Goal: Task Accomplishment & Management: Complete application form

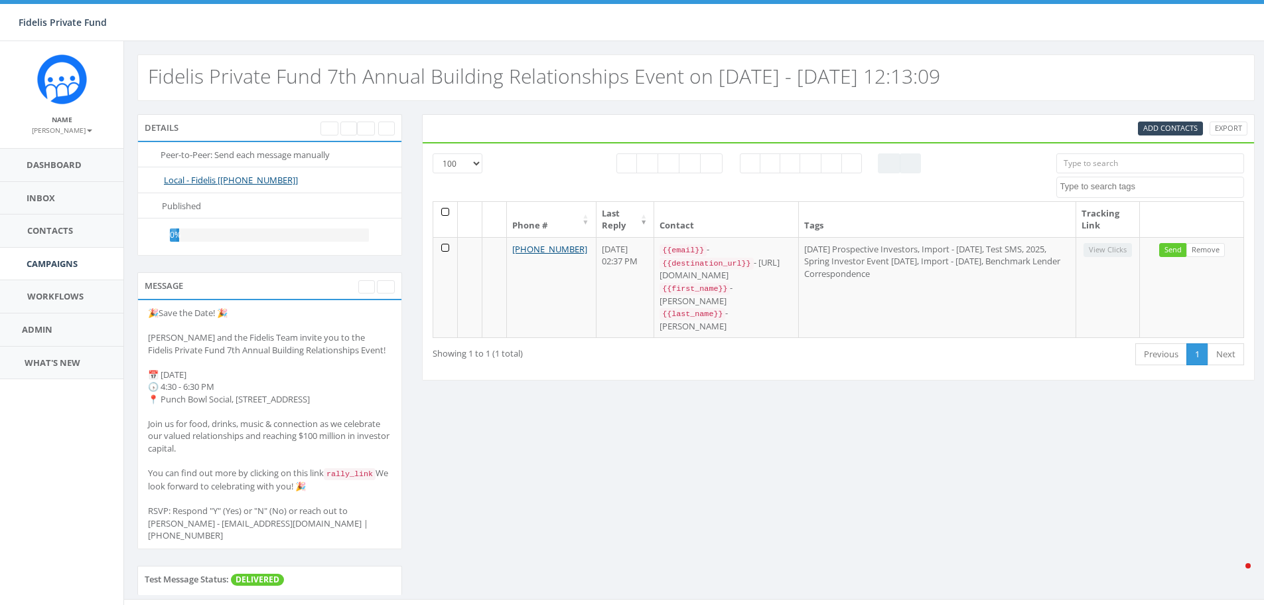
select select "100"
select select
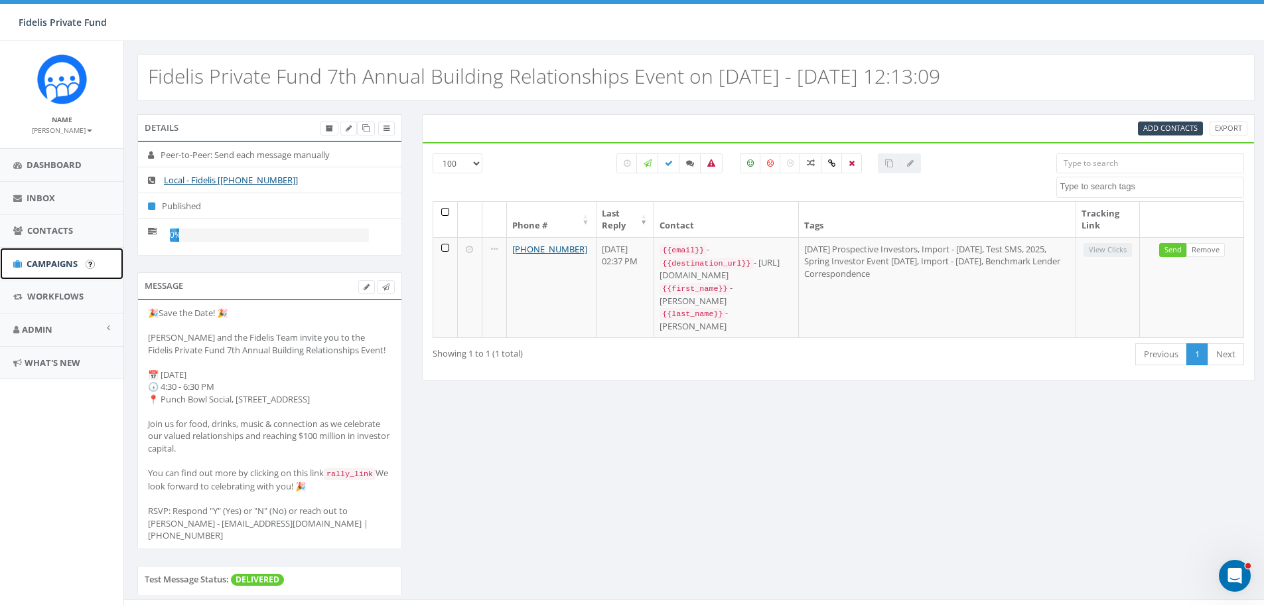
click at [76, 267] on span "Campaigns" at bounding box center [52, 264] width 51 height 12
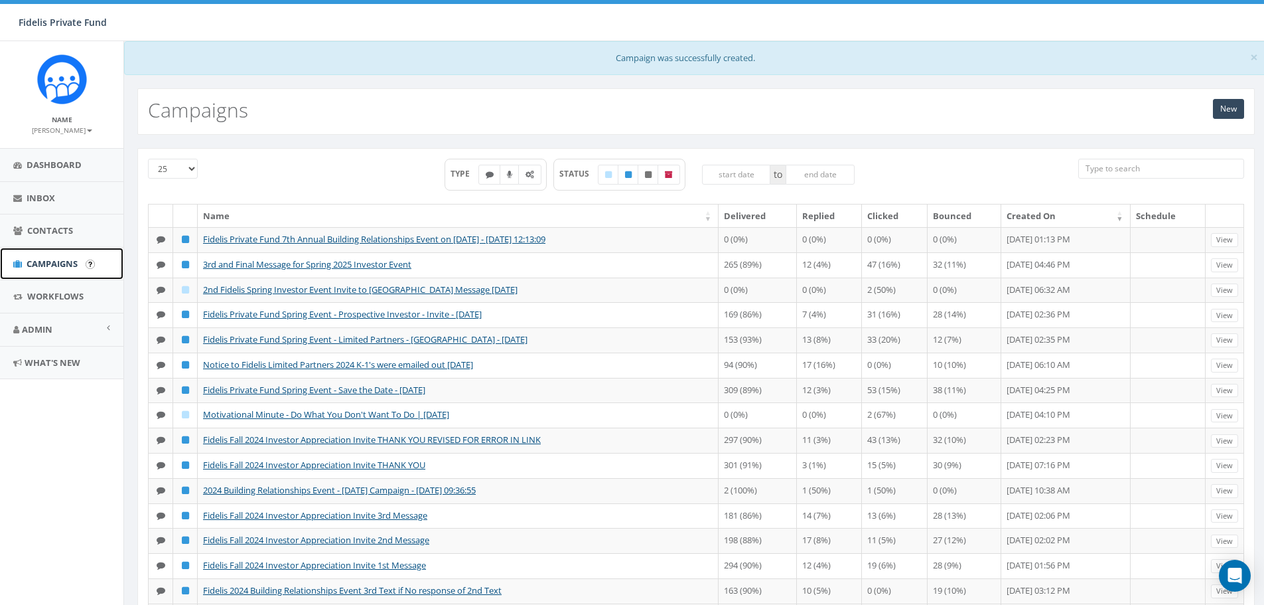
click at [60, 265] on span "Campaigns" at bounding box center [52, 264] width 51 height 12
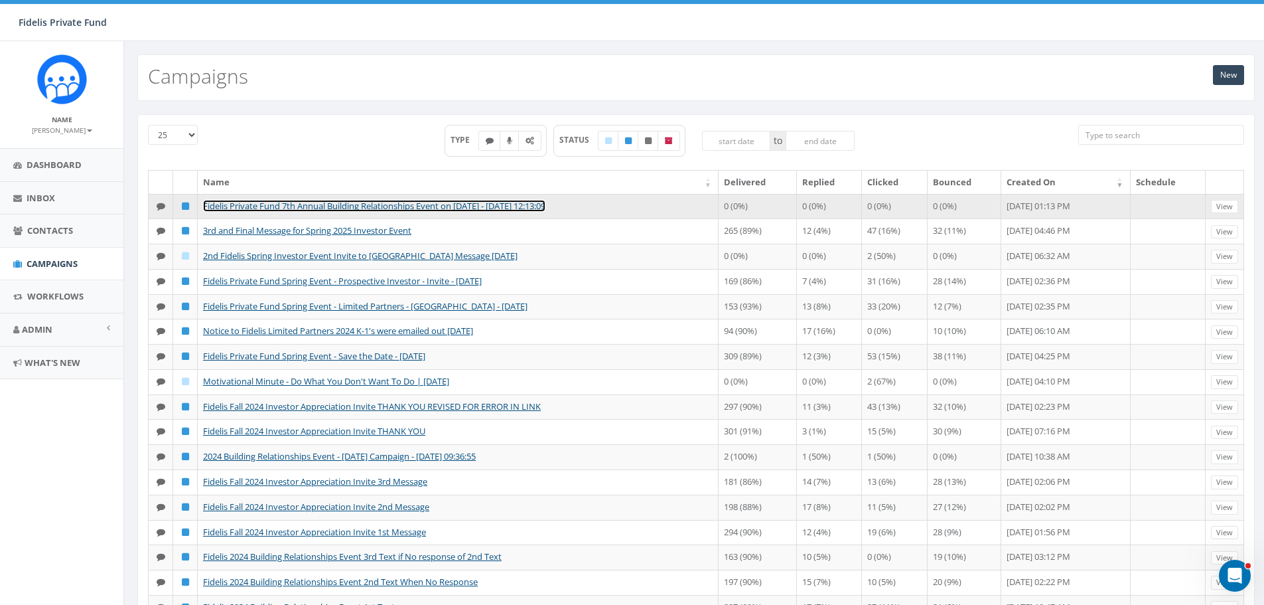
click at [404, 202] on link "Fidelis Private Fund 7th Annual Building Relationships Event on [DATE] - [DATE]…" at bounding box center [374, 206] width 342 height 12
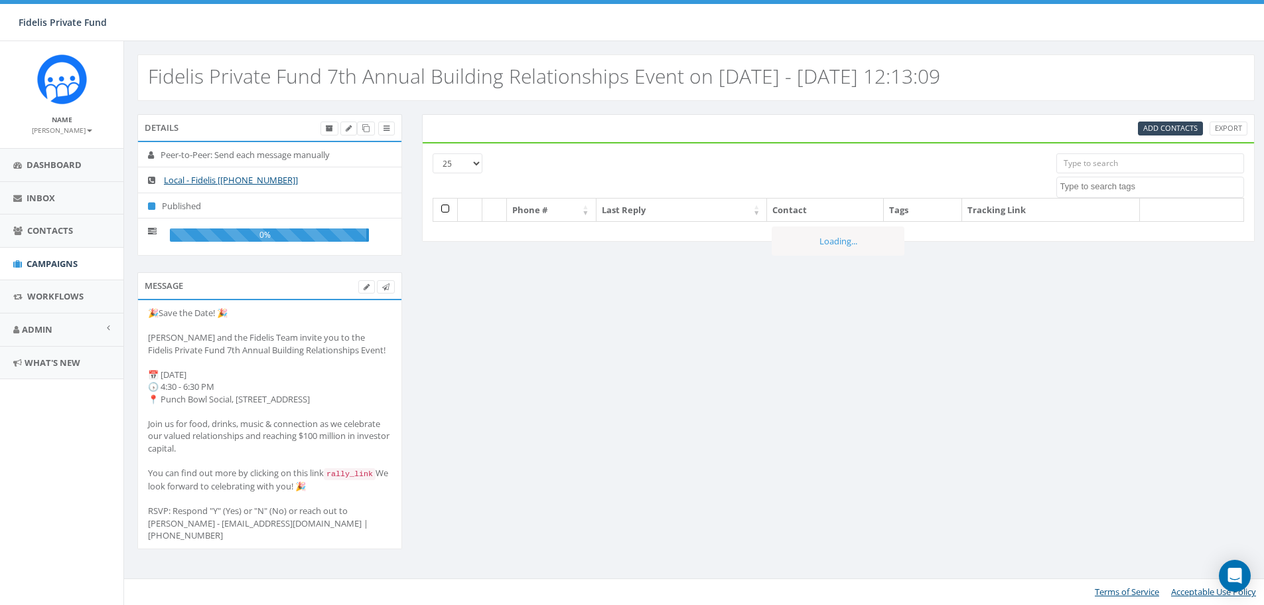
select select
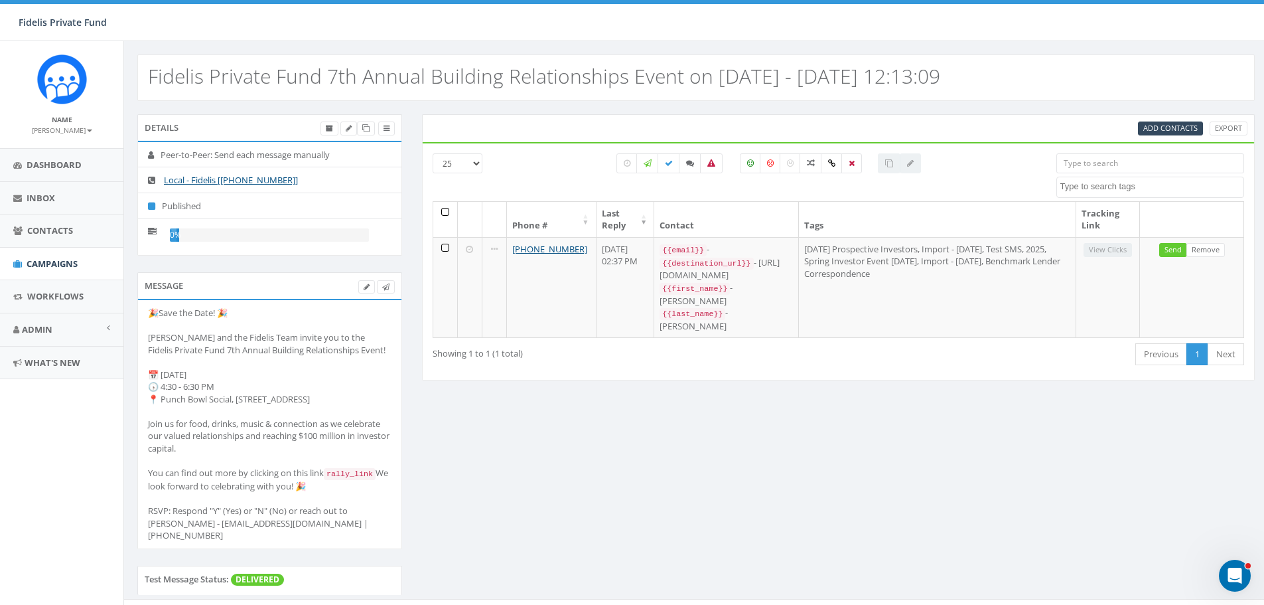
click at [475, 162] on select "25 50 100" at bounding box center [458, 163] width 50 height 20
select select "100"
click at [433, 153] on select "25 50 100" at bounding box center [458, 163] width 50 height 20
click at [1171, 129] on span "Add Contacts" at bounding box center [1171, 128] width 54 height 10
select select
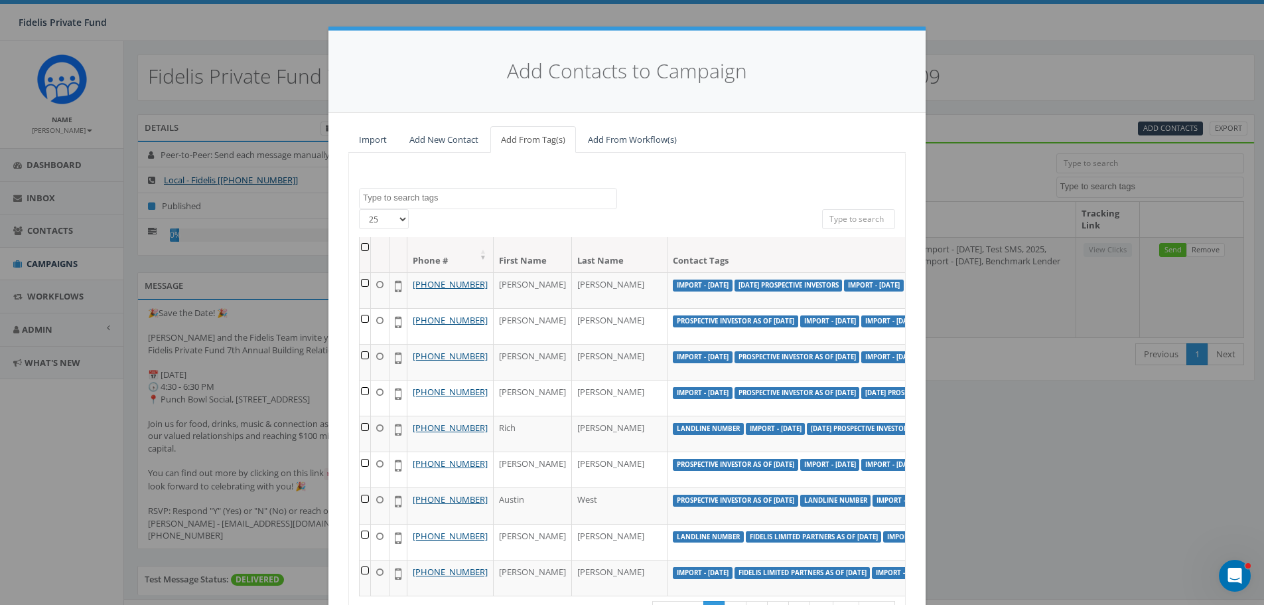
scroll to position [893, 0]
click at [418, 139] on link "Add New Contact" at bounding box center [444, 139] width 90 height 27
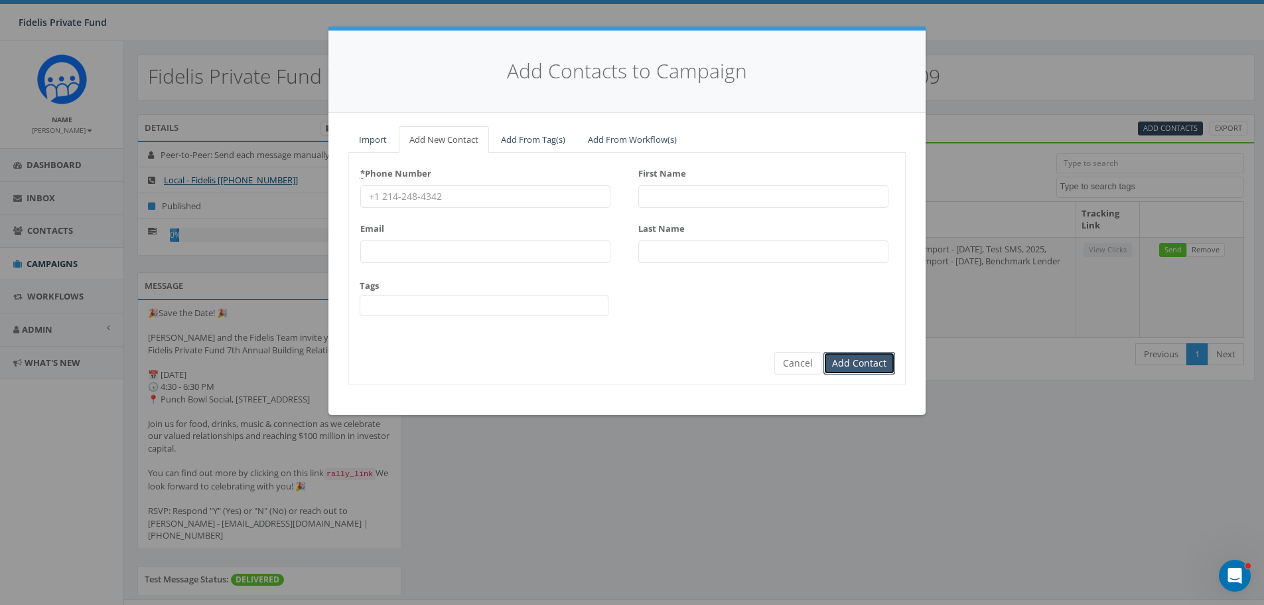
click at [887, 358] on input "Add Contact" at bounding box center [860, 363] width 72 height 23
click at [377, 141] on link "Import" at bounding box center [372, 139] width 49 height 27
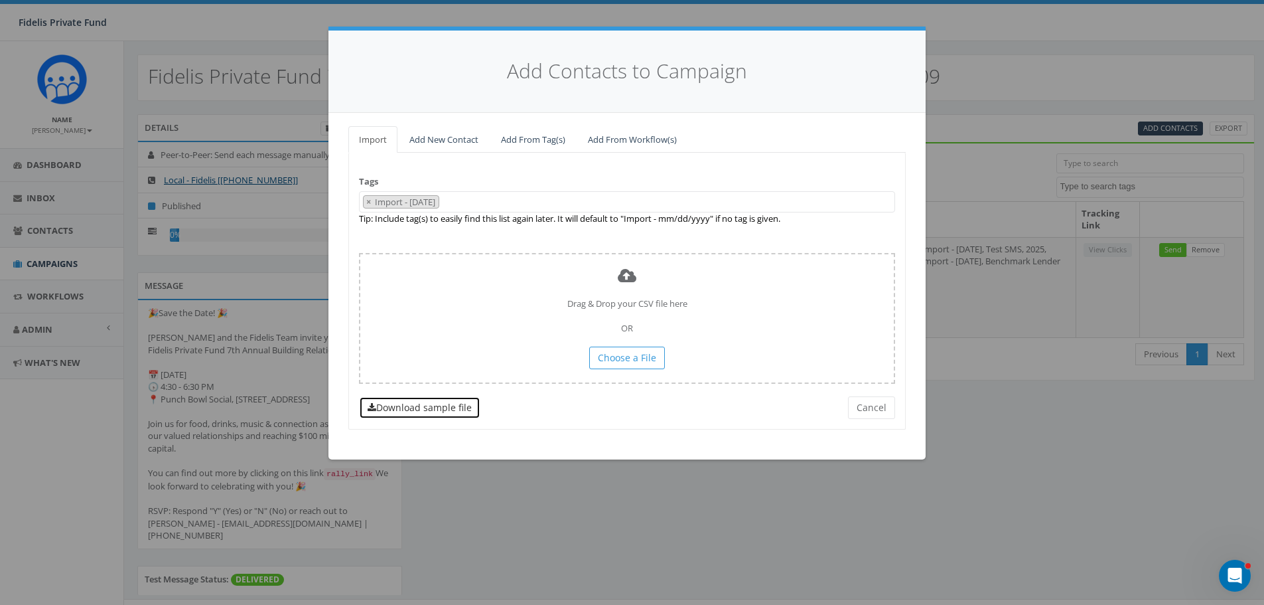
click at [447, 409] on link "Download sample file" at bounding box center [419, 407] width 121 height 23
click at [449, 407] on link "Download sample file" at bounding box center [419, 407] width 121 height 23
click at [367, 201] on span "×" at bounding box center [368, 202] width 5 height 12
select select
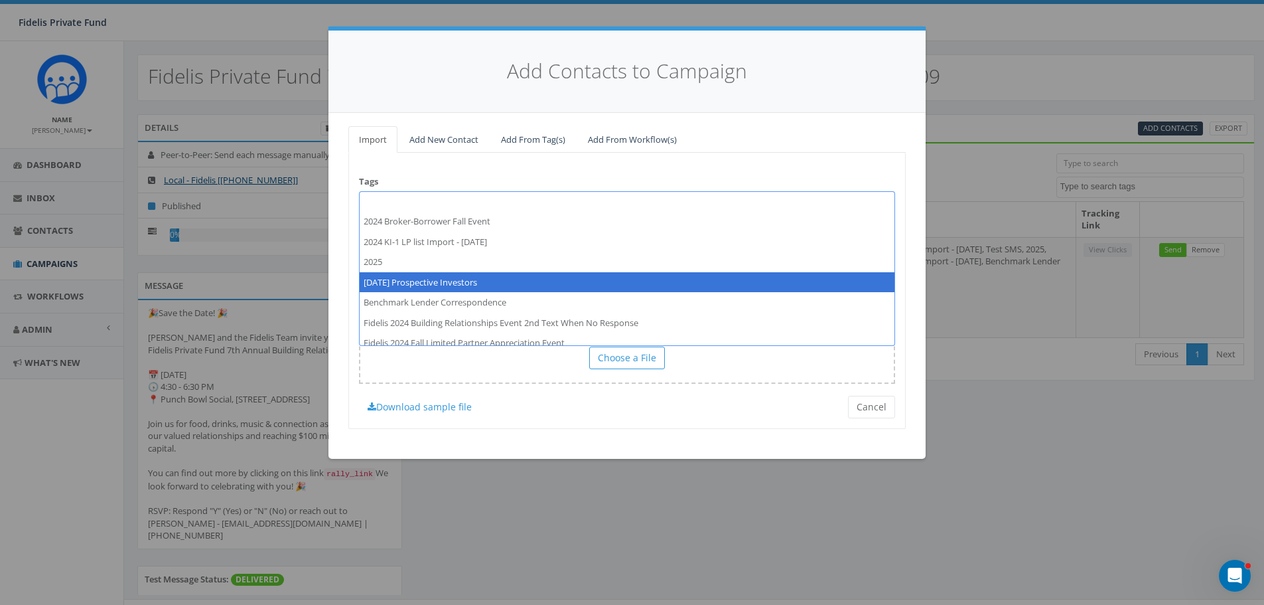
scroll to position [0, 0]
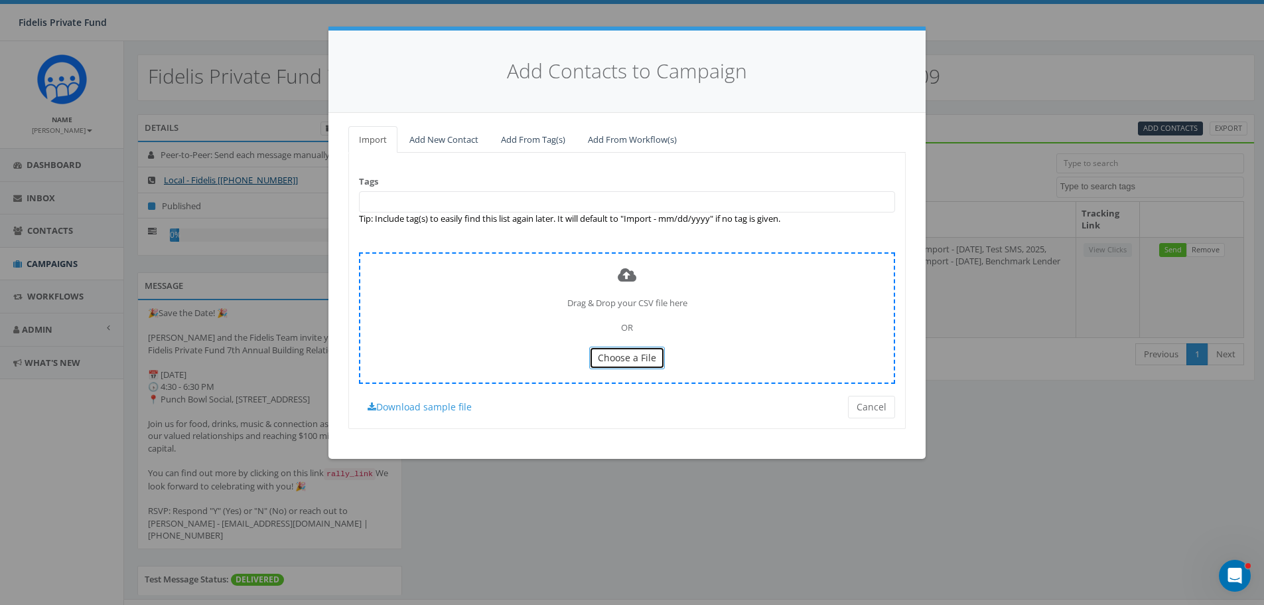
click at [620, 357] on span "Choose a File" at bounding box center [627, 357] width 58 height 13
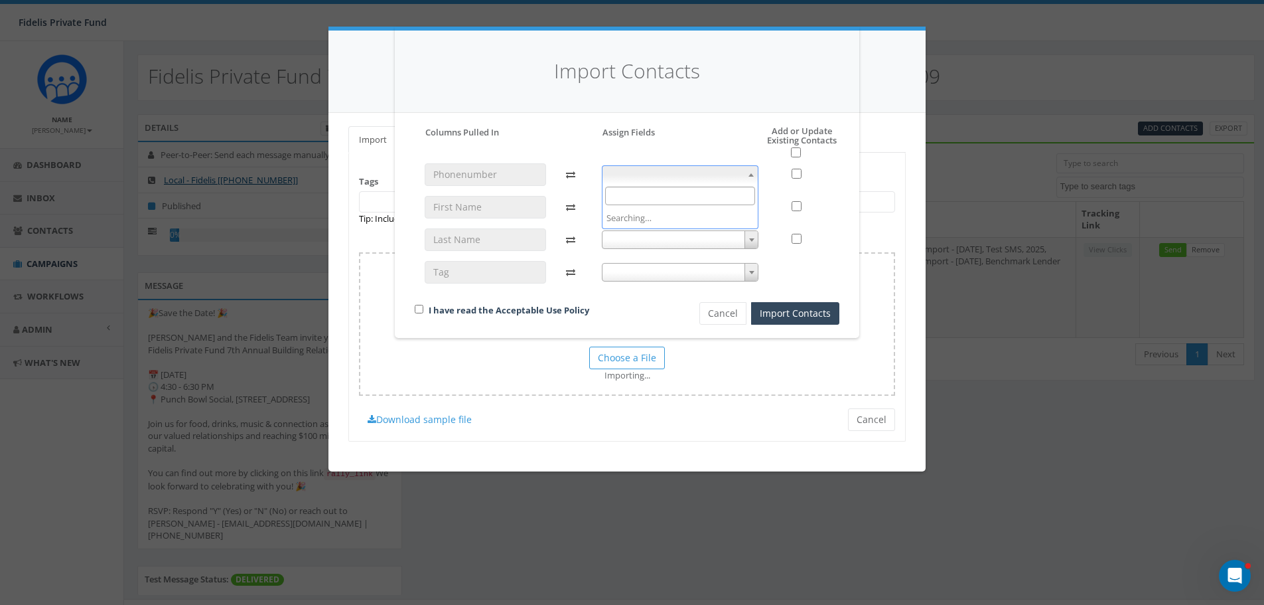
click at [749, 174] on span at bounding box center [751, 174] width 13 height 17
select select "phone_number"
click at [751, 206] on b at bounding box center [751, 207] width 5 height 3
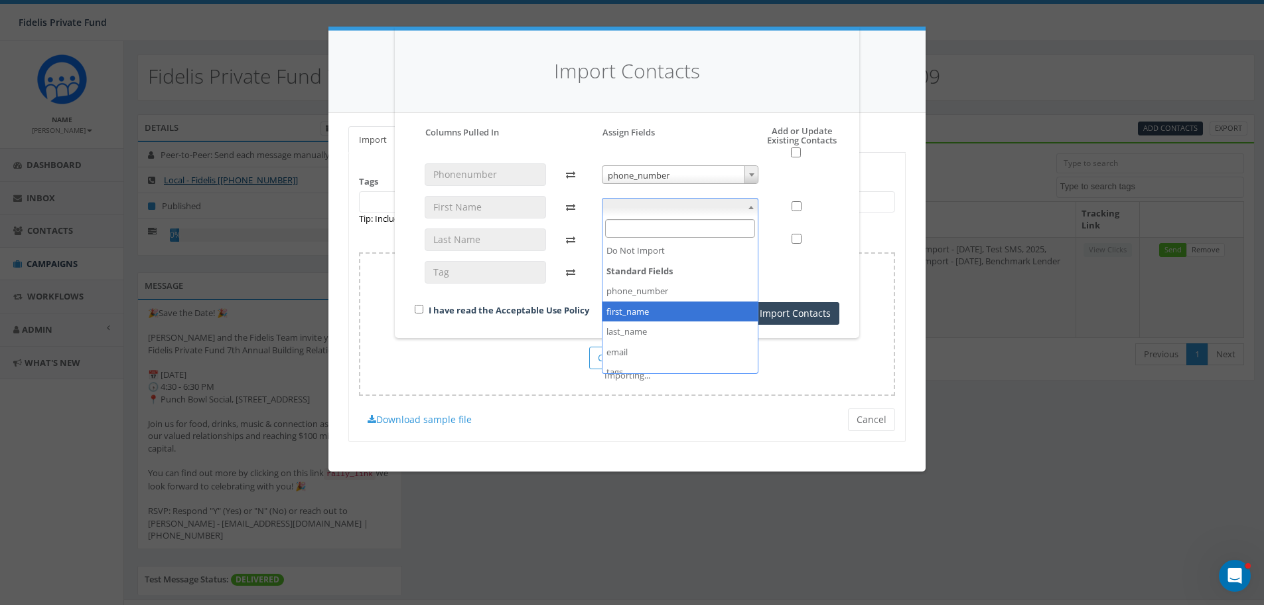
select select "first_name"
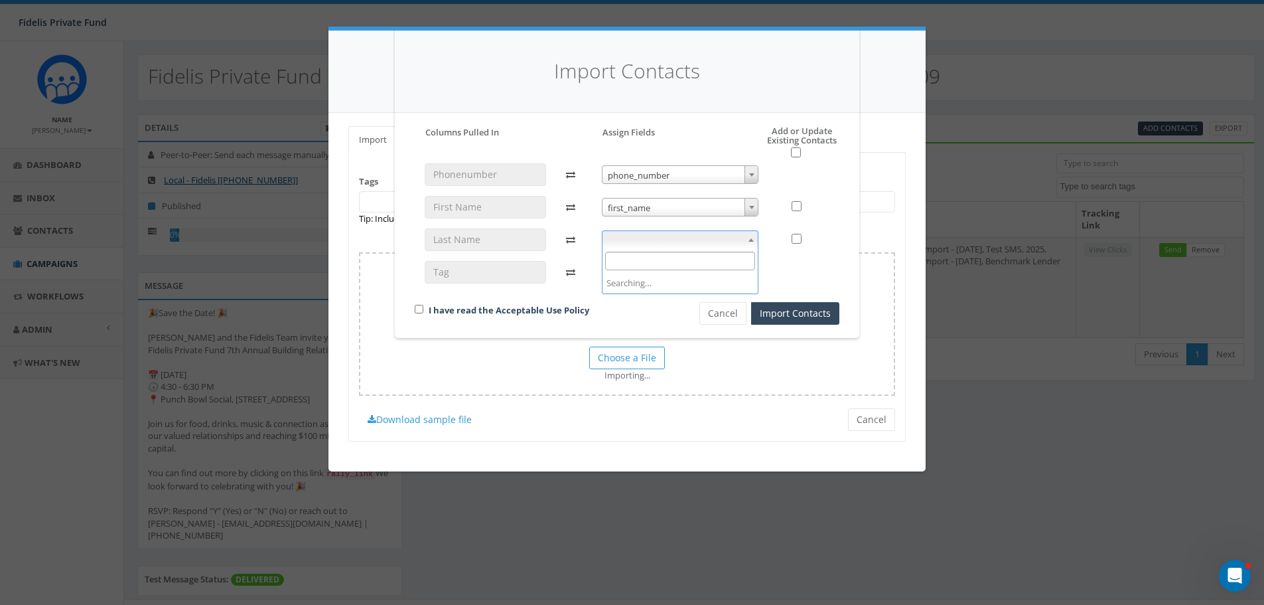
click at [747, 242] on span at bounding box center [751, 239] width 13 height 17
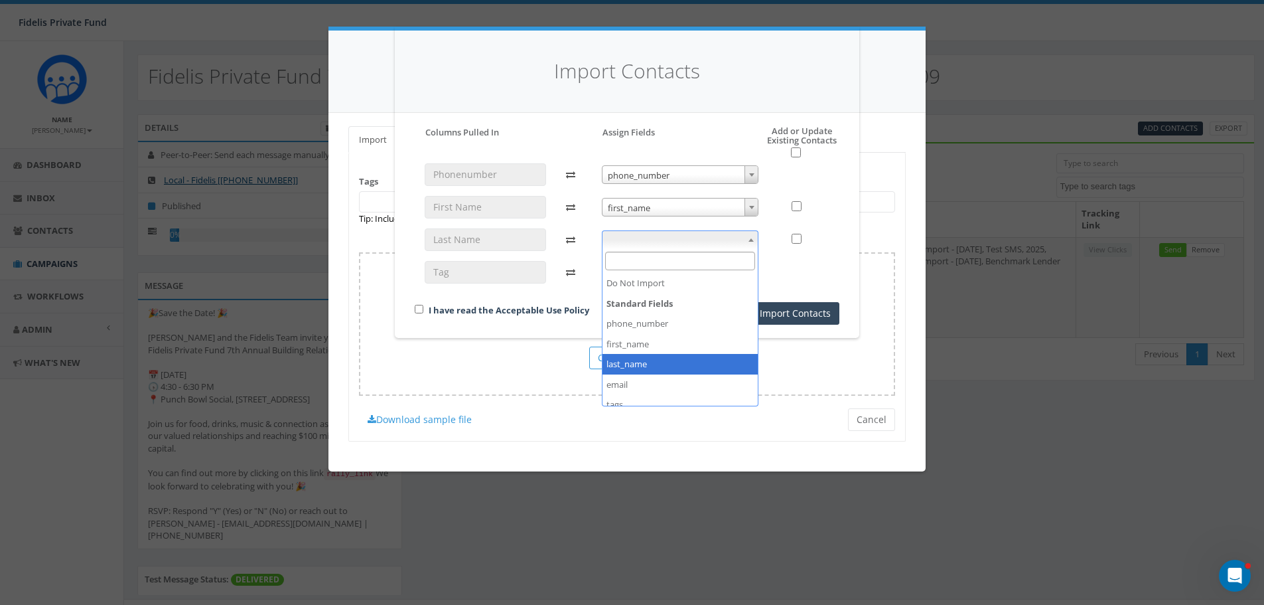
drag, startPoint x: 657, startPoint y: 363, endPoint x: 680, endPoint y: 341, distance: 31.4
select select "last_name"
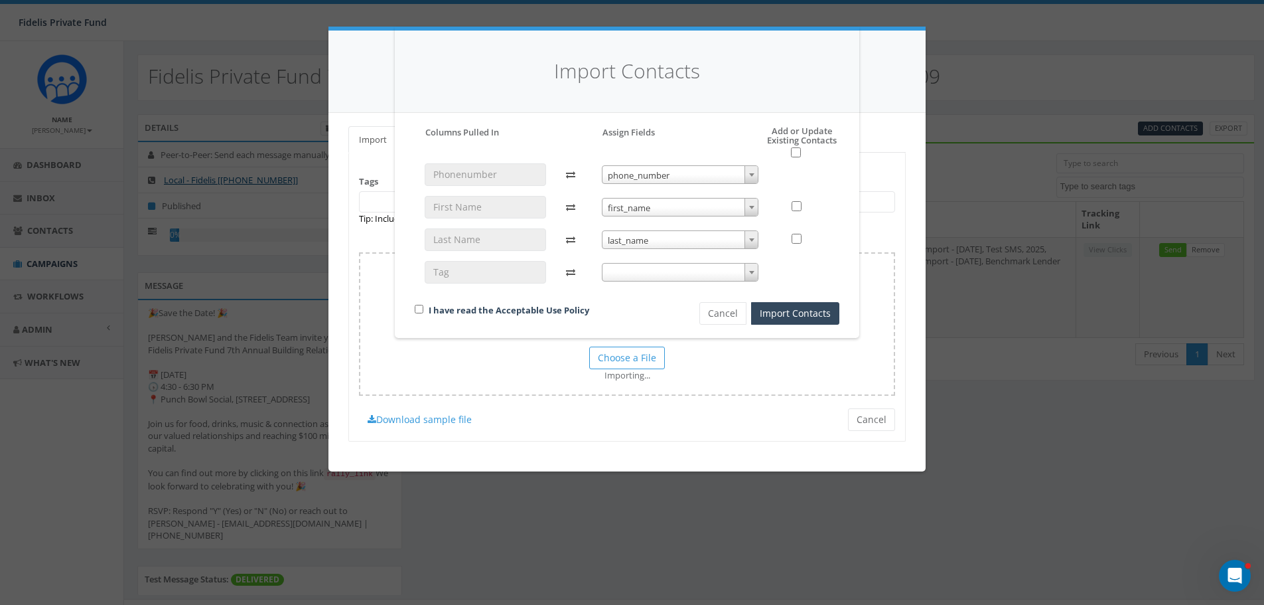
click at [751, 273] on b at bounding box center [751, 272] width 5 height 3
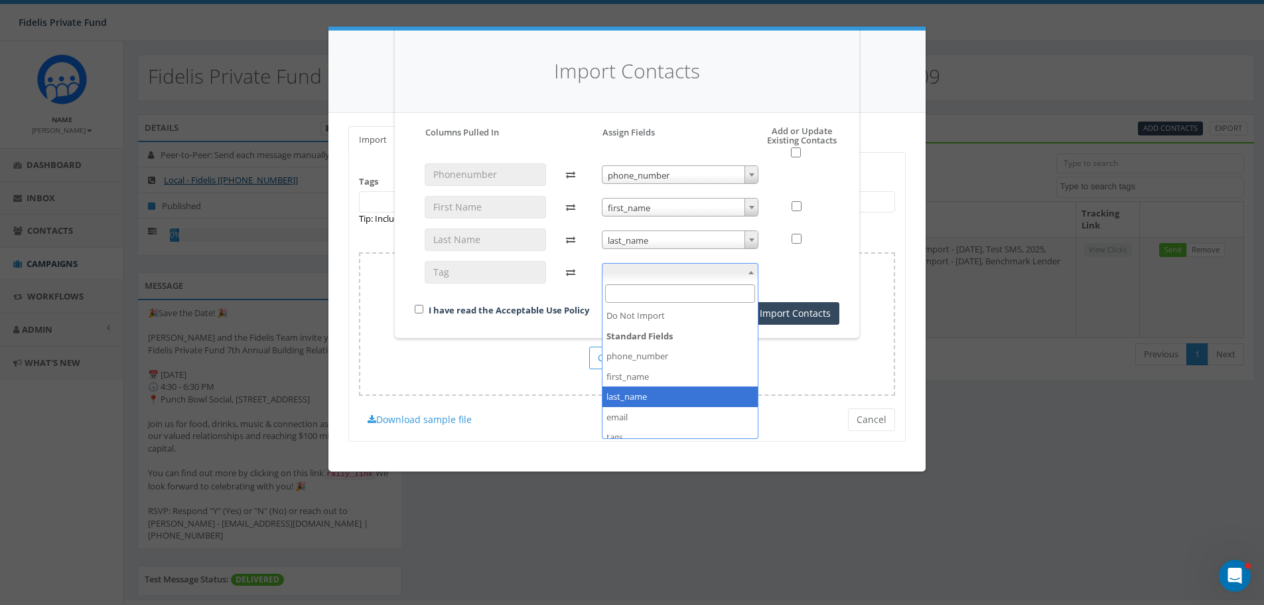
scroll to position [50, 0]
select select "tags"
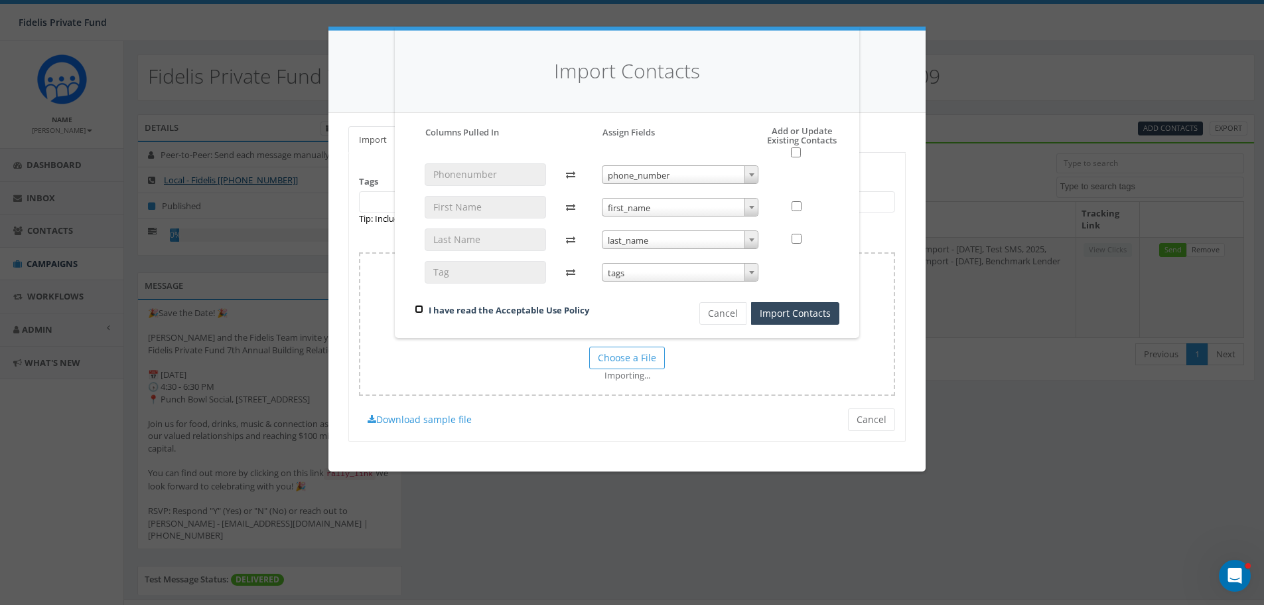
click at [418, 309] on input "checkbox" at bounding box center [419, 309] width 9 height 9
checkbox input "true"
click at [772, 310] on button "Import Contacts" at bounding box center [795, 313] width 88 height 23
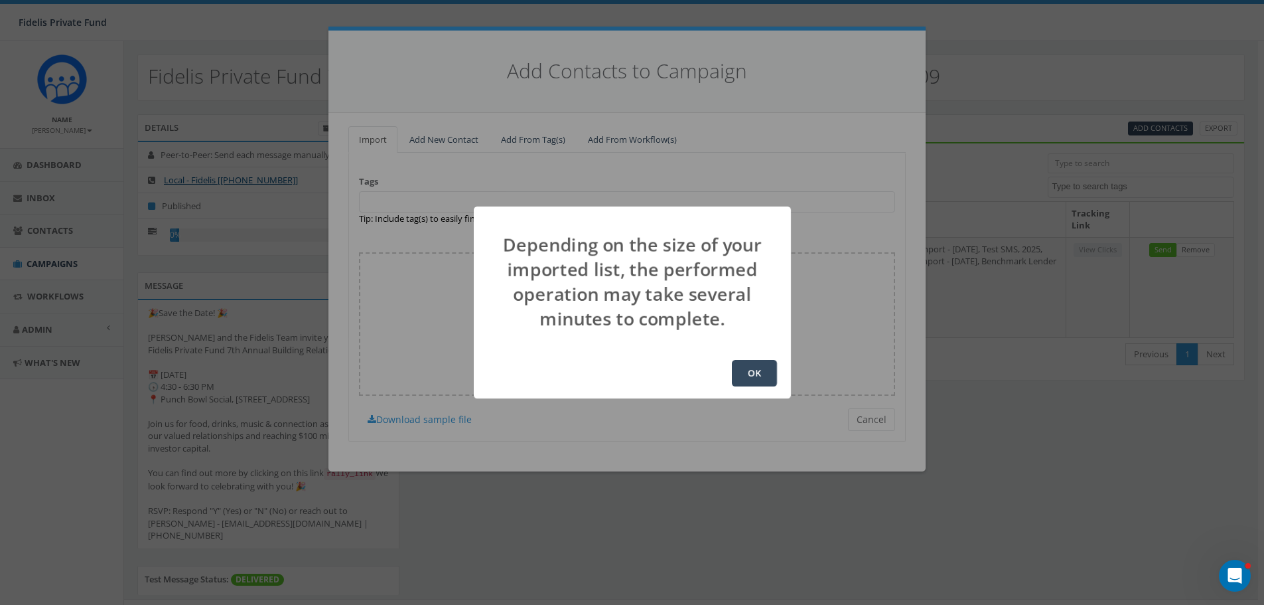
click at [762, 370] on button "OK" at bounding box center [754, 373] width 45 height 27
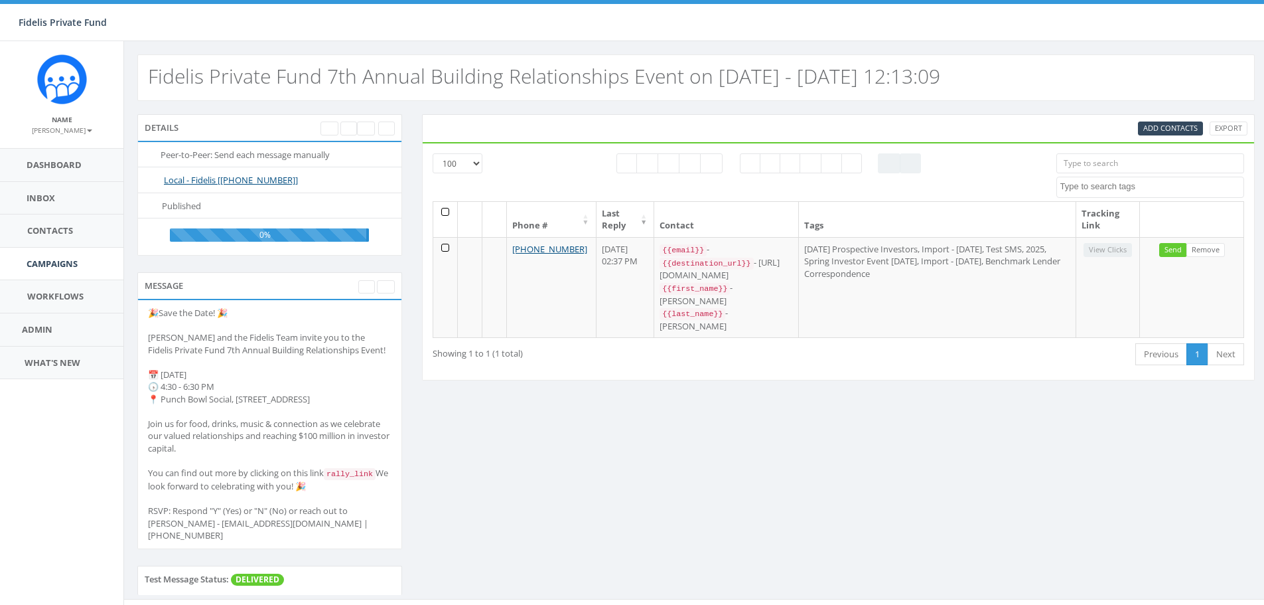
select select "100"
select select
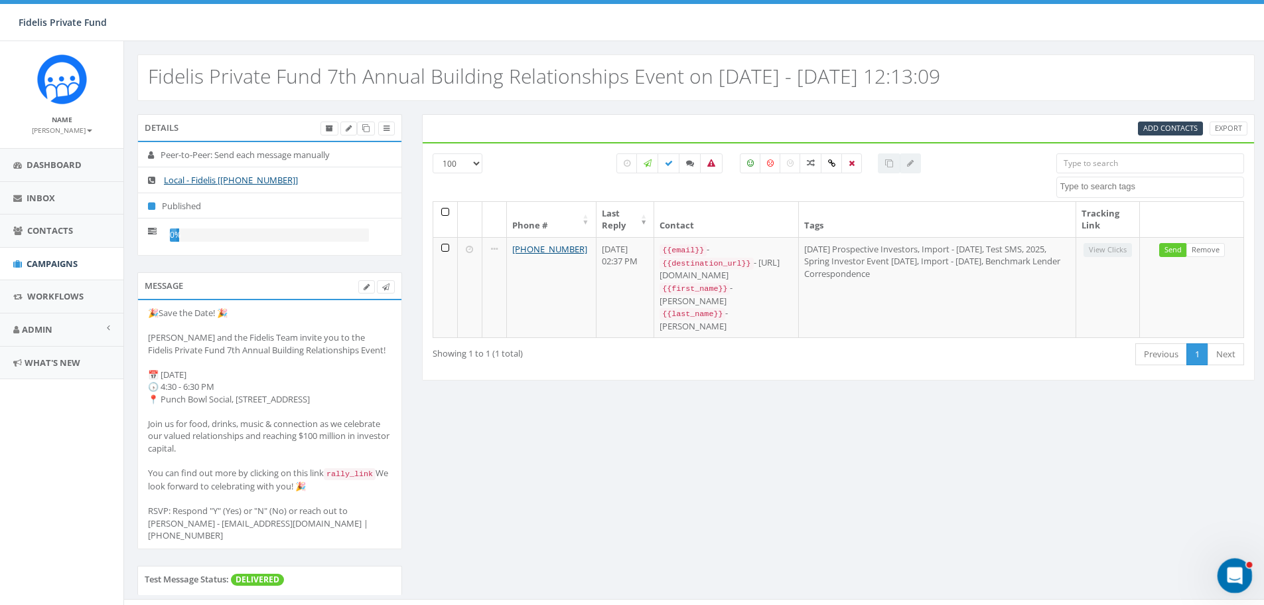
click at [1239, 576] on icon "Open Intercom Messenger" at bounding box center [1234, 574] width 22 height 22
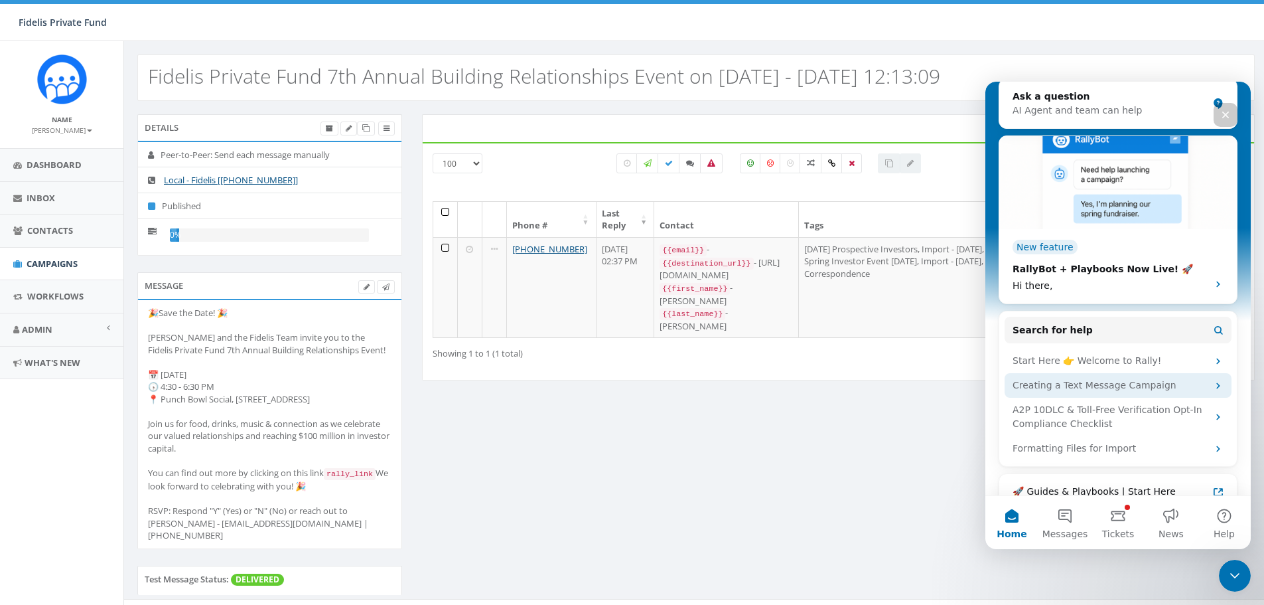
scroll to position [181, 0]
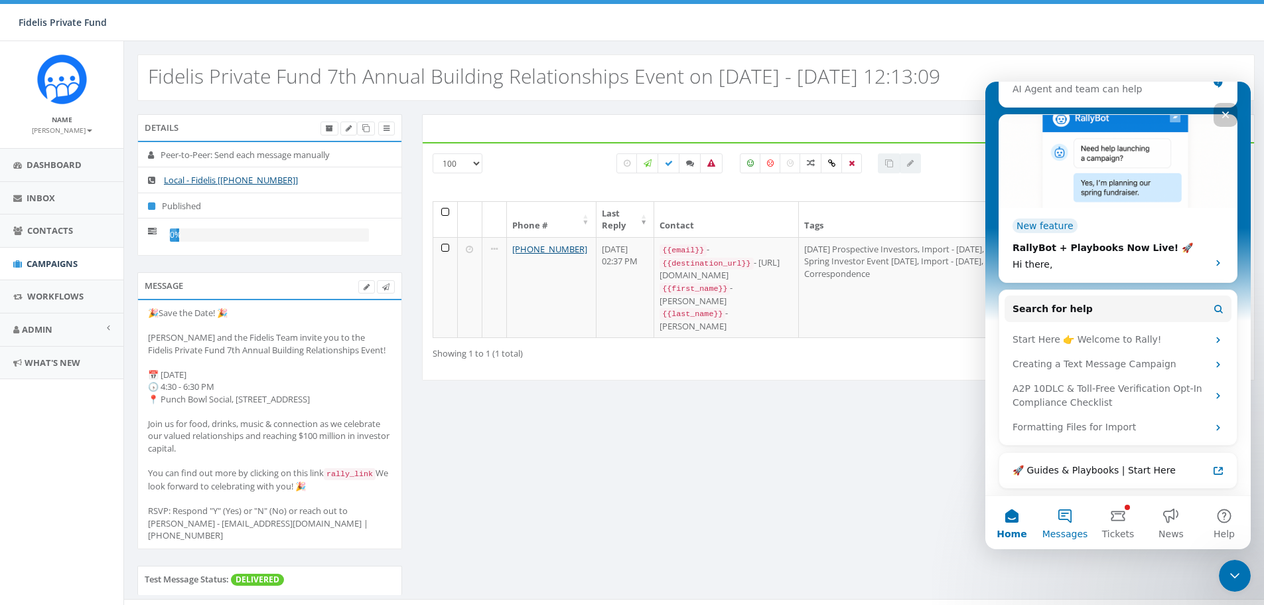
click at [1061, 516] on button "Messages" at bounding box center [1065, 522] width 53 height 53
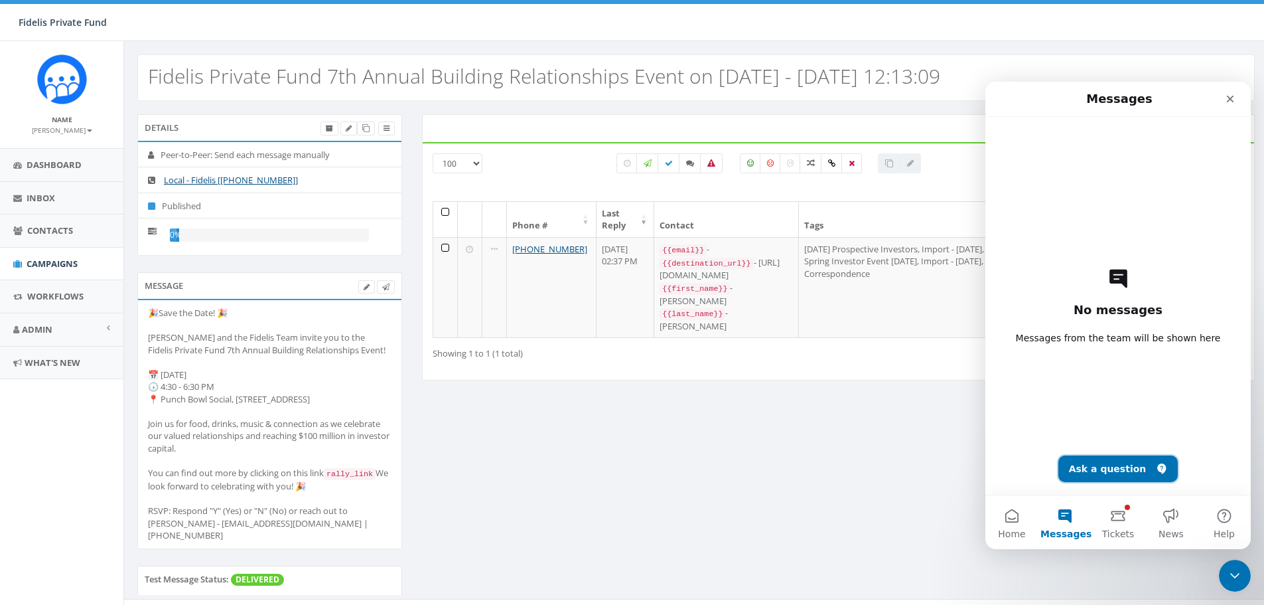
click at [1102, 466] on button "Ask a question" at bounding box center [1119, 468] width 120 height 27
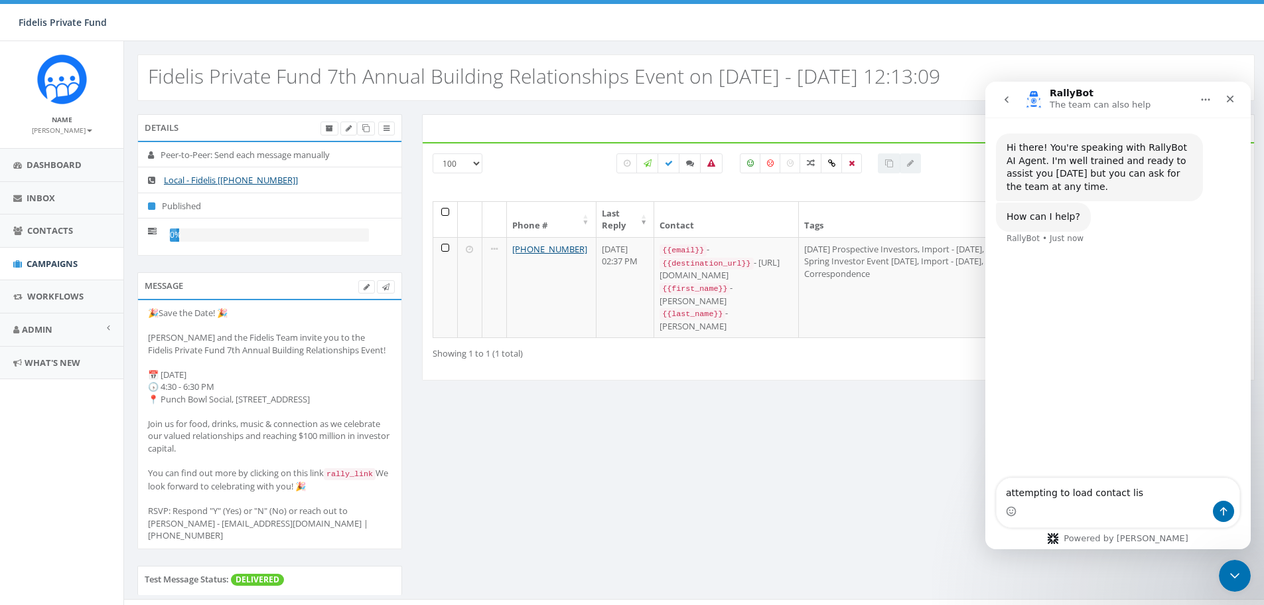
type textarea "attempting to load contact list"
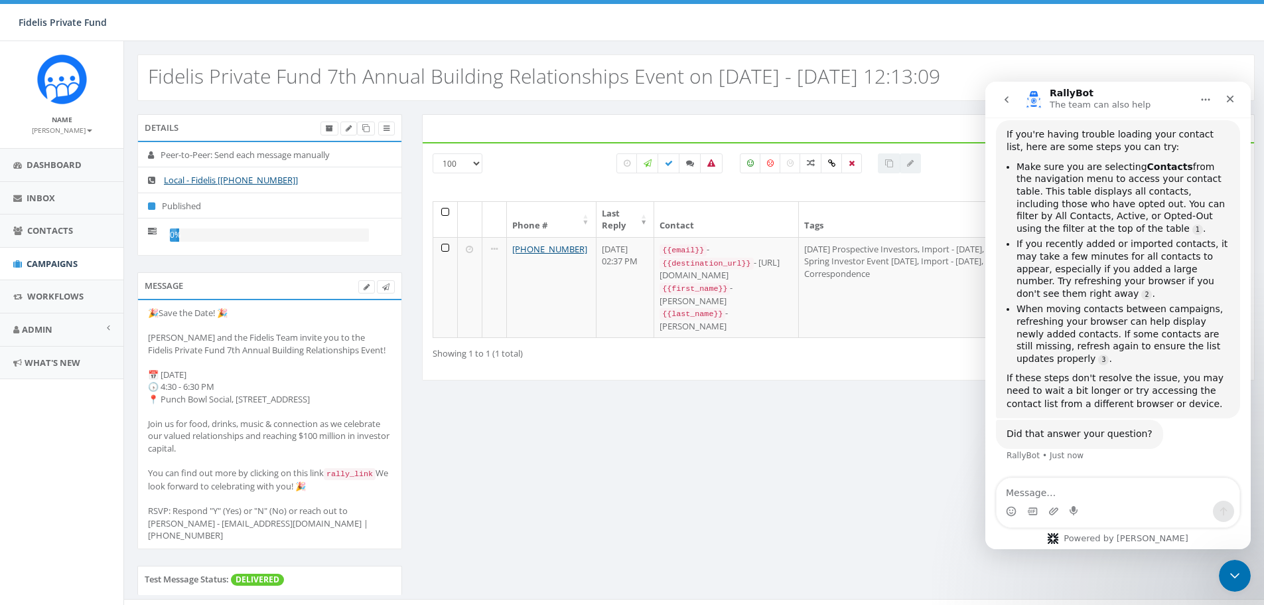
scroll to position [161, 0]
click at [1228, 104] on div "Close" at bounding box center [1231, 99] width 24 height 24
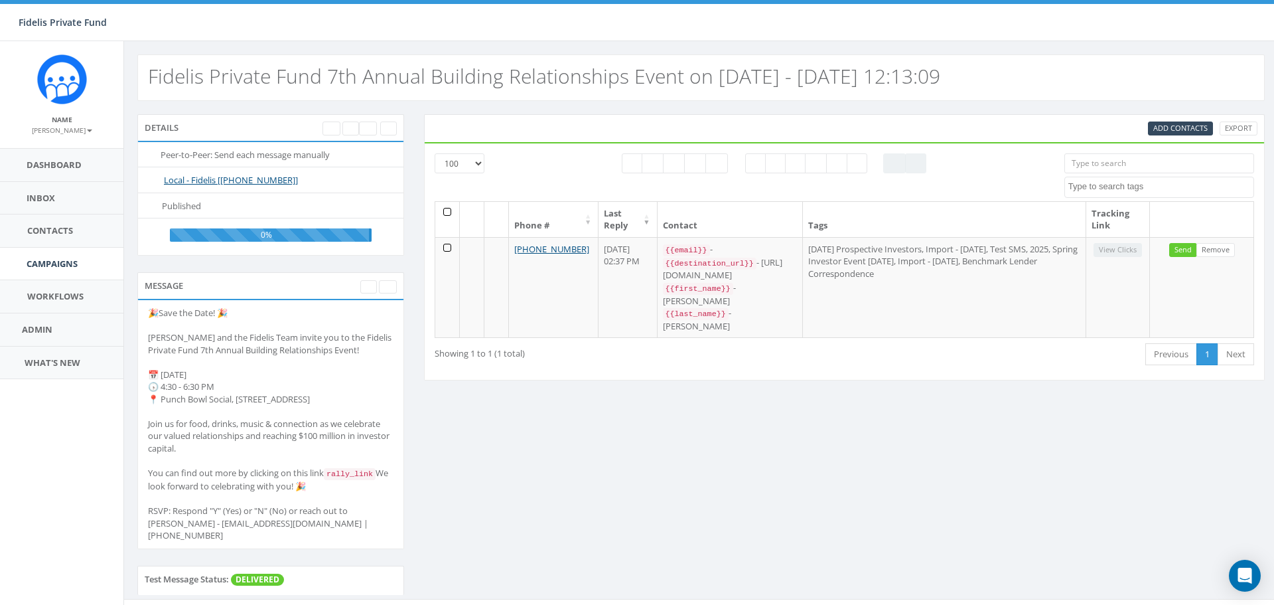
select select "100"
select select
select select "100"
select select
select select "100"
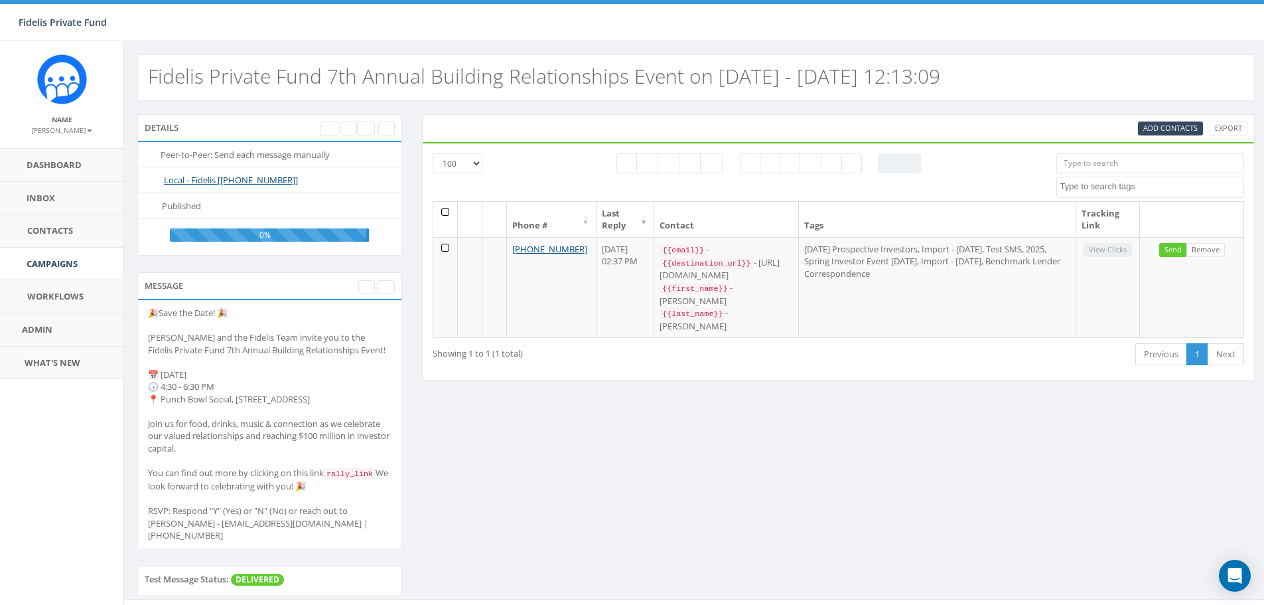
select select
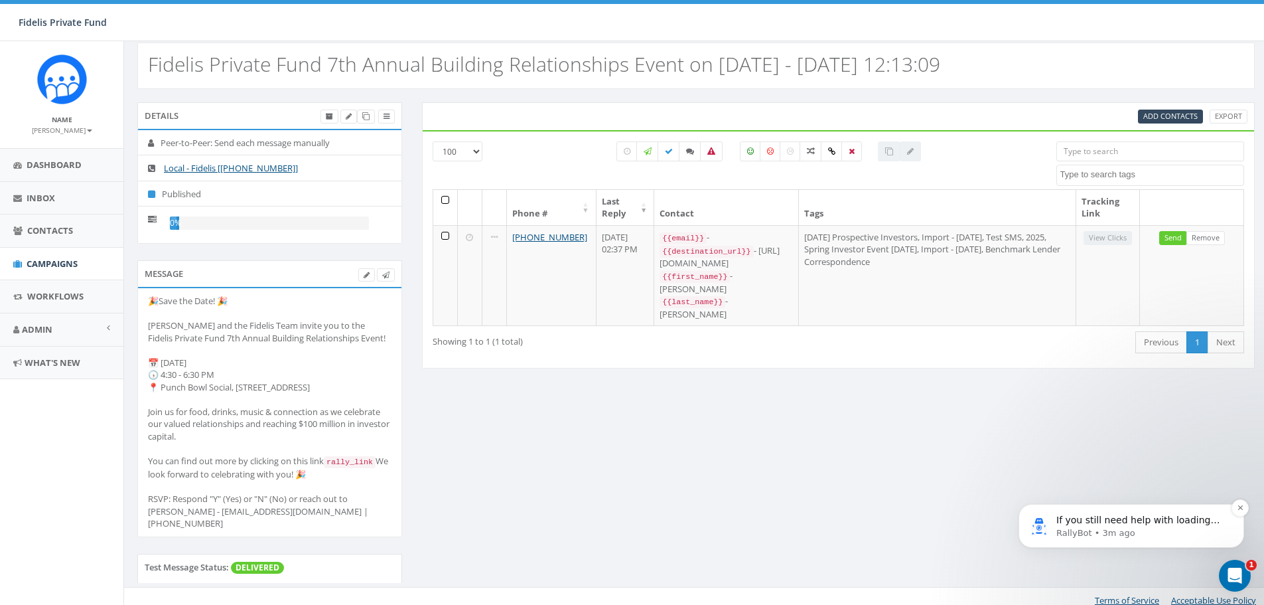
click at [1097, 514] on p "If you still need help with loading your contact list, I'm here to assist you f…" at bounding box center [1142, 520] width 171 height 13
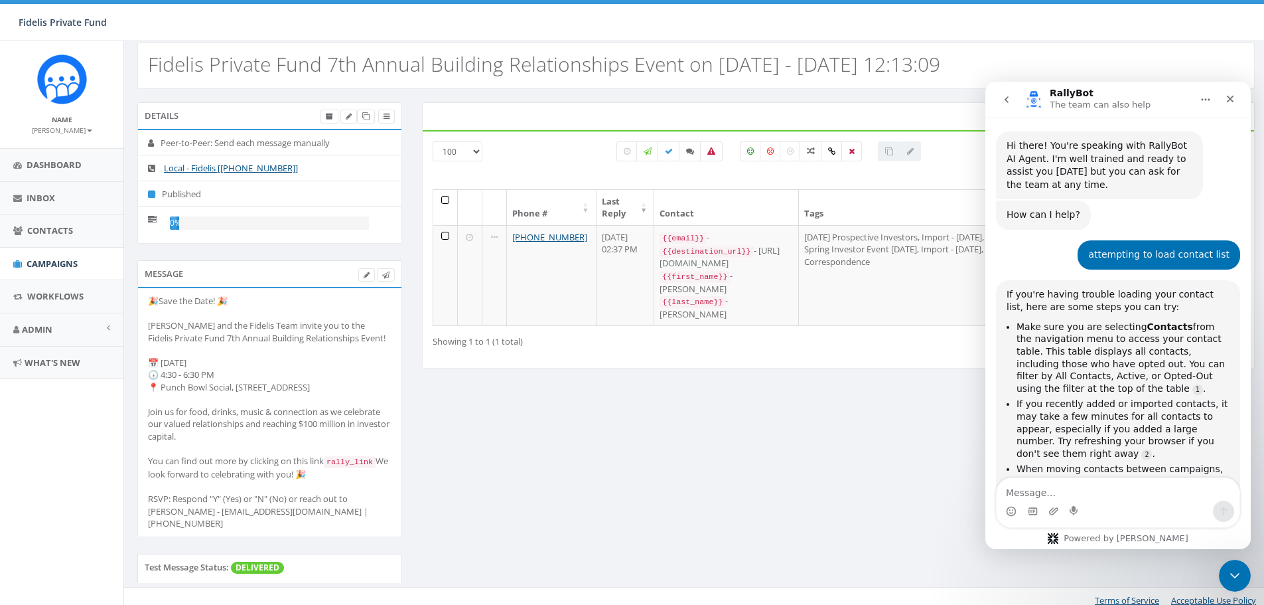
scroll to position [15, 0]
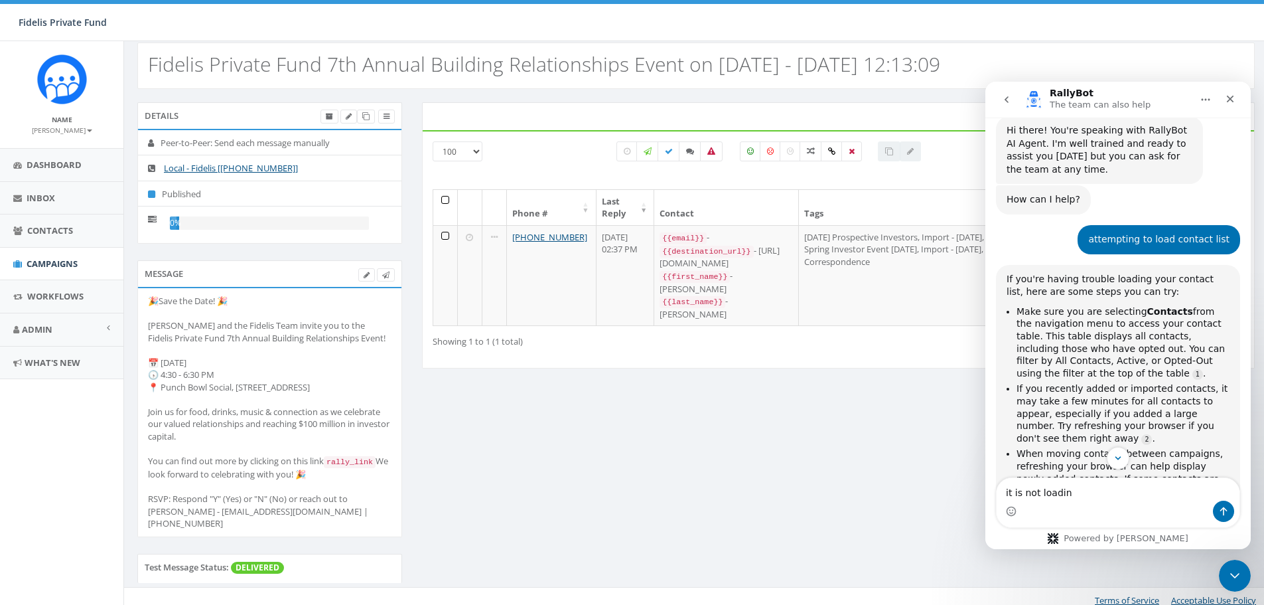
type textarea "it is not loading"
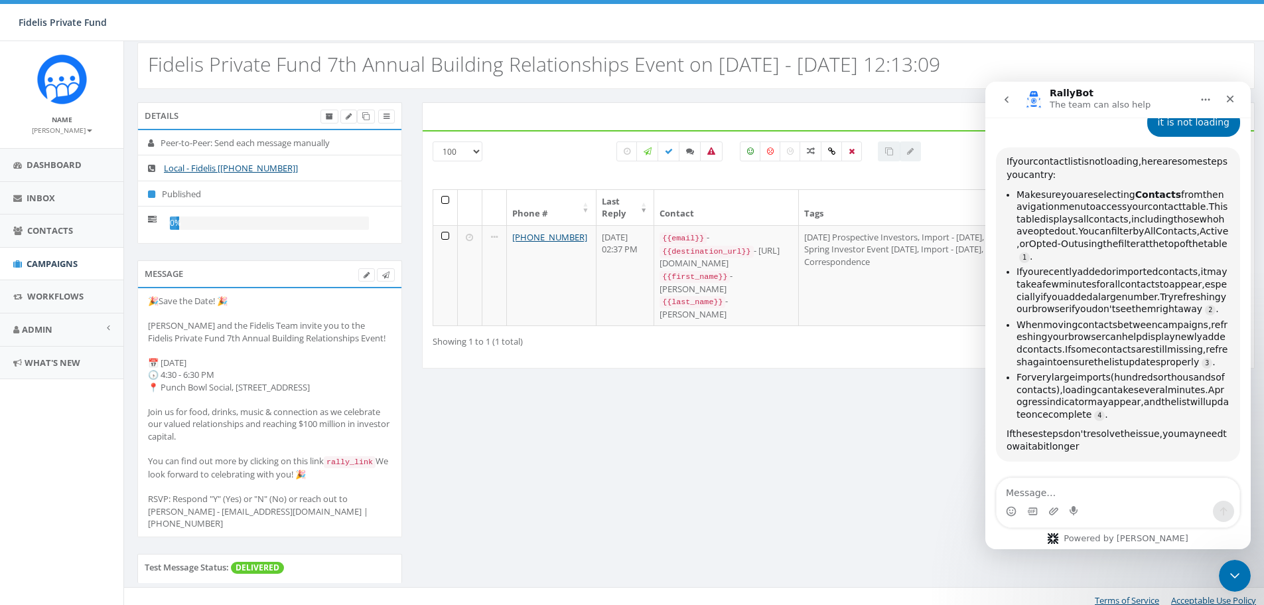
scroll to position [617, 0]
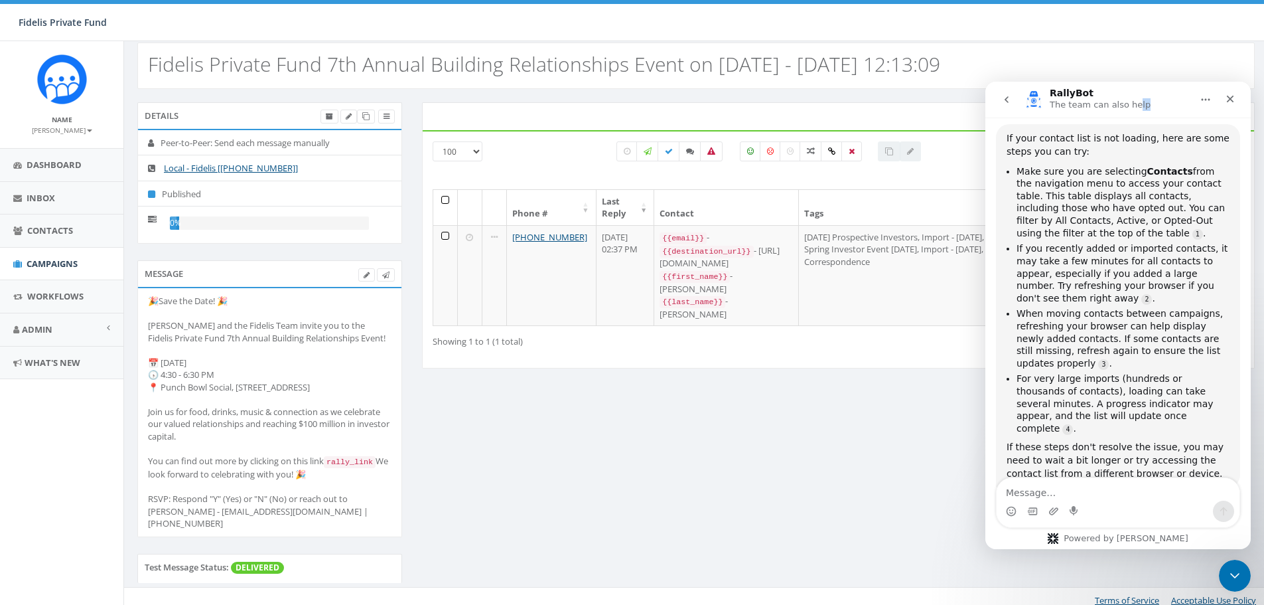
drag, startPoint x: 1130, startPoint y: 98, endPoint x: 1194, endPoint y: 106, distance: 64.9
click at [1194, 106] on div "RallyBot The team can also help" at bounding box center [1118, 99] width 248 height 25
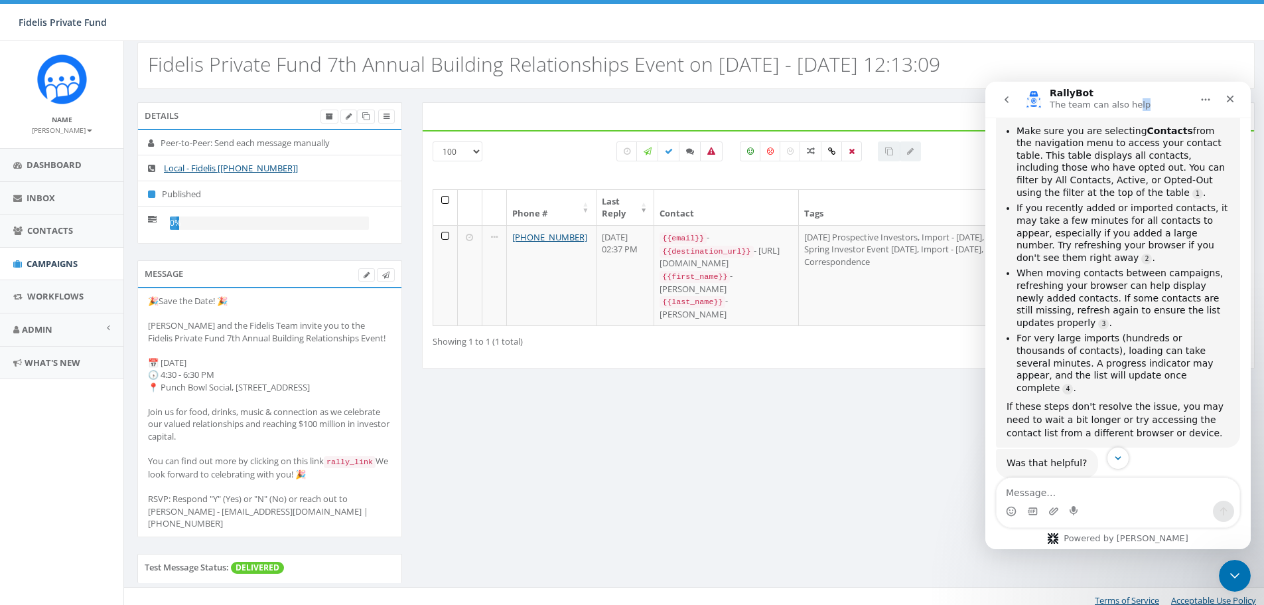
scroll to position [674, 0]
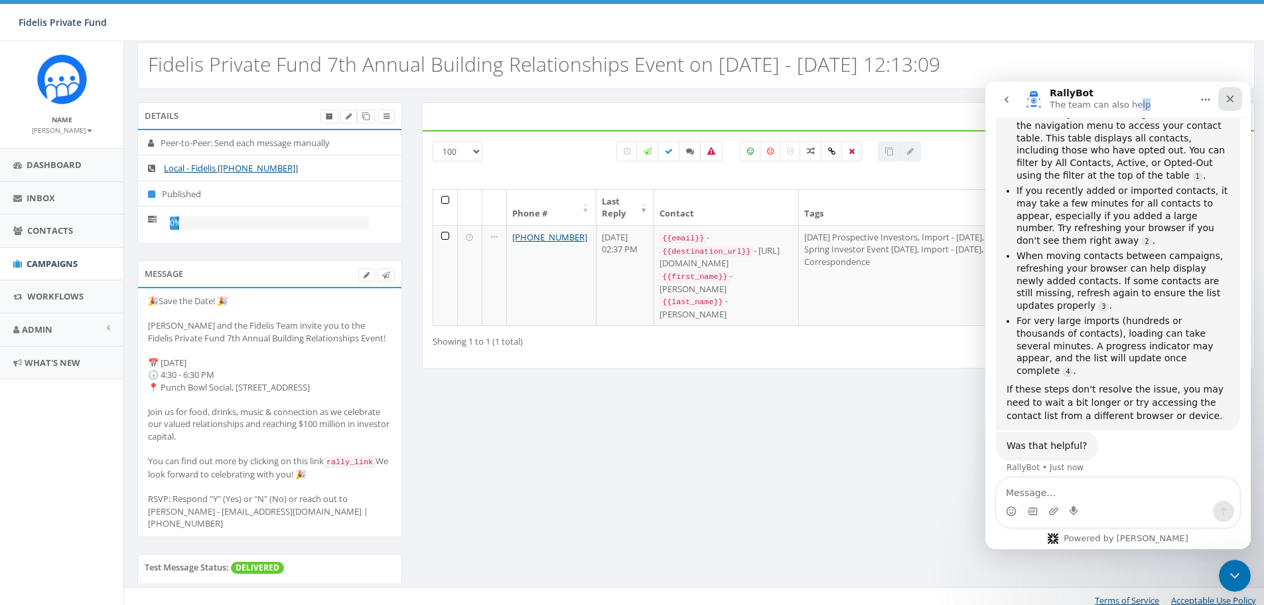
click at [1235, 94] on icon "Close" at bounding box center [1230, 99] width 11 height 11
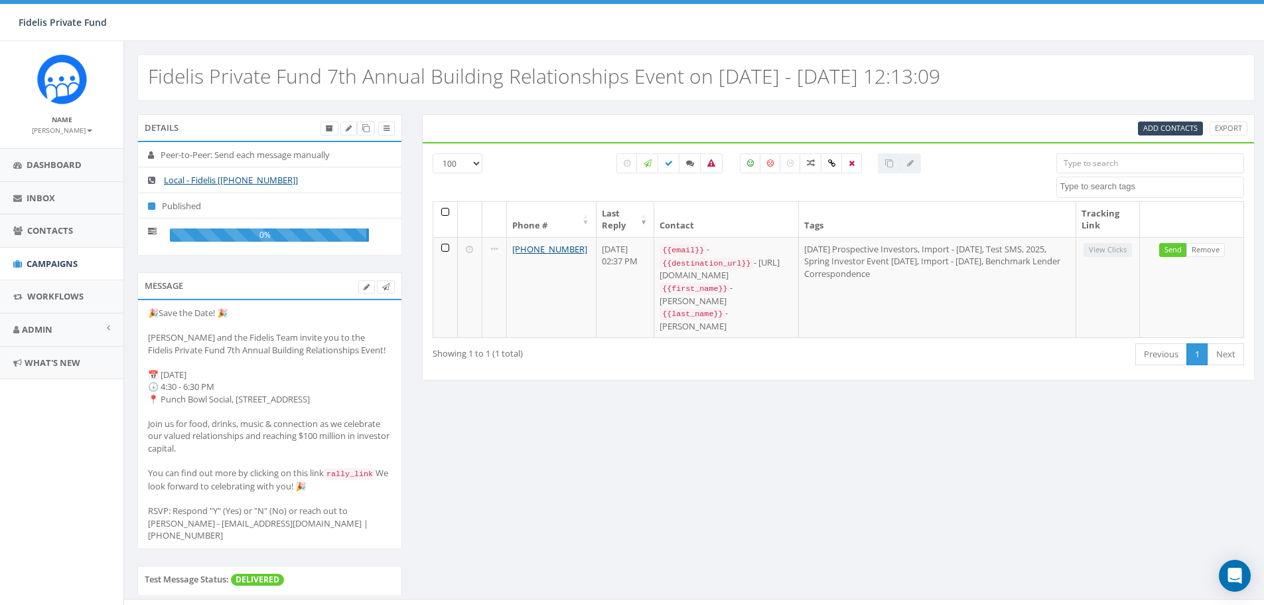
select select "100"
select select
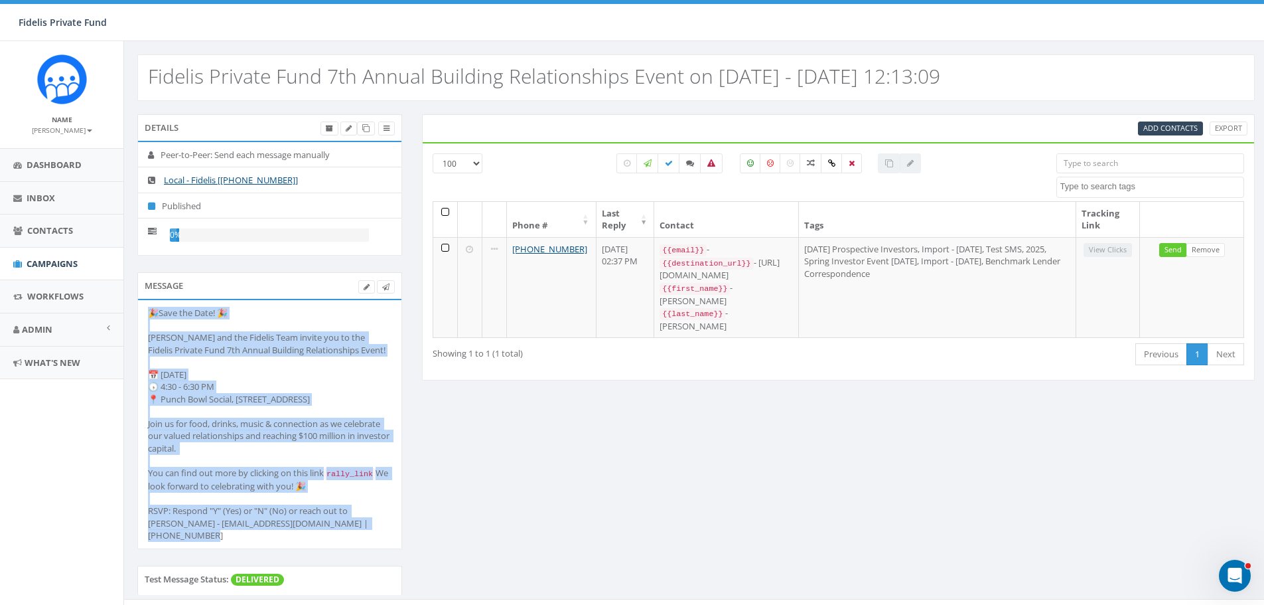
drag, startPoint x: 321, startPoint y: 515, endPoint x: 136, endPoint y: 317, distance: 270.5
click at [136, 317] on div "Message 🎉Save the Date! 🎉 John Lloyd and the Fidelis Team invite you to the Fid…" at bounding box center [269, 418] width 285 height 293
copy div "🎉Save the Date! 🎉 John Lloyd and the Fidelis Team invite you to the Fidelis Pri…"
click at [52, 258] on span "Campaigns" at bounding box center [52, 264] width 51 height 12
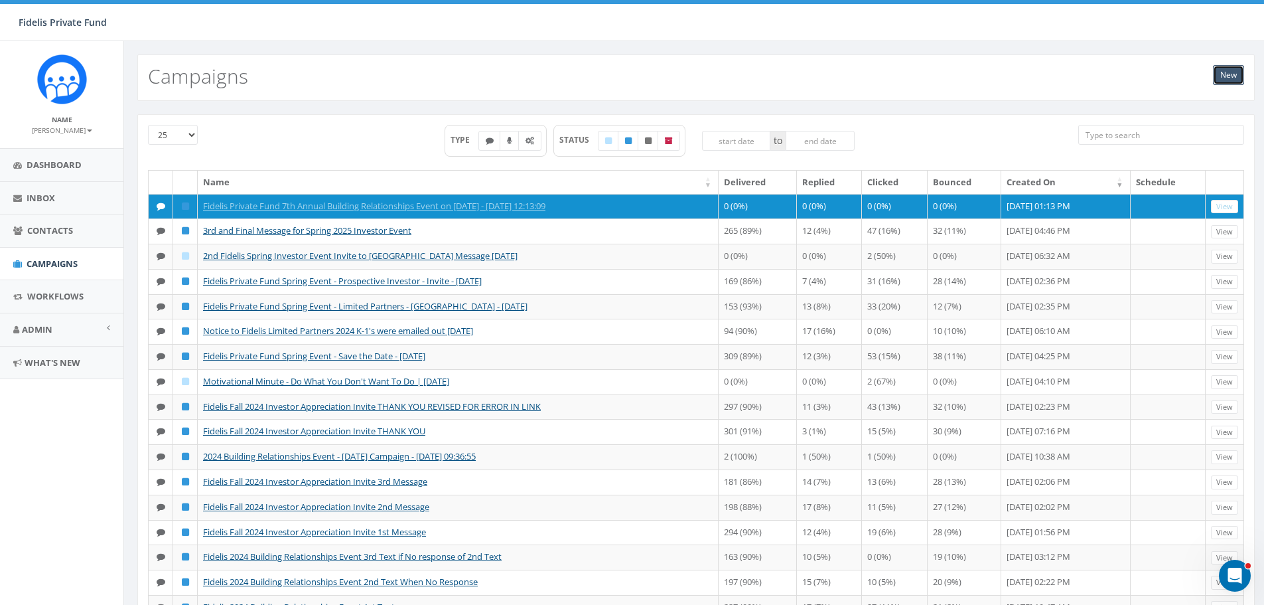
click at [1223, 74] on link "New" at bounding box center [1228, 75] width 31 height 20
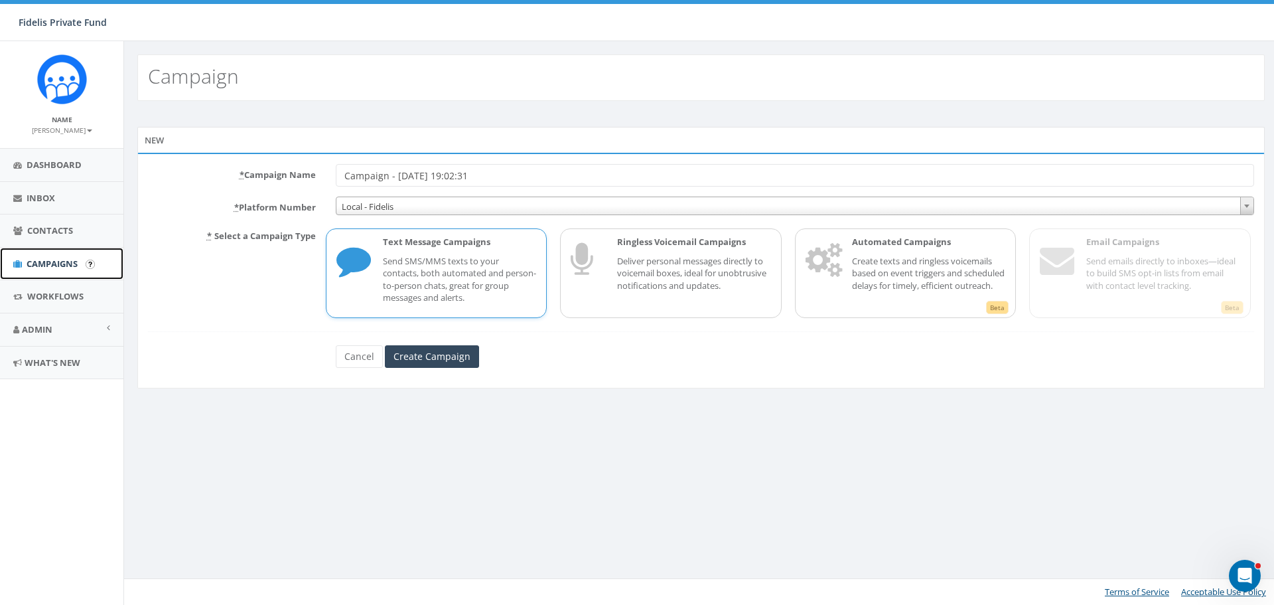
click at [63, 269] on link "Campaigns" at bounding box center [61, 264] width 123 height 33
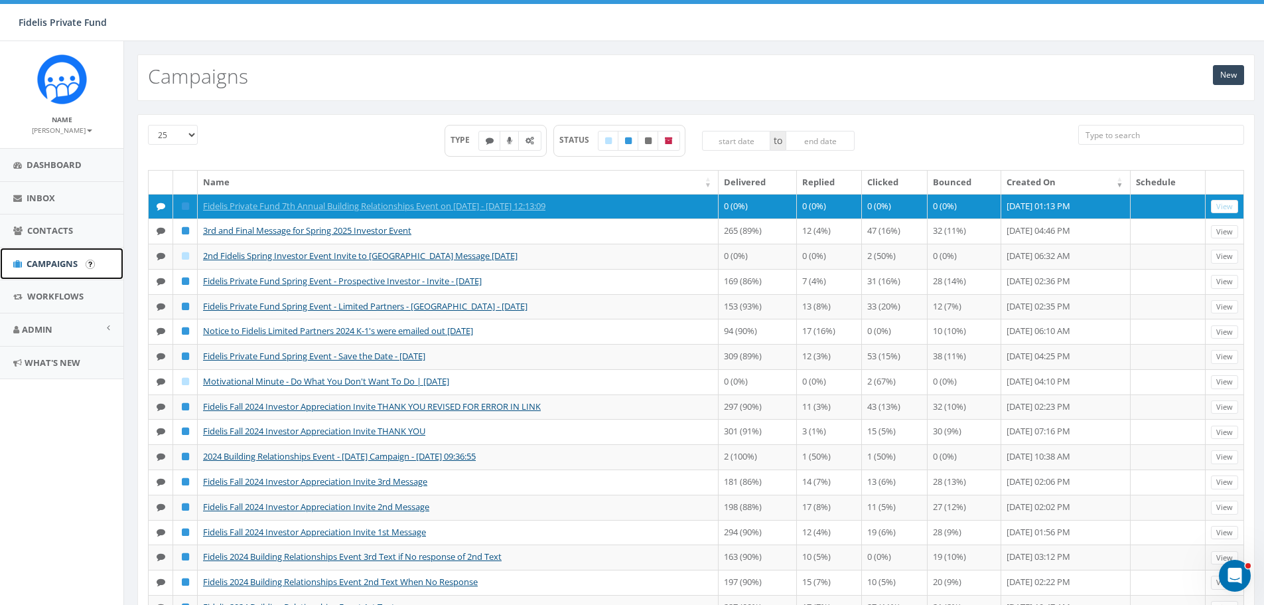
click at [51, 261] on span "Campaigns" at bounding box center [52, 264] width 51 height 12
click at [1236, 76] on link "New" at bounding box center [1228, 75] width 31 height 20
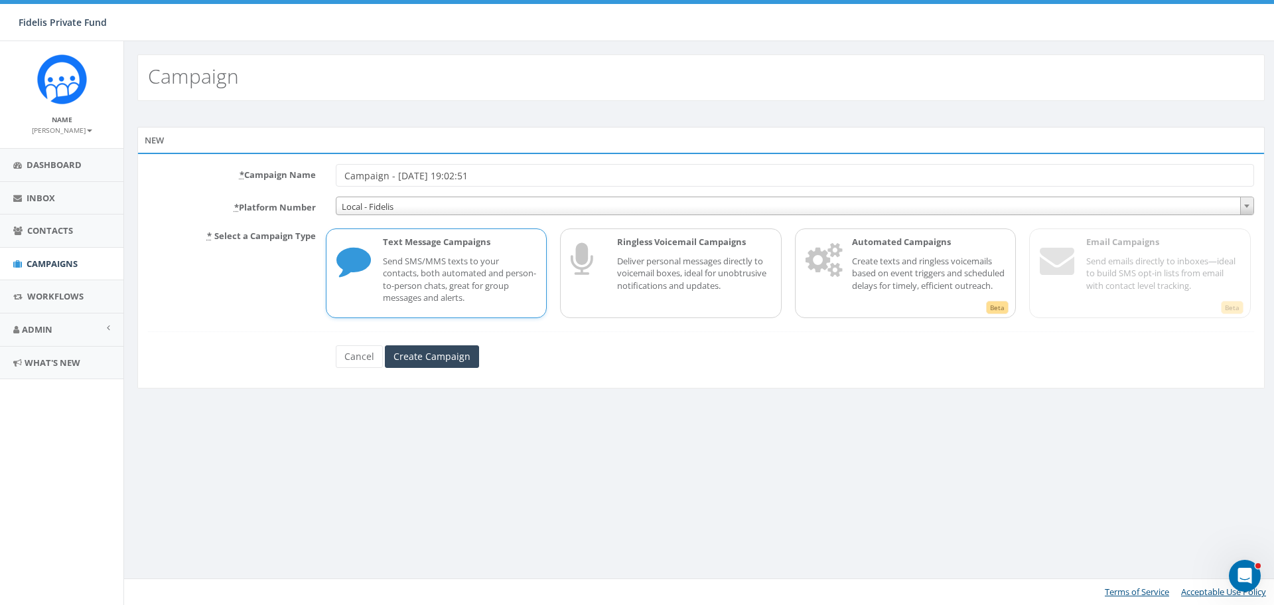
drag, startPoint x: 497, startPoint y: 178, endPoint x: 287, endPoint y: 178, distance: 209.7
click at [287, 178] on div "* Campaign Name Campaign - [DATE] 19:02:51" at bounding box center [701, 175] width 1126 height 23
click at [591, 174] on input "Fidelis Private Fund 7th Annual Building Relationships Event on [DATE] - [DATE]…" at bounding box center [795, 175] width 919 height 23
click at [713, 175] on input "Fidelis Private Fund 7th Annual Building Relationships Event on [DATE] - [DATE]…" at bounding box center [795, 175] width 919 height 23
click at [828, 175] on input "Fidelis Private Fund 7th Annual Building Relationships Event [DATE] [DATE] 12:1…" at bounding box center [795, 175] width 919 height 23
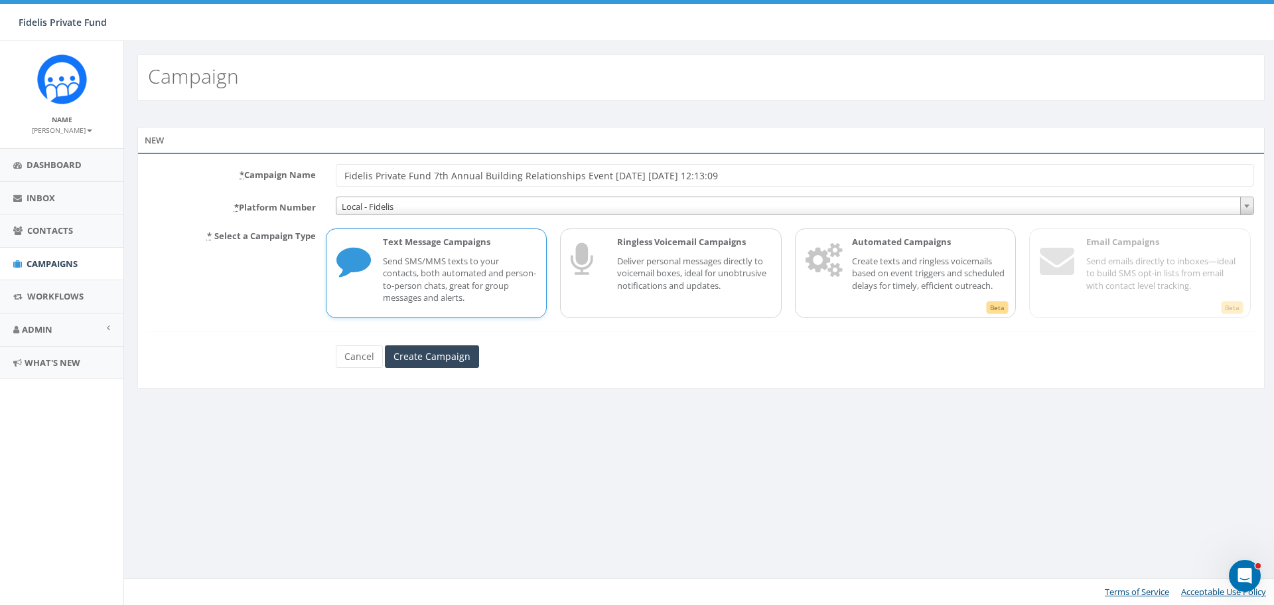
click at [604, 178] on input "Fidelis Private Fund 7th Annual Building Relationships Event [DATE] [DATE] 12:1…" at bounding box center [795, 175] width 919 height 23
click at [663, 176] on input "Fidelis Private Fund 7th Annual Building Relationships Event - [DATE] [DATE] 12…" at bounding box center [795, 175] width 919 height 23
type input "Fidelis Private Fund 7th Annual Building Relationships Event - [DATE] [DATE] 12…"
click at [464, 360] on input "Create Campaign" at bounding box center [432, 356] width 94 height 23
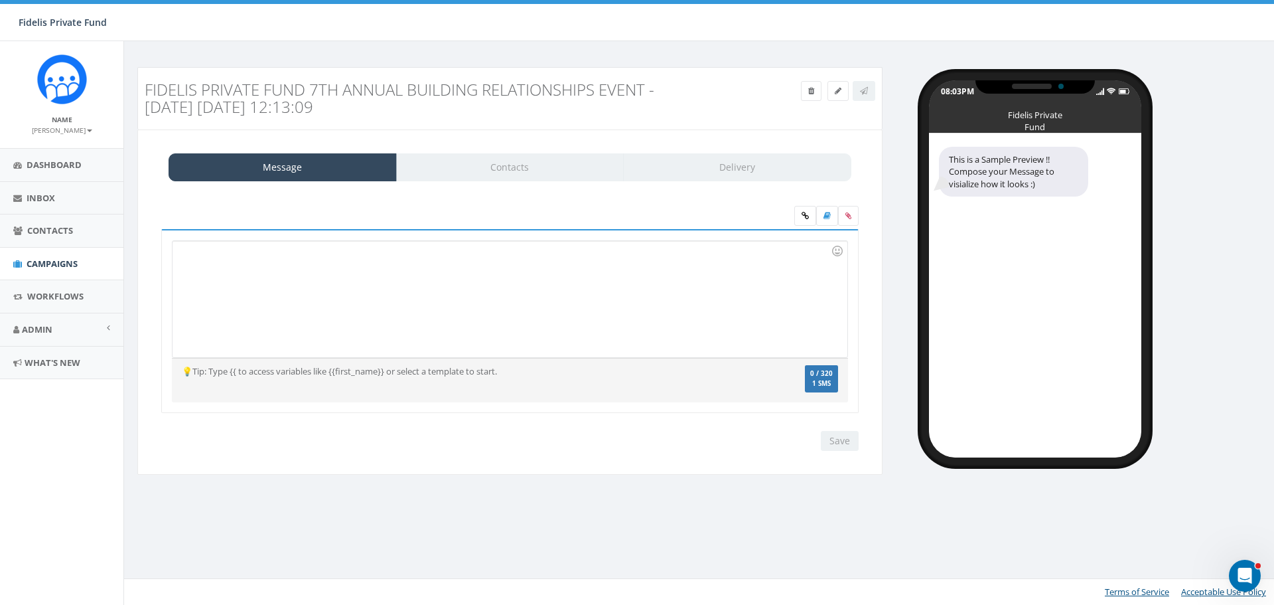
click at [751, 171] on div "Message Contacts Delivery" at bounding box center [510, 167] width 683 height 28
click at [279, 286] on div at bounding box center [510, 299] width 674 height 116
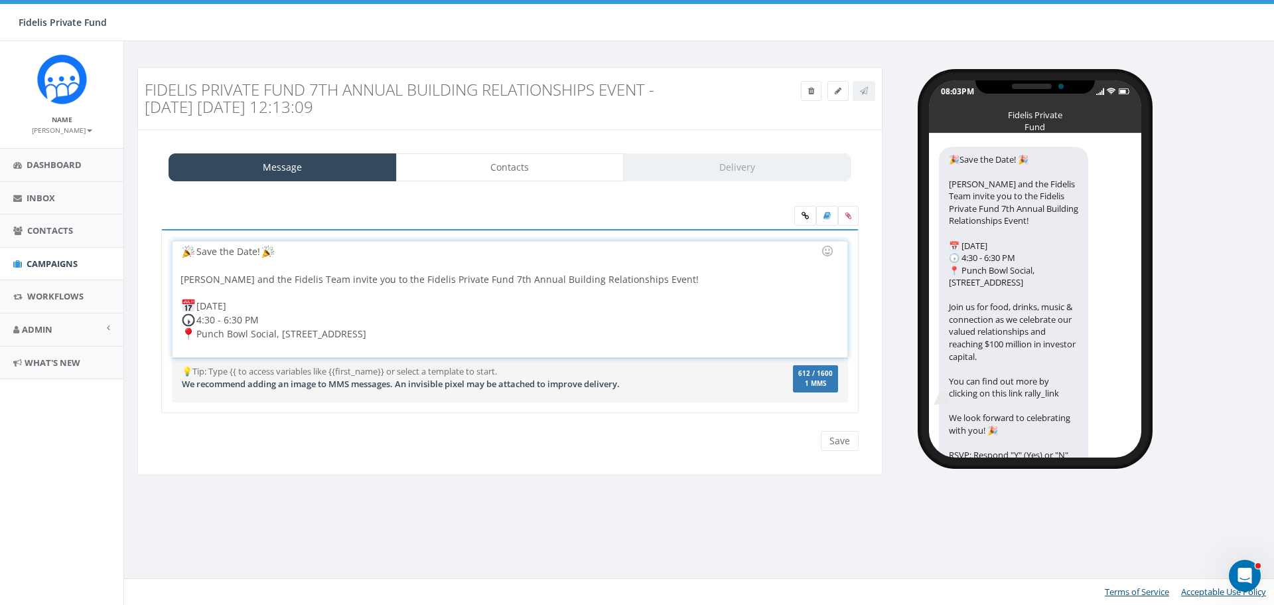
scroll to position [95, 0]
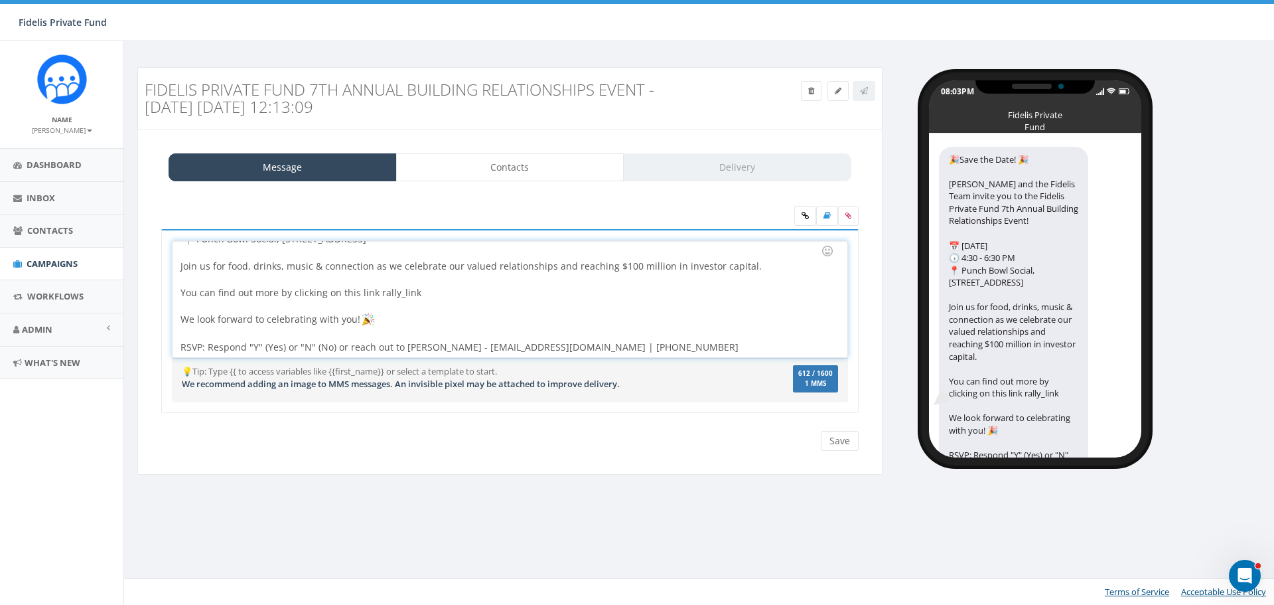
drag, startPoint x: 431, startPoint y: 295, endPoint x: 376, endPoint y: 295, distance: 55.1
click at [376, 295] on div "Save the Date! John Lloyd and the Fidelis Team invite you to the Fidelis Privat…" at bounding box center [510, 299] width 674 height 116
click at [836, 440] on input "Save" at bounding box center [840, 441] width 38 height 20
click at [74, 298] on span "Workflows" at bounding box center [55, 296] width 56 height 12
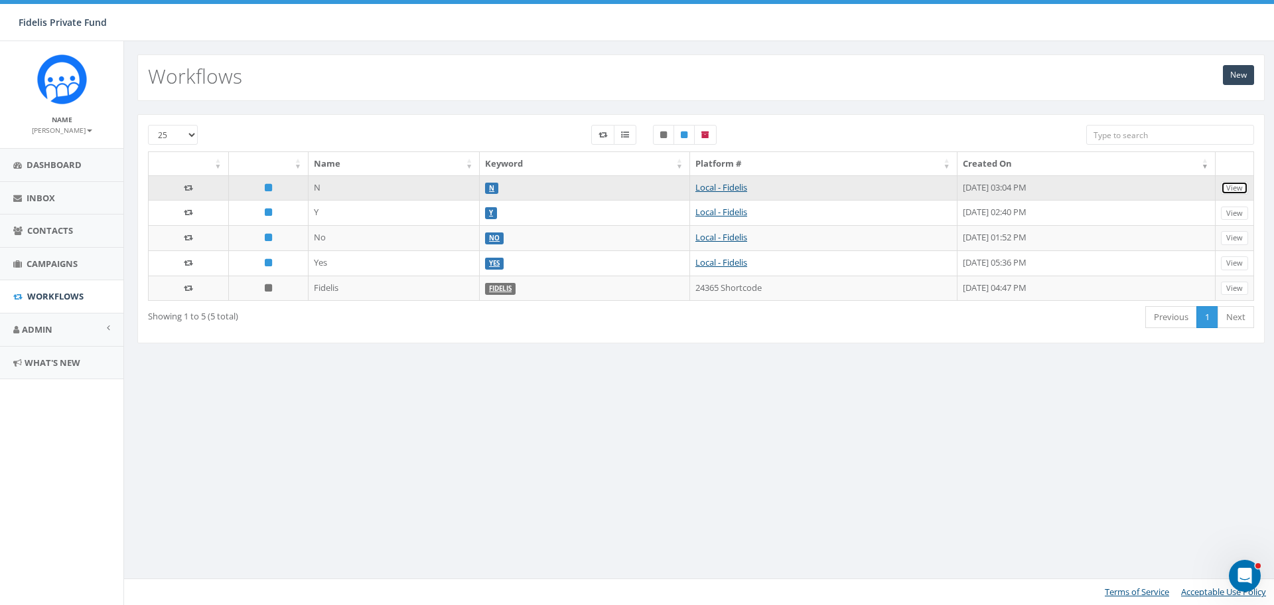
click at [1238, 184] on link "View" at bounding box center [1234, 188] width 27 height 14
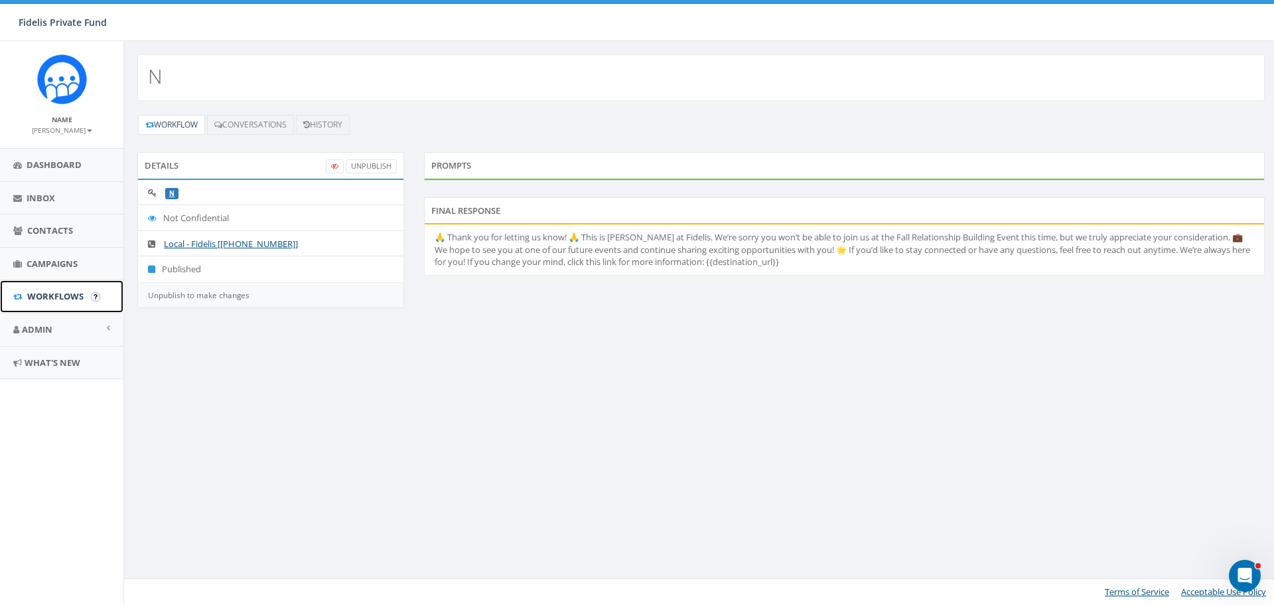
click at [55, 289] on link "Workflows" at bounding box center [61, 296] width 123 height 33
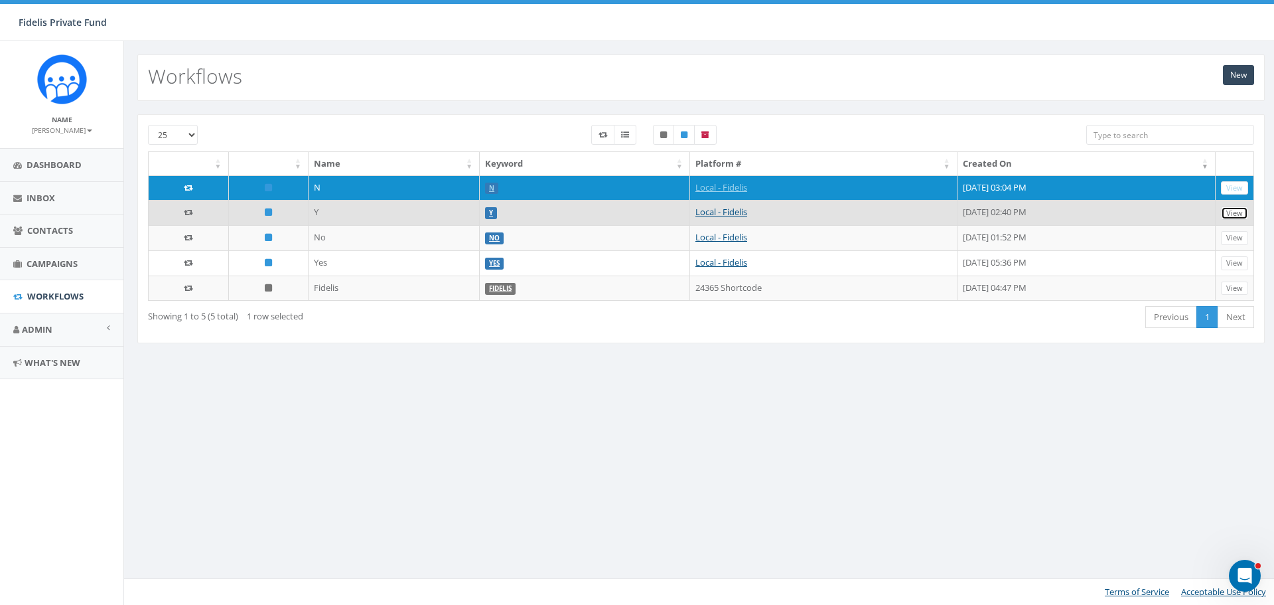
click at [1228, 215] on link "View" at bounding box center [1234, 213] width 27 height 14
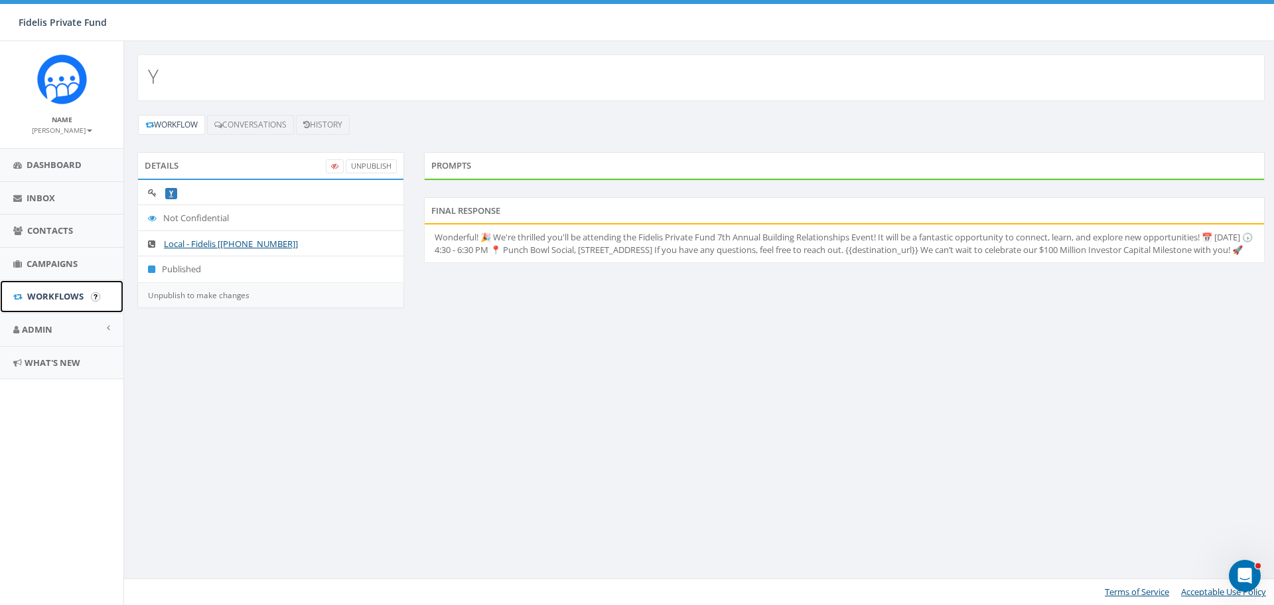
click at [69, 296] on span "Workflows" at bounding box center [55, 296] width 56 height 12
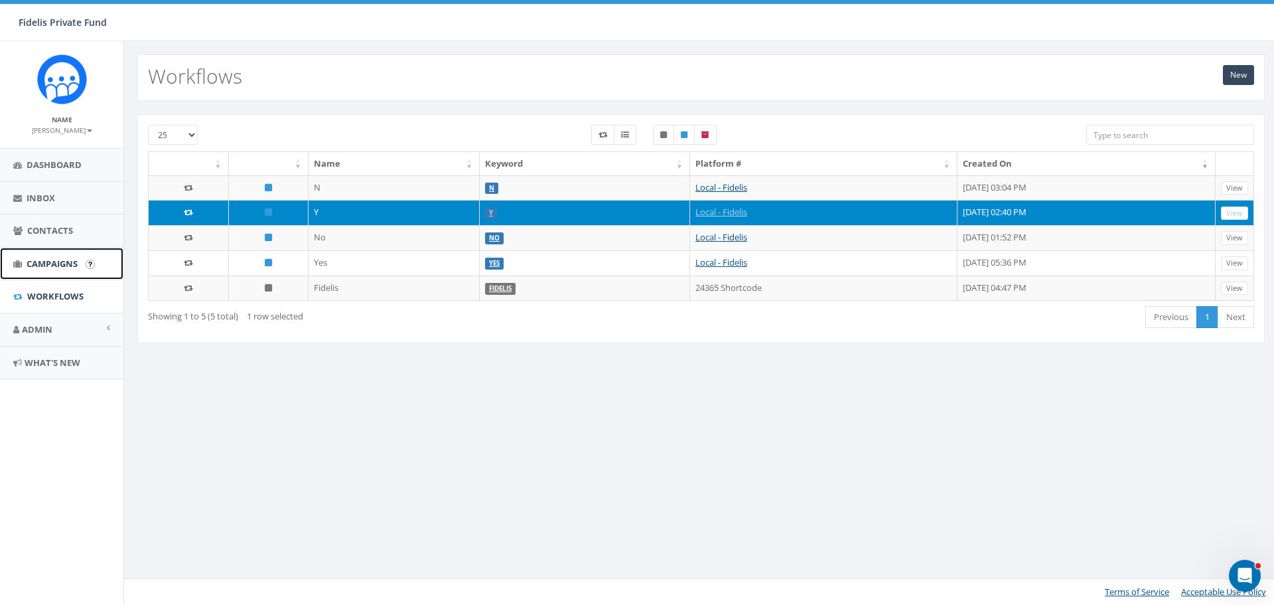
click at [62, 263] on span "Campaigns" at bounding box center [52, 264] width 51 height 12
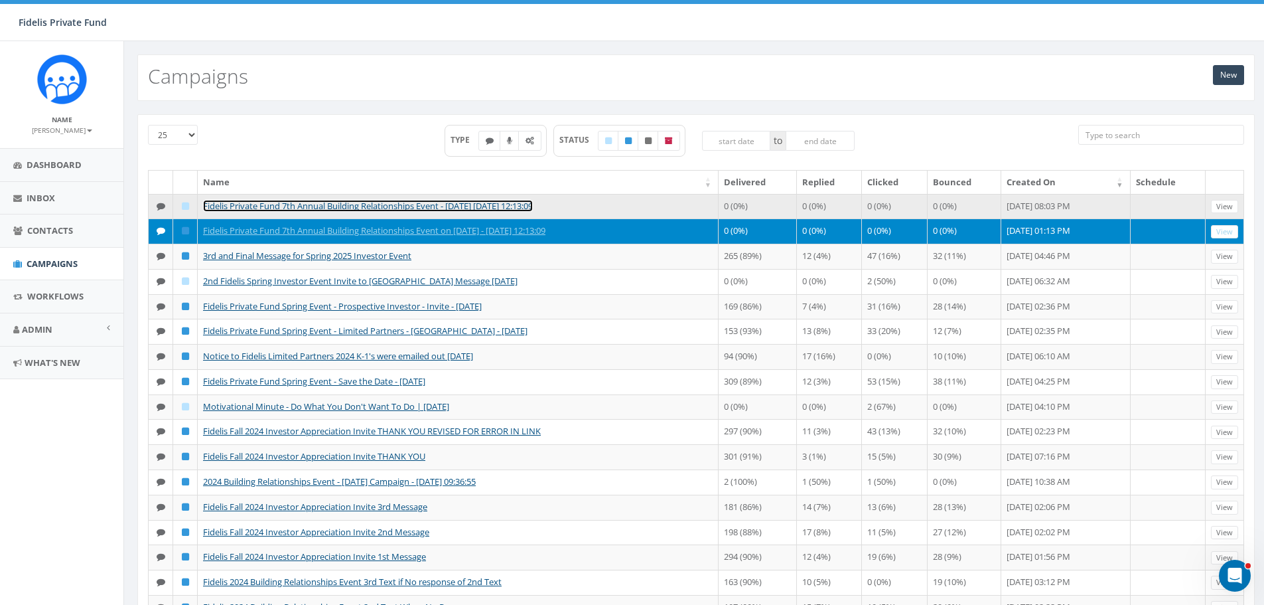
click at [406, 203] on link "Fidelis Private Fund 7th Annual Building Relationships Event - [DATE] [DATE] 12…" at bounding box center [368, 206] width 330 height 12
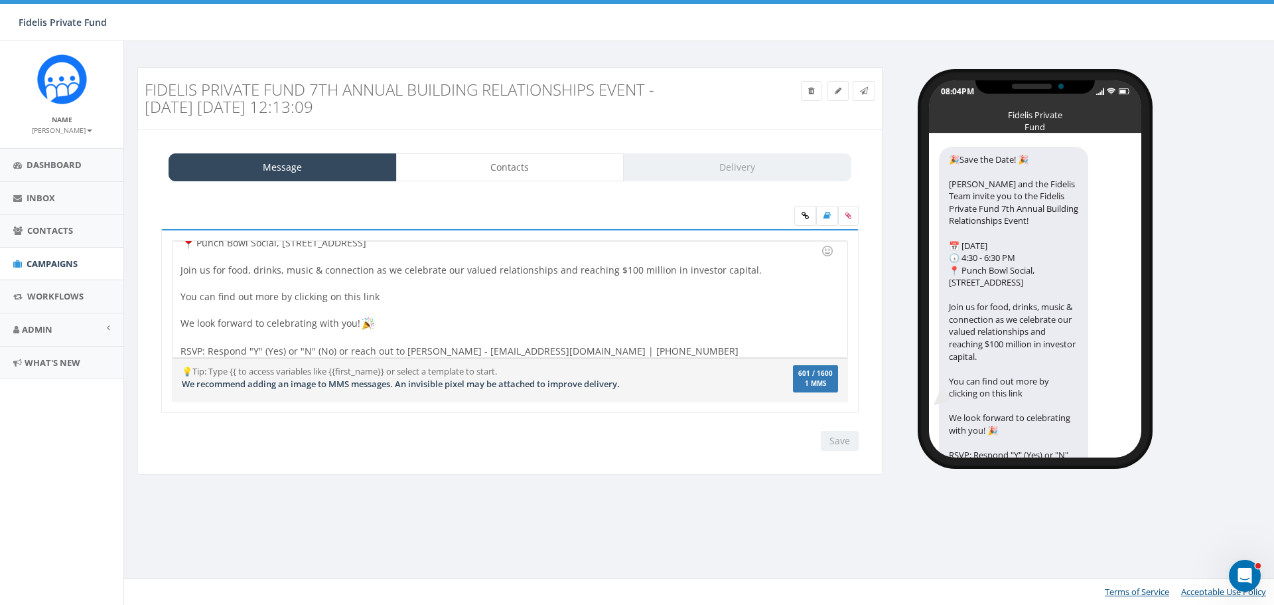
scroll to position [95, 0]
click at [802, 210] on link at bounding box center [805, 216] width 22 height 20
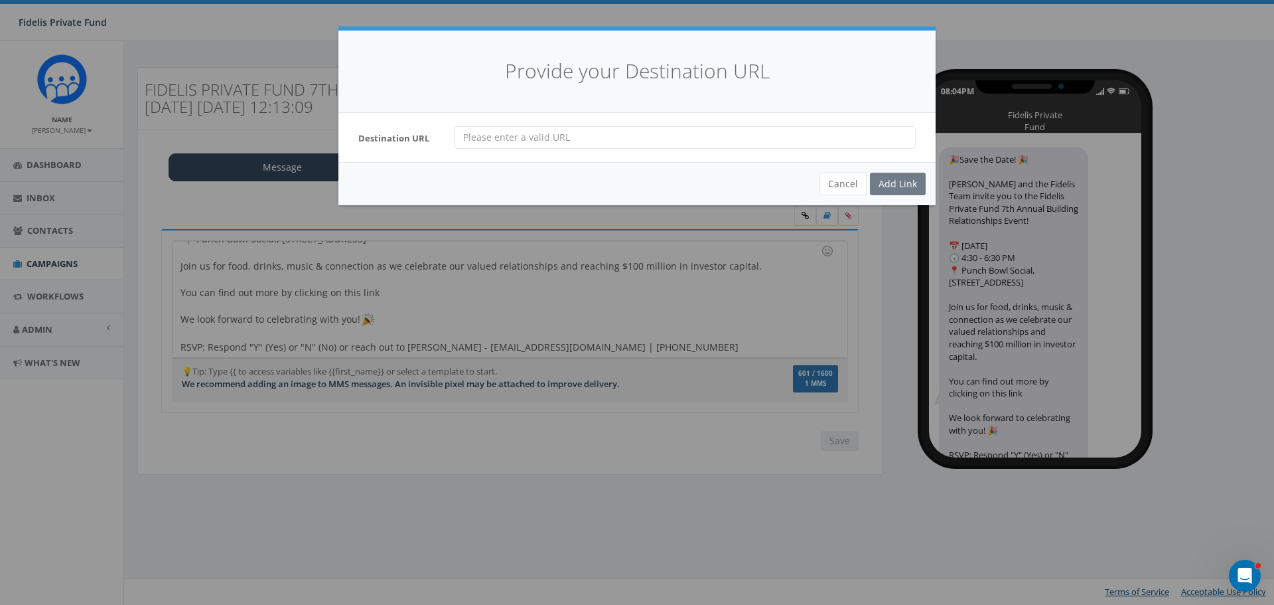
paste input "https://www.fidelispf.com/building-relationships-event-2025/"
type input "https://www.fidelispf.com/building-relationships-event-2025/"
click at [891, 186] on div "Add Link" at bounding box center [898, 184] width 56 height 23
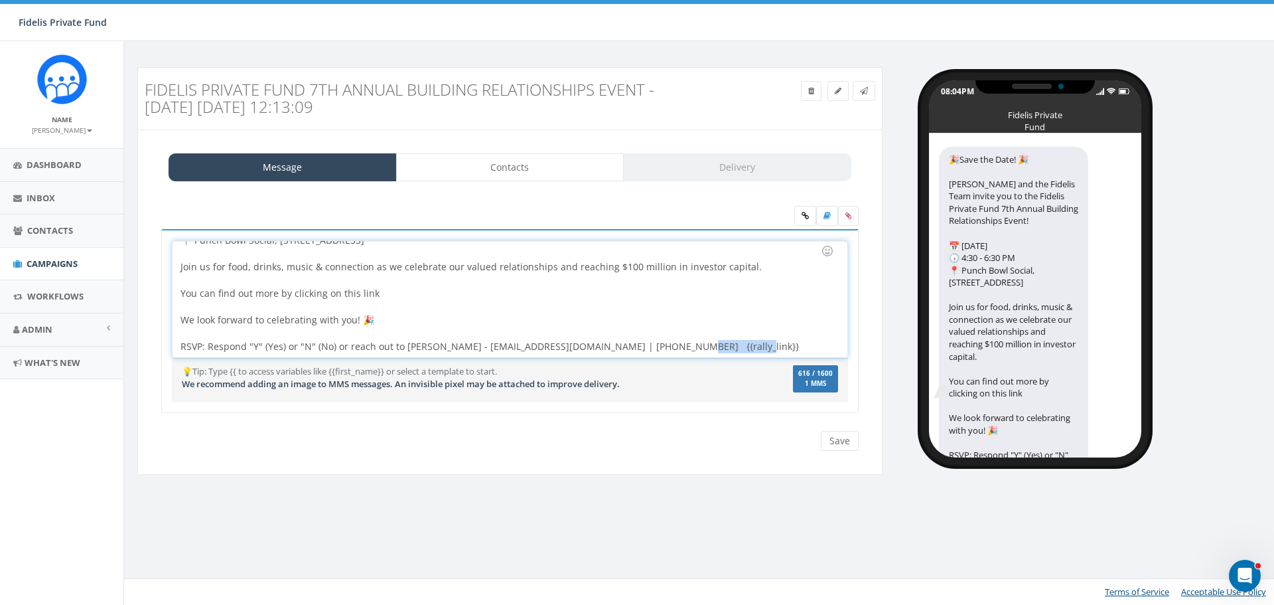
drag, startPoint x: 711, startPoint y: 348, endPoint x: 648, endPoint y: 346, distance: 63.1
click at [648, 346] on div "🎉Save the Date! 🎉 John Lloyd and the Fidelis Team invite you to the Fidelis Pri…" at bounding box center [510, 299] width 674 height 116
click at [387, 294] on div "🎉Save the Date! 🎉 John Lloyd and the Fidelis Team invite you to the Fidelis Pri…" at bounding box center [510, 299] width 674 height 116
click at [667, 340] on div "🎉Save the Date! 🎉 John Lloyd and the Fidelis Team invite you to the Fidelis Pri…" at bounding box center [510, 299] width 674 height 116
click at [729, 173] on div "Message Contacts Delivery" at bounding box center [510, 167] width 683 height 28
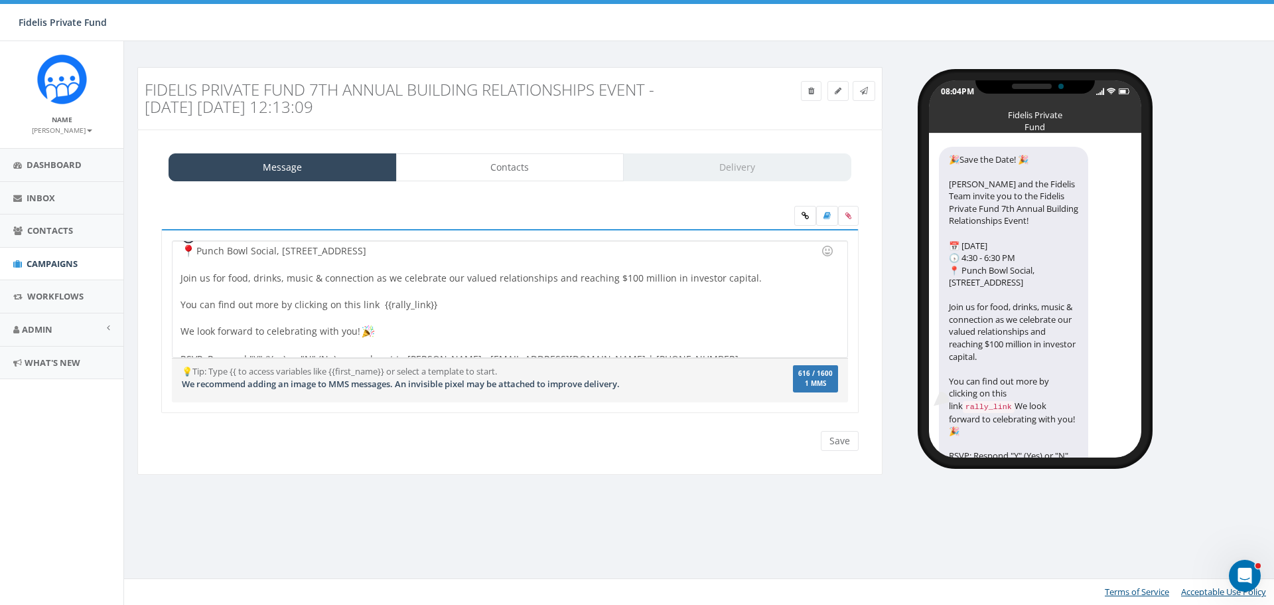
scroll to position [95, 0]
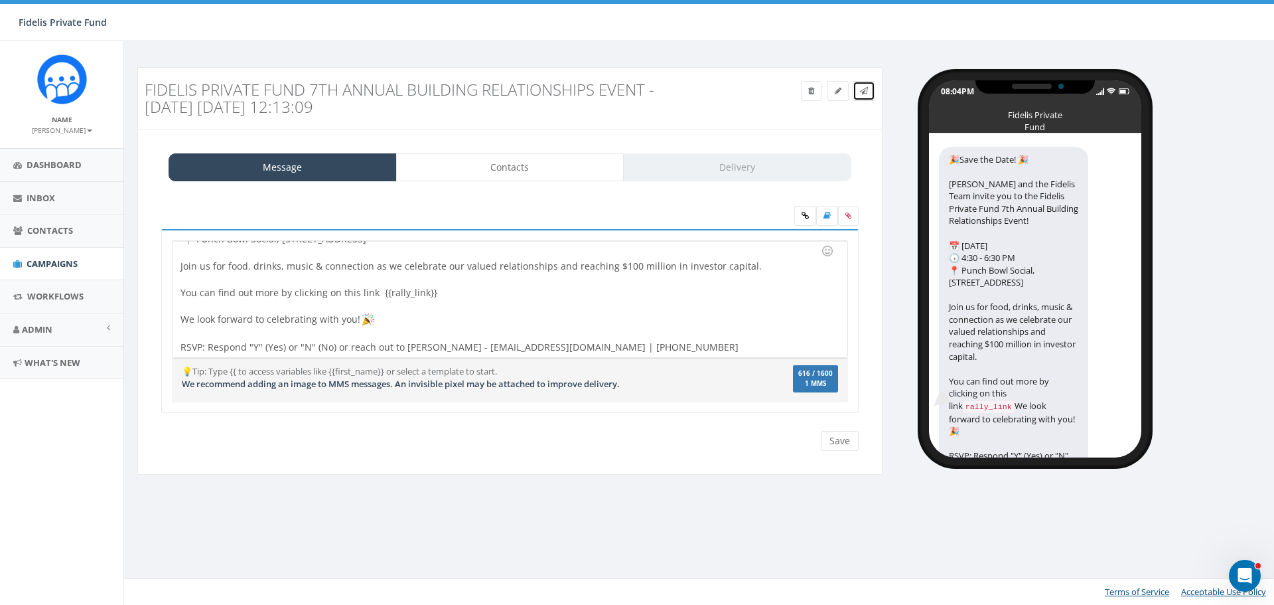
click at [857, 94] on link at bounding box center [864, 91] width 23 height 20
click at [863, 90] on icon at bounding box center [864, 91] width 8 height 8
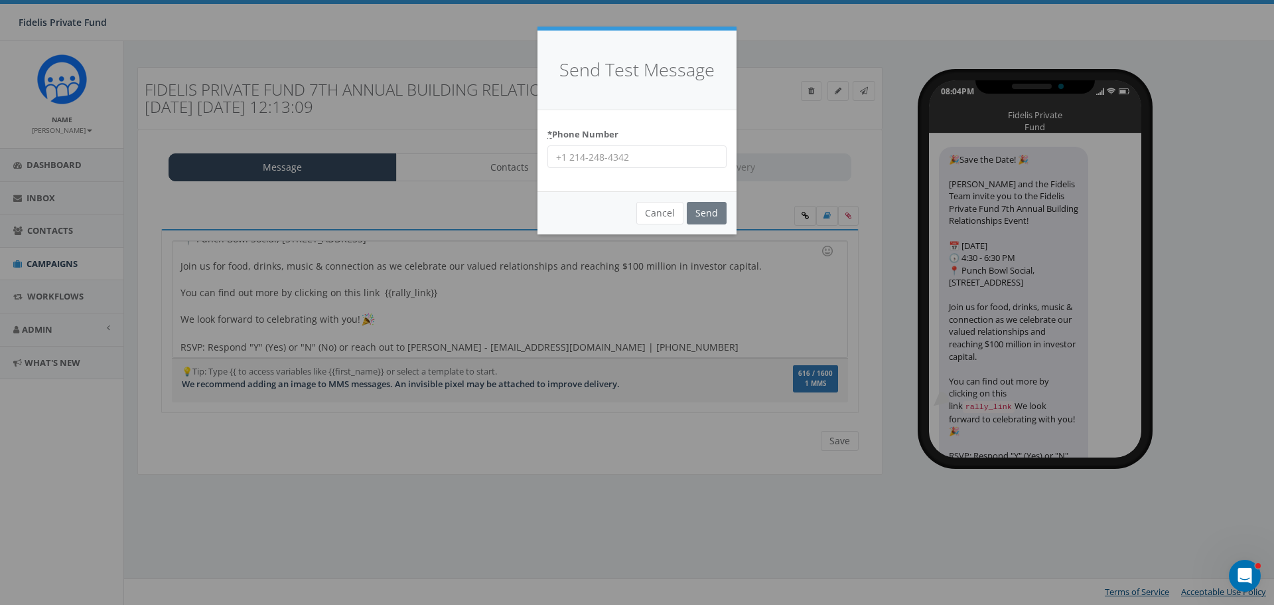
click at [633, 161] on input "* Phone Number" at bounding box center [637, 156] width 179 height 23
type input "14062538340"
click at [713, 220] on input "Send" at bounding box center [707, 213] width 40 height 23
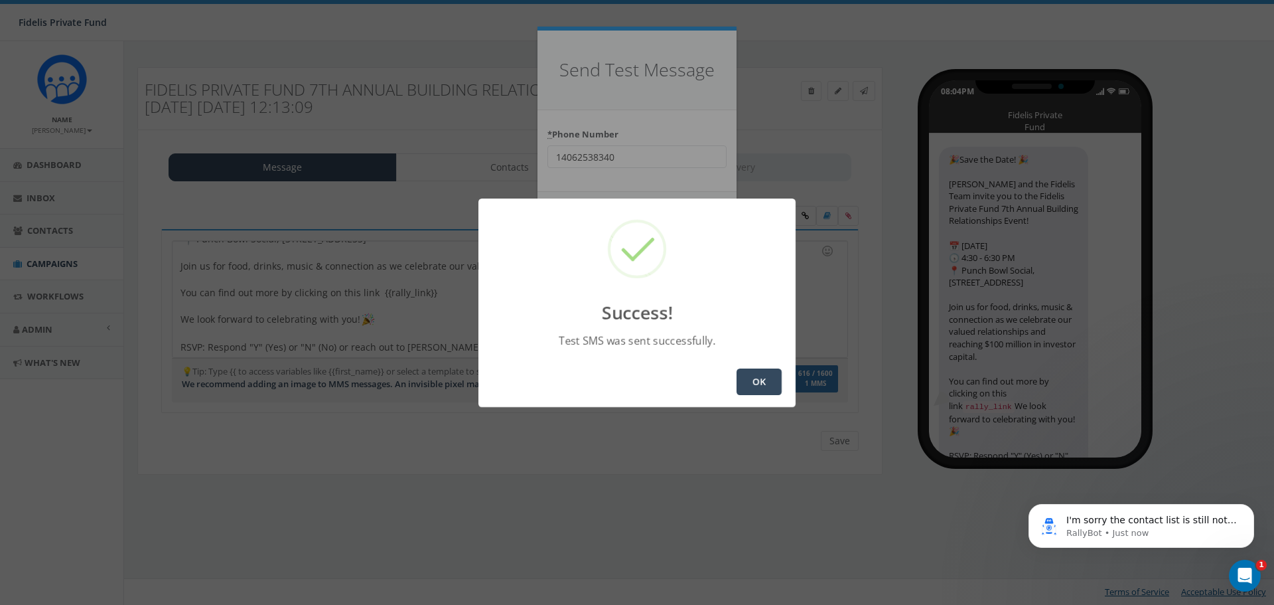
scroll to position [0, 0]
click at [763, 372] on button "OK" at bounding box center [759, 381] width 45 height 27
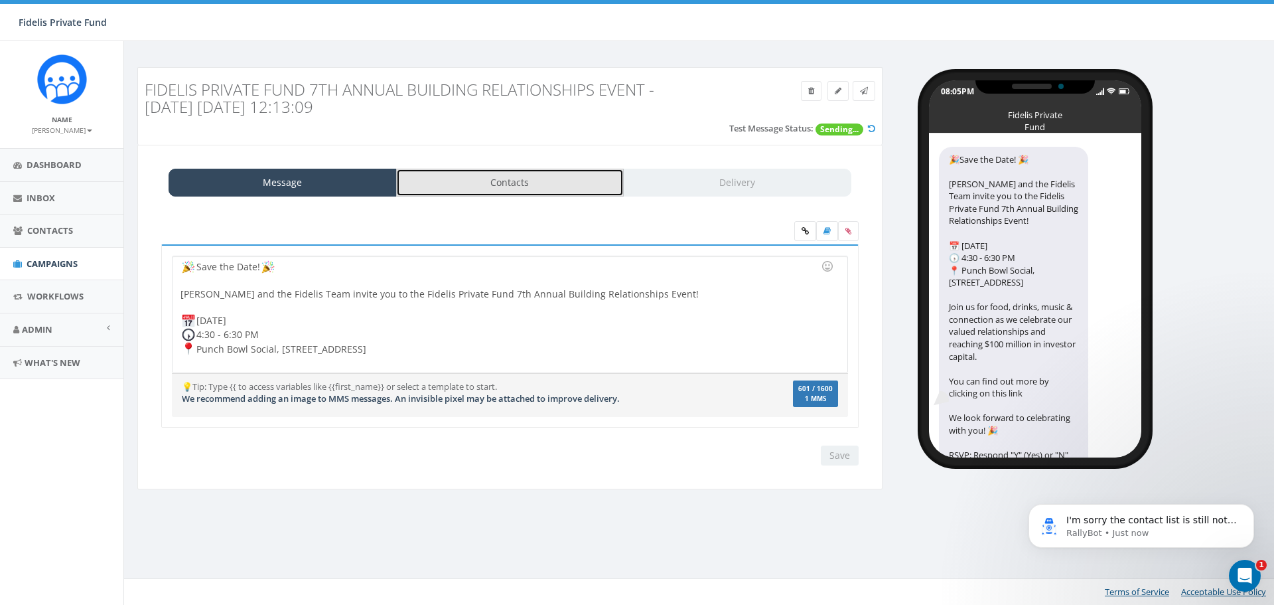
click at [566, 184] on link "Contacts" at bounding box center [510, 183] width 228 height 28
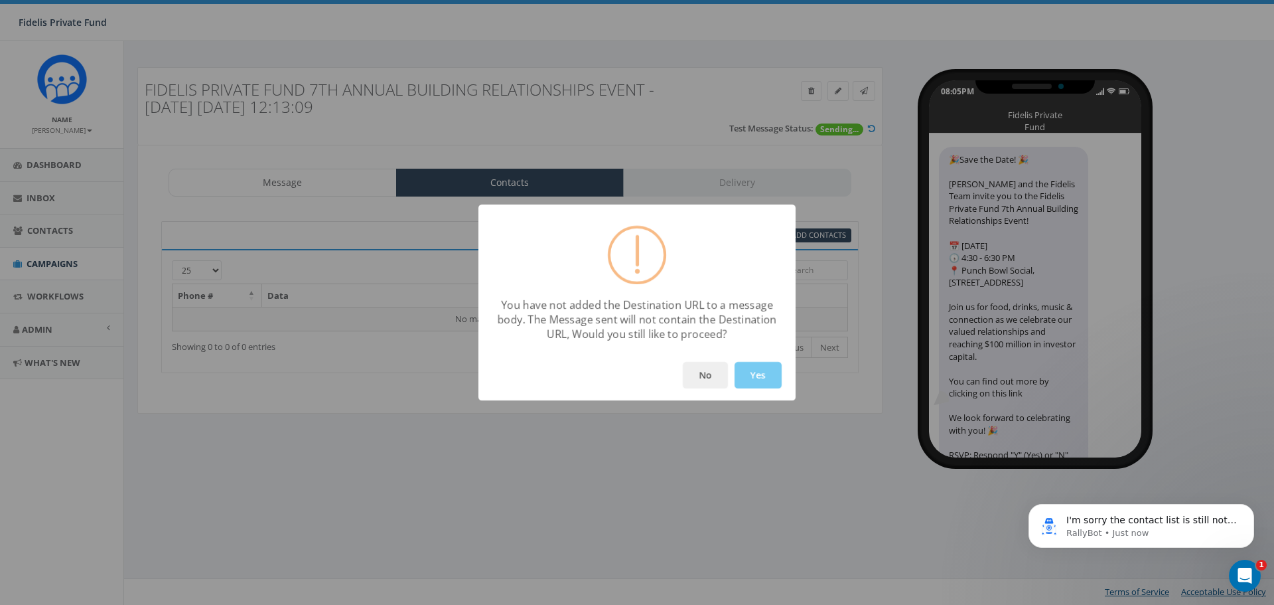
click at [742, 372] on button "Yes" at bounding box center [758, 375] width 47 height 27
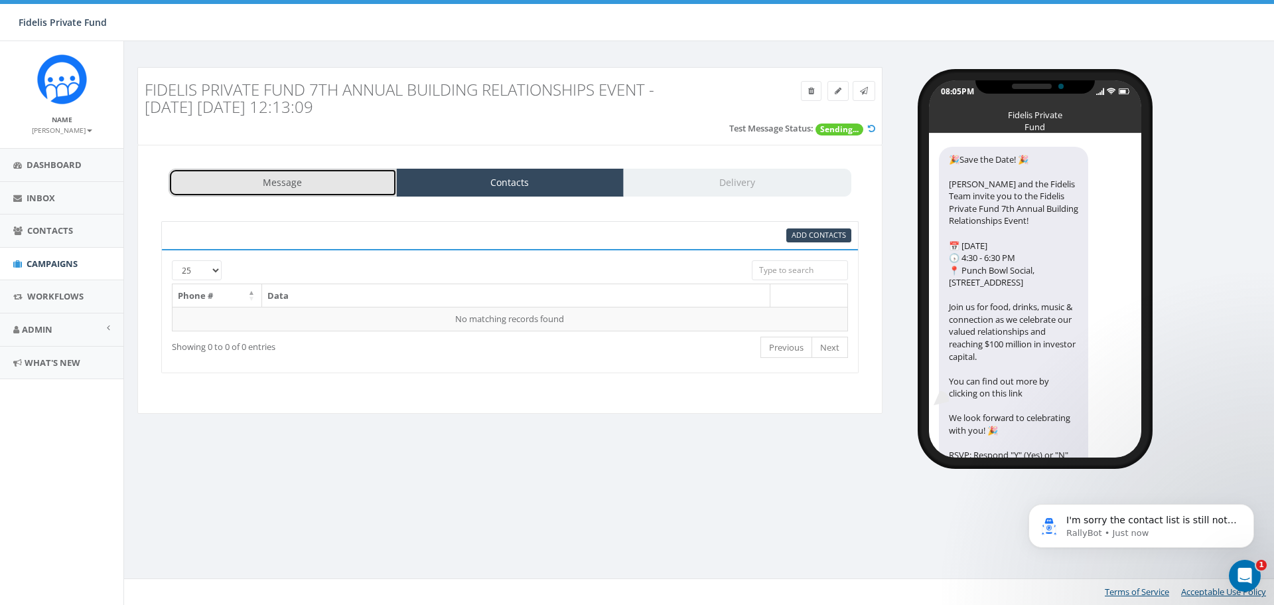
click at [313, 193] on link "Message" at bounding box center [283, 183] width 228 height 28
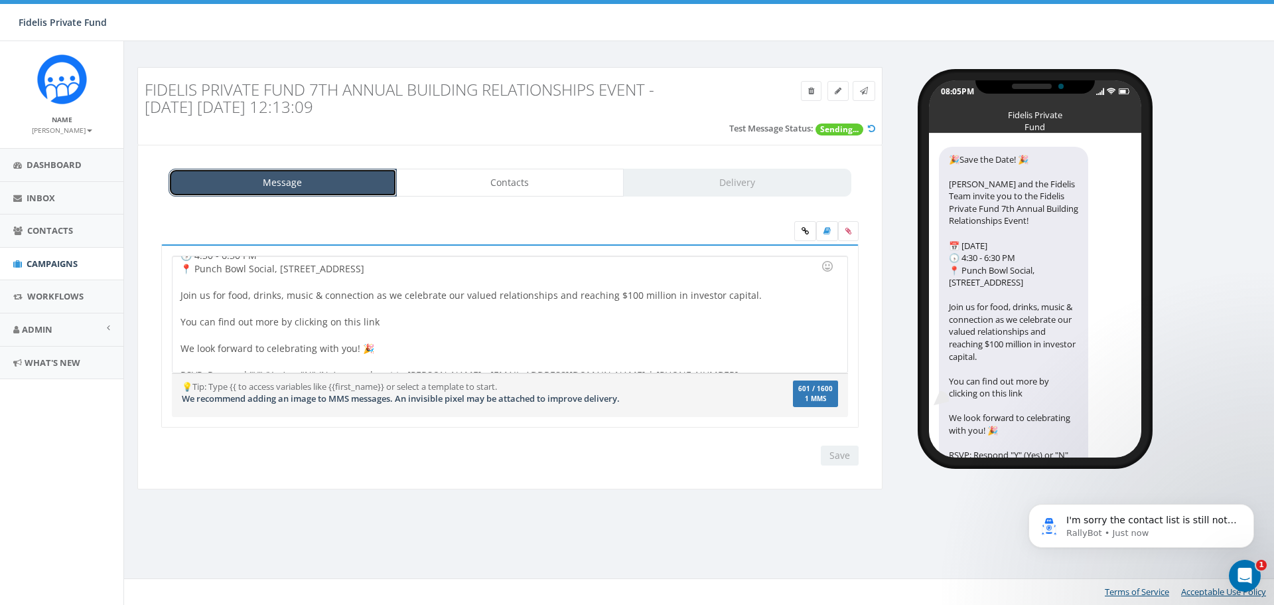
scroll to position [91, 0]
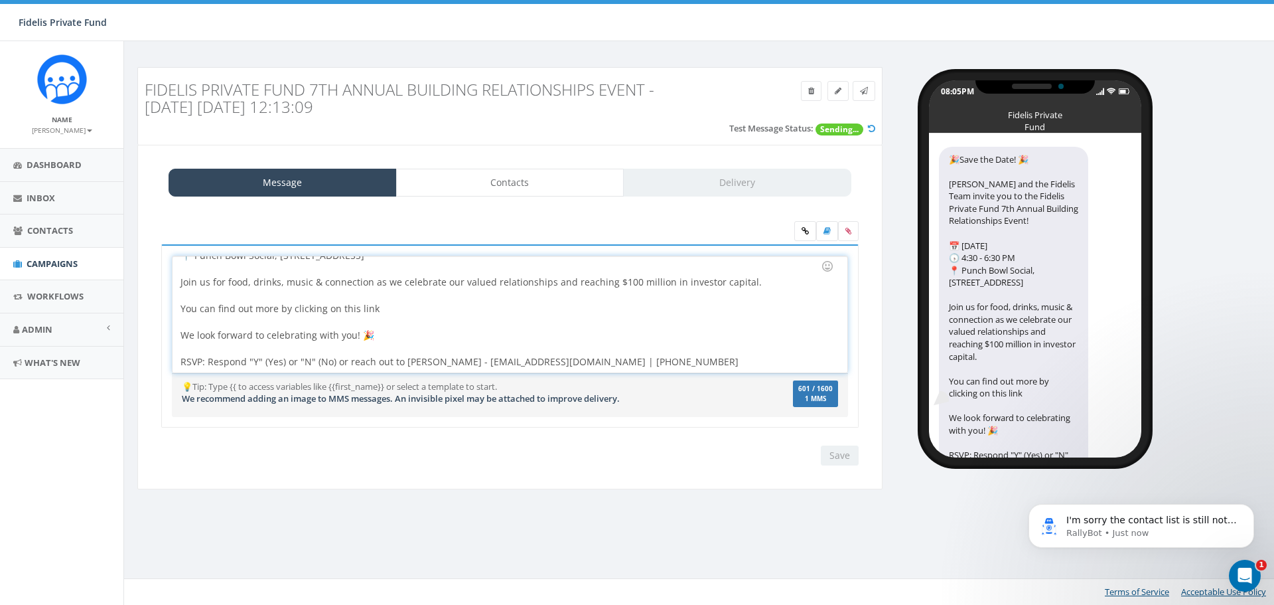
click at [426, 308] on div "🎉Save the Date! 🎉 John Lloyd and the Fidelis Team invite you to the Fidelis Pri…" at bounding box center [510, 314] width 674 height 116
click at [445, 313] on div "🎉Save the Date! 🎉 John Lloyd and the Fidelis Team invite you to the Fidelis Pri…" at bounding box center [510, 314] width 674 height 116
click at [842, 460] on input "Save" at bounding box center [840, 455] width 38 height 20
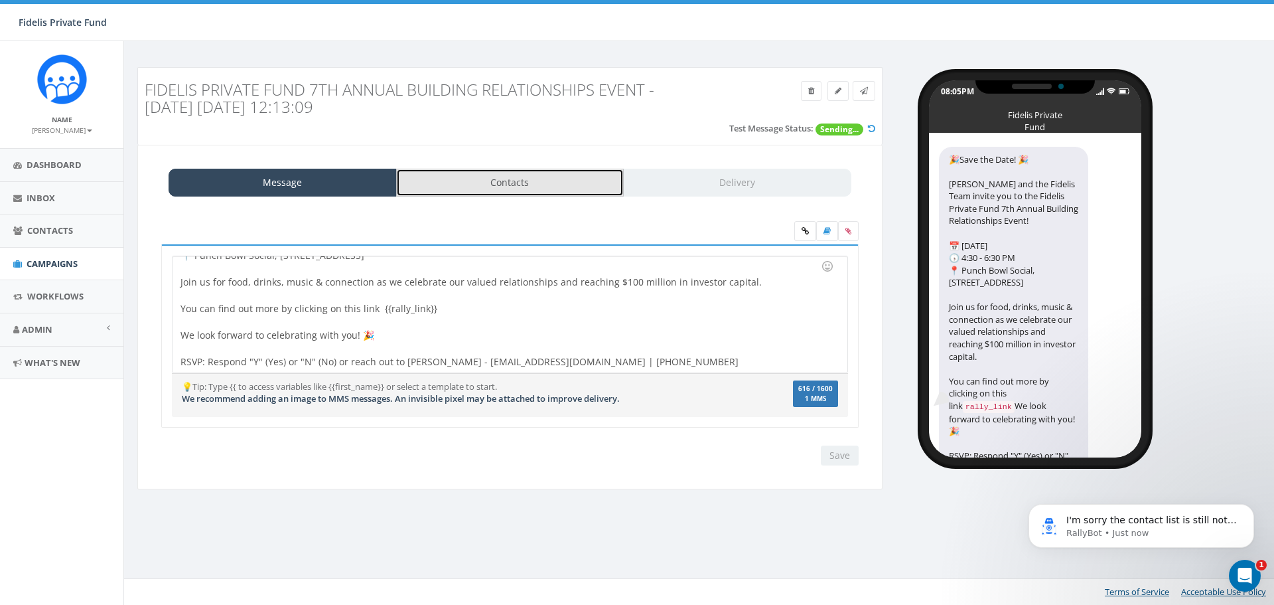
click at [529, 181] on link "Contacts" at bounding box center [510, 183] width 228 height 28
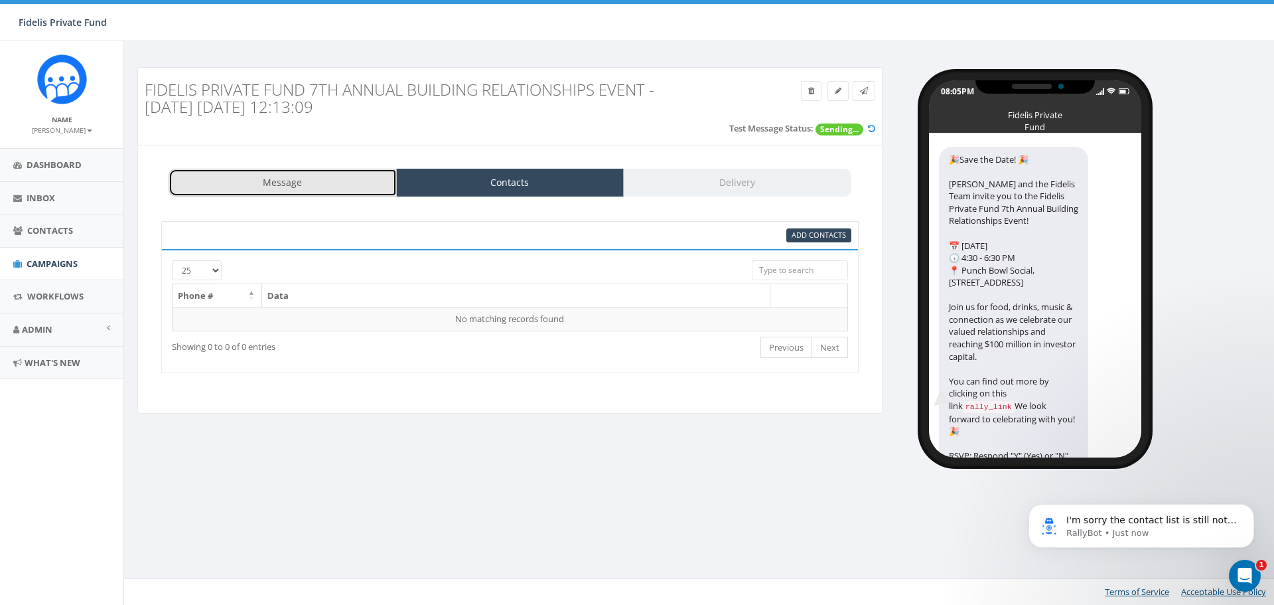
click at [320, 189] on link "Message" at bounding box center [283, 183] width 228 height 28
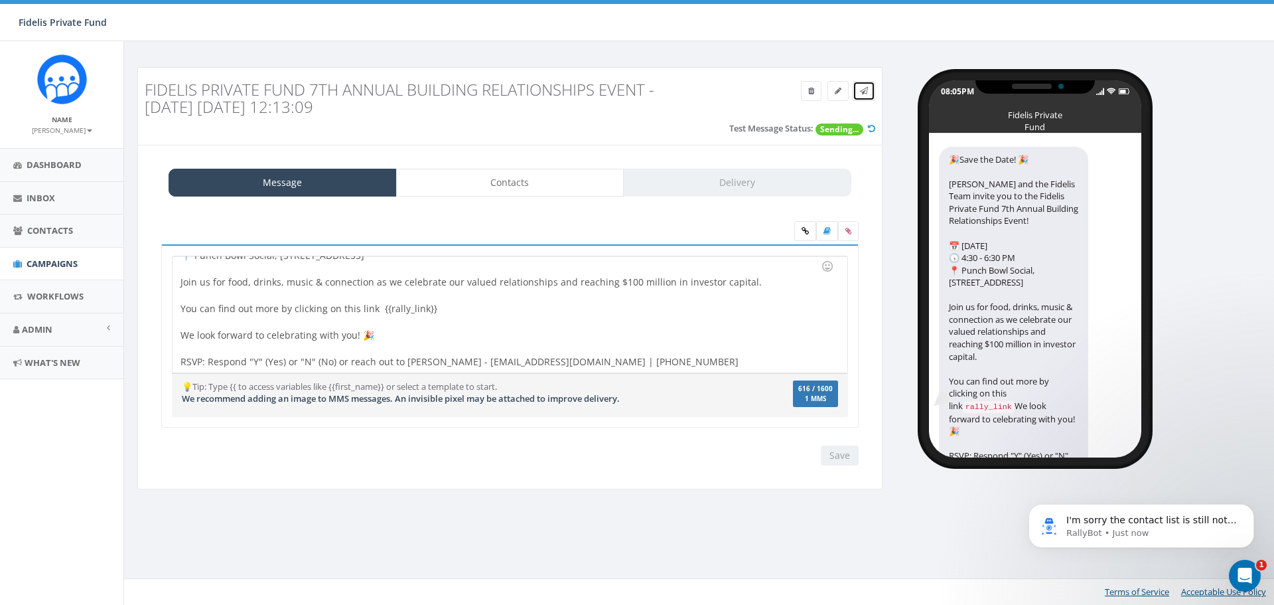
click at [860, 93] on icon at bounding box center [864, 91] width 8 height 8
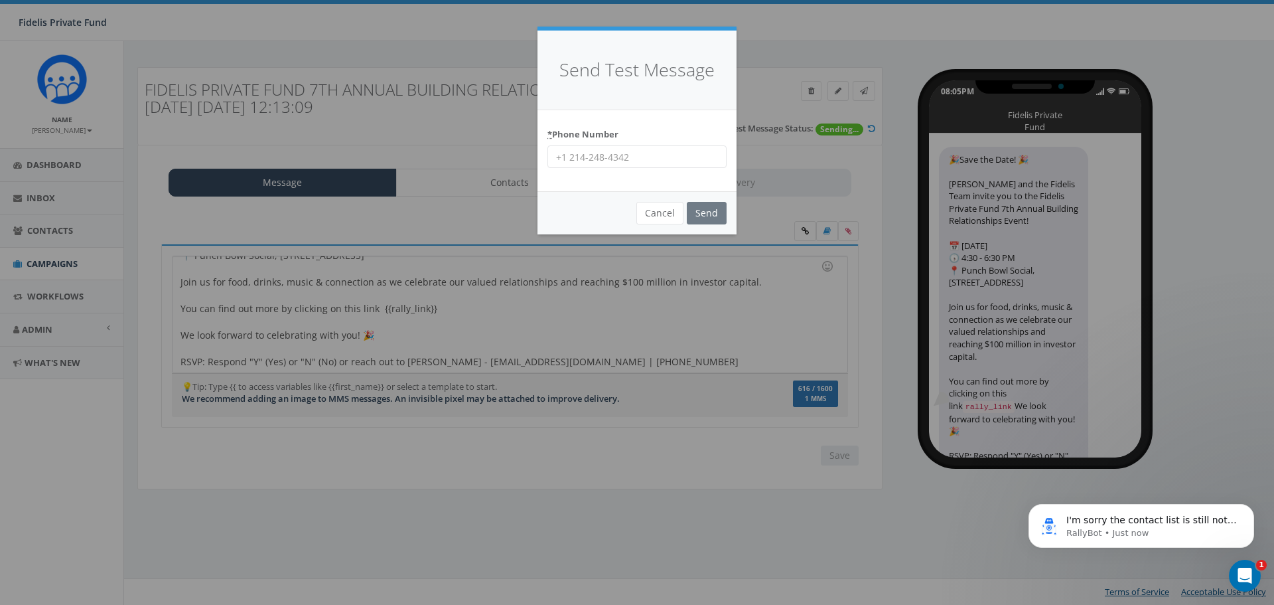
click at [621, 157] on input "* Phone Number" at bounding box center [637, 156] width 179 height 23
type input "14062538340"
click at [709, 214] on input "Send" at bounding box center [707, 213] width 40 height 23
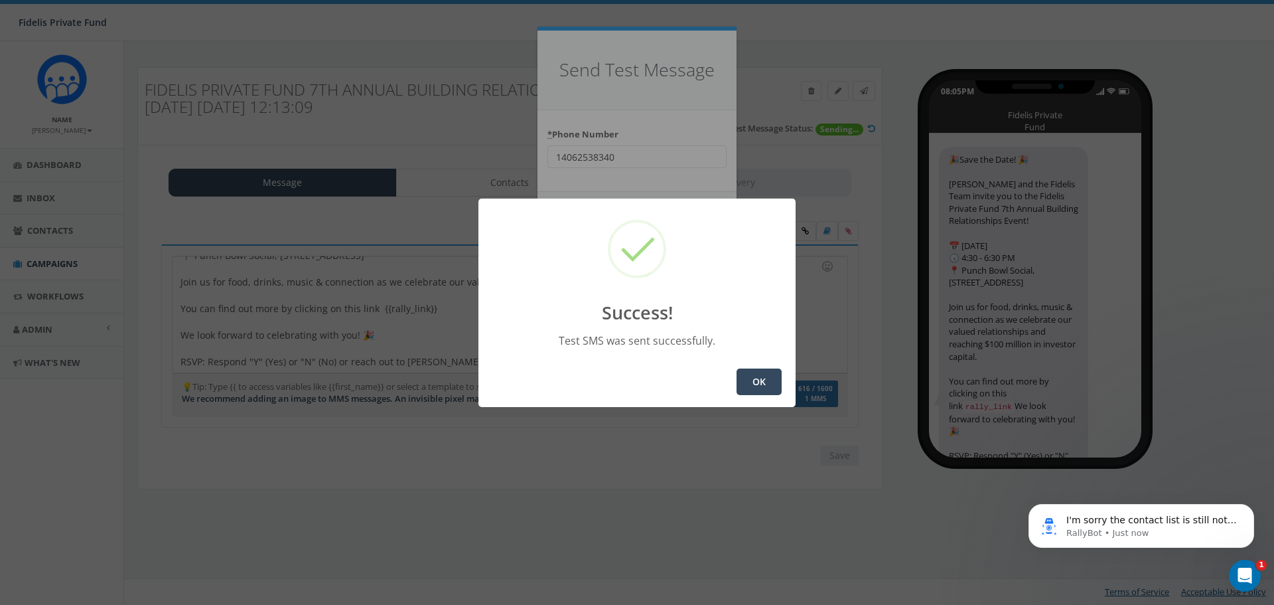
click at [745, 380] on button "OK" at bounding box center [759, 381] width 45 height 27
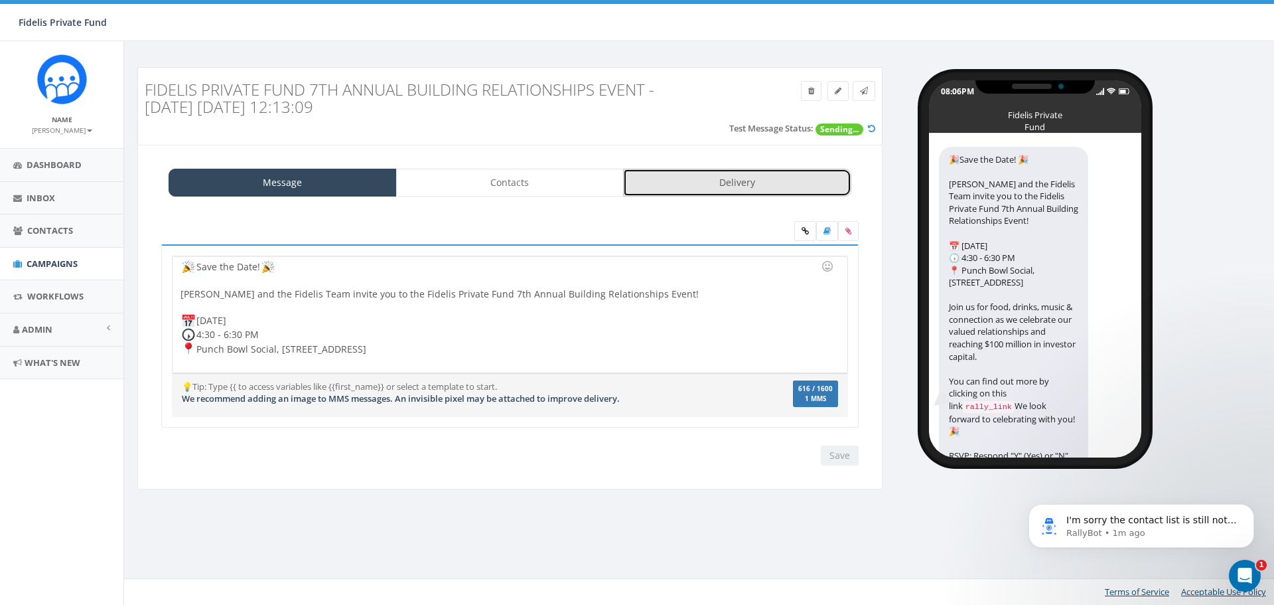
click at [694, 177] on link "Delivery" at bounding box center [737, 183] width 228 height 28
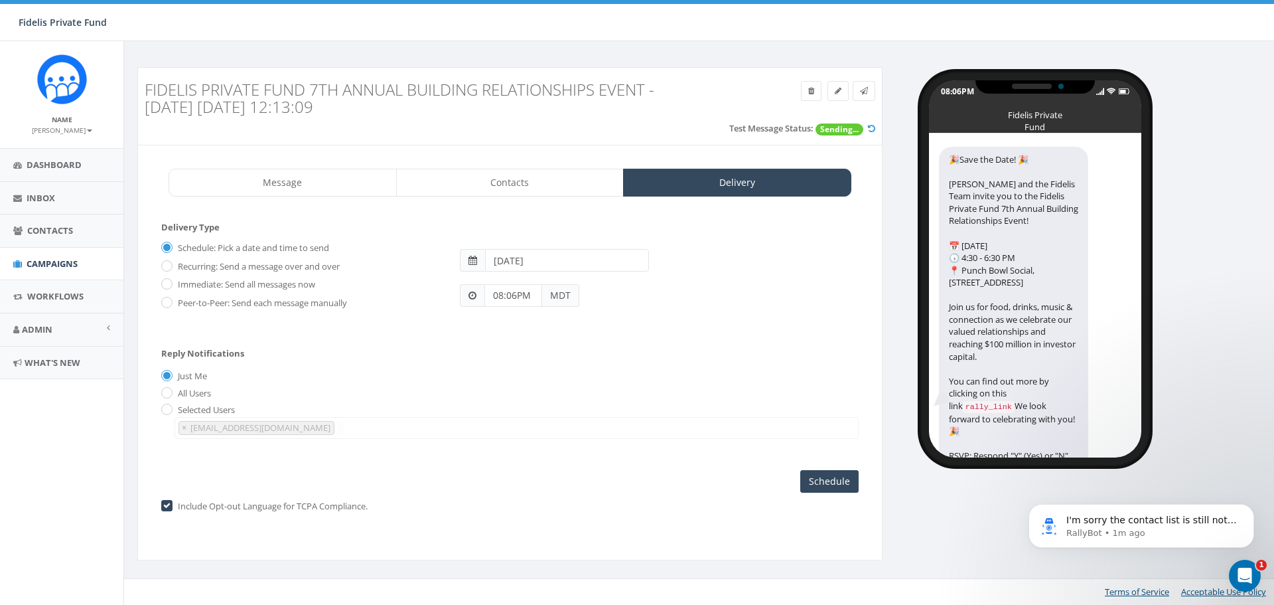
click at [175, 302] on label "Peer-to-Peer: Send each message manually" at bounding box center [261, 303] width 173 height 13
click at [170, 302] on input "Peer-to-Peer: Send each message manually" at bounding box center [165, 303] width 9 height 9
radio input "true"
click at [165, 507] on input "checkbox" at bounding box center [165, 506] width 9 height 9
checkbox input "false"
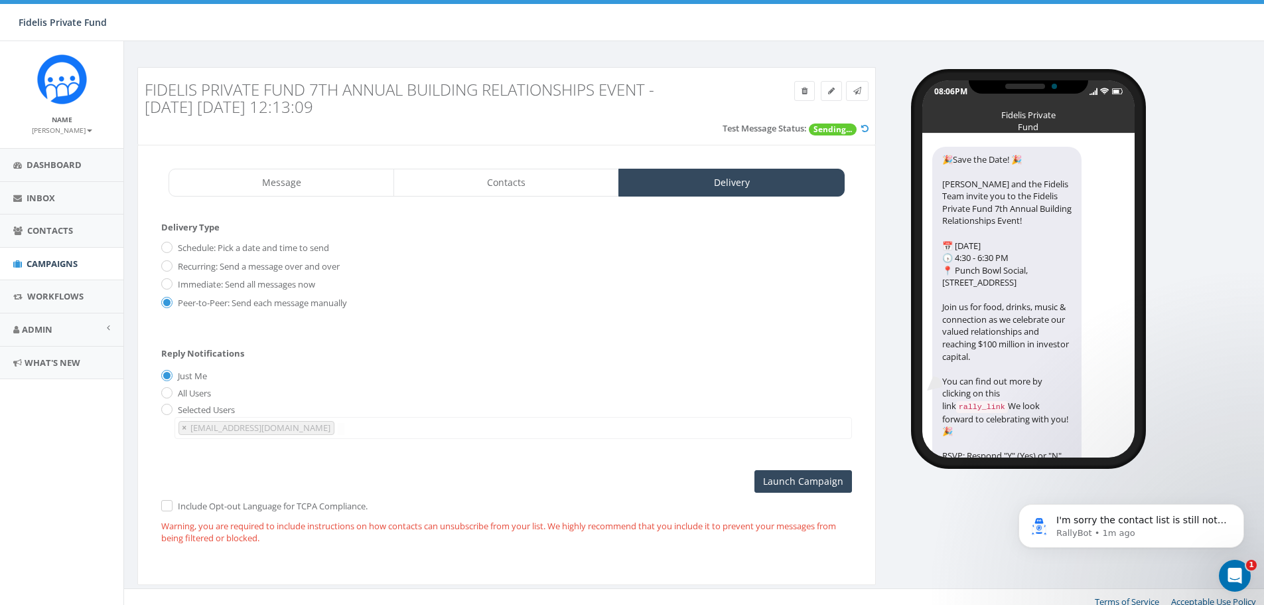
click at [185, 429] on span "×" at bounding box center [184, 427] width 5 height 12
click at [856, 90] on icon at bounding box center [857, 91] width 8 height 8
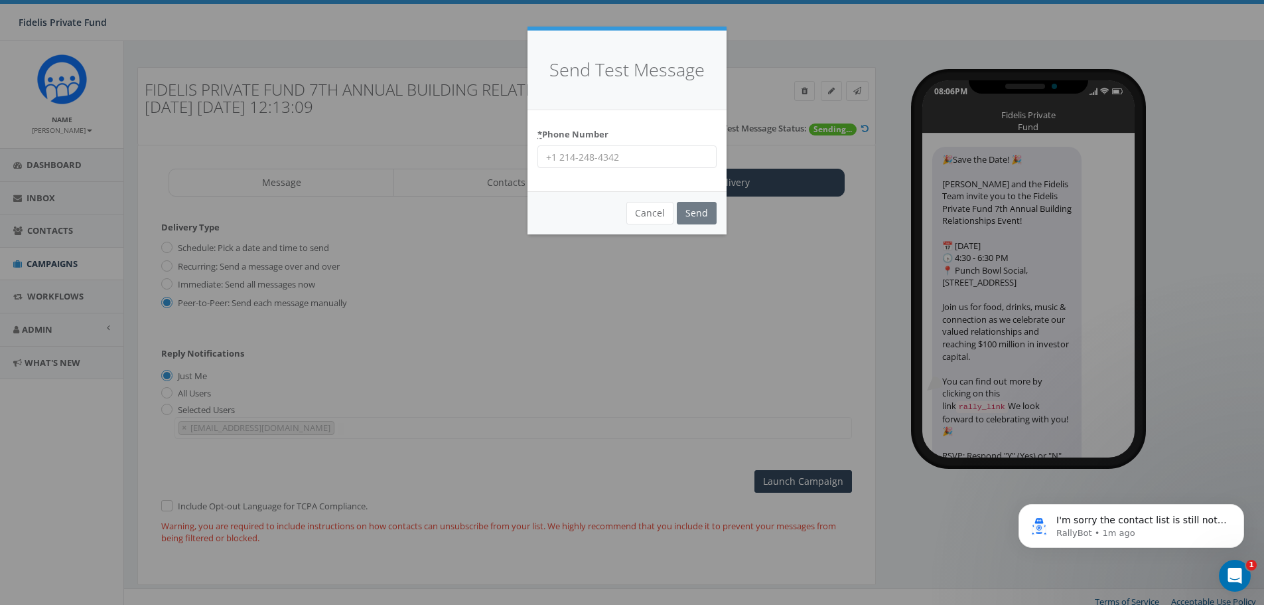
click at [648, 156] on input "* Phone Number" at bounding box center [627, 156] width 179 height 23
type input "14062538340"
click at [695, 214] on input "Send" at bounding box center [697, 213] width 40 height 23
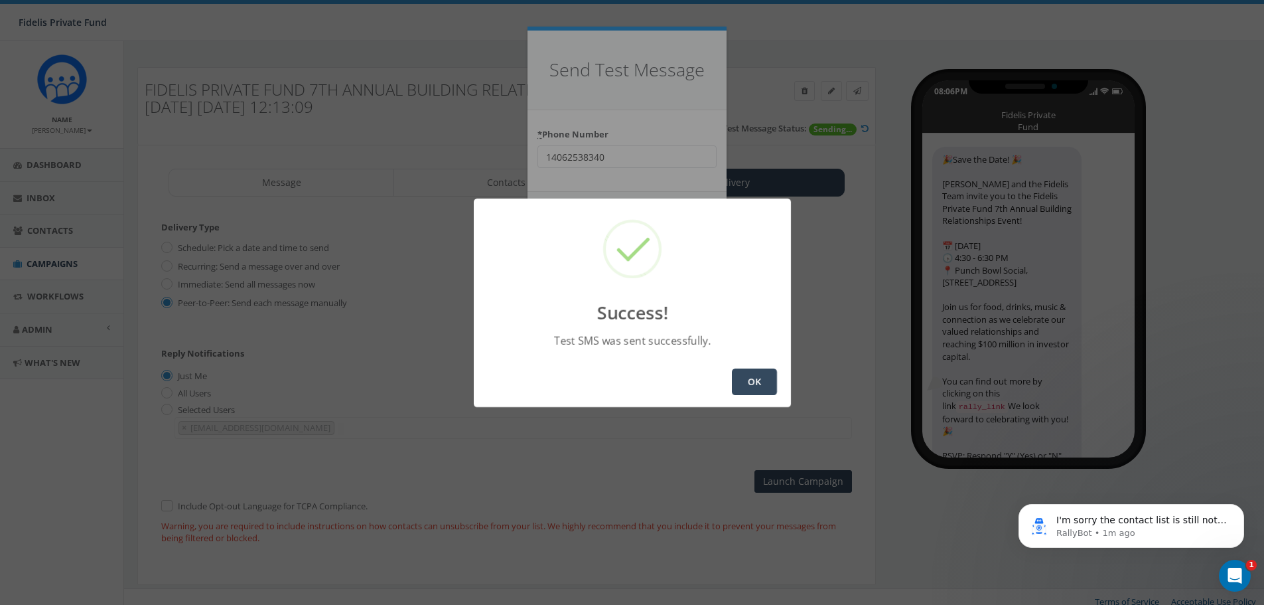
click at [739, 383] on button "OK" at bounding box center [754, 381] width 45 height 27
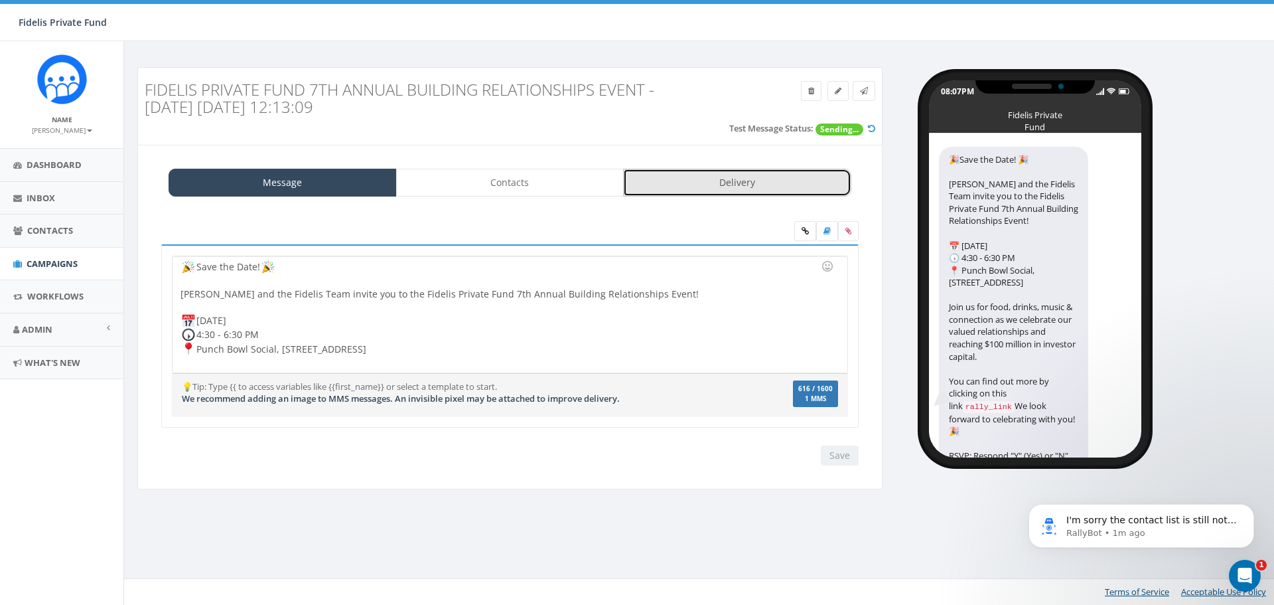
click at [715, 186] on link "Delivery" at bounding box center [737, 183] width 228 height 28
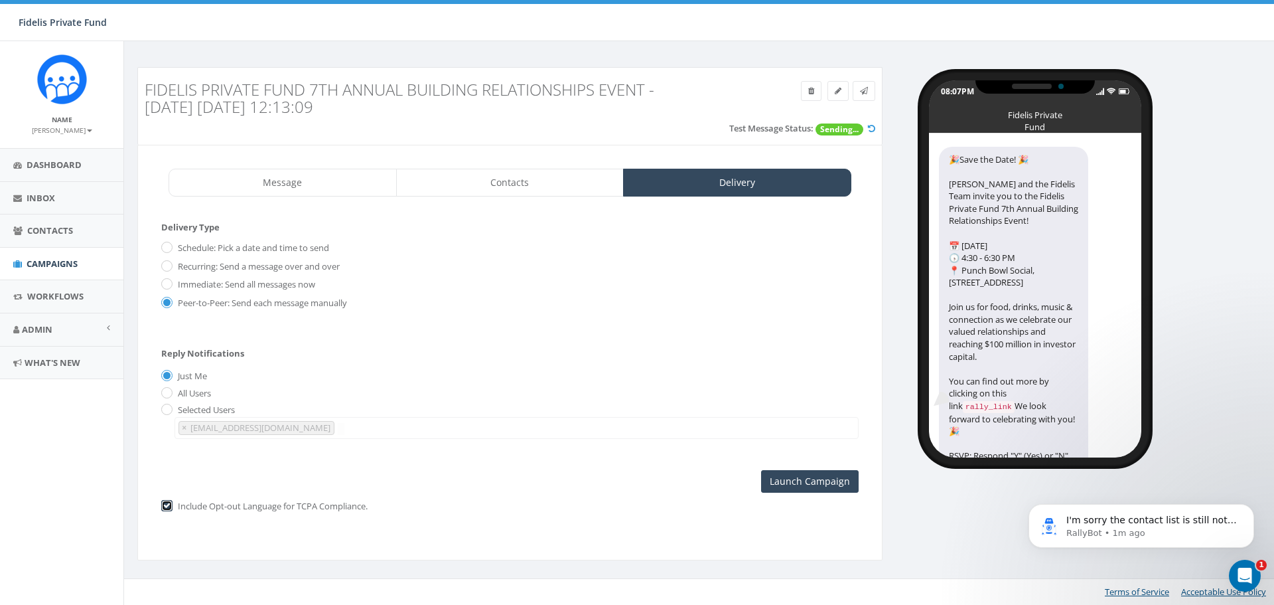
click at [169, 508] on input "checkbox" at bounding box center [165, 506] width 9 height 9
checkbox input "false"
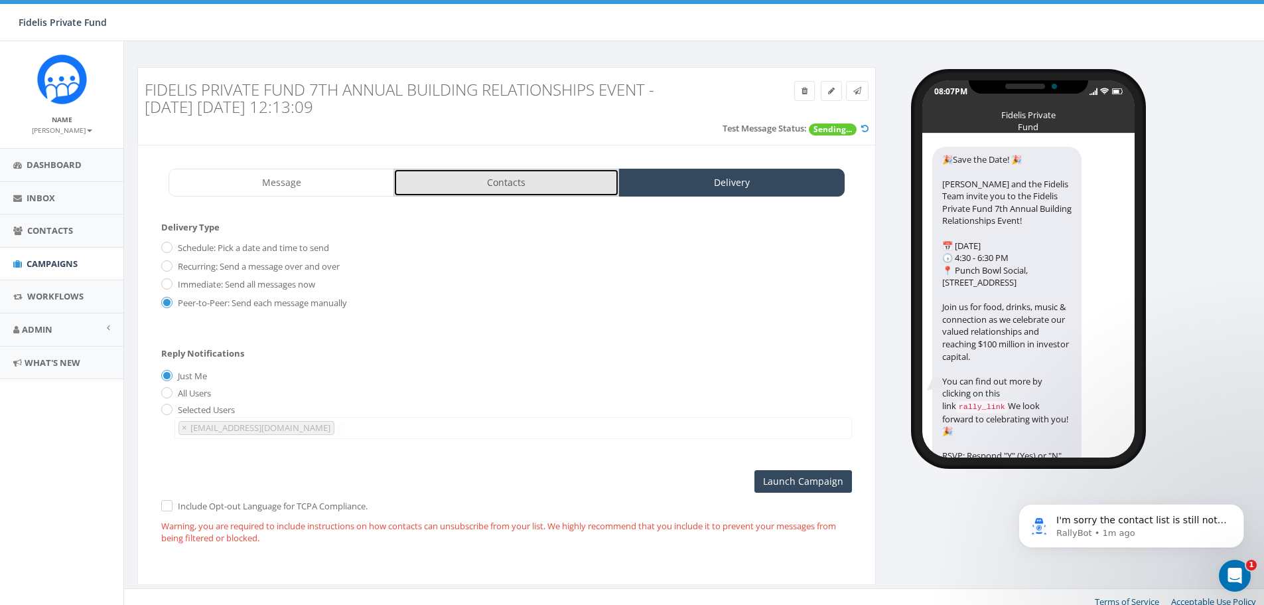
click at [535, 185] on link "Contacts" at bounding box center [507, 183] width 226 height 28
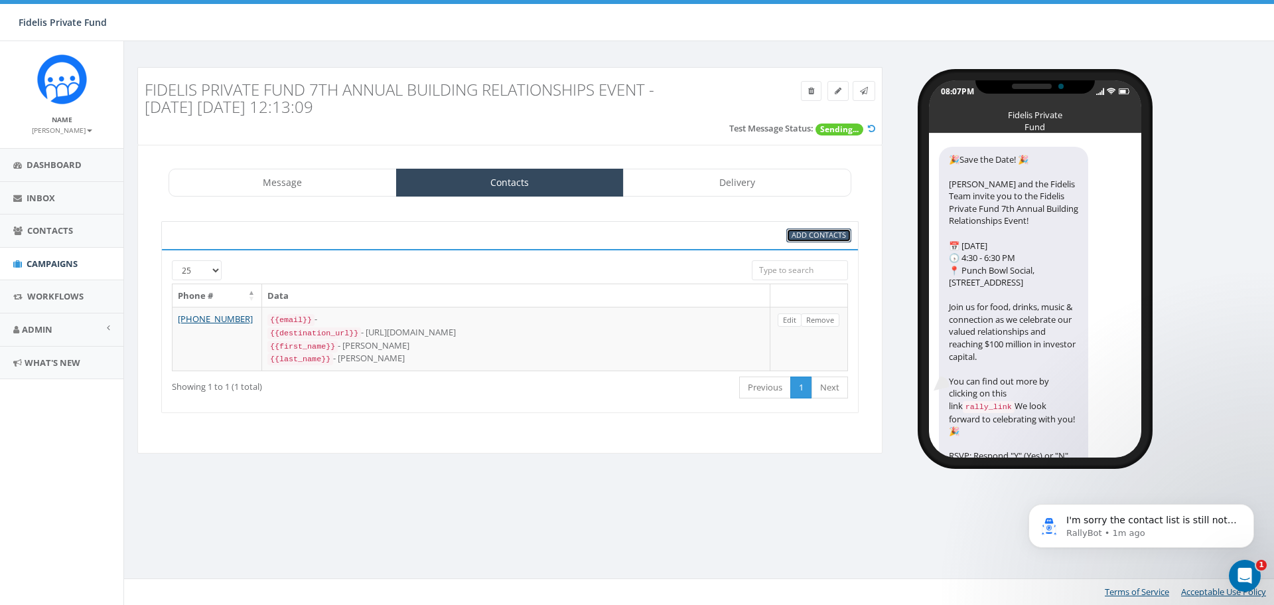
click at [810, 236] on span "Add Contacts" at bounding box center [819, 235] width 54 height 10
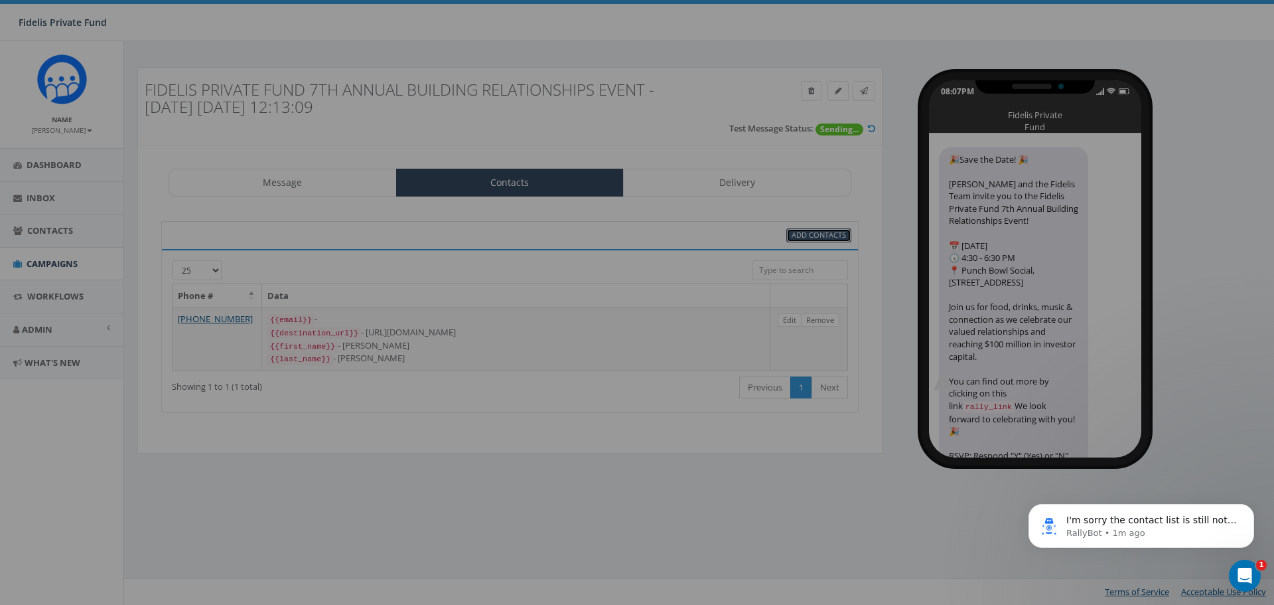
select select
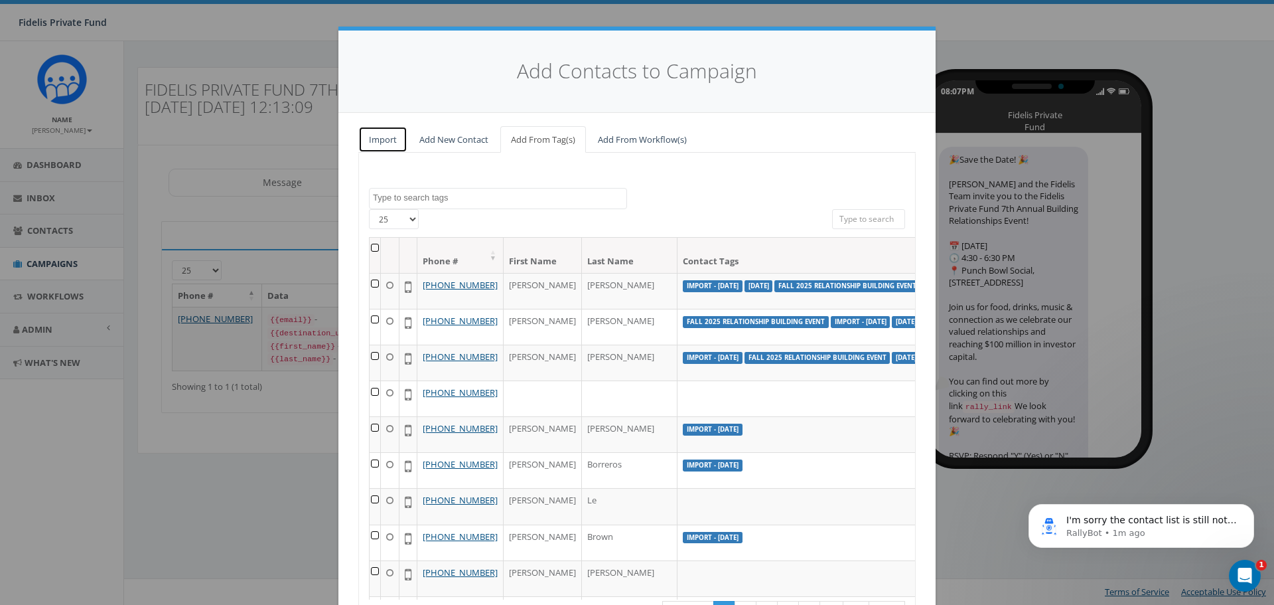
click at [386, 142] on link "Import" at bounding box center [382, 139] width 49 height 27
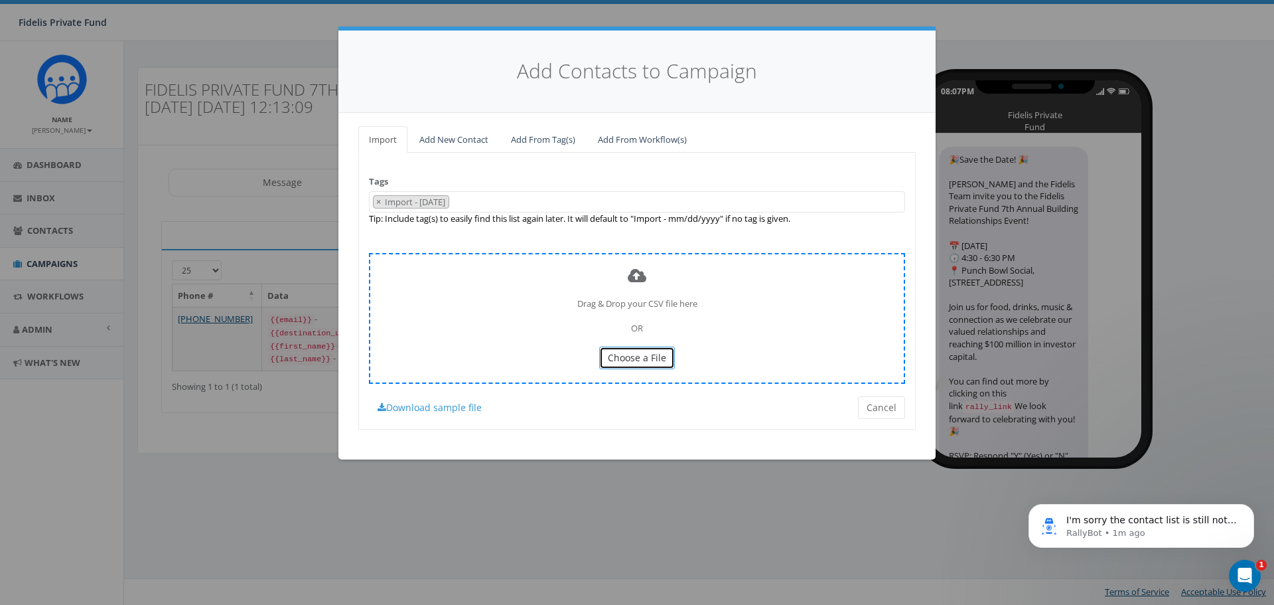
click at [651, 352] on span "Choose a File" at bounding box center [637, 357] width 58 height 13
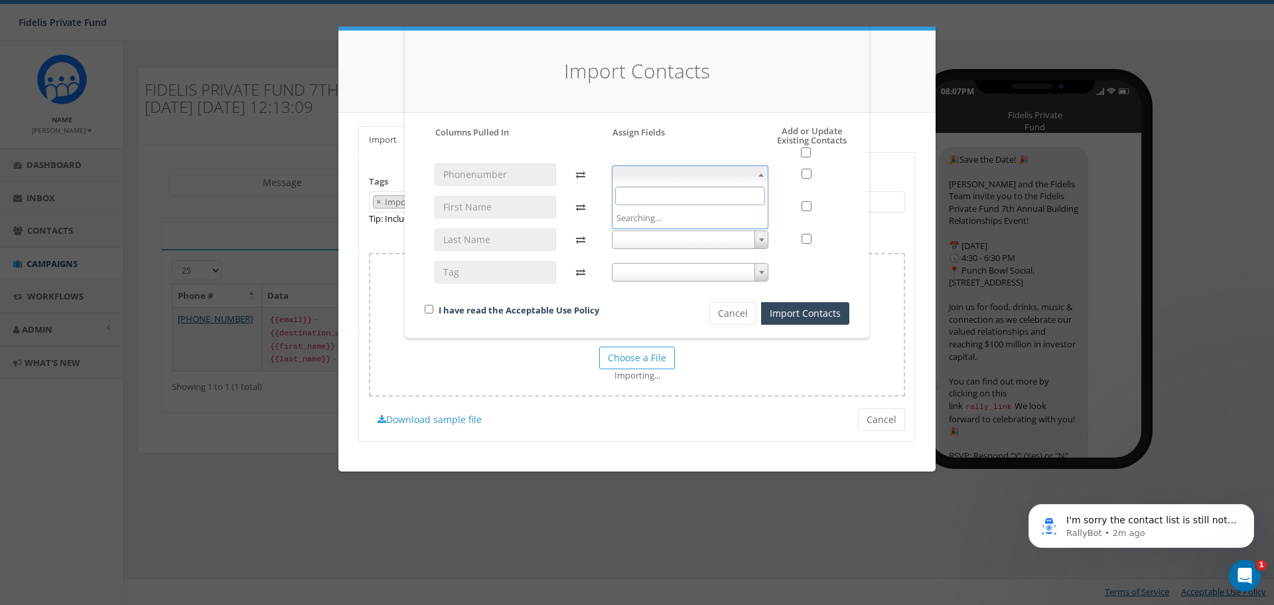
click at [762, 169] on span at bounding box center [761, 174] width 13 height 17
select select "phone_number"
click at [757, 210] on span at bounding box center [761, 206] width 13 height 17
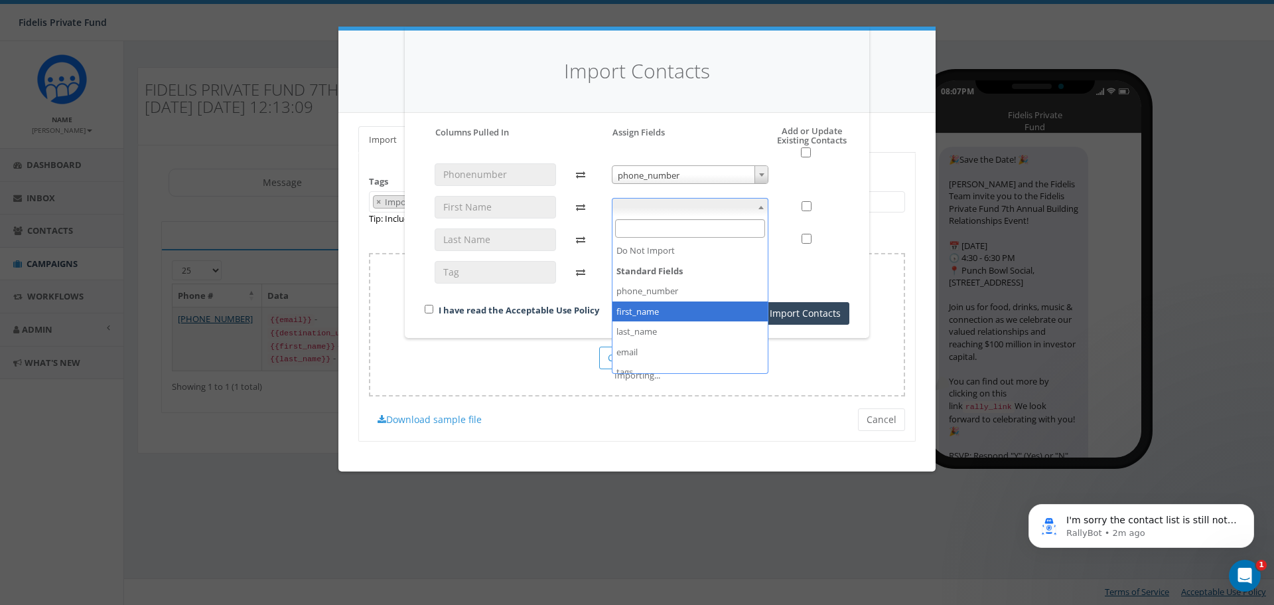
select select "first_name"
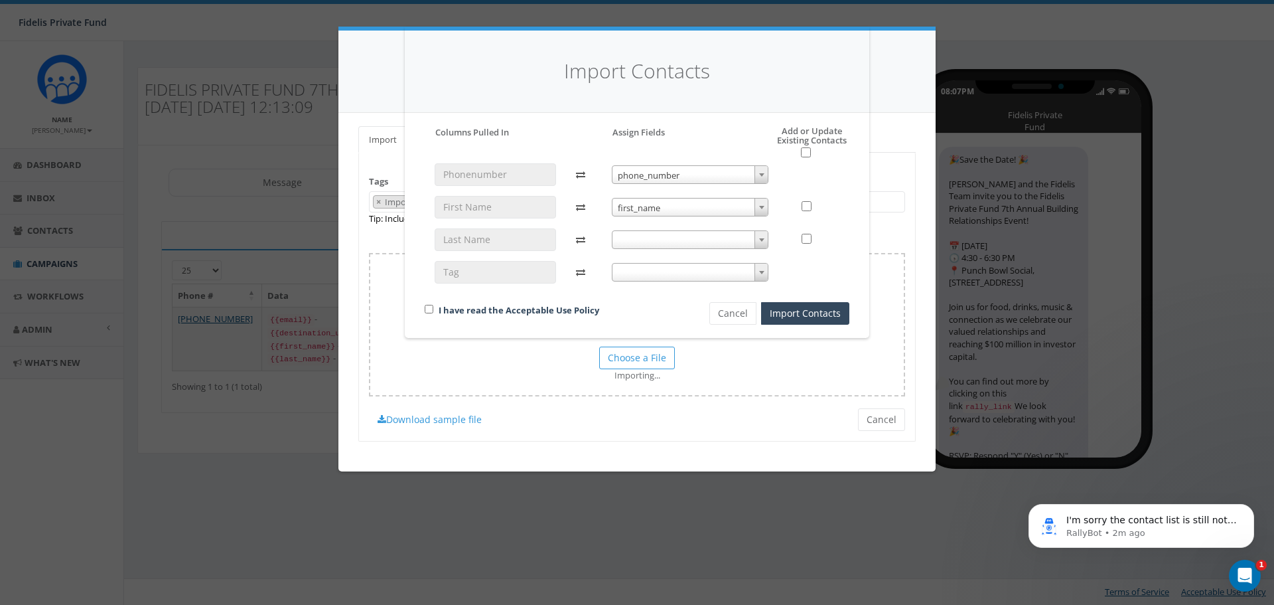
click at [760, 244] on span at bounding box center [761, 239] width 13 height 17
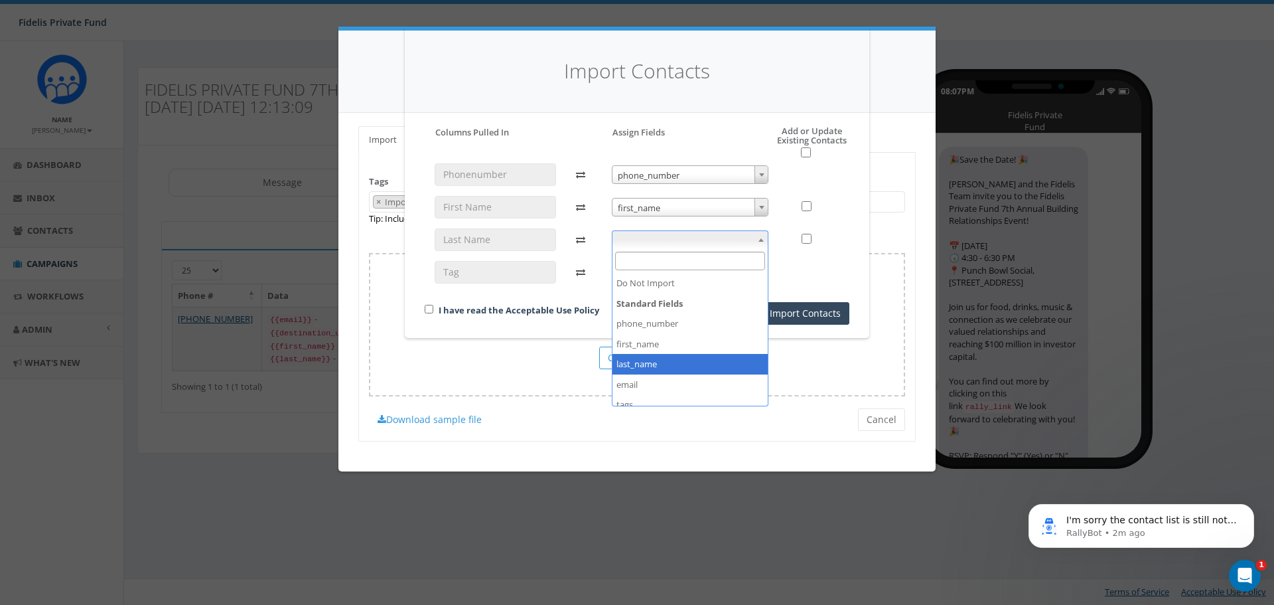
select select "last_name"
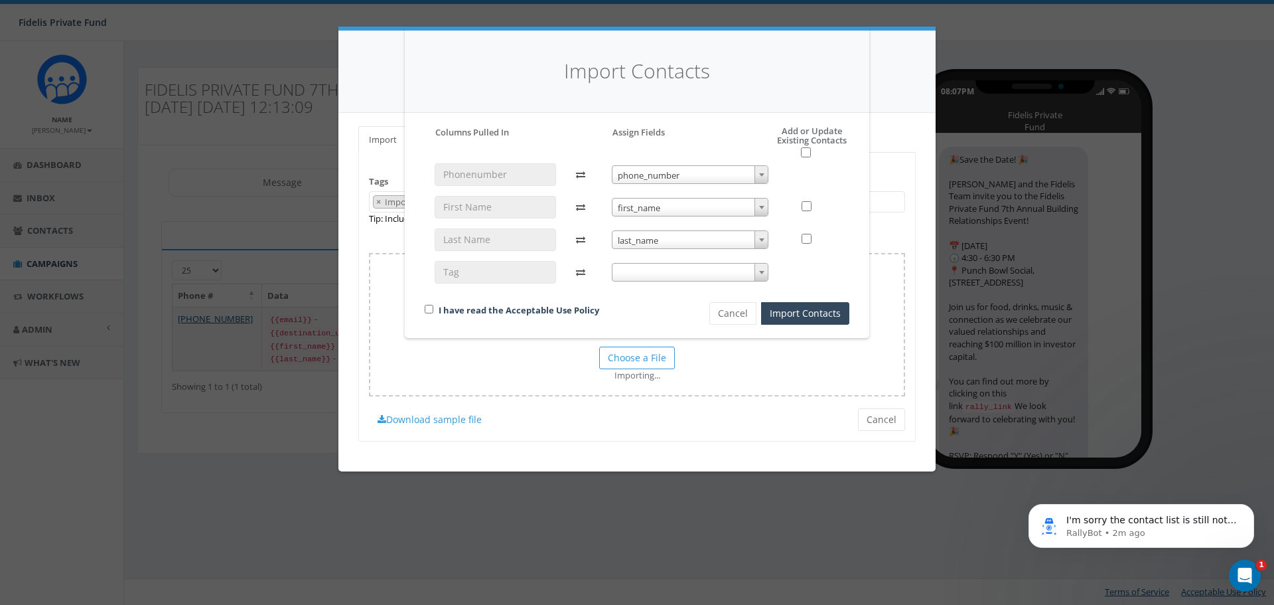
click at [758, 271] on span at bounding box center [761, 271] width 13 height 17
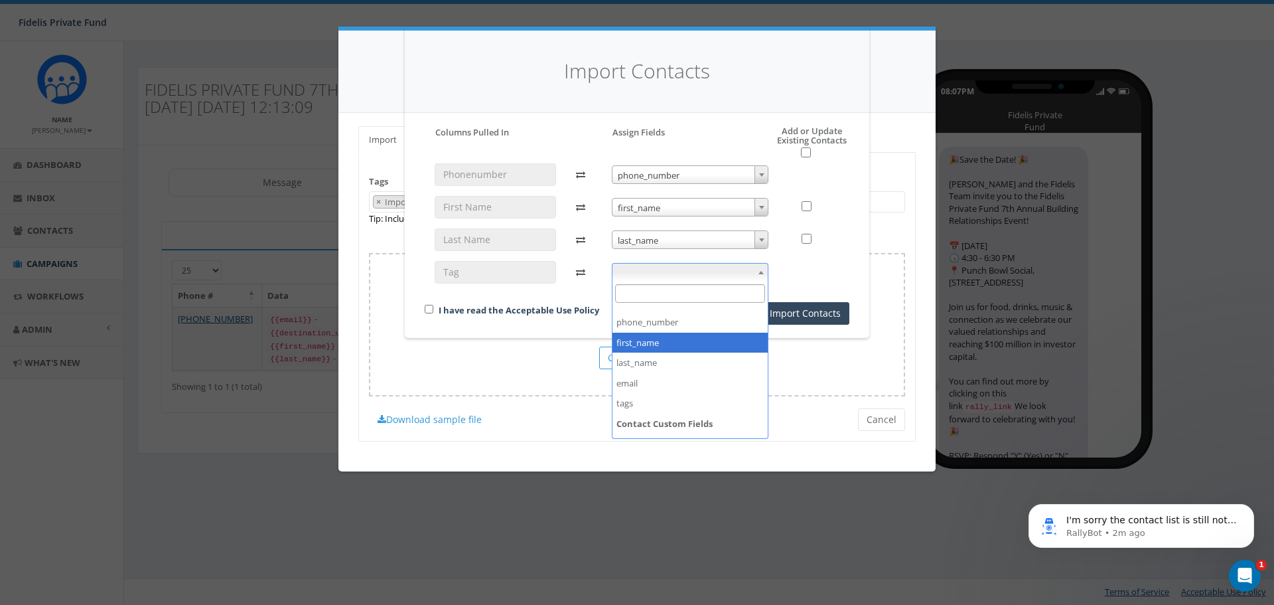
scroll to position [50, 0]
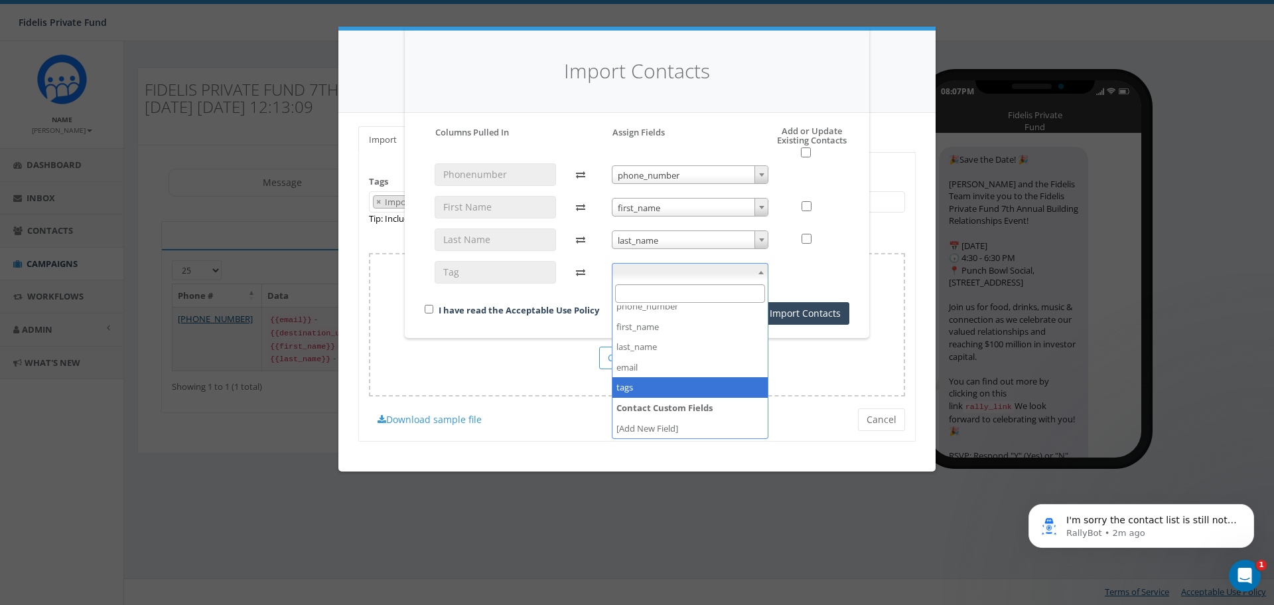
select select "tags"
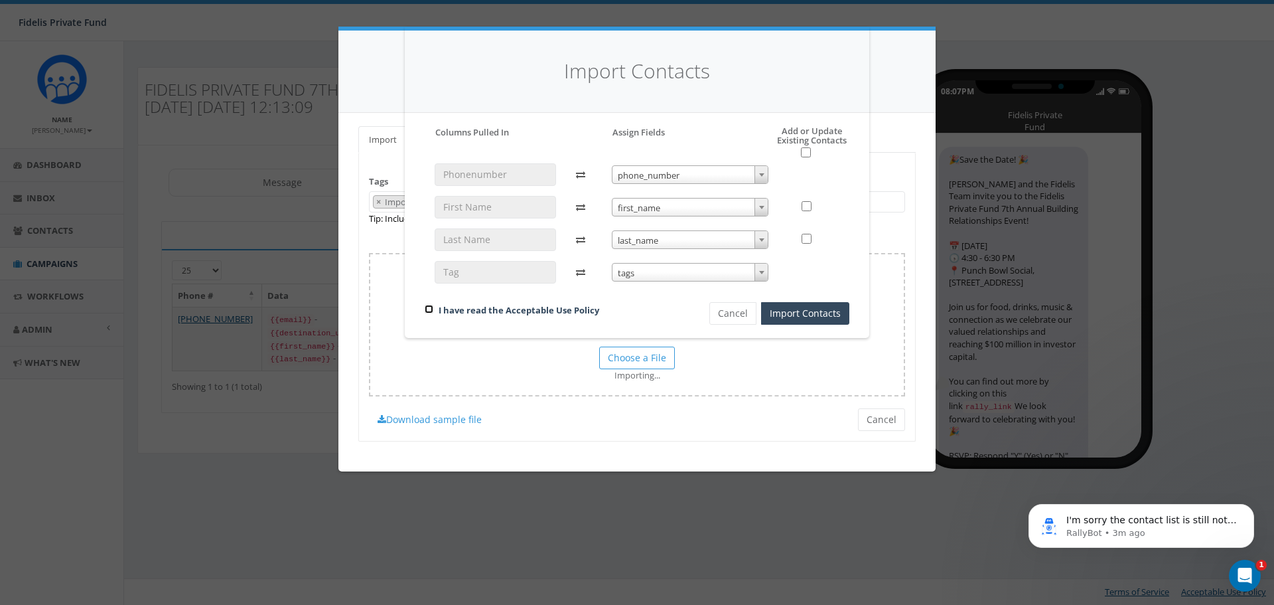
click at [431, 308] on input "checkbox" at bounding box center [429, 309] width 9 height 9
checkbox input "true"
click at [804, 319] on button "Import Contacts" at bounding box center [805, 313] width 88 height 23
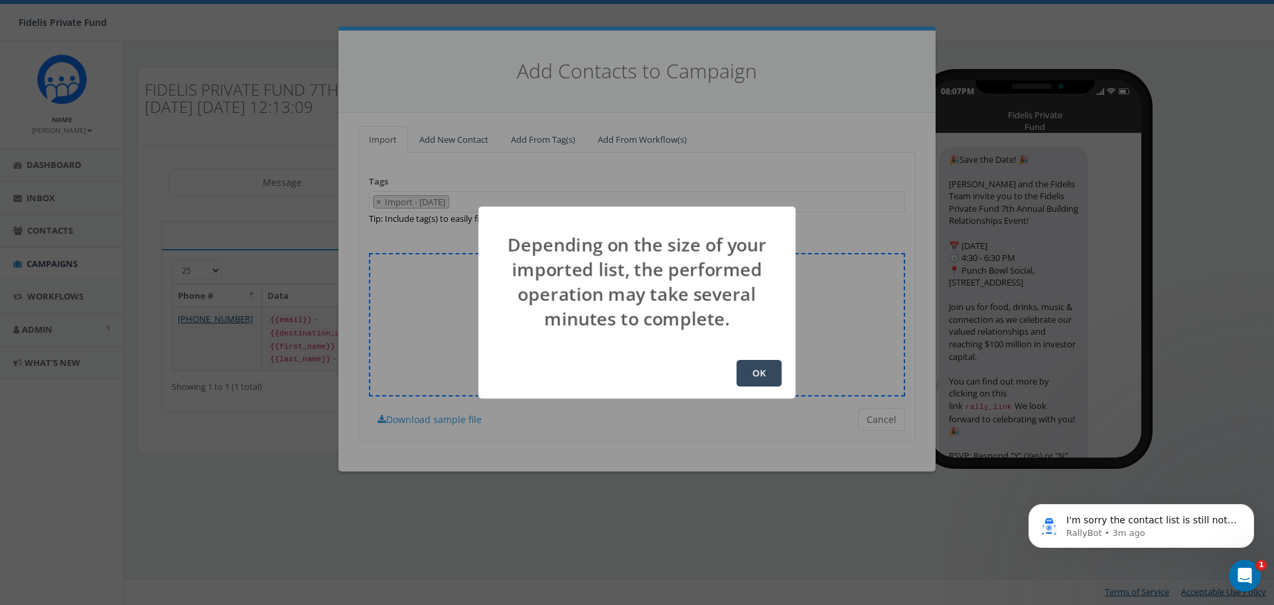
click at [773, 374] on button "OK" at bounding box center [759, 373] width 45 height 27
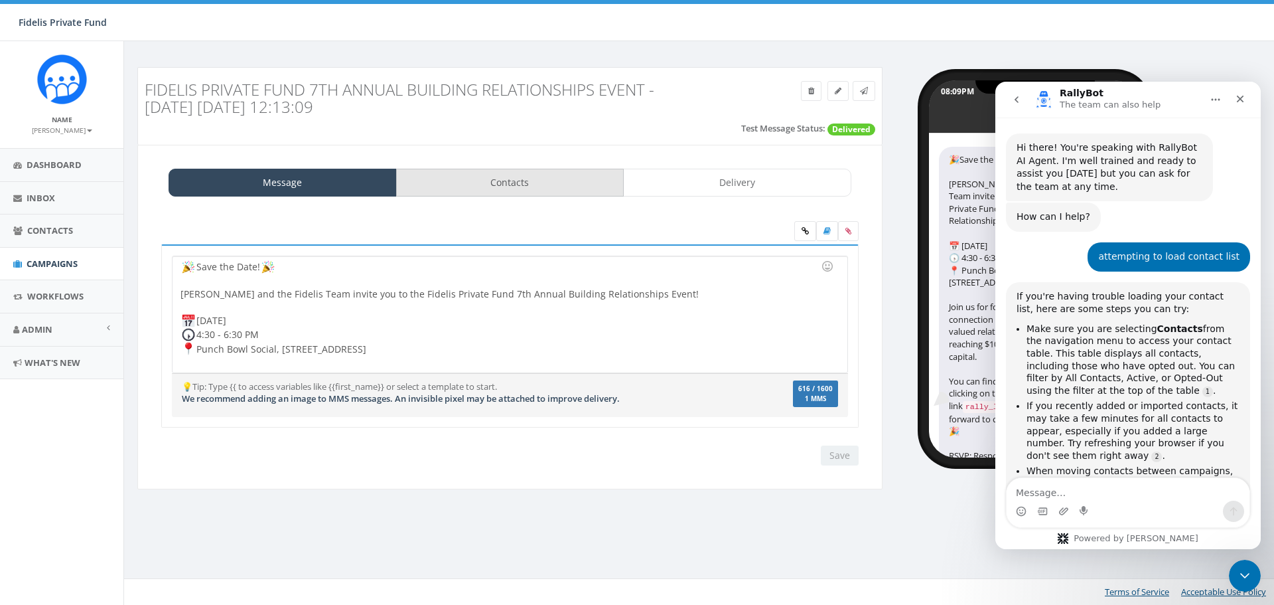
scroll to position [757, 0]
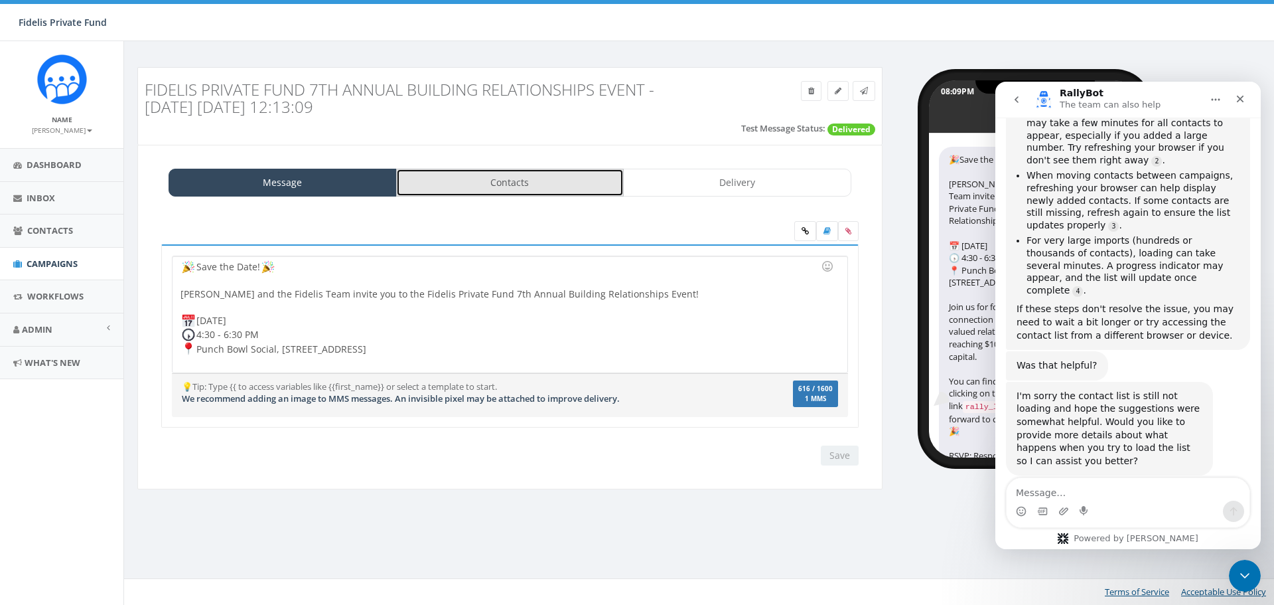
click at [513, 185] on link "Contacts" at bounding box center [510, 183] width 228 height 28
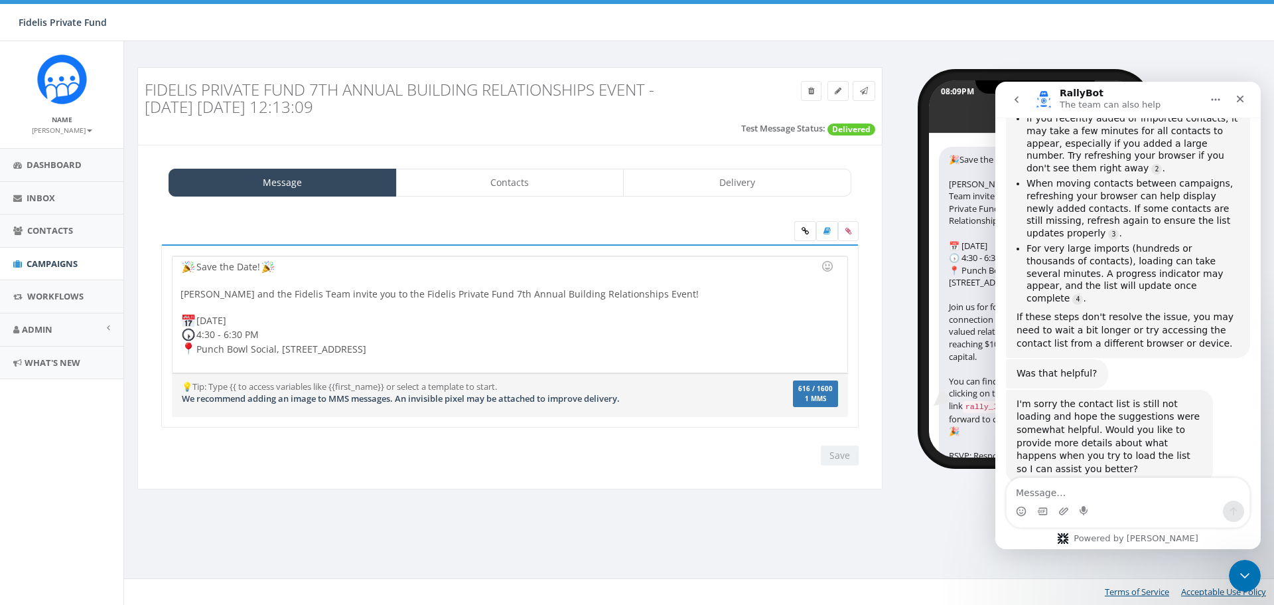
scroll to position [757, 0]
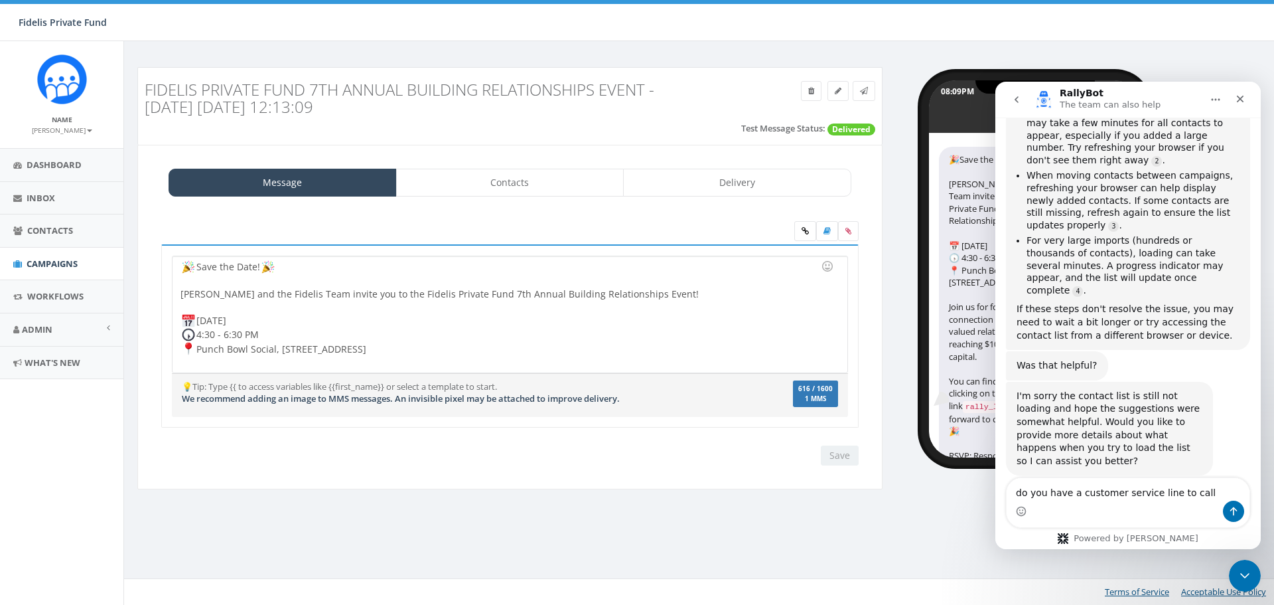
type textarea "do you have a customer service line to call ?"
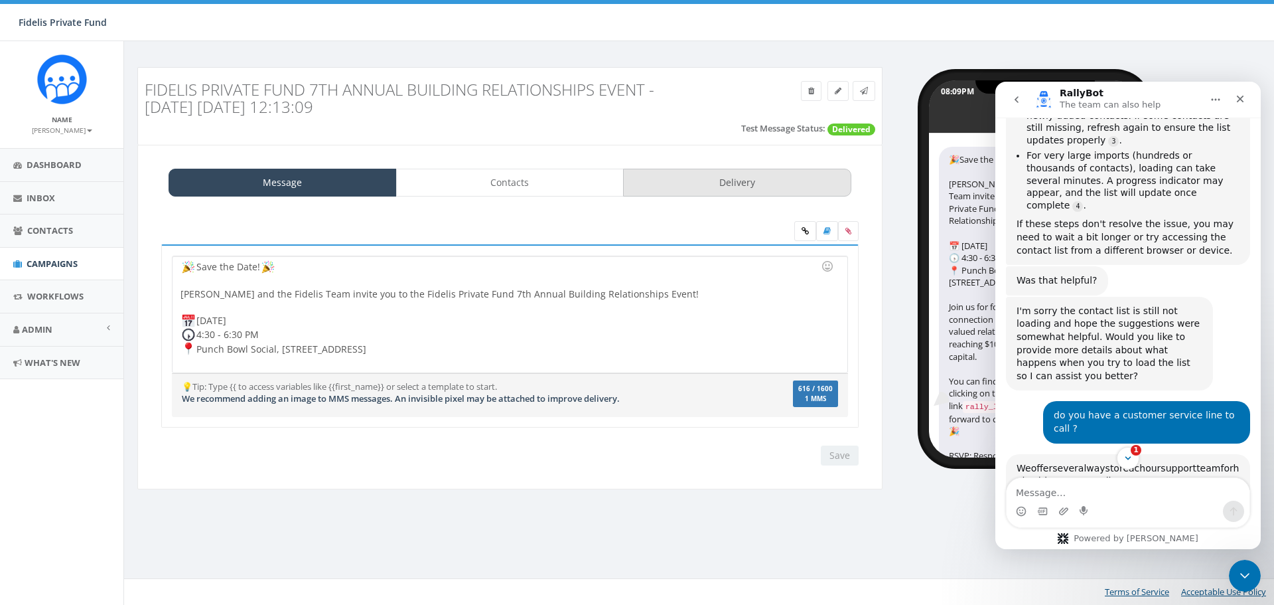
scroll to position [1103, 0]
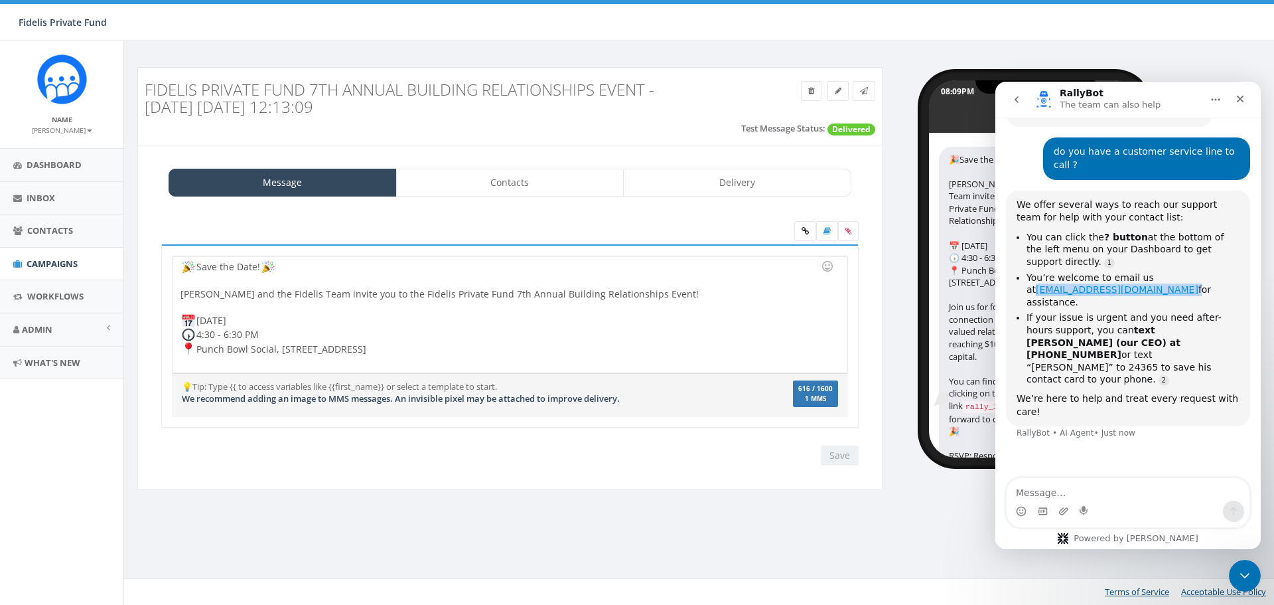
drag, startPoint x: 1124, startPoint y: 251, endPoint x: 1027, endPoint y: 251, distance: 97.6
click at [1027, 271] on li "You’re welcome to email us at [EMAIL_ADDRESS][DOMAIN_NAME] for assistance." at bounding box center [1133, 289] width 213 height 37
copy li "[EMAIL_ADDRESS][DOMAIN_NAME]"
click at [1239, 103] on icon "Close" at bounding box center [1240, 99] width 11 height 11
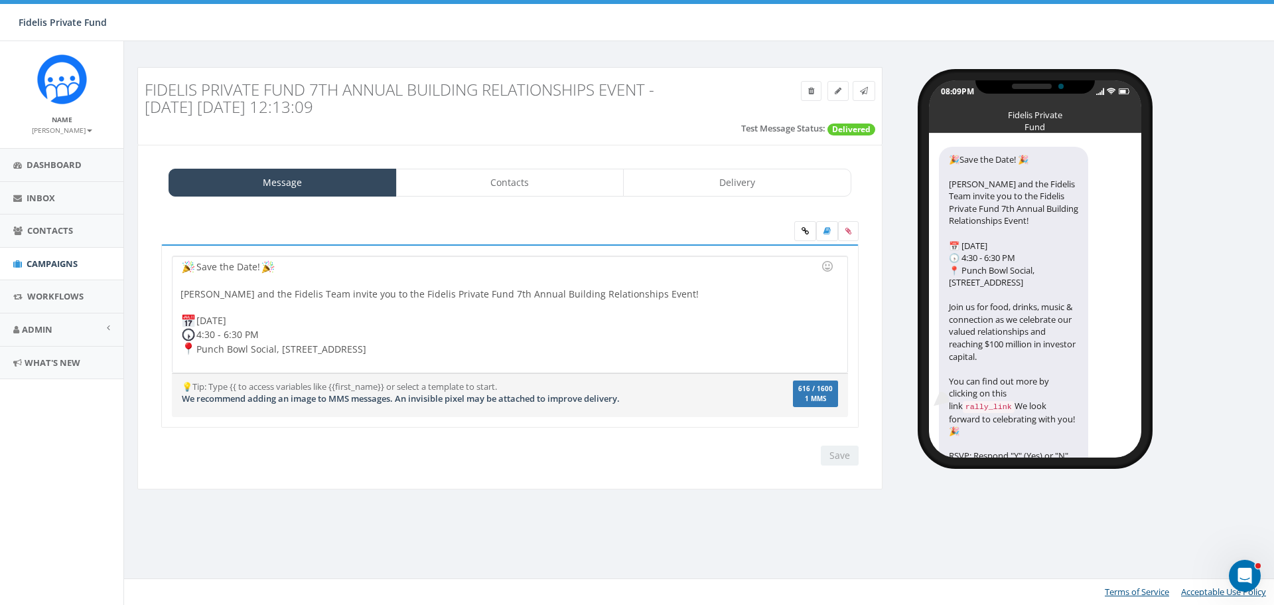
scroll to position [993, 0]
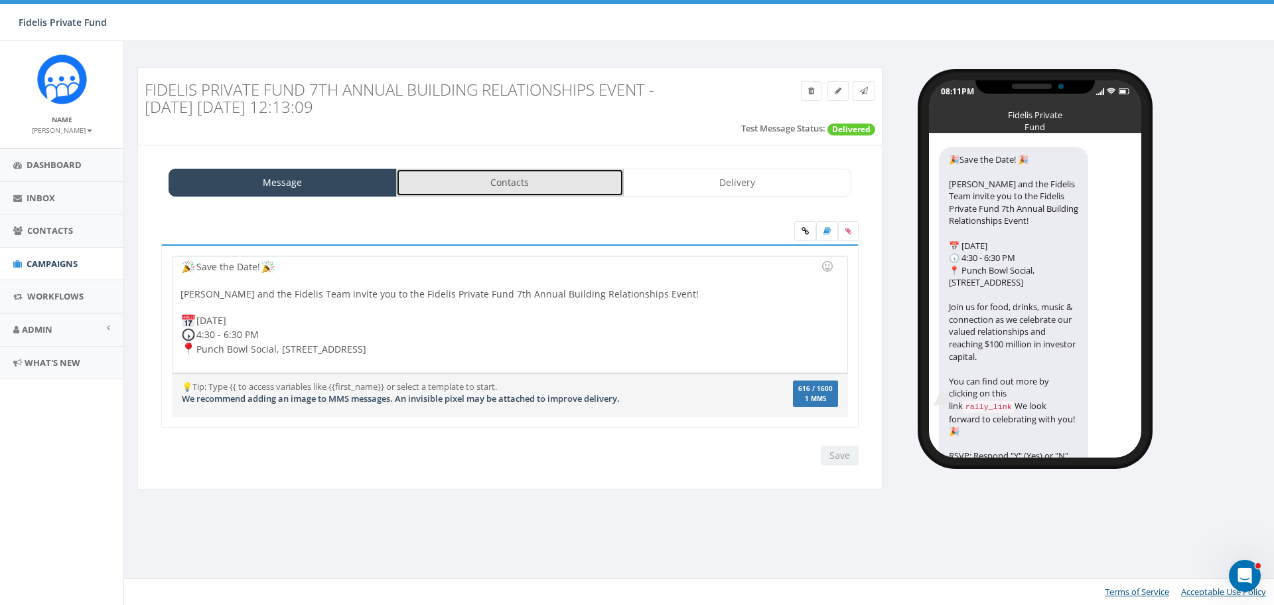
click at [534, 185] on link "Contacts" at bounding box center [510, 183] width 228 height 28
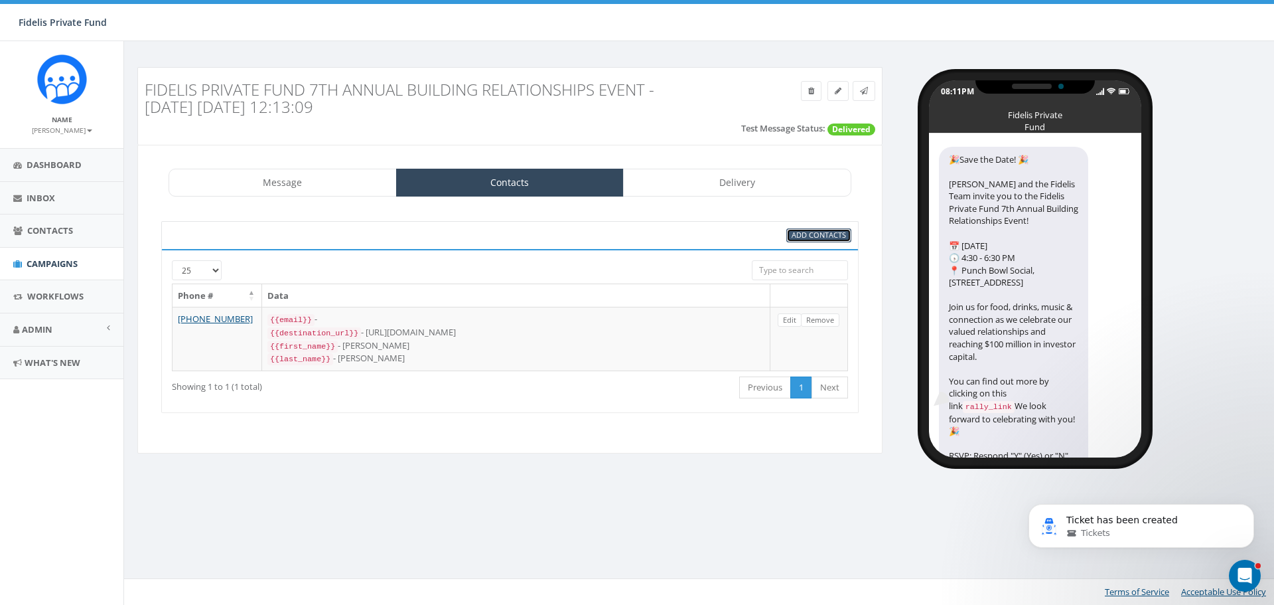
click at [805, 237] on span "Add Contacts" at bounding box center [819, 235] width 54 height 10
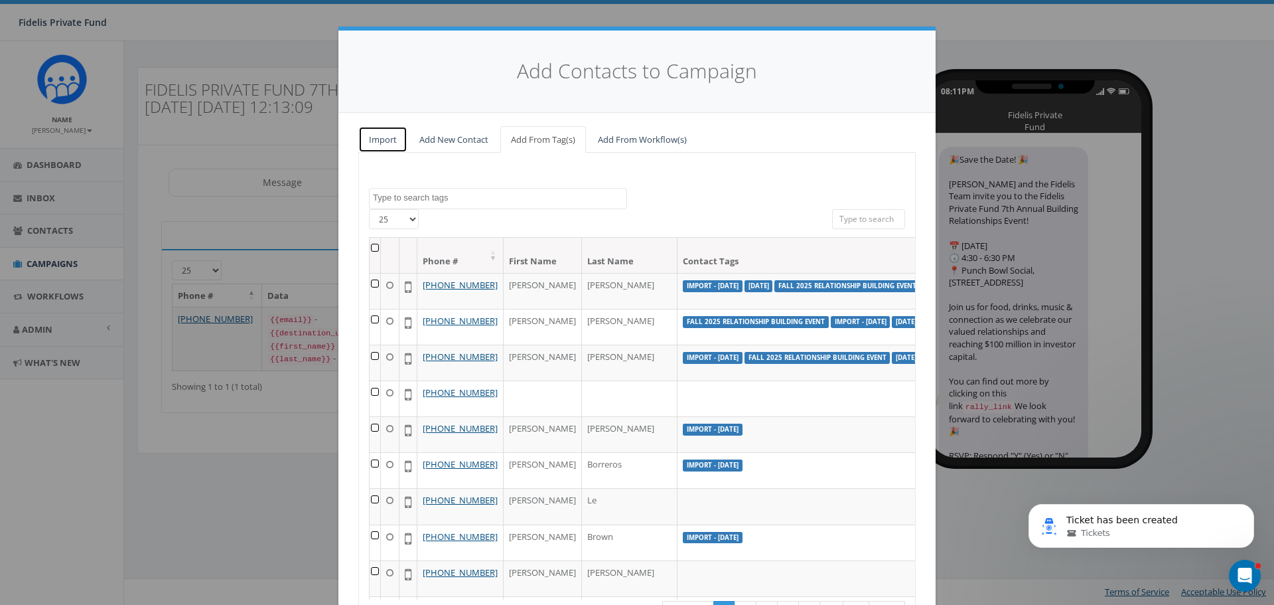
click at [382, 141] on link "Import" at bounding box center [382, 139] width 49 height 27
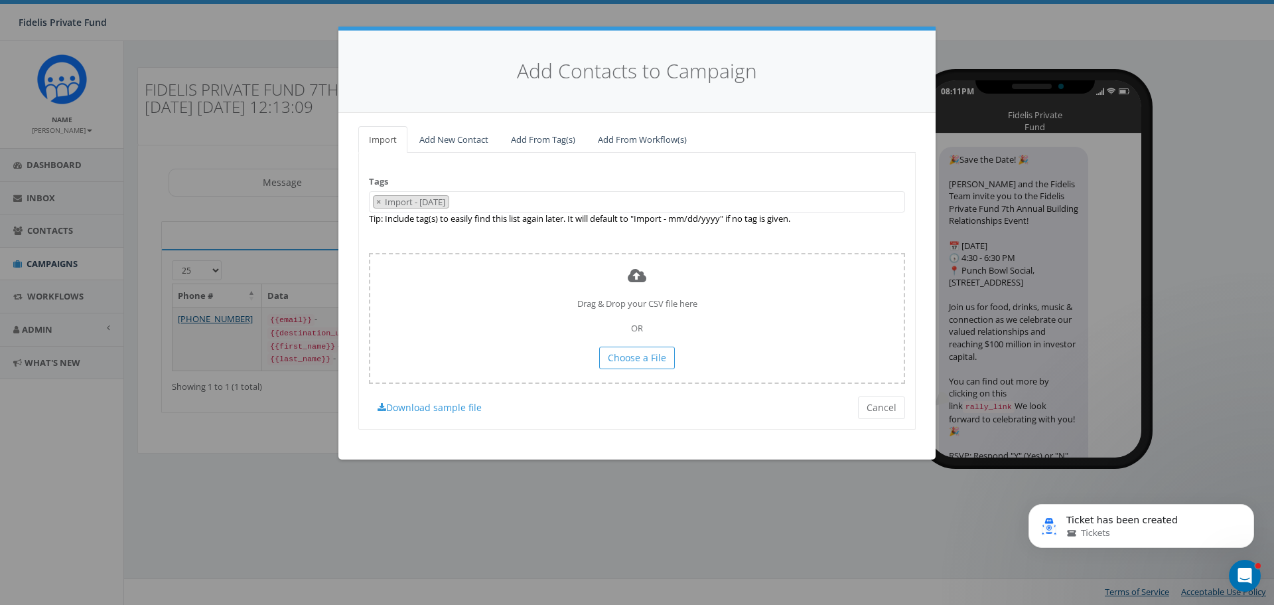
click at [500, 196] on span "× Import - 09/18/2025" at bounding box center [637, 202] width 536 height 22
click at [549, 149] on link "Add From Tag(s)" at bounding box center [543, 139] width 86 height 27
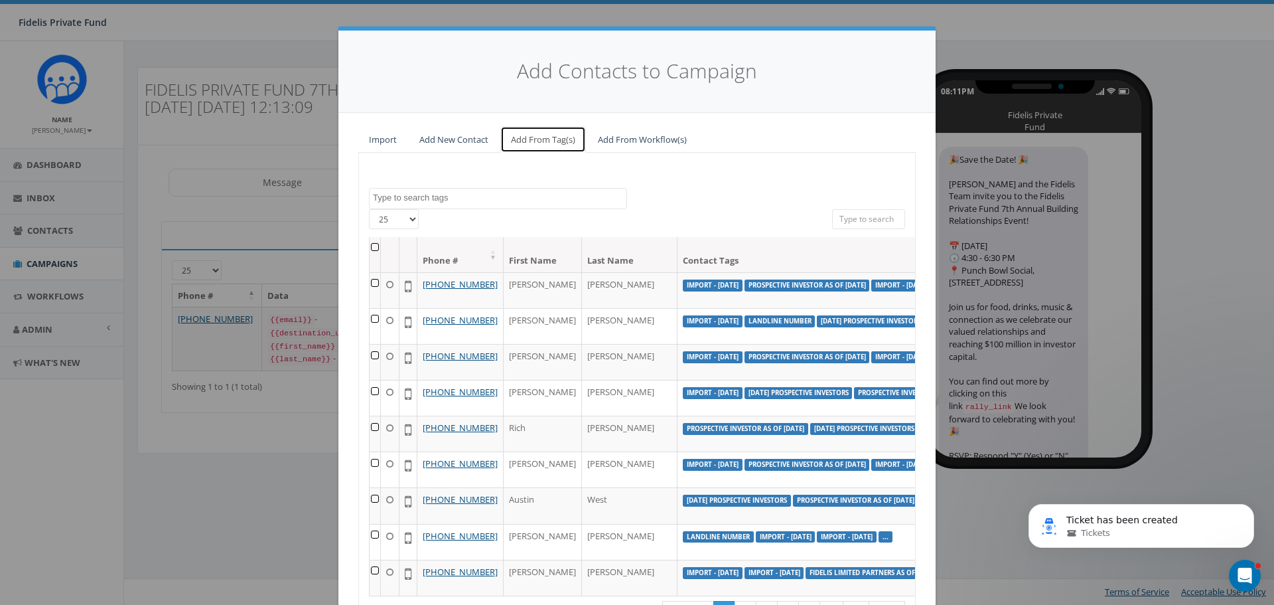
scroll to position [893, 0]
click at [408, 222] on select "25 50 100" at bounding box center [394, 219] width 50 height 20
select select "100"
click at [369, 209] on select "25 50 100" at bounding box center [394, 219] width 50 height 20
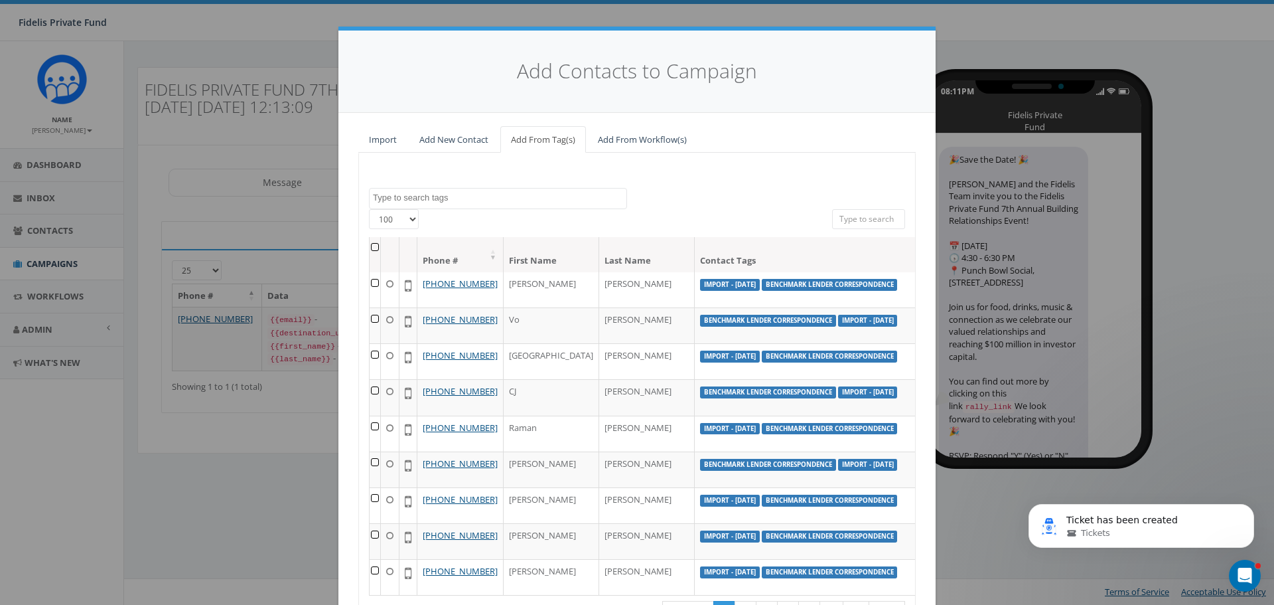
scroll to position [105, 0]
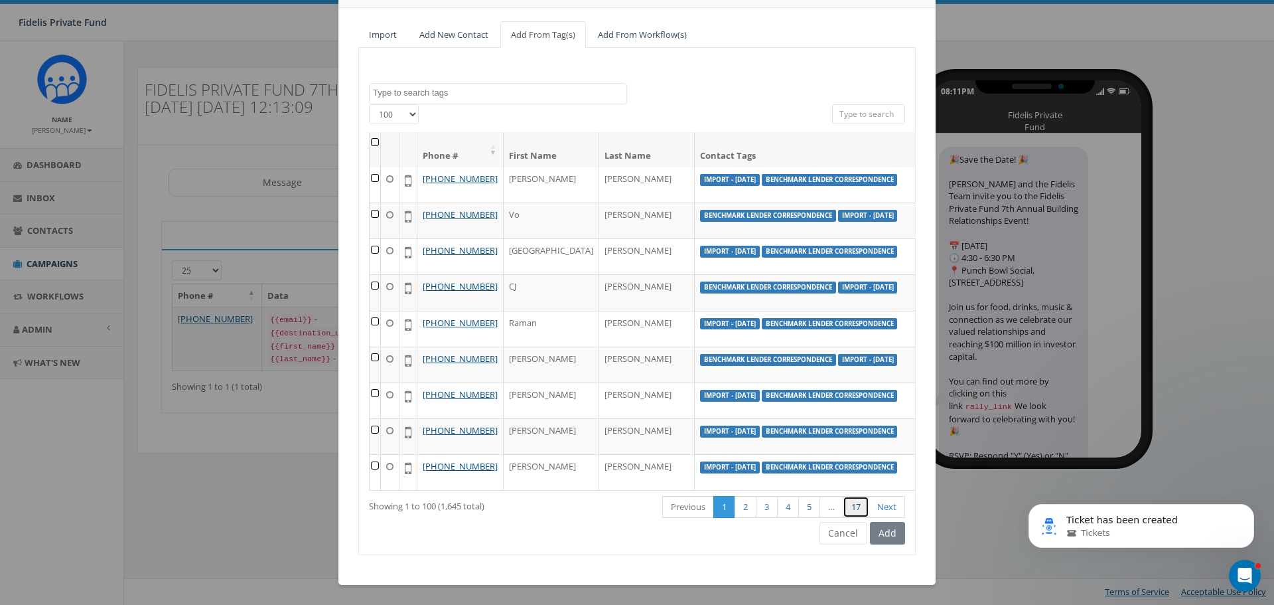
click at [852, 511] on link "17" at bounding box center [856, 507] width 27 height 22
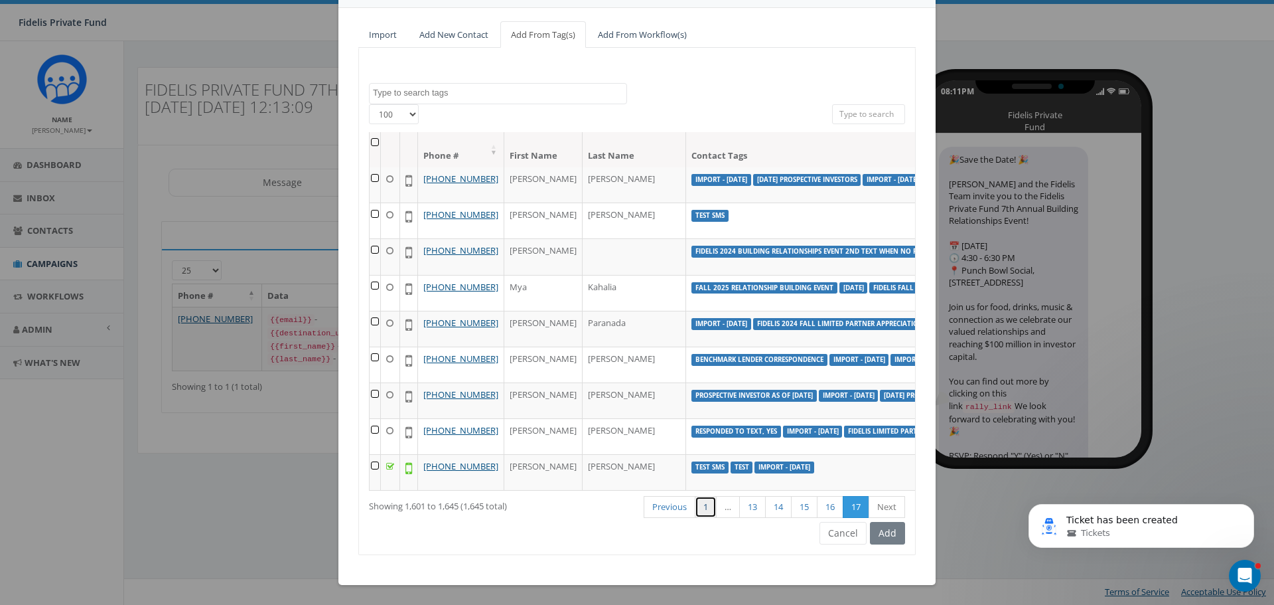
click at [700, 509] on link "1" at bounding box center [706, 507] width 22 height 22
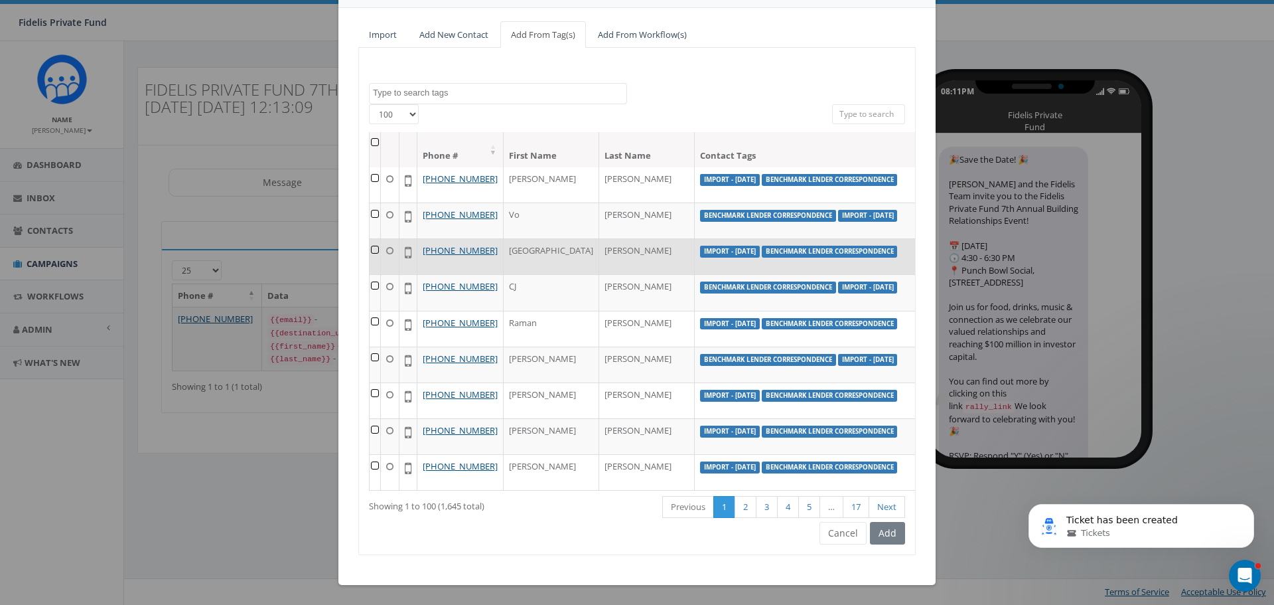
scroll to position [4512, 0]
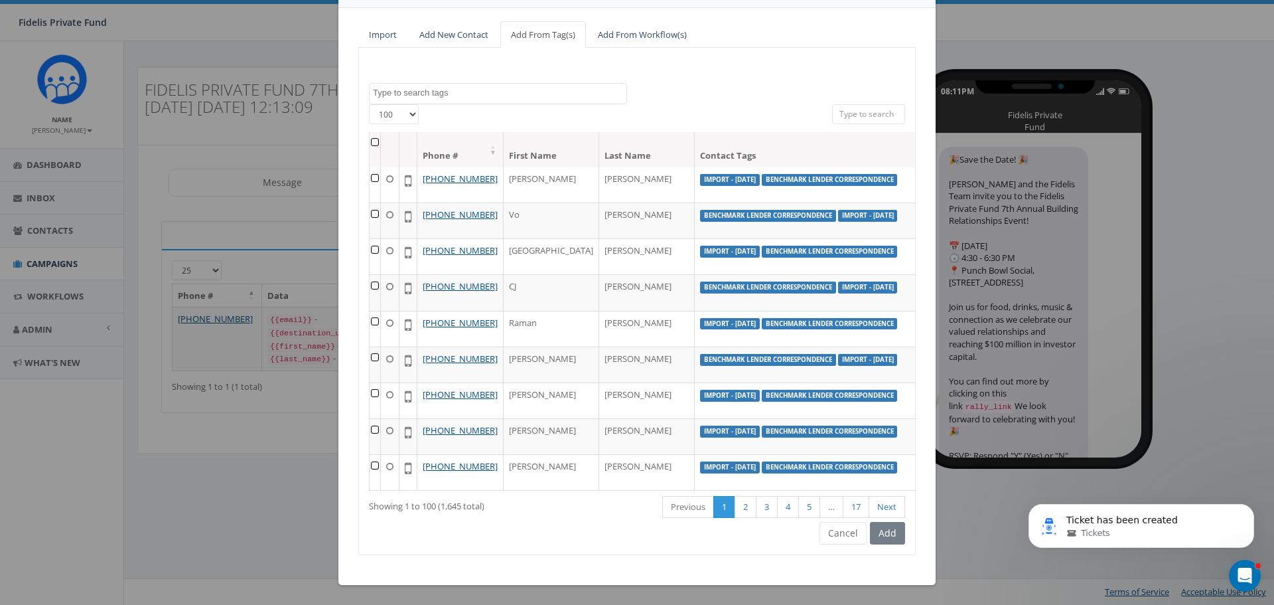
click at [431, 95] on textarea "Search" at bounding box center [500, 93] width 254 height 12
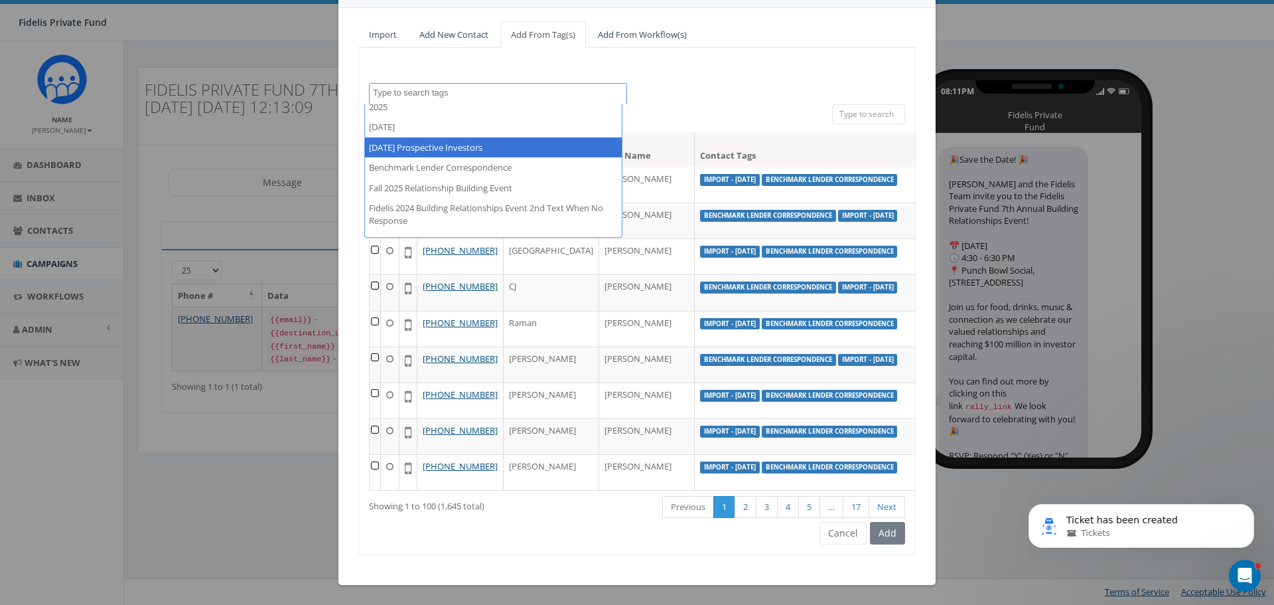
scroll to position [66, 0]
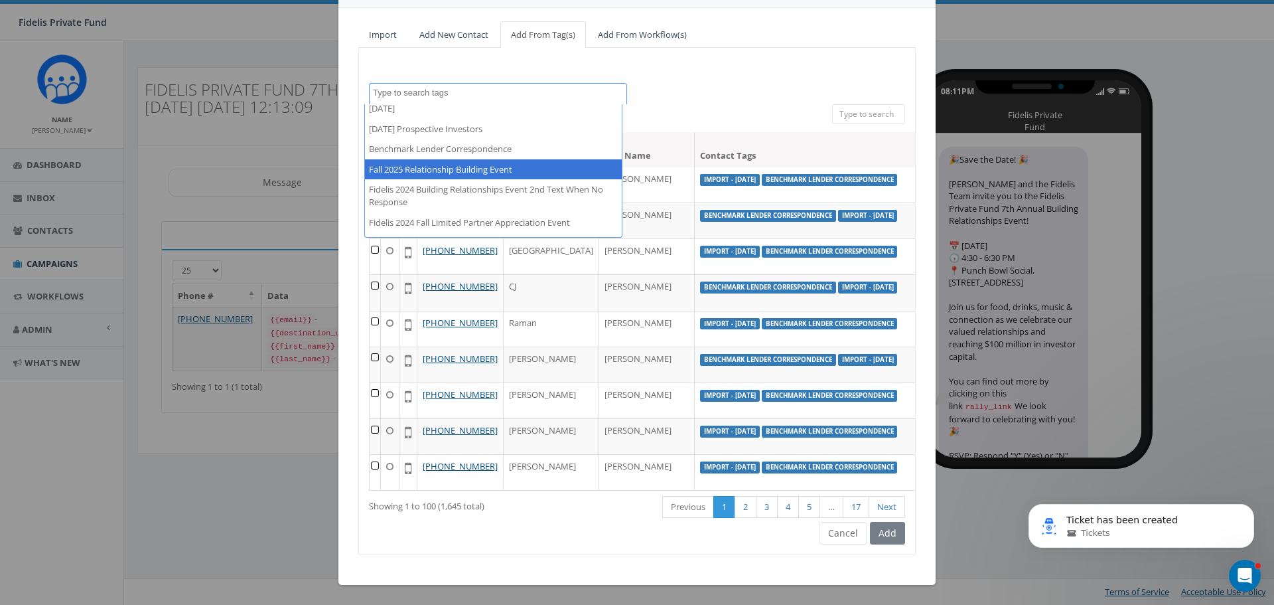
select select "Fall 2025 Relationship Building Event"
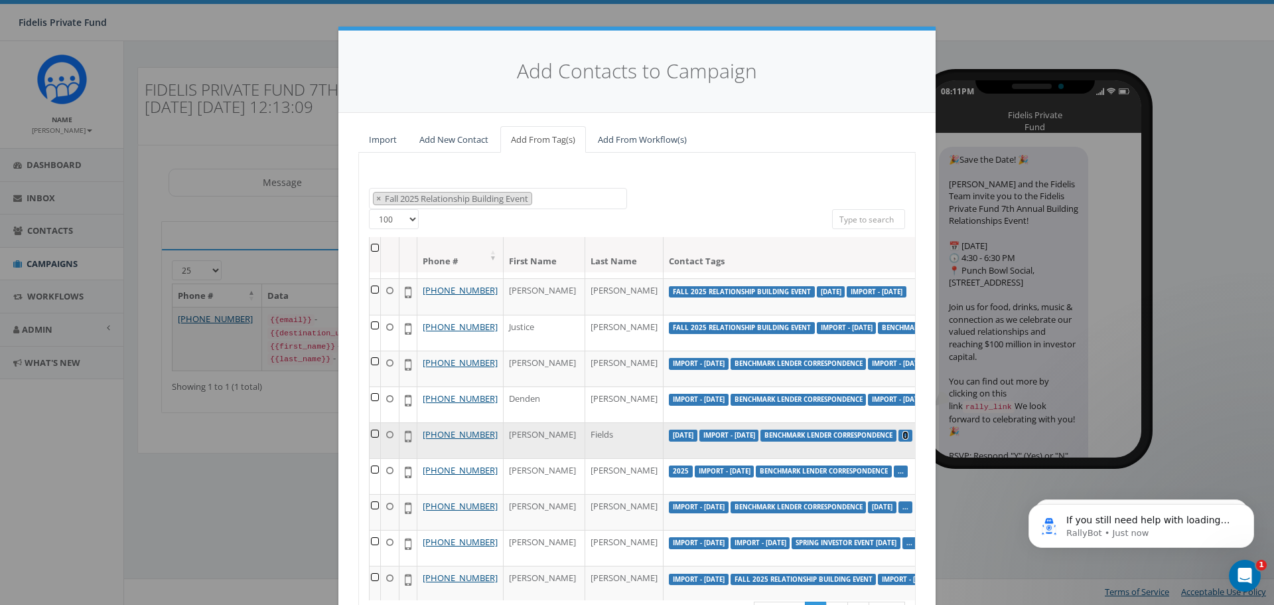
click at [903, 439] on link "..." at bounding box center [906, 435] width 6 height 9
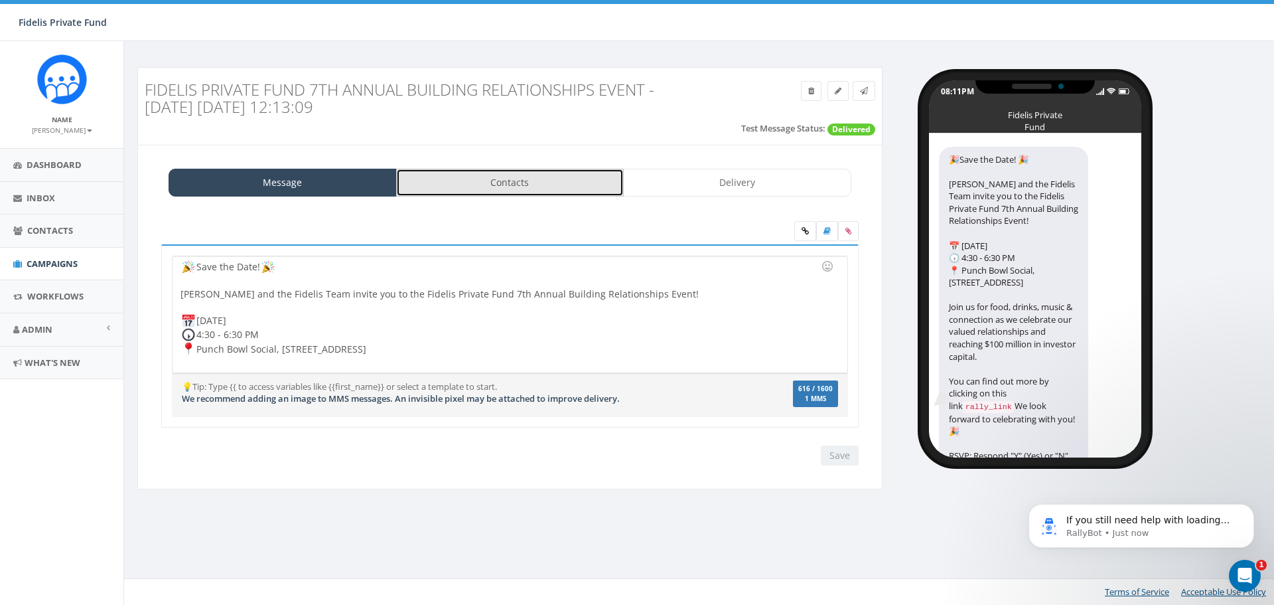
click at [488, 185] on link "Contacts" at bounding box center [510, 183] width 228 height 28
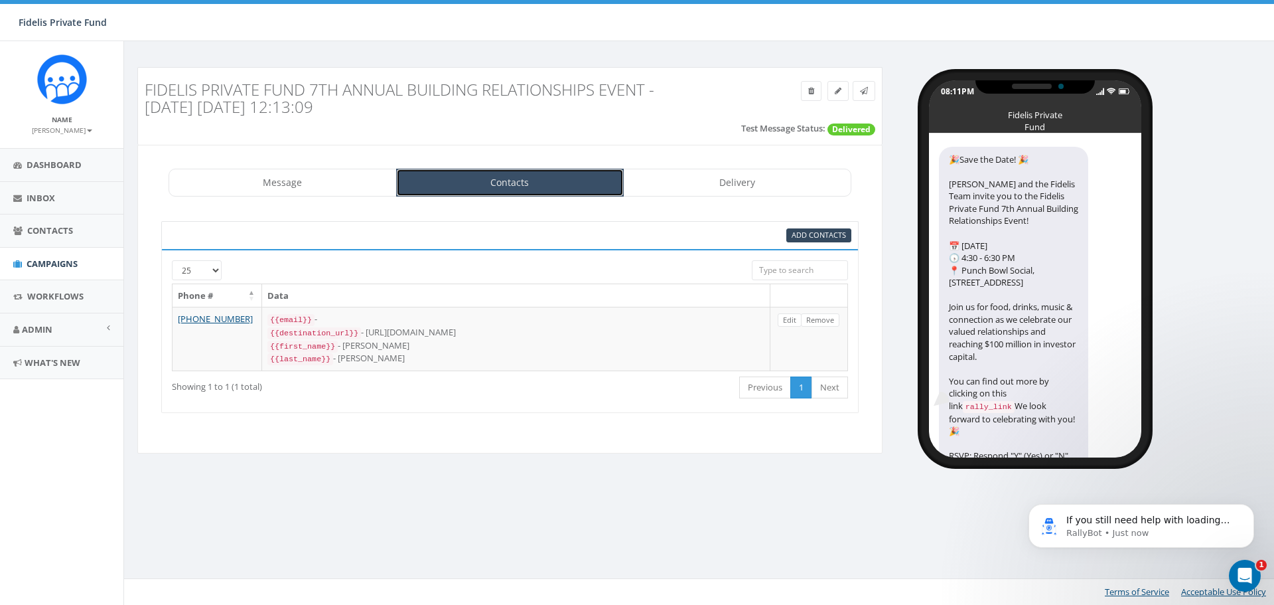
click at [563, 188] on link "Contacts" at bounding box center [510, 183] width 228 height 28
click at [812, 236] on span "Add Contacts" at bounding box center [819, 235] width 54 height 10
select select
select select "100"
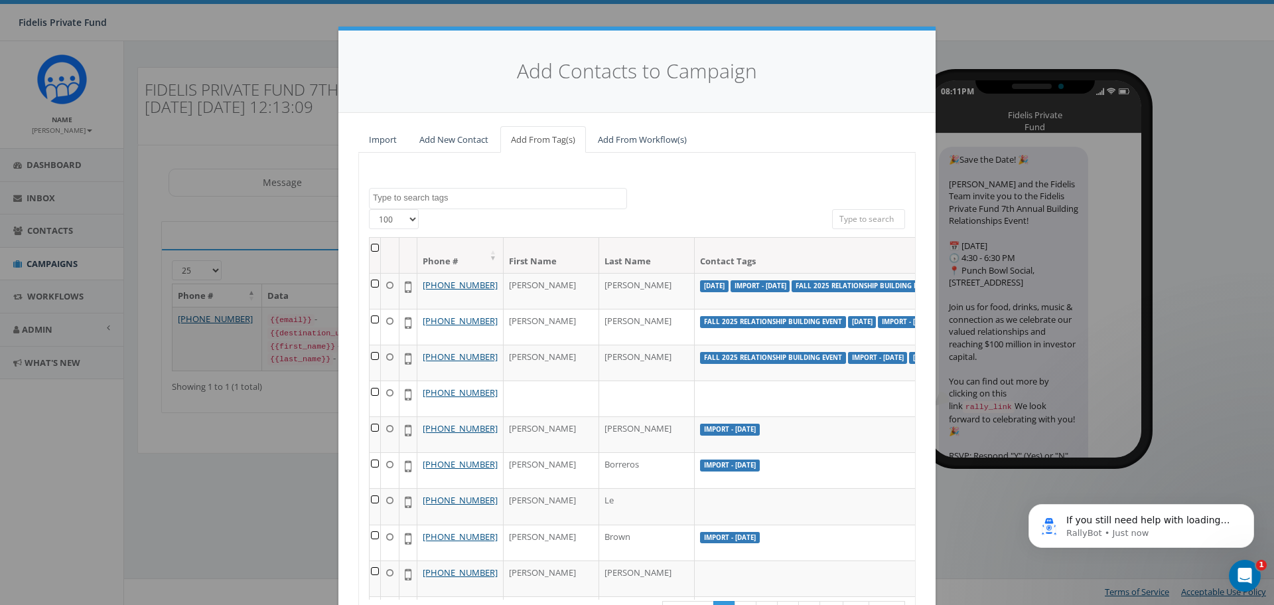
click at [496, 202] on textarea "Search" at bounding box center [500, 198] width 254 height 12
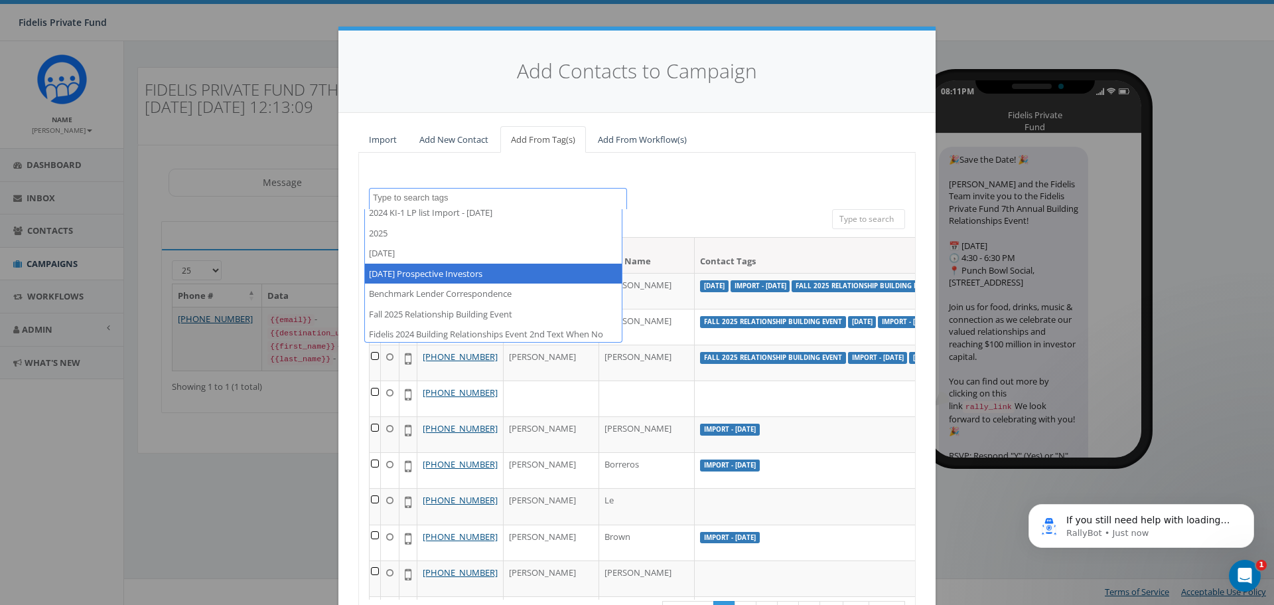
scroll to position [66, 0]
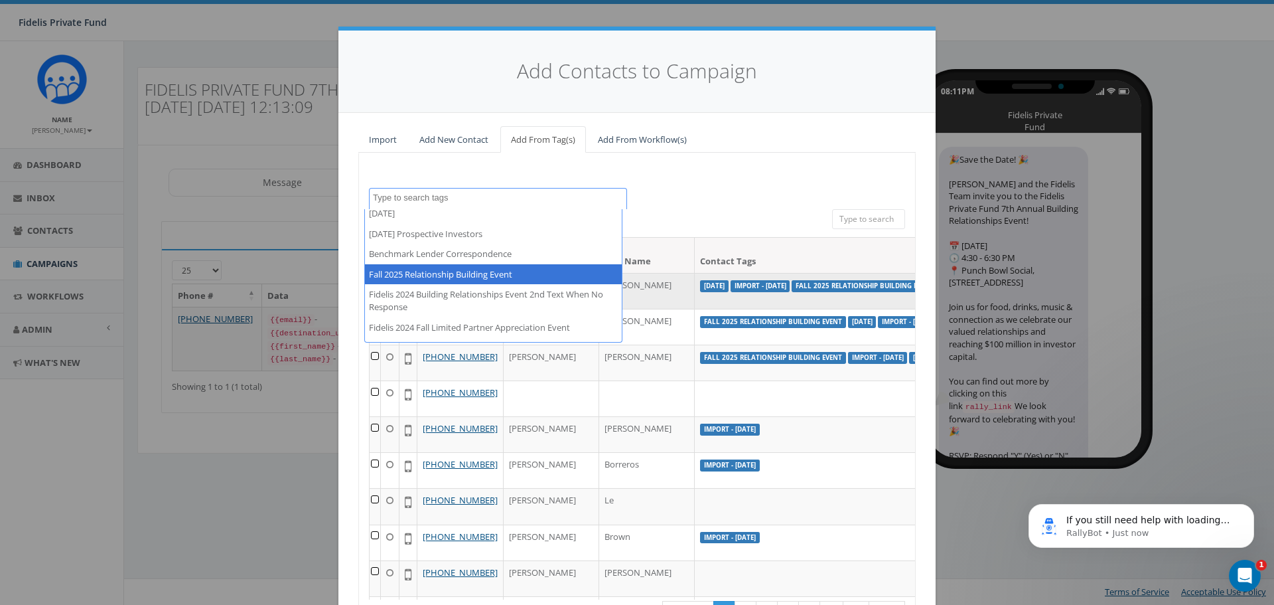
select select "Fall 2025 Relationship Building Event"
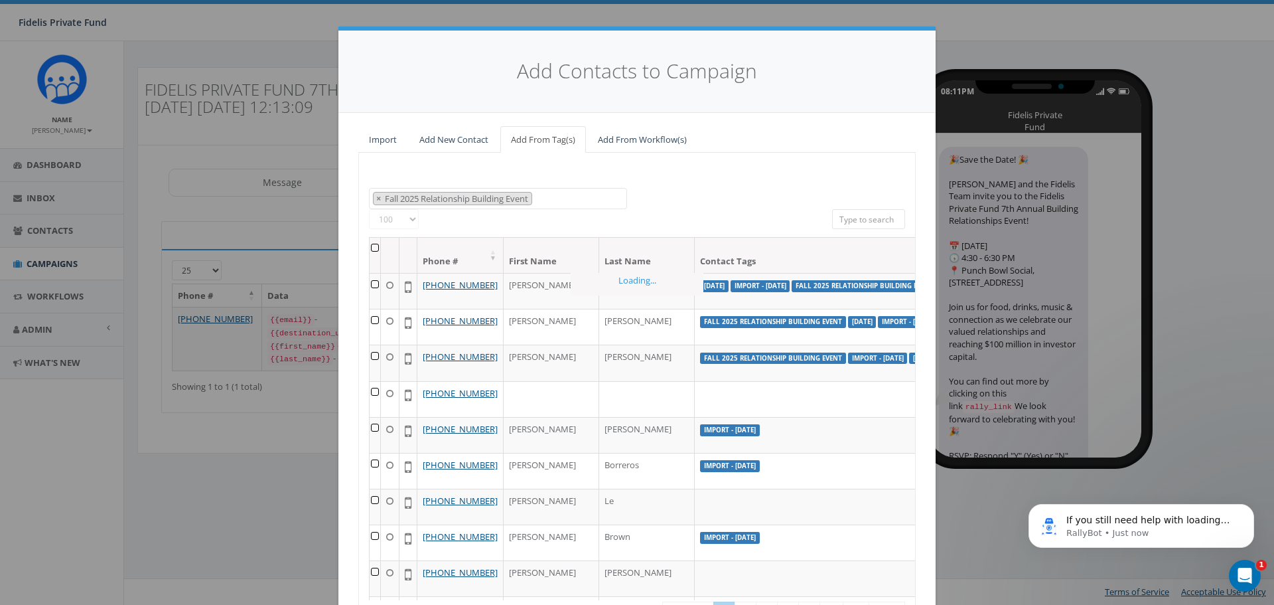
scroll to position [72, 0]
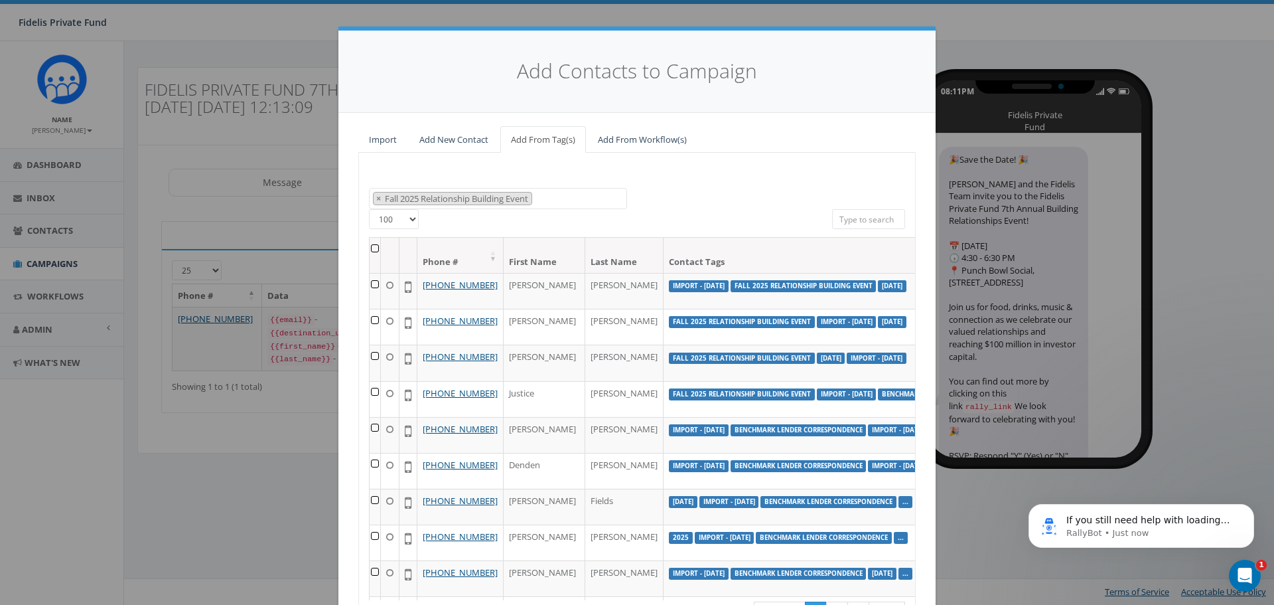
click at [370, 244] on th at bounding box center [375, 255] width 11 height 35
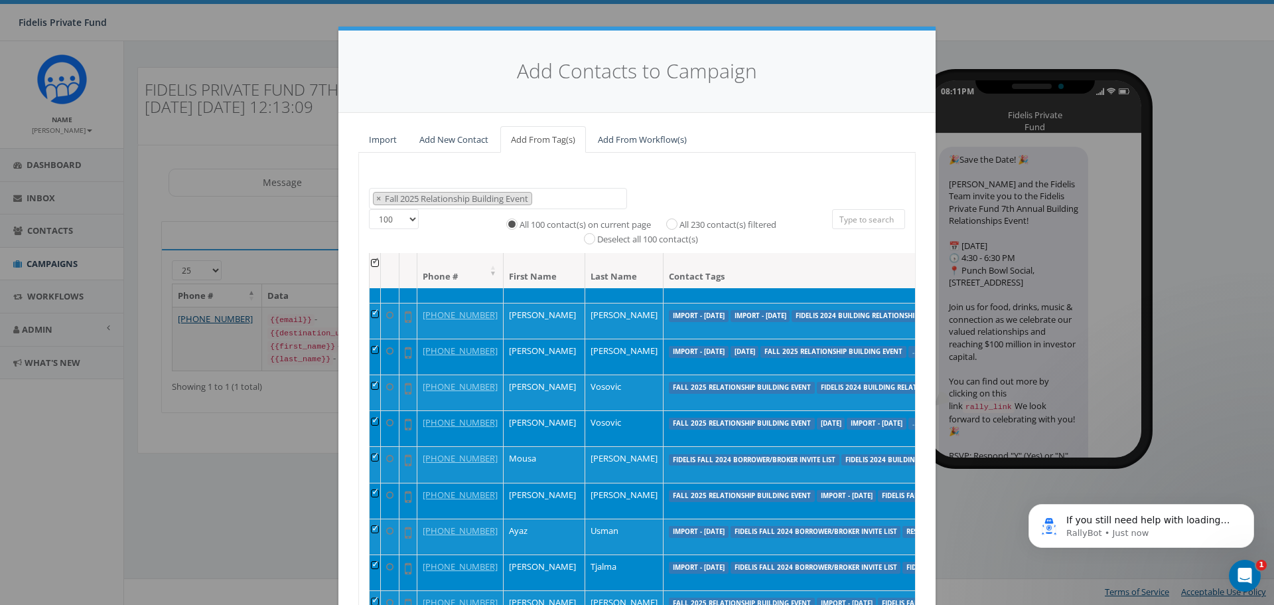
scroll to position [1062, 0]
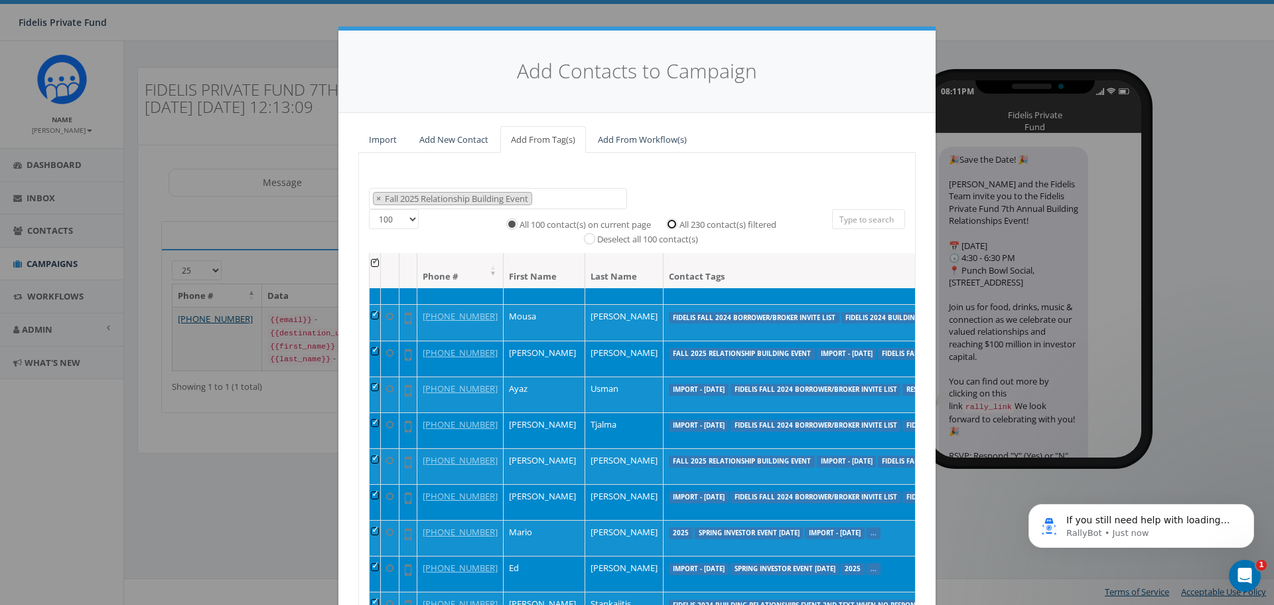
click at [671, 223] on input "All 230 contact(s) filtered" at bounding box center [675, 222] width 9 height 9
radio input "true"
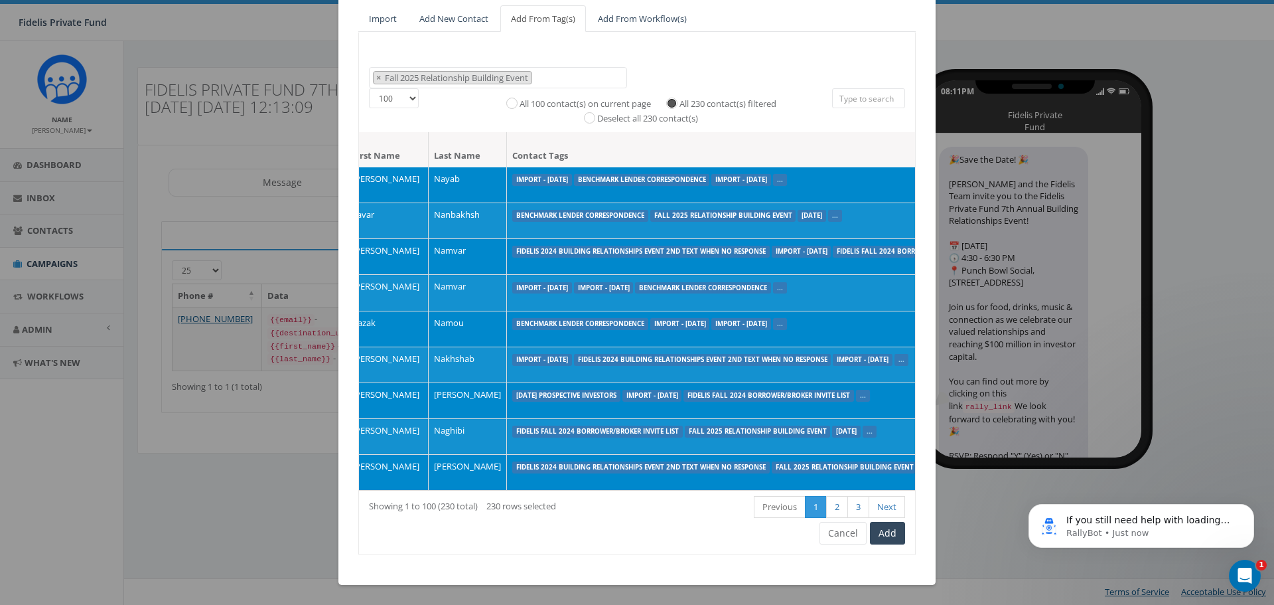
scroll to position [4512, 247]
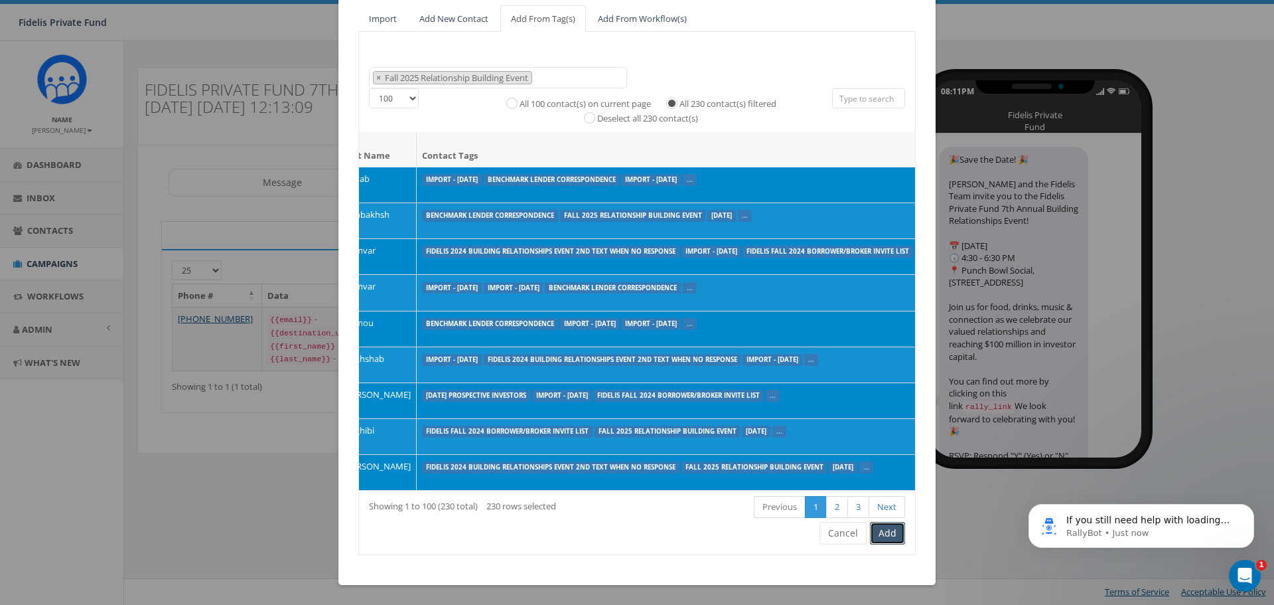
click at [885, 531] on button "Add" at bounding box center [887, 533] width 35 height 23
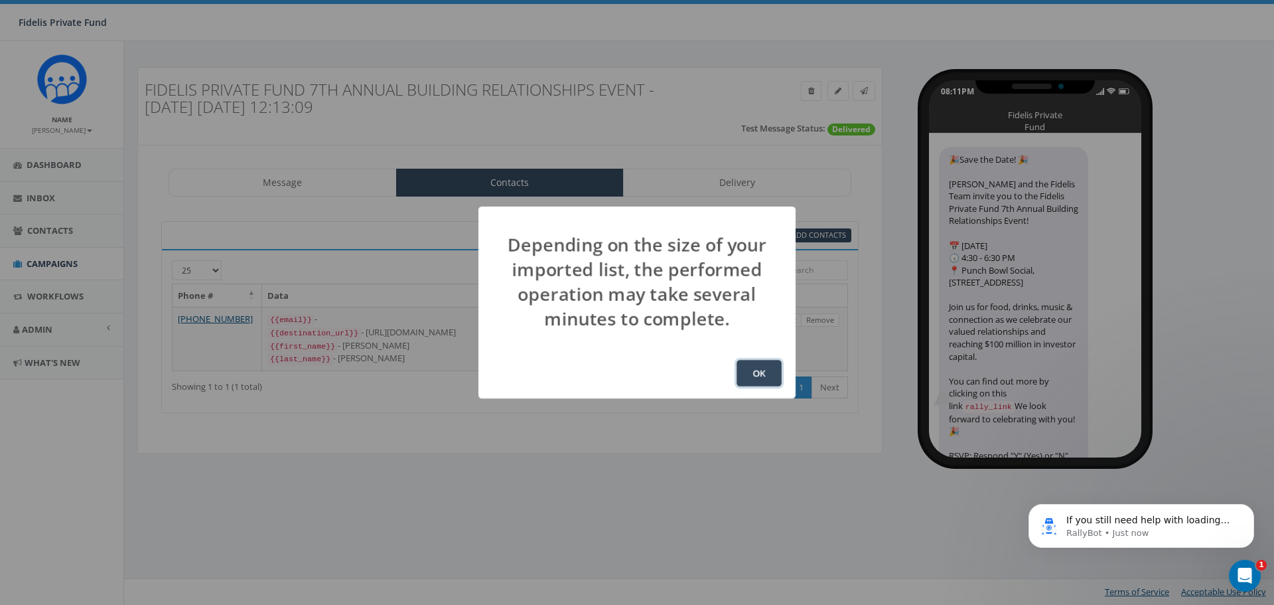
click at [763, 376] on button "OK" at bounding box center [759, 373] width 45 height 27
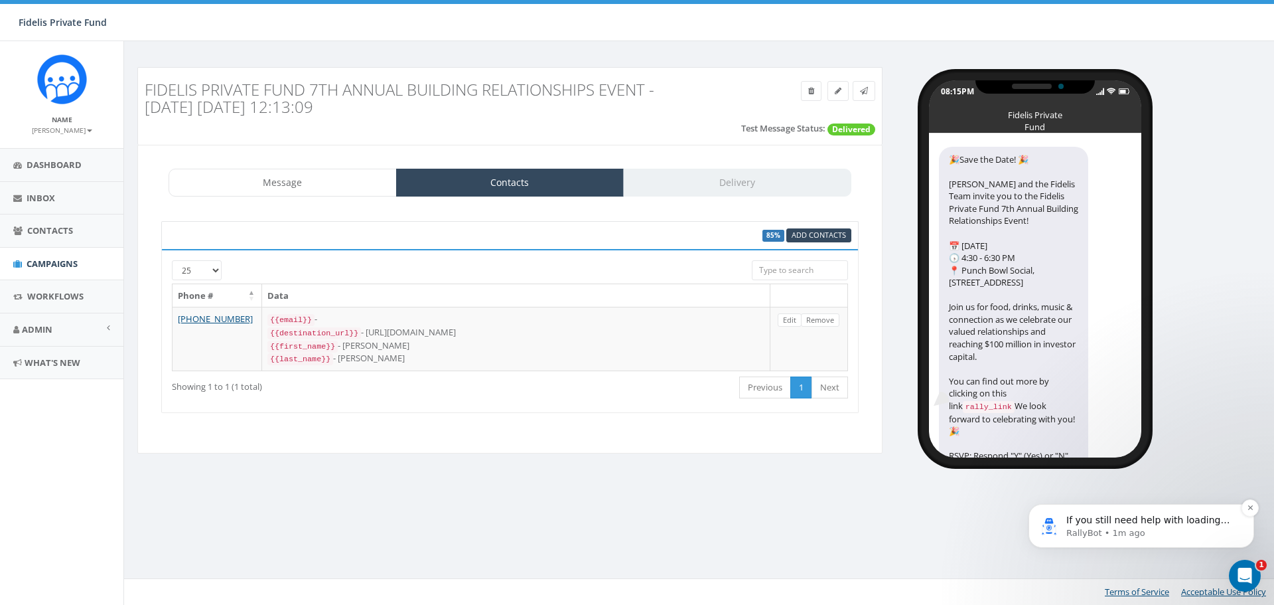
click at [1102, 522] on p "If you still need help with loading your contact list, I’m here to assist you f…" at bounding box center [1152, 520] width 171 height 13
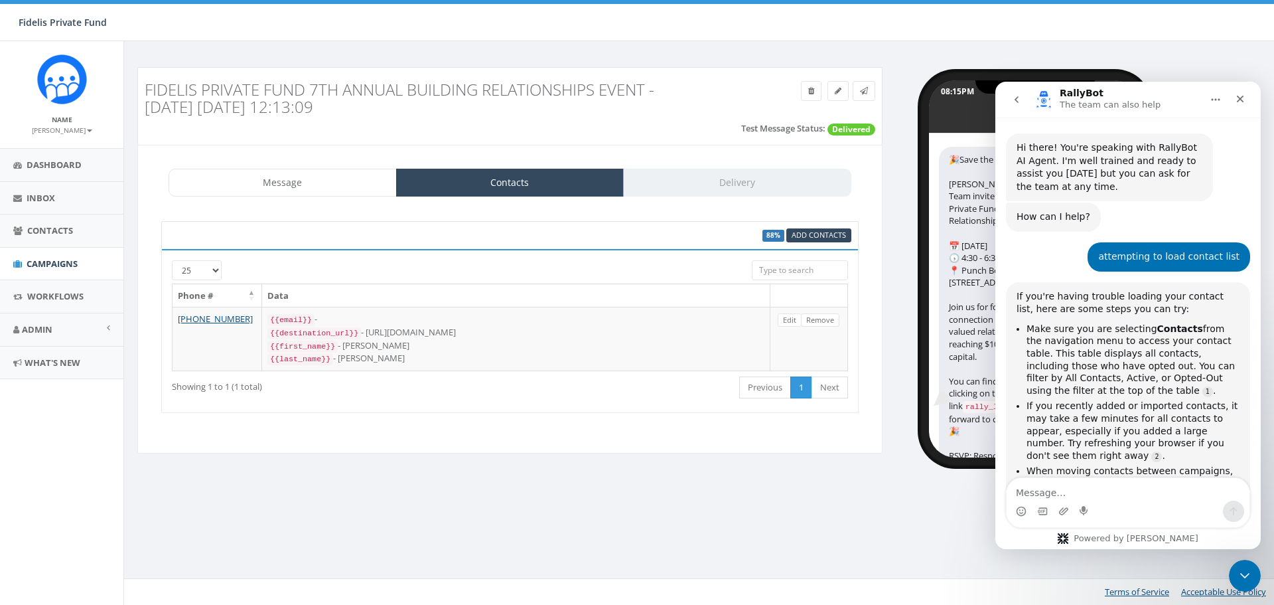
scroll to position [15, 0]
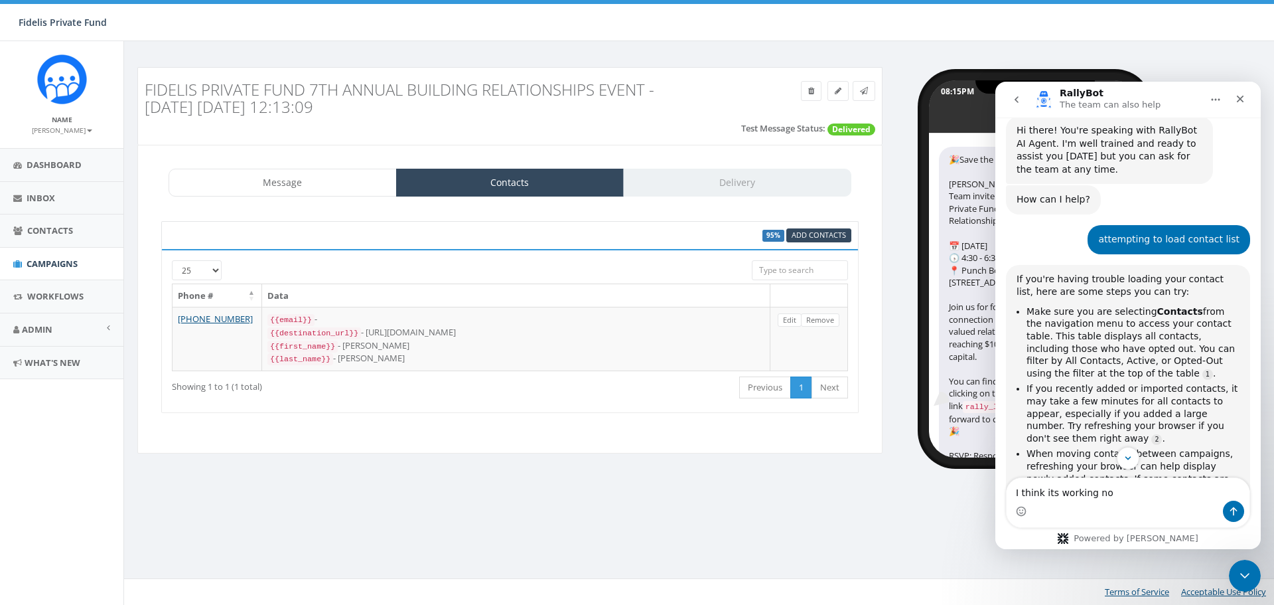
type textarea "I think its working now"
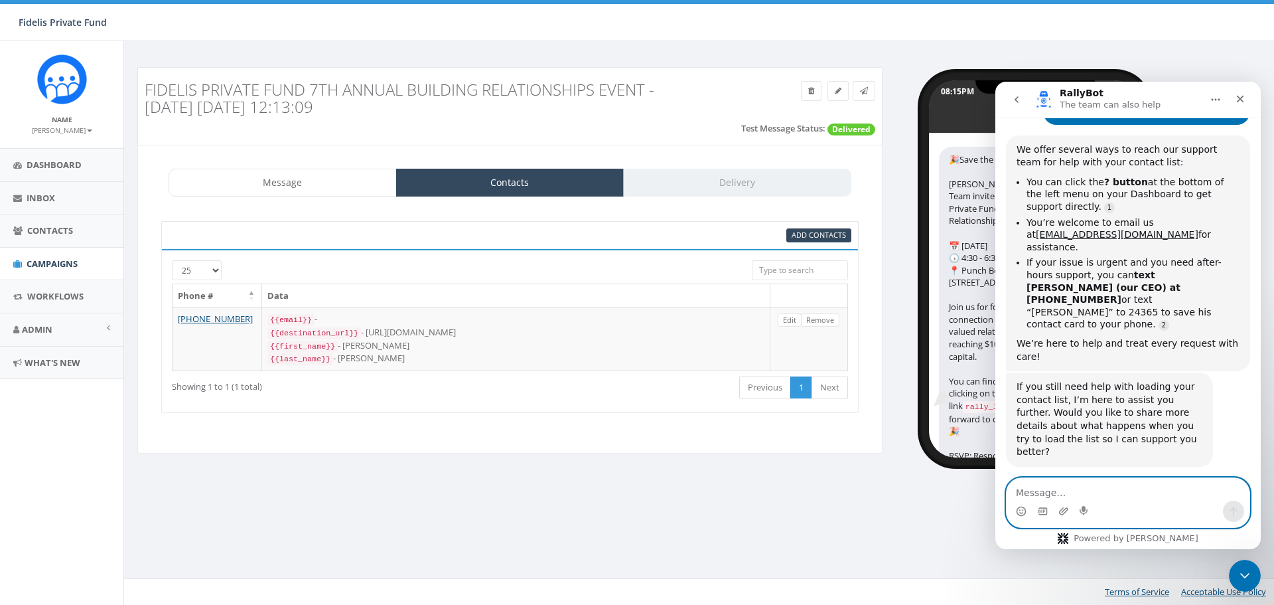
scroll to position [1290, 0]
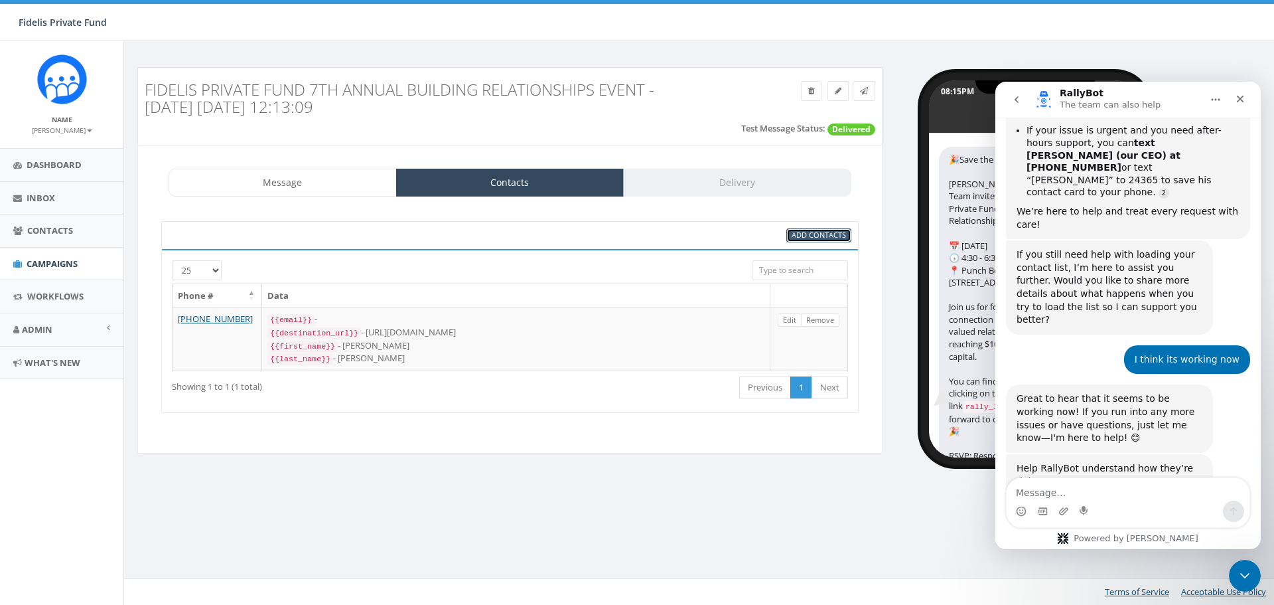
click at [811, 237] on span "Add Contacts" at bounding box center [819, 235] width 54 height 10
select select
select select "100"
click at [1123, 534] on span "Great" at bounding box center [1130, 546] width 24 height 24
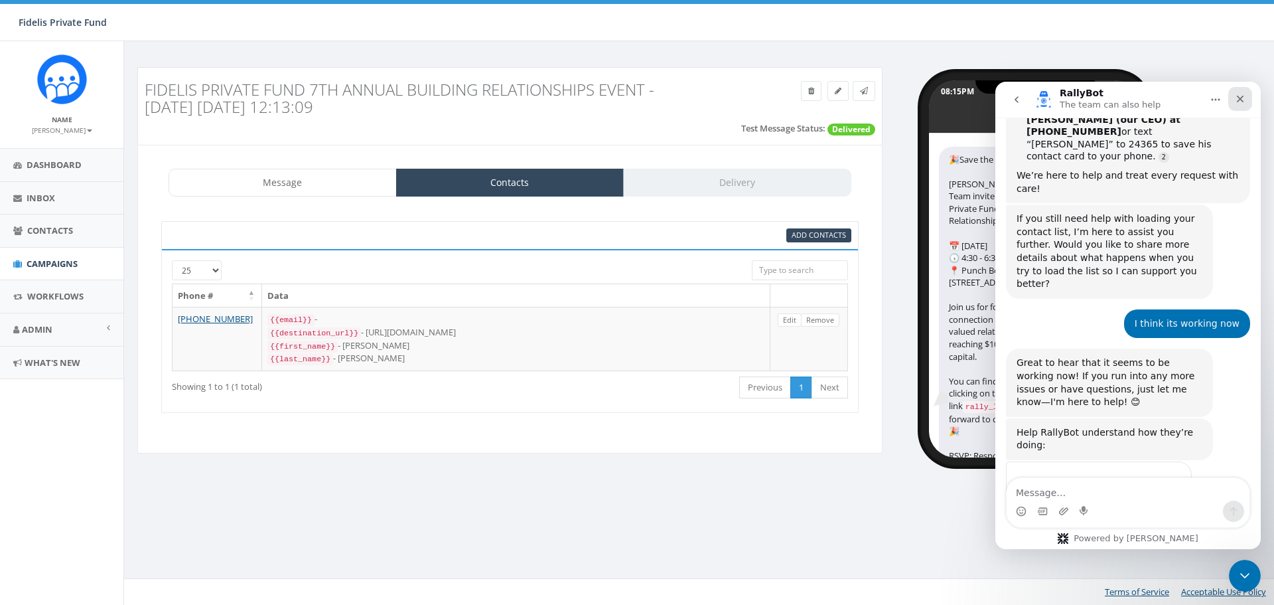
click at [1235, 94] on icon "Close" at bounding box center [1240, 99] width 11 height 11
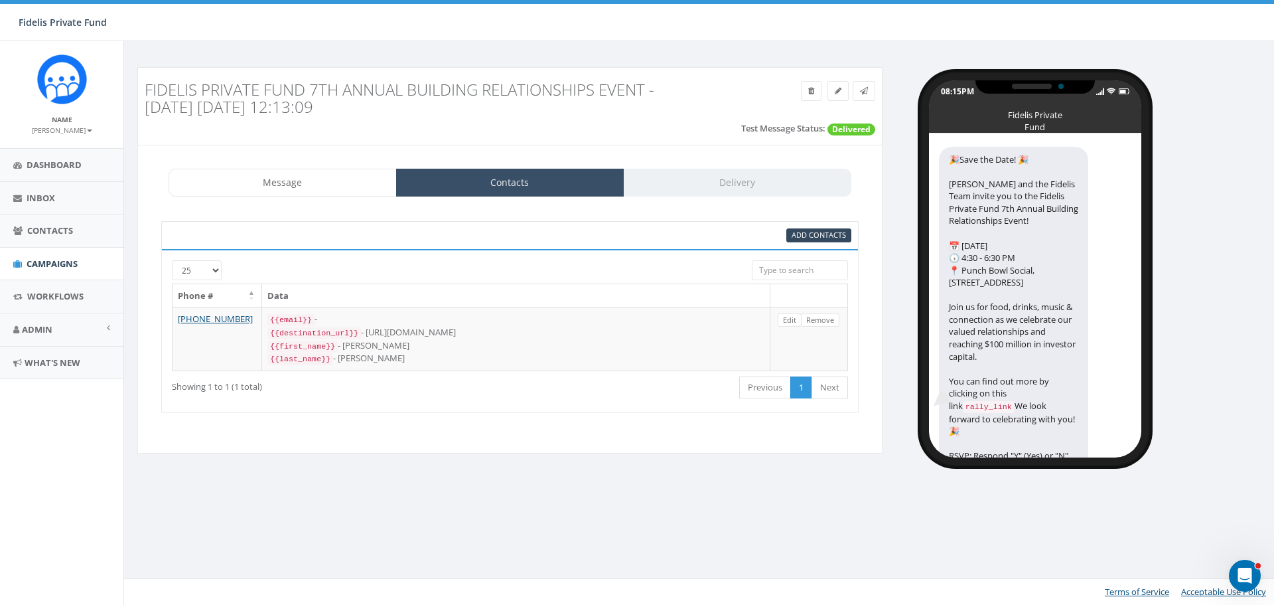
scroll to position [2, 0]
click at [745, 181] on div "Message Contacts Delivery" at bounding box center [510, 183] width 683 height 28
click at [859, 90] on link at bounding box center [864, 91] width 23 height 20
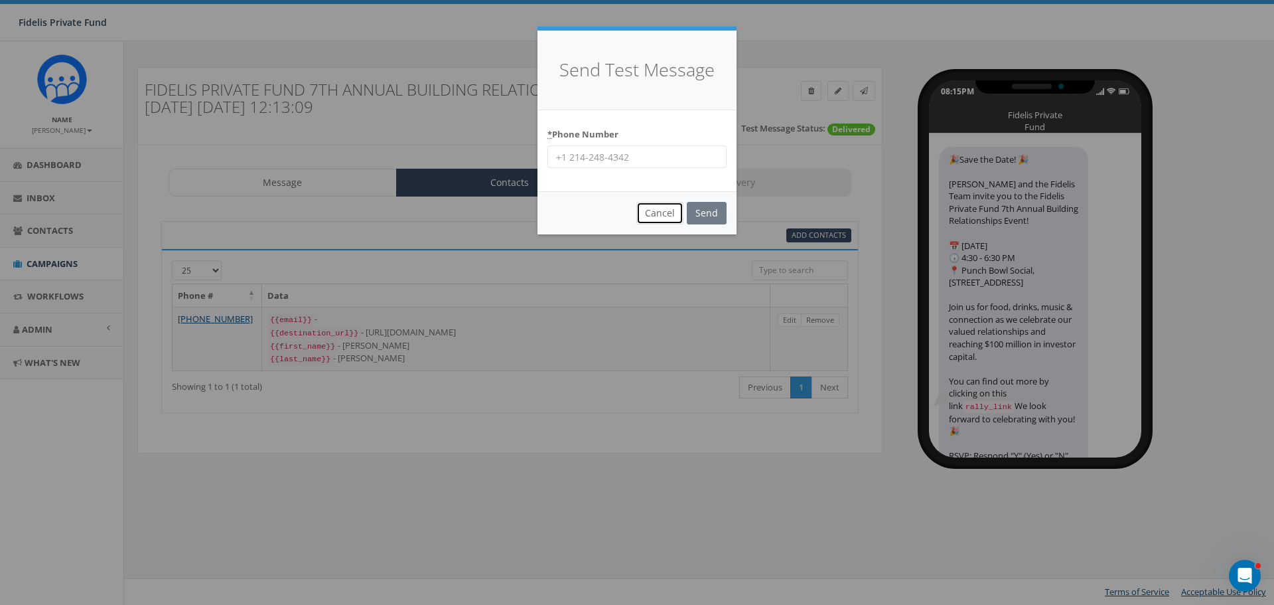
click at [648, 210] on button "Cancel" at bounding box center [659, 213] width 47 height 23
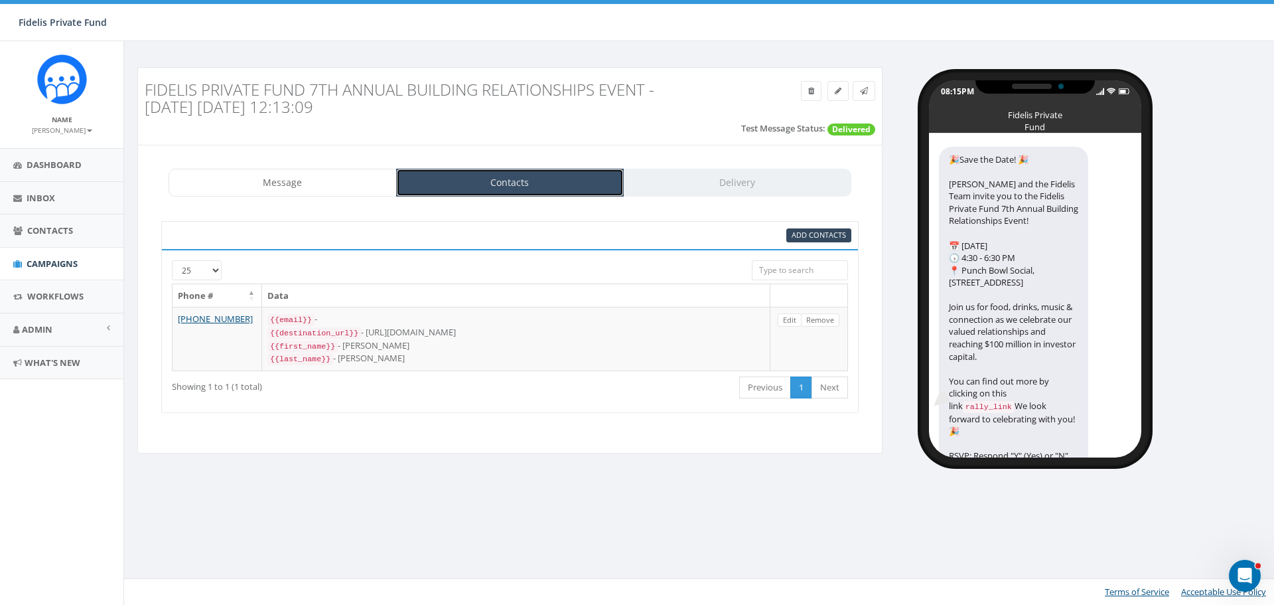
click at [518, 186] on link "Contacts" at bounding box center [510, 183] width 228 height 28
click at [812, 234] on span "Add Contacts" at bounding box center [819, 235] width 54 height 10
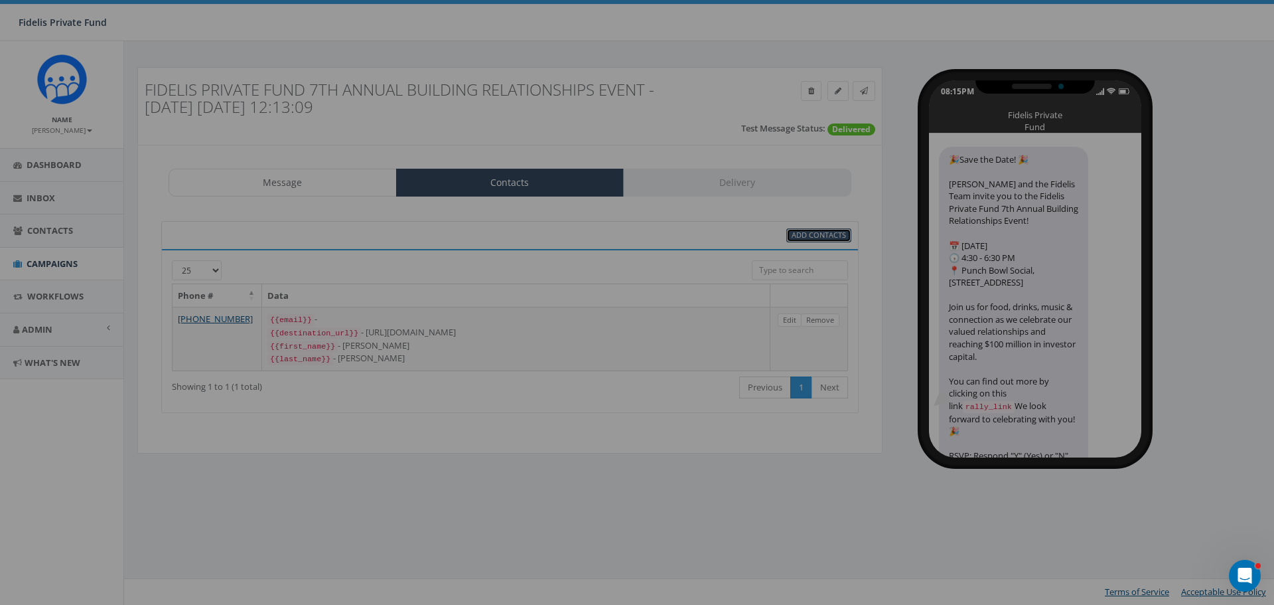
select select
select select "100"
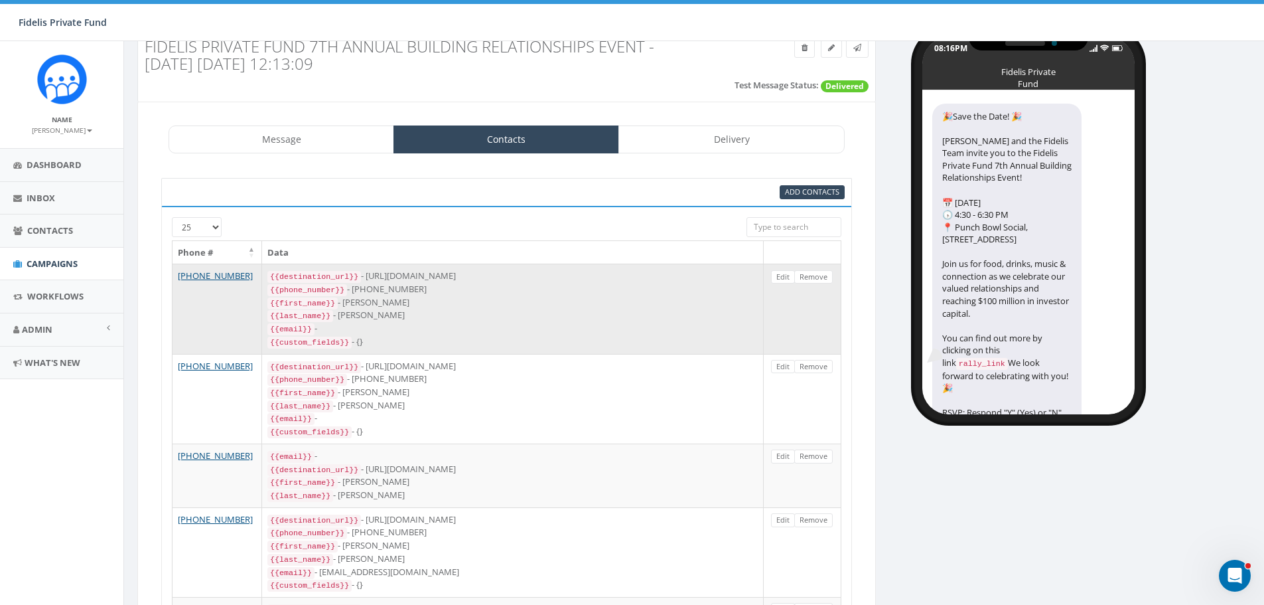
scroll to position [66, 0]
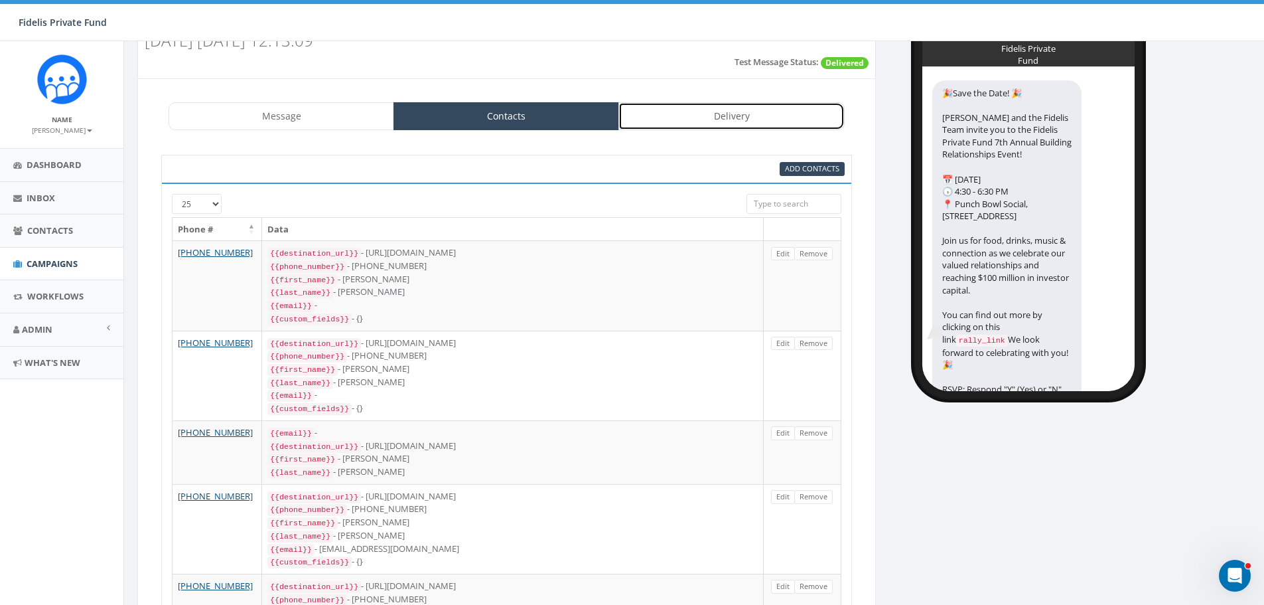
click at [699, 120] on link "Delivery" at bounding box center [732, 116] width 226 height 28
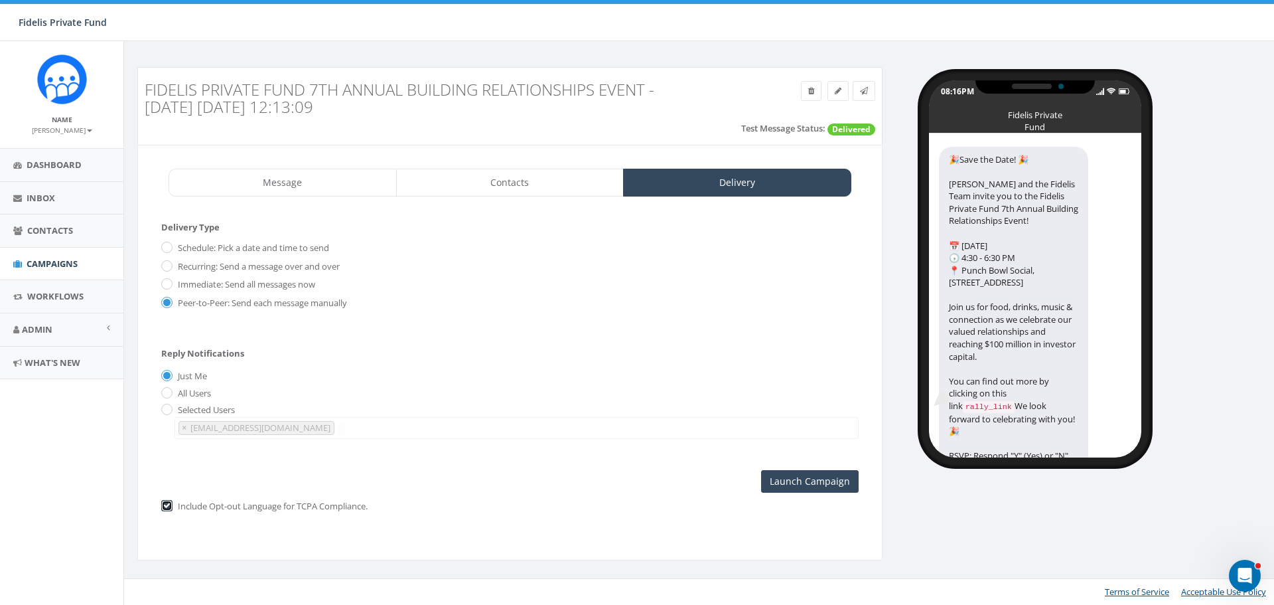
click at [169, 503] on input "checkbox" at bounding box center [165, 506] width 9 height 9
checkbox input "false"
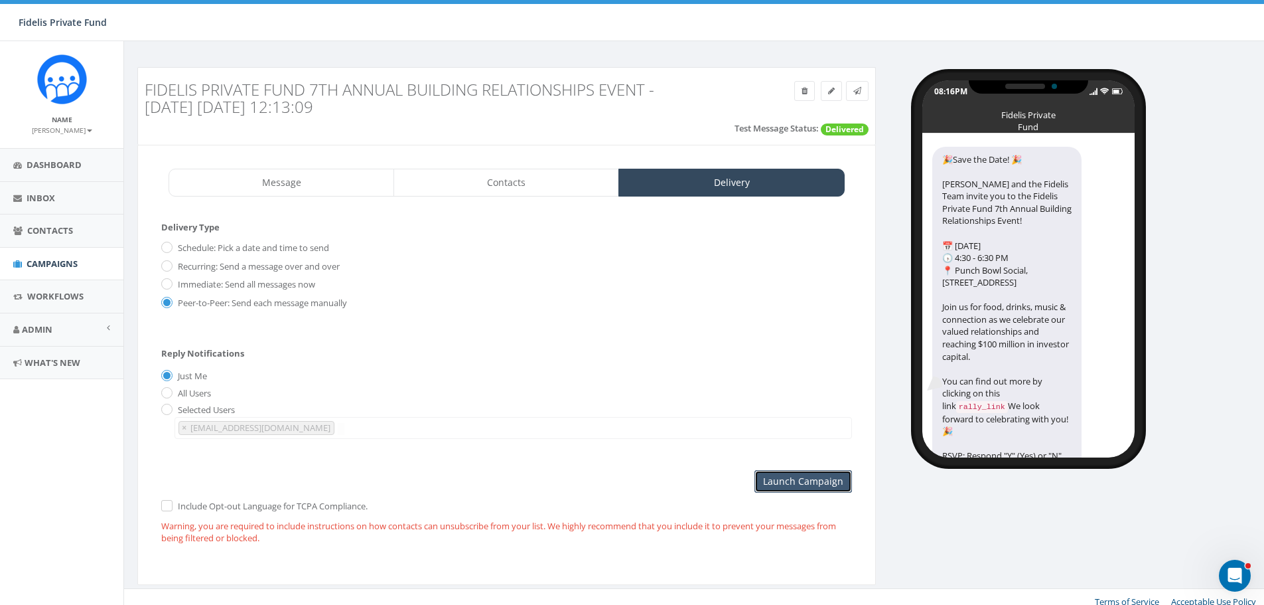
click at [775, 479] on input "Launch Campaign" at bounding box center [804, 481] width 98 height 23
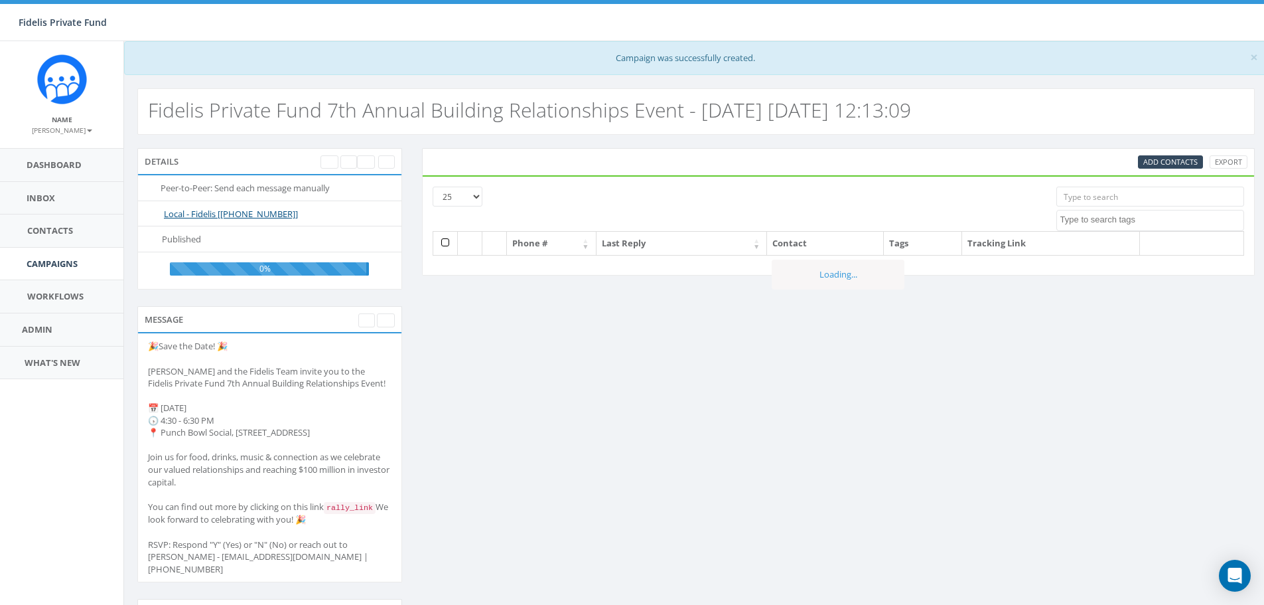
select select
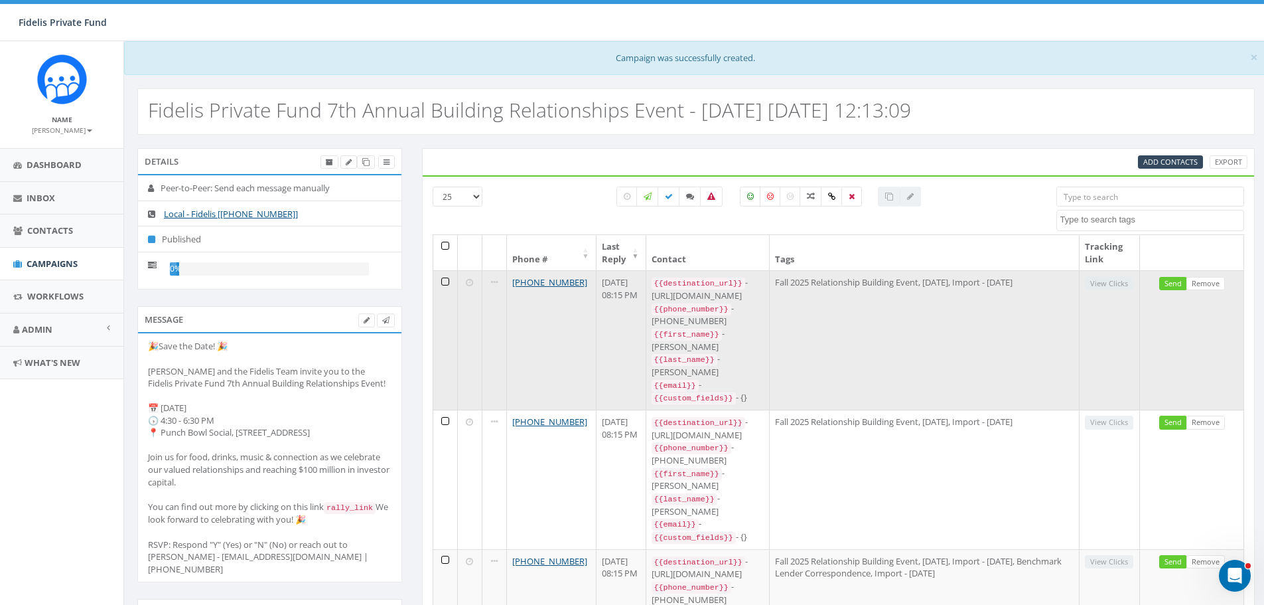
click at [443, 281] on td at bounding box center [445, 339] width 25 height 139
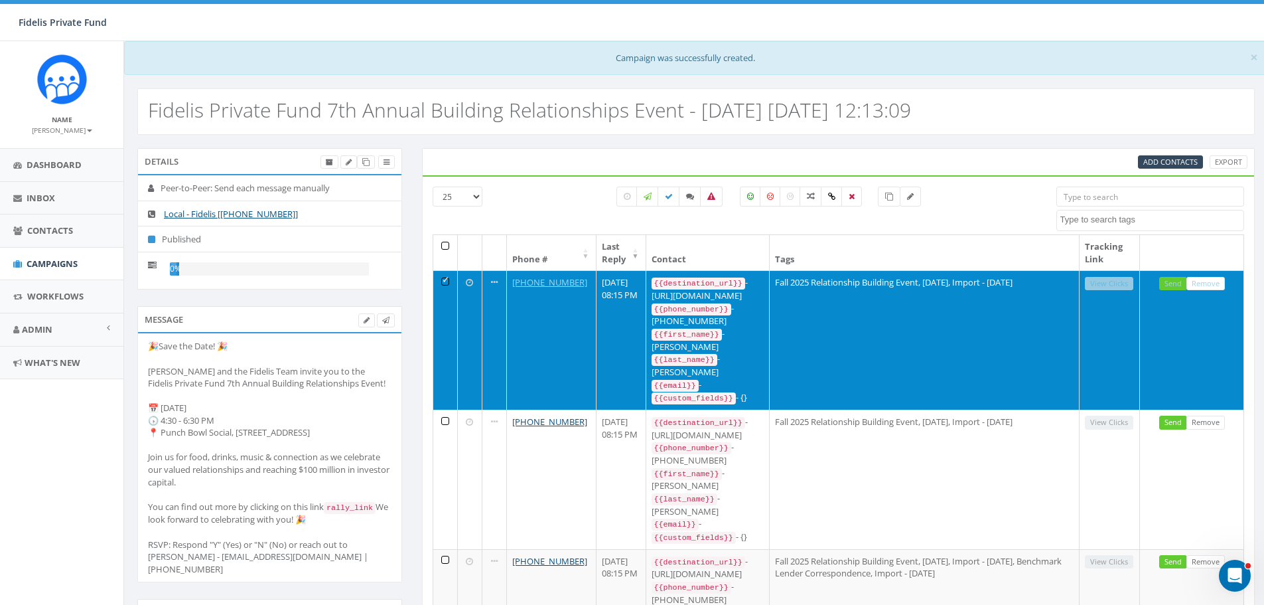
click at [446, 282] on td at bounding box center [445, 339] width 25 height 139
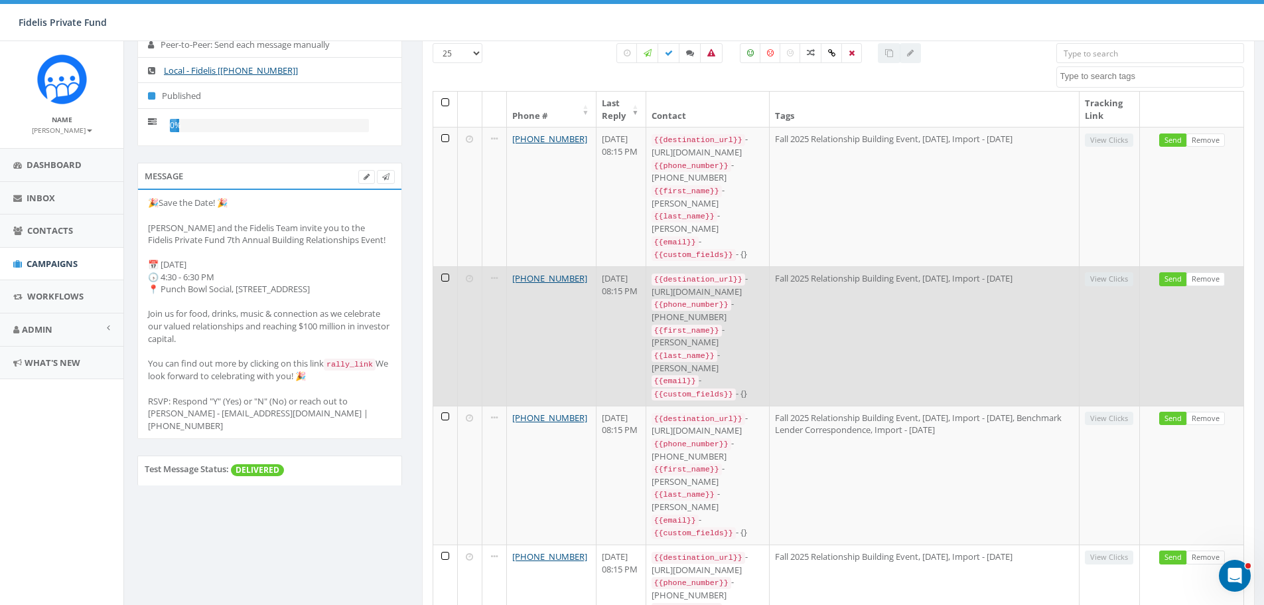
scroll to position [66, 0]
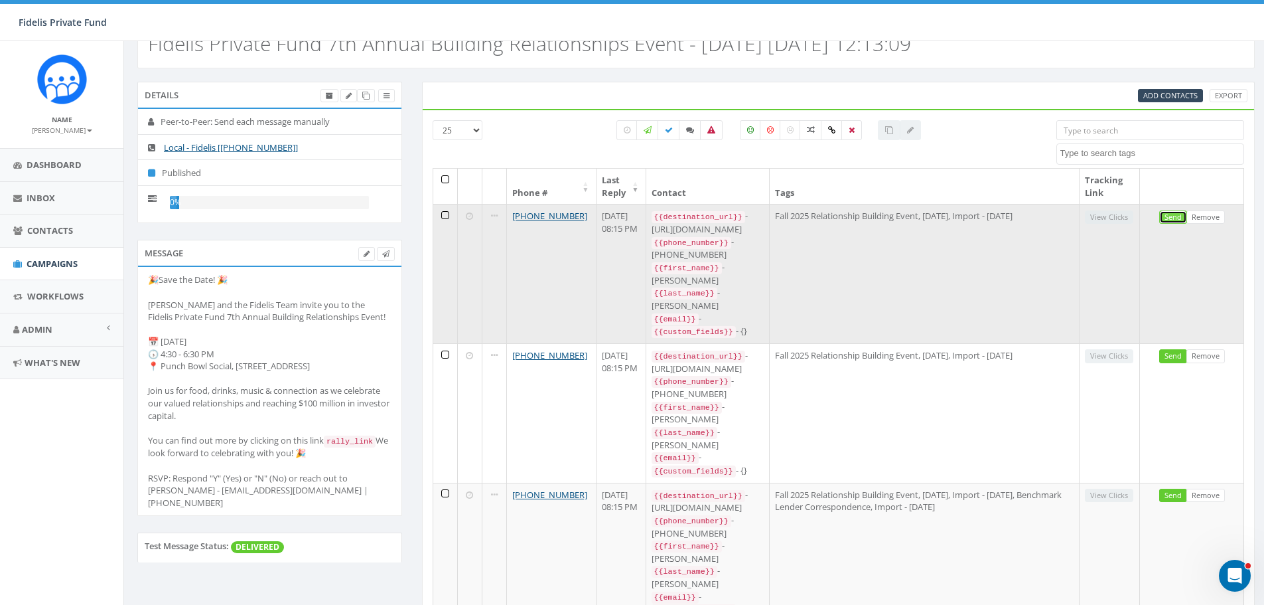
click at [1167, 220] on link "Send" at bounding box center [1173, 217] width 28 height 14
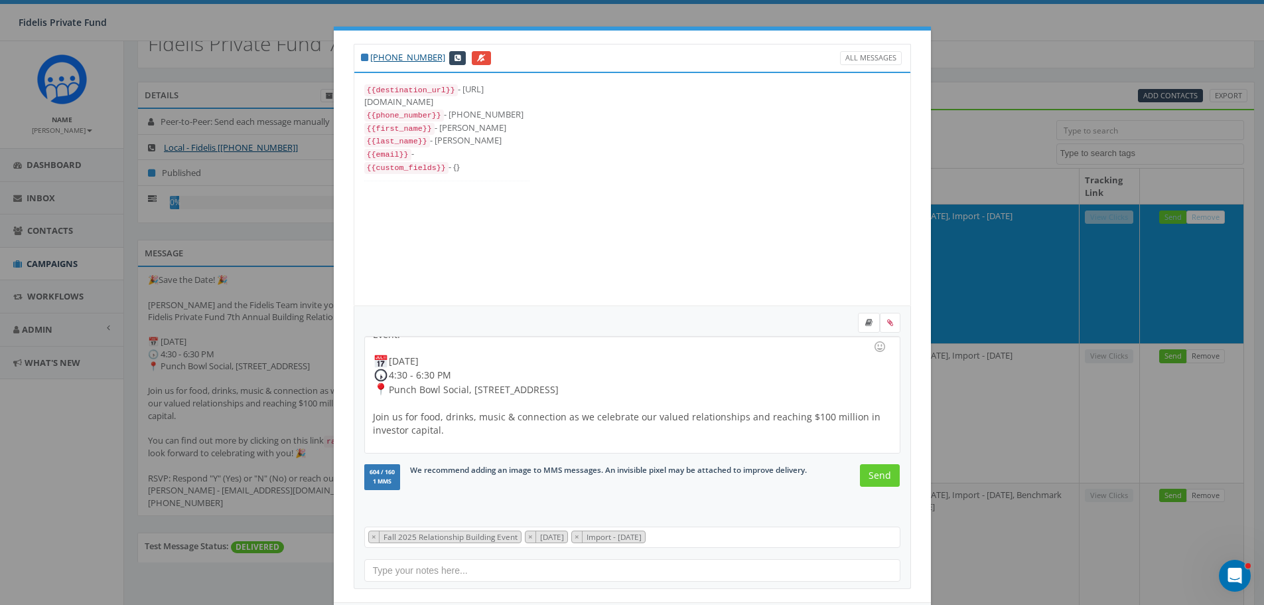
scroll to position [108, 0]
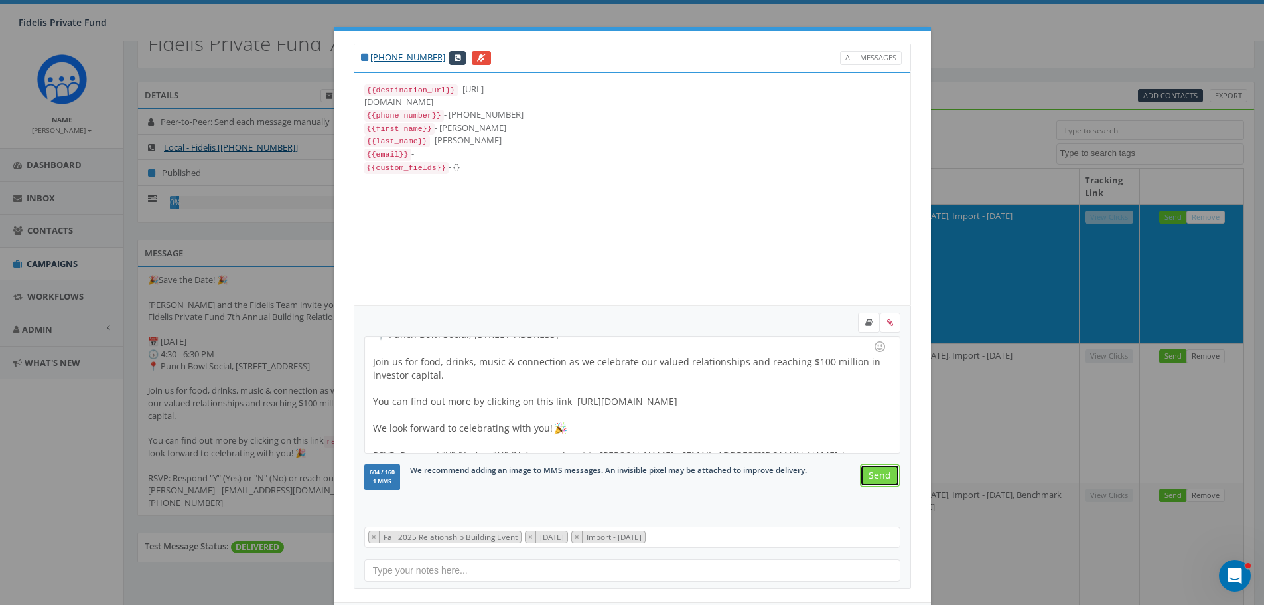
click at [868, 472] on input "Send" at bounding box center [880, 475] width 40 height 23
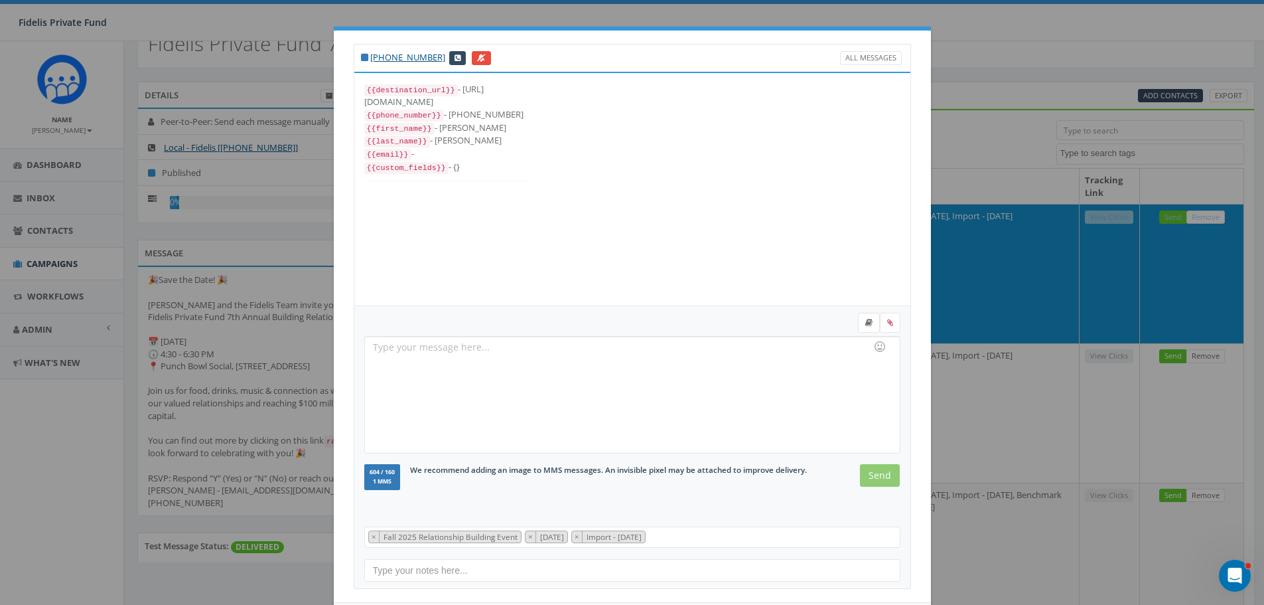
scroll to position [82, 0]
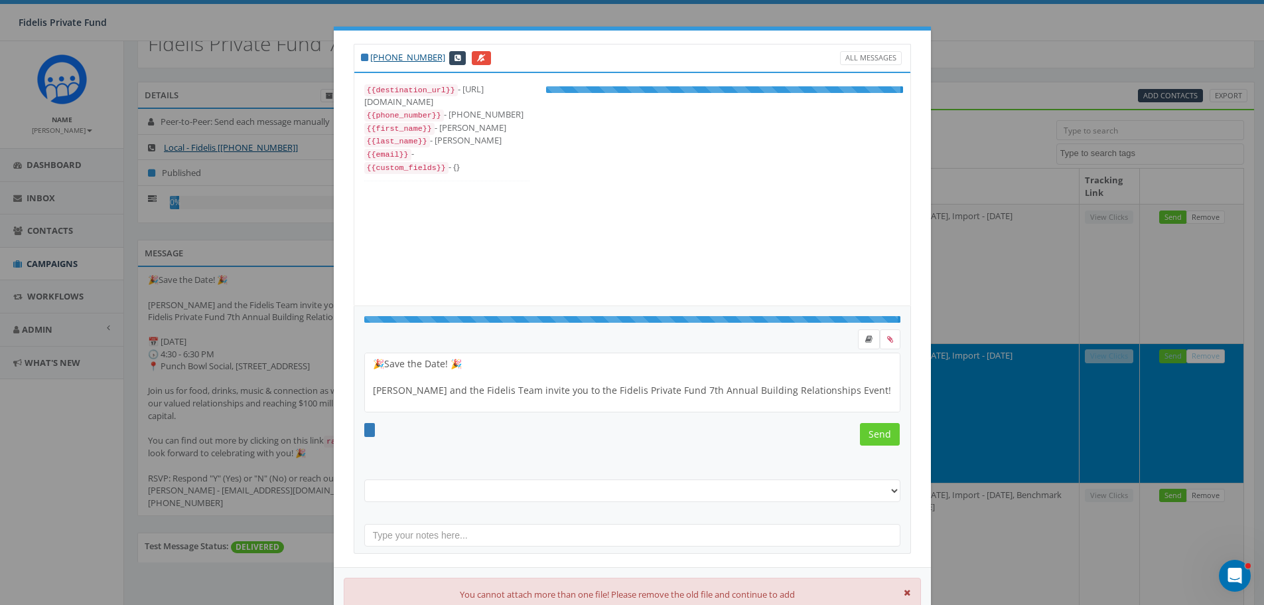
select select "Fall 2025 Relationship Building Event"
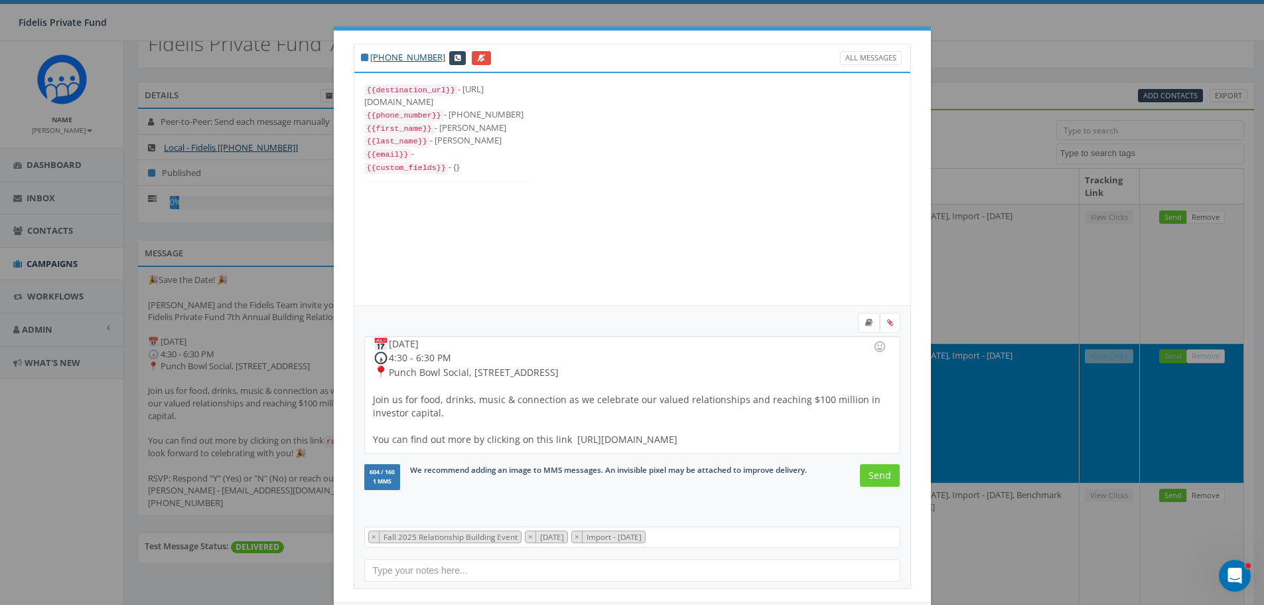
scroll to position [108, 0]
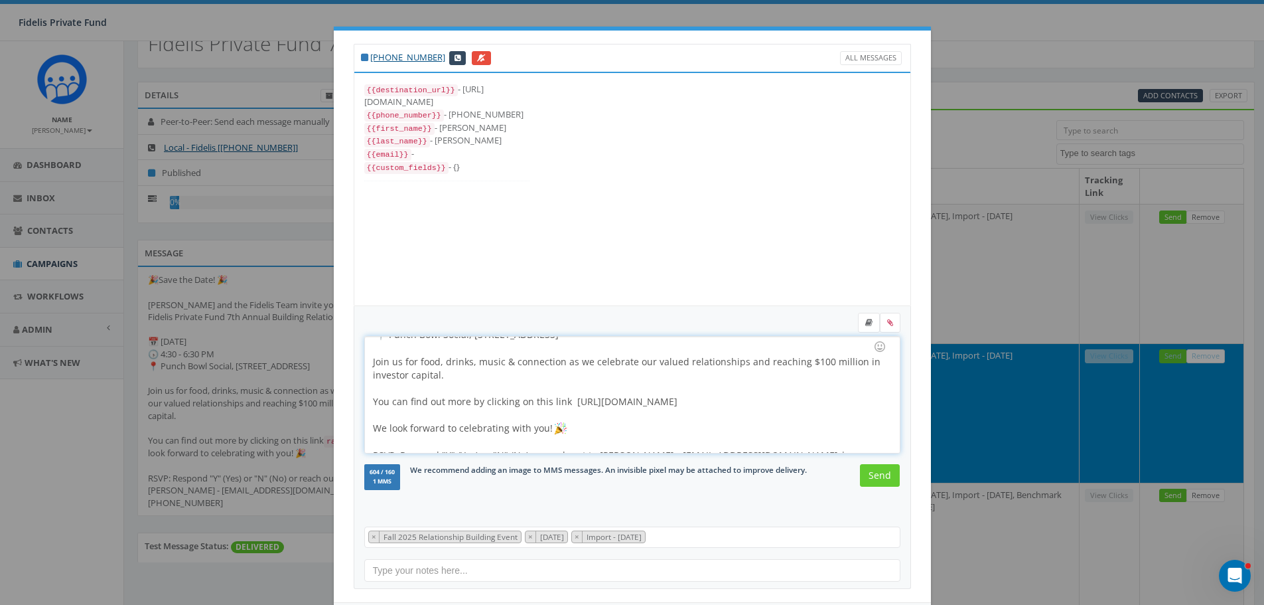
drag, startPoint x: 695, startPoint y: 388, endPoint x: 563, endPoint y: 387, distance: 132.1
click at [563, 387] on div "Save the Date! [PERSON_NAME] and the Fidelis Team invite you to the Fidelis Pri…" at bounding box center [632, 394] width 534 height 116
copy div "[URL][DOMAIN_NAME]"
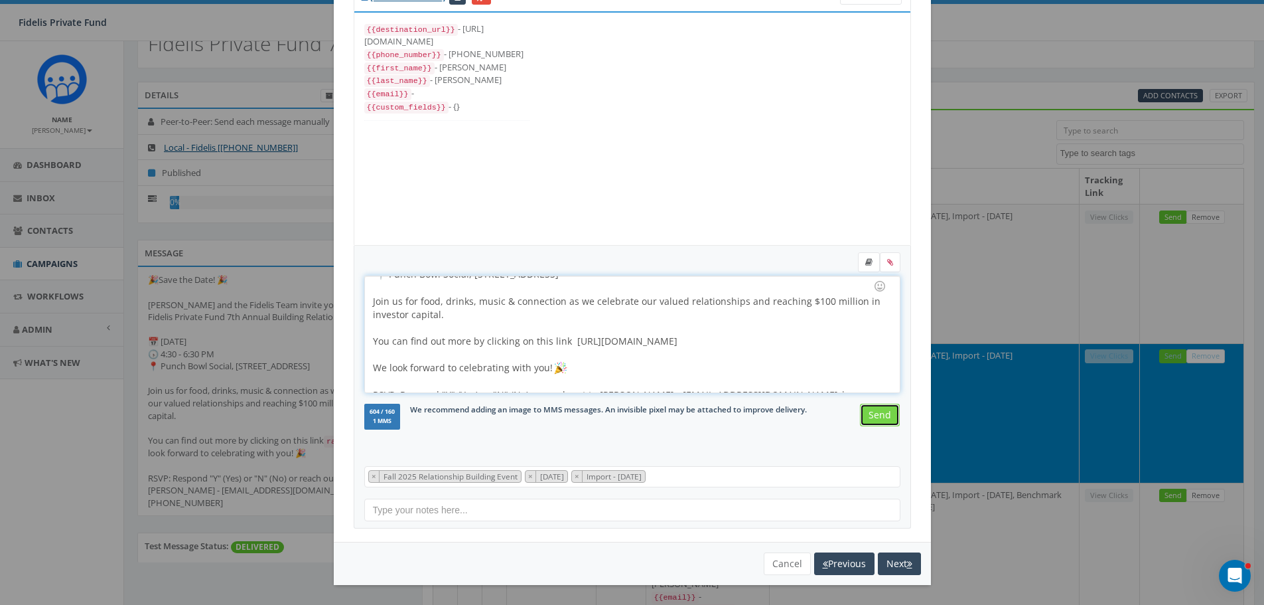
click at [866, 413] on input "Send" at bounding box center [880, 415] width 40 height 23
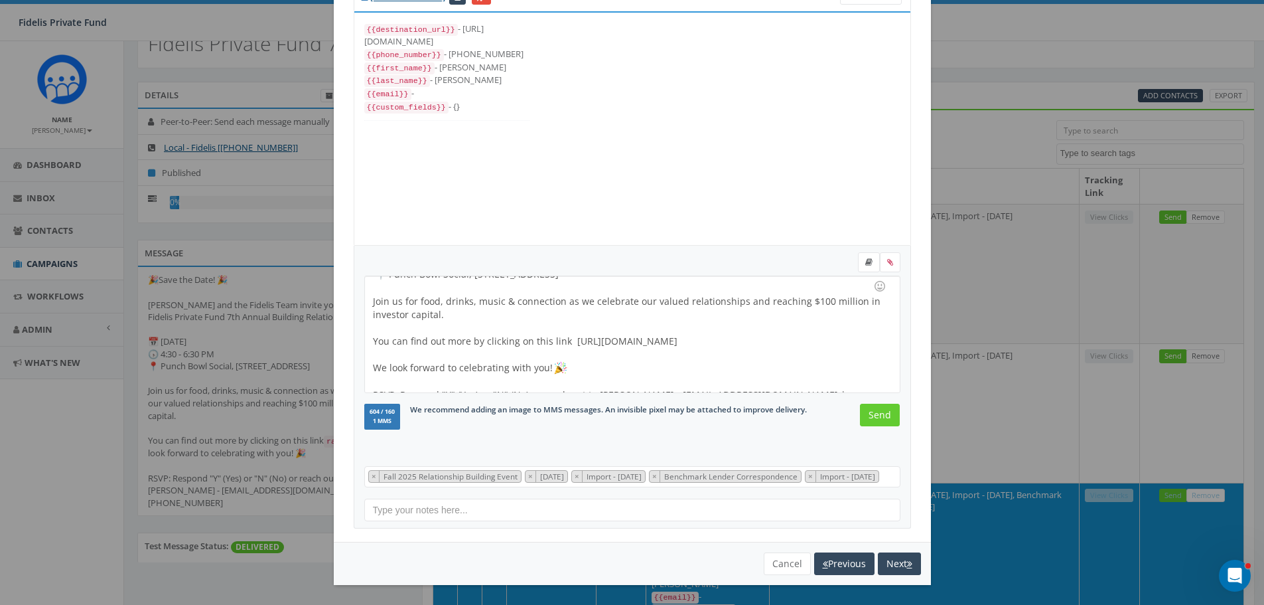
scroll to position [75, 0]
click at [885, 564] on button "Next" at bounding box center [899, 563] width 43 height 23
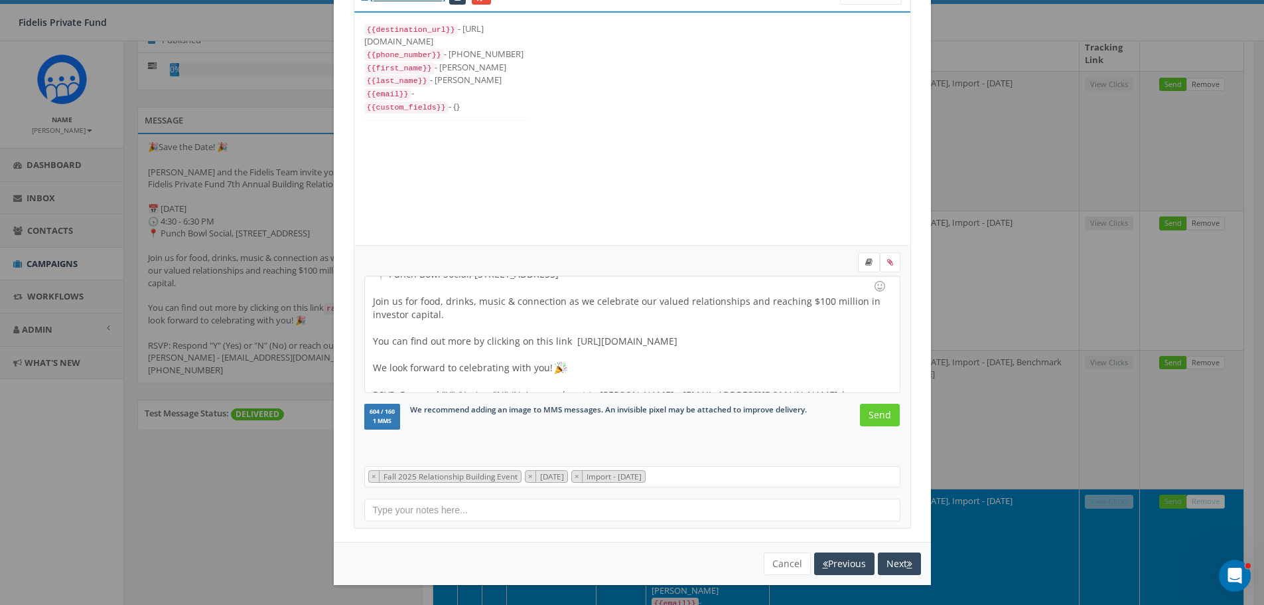
scroll to position [398, 0]
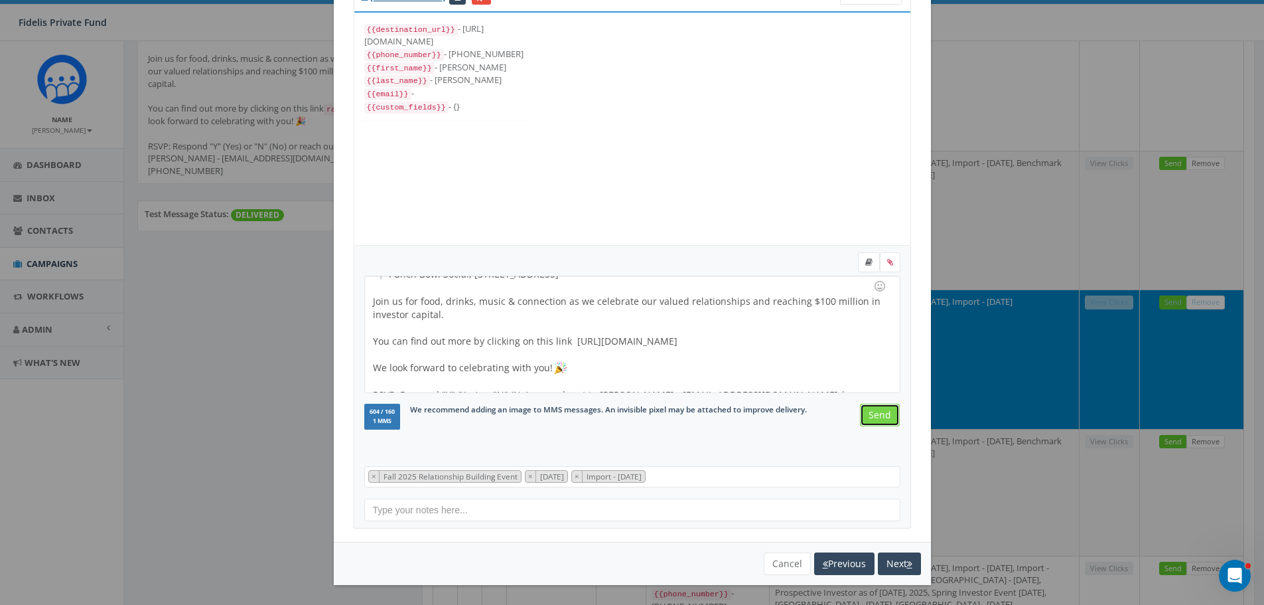
click at [875, 413] on input "Send" at bounding box center [880, 415] width 40 height 23
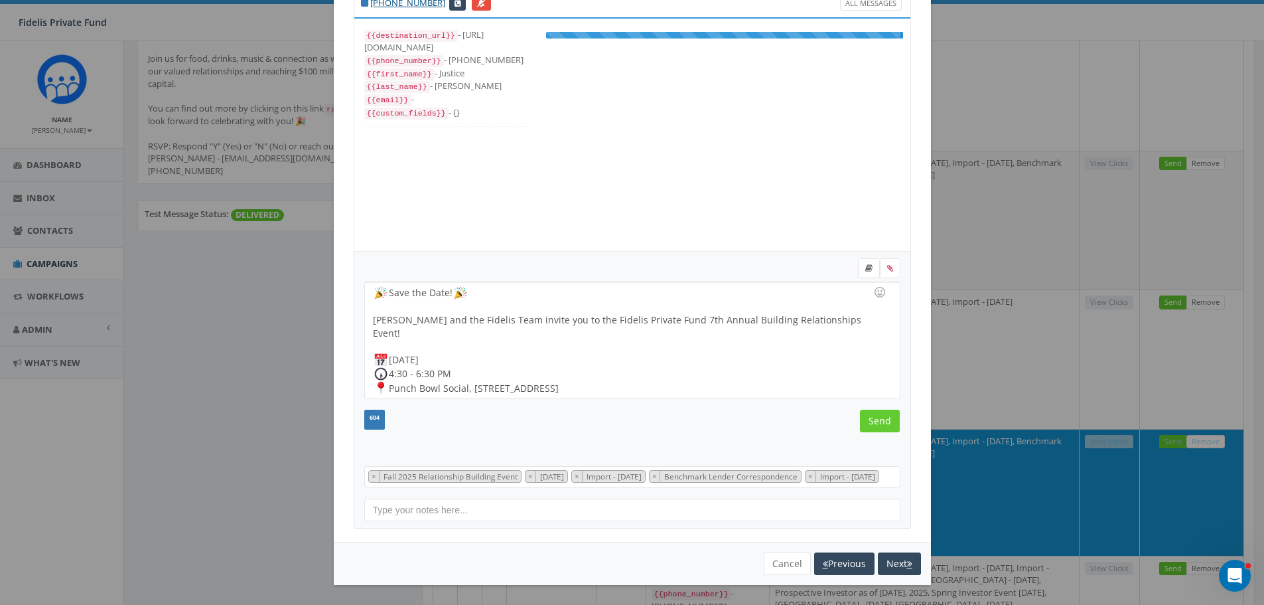
scroll to position [53, 0]
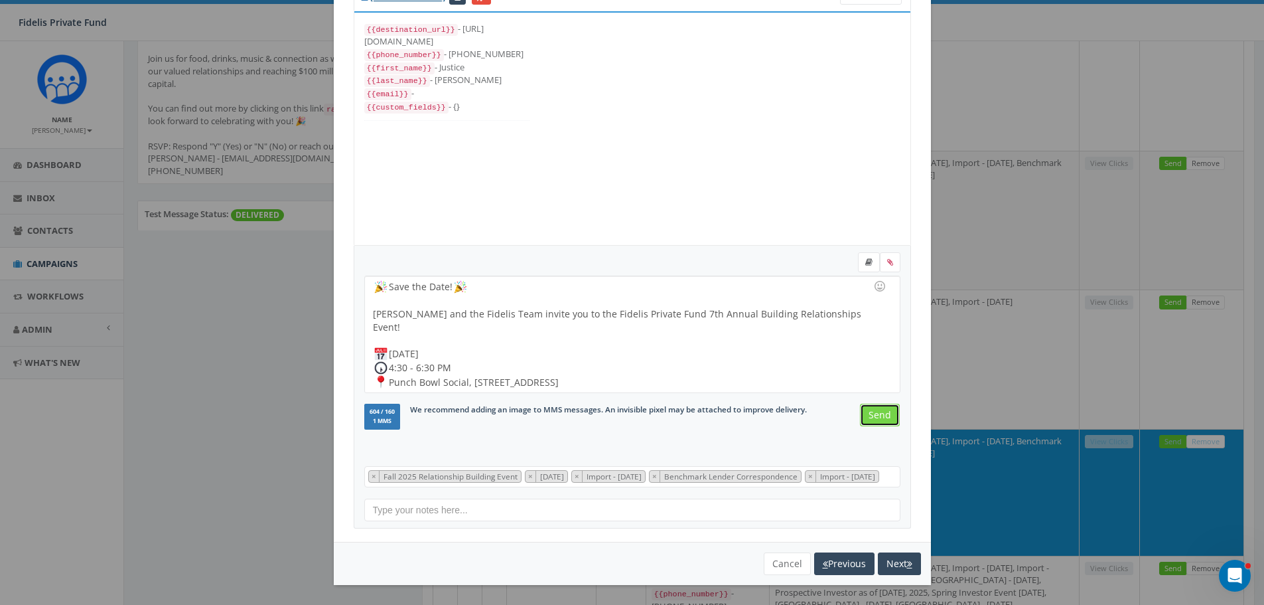
click at [875, 419] on input "Send" at bounding box center [880, 415] width 40 height 23
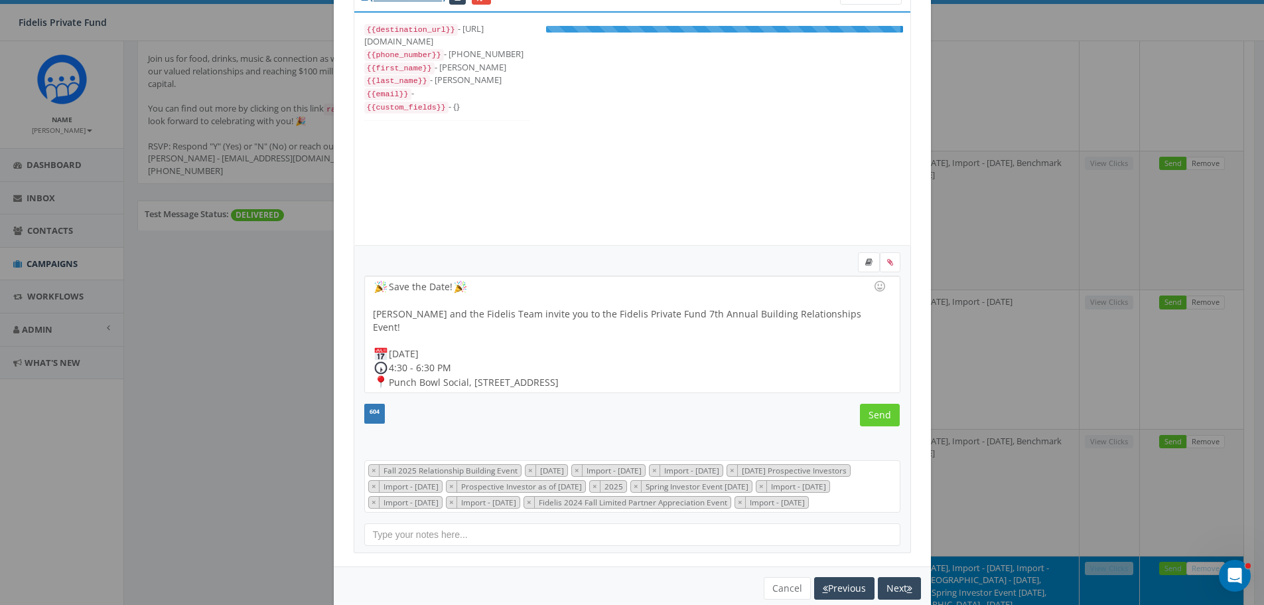
scroll to position [173, 0]
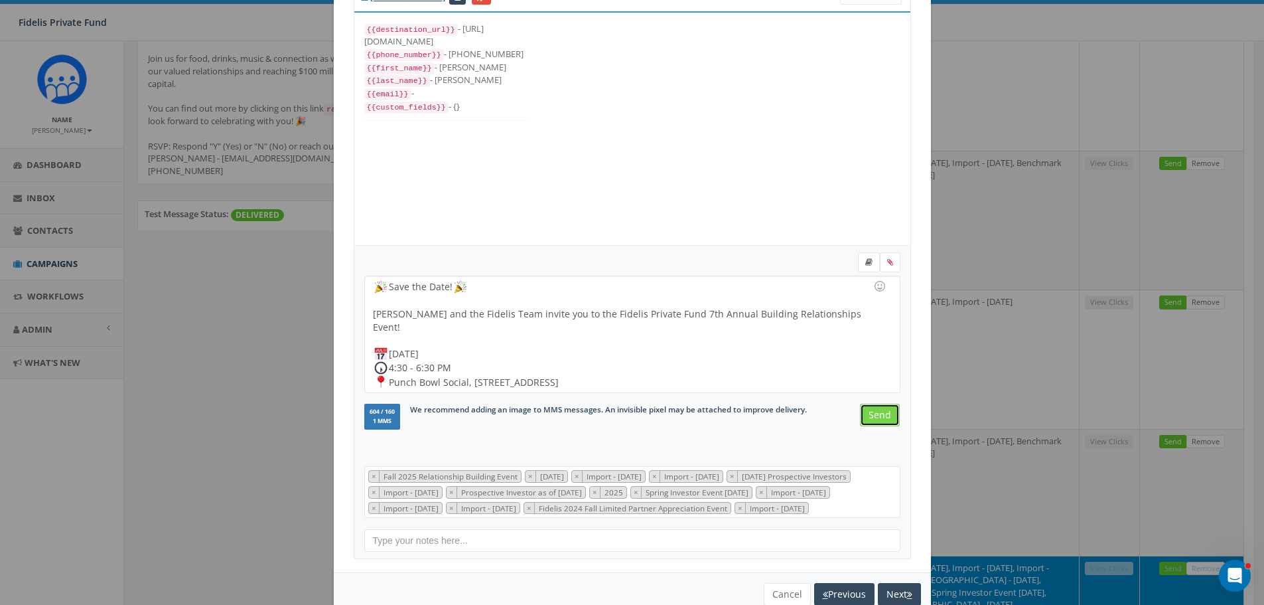
click at [877, 413] on input "Send" at bounding box center [880, 415] width 40 height 23
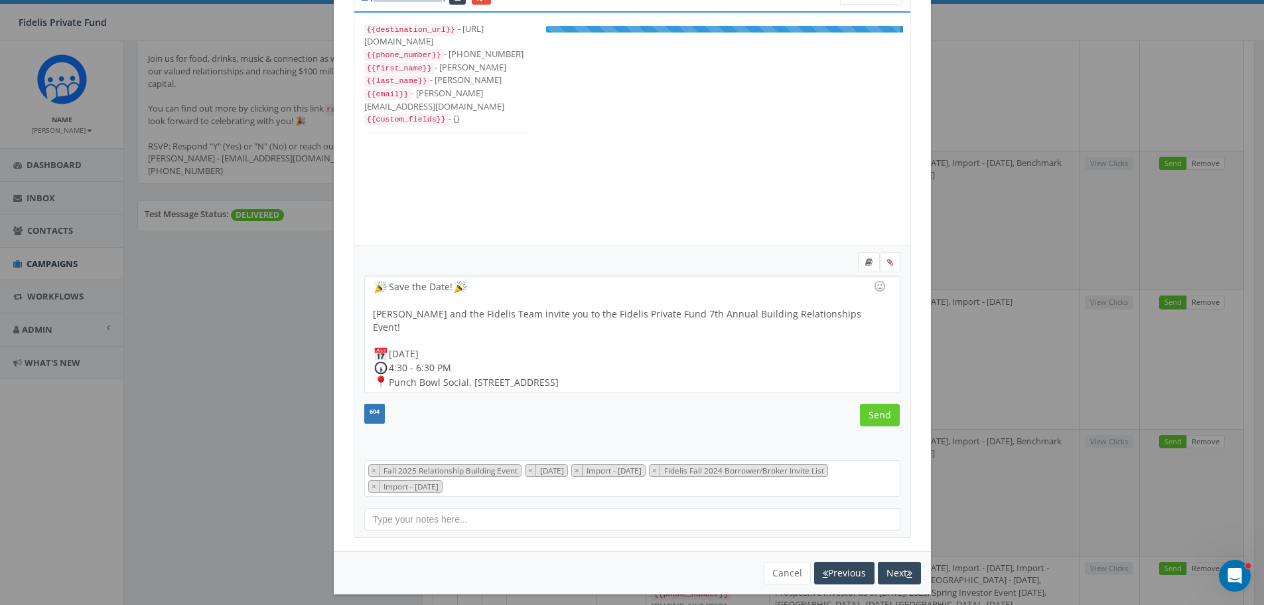
scroll to position [53, 0]
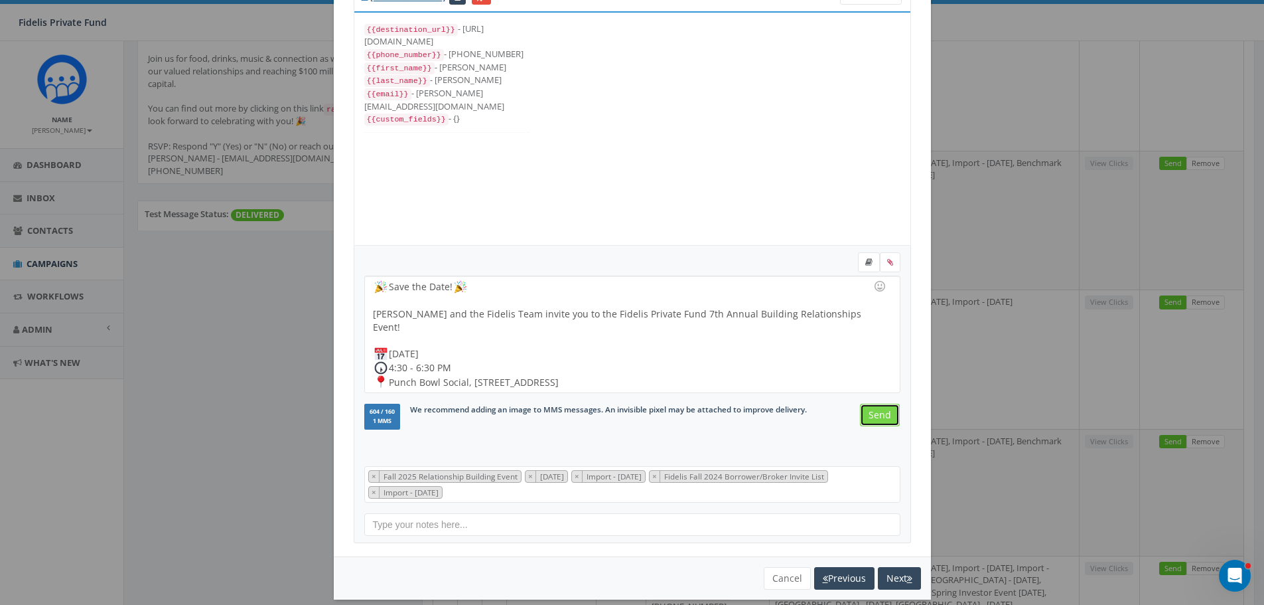
click at [874, 415] on input "Send" at bounding box center [880, 415] width 40 height 23
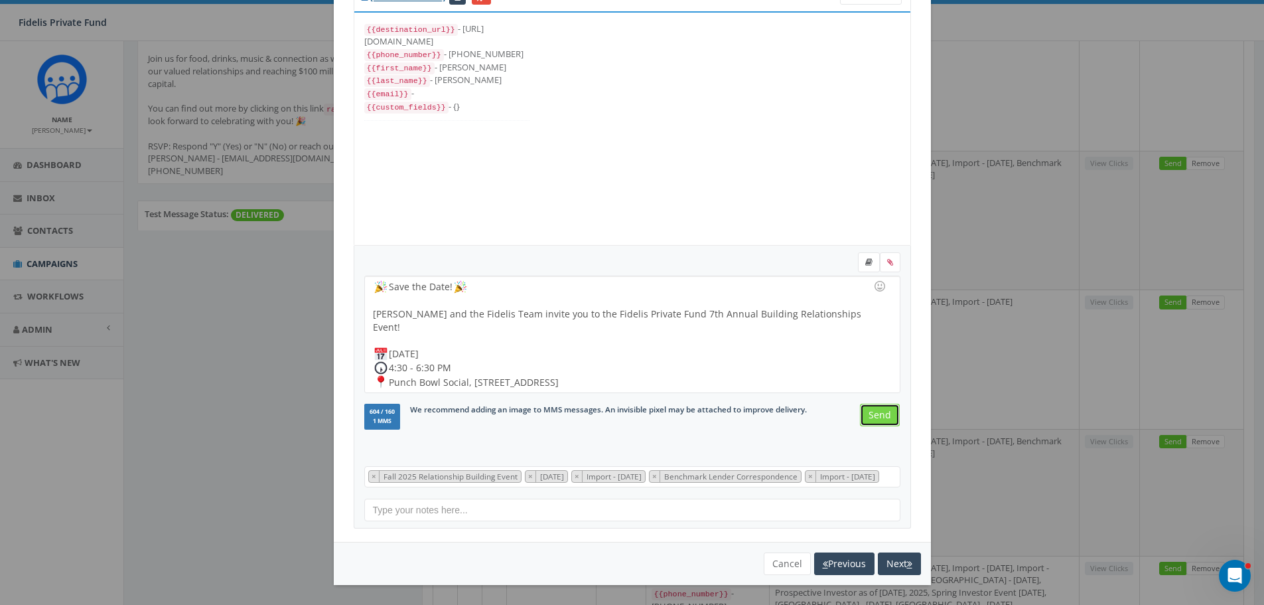
click at [870, 417] on input "Send" at bounding box center [880, 415] width 40 height 23
click at [878, 415] on input "Send" at bounding box center [880, 415] width 40 height 23
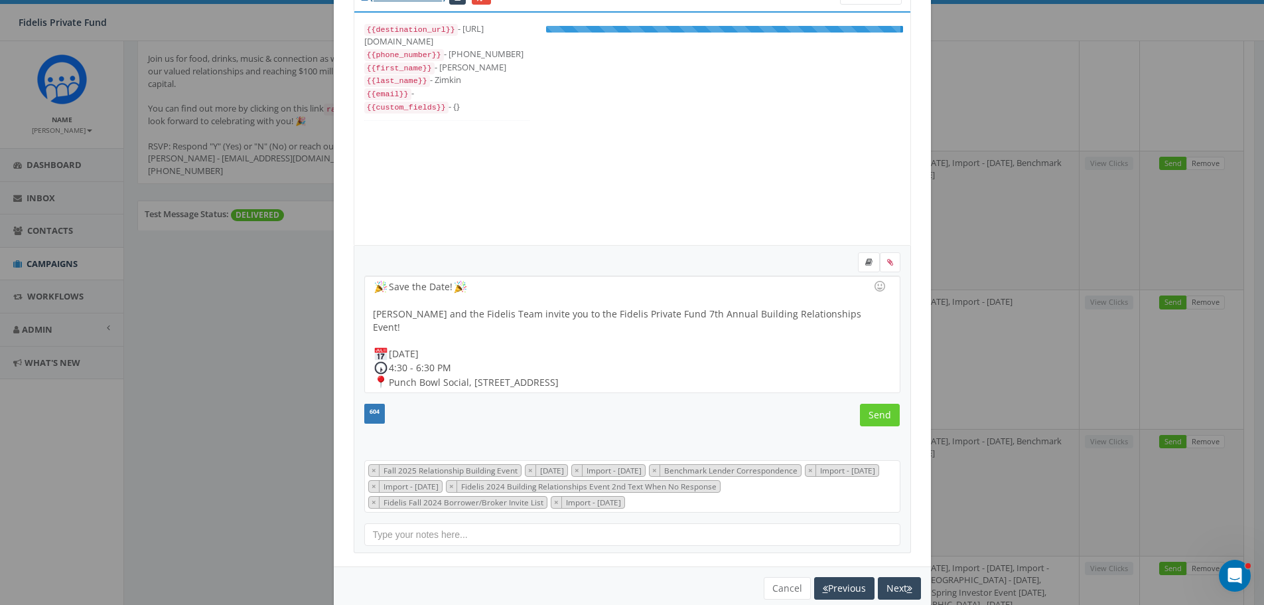
scroll to position [106, 0]
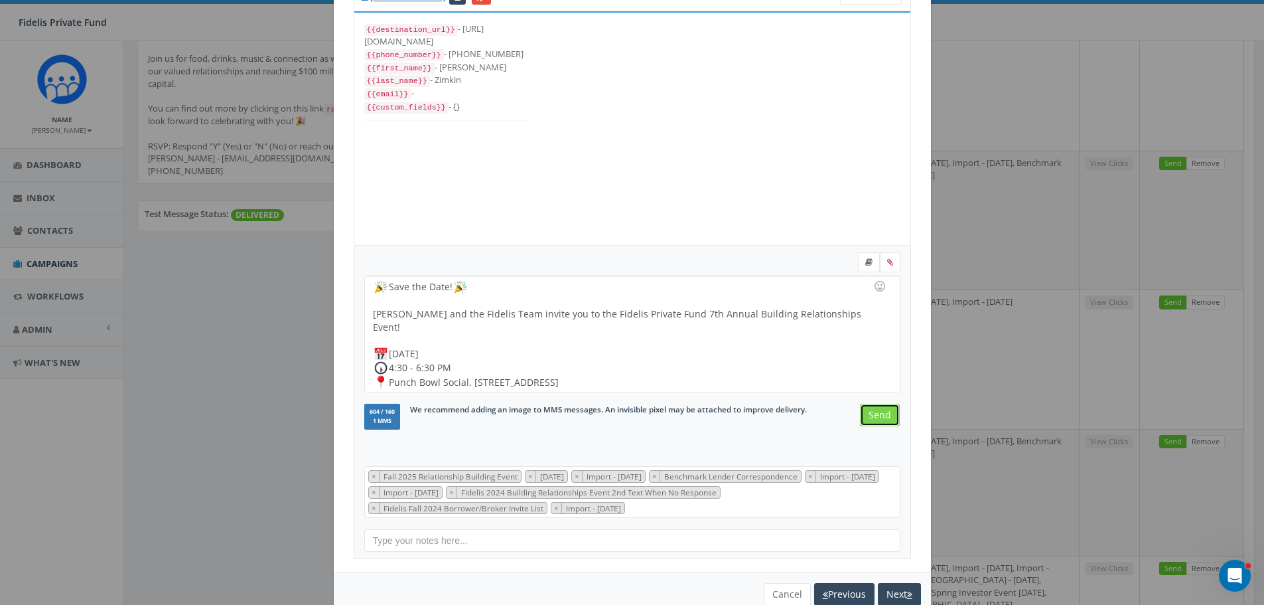
click at [881, 417] on input "Send" at bounding box center [880, 415] width 40 height 23
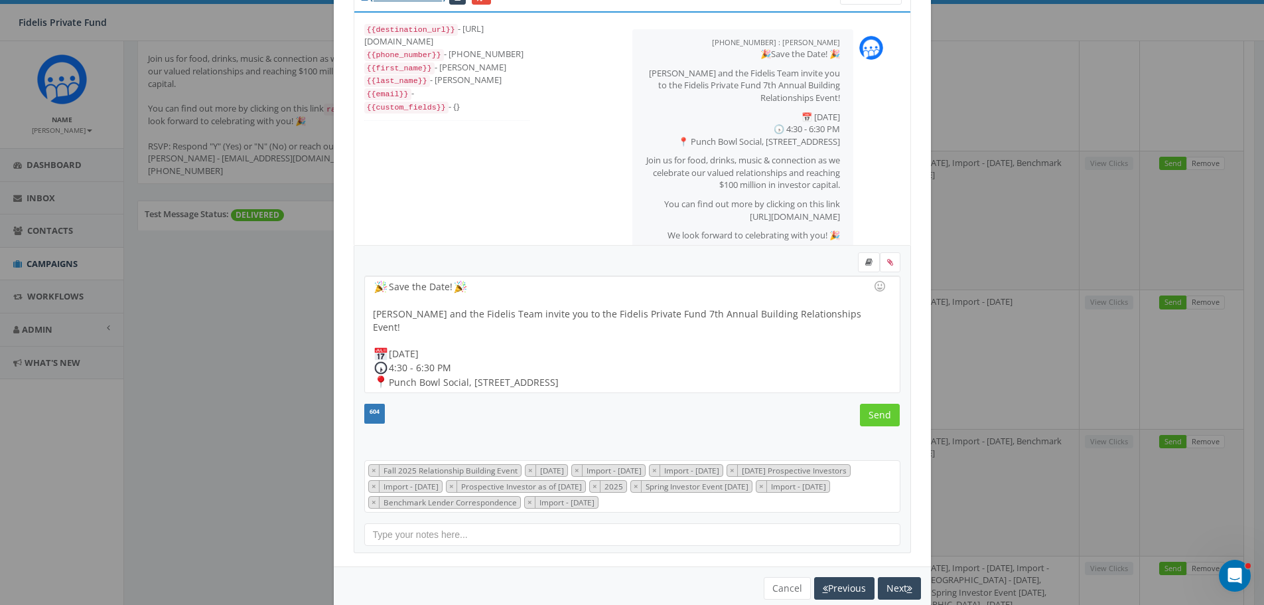
scroll to position [82, 0]
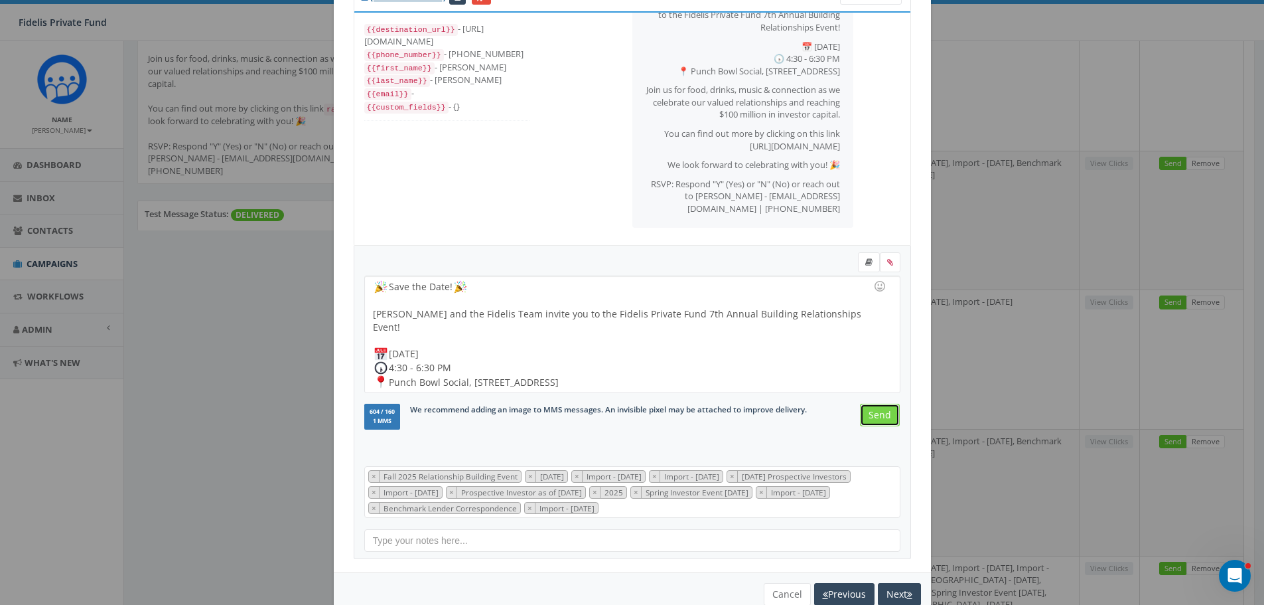
click at [881, 411] on input "Send" at bounding box center [880, 415] width 40 height 23
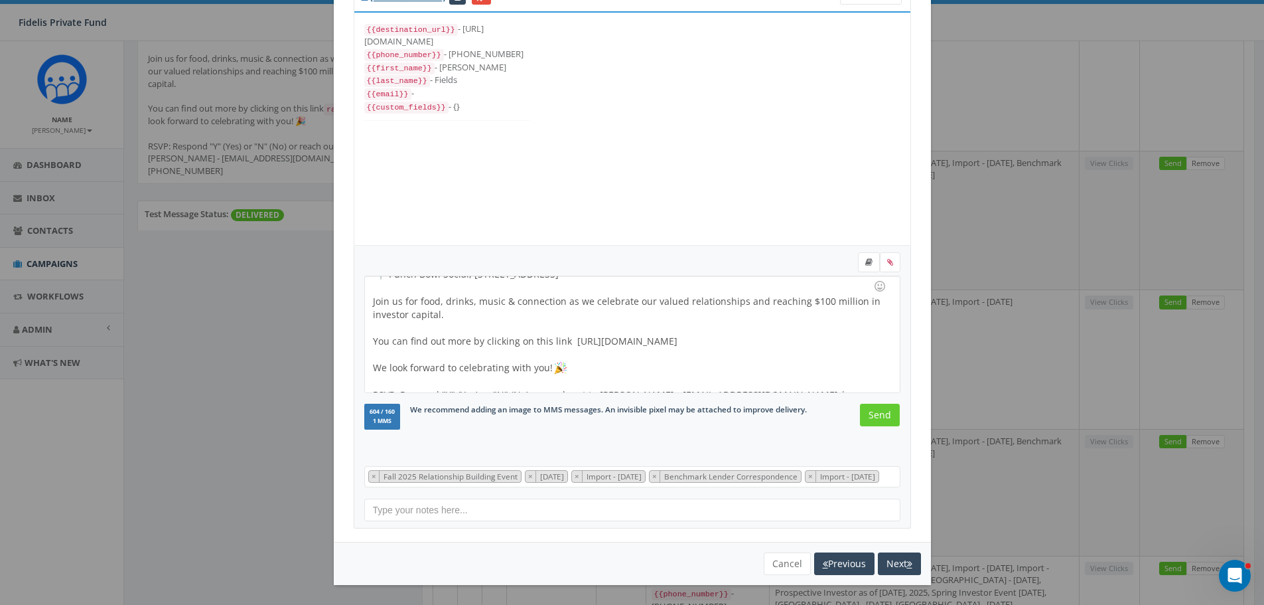
scroll to position [75, 0]
click at [873, 404] on input "Send" at bounding box center [880, 415] width 40 height 23
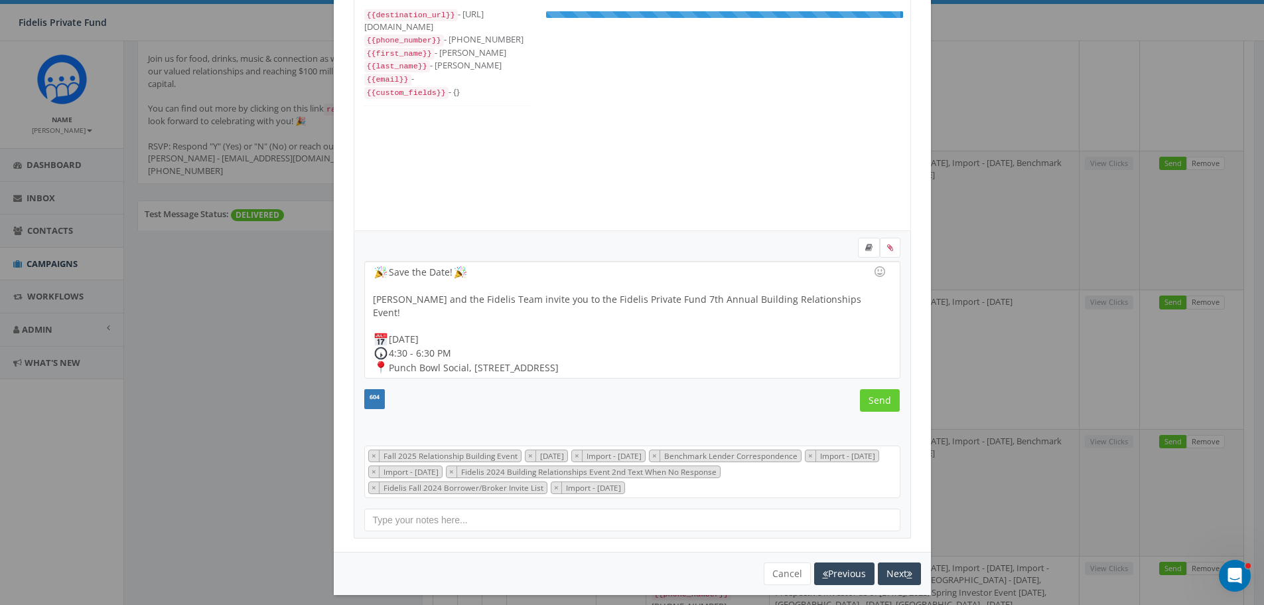
scroll to position [106, 0]
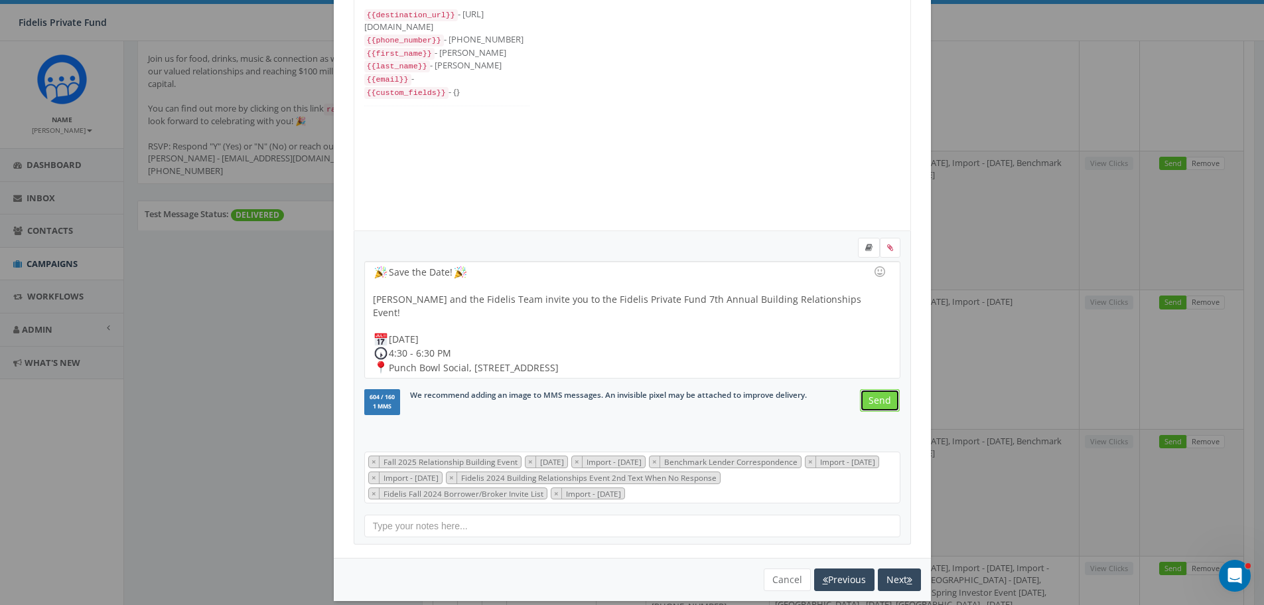
click at [877, 405] on input "Send" at bounding box center [880, 400] width 40 height 23
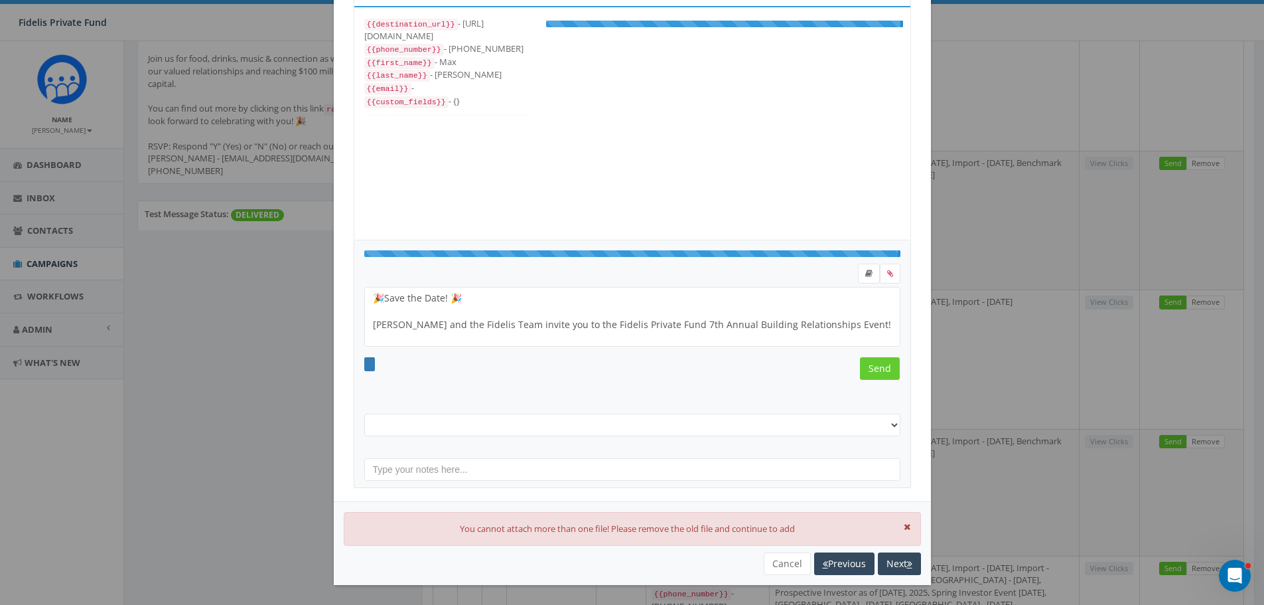
scroll to position [265, 0]
select select "Fall 2025 Relationship Building Event"
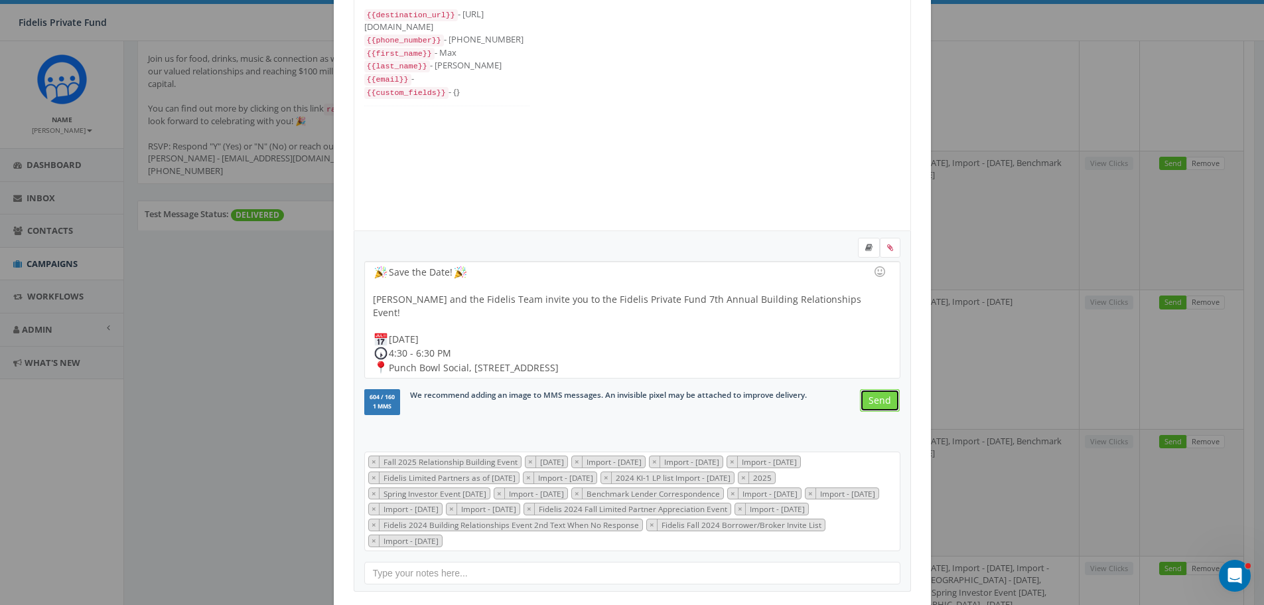
click at [869, 399] on input "Send" at bounding box center [880, 400] width 40 height 23
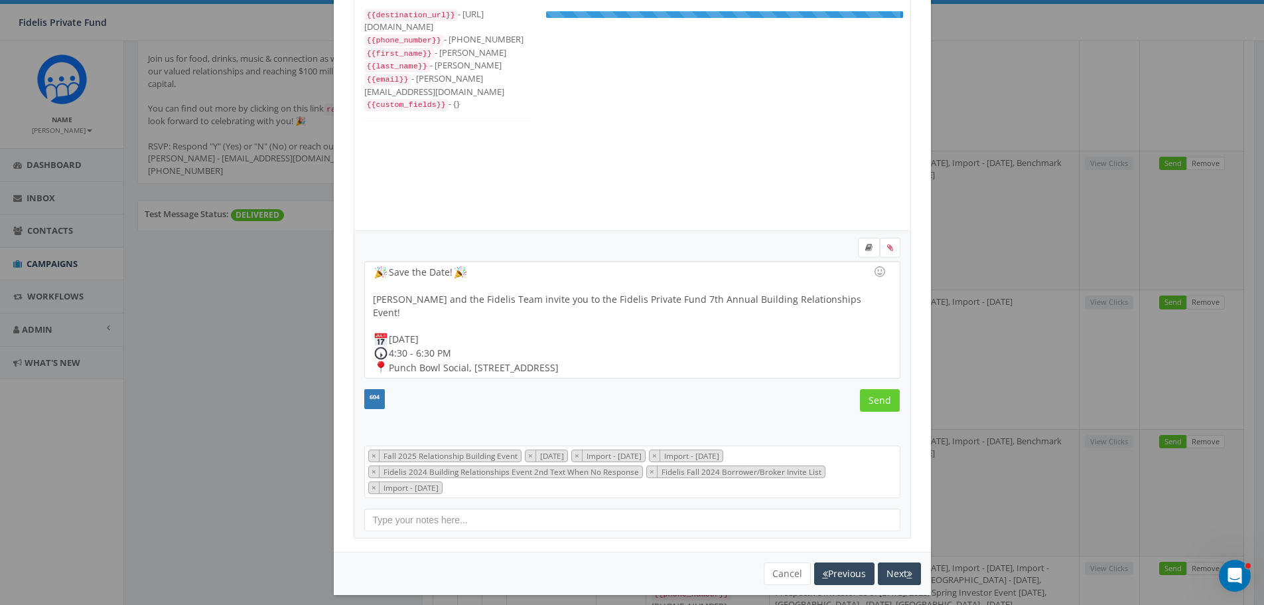
scroll to position [80, 0]
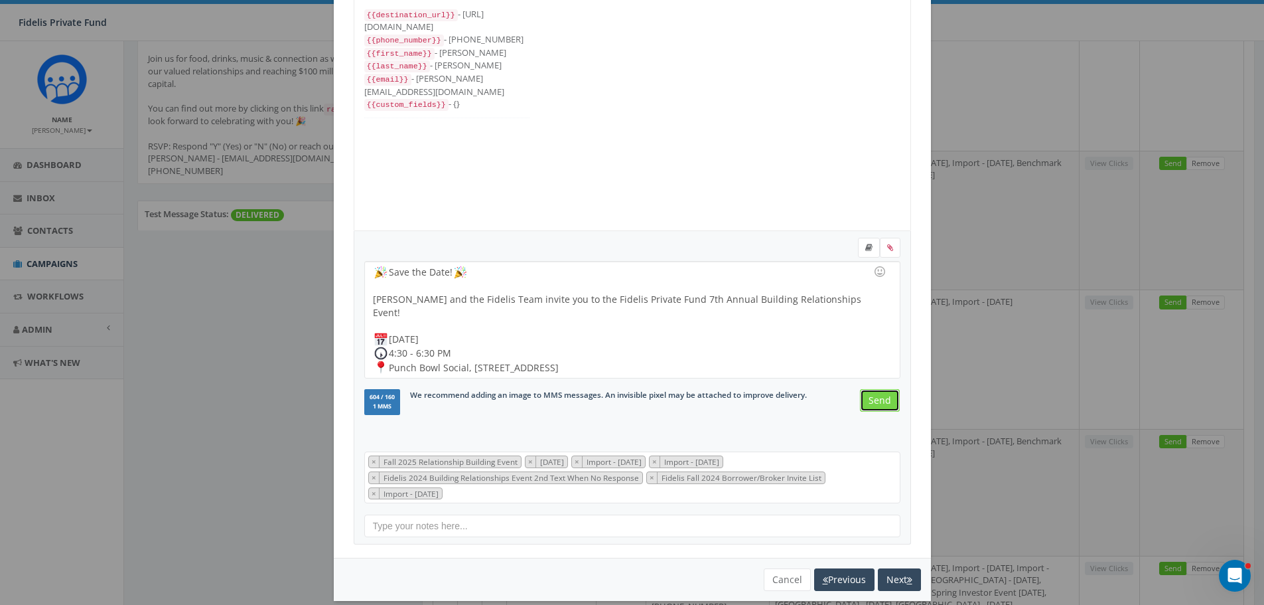
click at [873, 402] on input "Send" at bounding box center [880, 400] width 40 height 23
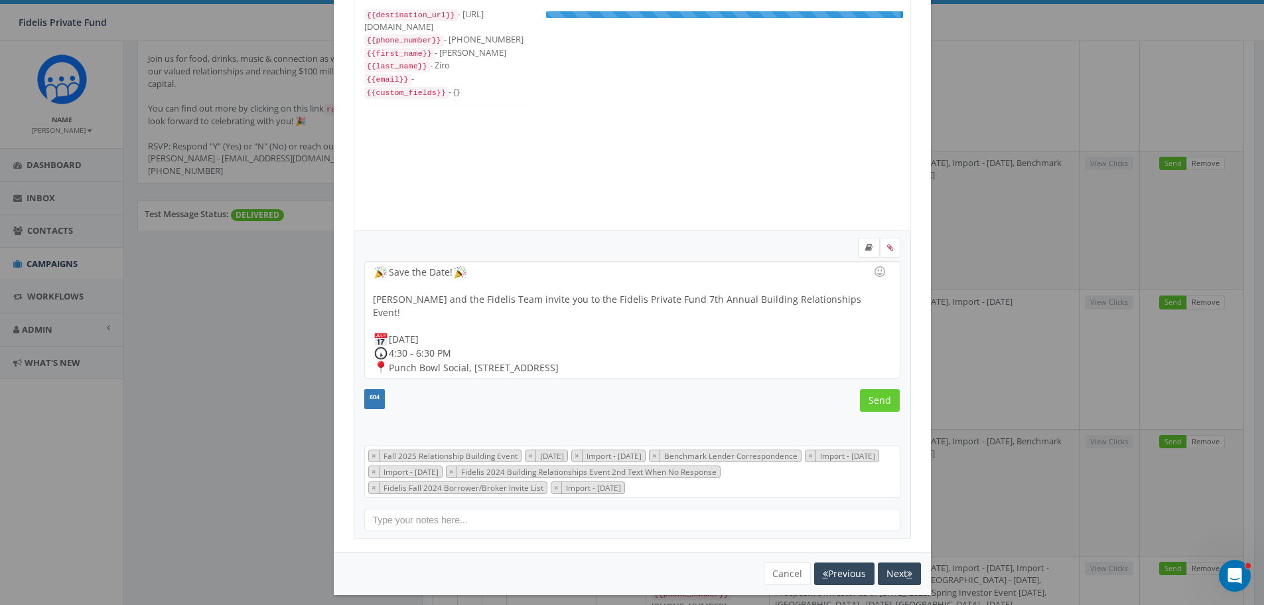
scroll to position [106, 0]
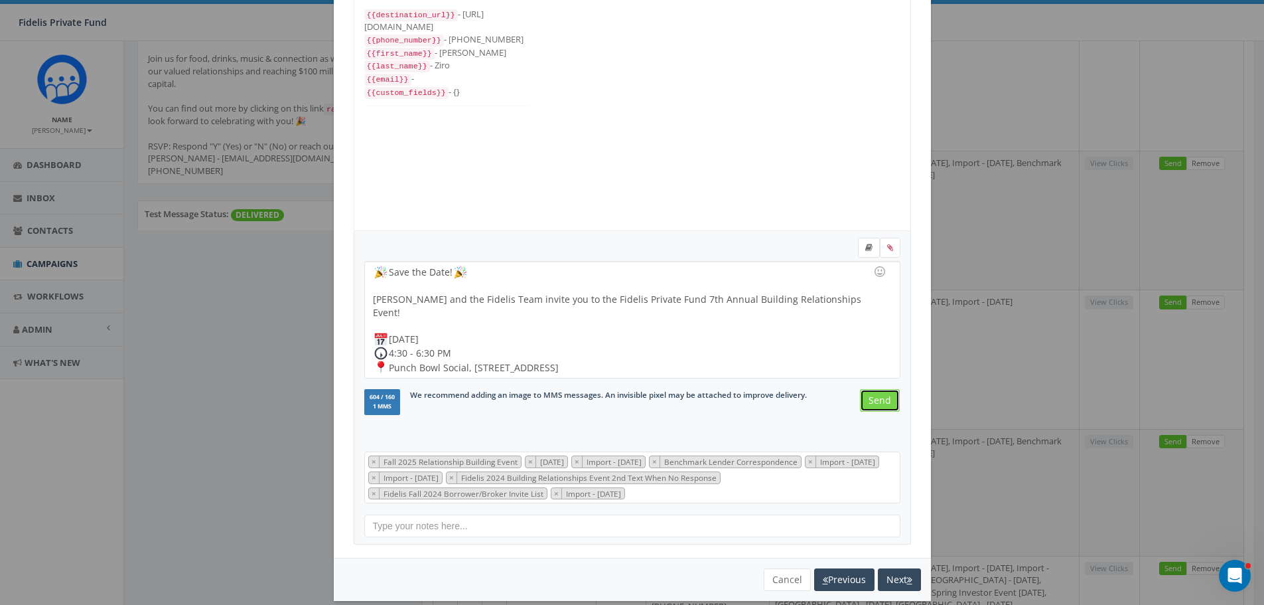
click at [877, 397] on input "Send" at bounding box center [880, 400] width 40 height 23
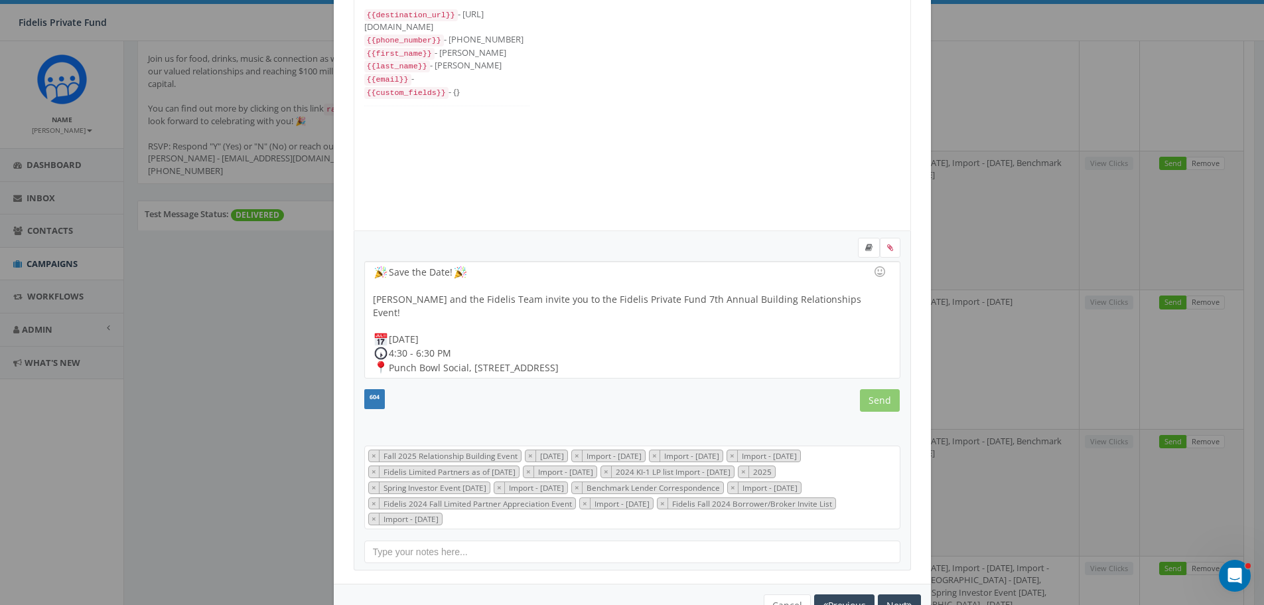
scroll to position [212, 0]
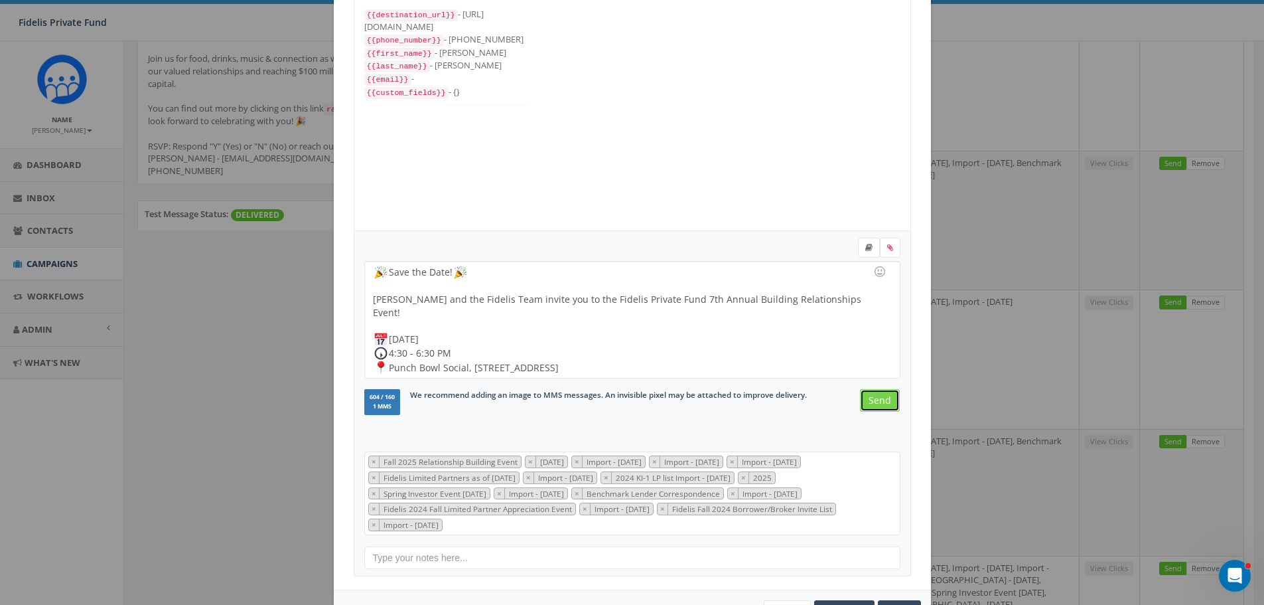
click at [875, 396] on input "Send" at bounding box center [880, 400] width 40 height 23
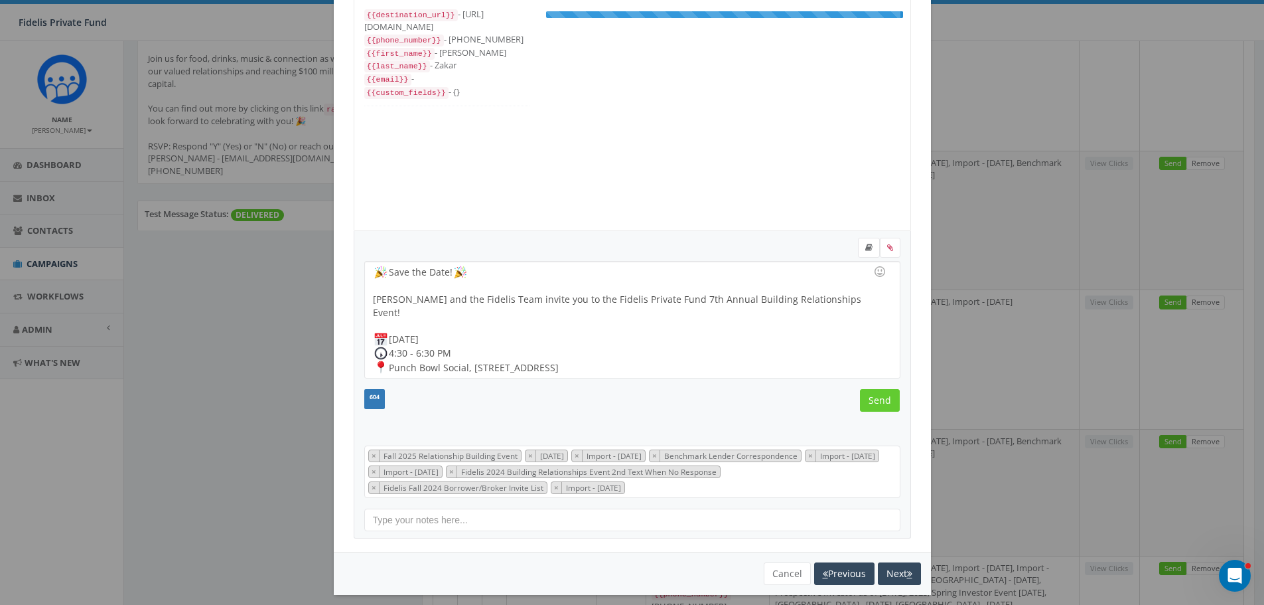
scroll to position [106, 0]
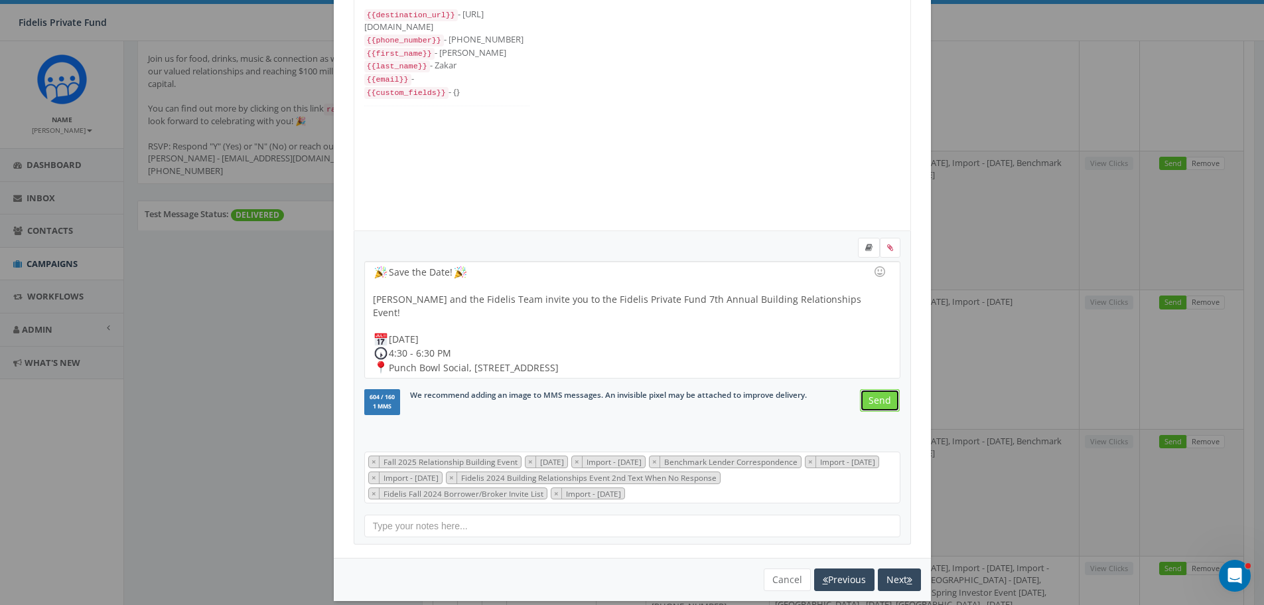
click at [876, 400] on input "Send" at bounding box center [880, 400] width 40 height 23
click at [876, 402] on input "Send" at bounding box center [880, 400] width 40 height 23
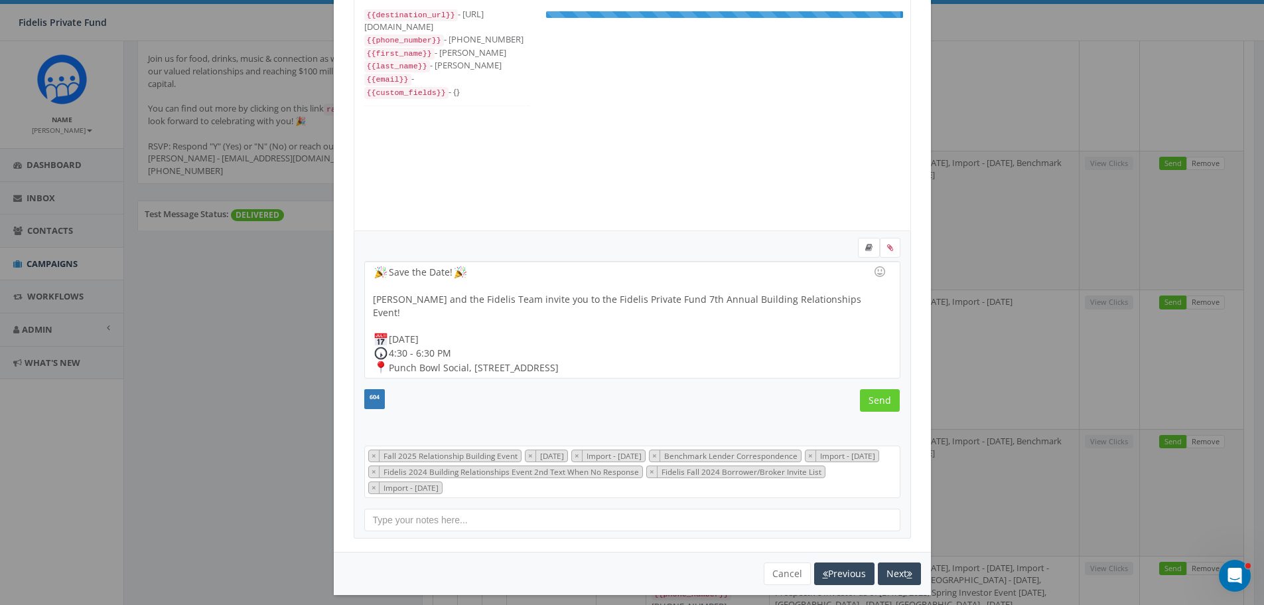
scroll to position [93, 0]
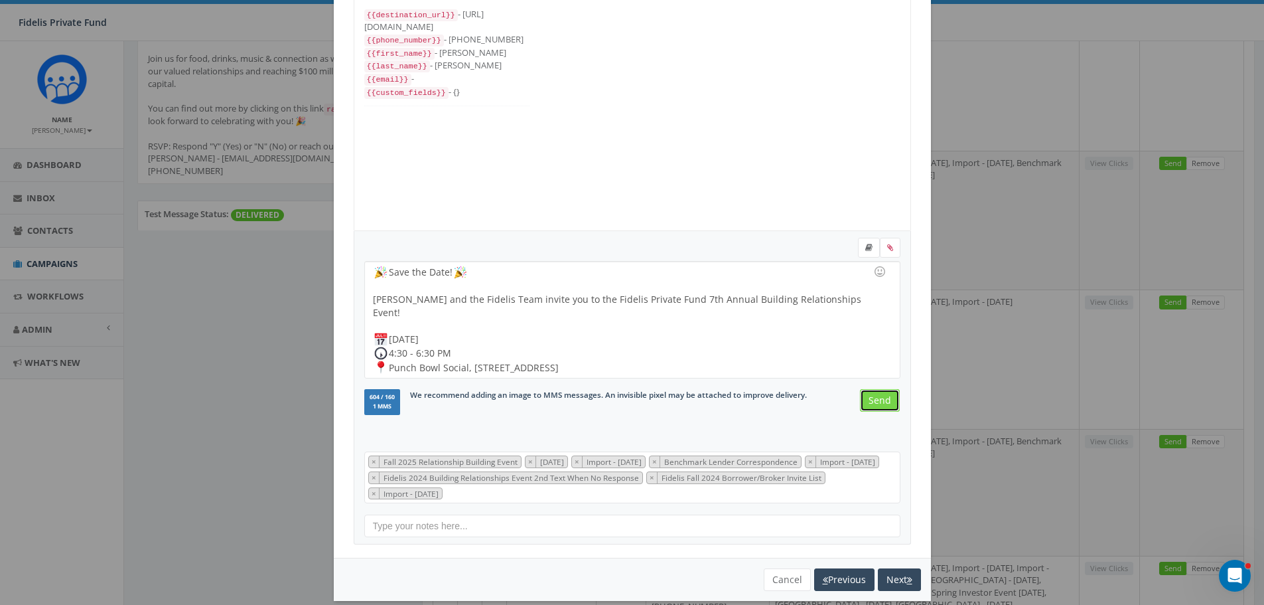
click at [871, 396] on input "Send" at bounding box center [880, 400] width 40 height 23
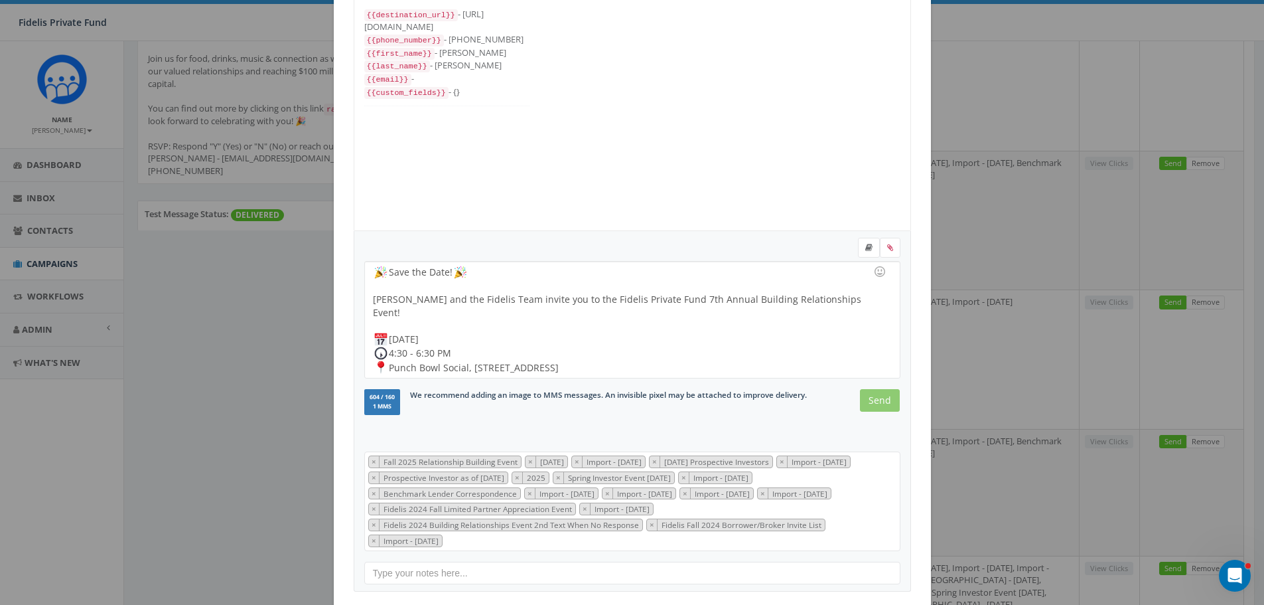
scroll to position [239, 0]
click at [874, 401] on input "Send" at bounding box center [880, 400] width 40 height 23
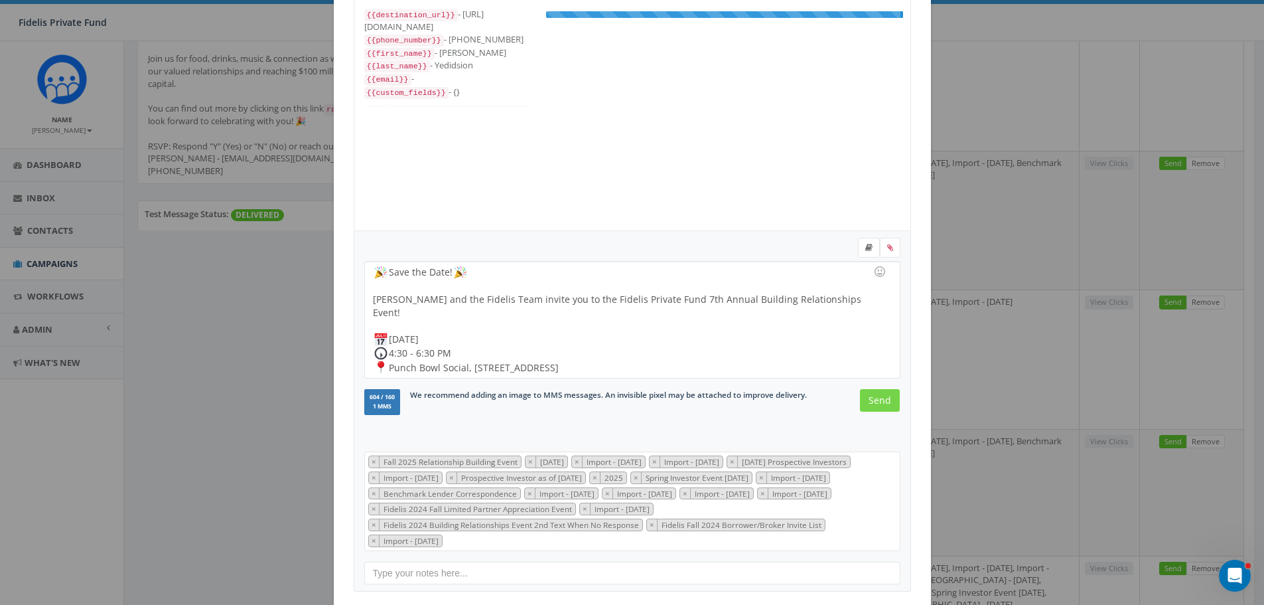
scroll to position [252, 0]
click at [874, 400] on input "Send" at bounding box center [880, 400] width 40 height 23
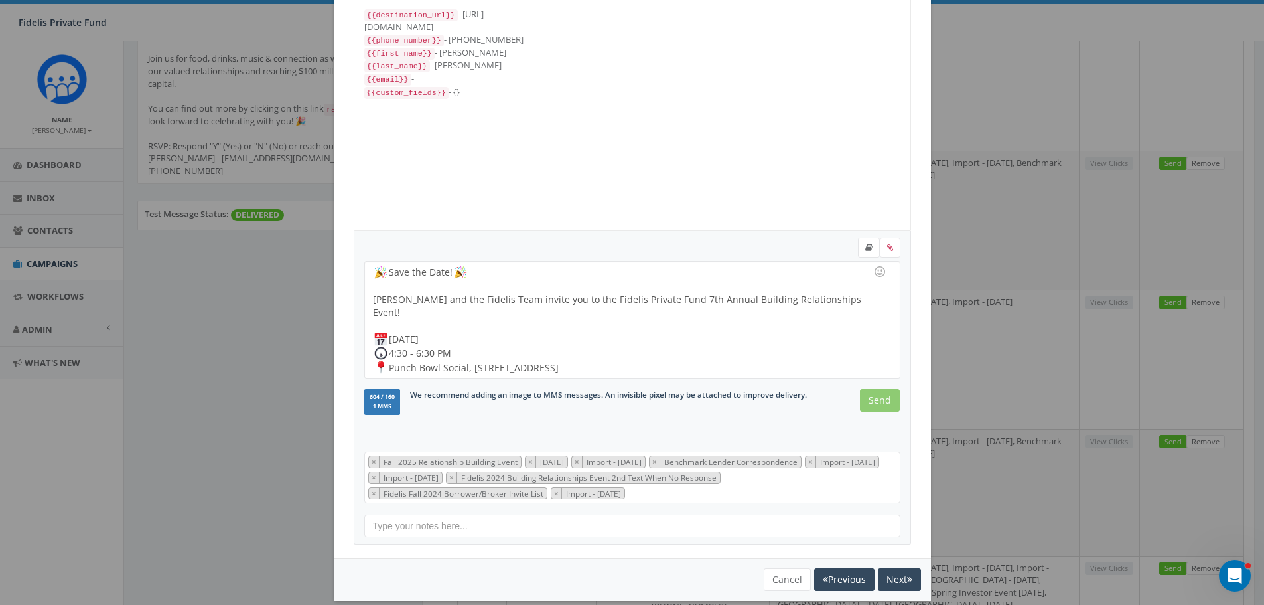
scroll to position [106, 0]
click at [877, 402] on input "Send" at bounding box center [880, 400] width 40 height 23
click at [878, 402] on input "Send" at bounding box center [880, 400] width 40 height 23
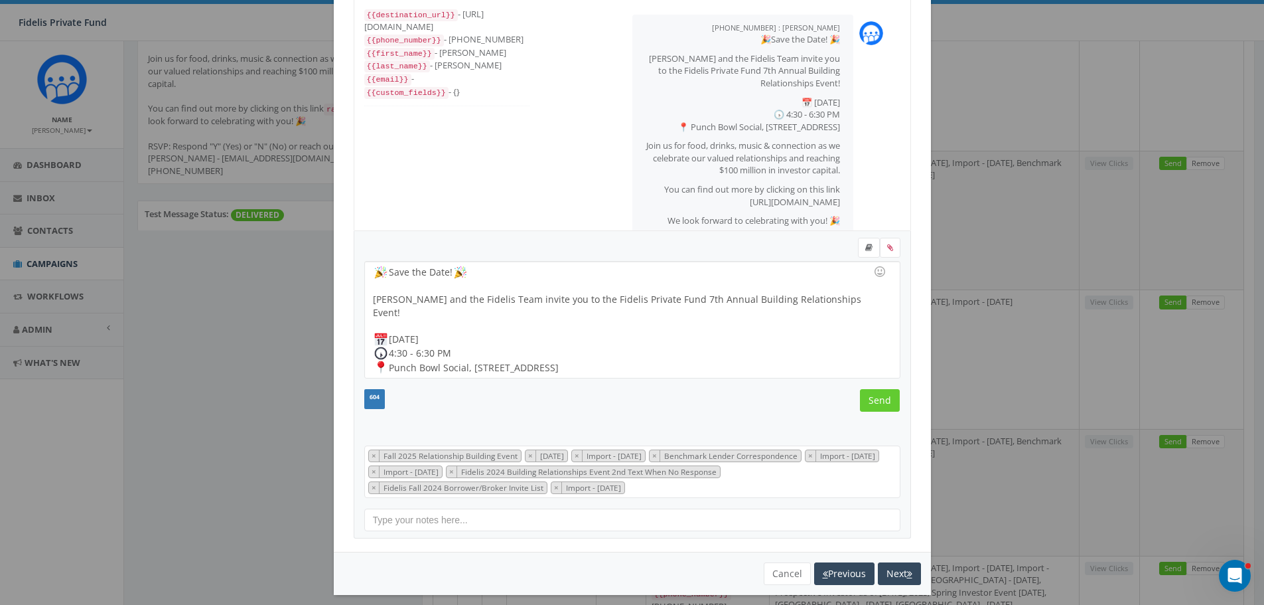
scroll to position [82, 0]
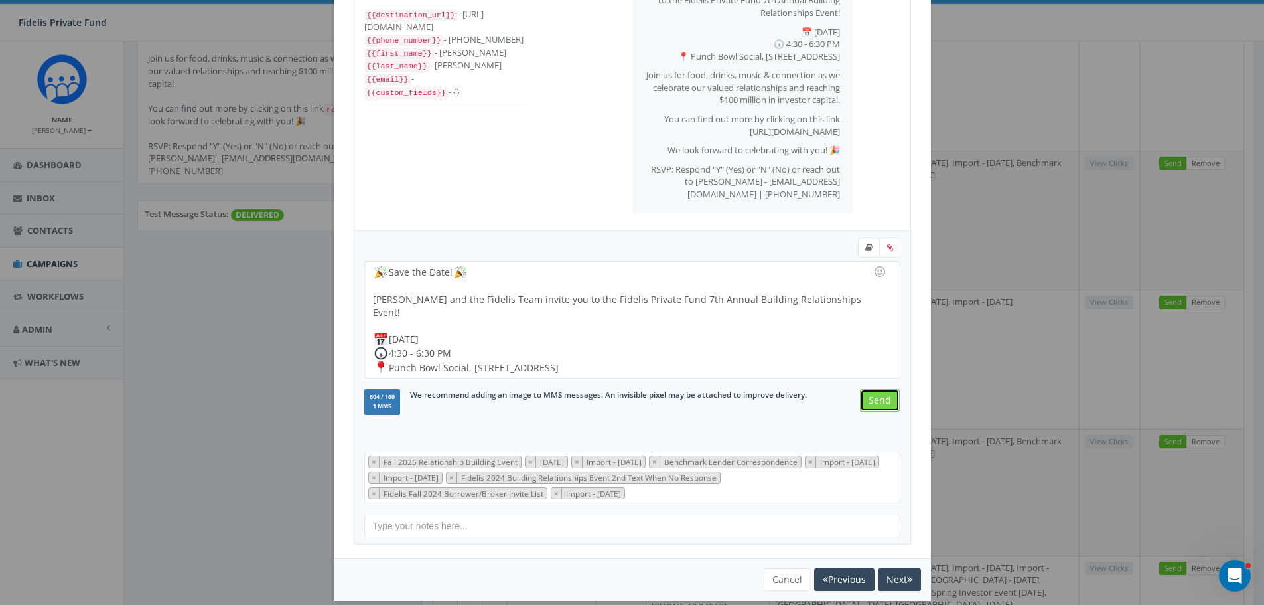
click at [873, 397] on input "Send" at bounding box center [880, 400] width 40 height 23
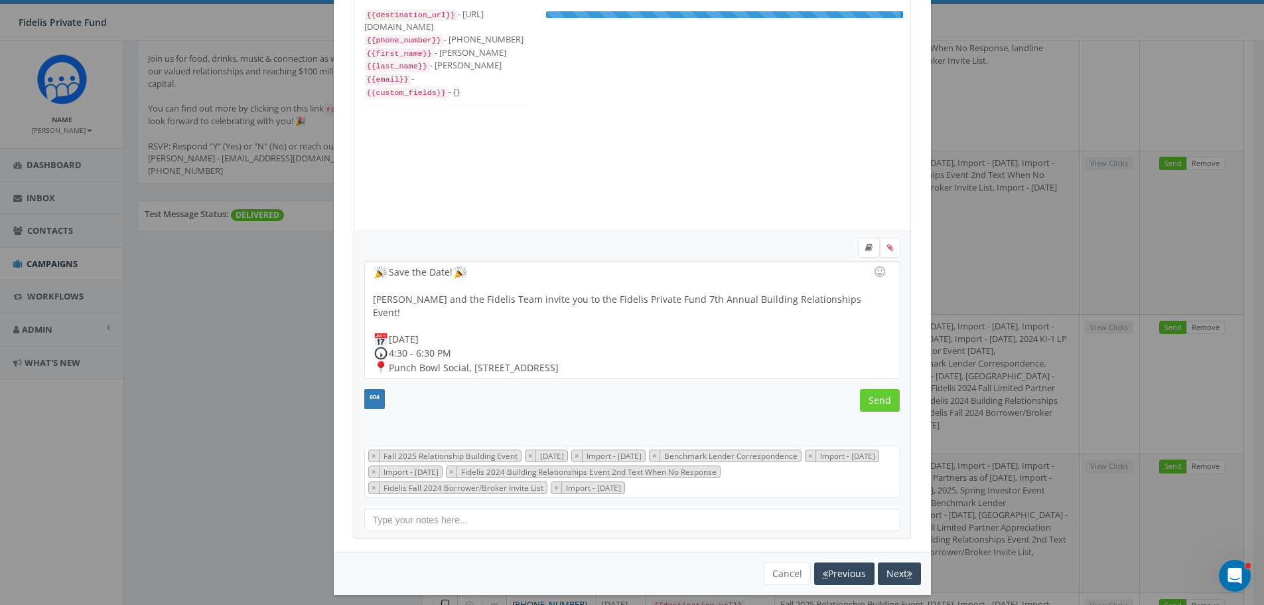
scroll to position [106, 0]
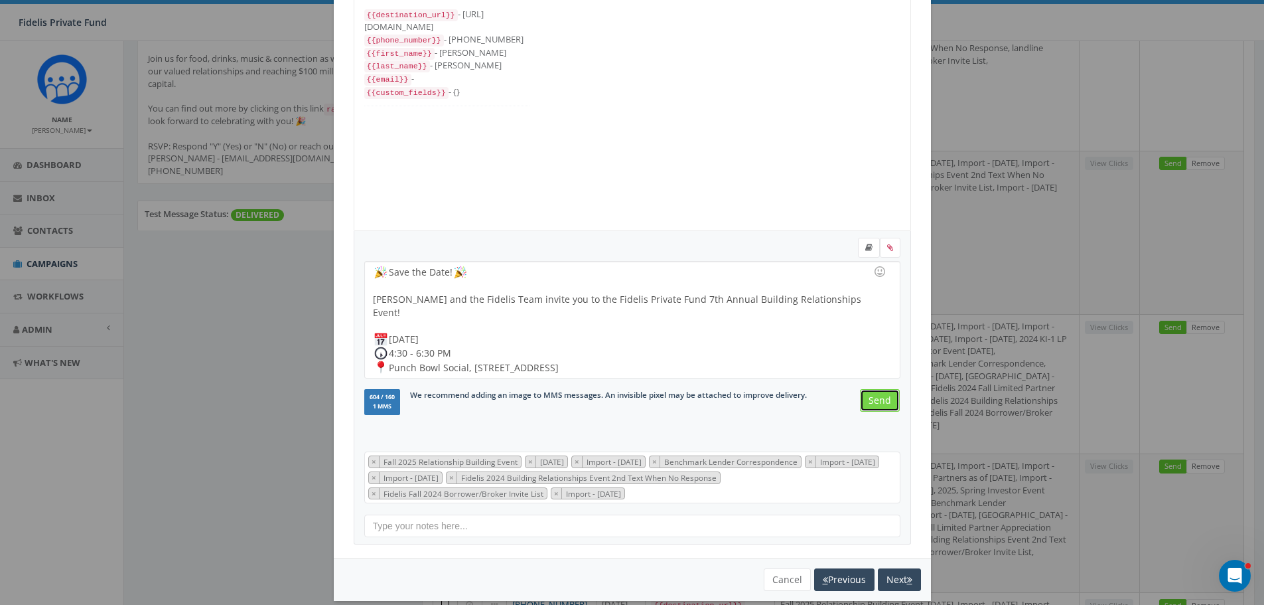
click at [879, 400] on input "Send" at bounding box center [880, 400] width 40 height 23
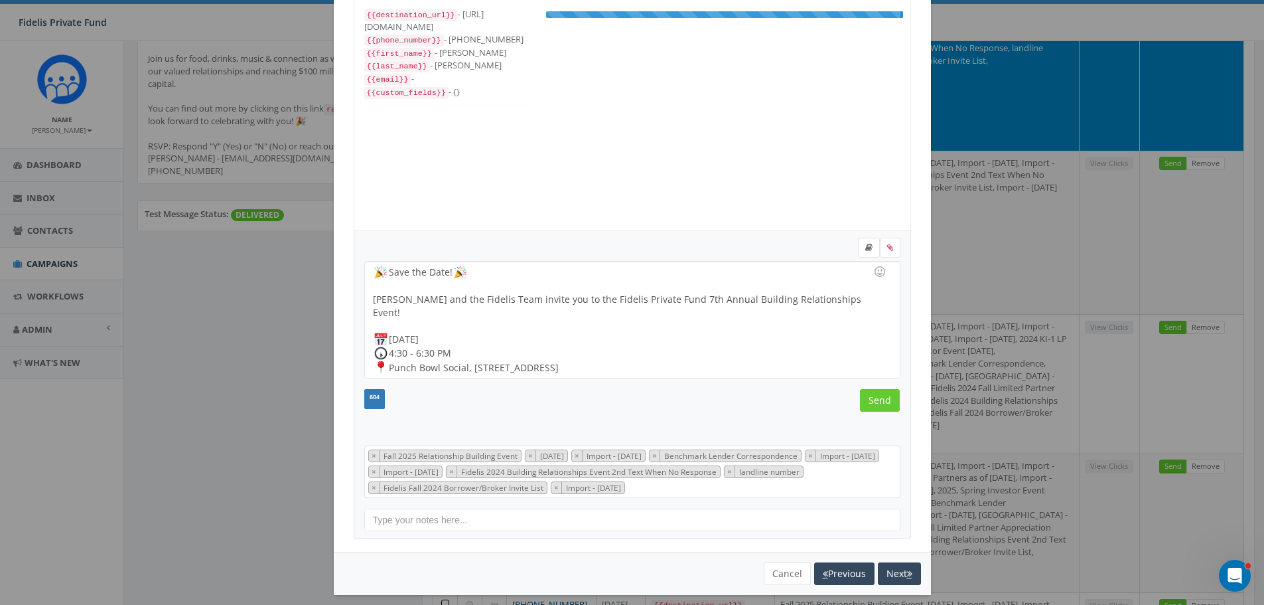
scroll to position [119, 0]
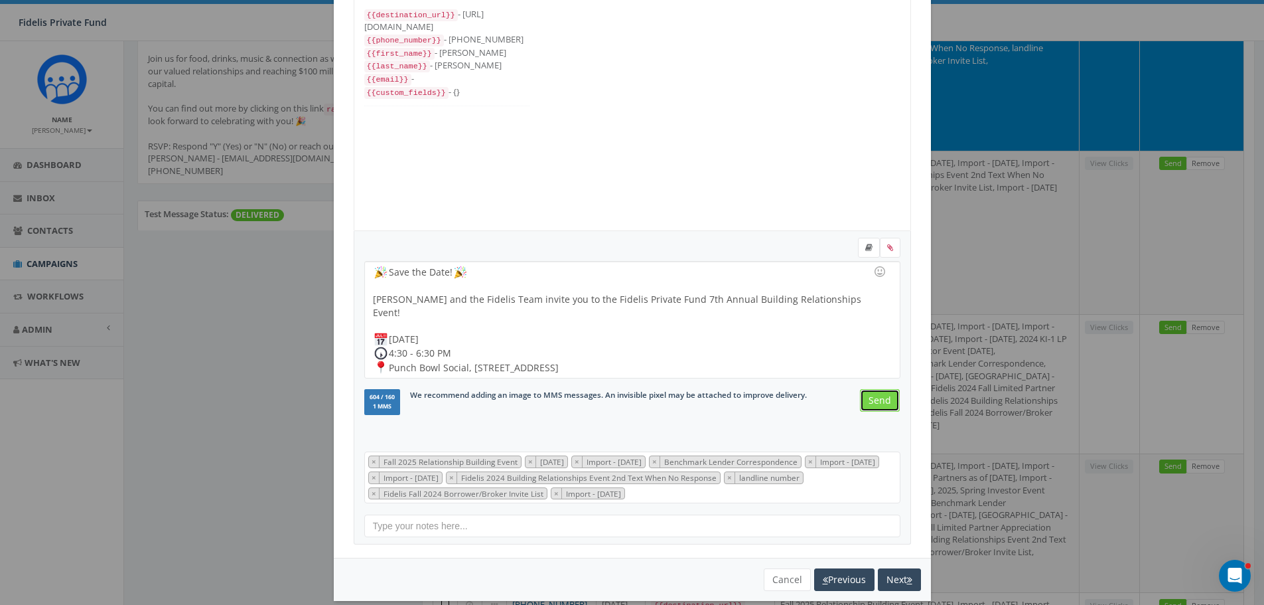
click at [872, 393] on input "Send" at bounding box center [880, 400] width 40 height 23
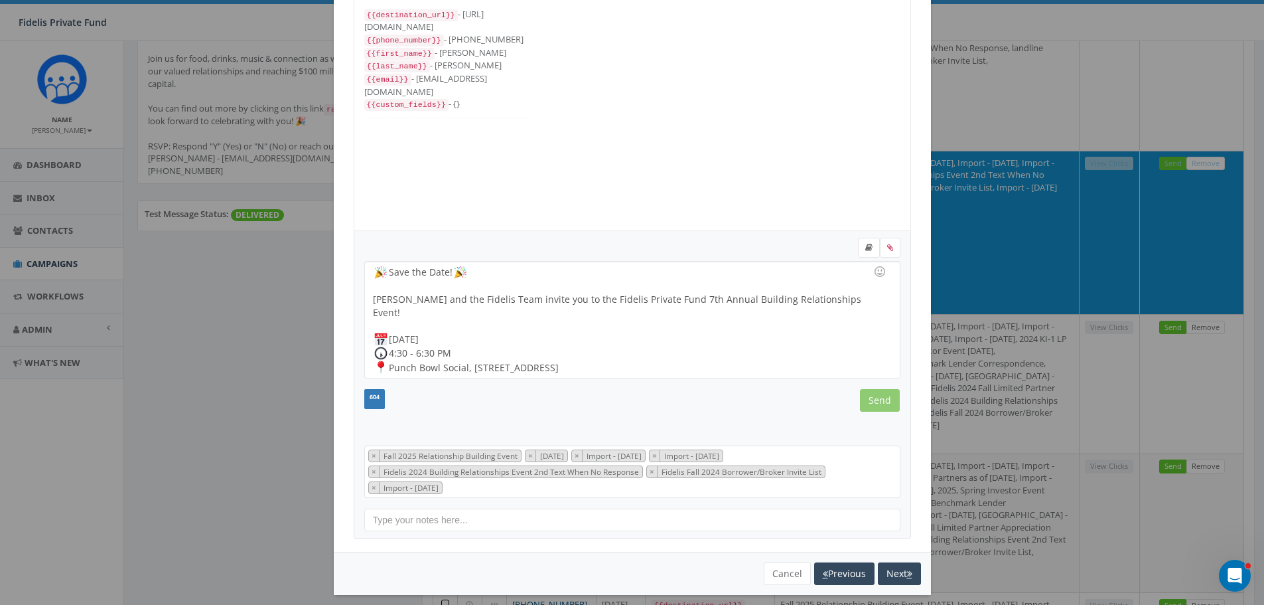
scroll to position [80, 0]
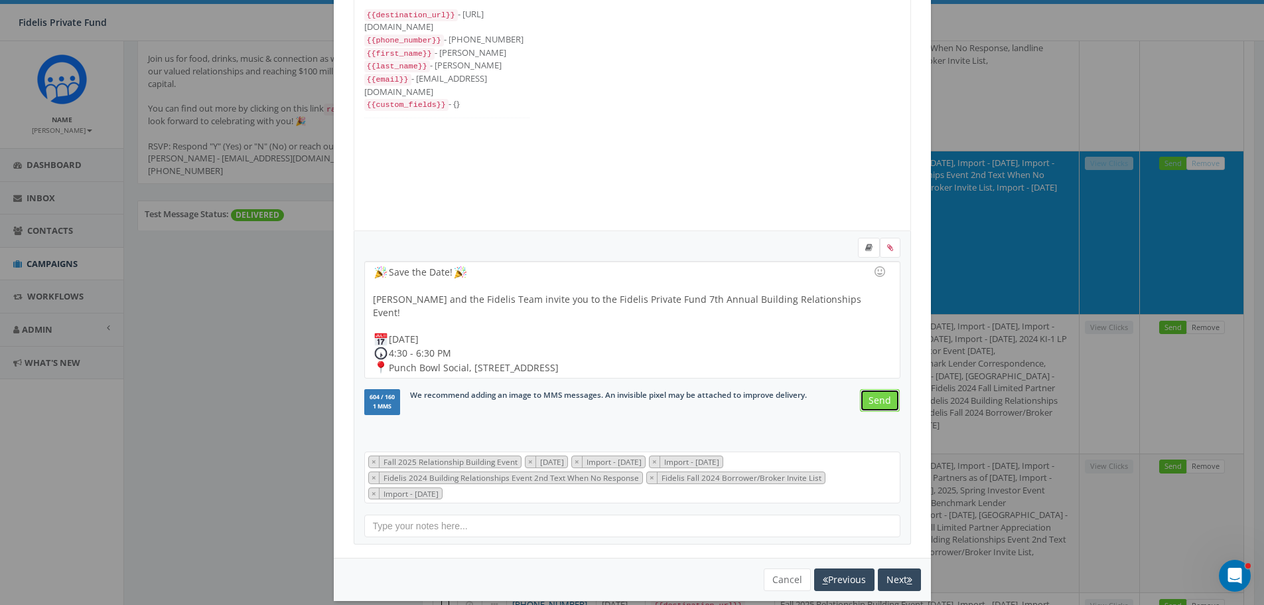
click at [872, 403] on input "Send" at bounding box center [880, 400] width 40 height 23
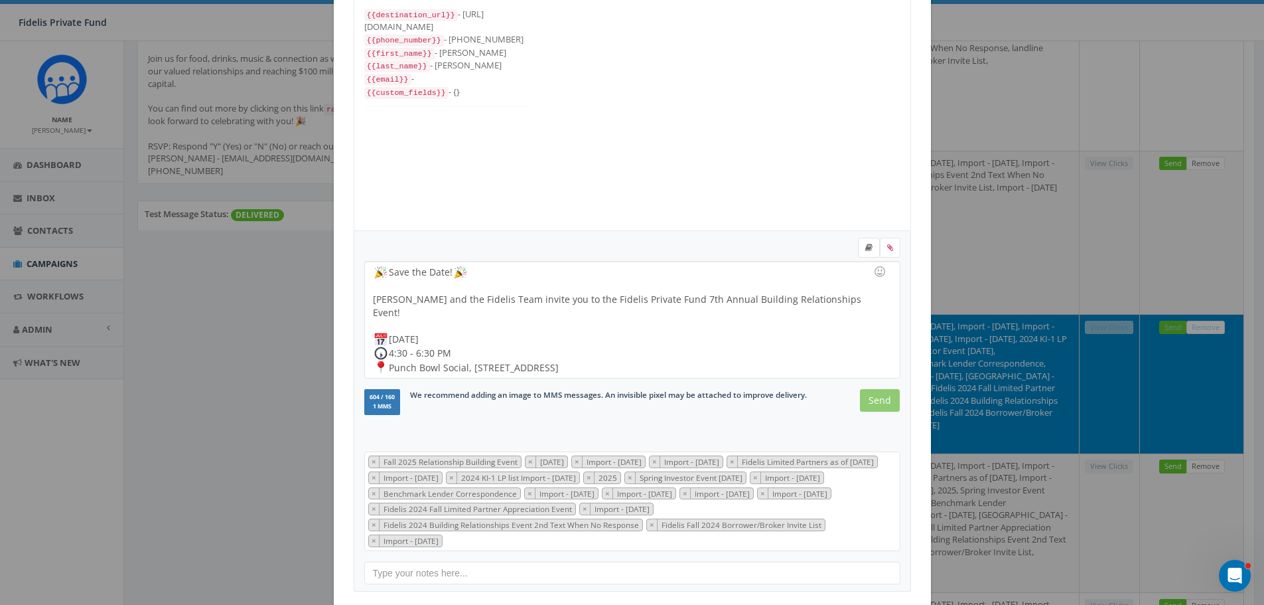
scroll to position [252, 0]
click at [878, 396] on input "Send" at bounding box center [880, 400] width 40 height 23
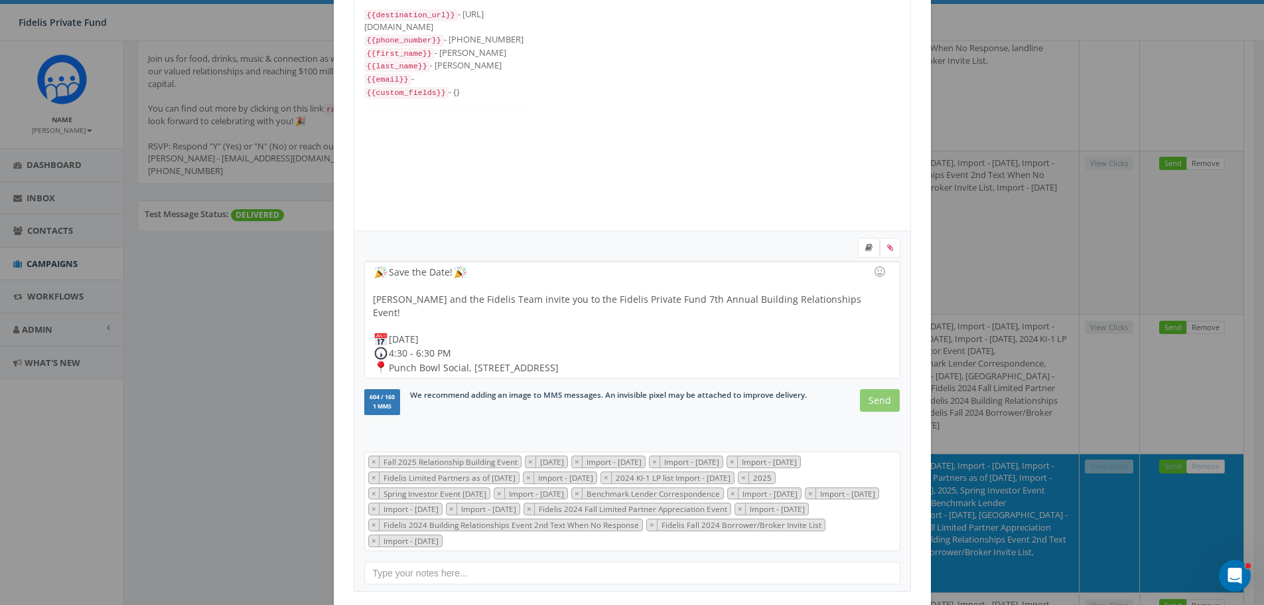
scroll to position [265, 0]
click at [877, 396] on input "Send" at bounding box center [880, 400] width 40 height 23
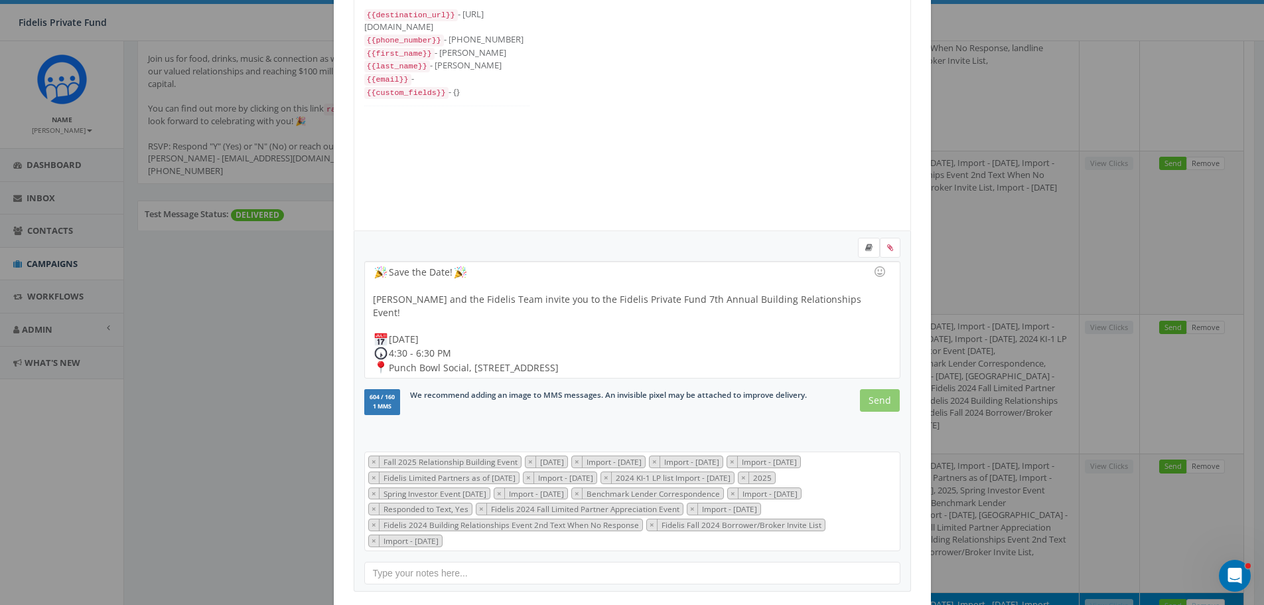
scroll to position [239, 0]
click at [881, 398] on input "Send" at bounding box center [880, 400] width 40 height 23
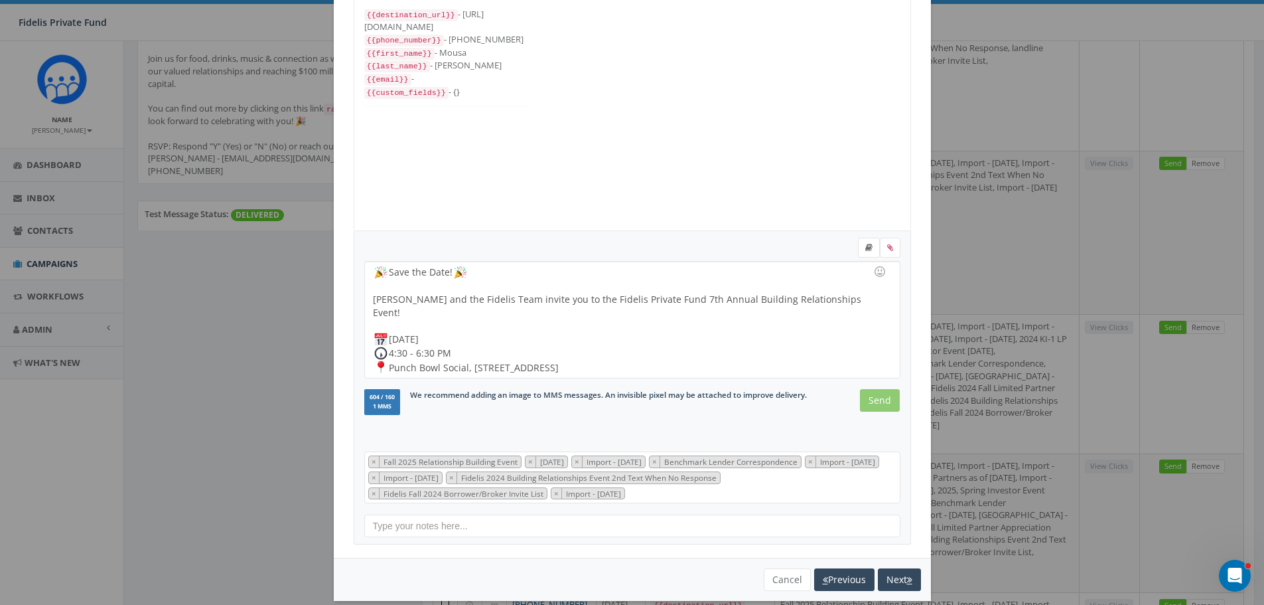
scroll to position [106, 0]
click at [875, 400] on input "Send" at bounding box center [880, 400] width 40 height 23
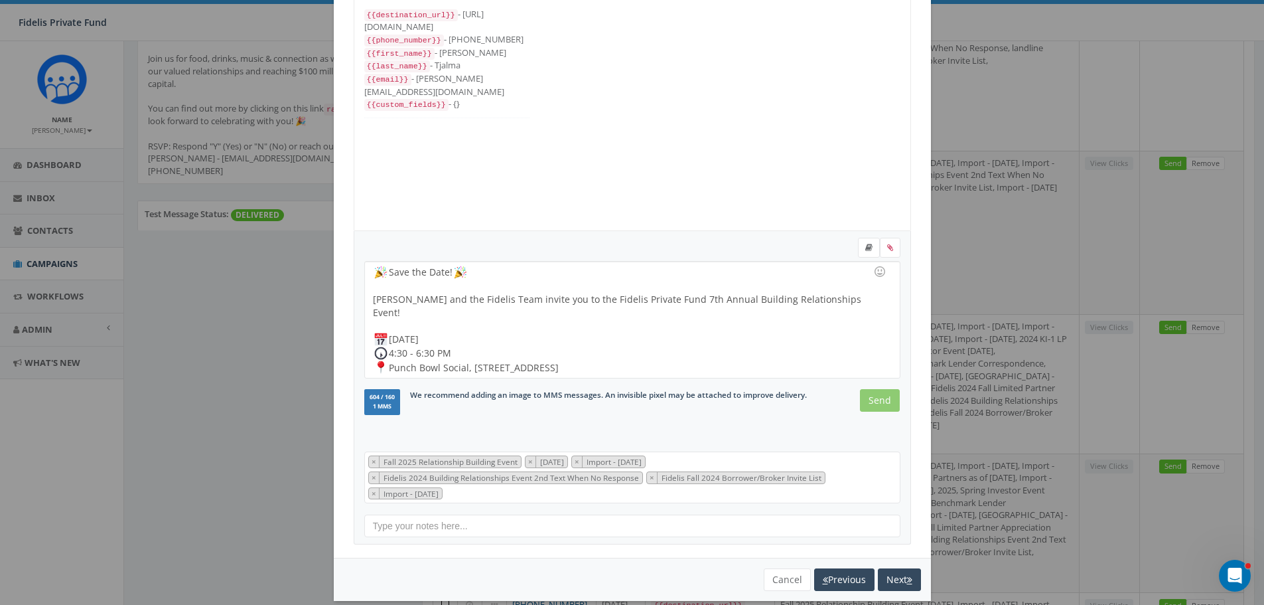
scroll to position [66, 0]
click at [857, 401] on div "Send" at bounding box center [876, 400] width 46 height 23
click at [885, 406] on input "Send" at bounding box center [880, 400] width 40 height 23
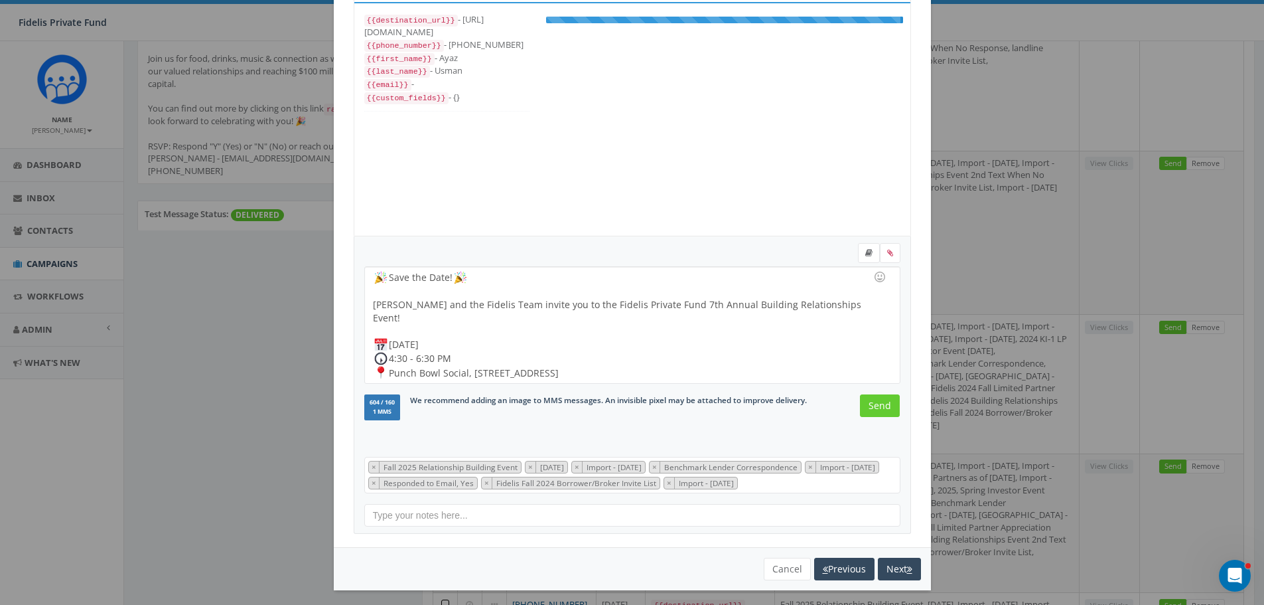
scroll to position [93, 0]
click at [881, 405] on input "Send" at bounding box center [880, 405] width 40 height 23
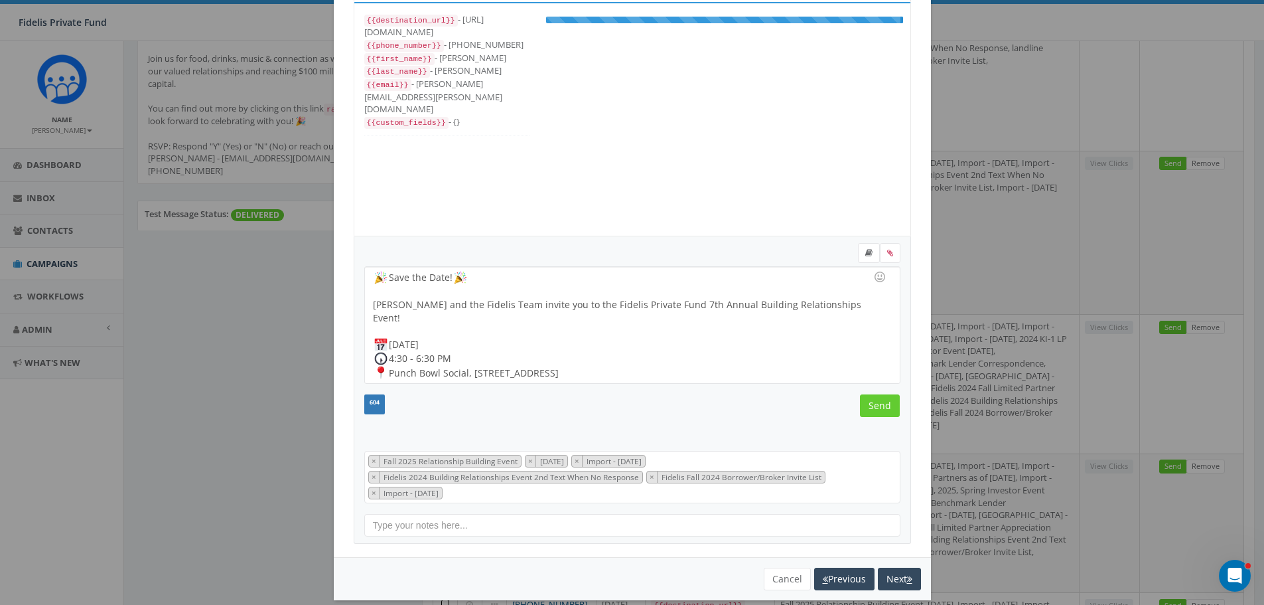
scroll to position [66, 0]
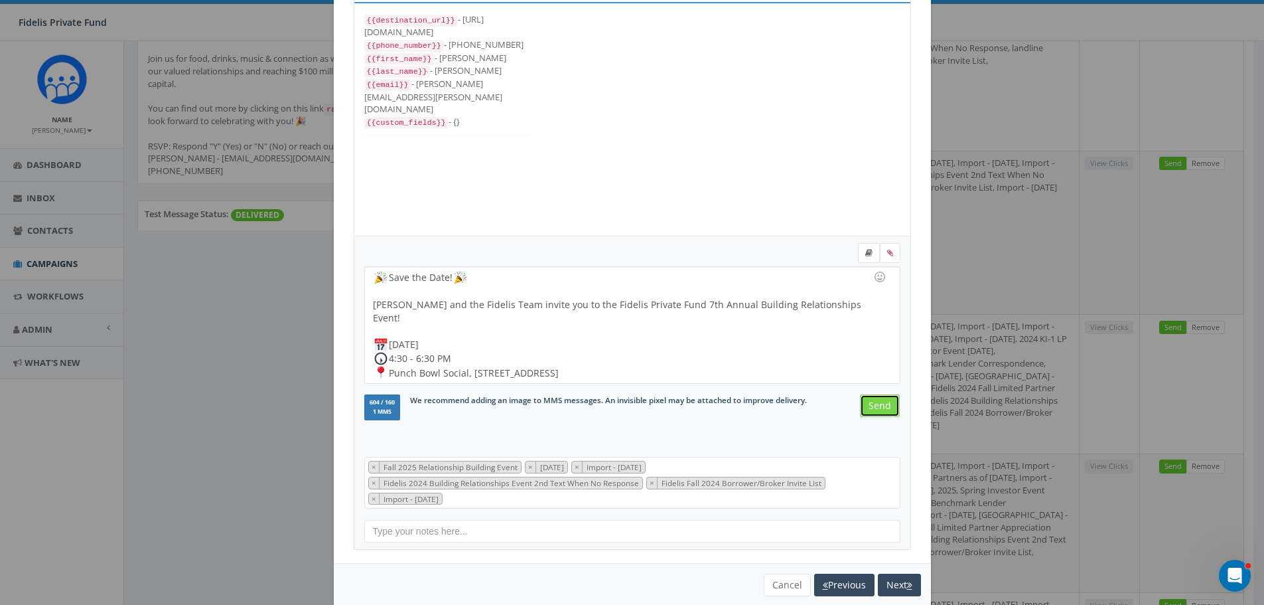
click at [879, 404] on input "Send" at bounding box center [880, 405] width 40 height 23
click at [875, 404] on input "Send" at bounding box center [880, 405] width 40 height 23
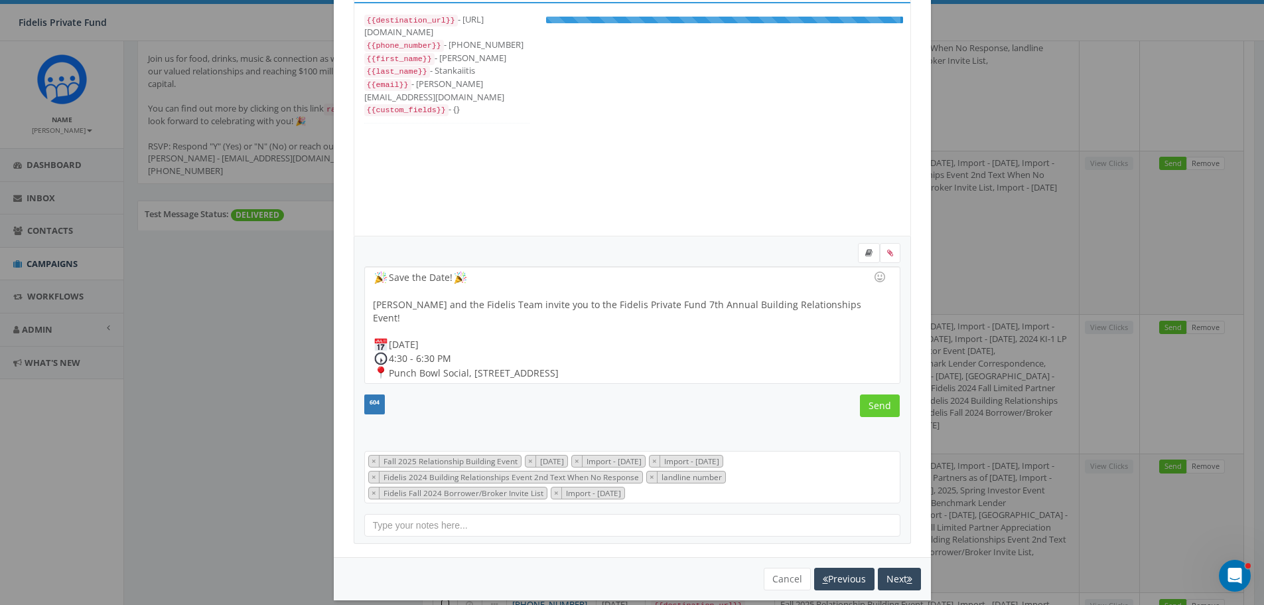
scroll to position [93, 0]
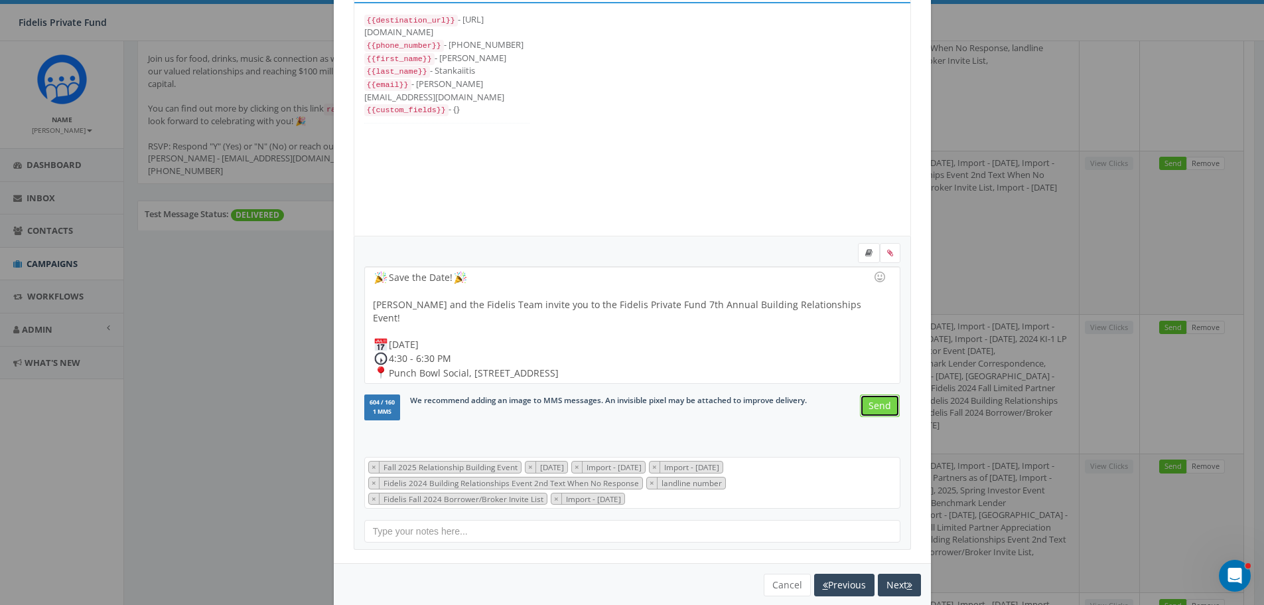
click at [882, 406] on input "Send" at bounding box center [880, 405] width 40 height 23
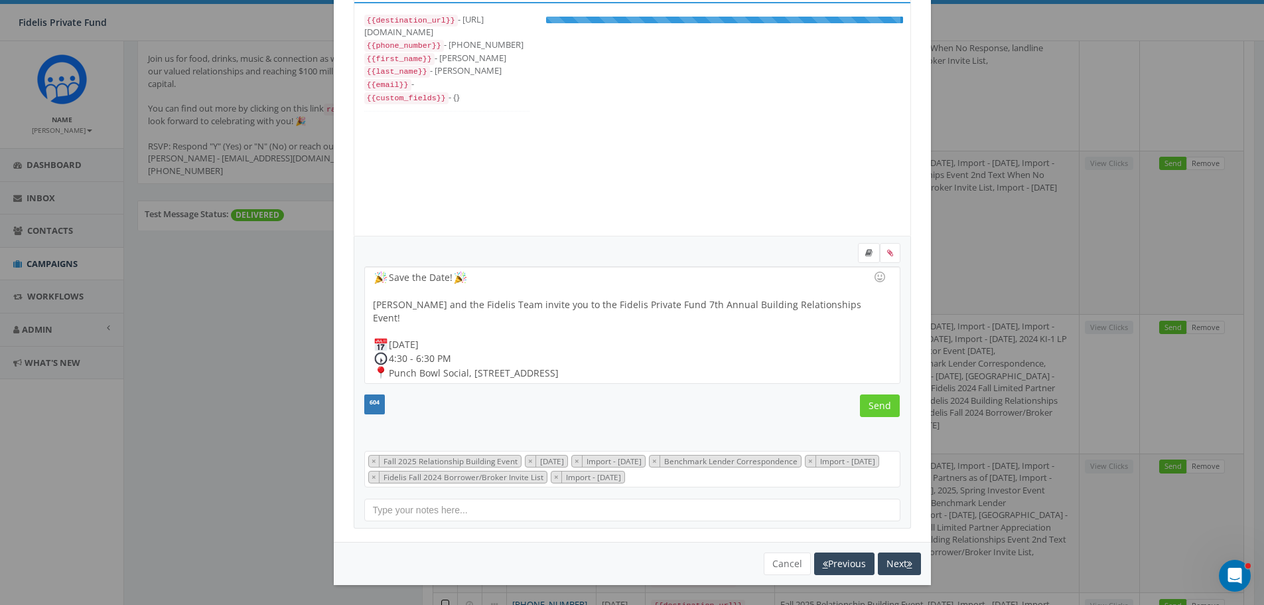
scroll to position [80, 0]
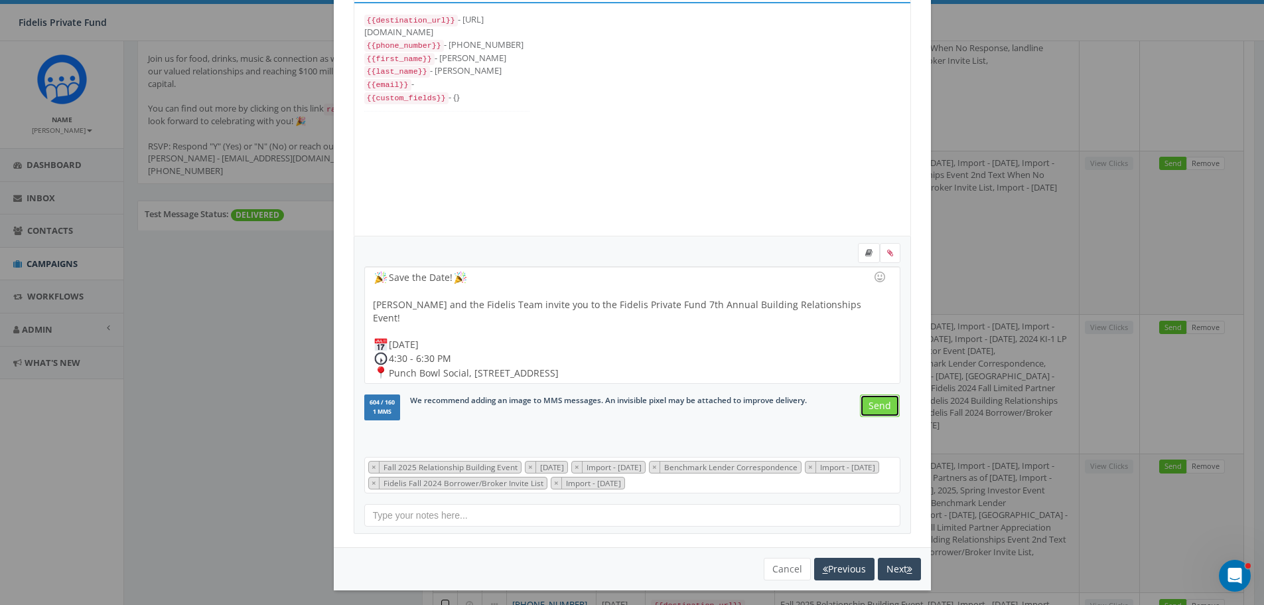
click at [873, 400] on input "Send" at bounding box center [880, 405] width 40 height 23
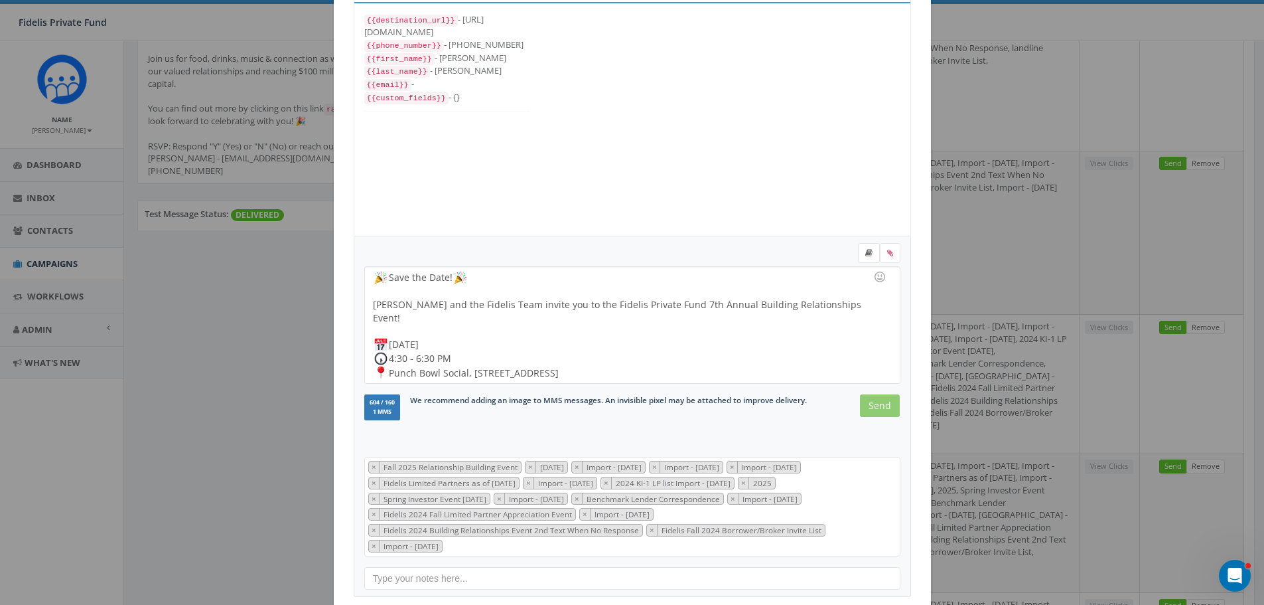
scroll to position [226, 0]
click at [873, 402] on input "Send" at bounding box center [880, 405] width 40 height 23
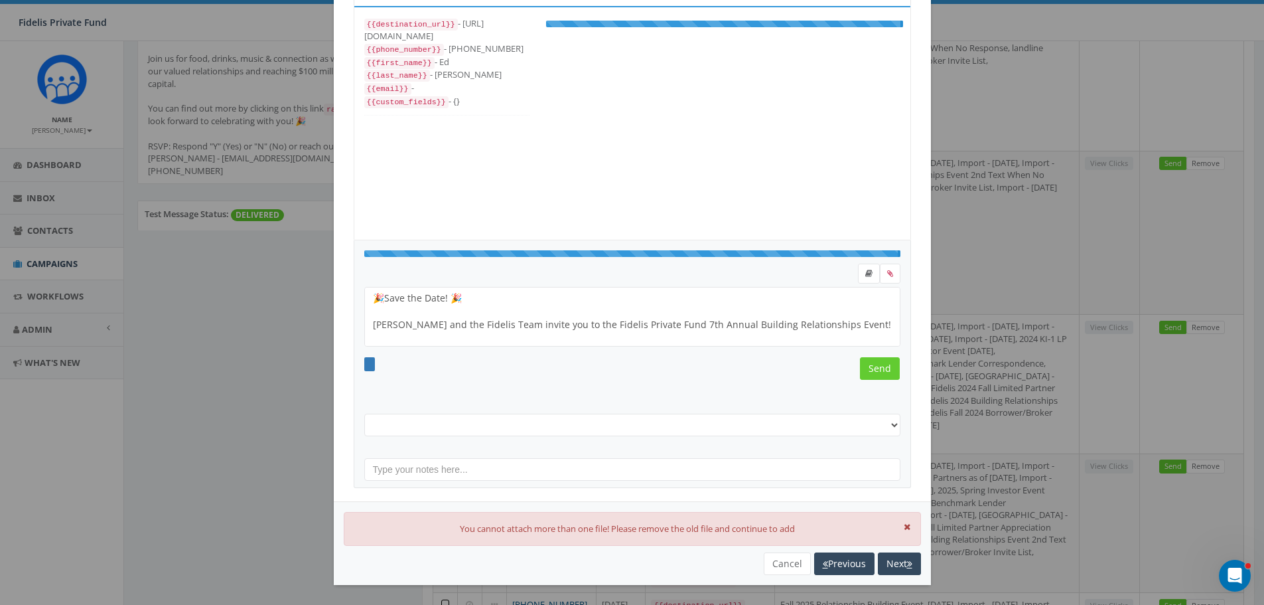
scroll to position [70, 0]
select select "Fall 2025 Relationship Building Event"
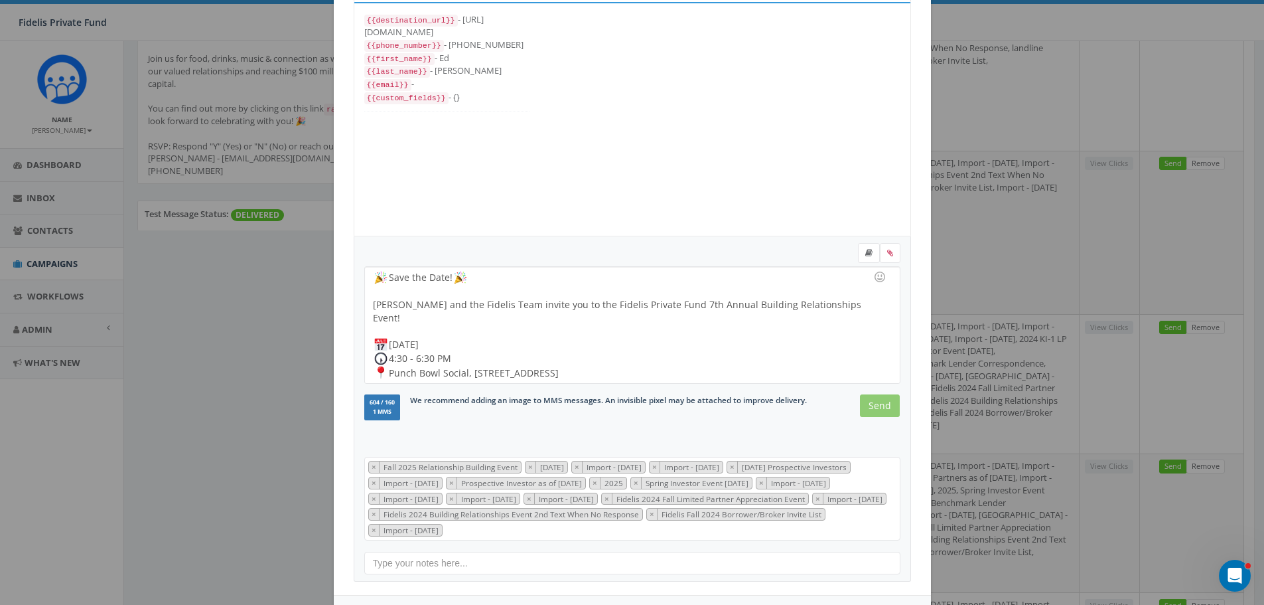
scroll to position [226, 0]
click at [879, 404] on input "Send" at bounding box center [880, 405] width 40 height 23
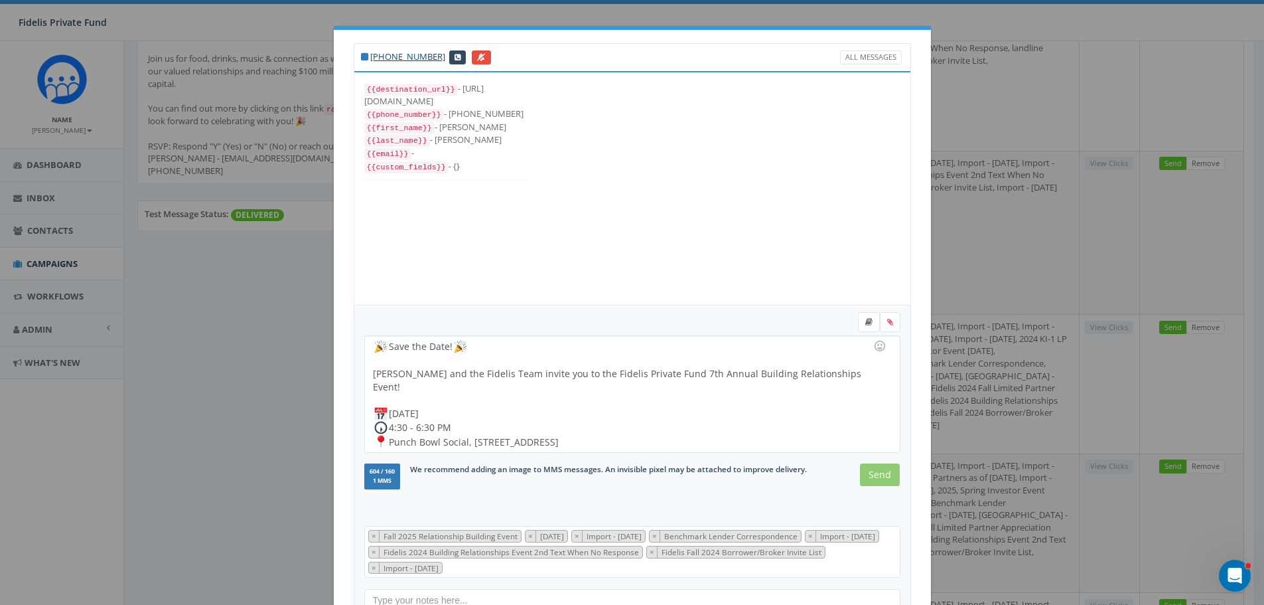
scroll to position [0, 0]
click at [879, 473] on input "Send" at bounding box center [880, 475] width 40 height 23
click at [873, 478] on input "Send" at bounding box center [880, 475] width 40 height 23
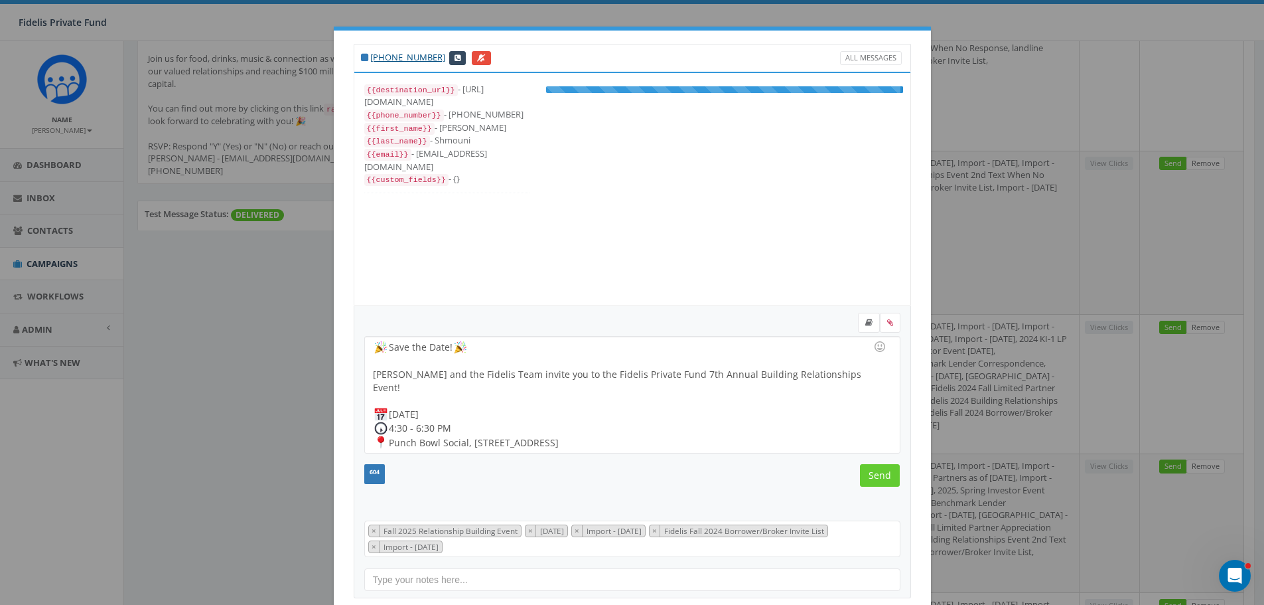
scroll to position [53, 0]
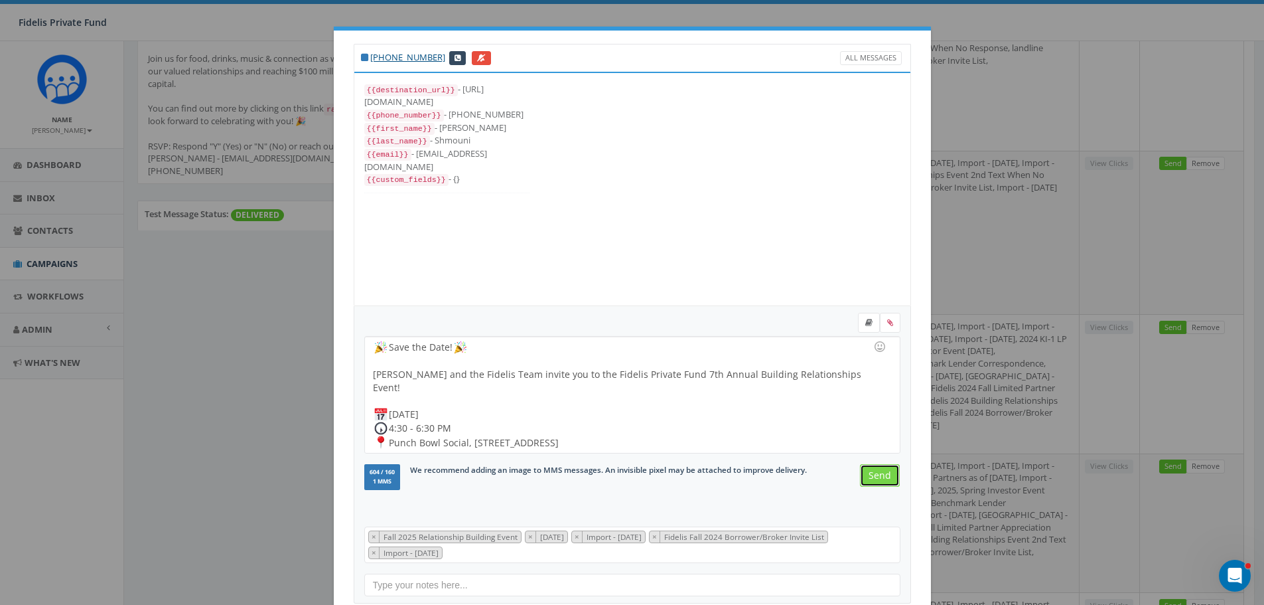
click at [860, 486] on input "Send" at bounding box center [880, 475] width 40 height 23
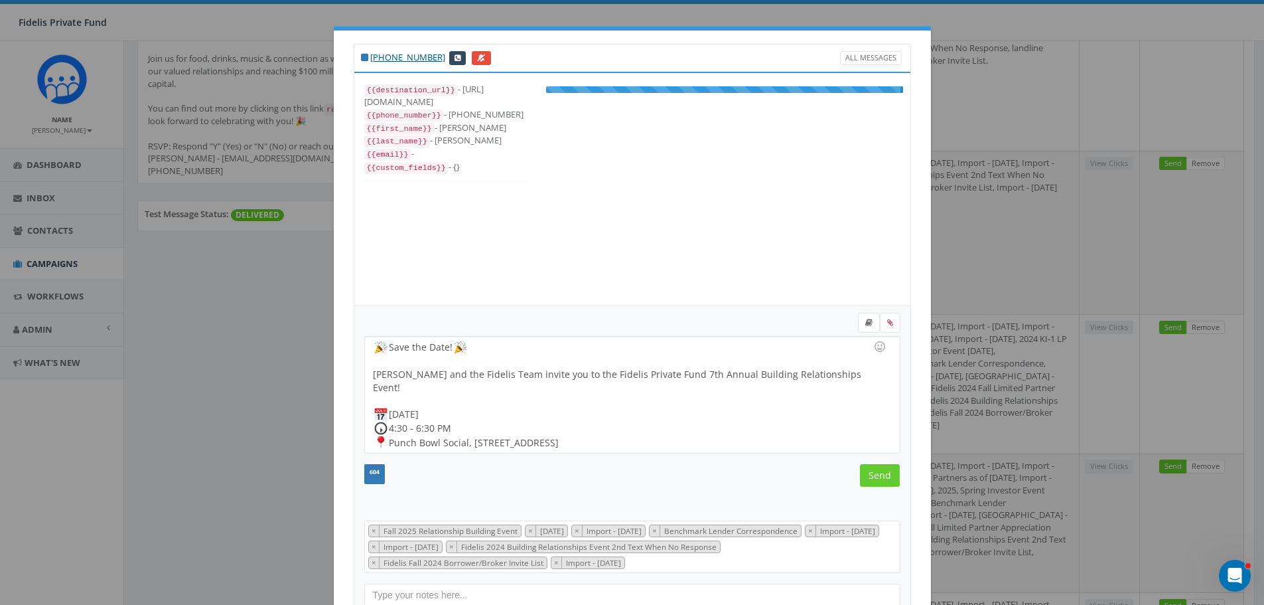
scroll to position [106, 0]
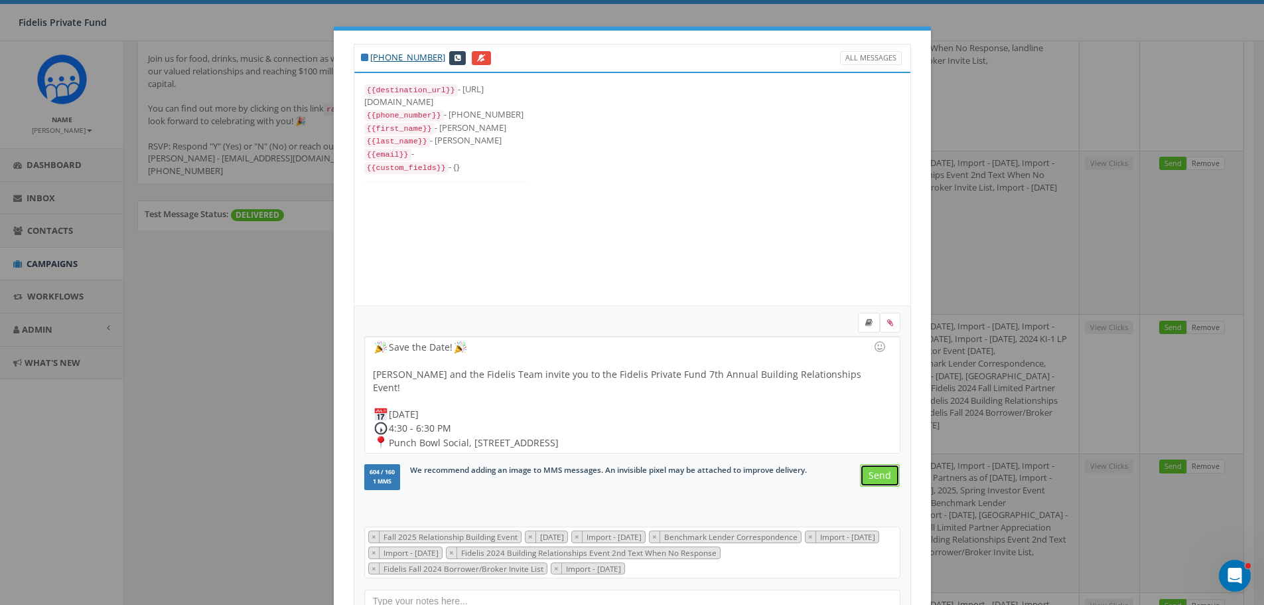
click at [878, 476] on input "Send" at bounding box center [880, 475] width 40 height 23
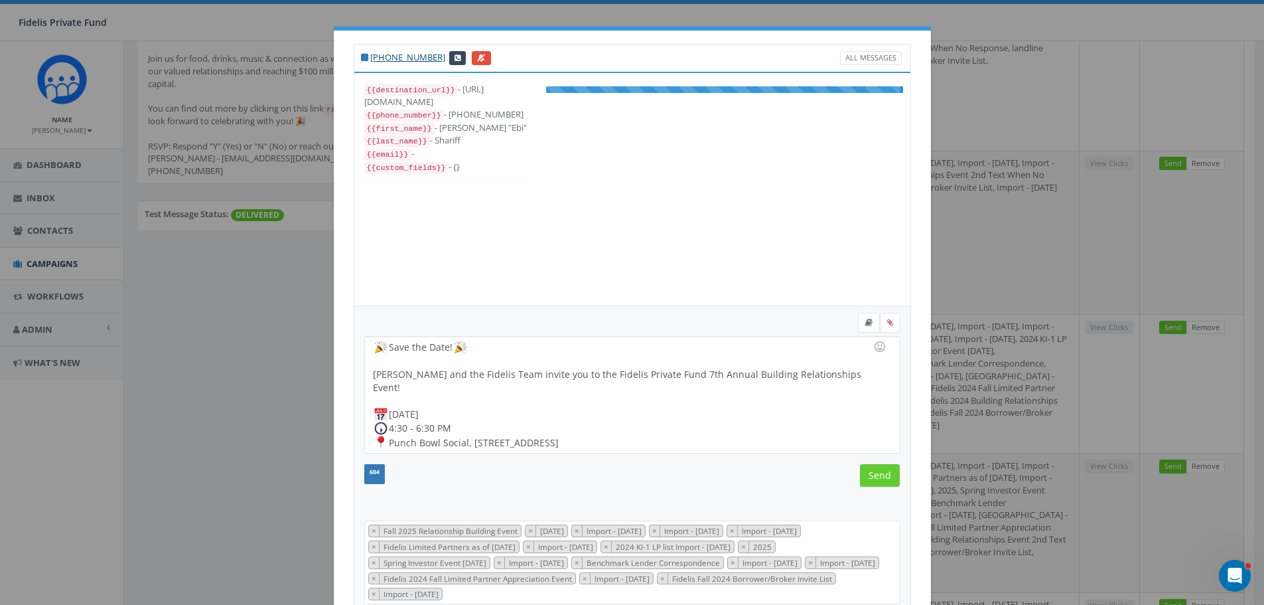
scroll to position [226, 0]
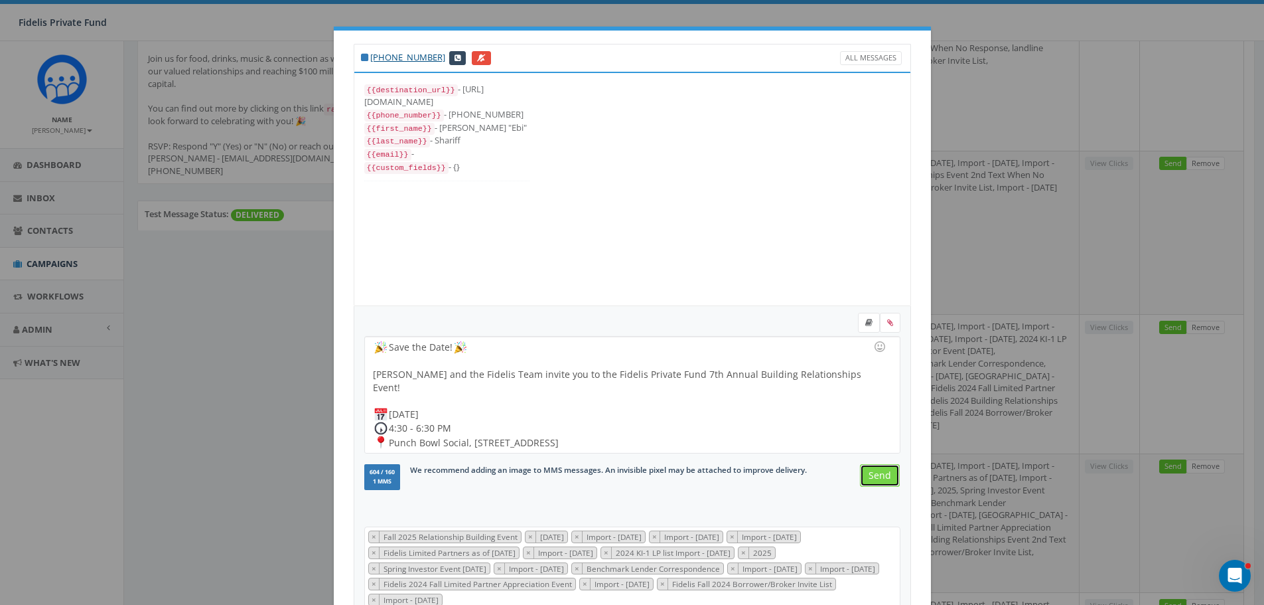
click at [869, 476] on input "Send" at bounding box center [880, 475] width 40 height 23
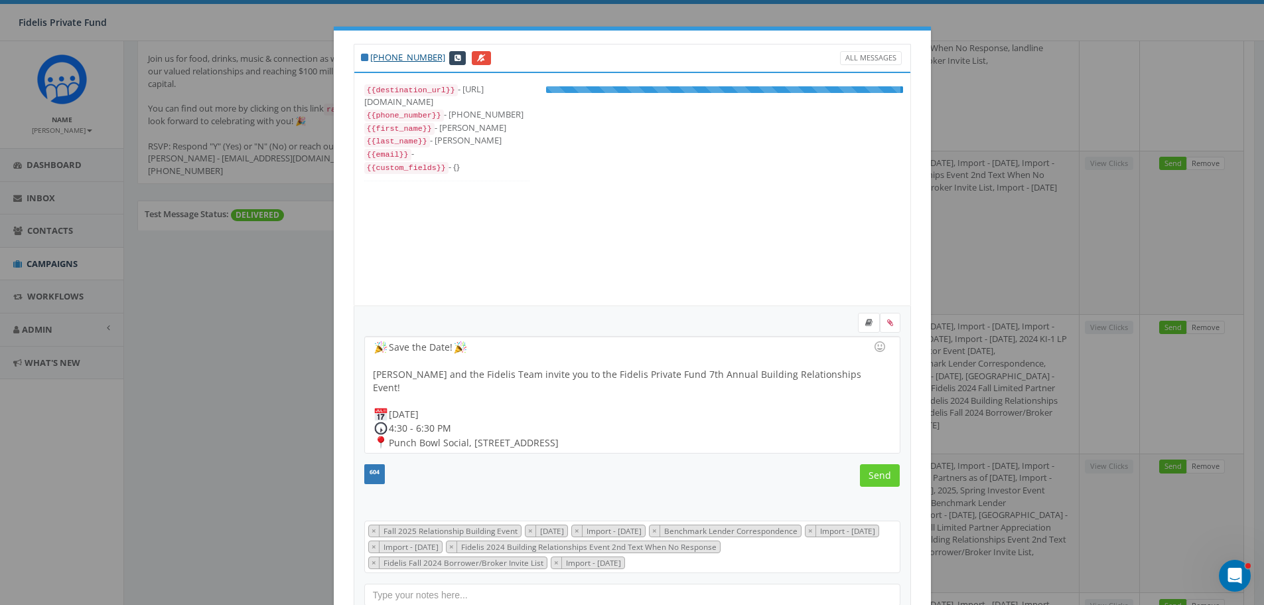
scroll to position [106, 0]
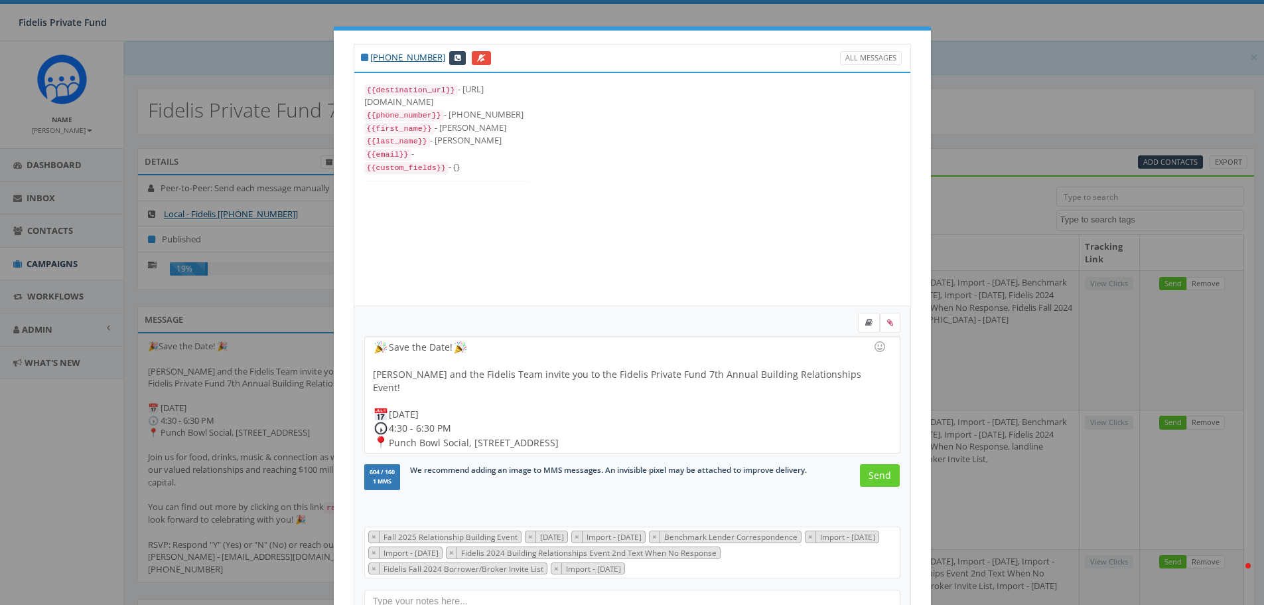
select select
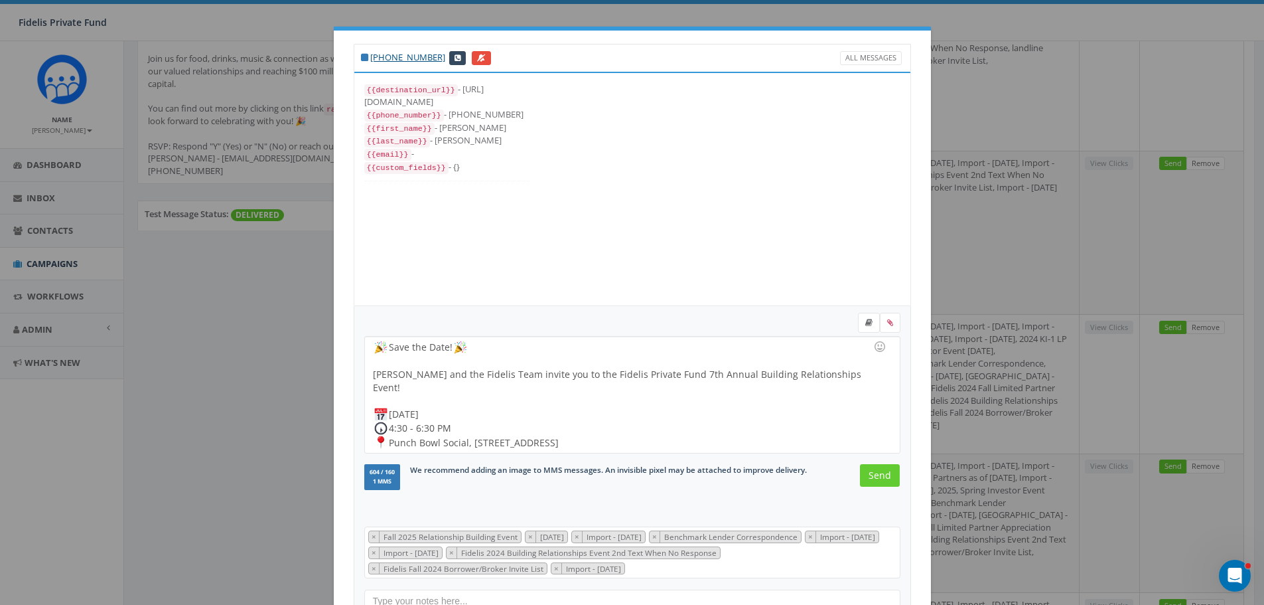
scroll to position [106, 0]
click at [883, 480] on input "Send" at bounding box center [880, 475] width 40 height 23
click at [873, 477] on input "Send" at bounding box center [880, 475] width 40 height 23
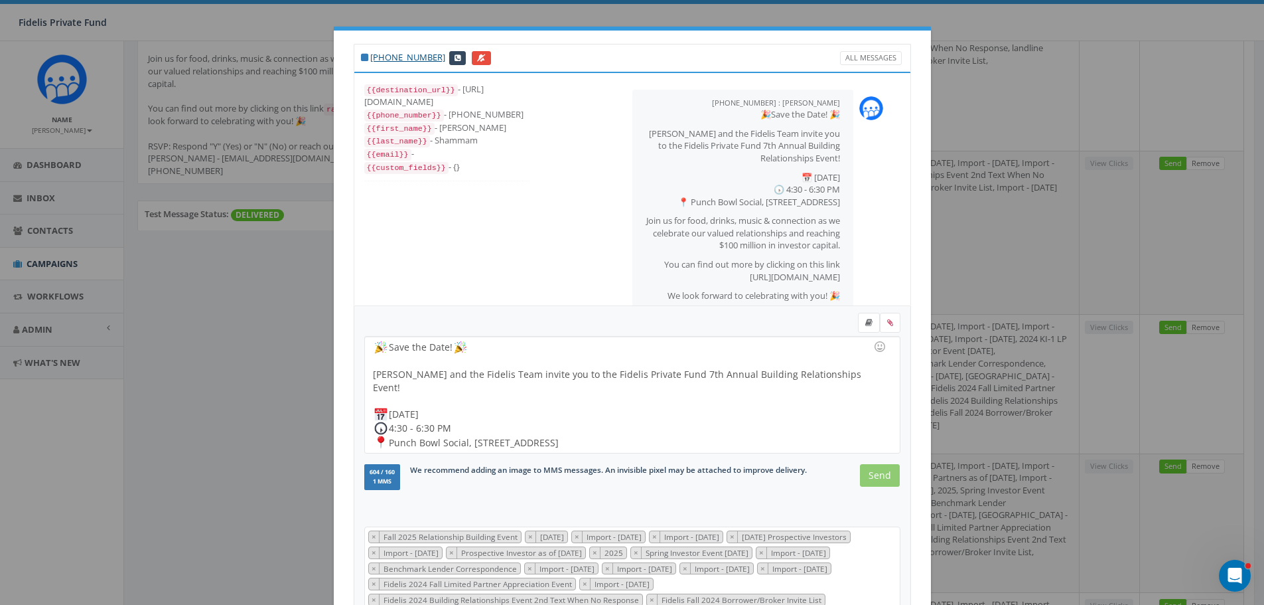
scroll to position [252, 0]
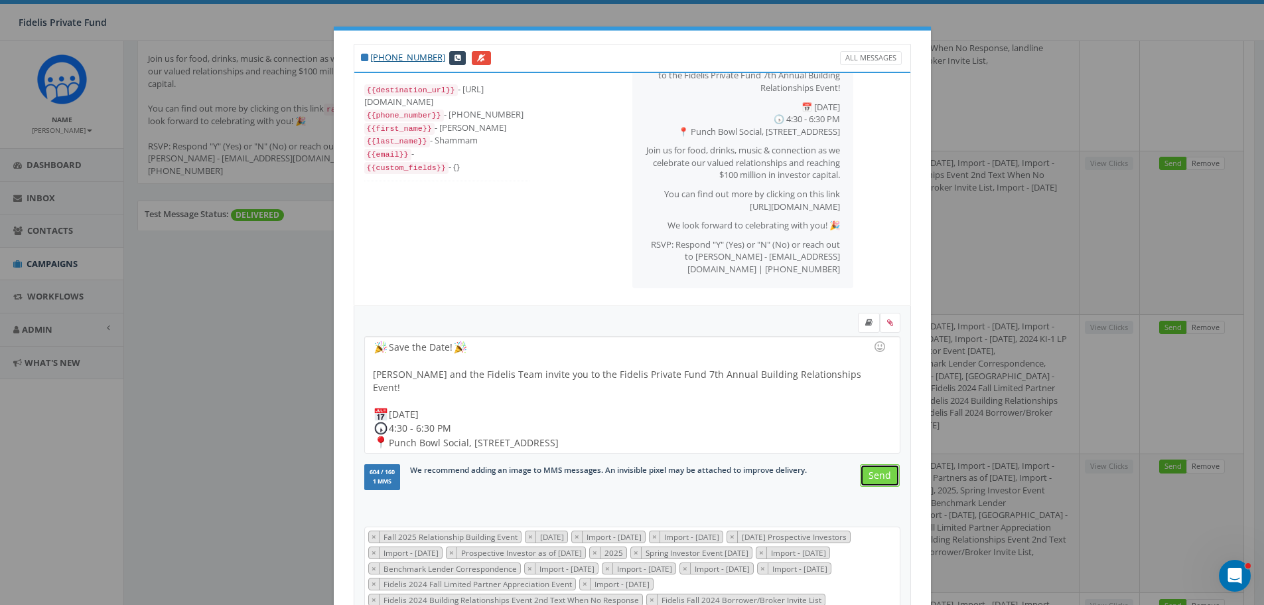
click at [887, 478] on input "Send" at bounding box center [880, 475] width 40 height 23
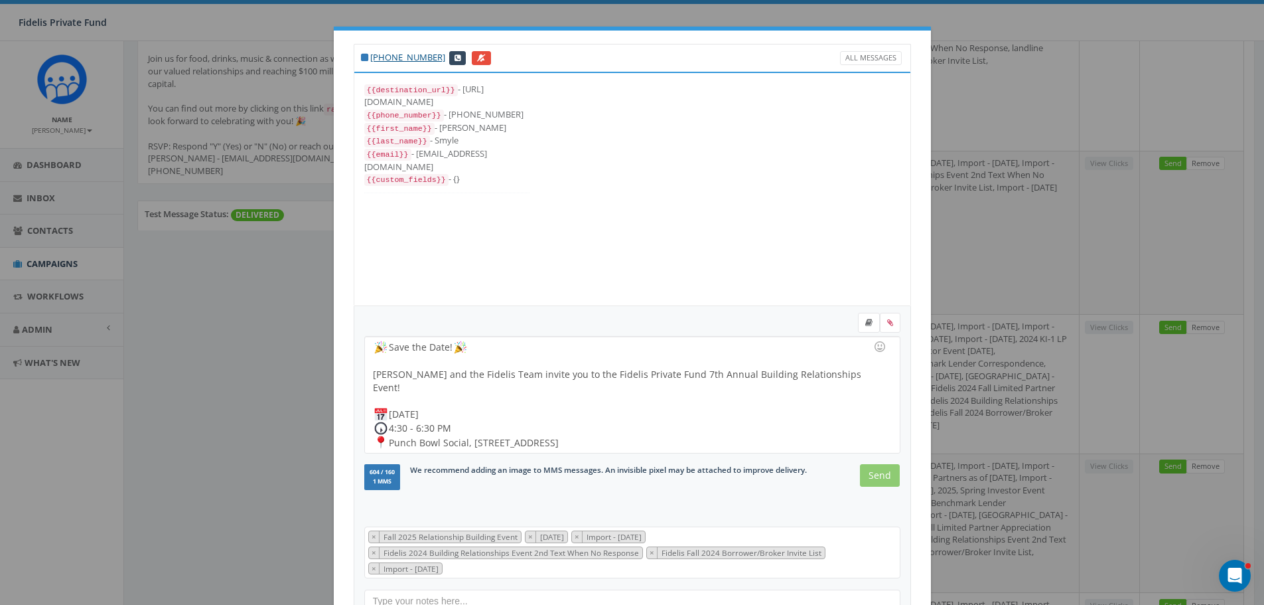
scroll to position [66, 0]
click at [878, 475] on input "Send" at bounding box center [880, 475] width 40 height 23
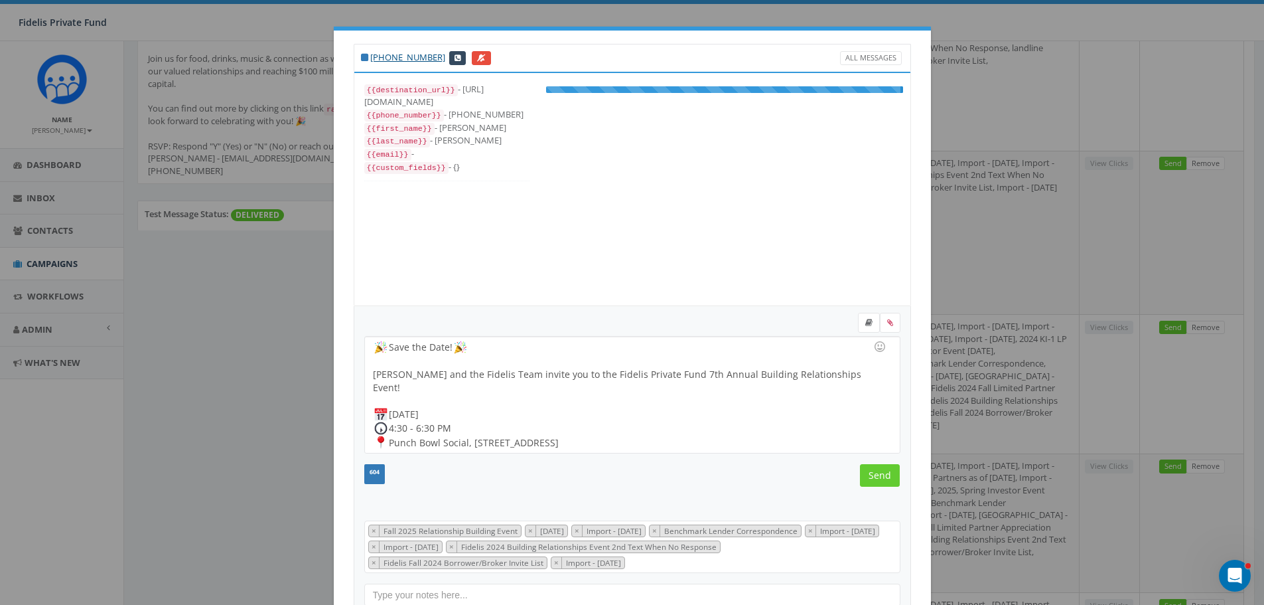
scroll to position [106, 0]
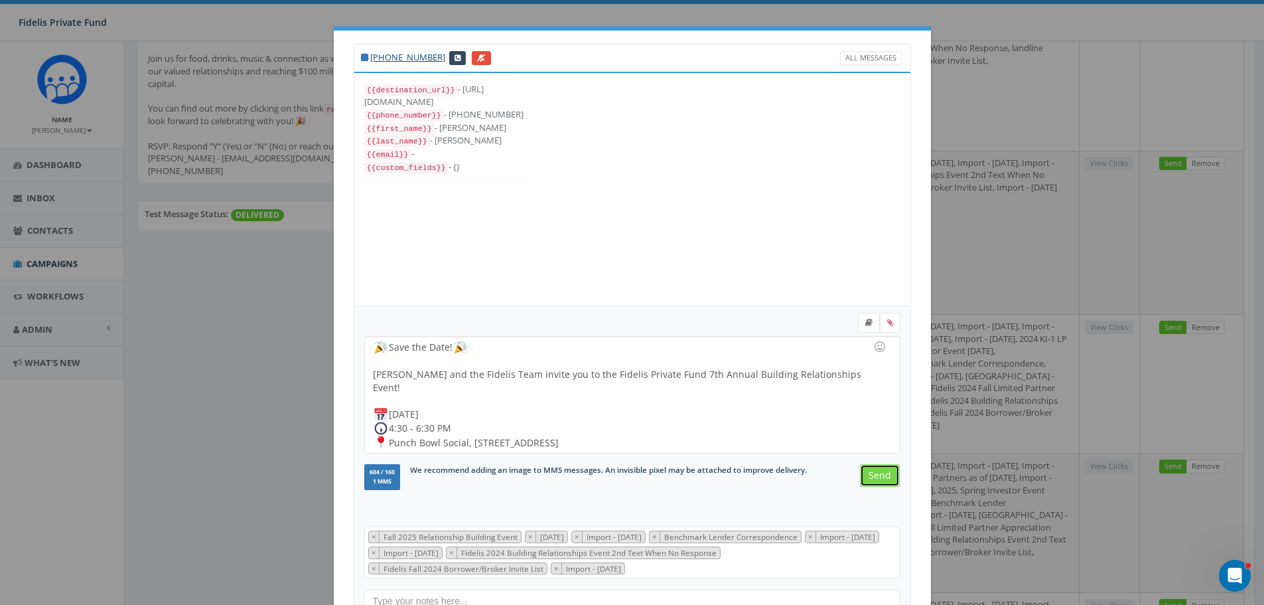
click at [860, 471] on input "Send" at bounding box center [880, 475] width 40 height 23
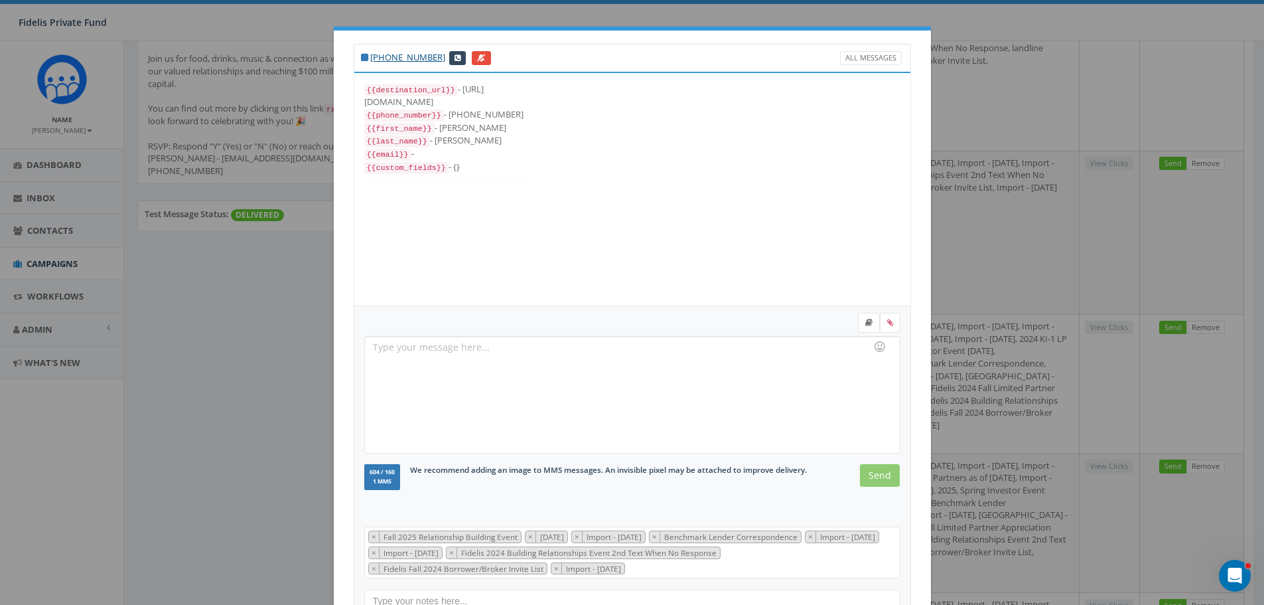
scroll to position [82, 0]
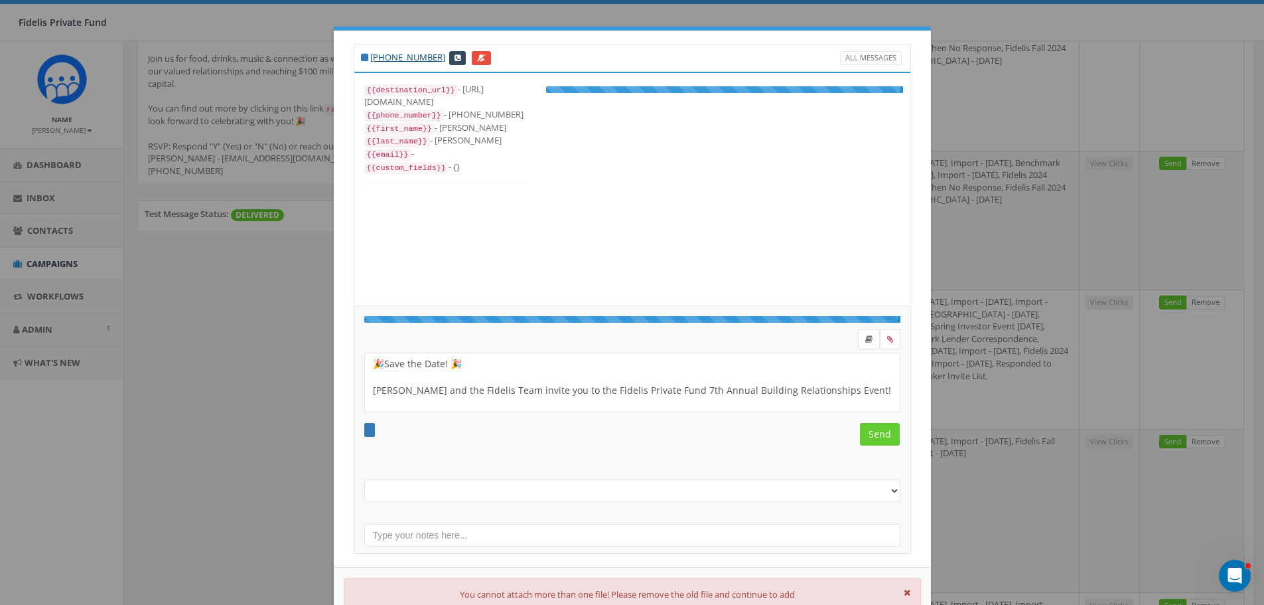
select select "Fall 2025 Relationship Building Event"
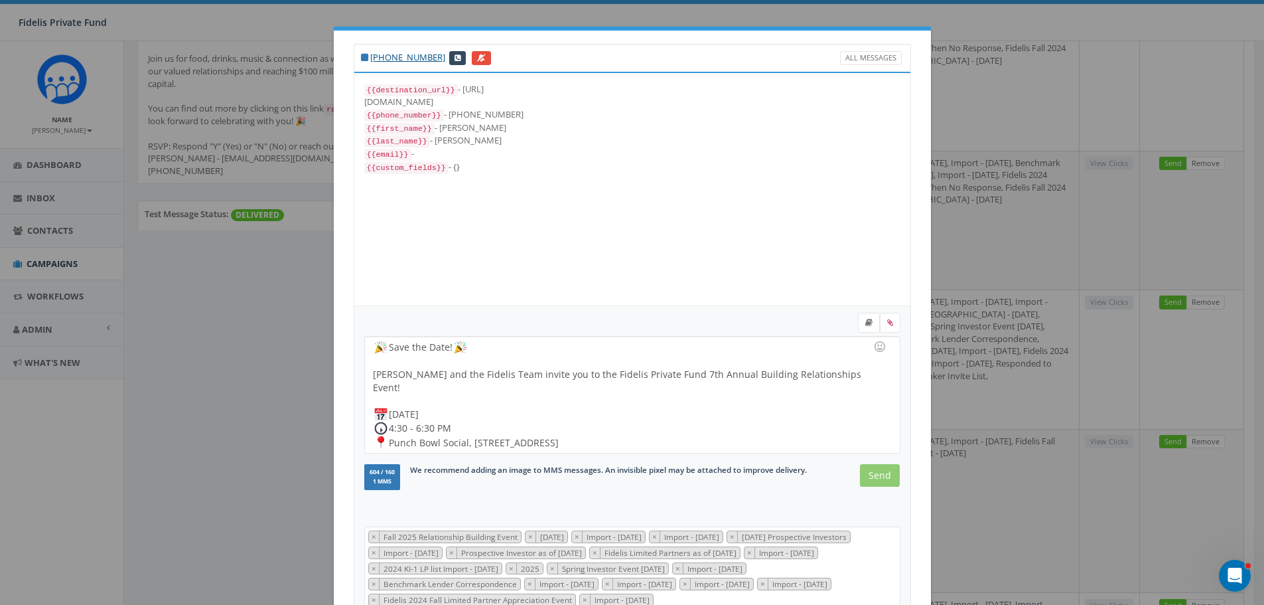
scroll to position [292, 0]
click at [866, 475] on input "Send" at bounding box center [880, 475] width 40 height 23
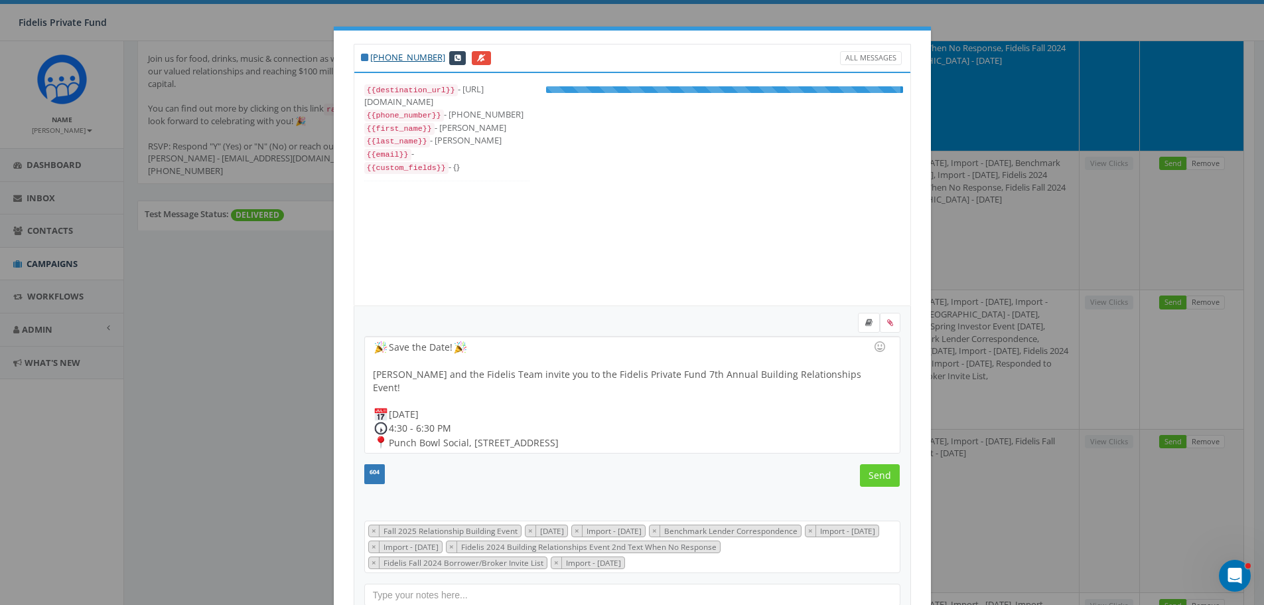
scroll to position [106, 0]
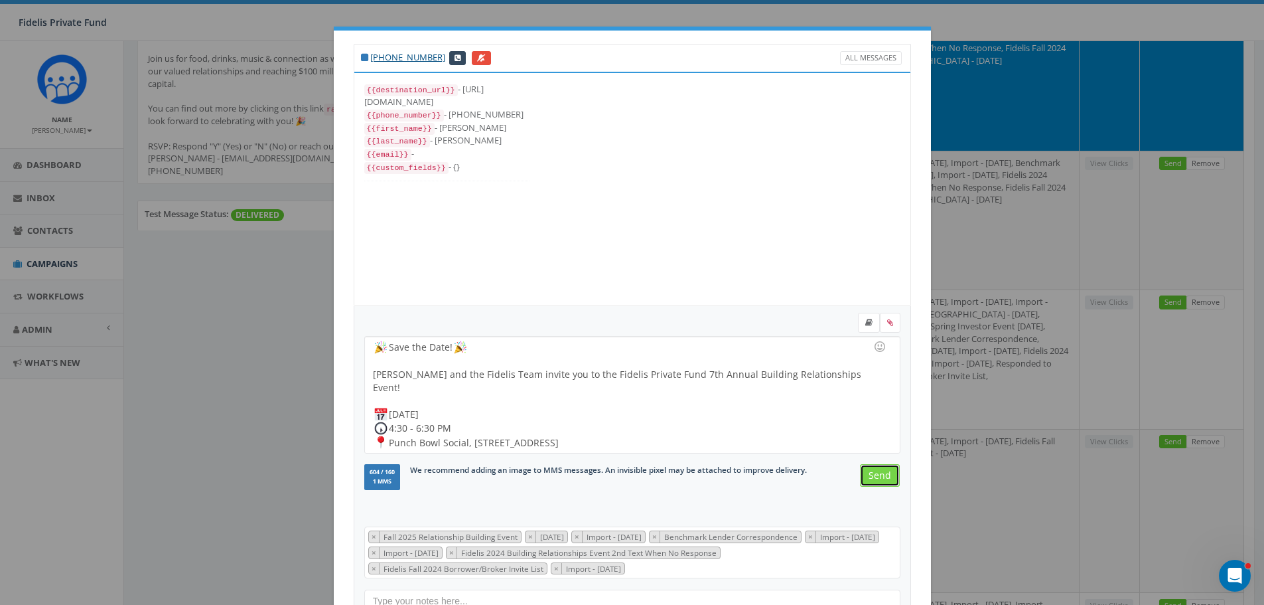
click at [881, 472] on input "Send" at bounding box center [880, 475] width 40 height 23
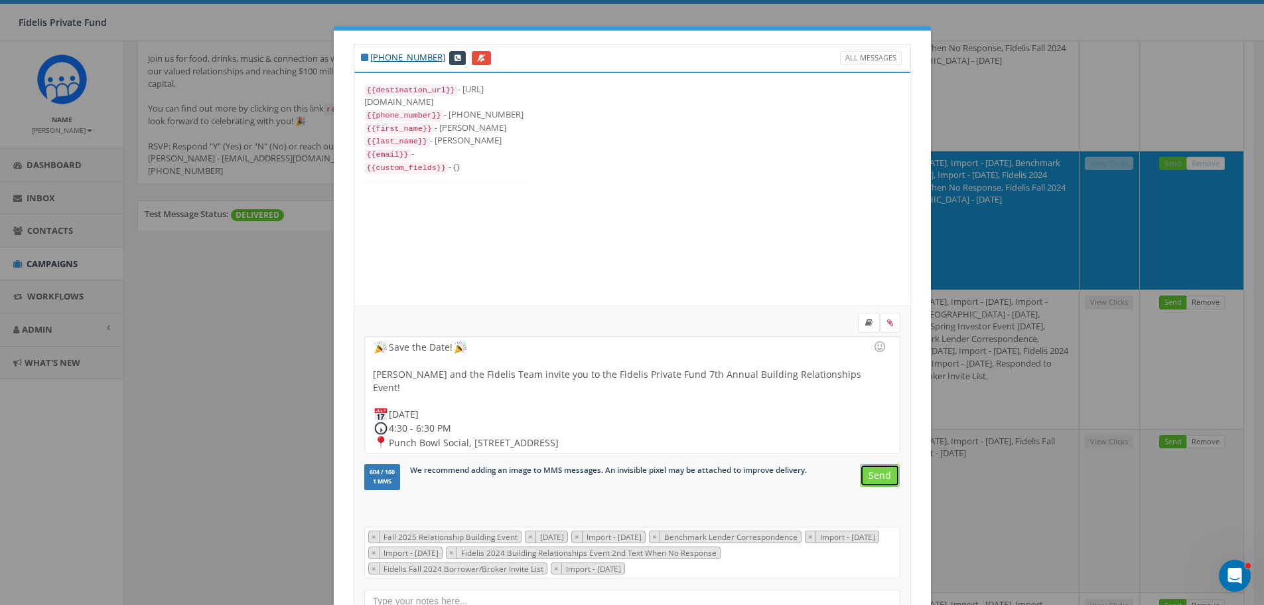
click at [877, 477] on input "Send" at bounding box center [880, 475] width 40 height 23
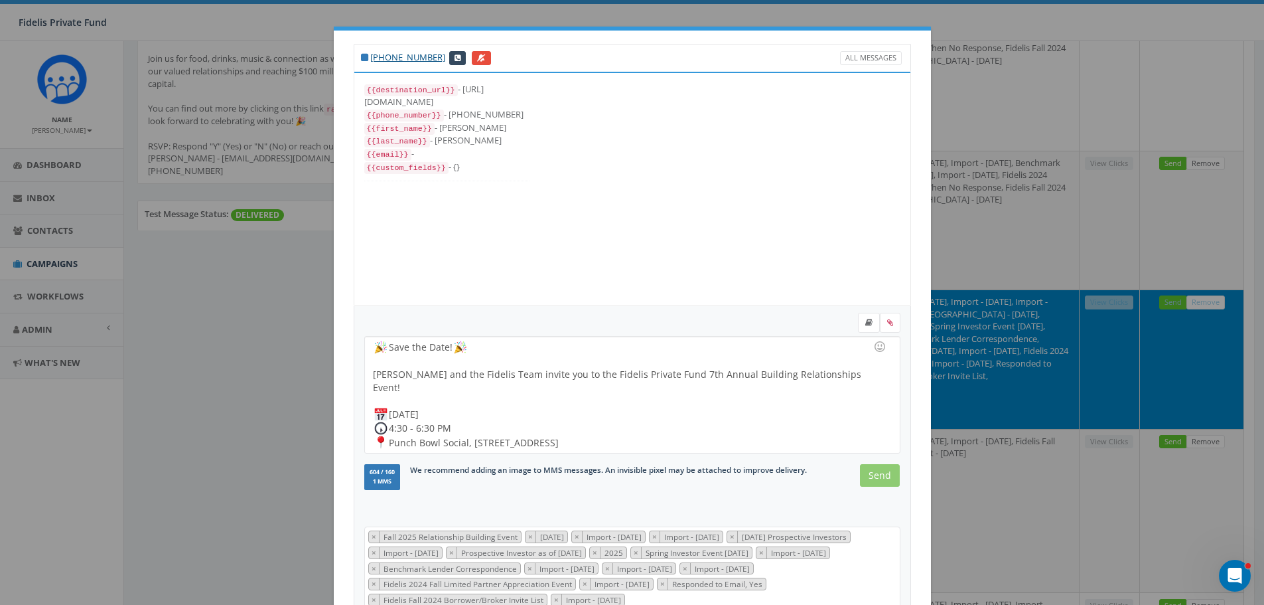
scroll to position [239, 0]
click at [883, 470] on input "Send" at bounding box center [880, 475] width 40 height 23
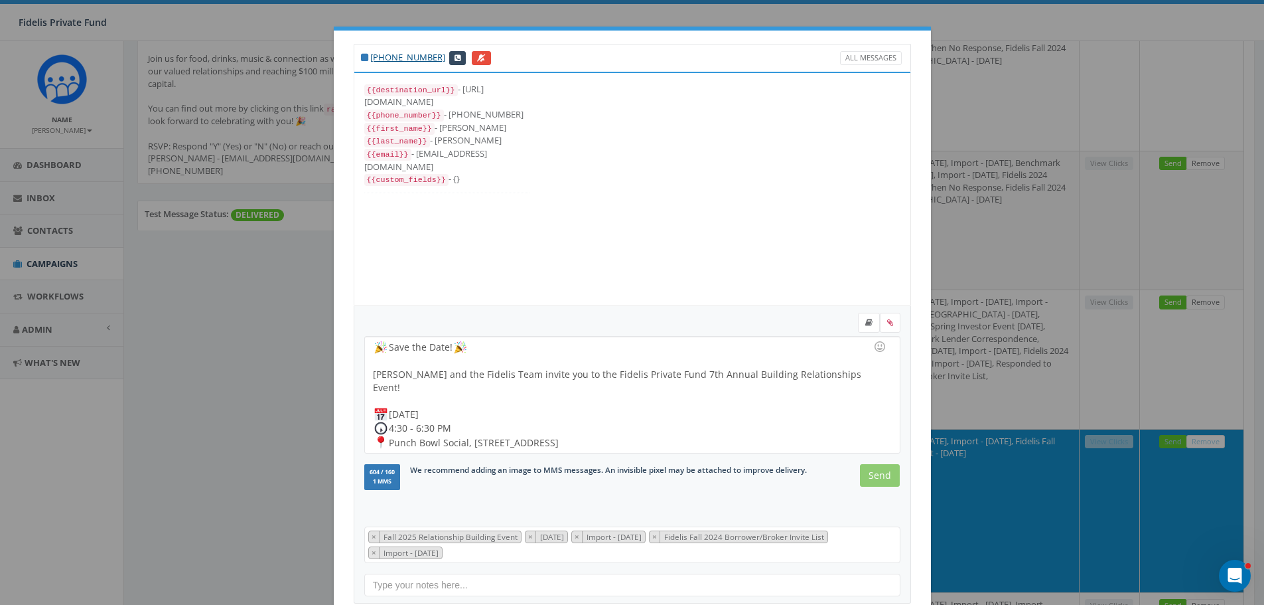
scroll to position [53, 0]
click at [875, 474] on input "Send" at bounding box center [880, 475] width 40 height 23
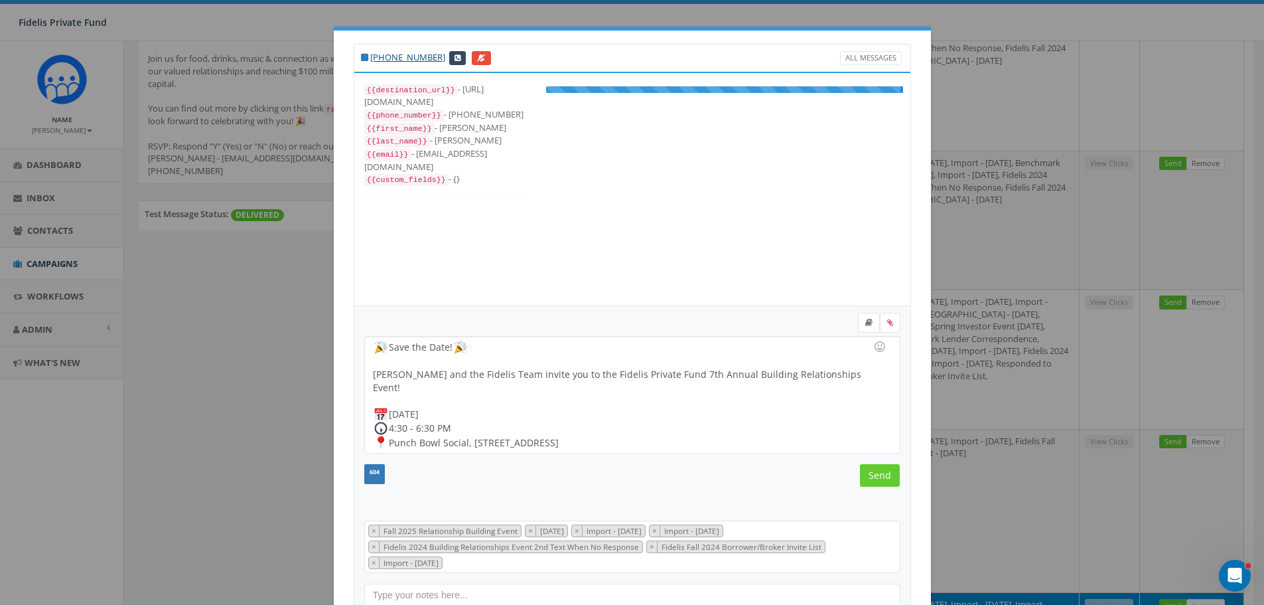
scroll to position [80, 0]
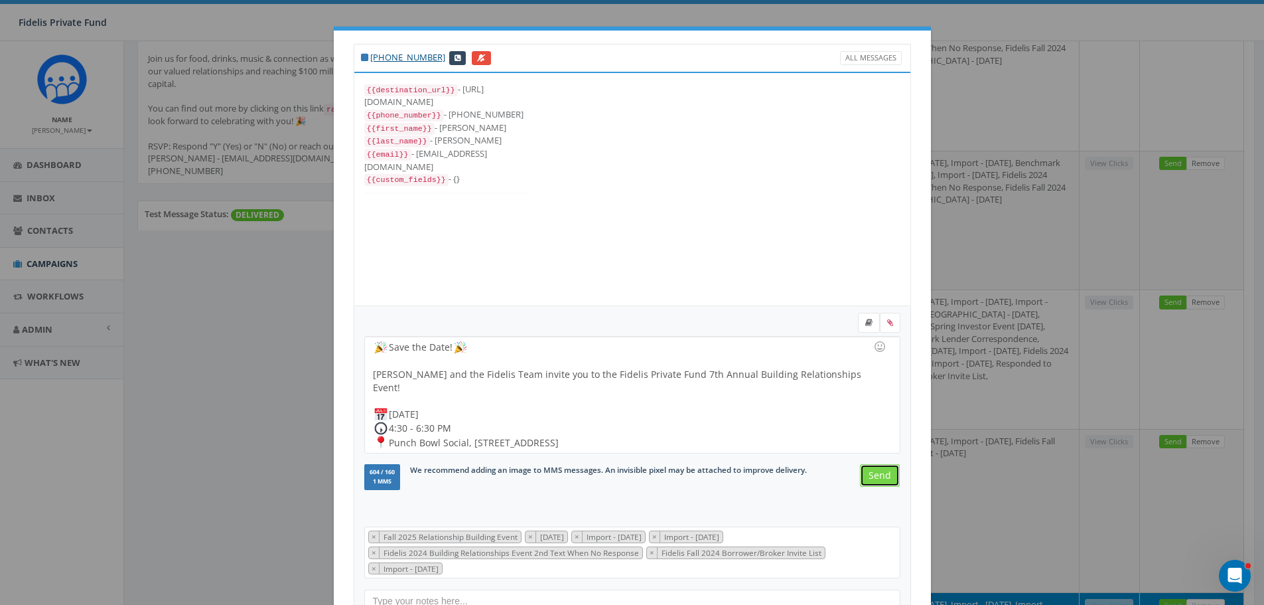
click at [875, 478] on input "Send" at bounding box center [880, 475] width 40 height 23
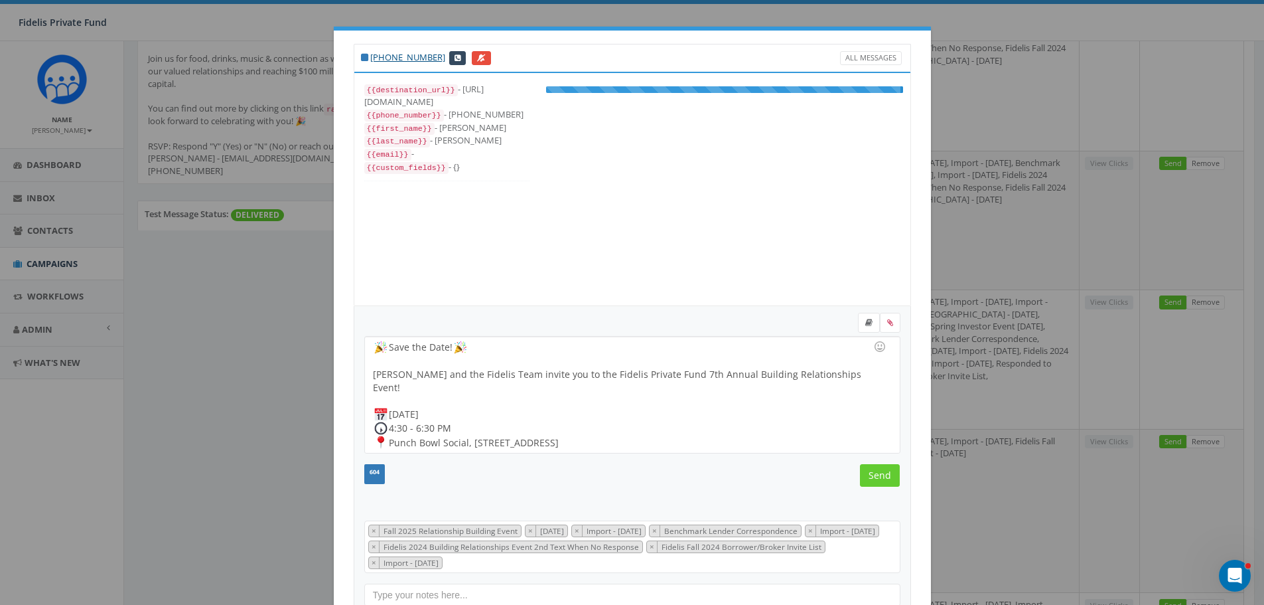
scroll to position [93, 0]
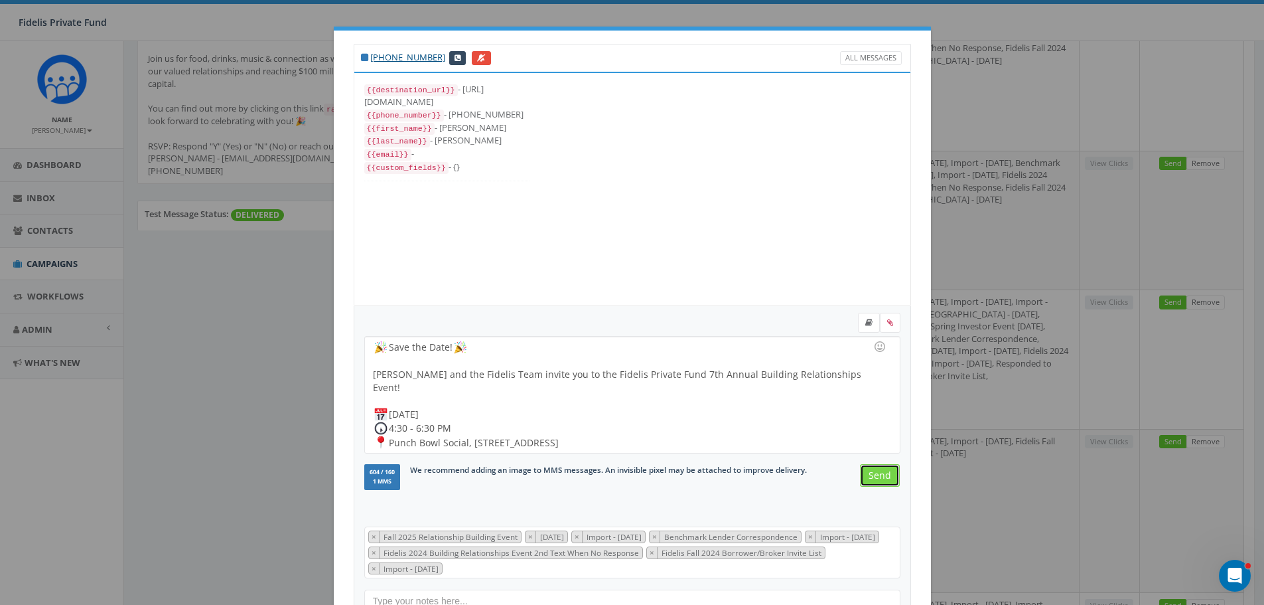
click at [873, 475] on input "Send" at bounding box center [880, 475] width 40 height 23
click at [872, 476] on input "Send" at bounding box center [880, 475] width 40 height 23
click at [879, 478] on input "Send" at bounding box center [880, 475] width 40 height 23
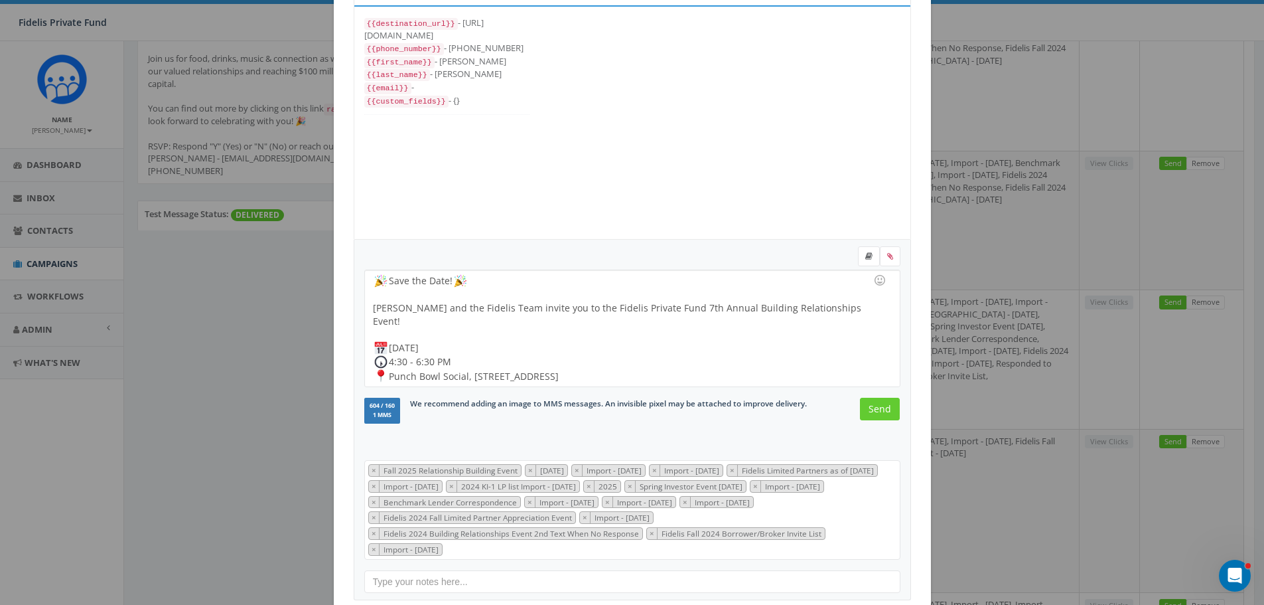
scroll to position [108, 0]
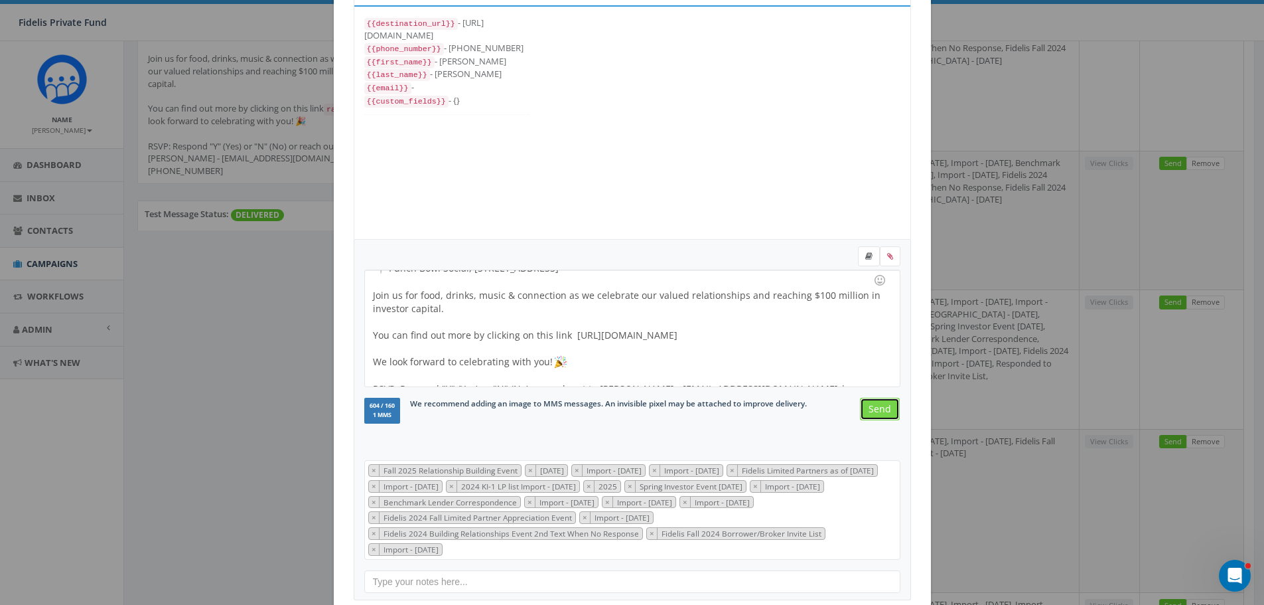
click at [867, 406] on input "Send" at bounding box center [880, 409] width 40 height 23
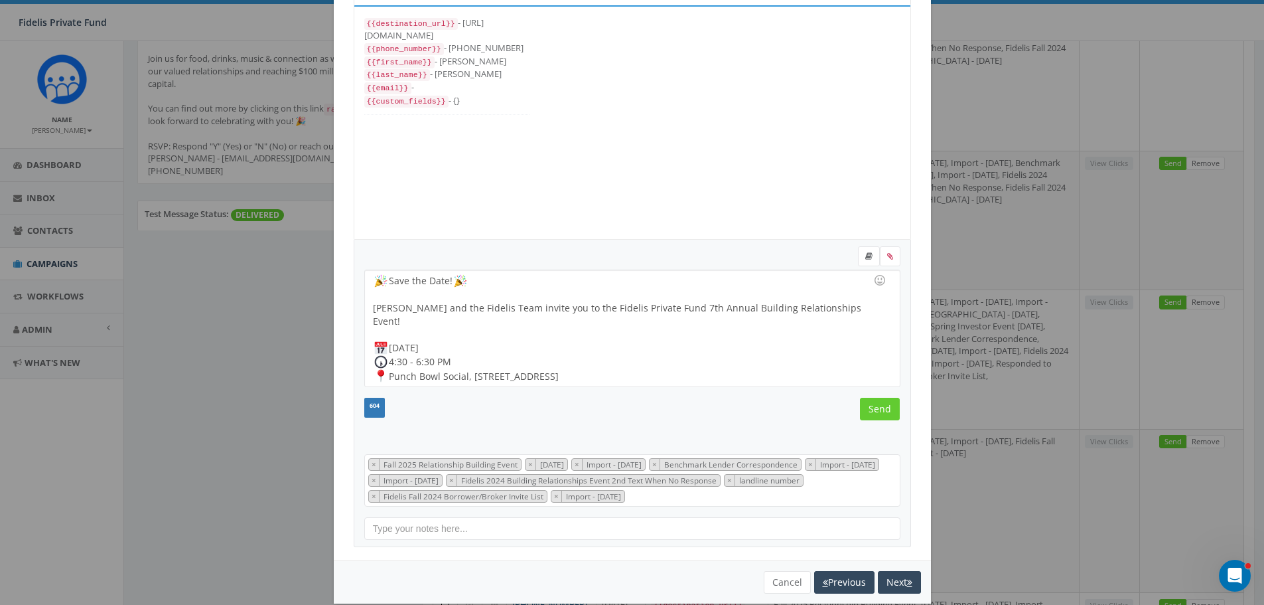
scroll to position [119, 0]
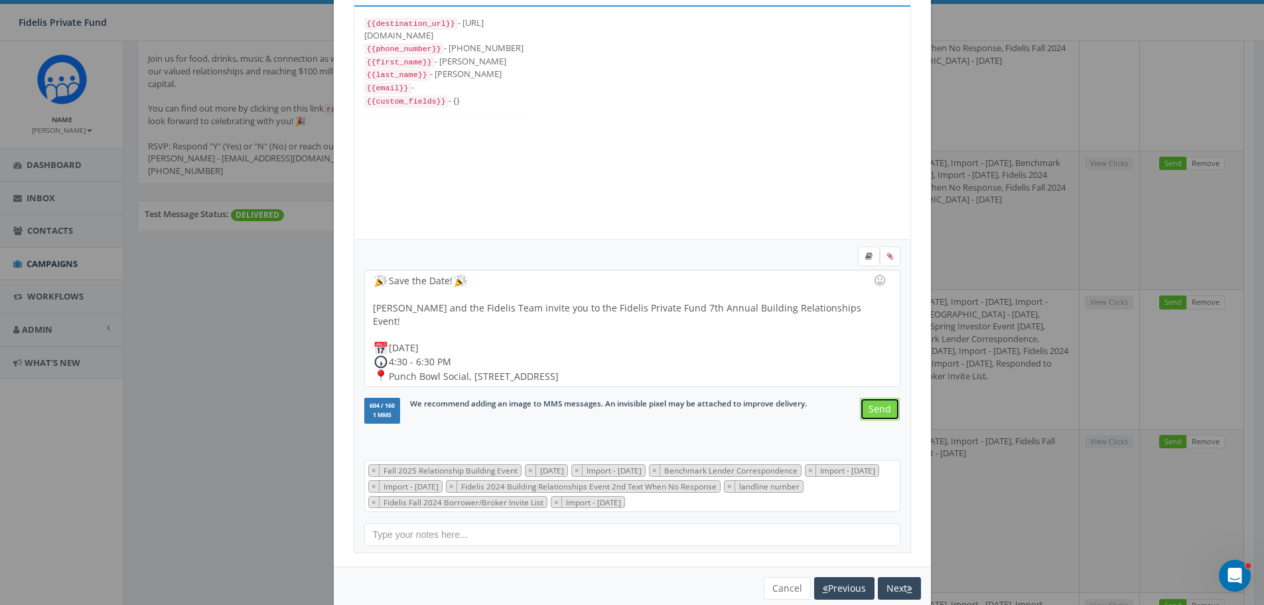
click at [870, 409] on input "Send" at bounding box center [880, 409] width 40 height 23
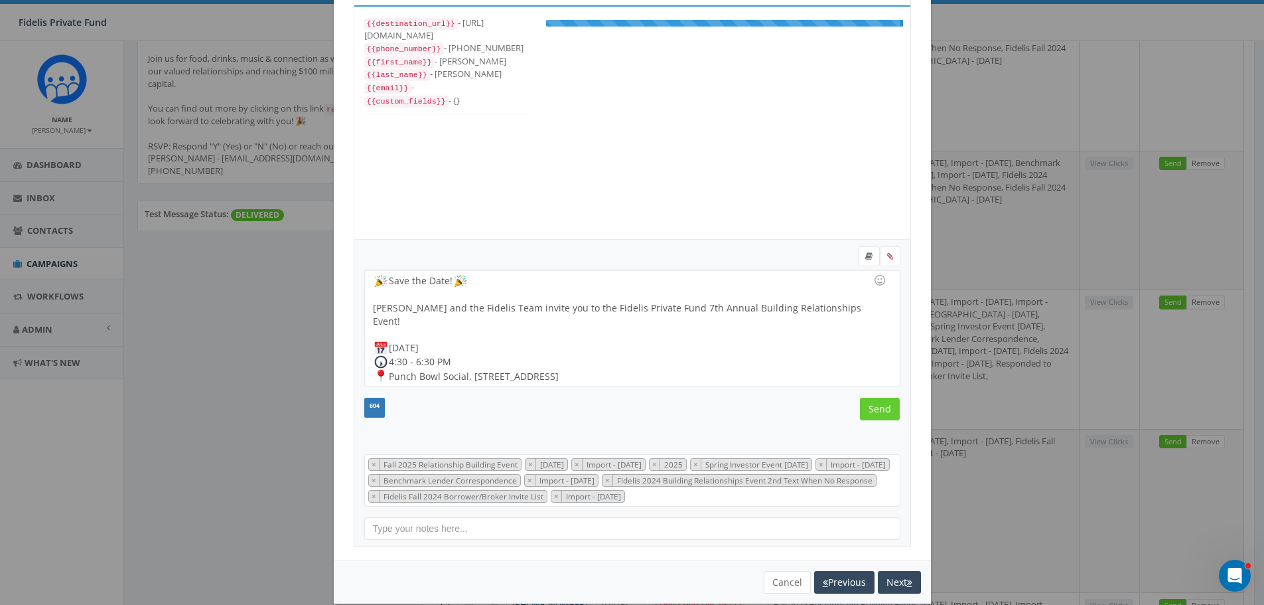
scroll to position [133, 0]
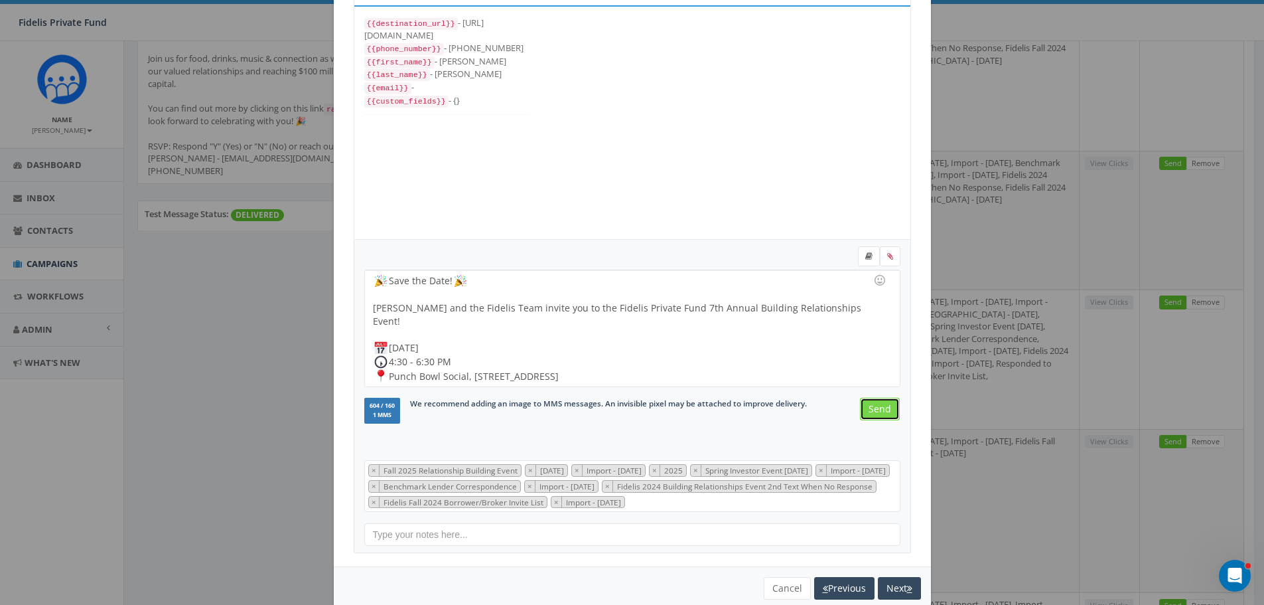
click at [875, 410] on input "Send" at bounding box center [880, 409] width 40 height 23
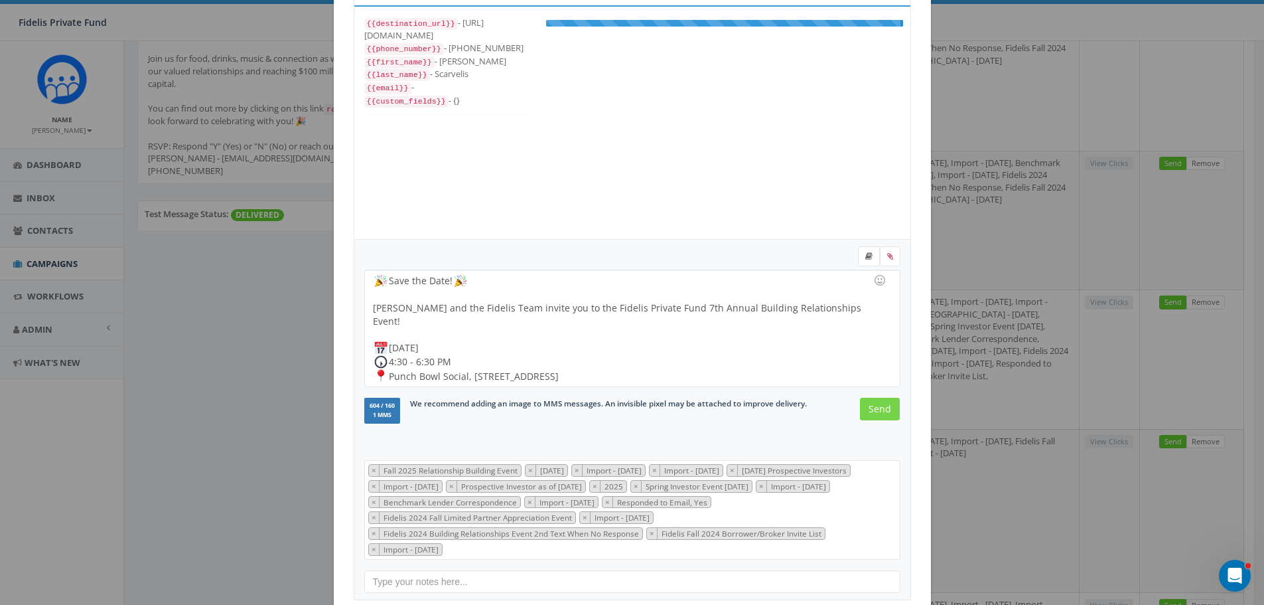
scroll to position [226, 0]
click at [878, 411] on input "Send" at bounding box center [880, 409] width 40 height 23
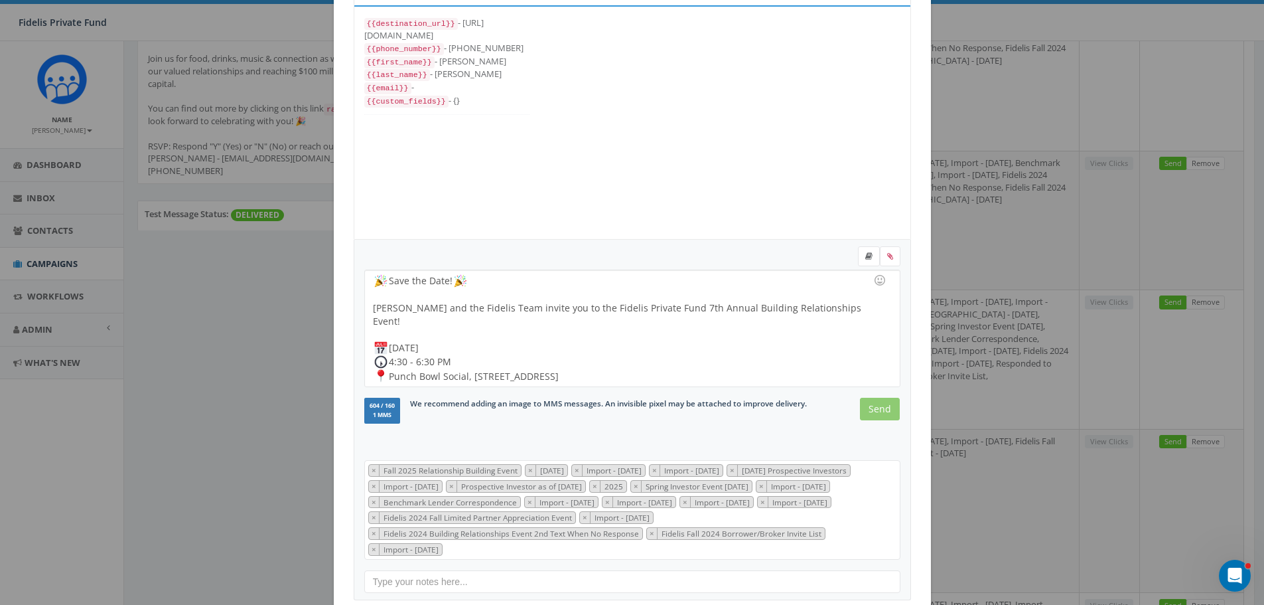
scroll to position [252, 0]
click at [881, 406] on input "Send" at bounding box center [880, 409] width 40 height 23
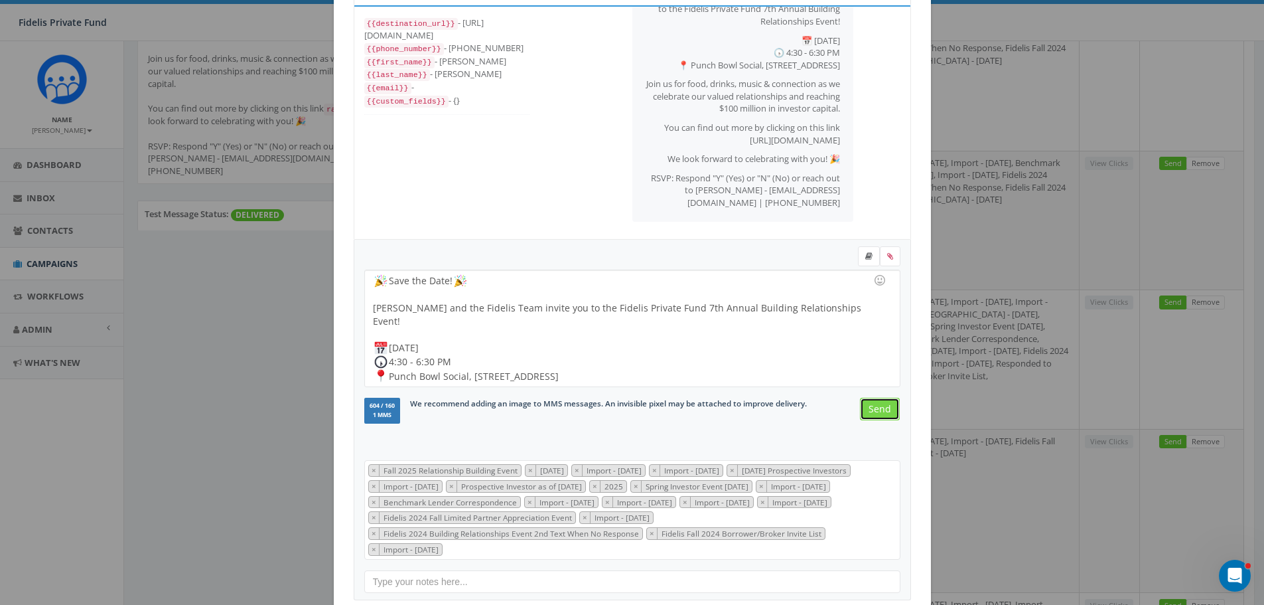
click at [881, 408] on input "Send" at bounding box center [880, 409] width 40 height 23
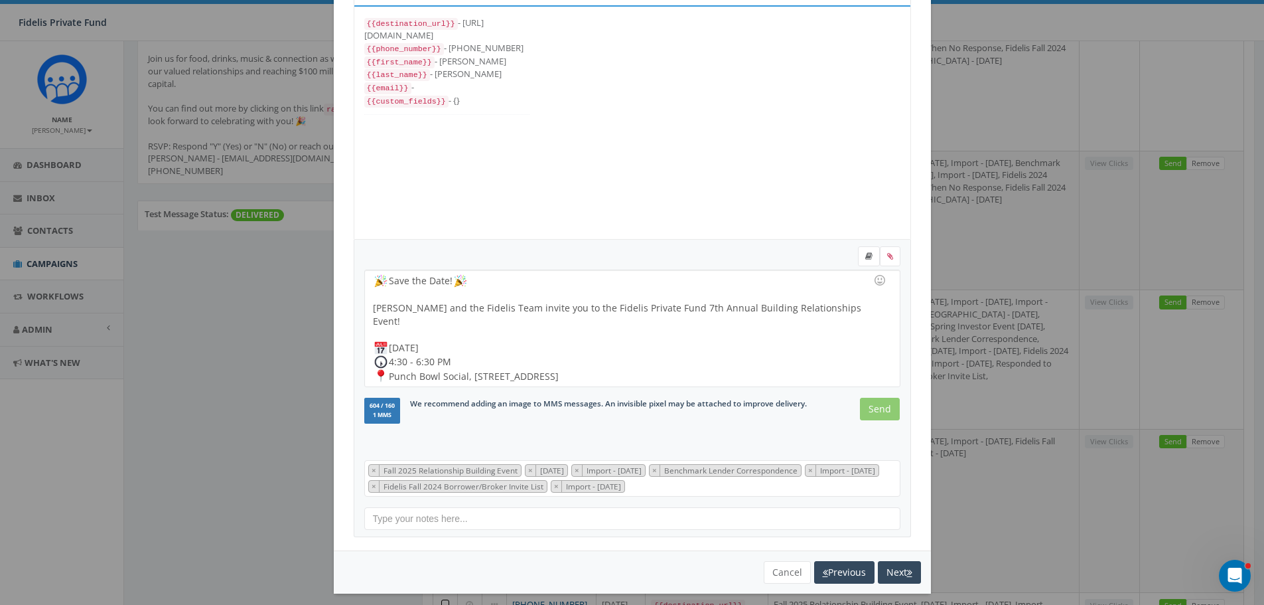
scroll to position [80, 0]
click at [875, 404] on input "Send" at bounding box center [880, 409] width 40 height 23
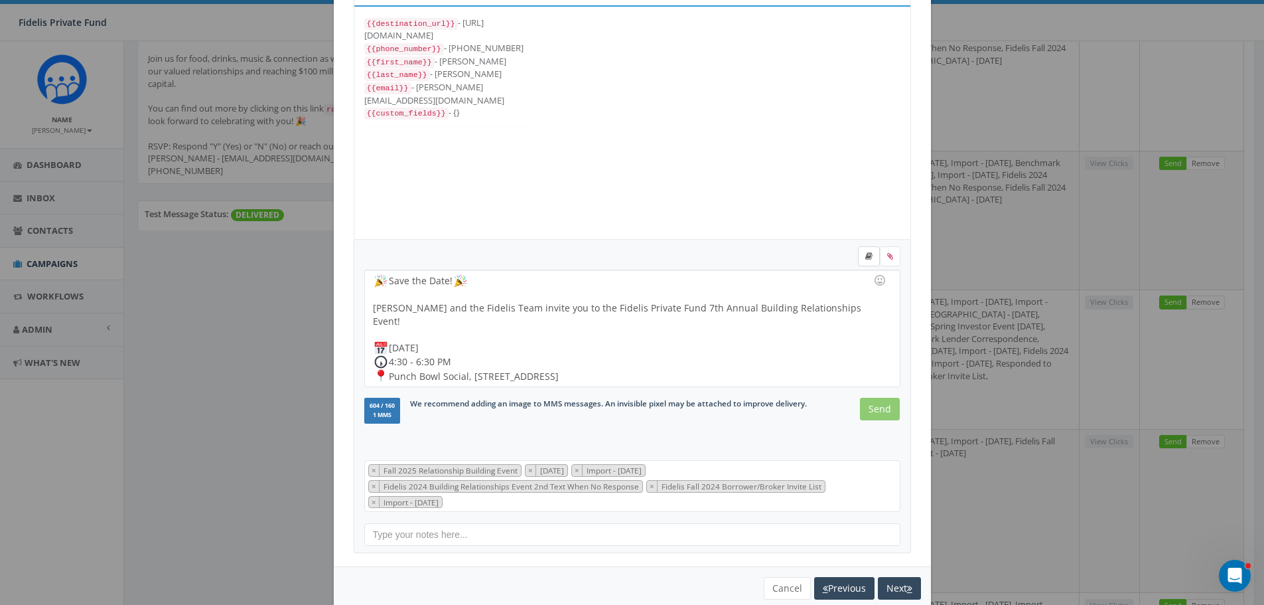
scroll to position [66, 0]
click at [883, 412] on input "Send" at bounding box center [880, 409] width 40 height 23
click at [875, 404] on input "Send" at bounding box center [880, 409] width 40 height 23
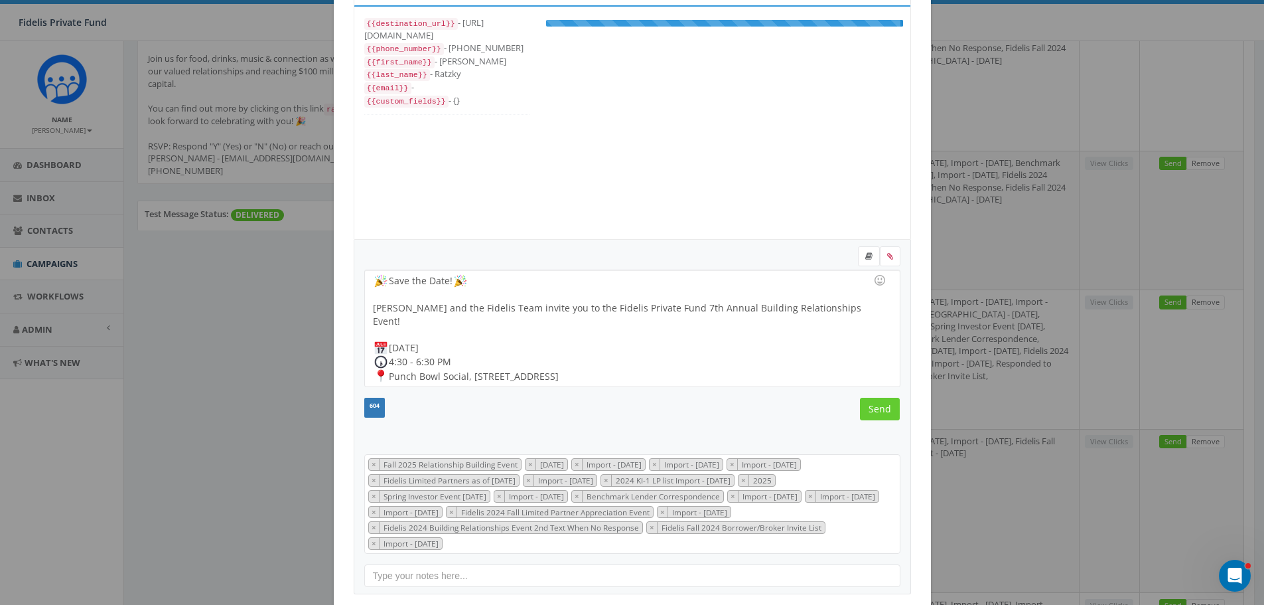
scroll to position [252, 0]
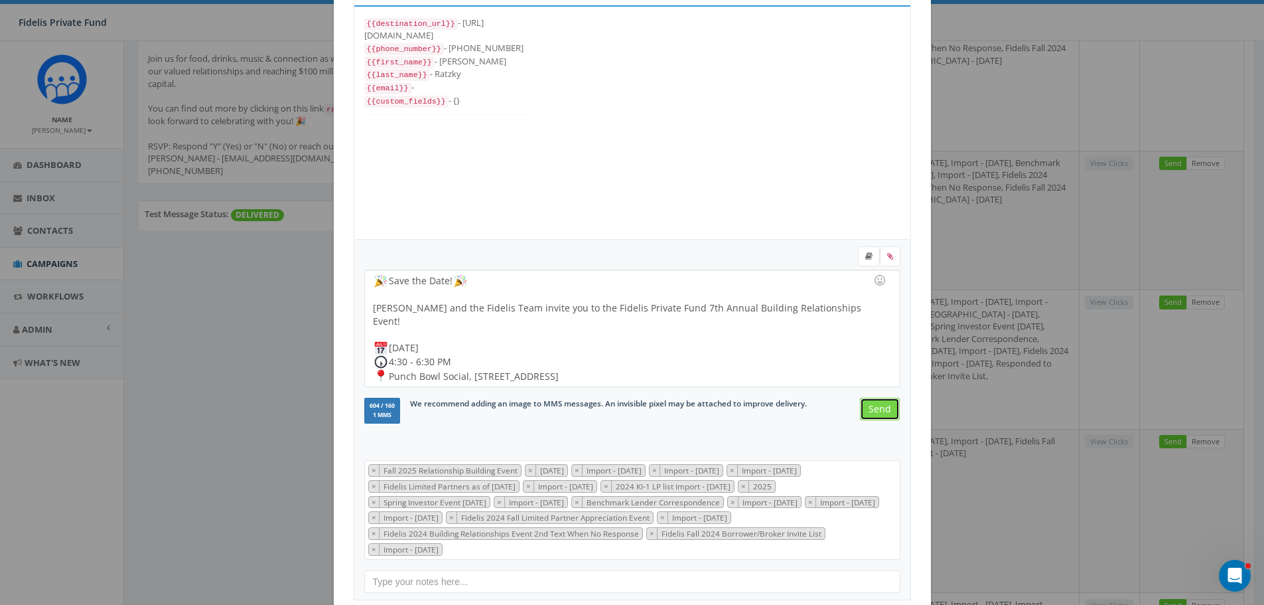
click at [875, 410] on input "Send" at bounding box center [880, 409] width 40 height 23
click at [873, 404] on input "Send" at bounding box center [880, 409] width 40 height 23
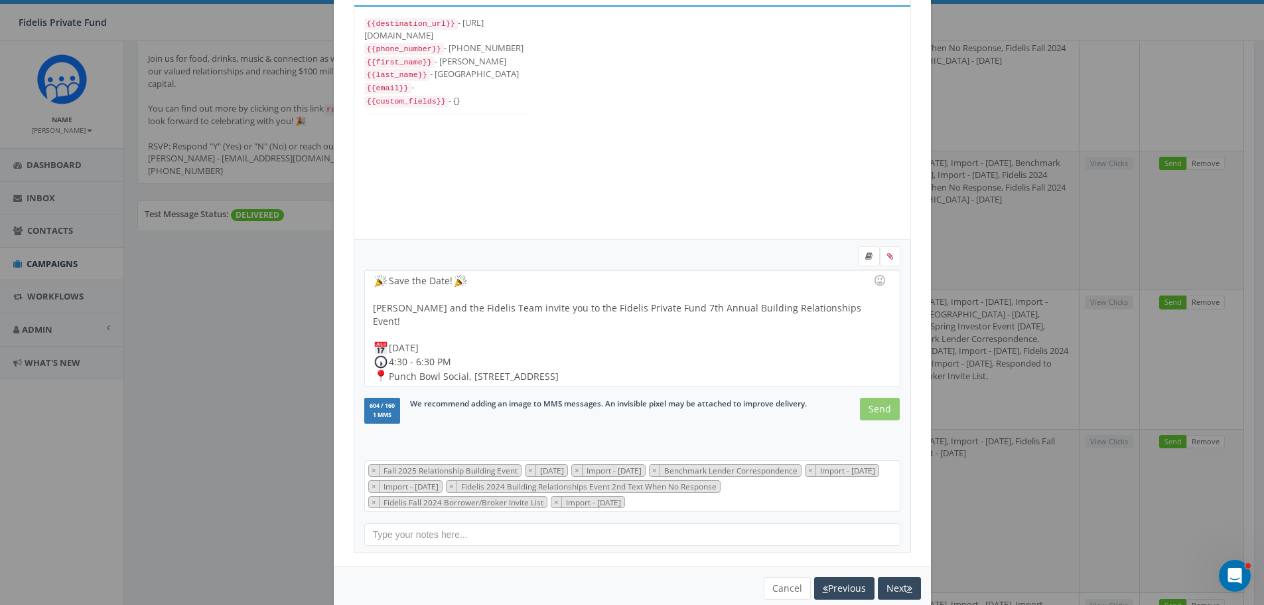
scroll to position [106, 0]
click at [873, 409] on input "Send" at bounding box center [880, 409] width 40 height 23
click at [877, 408] on input "Send" at bounding box center [880, 409] width 40 height 23
click at [881, 409] on input "Send" at bounding box center [880, 409] width 40 height 23
click at [873, 412] on input "Send" at bounding box center [880, 409] width 40 height 23
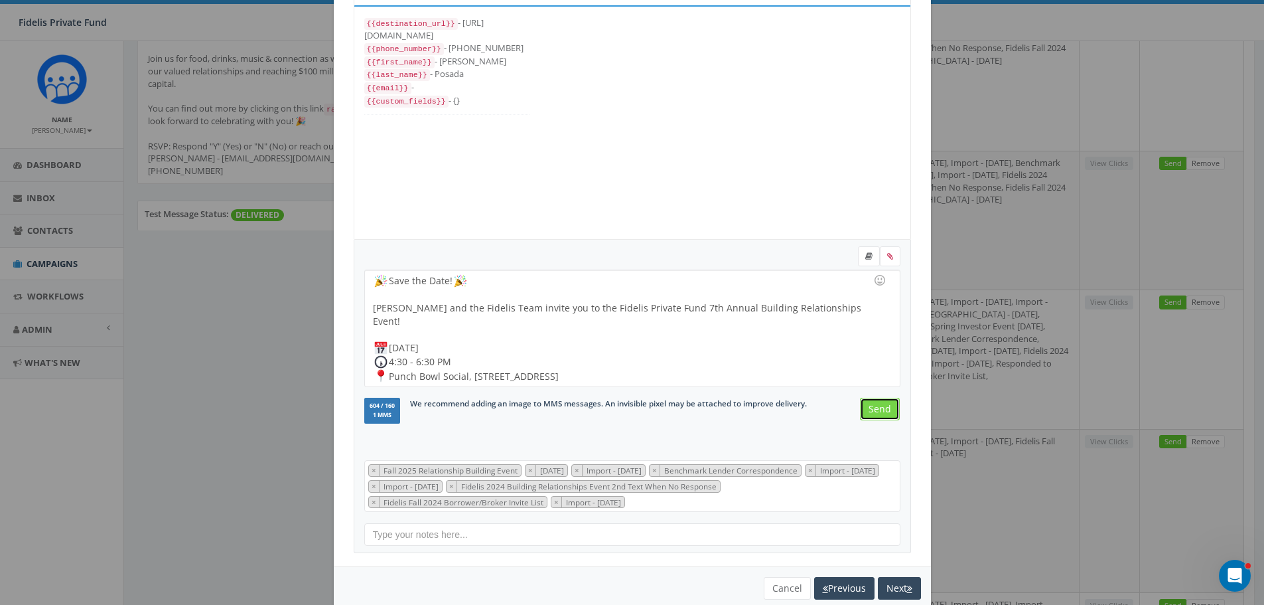
click at [865, 412] on input "Send" at bounding box center [880, 409] width 40 height 23
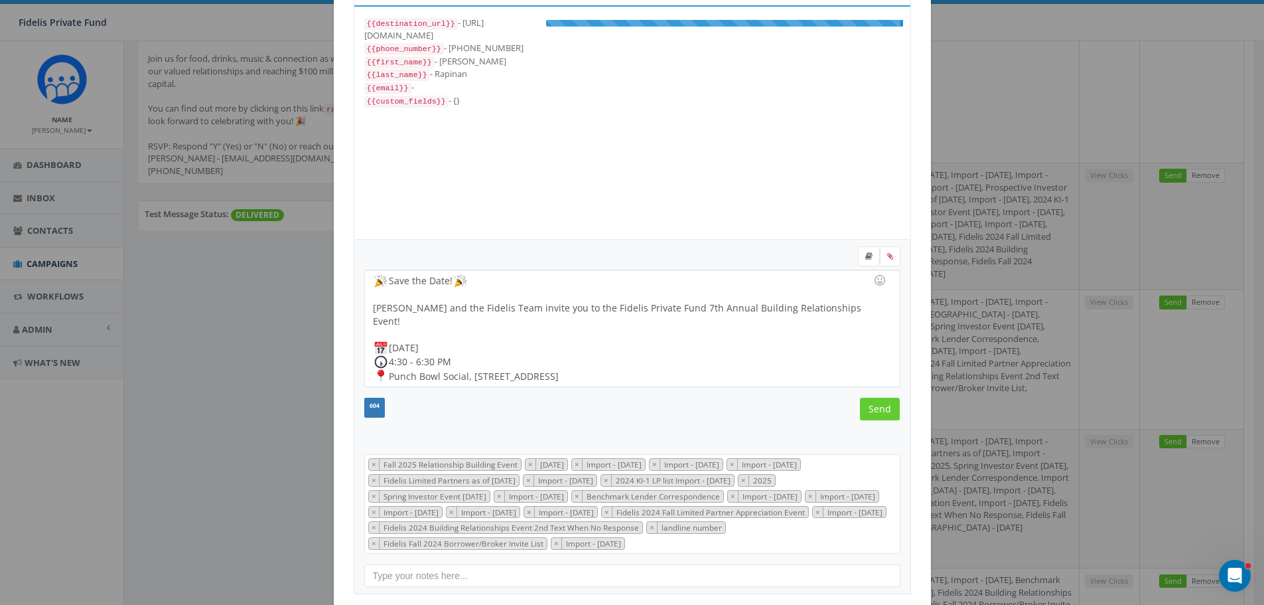
scroll to position [292, 0]
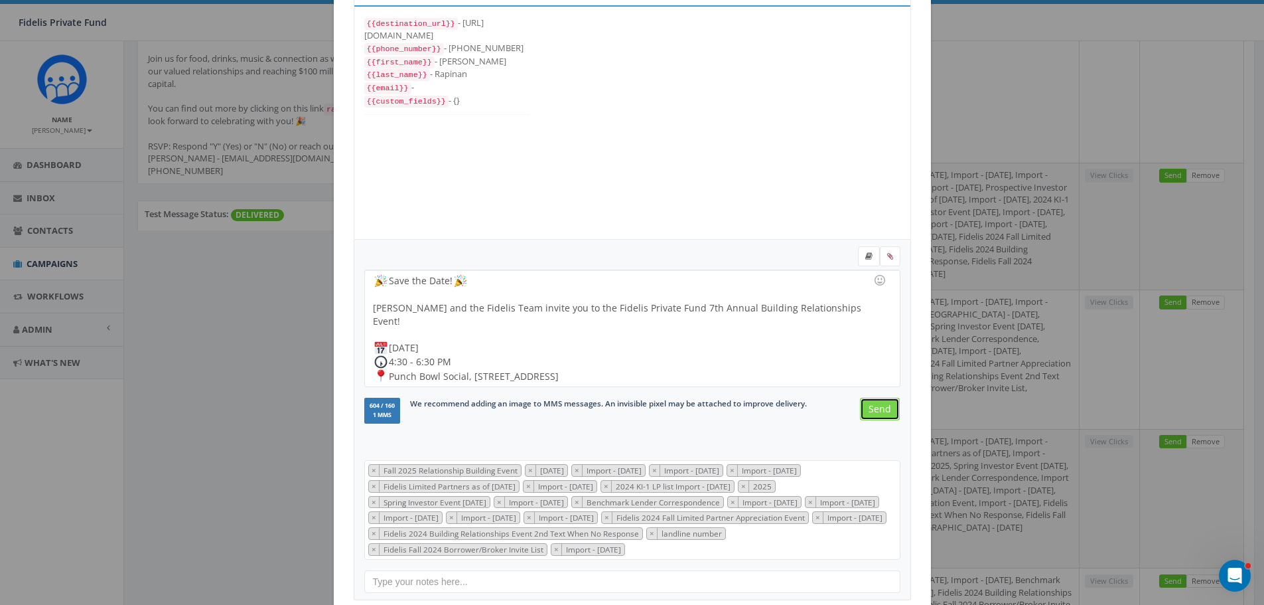
click at [867, 407] on input "Send" at bounding box center [880, 409] width 40 height 23
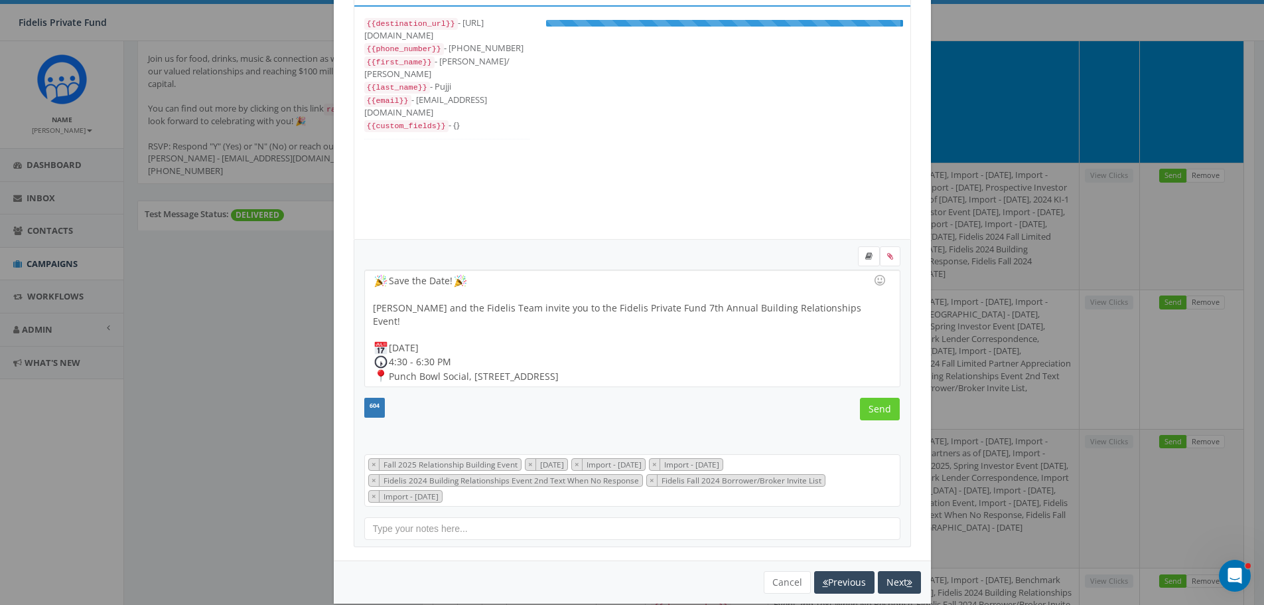
scroll to position [80, 0]
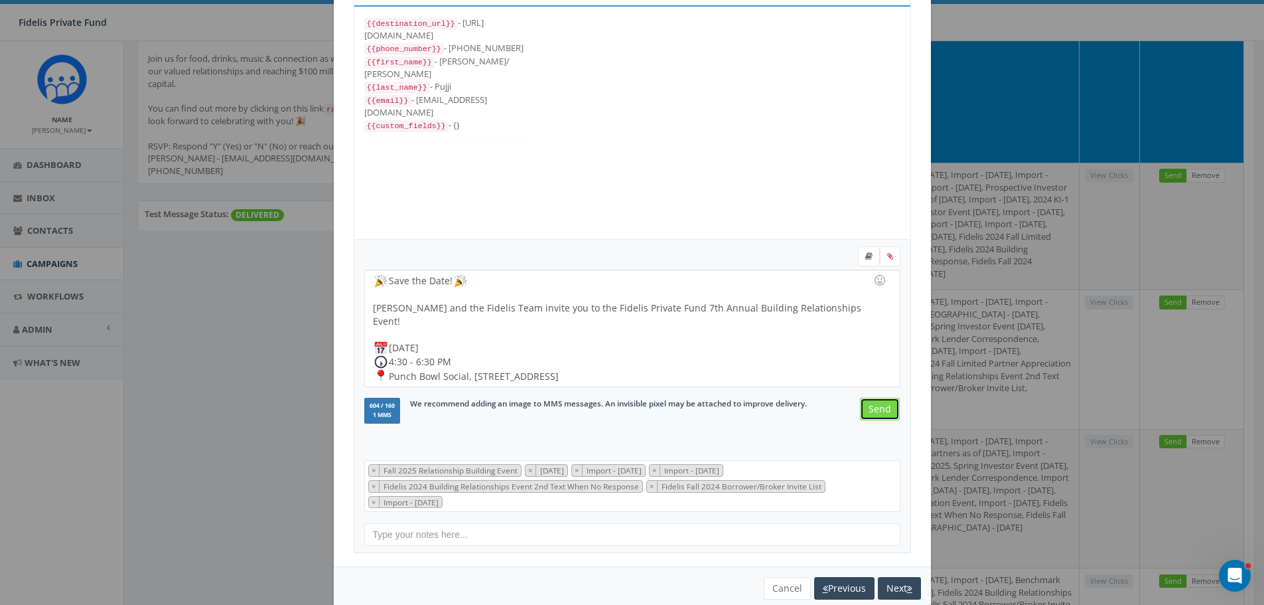
click at [874, 404] on input "Send" at bounding box center [880, 409] width 40 height 23
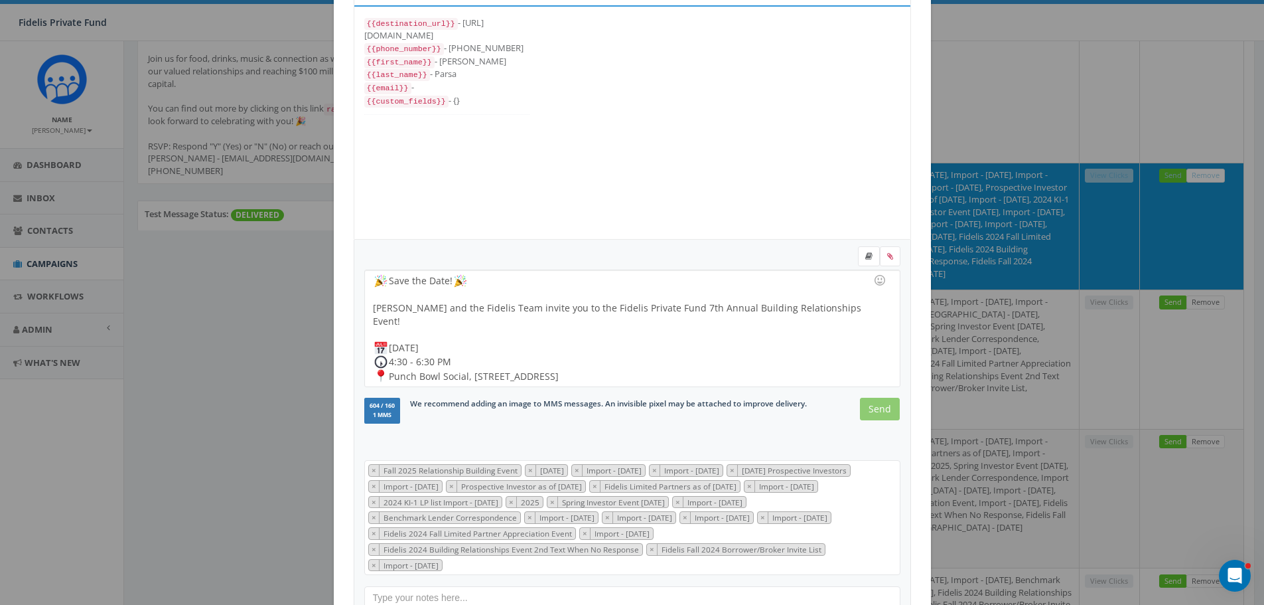
scroll to position [292, 0]
click at [874, 413] on input "Send" at bounding box center [880, 409] width 40 height 23
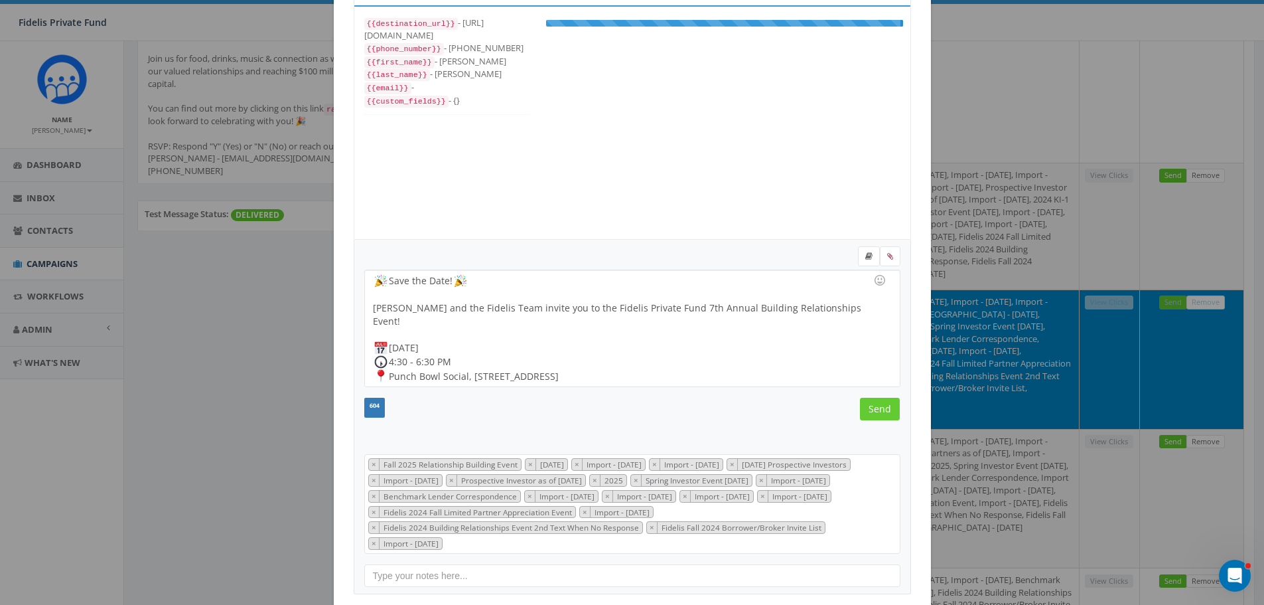
select select "Fall 2025 Relationship Building Event"
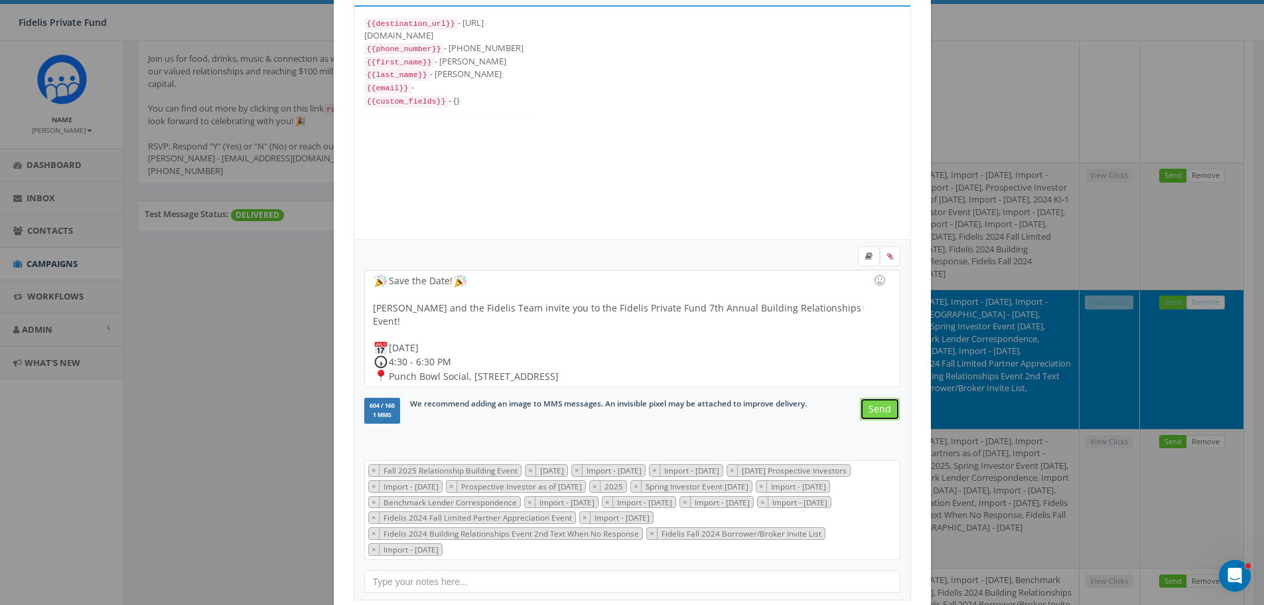
click at [880, 409] on input "Send" at bounding box center [880, 409] width 40 height 23
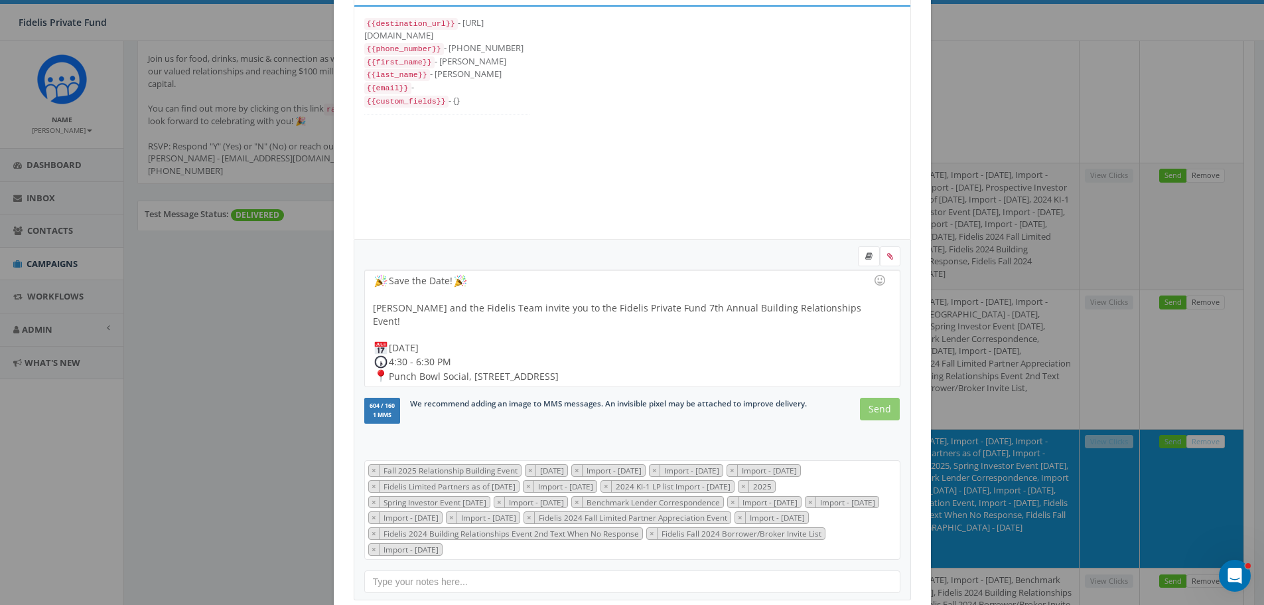
scroll to position [265, 0]
click at [874, 411] on input "Send" at bounding box center [880, 409] width 40 height 23
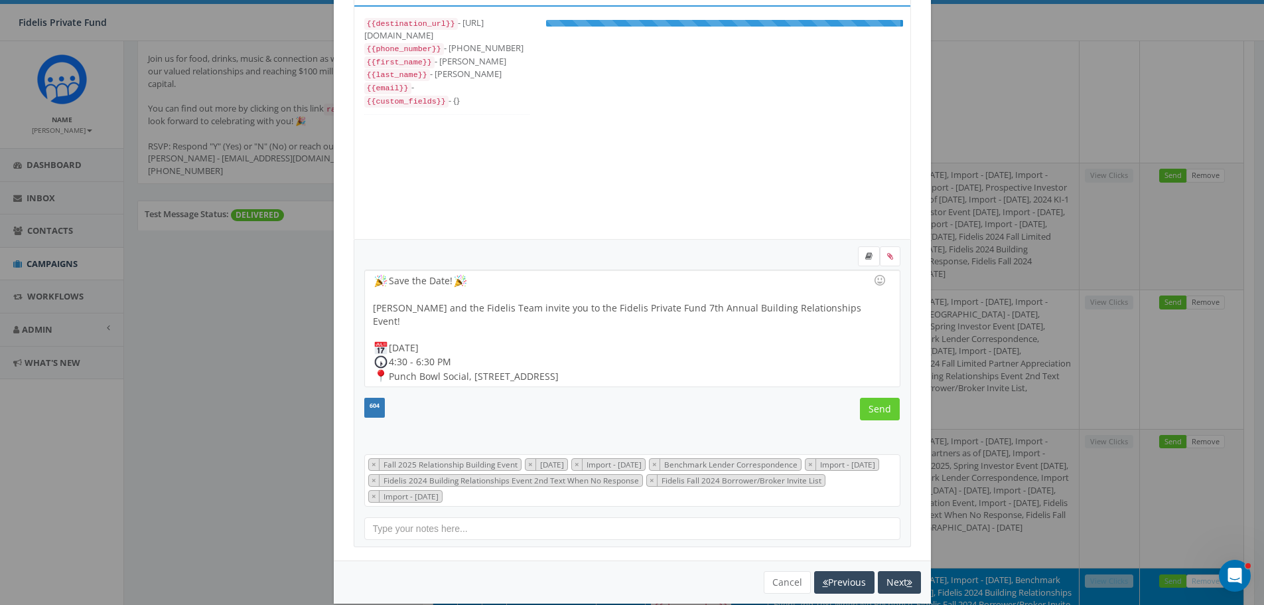
scroll to position [93, 0]
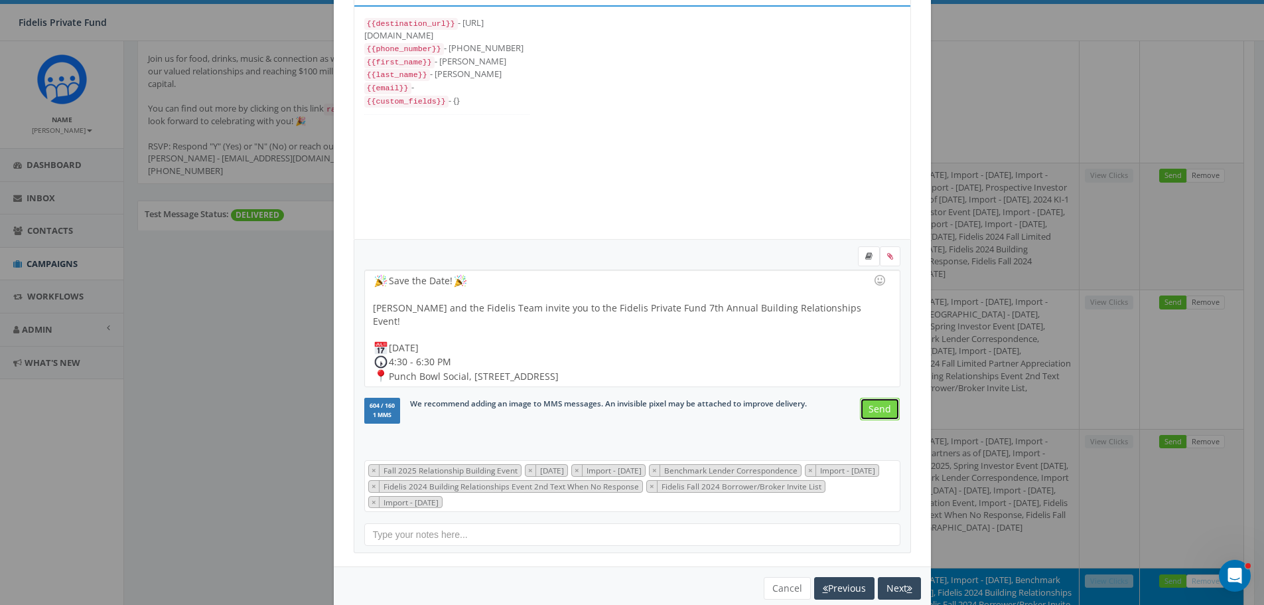
click at [868, 408] on input "Send" at bounding box center [880, 409] width 40 height 23
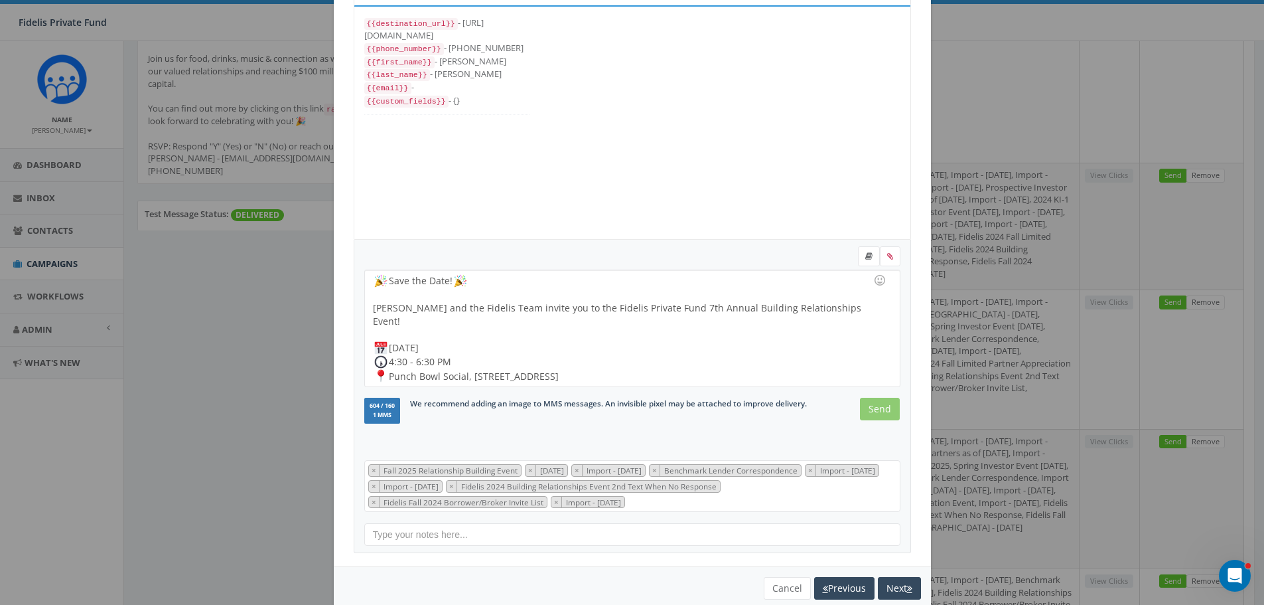
scroll to position [106, 0]
click at [877, 410] on input "Send" at bounding box center [880, 409] width 40 height 23
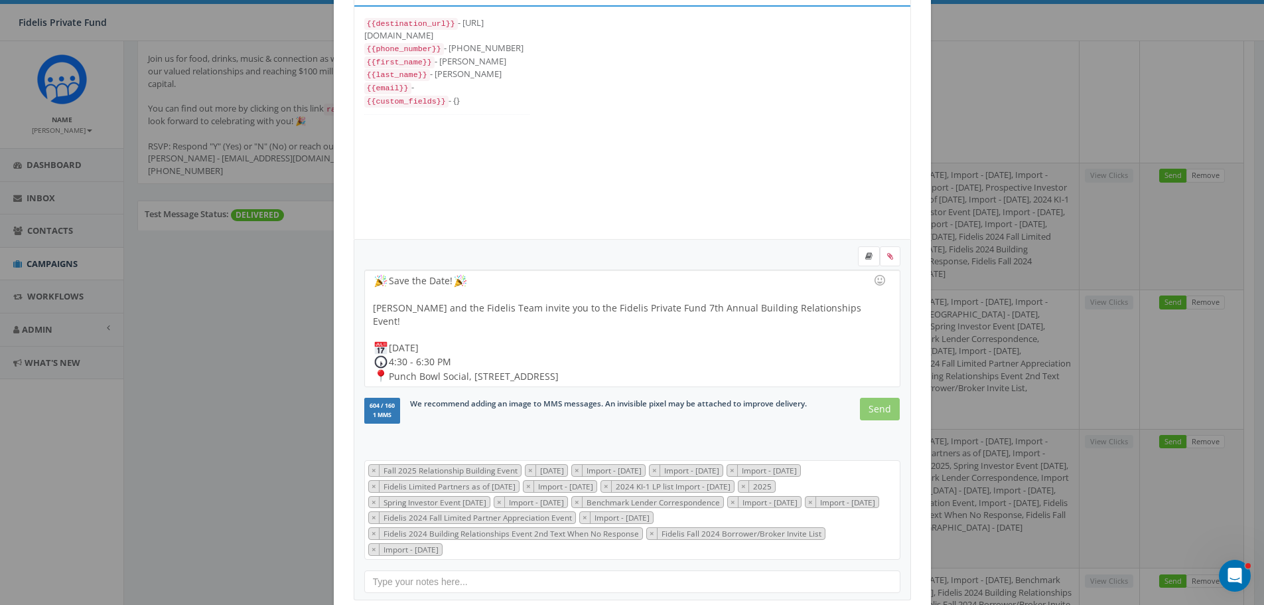
scroll to position [239, 0]
click at [872, 410] on input "Send" at bounding box center [880, 409] width 40 height 23
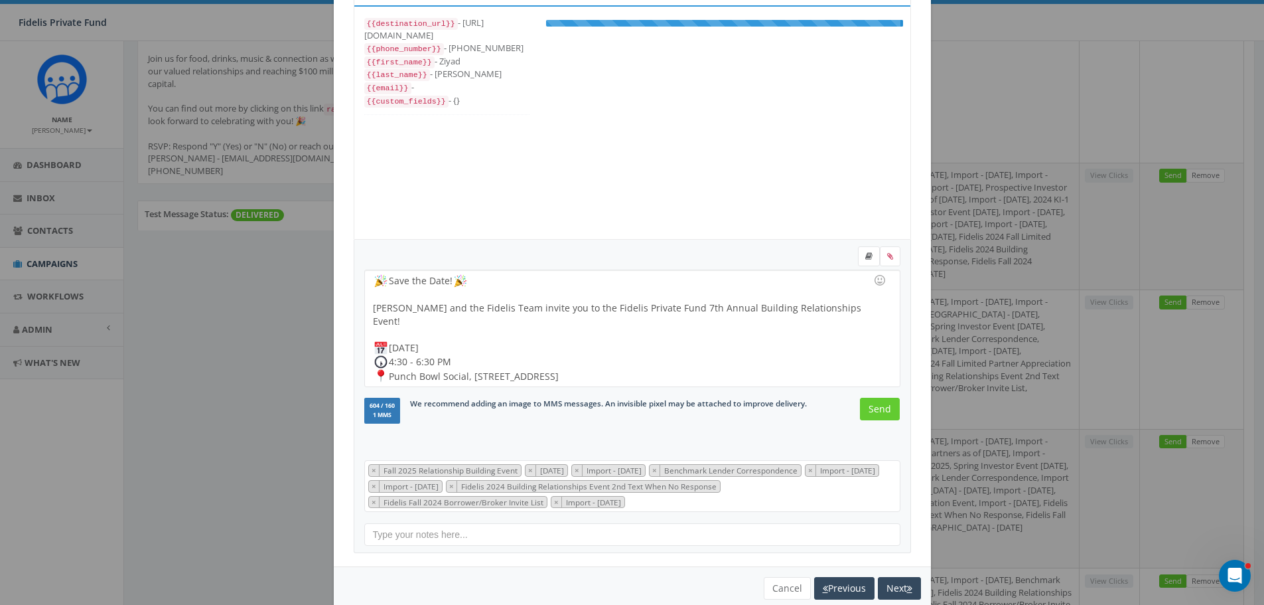
scroll to position [106, 0]
click at [881, 406] on input "Send" at bounding box center [880, 409] width 40 height 23
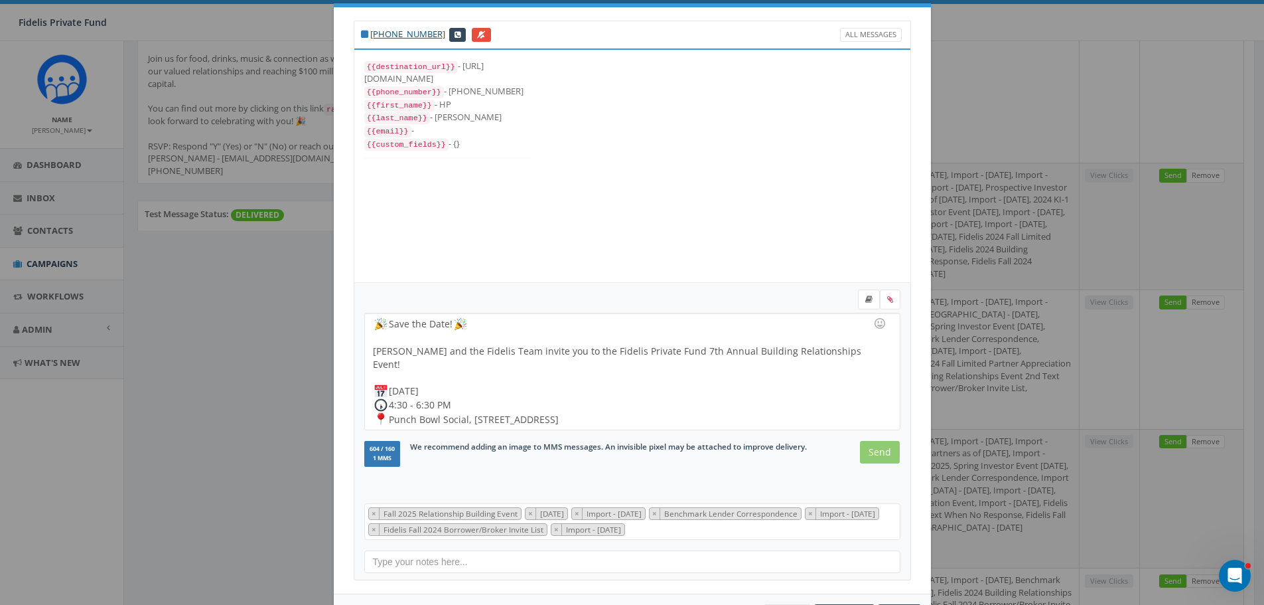
scroll to position [0, 0]
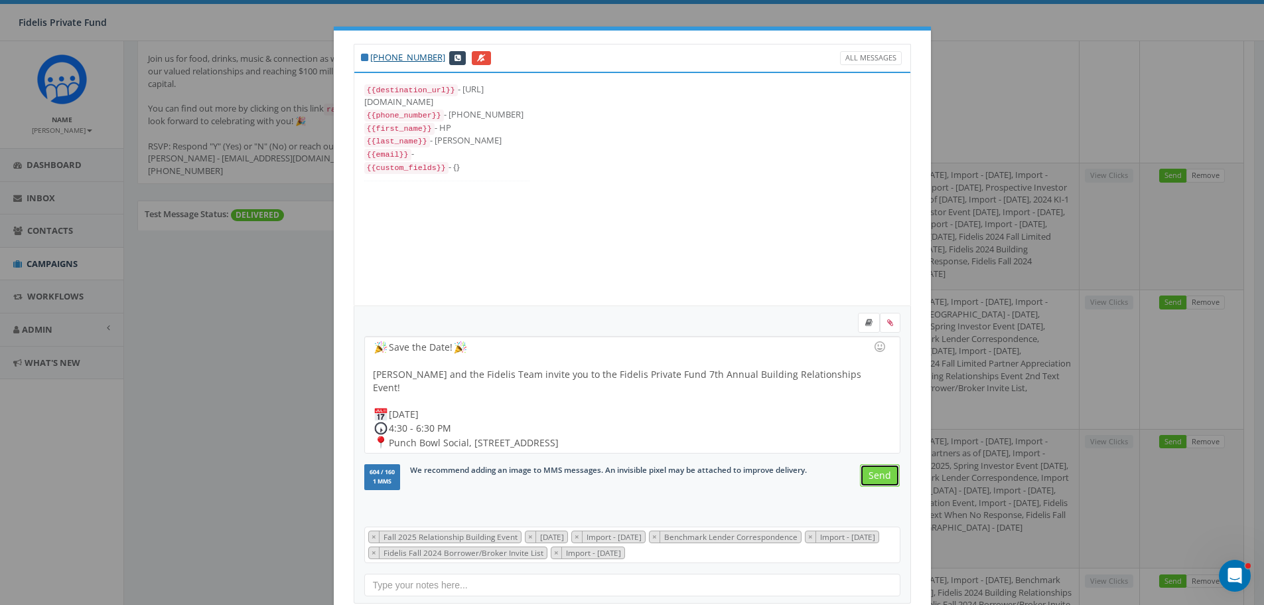
click at [874, 475] on input "Send" at bounding box center [880, 475] width 40 height 23
click at [867, 479] on input "Send" at bounding box center [880, 475] width 40 height 23
click at [877, 469] on input "Send" at bounding box center [880, 475] width 40 height 23
click at [882, 478] on input "Send" at bounding box center [880, 475] width 40 height 23
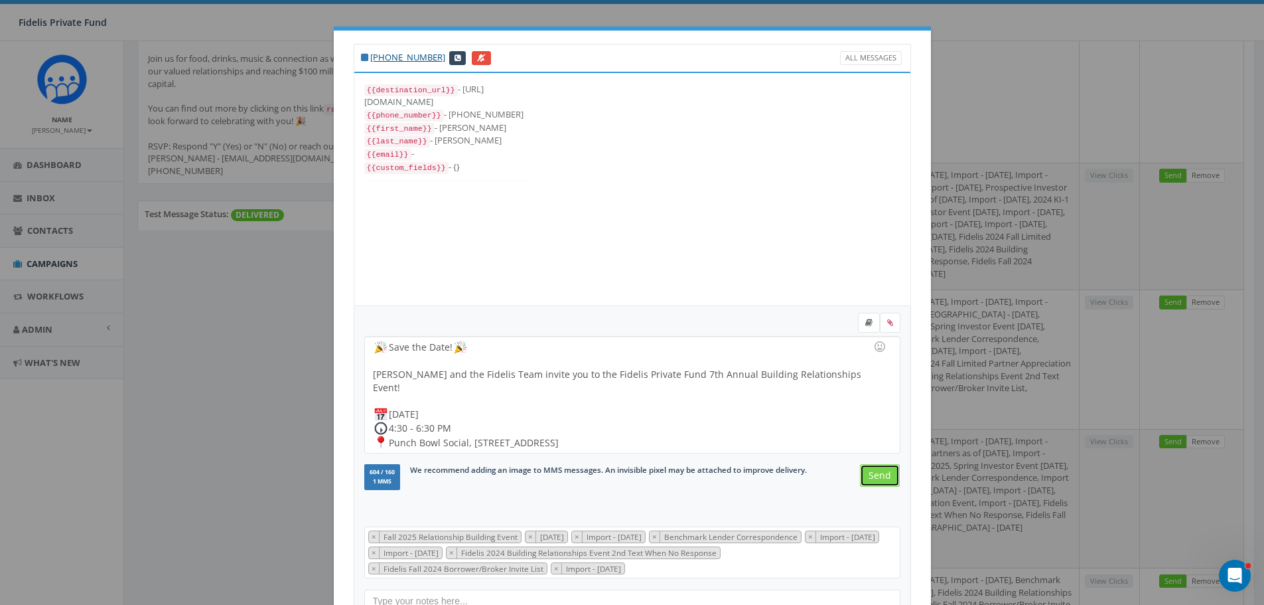
click at [878, 475] on input "Send" at bounding box center [880, 475] width 40 height 23
click at [869, 473] on input "Send" at bounding box center [880, 475] width 40 height 23
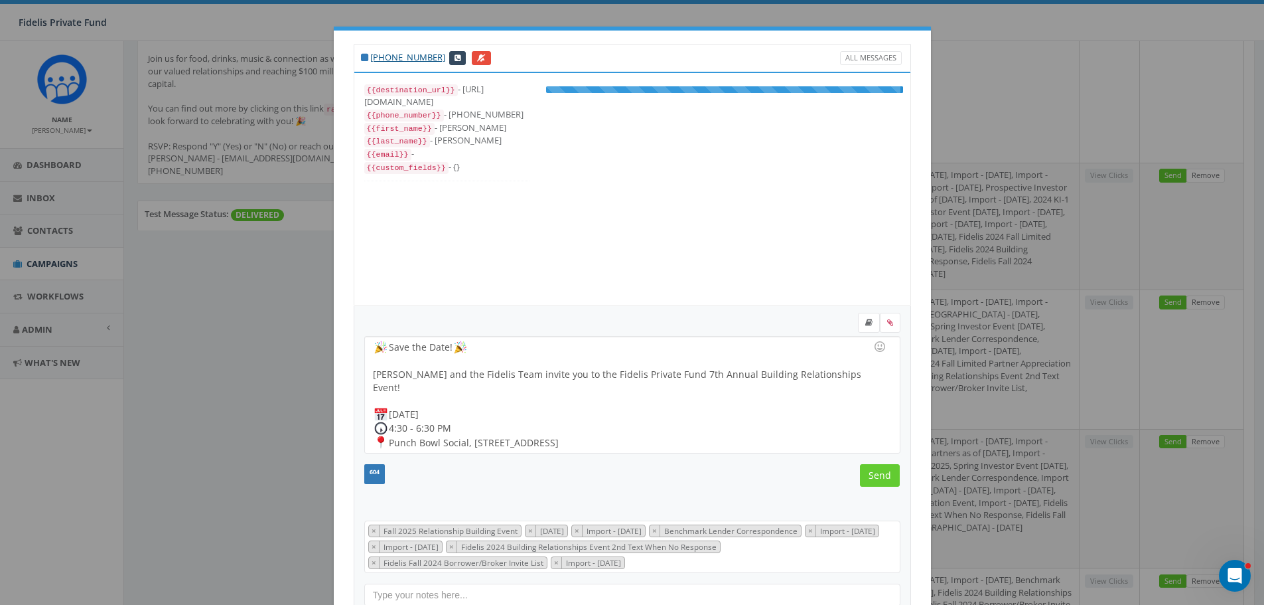
scroll to position [106, 0]
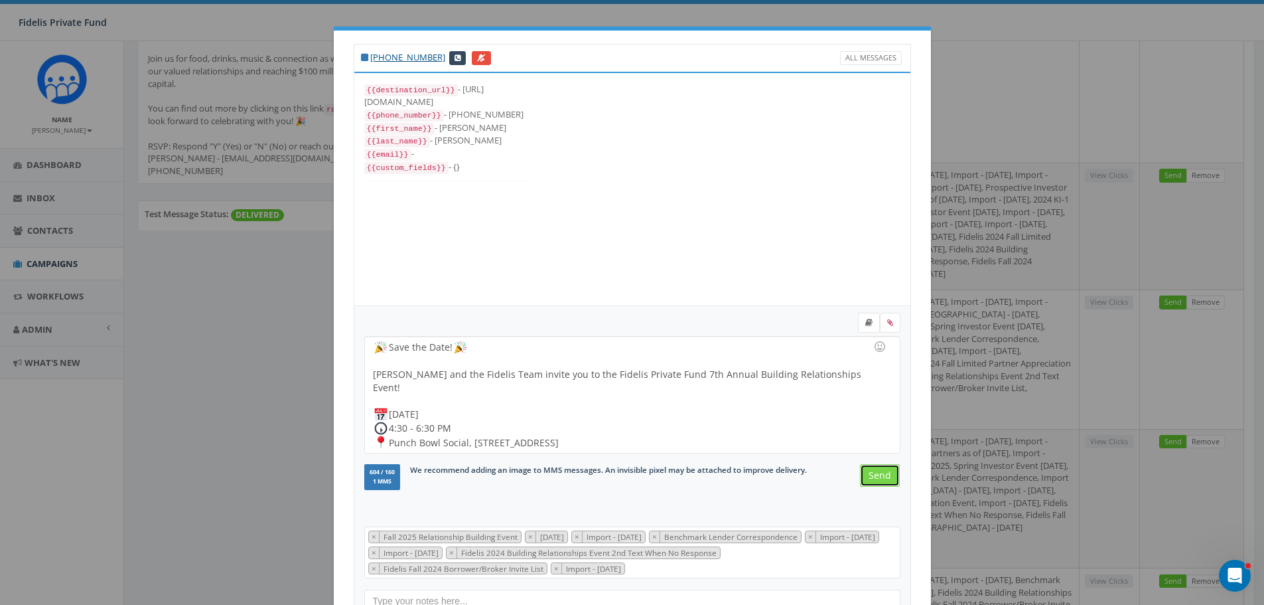
click at [877, 473] on input "Send" at bounding box center [880, 475] width 40 height 23
click at [881, 474] on input "Send" at bounding box center [880, 475] width 40 height 23
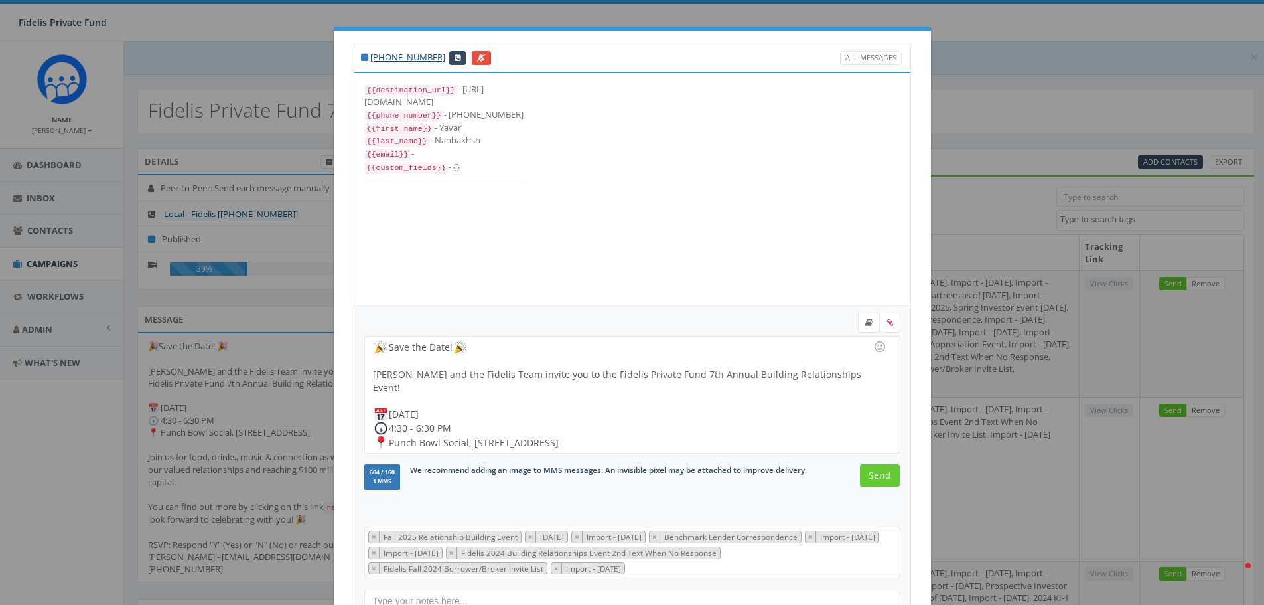
select select
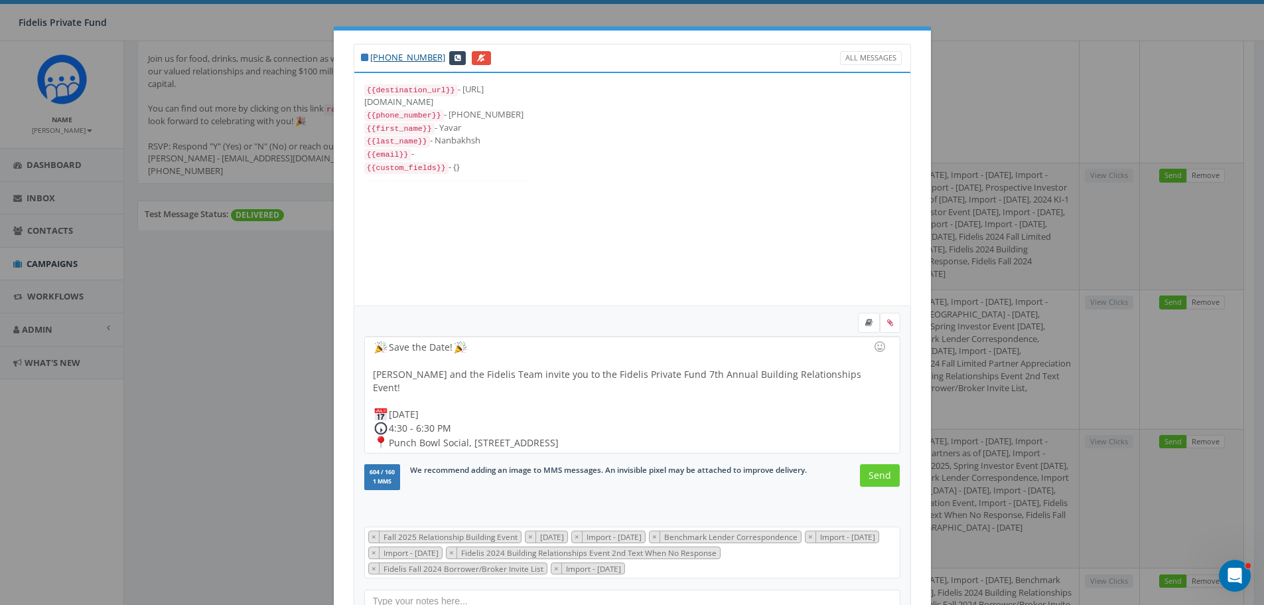
scroll to position [106, 0]
click at [878, 482] on input "Send" at bounding box center [880, 475] width 40 height 23
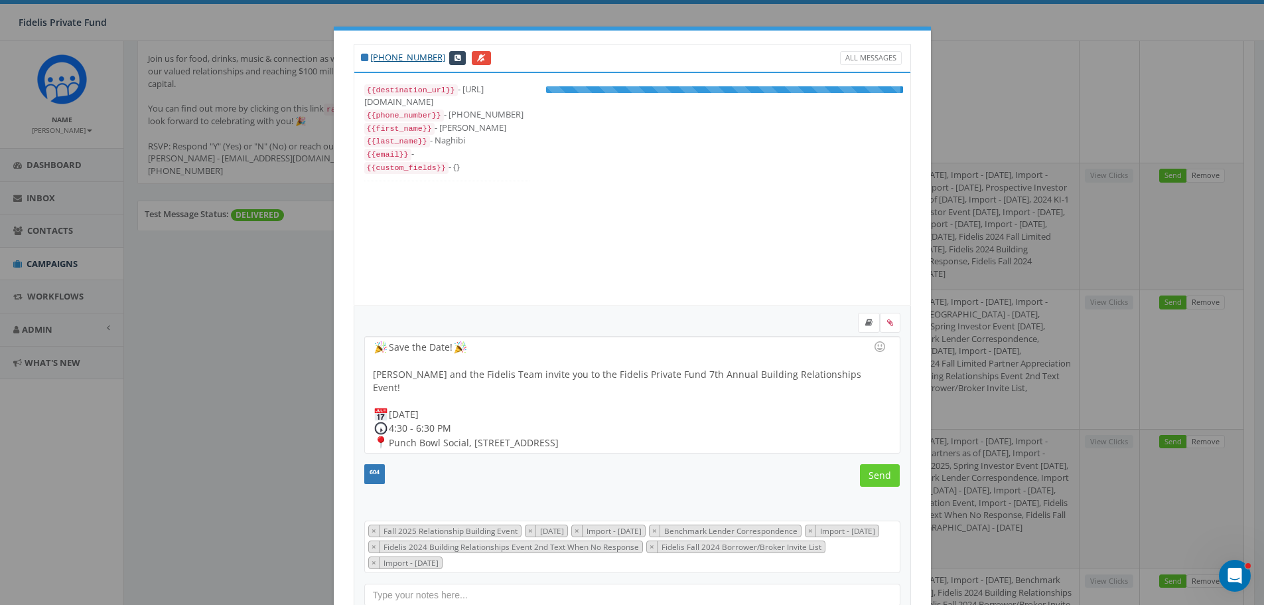
scroll to position [93, 0]
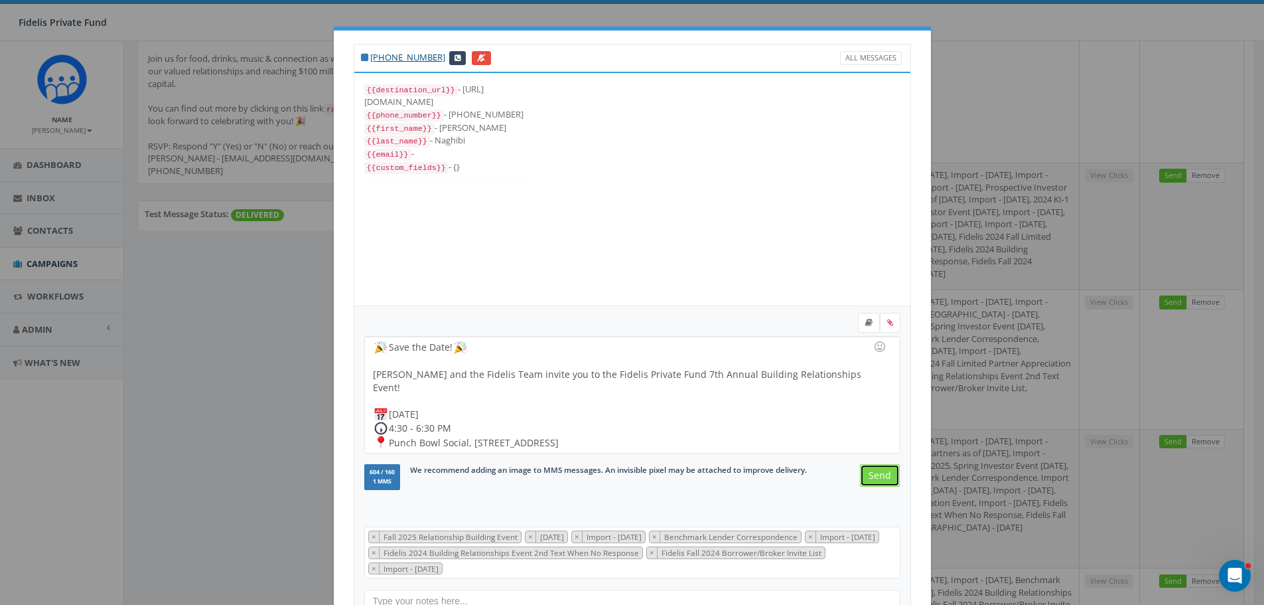
click at [878, 474] on input "Send" at bounding box center [880, 475] width 40 height 23
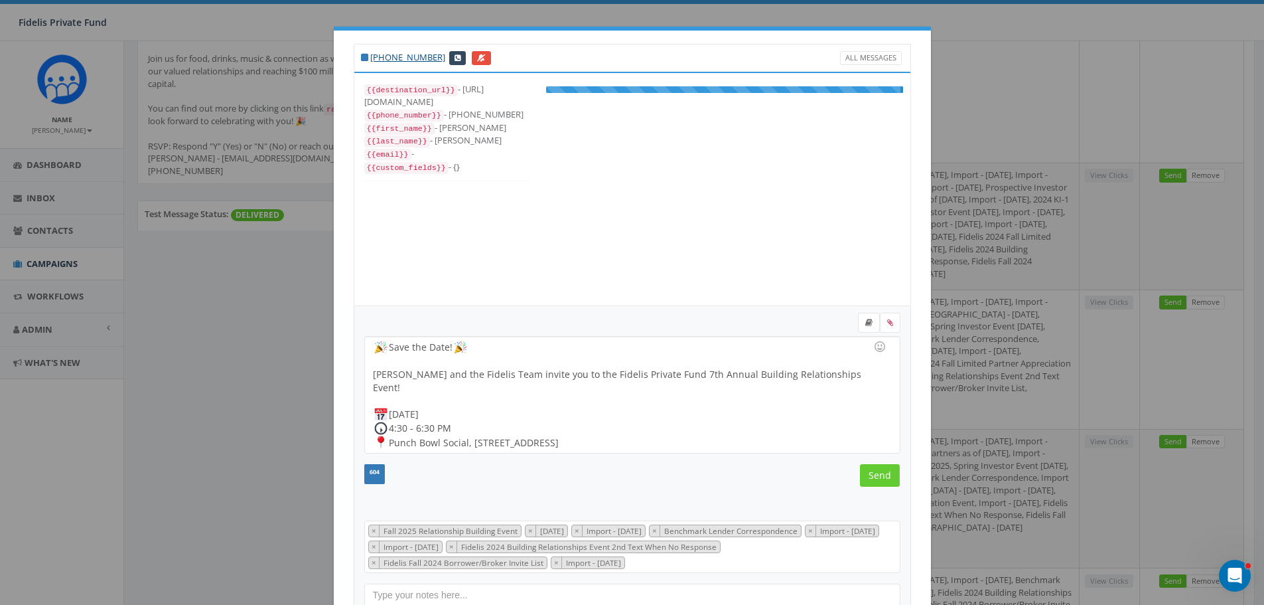
scroll to position [106, 0]
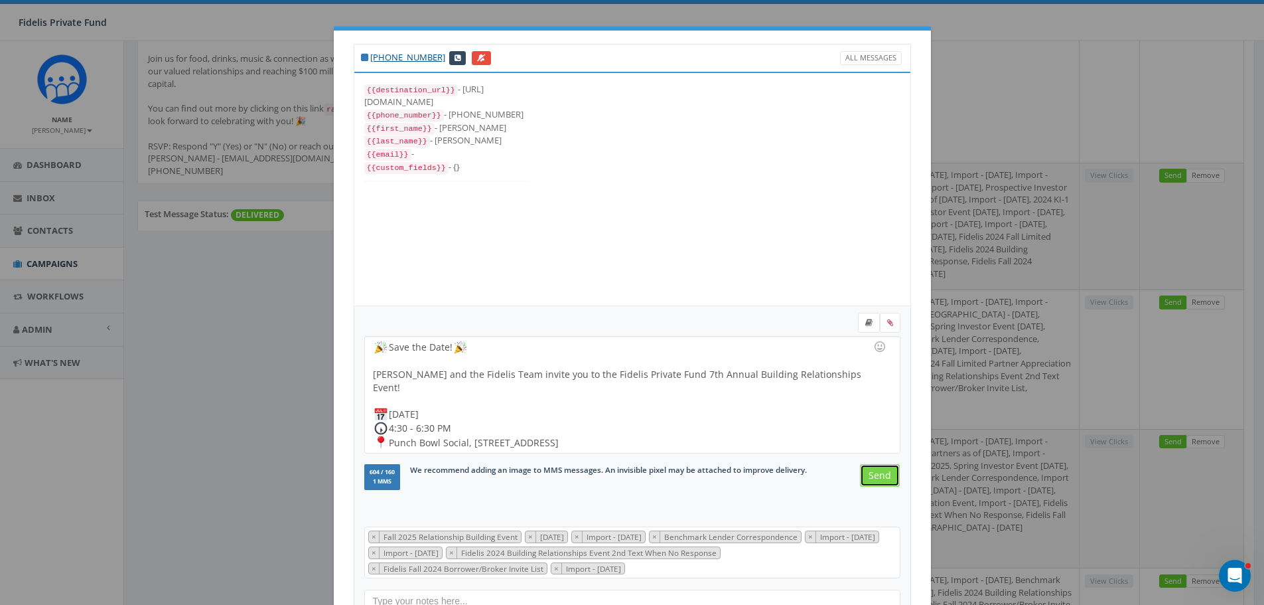
click at [873, 473] on input "Send" at bounding box center [880, 475] width 40 height 23
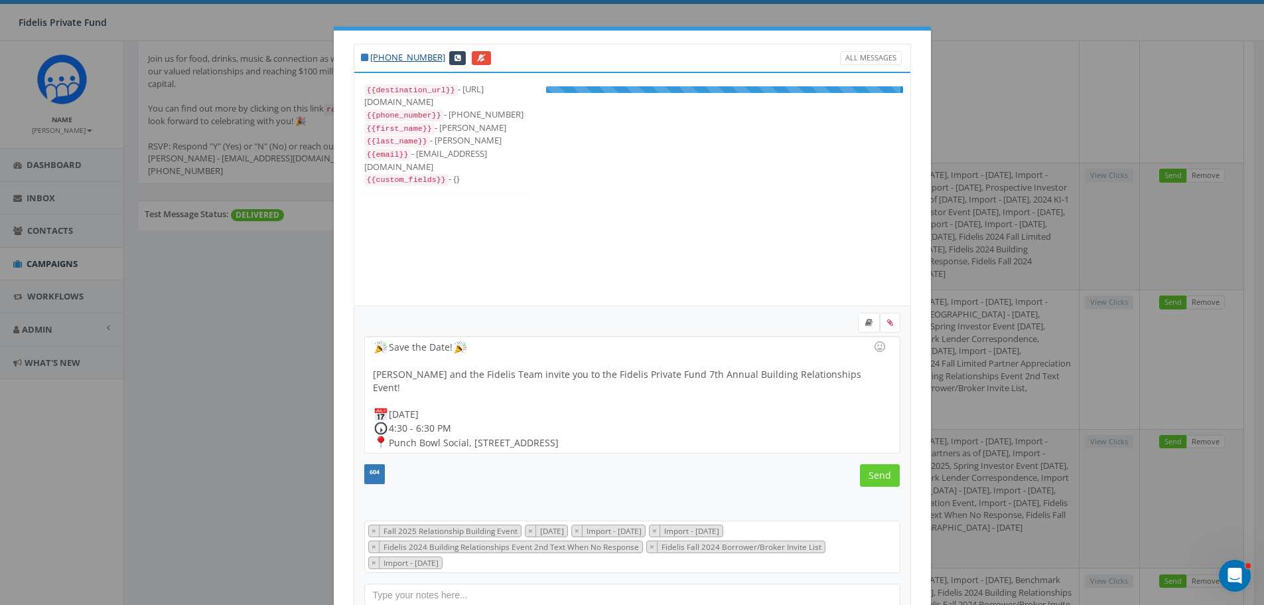
scroll to position [80, 0]
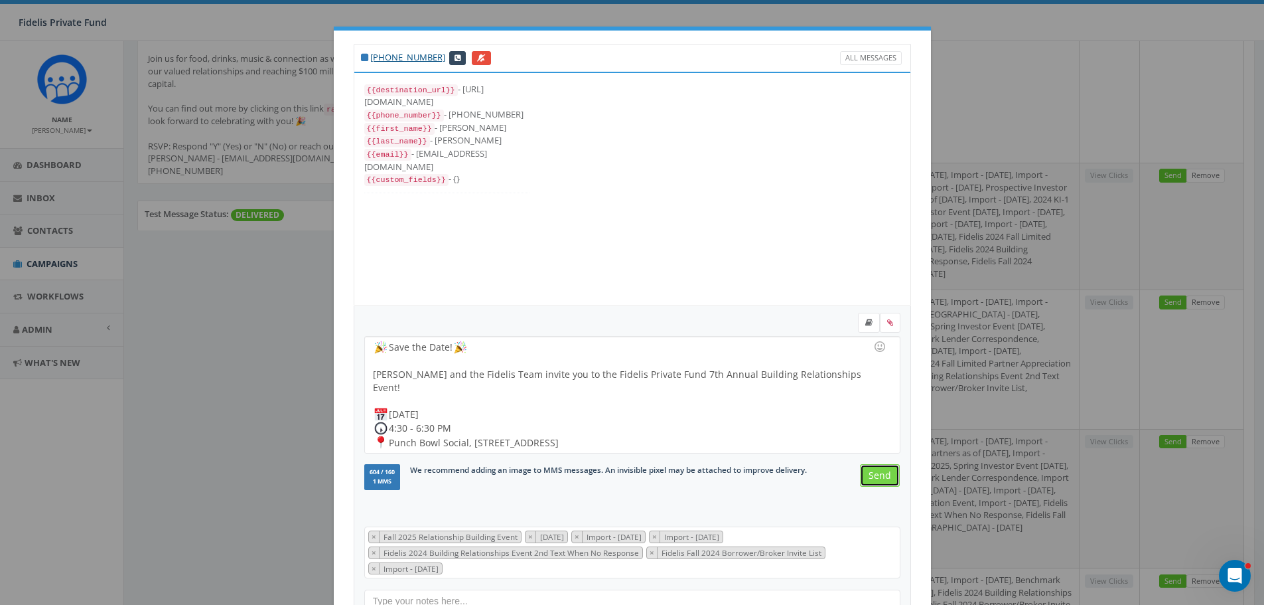
click at [877, 479] on input "Send" at bounding box center [880, 475] width 40 height 23
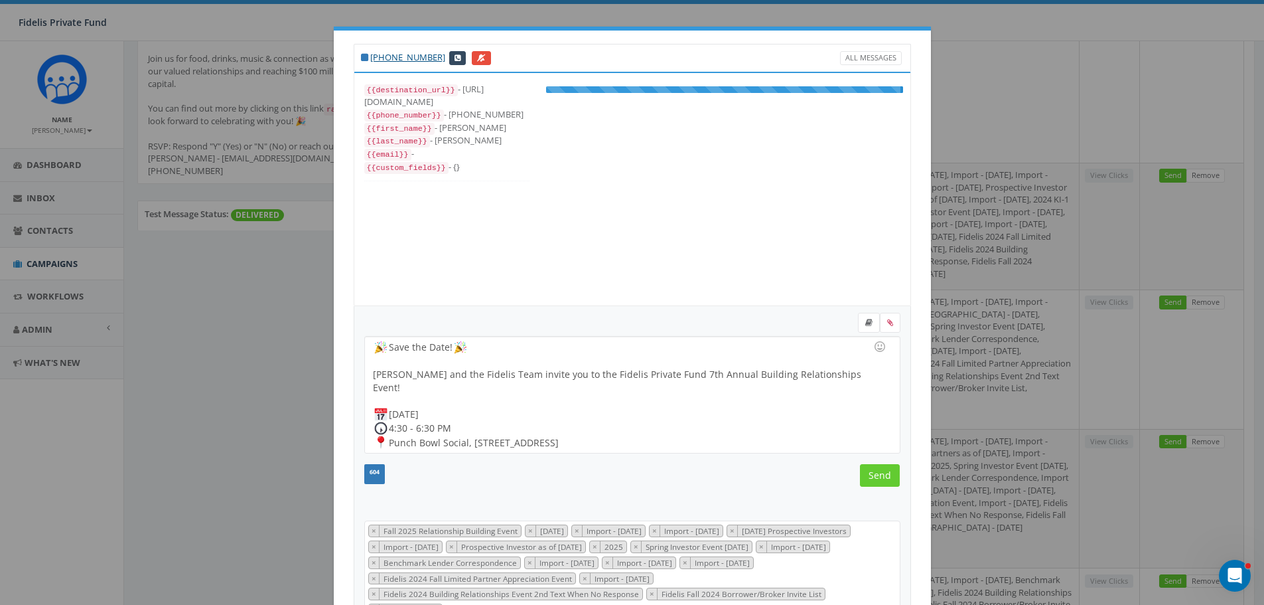
scroll to position [239, 0]
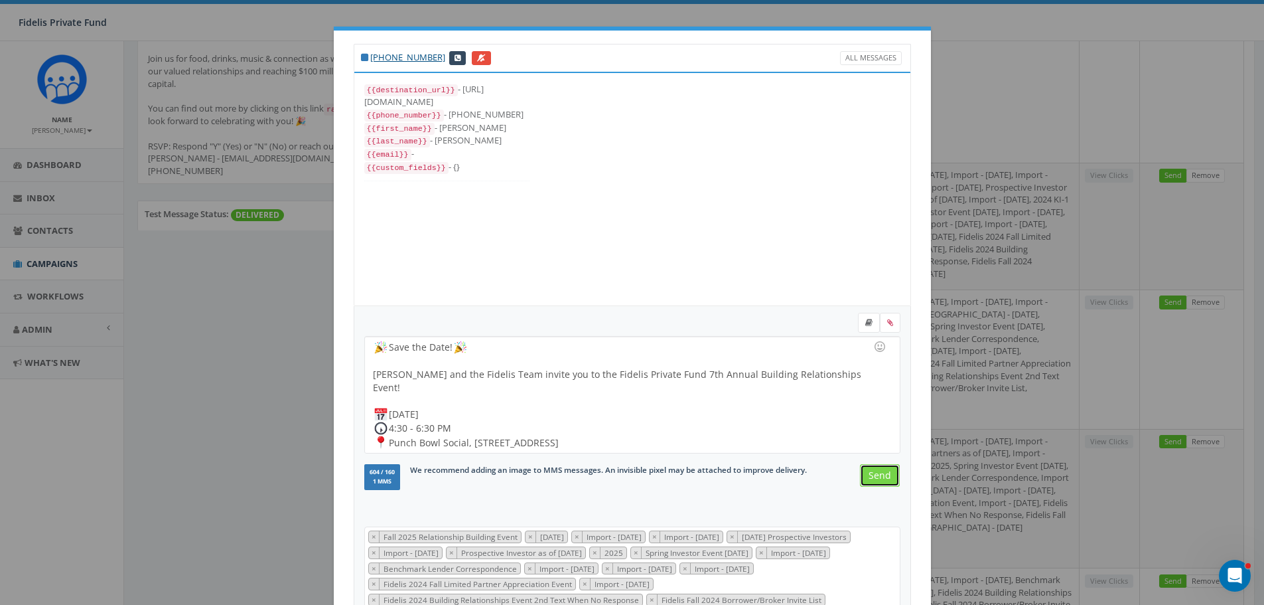
click at [870, 475] on input "Send" at bounding box center [880, 475] width 40 height 23
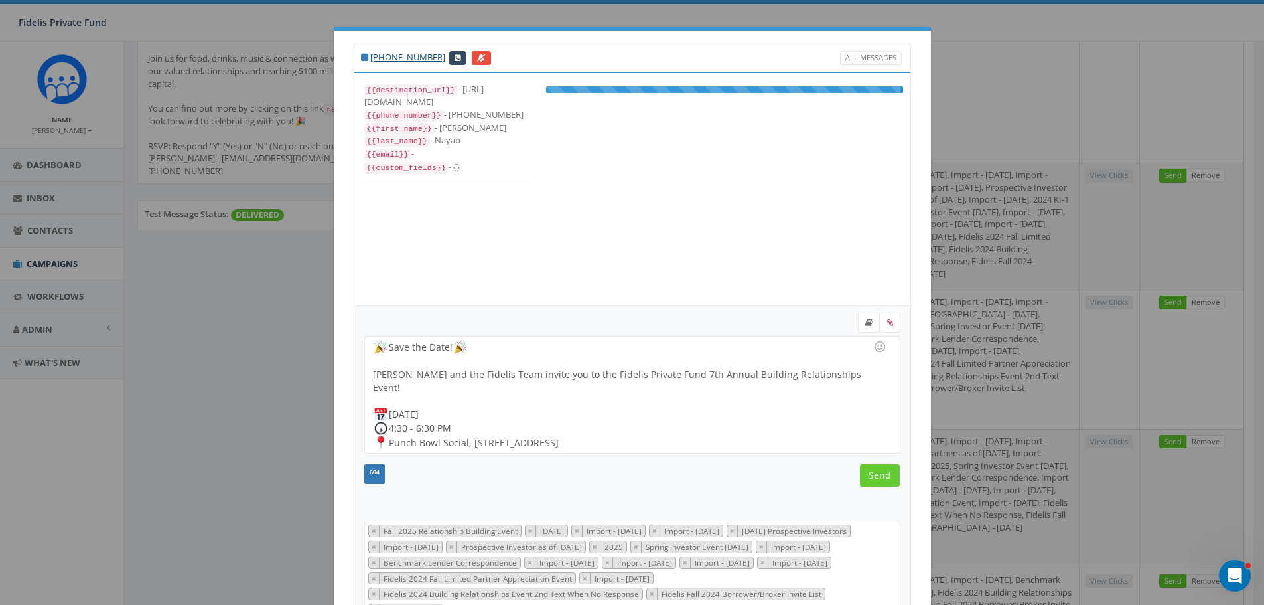
scroll to position [252, 0]
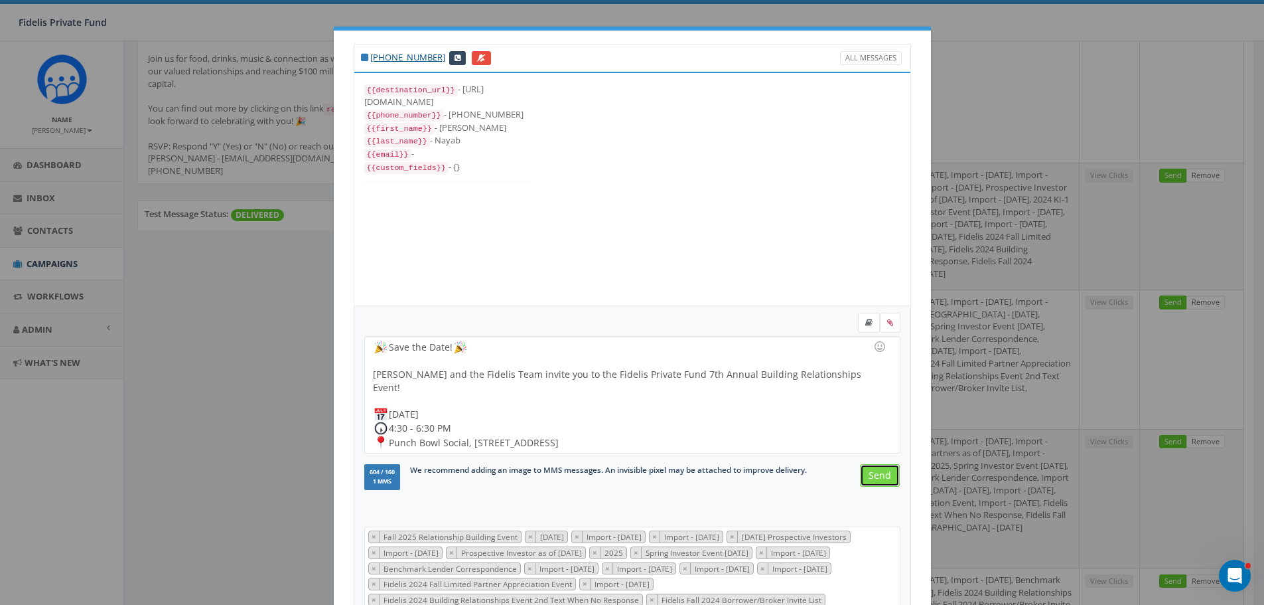
click at [869, 474] on input "Send" at bounding box center [880, 475] width 40 height 23
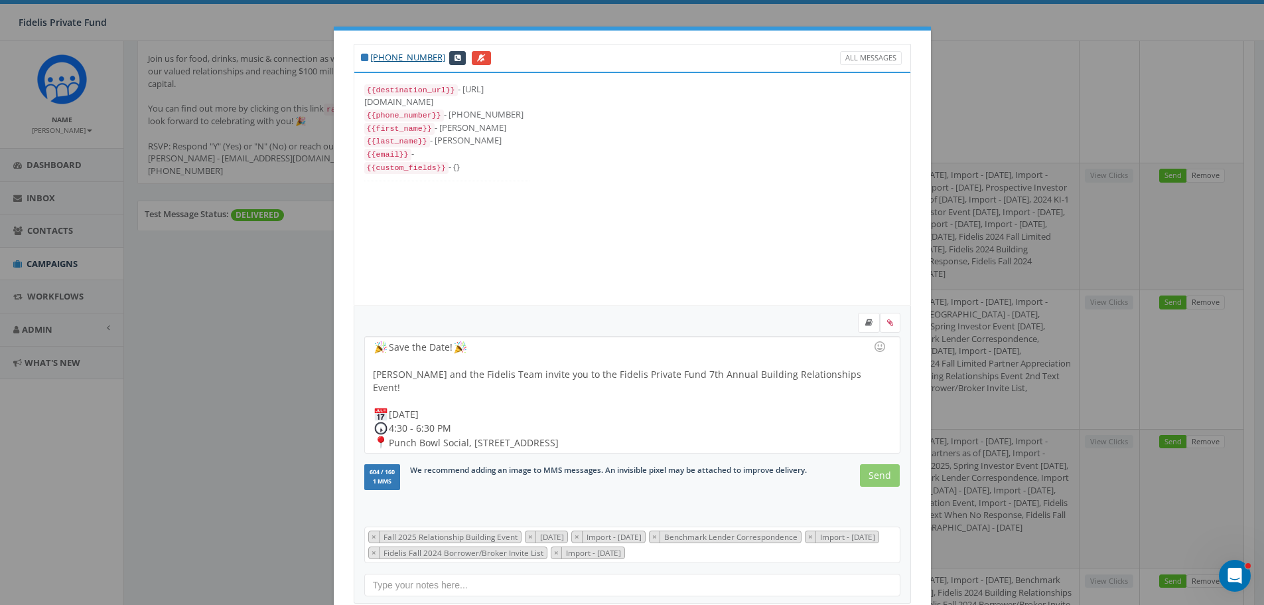
scroll to position [80, 0]
click at [870, 471] on input "Send" at bounding box center [880, 475] width 40 height 23
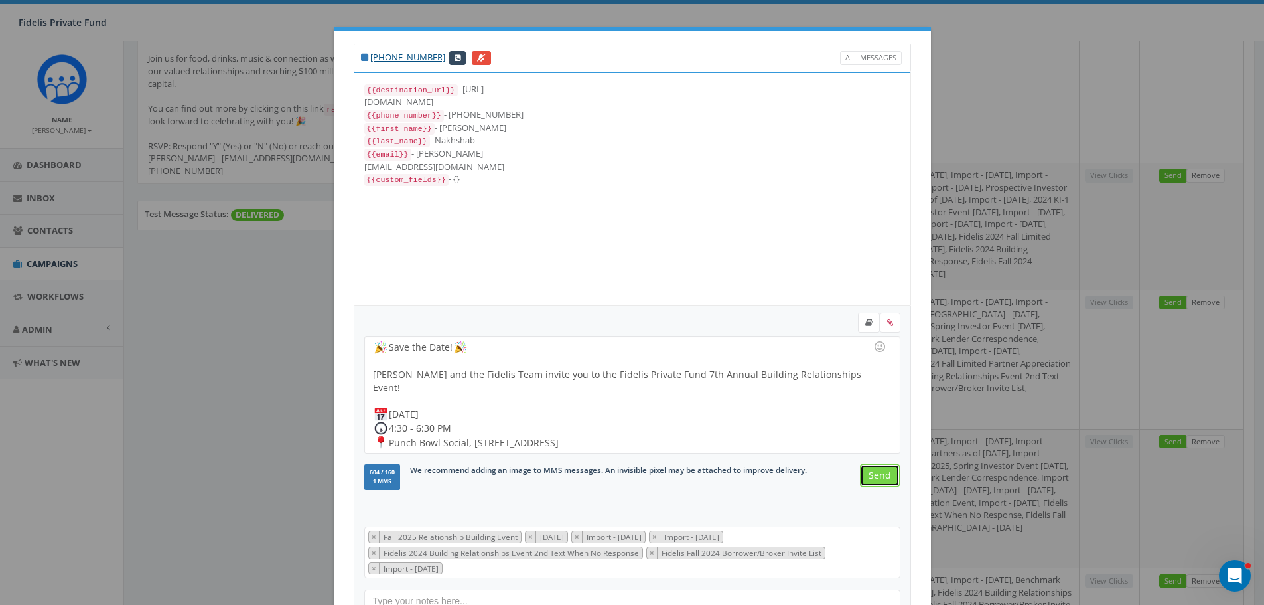
click at [867, 471] on input "Send" at bounding box center [880, 475] width 40 height 23
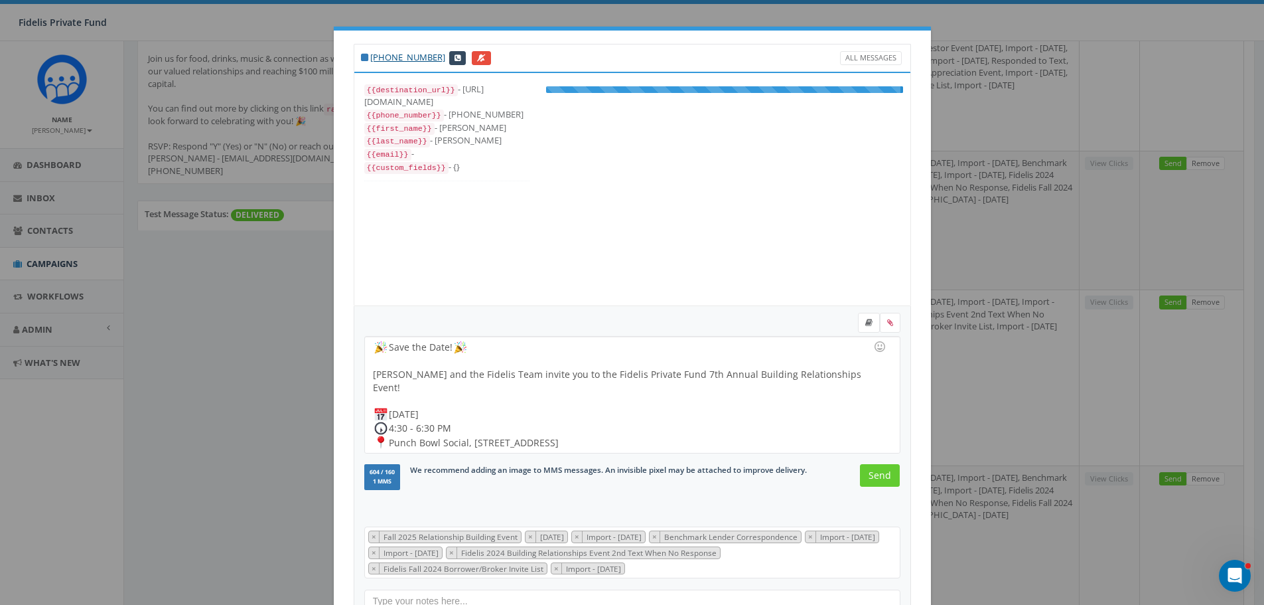
scroll to position [106, 0]
click at [874, 482] on input "Send" at bounding box center [880, 475] width 40 height 23
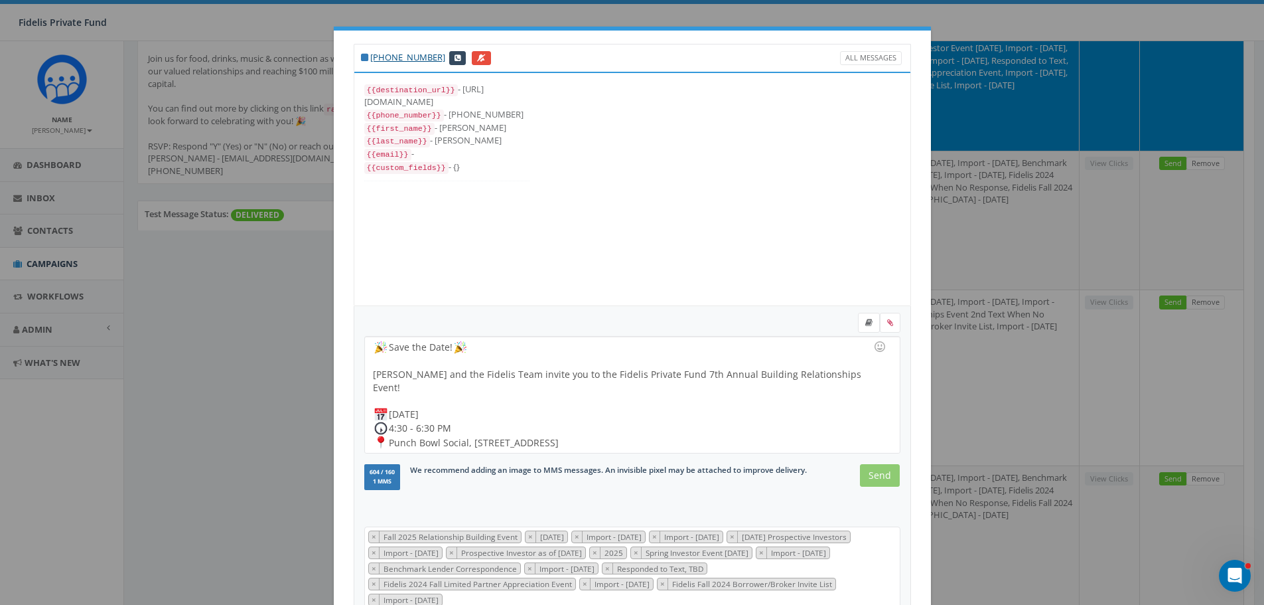
scroll to position [212, 0]
click at [875, 473] on input "Send" at bounding box center [880, 475] width 40 height 23
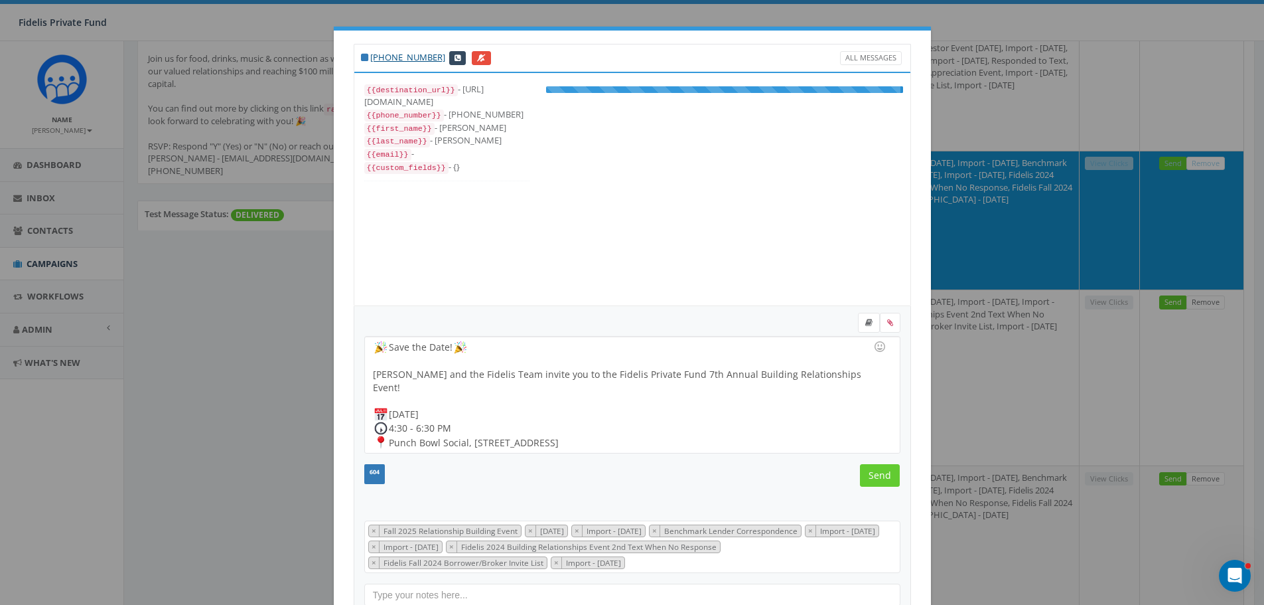
scroll to position [106, 0]
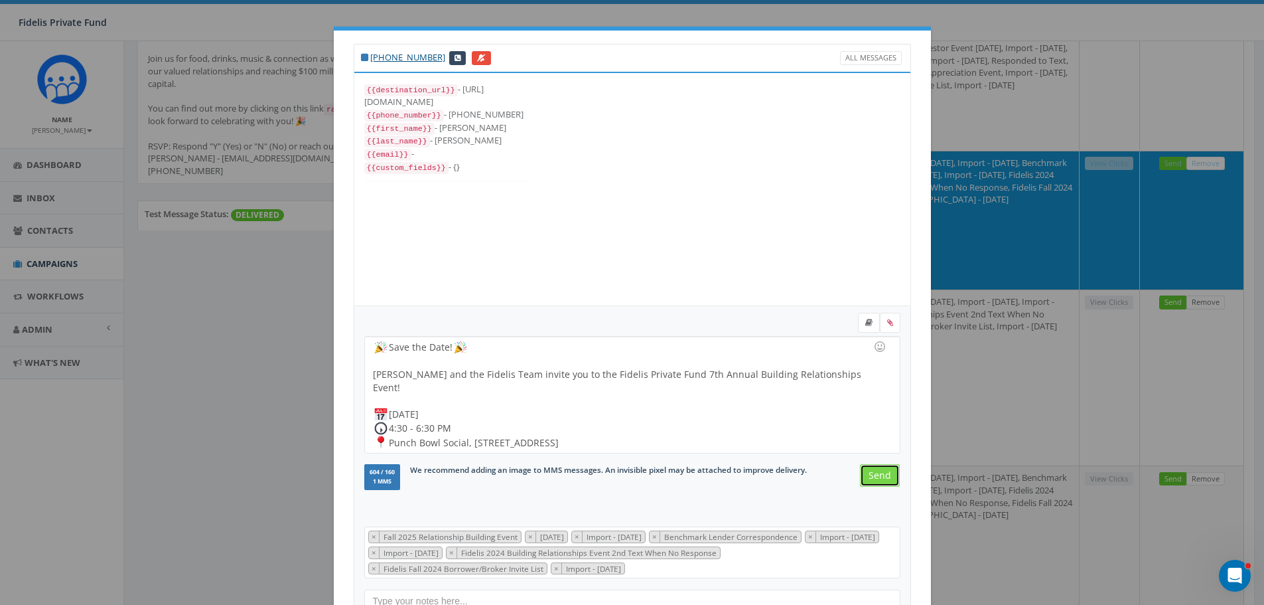
click at [875, 475] on input "Send" at bounding box center [880, 475] width 40 height 23
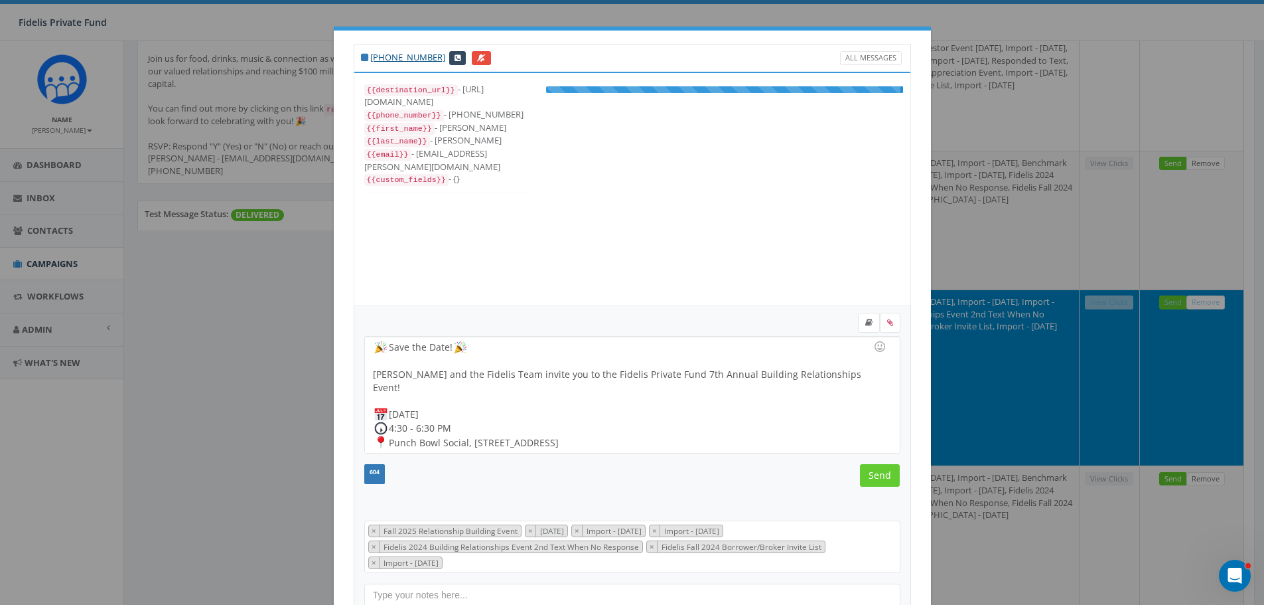
scroll to position [80, 0]
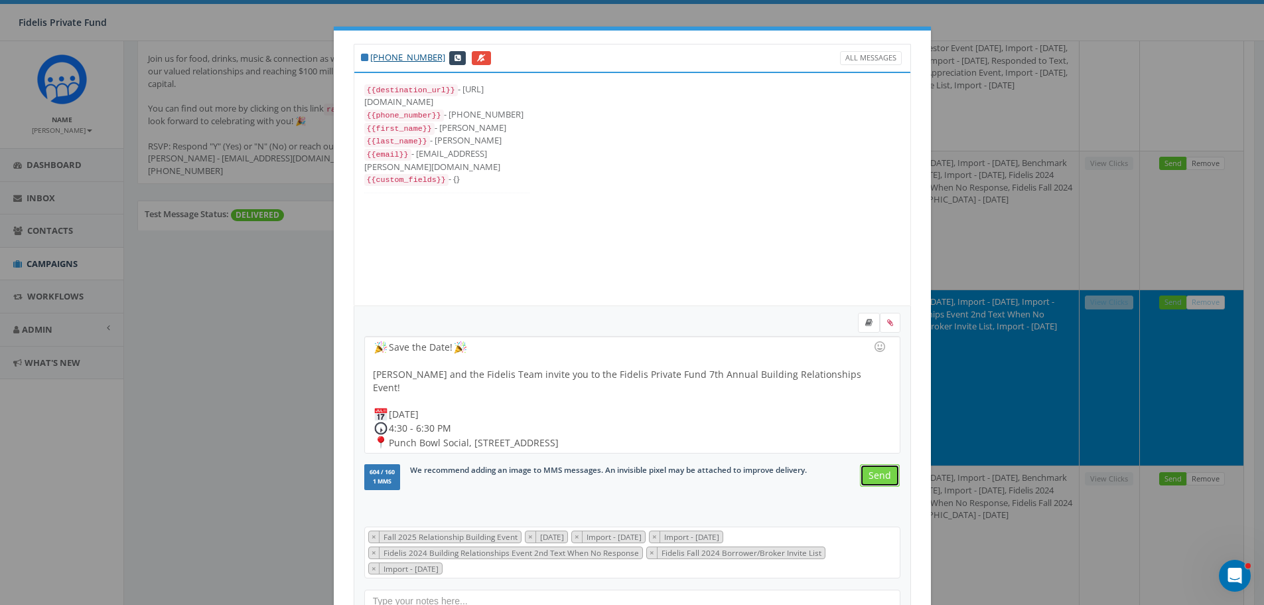
click at [868, 481] on input "Send" at bounding box center [880, 475] width 40 height 23
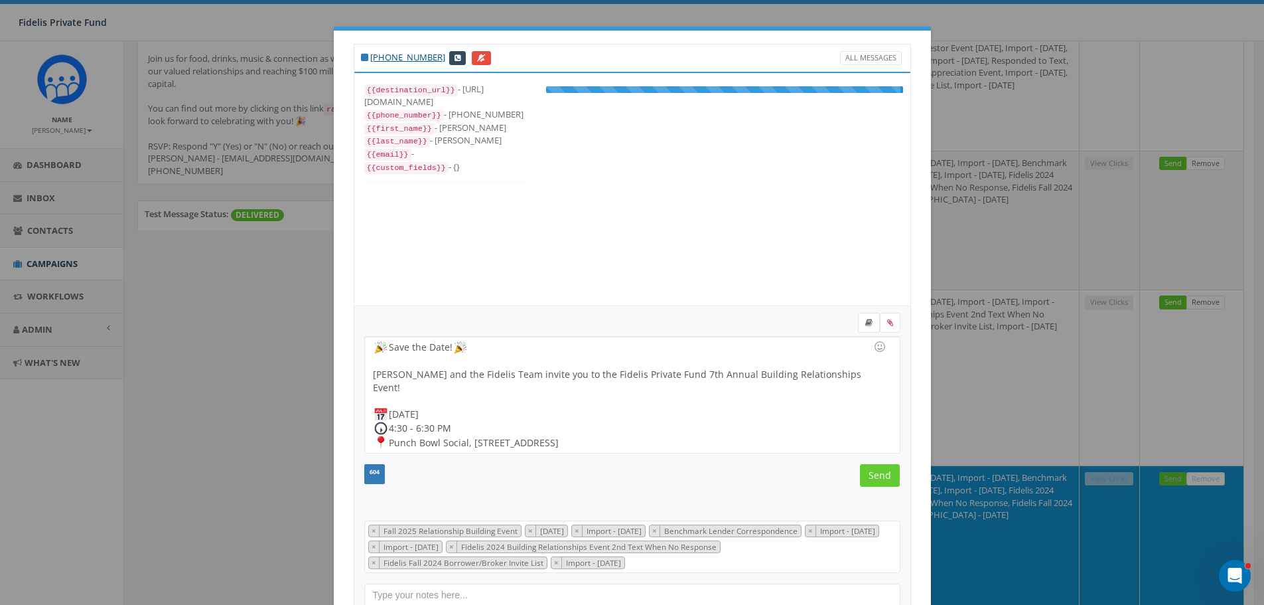
scroll to position [106, 0]
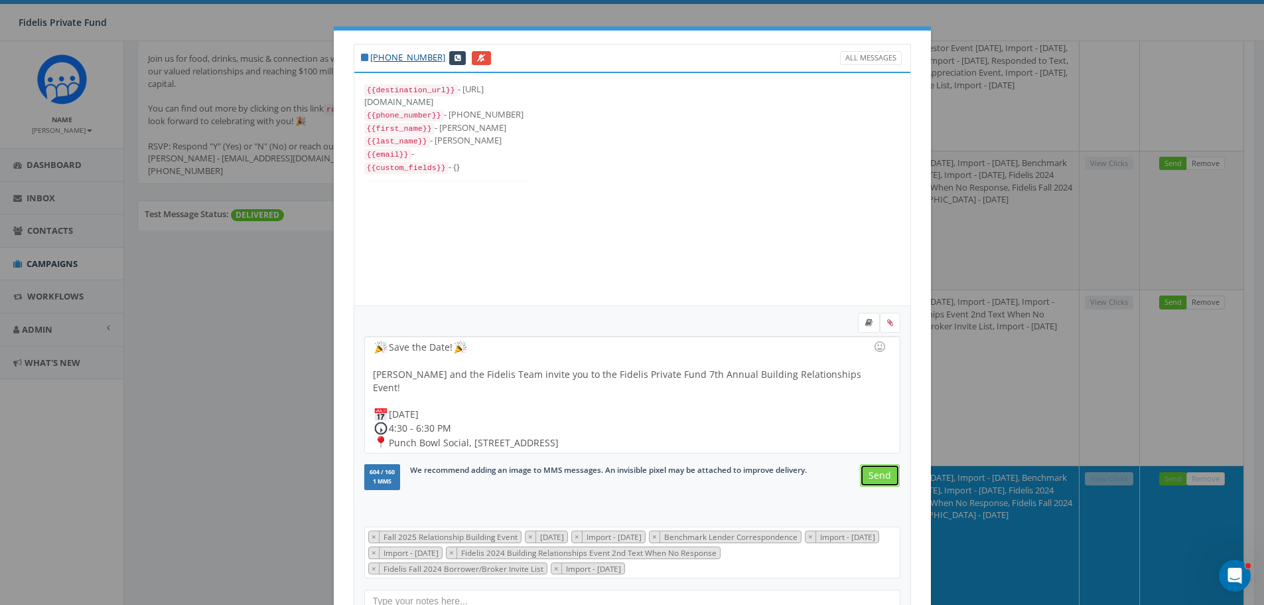
click at [861, 473] on input "Send" at bounding box center [880, 475] width 40 height 23
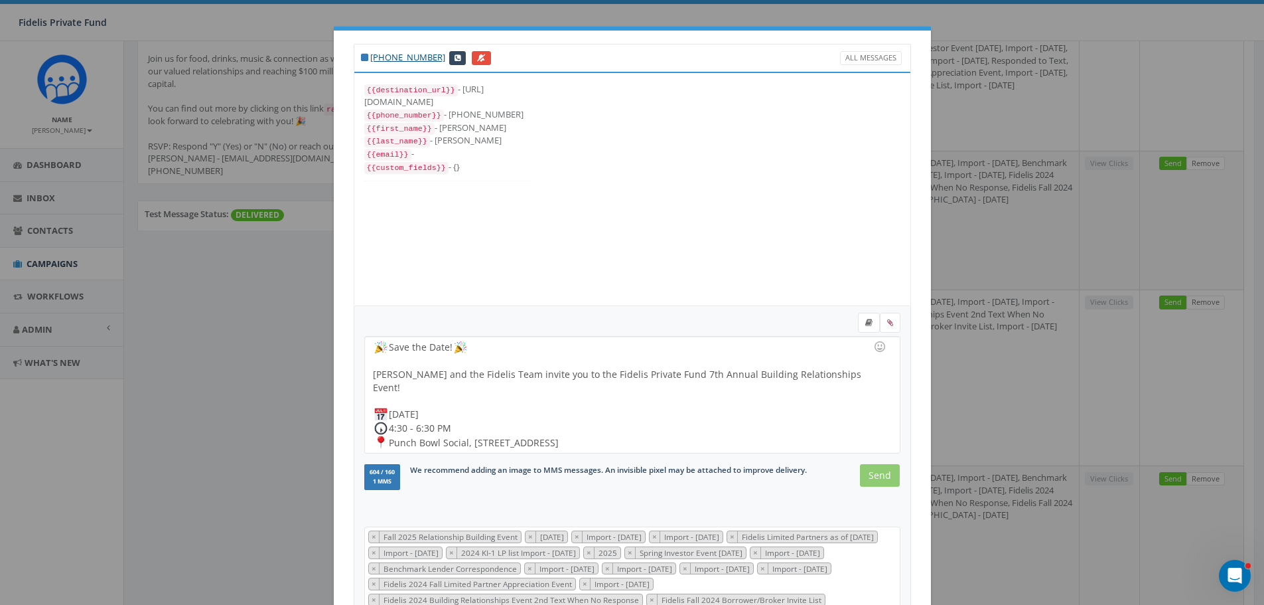
scroll to position [252, 0]
click at [869, 475] on input "Send" at bounding box center [880, 475] width 40 height 23
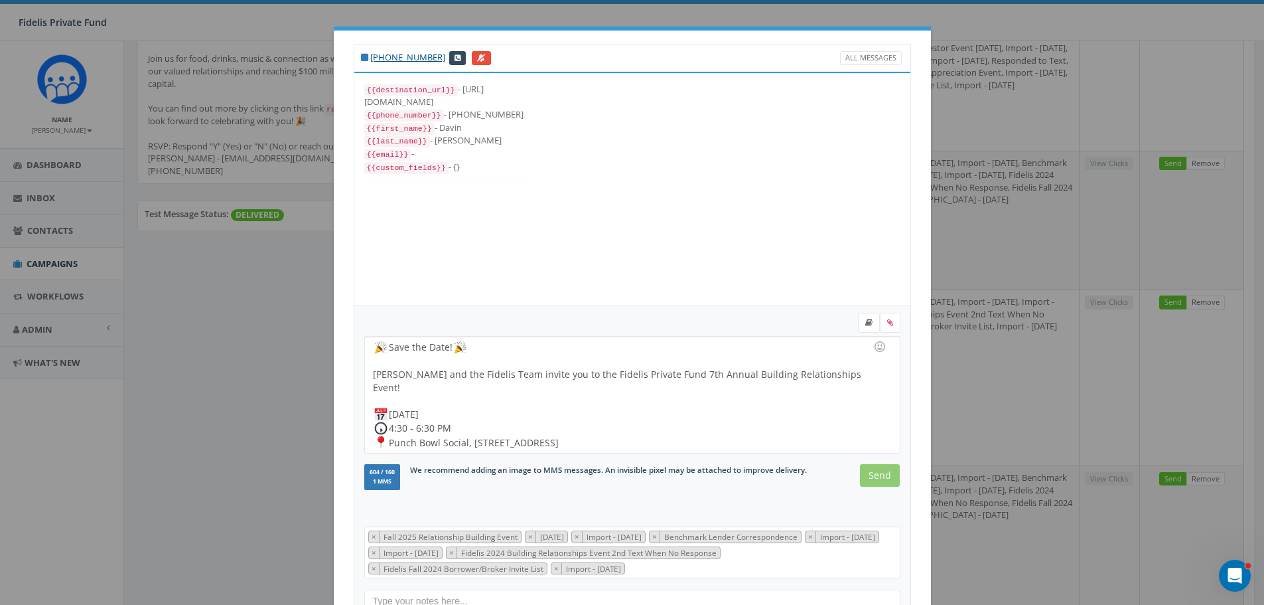
scroll to position [106, 0]
click at [874, 474] on input "Send" at bounding box center [880, 475] width 40 height 23
click at [877, 477] on input "Send" at bounding box center [880, 475] width 40 height 23
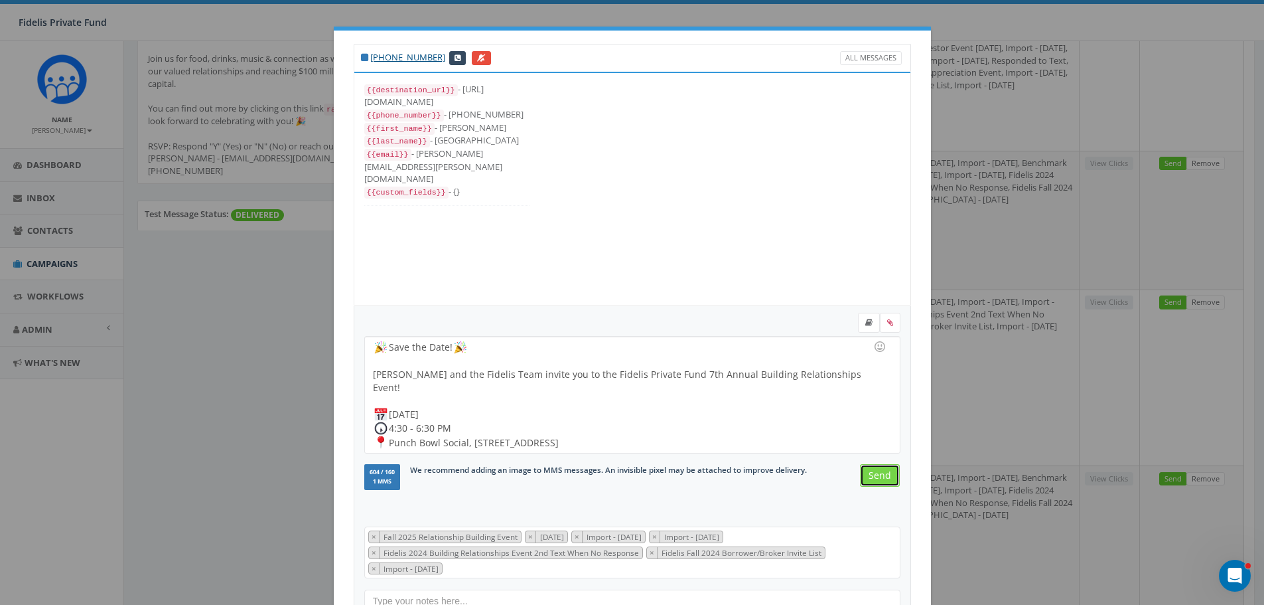
click at [868, 479] on input "Send" at bounding box center [880, 475] width 40 height 23
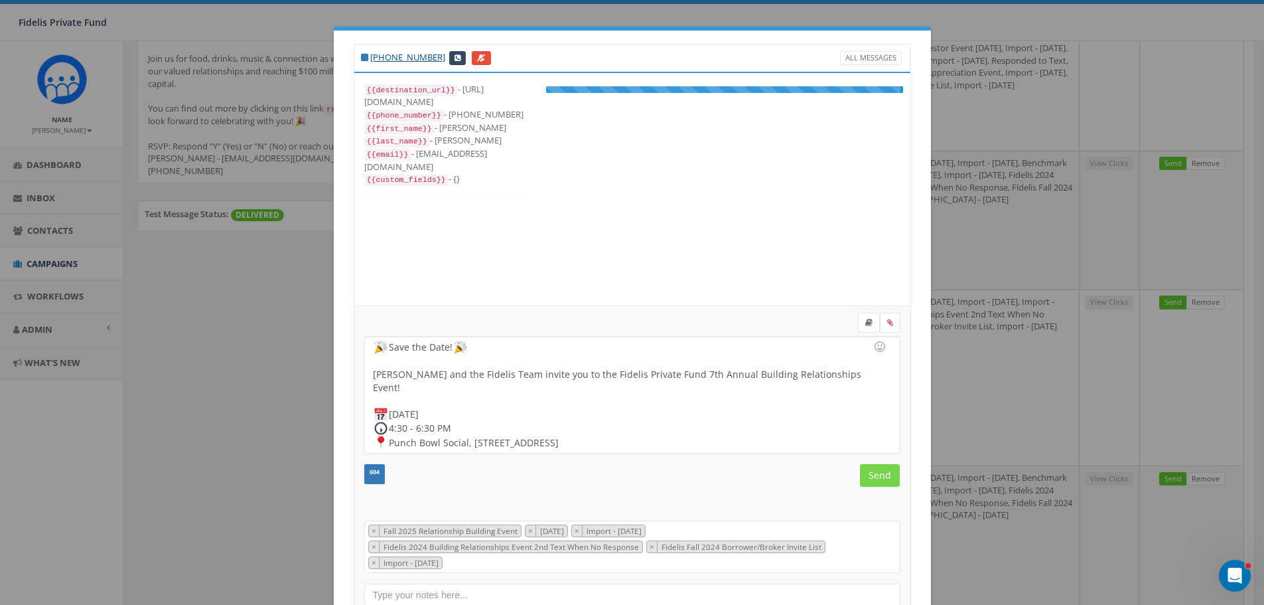
scroll to position [66, 0]
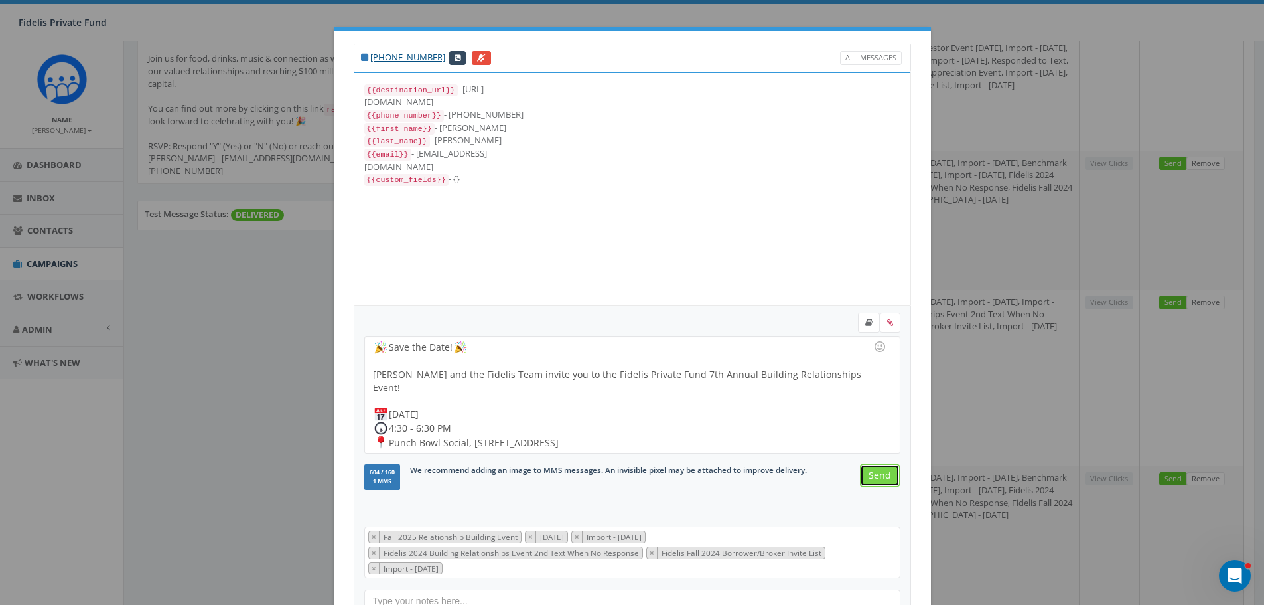
click at [878, 478] on input "Send" at bounding box center [880, 475] width 40 height 23
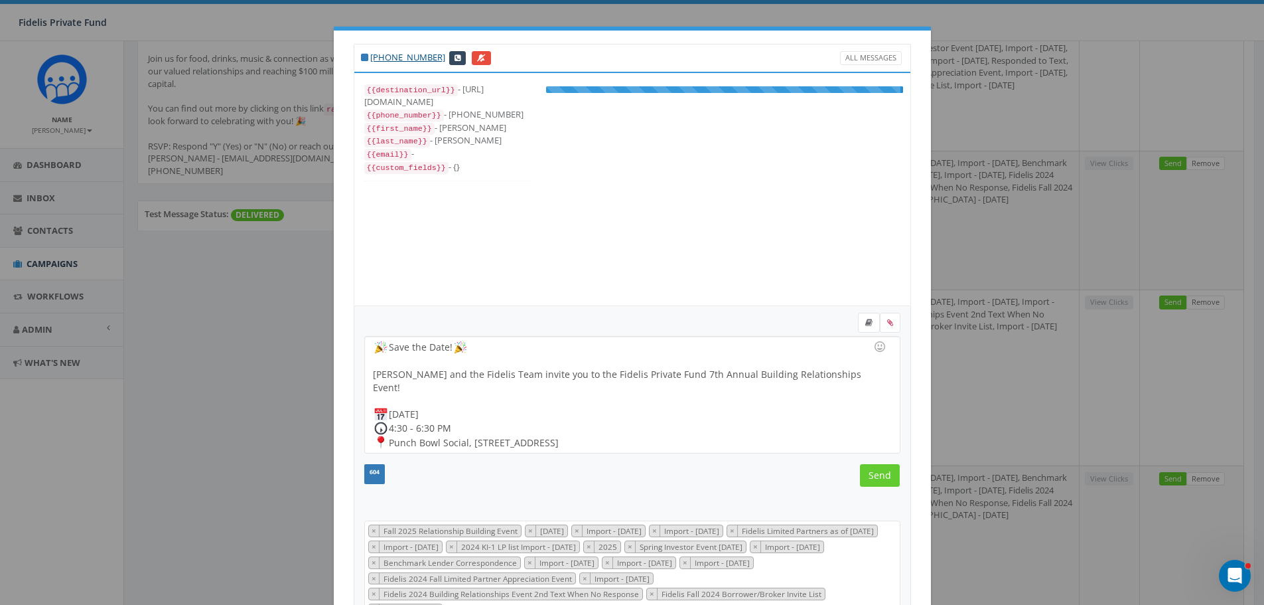
scroll to position [239, 0]
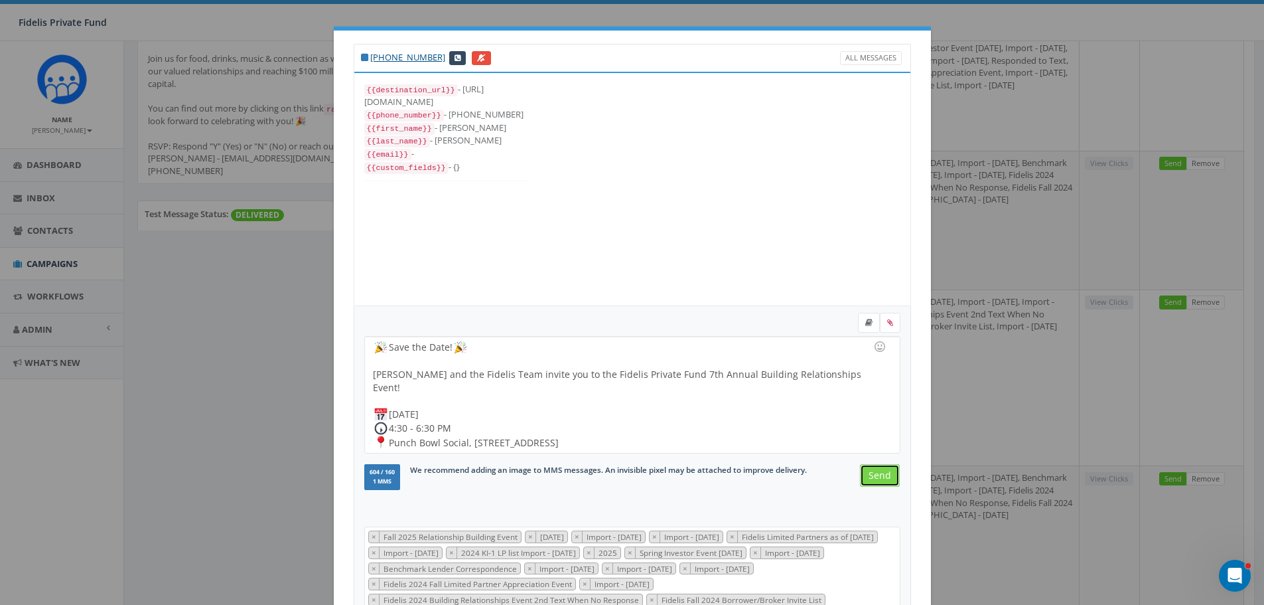
click at [879, 471] on input "Send" at bounding box center [880, 475] width 40 height 23
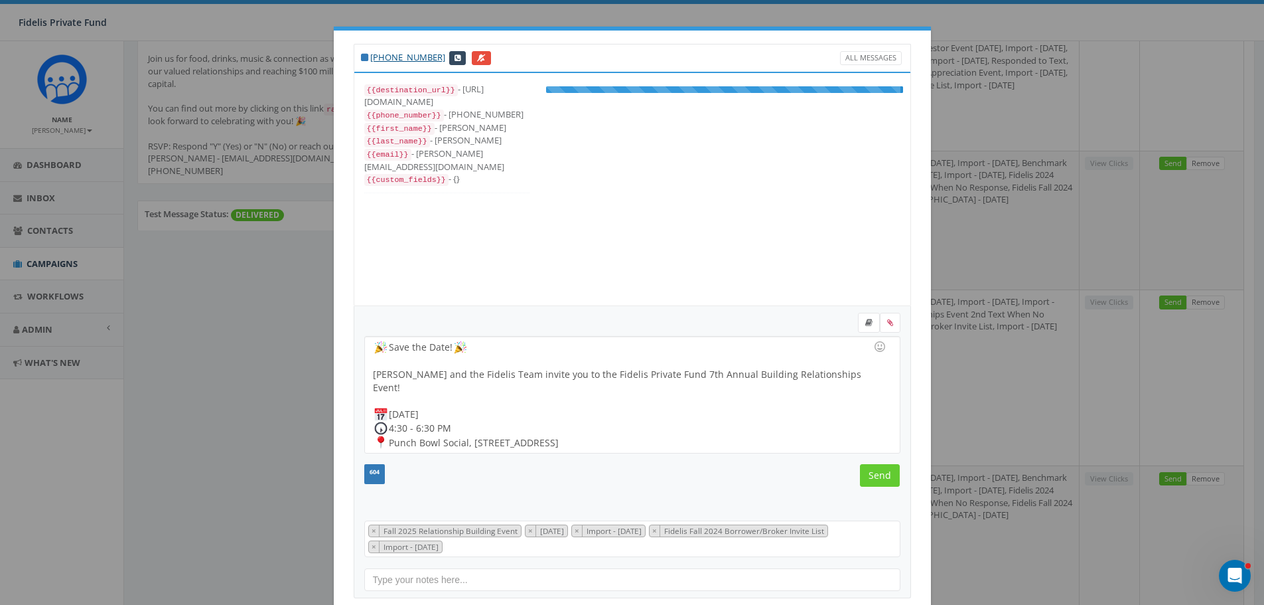
scroll to position [53, 0]
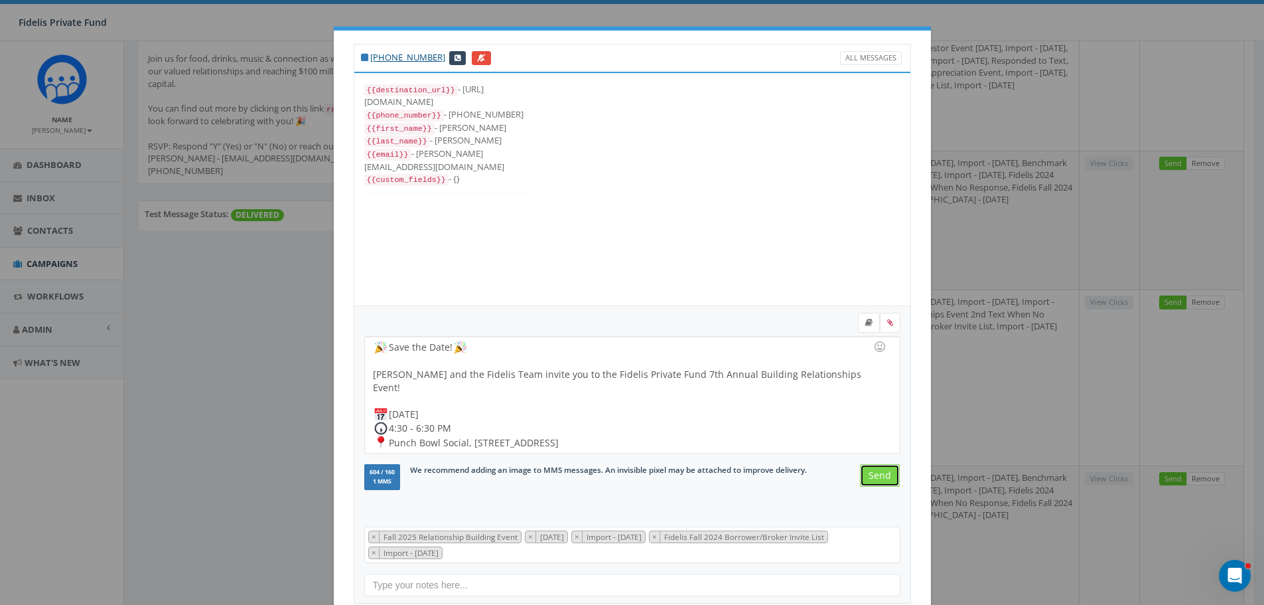
click at [875, 474] on input "Send" at bounding box center [880, 475] width 40 height 23
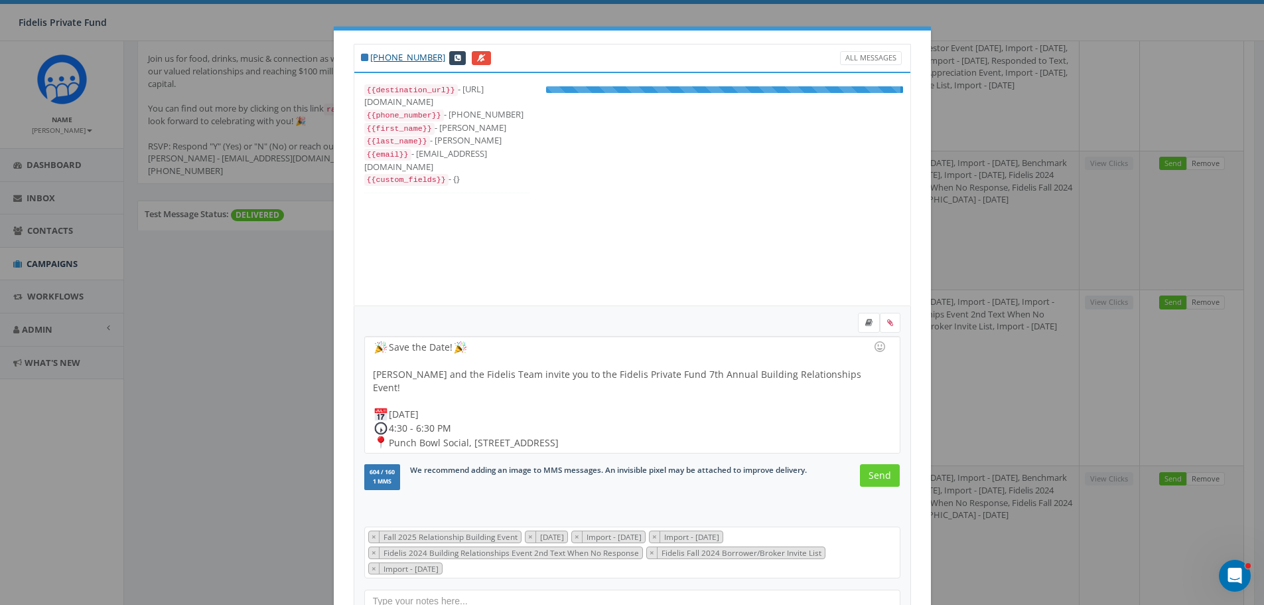
scroll to position [80, 0]
click at [872, 475] on input "Send" at bounding box center [880, 475] width 40 height 23
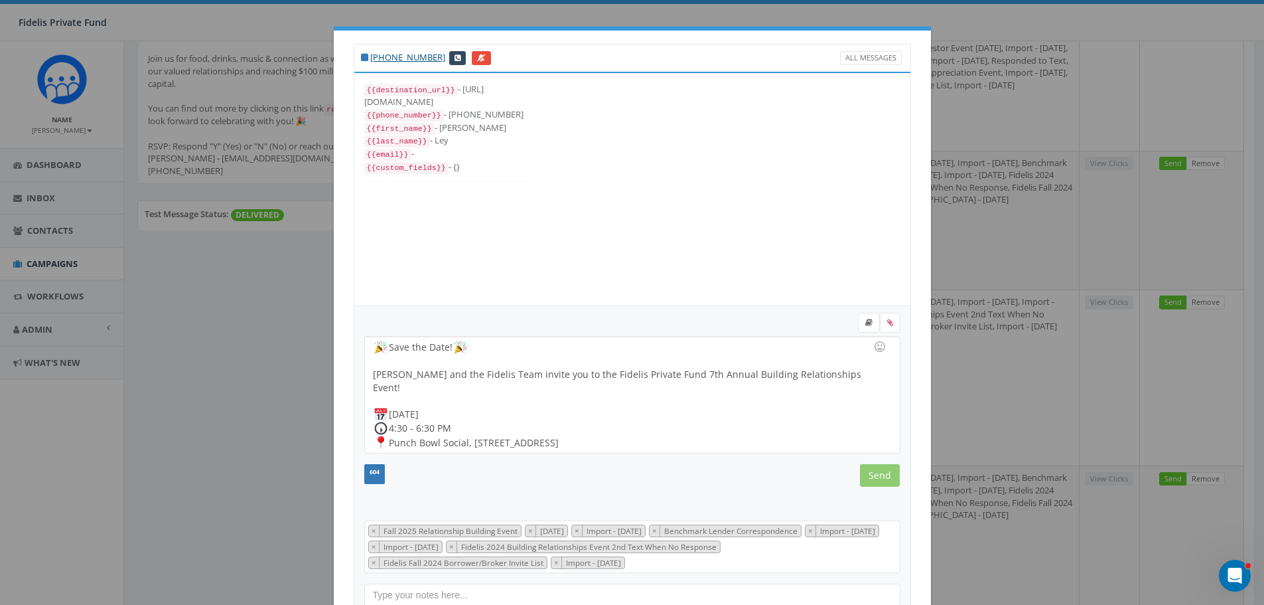
scroll to position [106, 0]
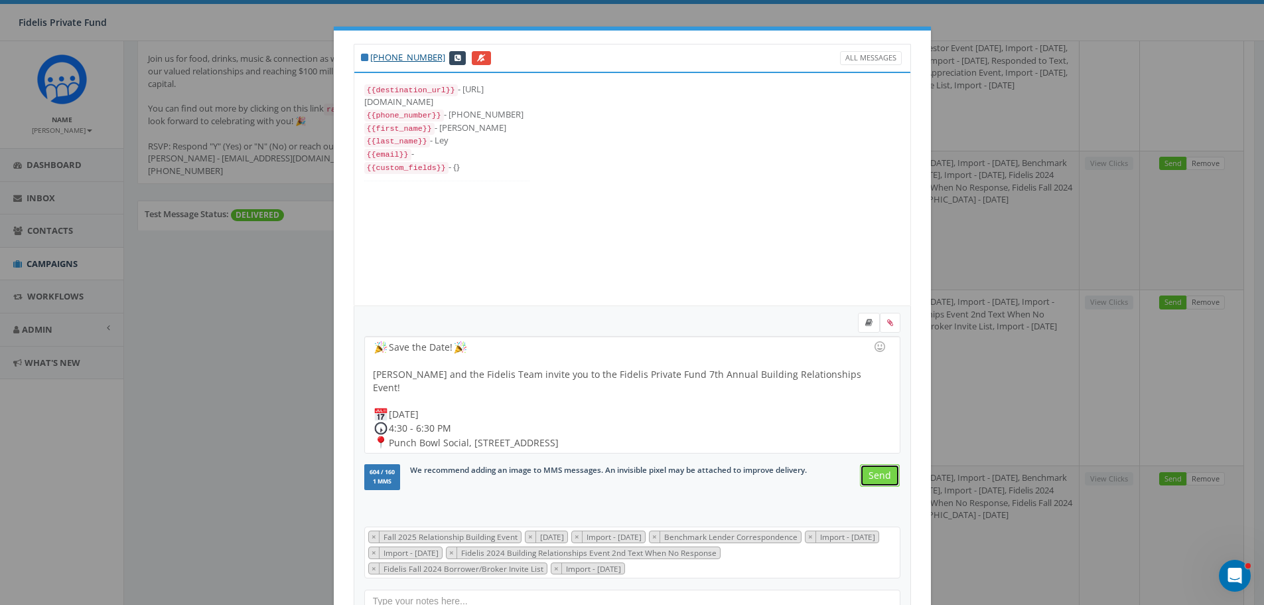
drag, startPoint x: 865, startPoint y: 470, endPoint x: 877, endPoint y: 457, distance: 17.4
click at [867, 469] on input "Send" at bounding box center [880, 475] width 40 height 23
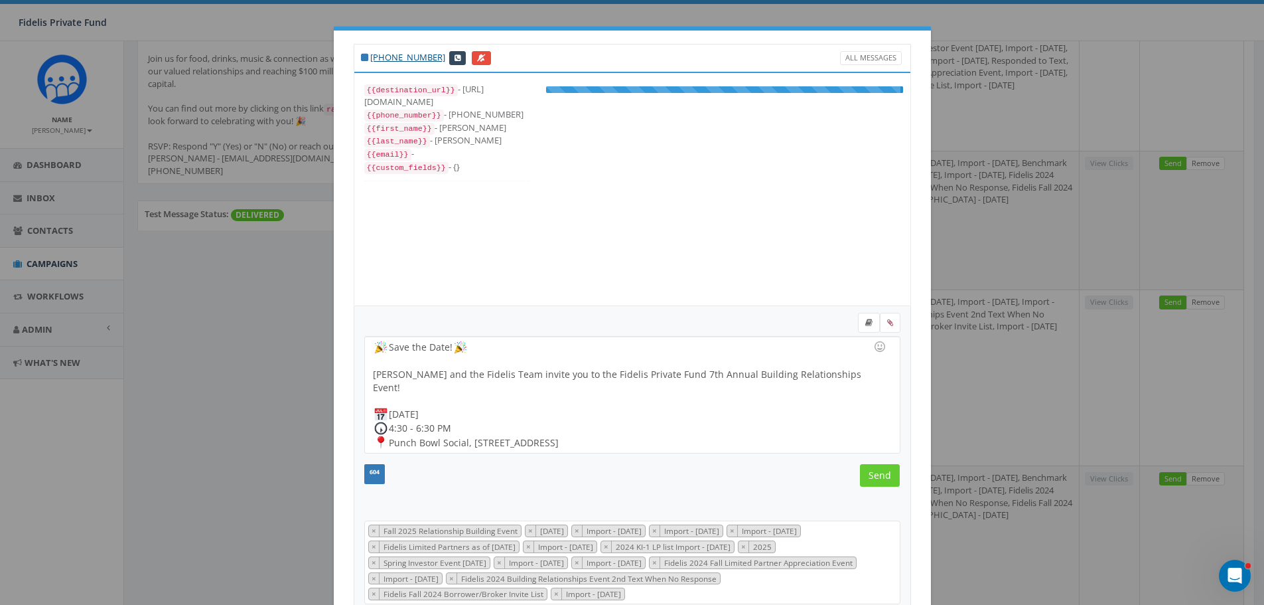
scroll to position [212, 0]
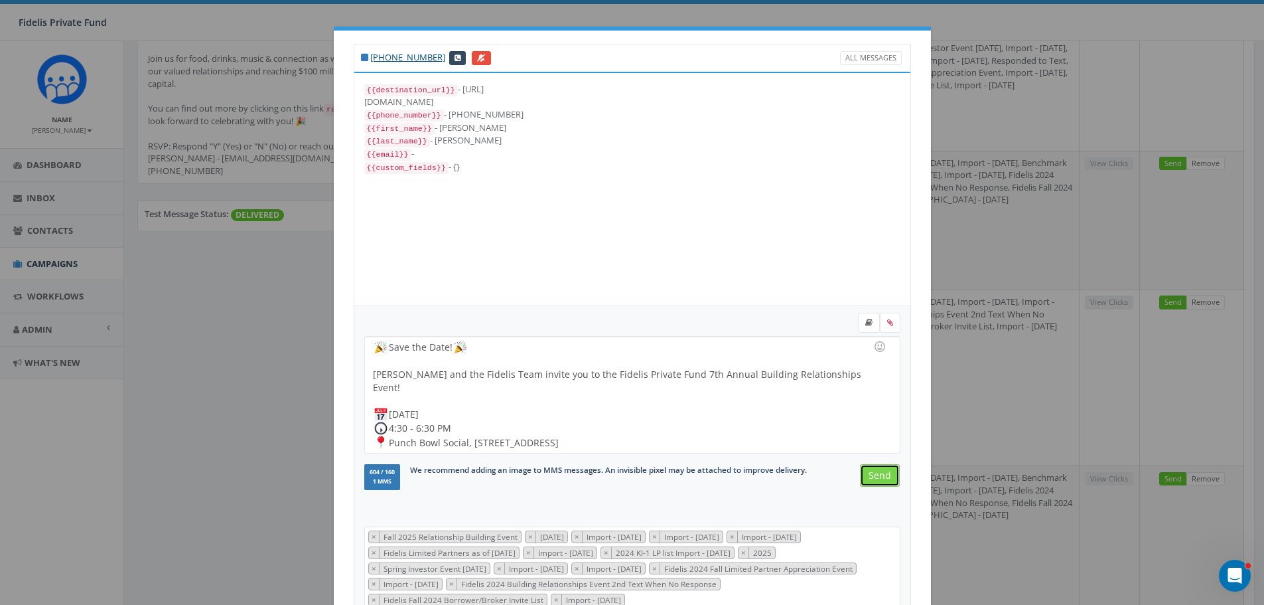
click at [871, 475] on input "Send" at bounding box center [880, 475] width 40 height 23
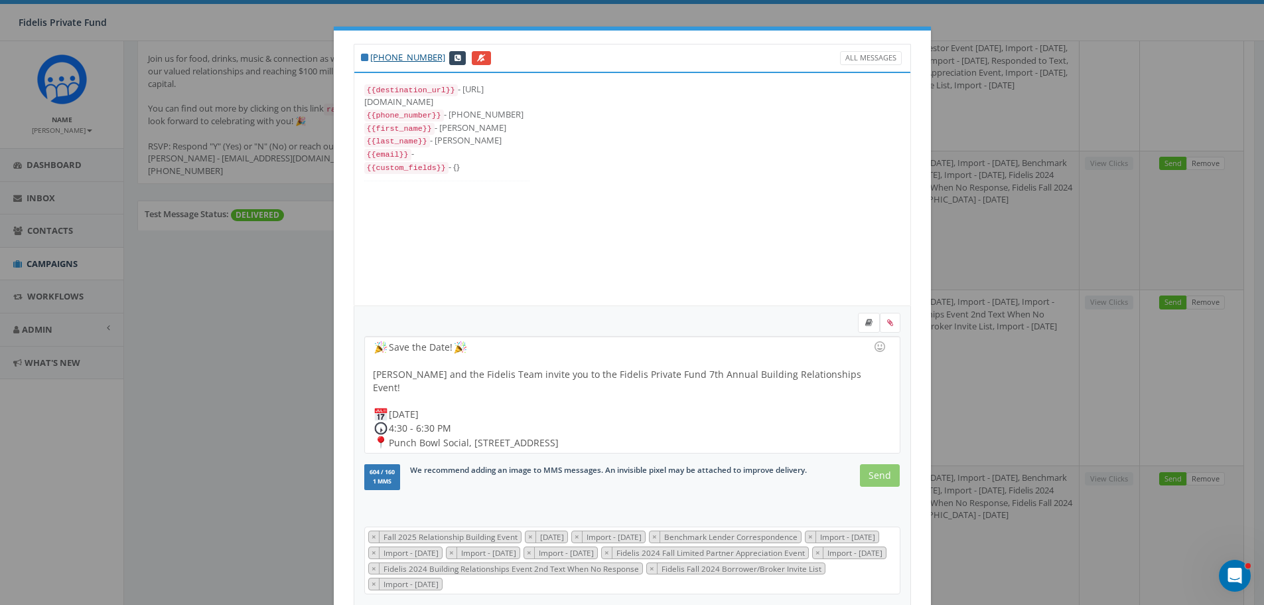
scroll to position [159, 0]
click at [876, 476] on input "Send" at bounding box center [880, 475] width 40 height 23
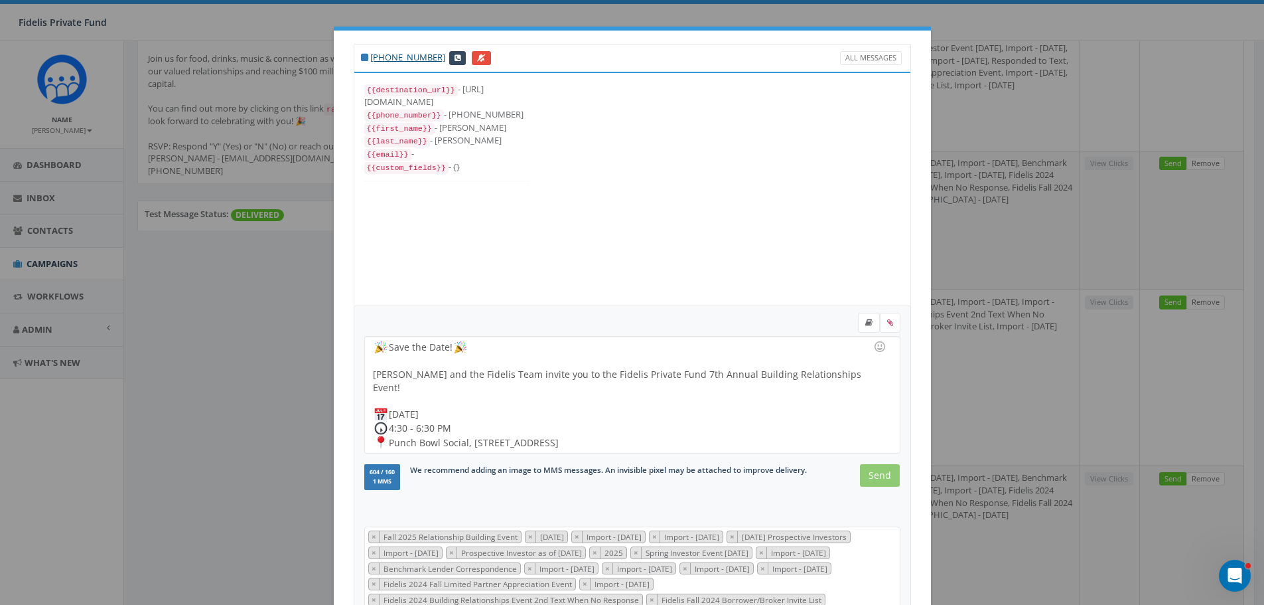
scroll to position [252, 0]
click at [873, 473] on input "Send" at bounding box center [880, 475] width 40 height 23
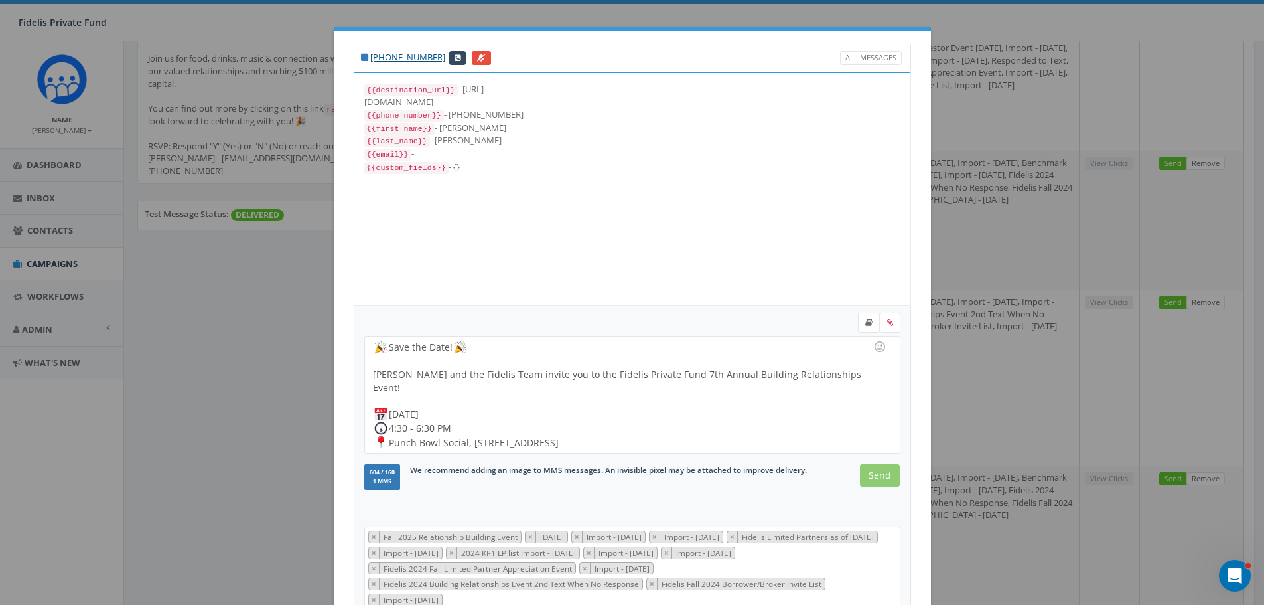
scroll to position [173, 0]
click at [879, 477] on input "Send" at bounding box center [880, 475] width 40 height 23
click at [869, 472] on input "Send" at bounding box center [880, 475] width 40 height 23
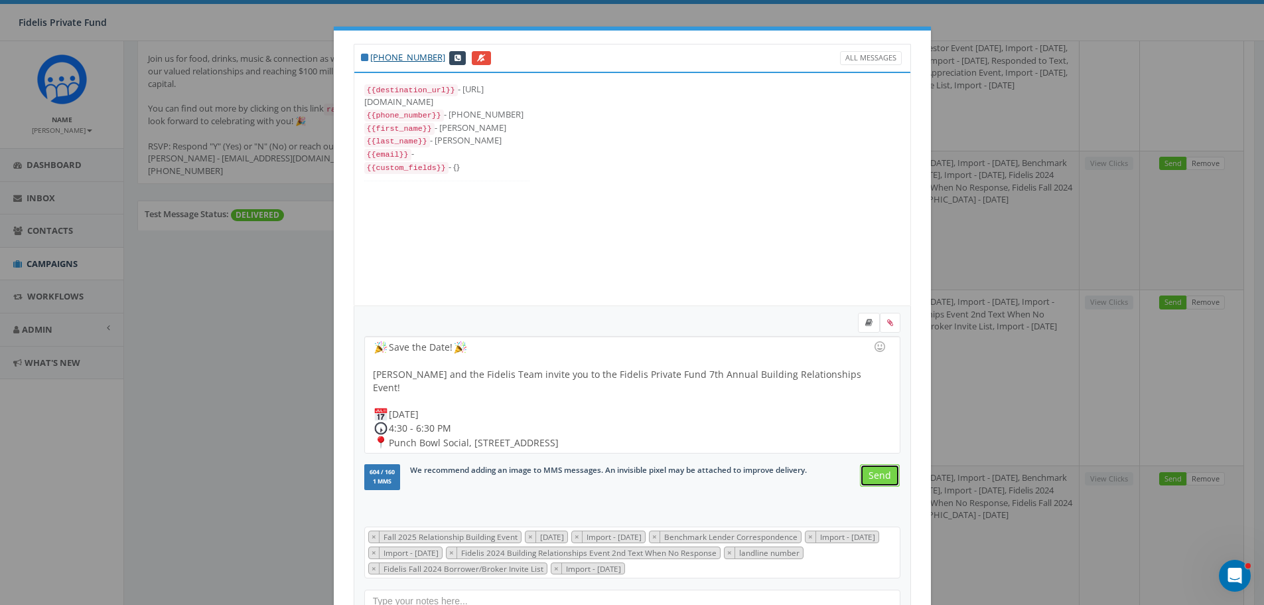
click at [871, 477] on input "Send" at bounding box center [880, 475] width 40 height 23
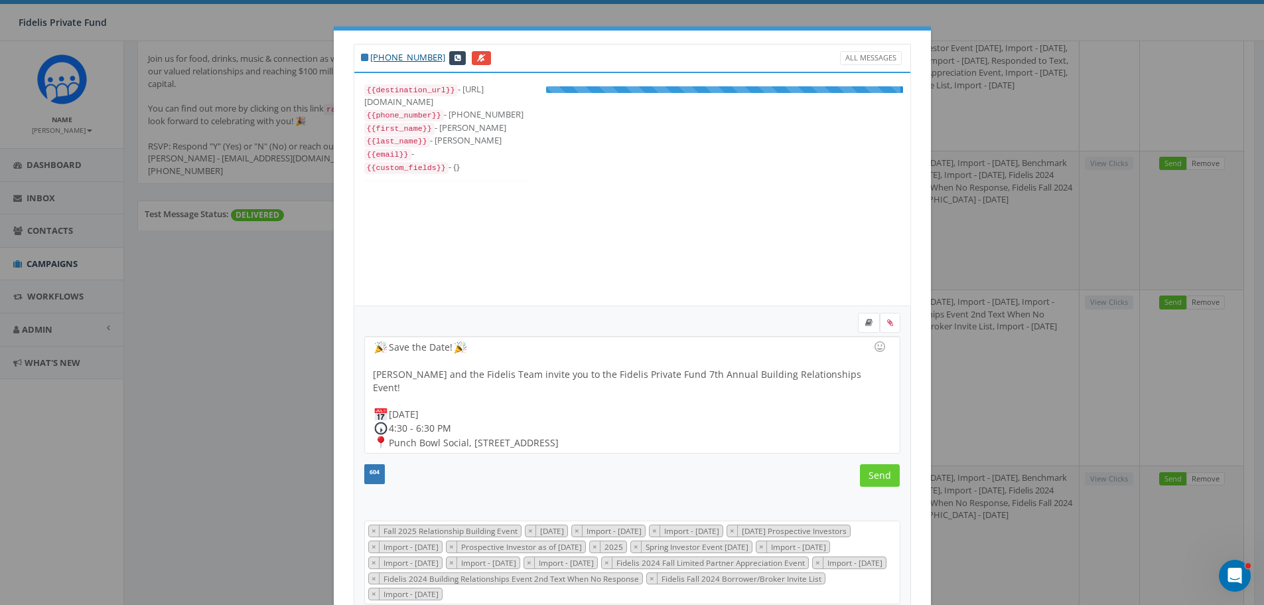
scroll to position [226, 0]
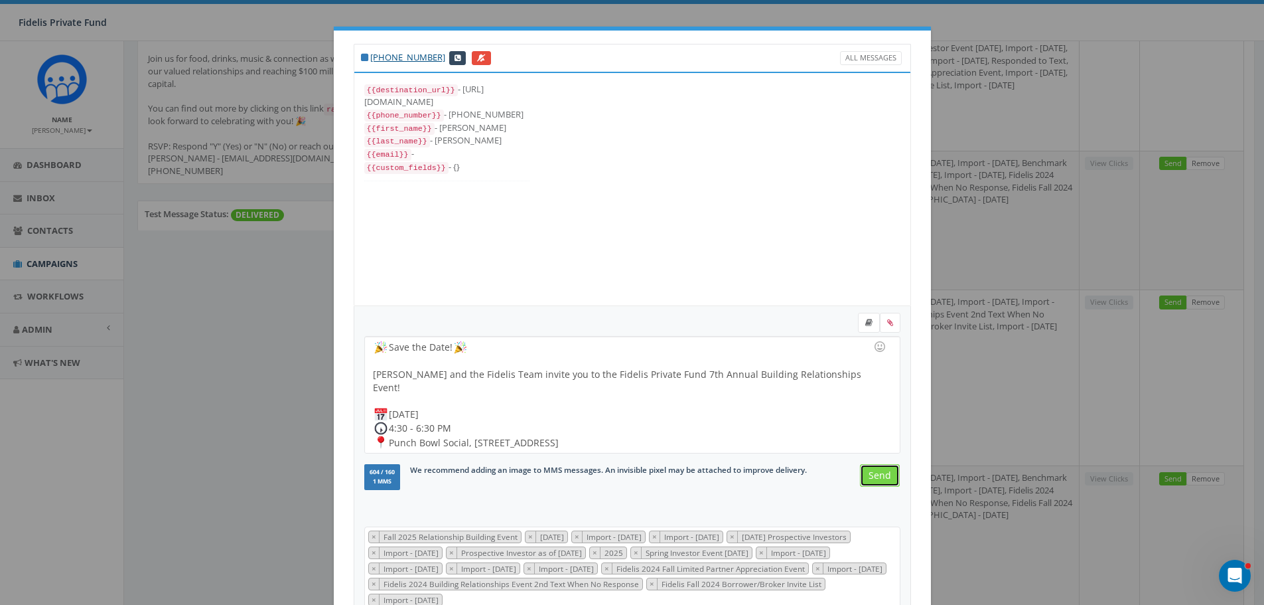
click at [873, 475] on input "Send" at bounding box center [880, 475] width 40 height 23
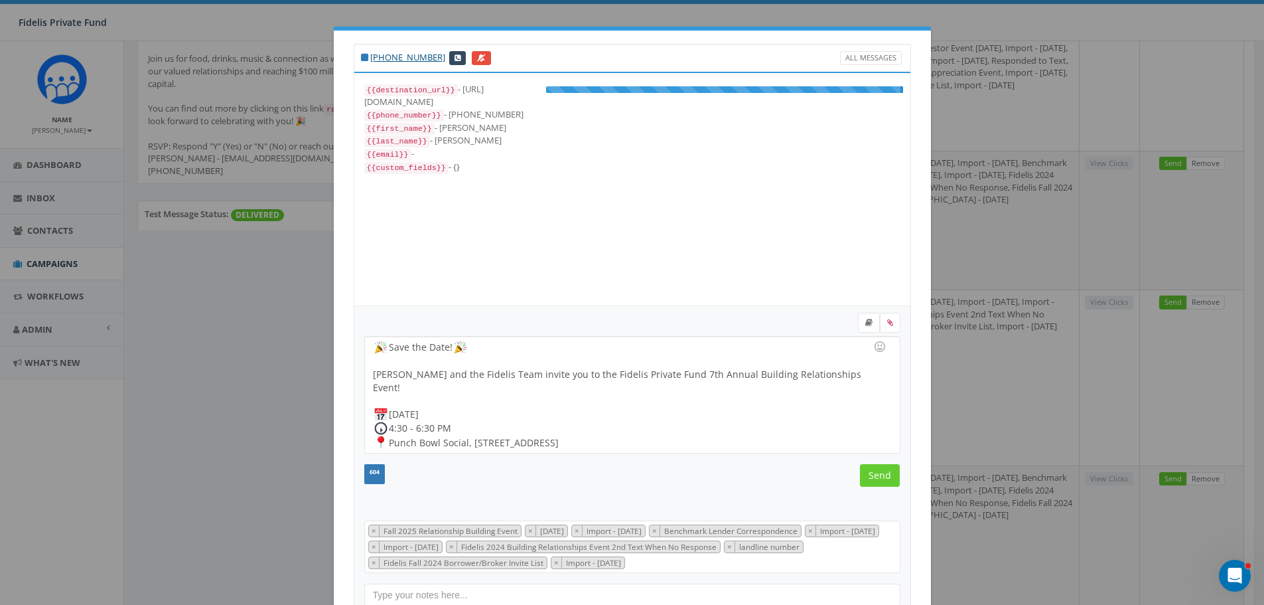
scroll to position [119, 0]
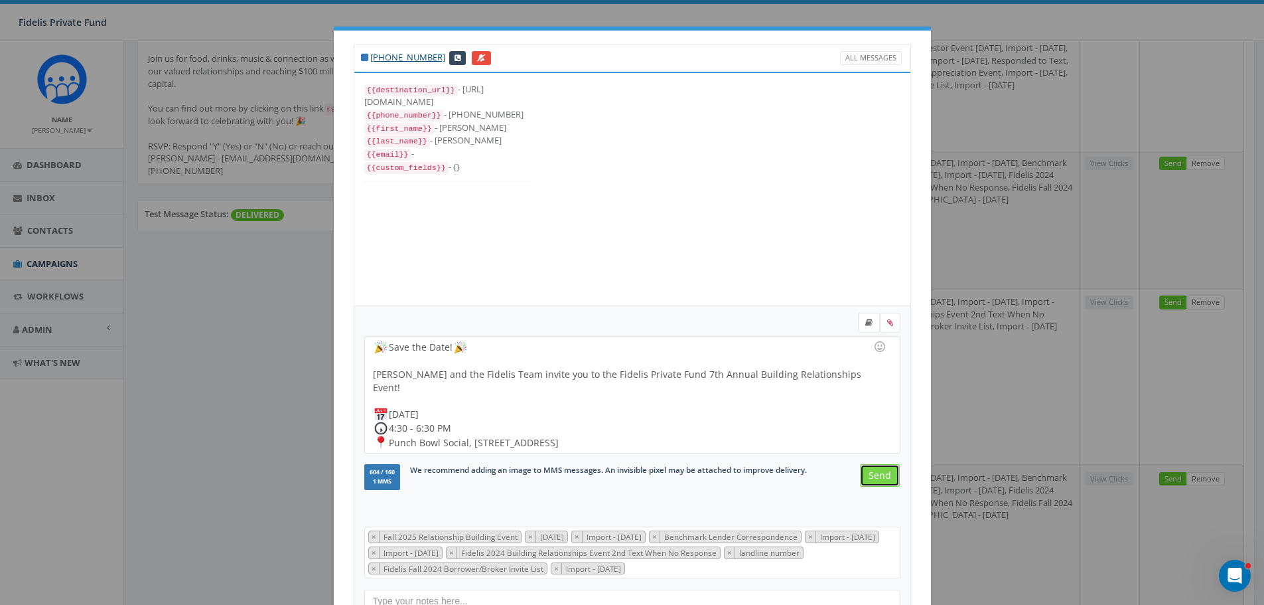
click at [872, 476] on input "Send" at bounding box center [880, 475] width 40 height 23
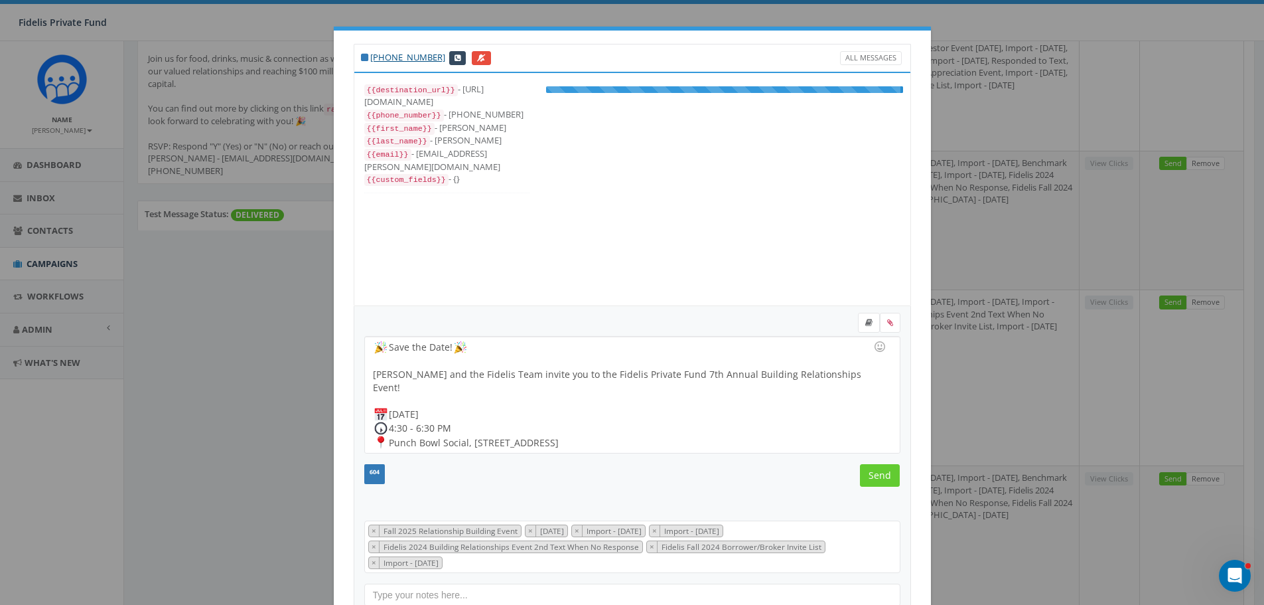
scroll to position [80, 0]
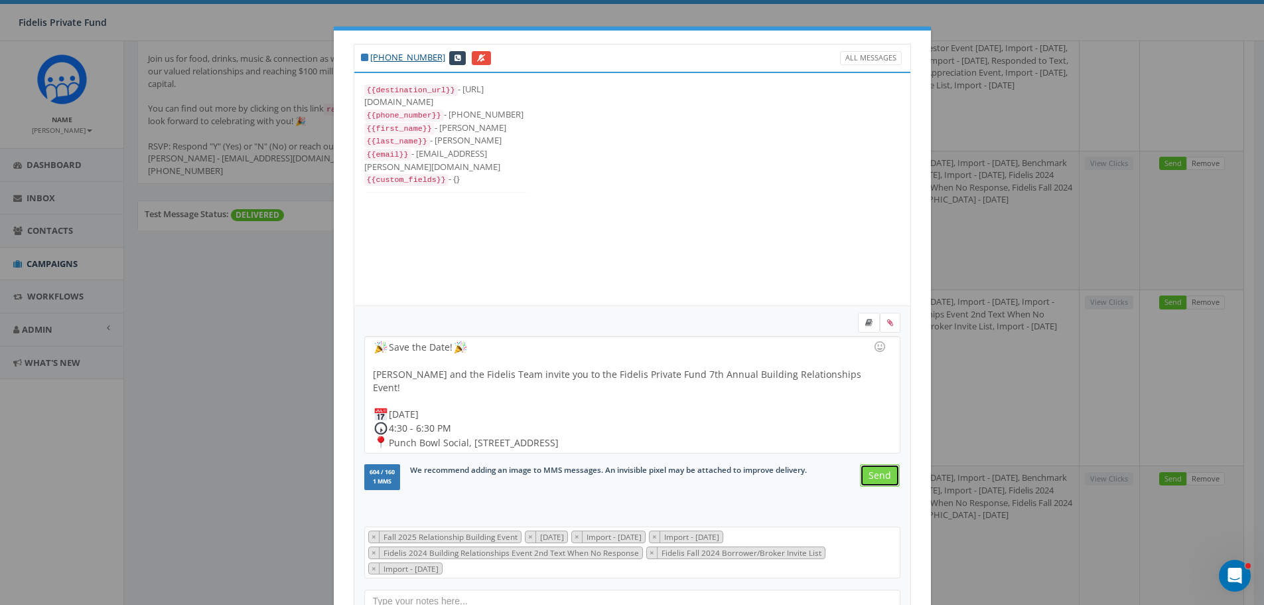
click at [870, 475] on input "Send" at bounding box center [880, 475] width 40 height 23
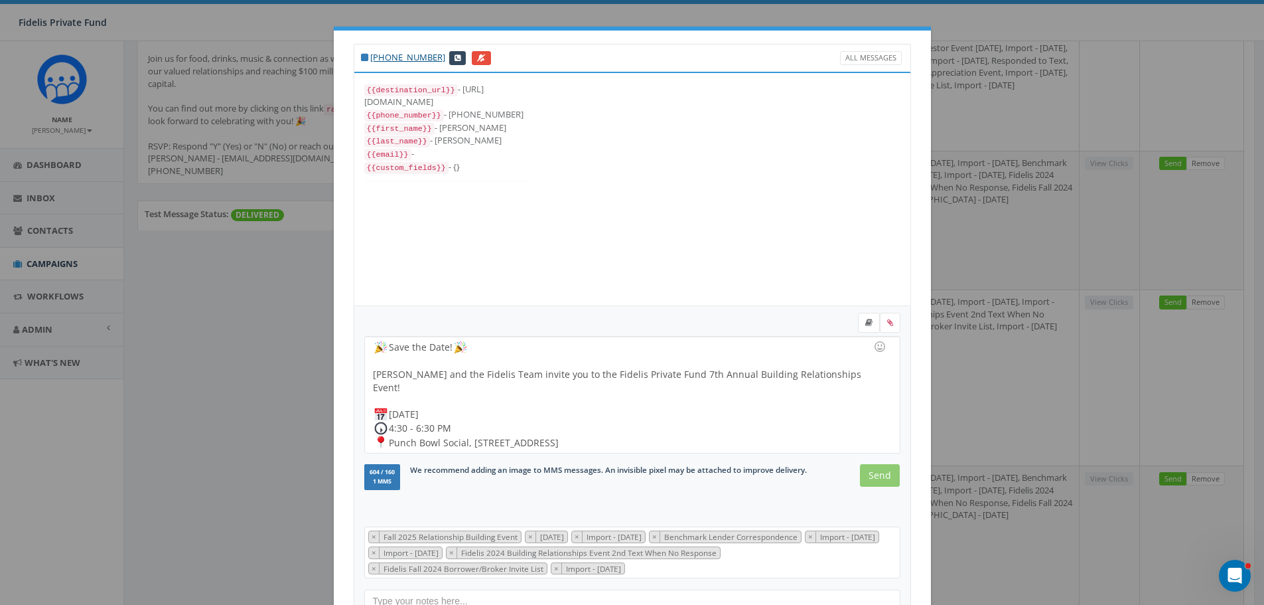
scroll to position [106, 0]
click at [873, 477] on input "Send" at bounding box center [880, 475] width 40 height 23
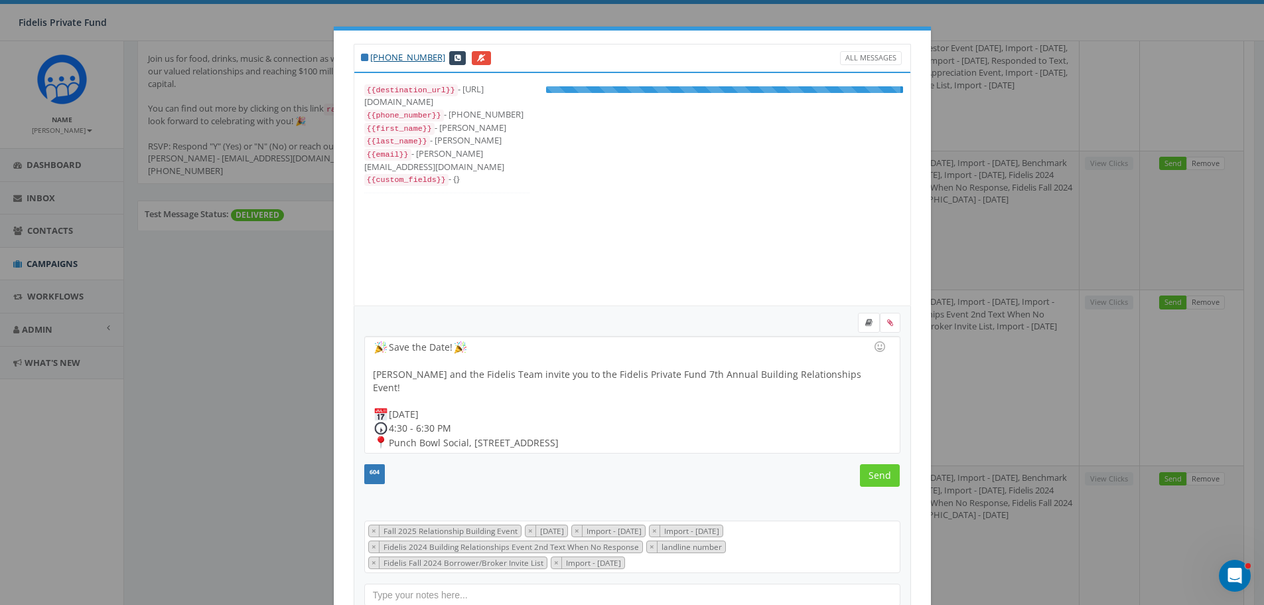
scroll to position [93, 0]
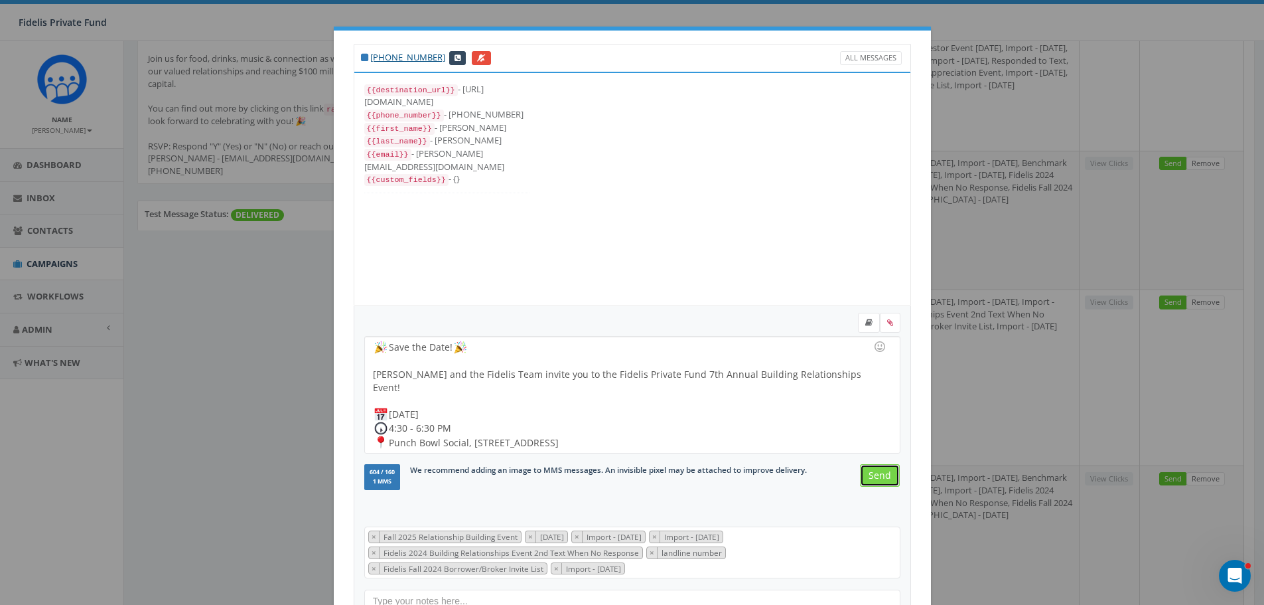
click at [879, 478] on input "Send" at bounding box center [880, 475] width 40 height 23
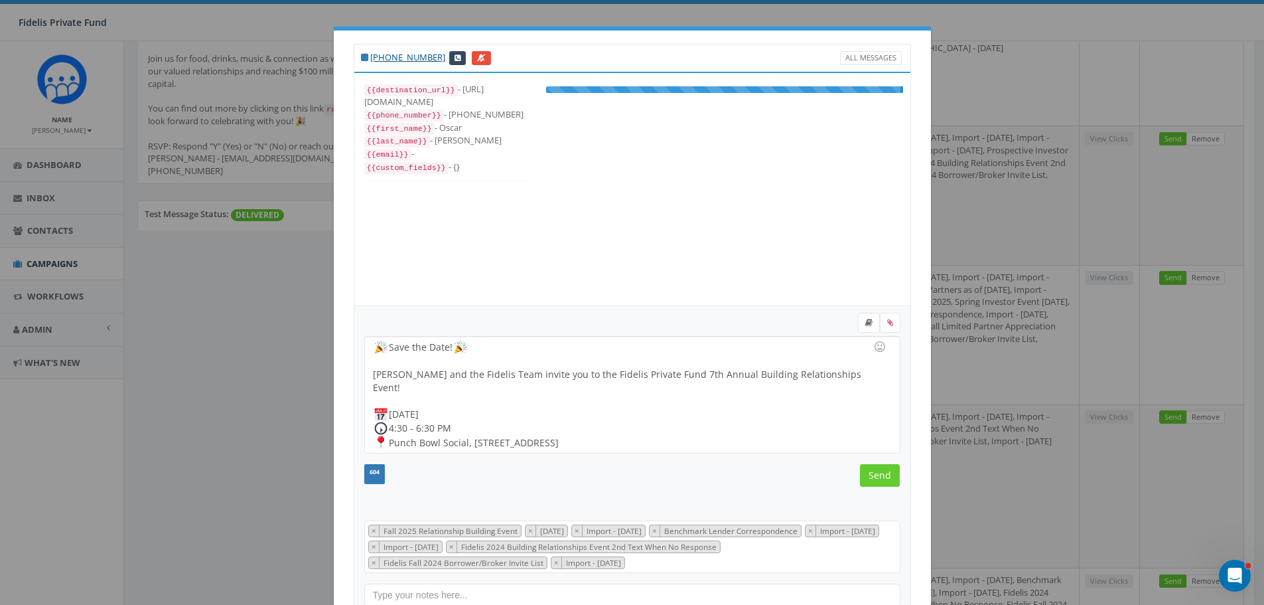
scroll to position [106, 0]
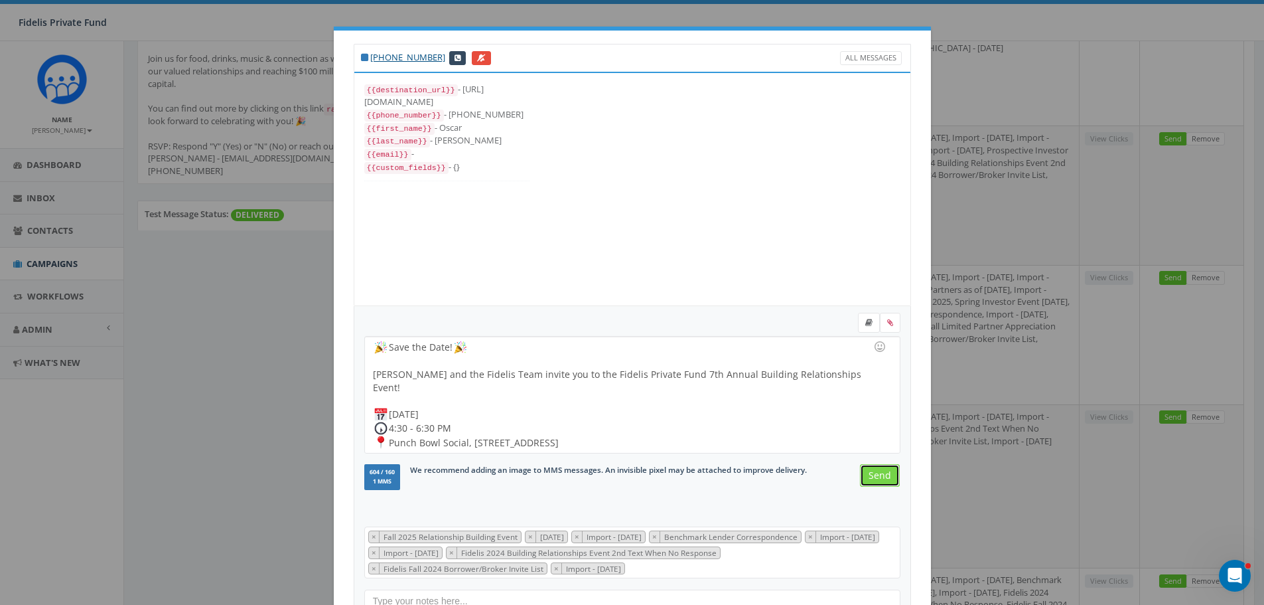
click at [879, 477] on input "Send" at bounding box center [880, 475] width 40 height 23
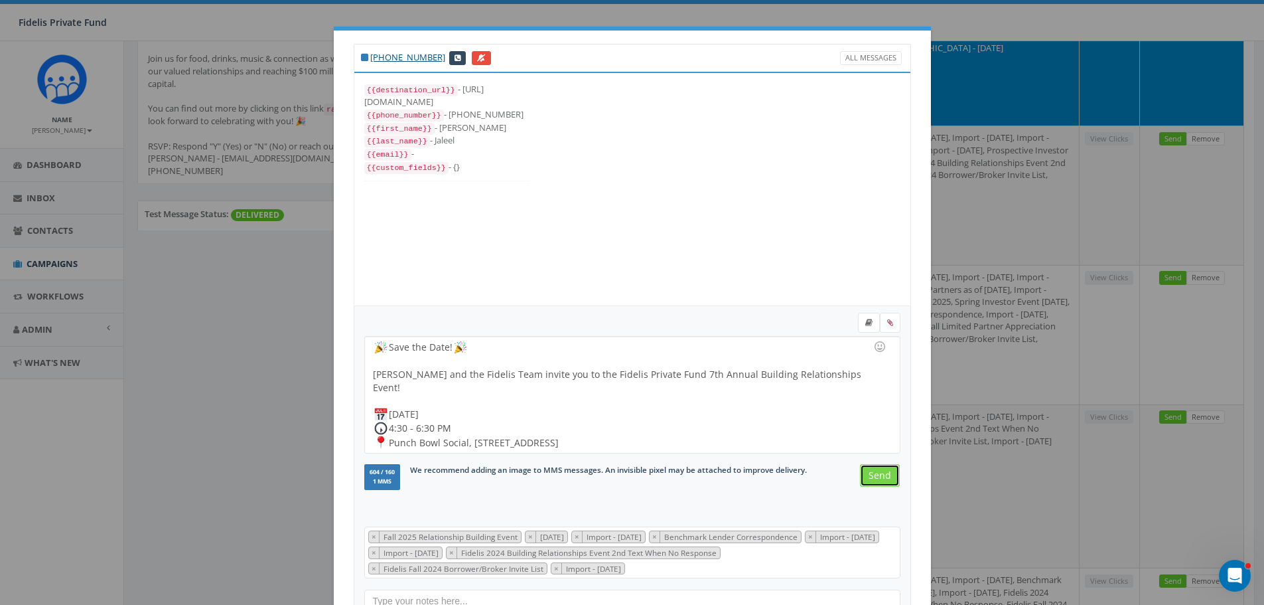
click at [878, 477] on input "Send" at bounding box center [880, 475] width 40 height 23
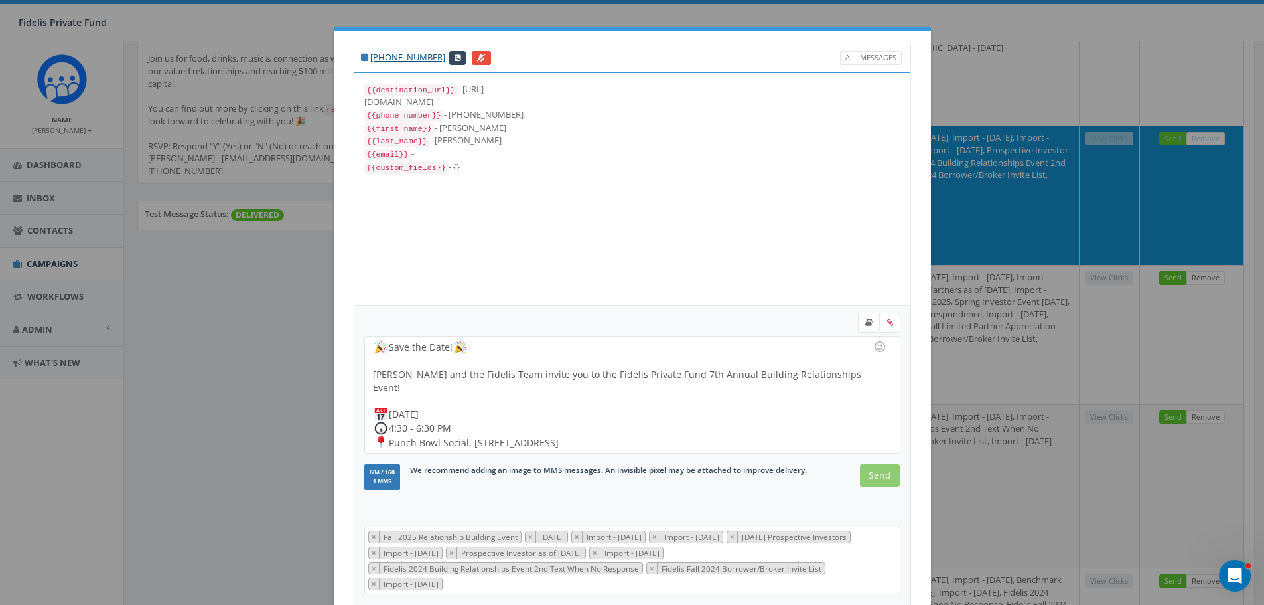
scroll to position [133, 0]
click at [876, 479] on input "Send" at bounding box center [880, 475] width 40 height 23
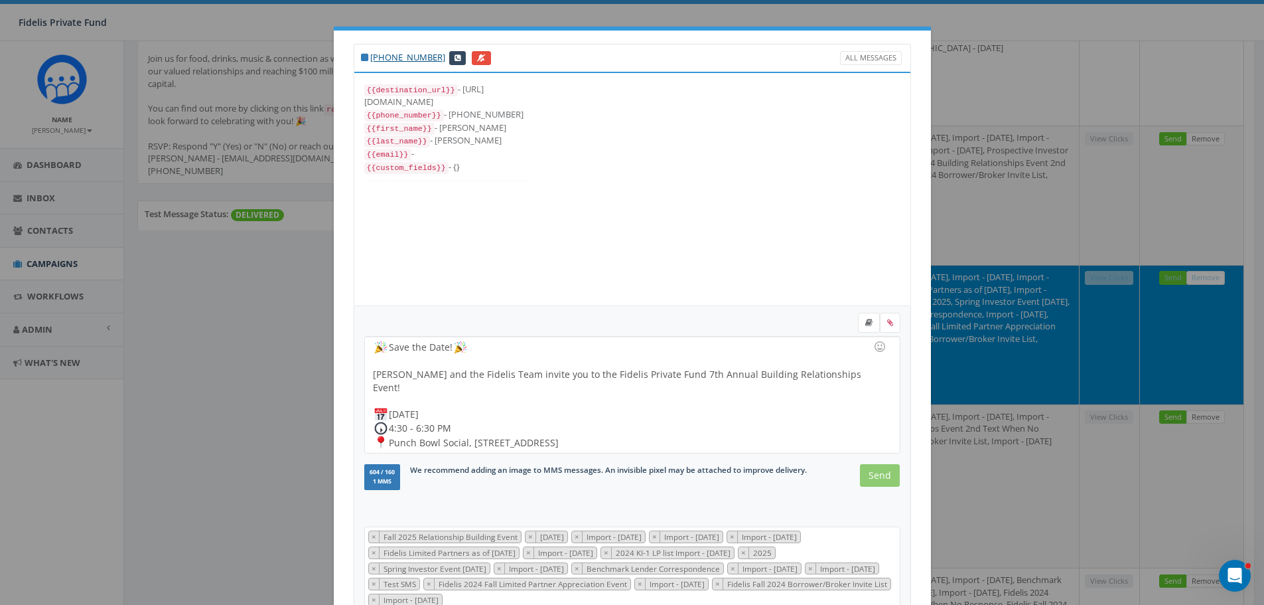
scroll to position [239, 0]
click at [878, 477] on input "Send" at bounding box center [880, 475] width 40 height 23
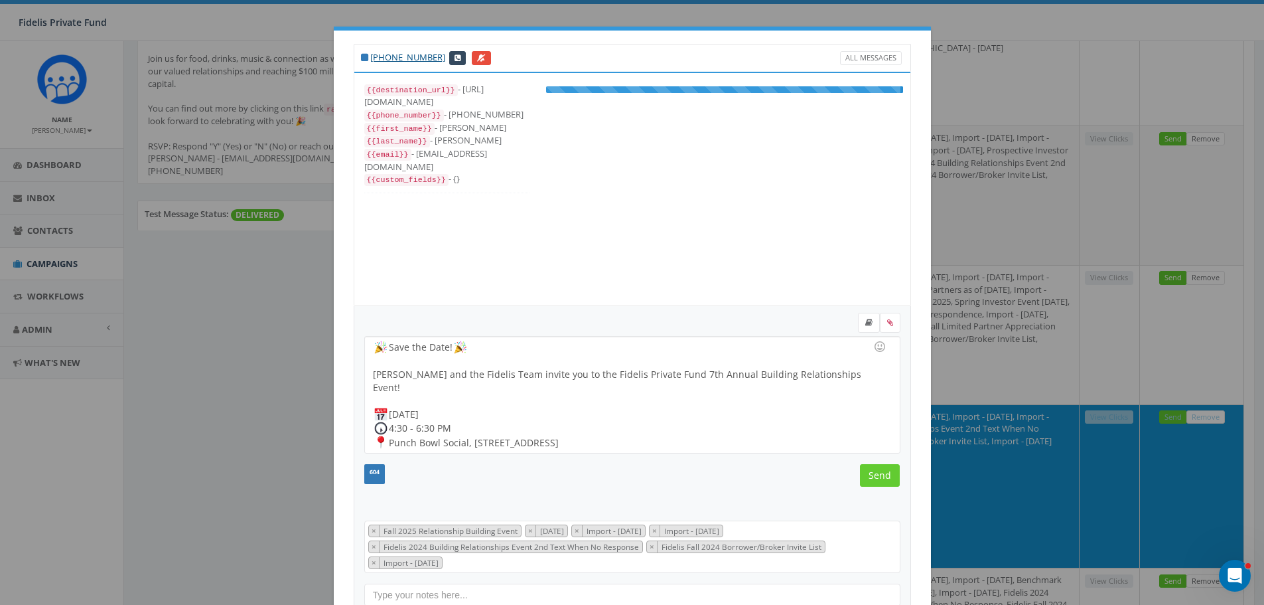
scroll to position [80, 0]
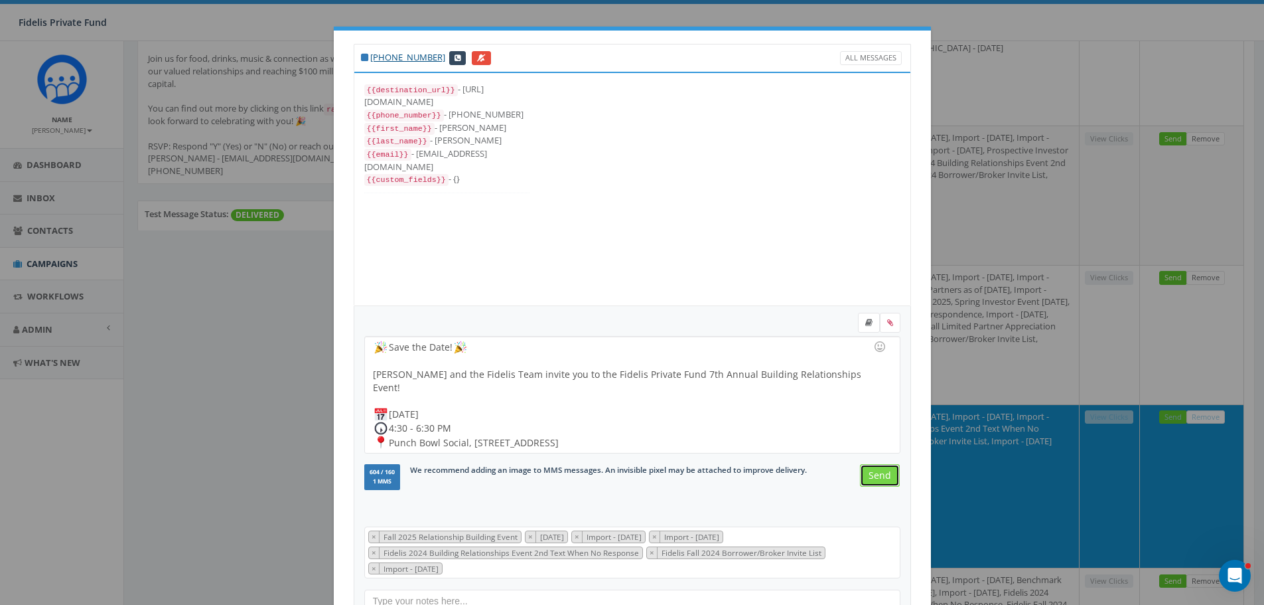
click at [869, 476] on input "Send" at bounding box center [880, 475] width 40 height 23
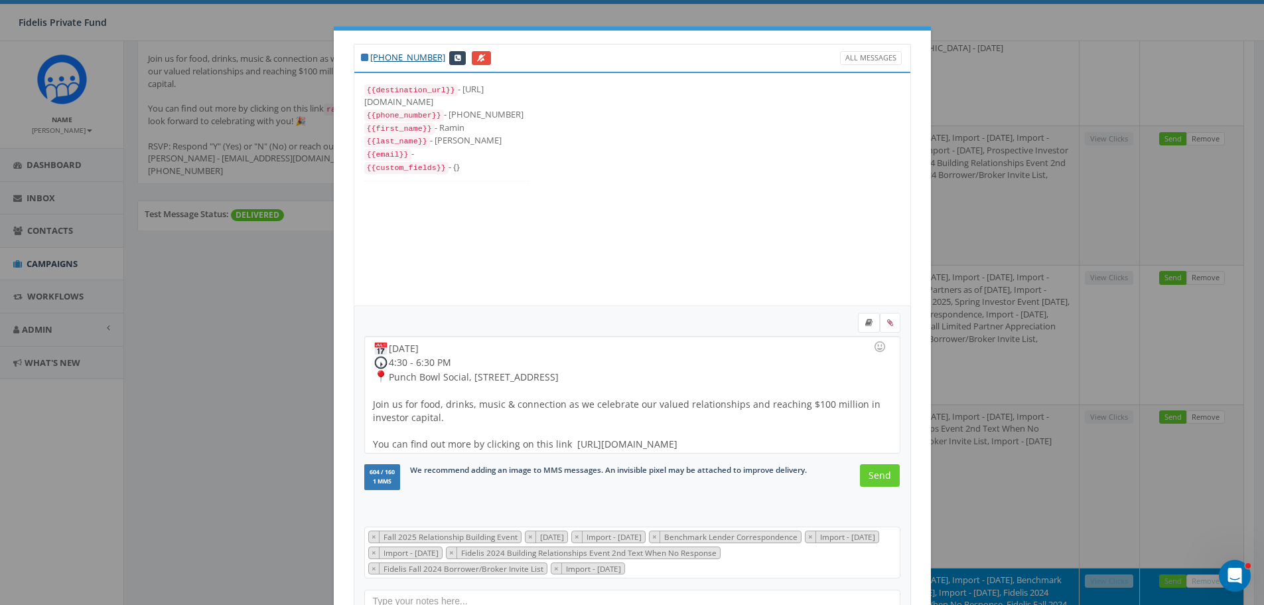
scroll to position [108, 0]
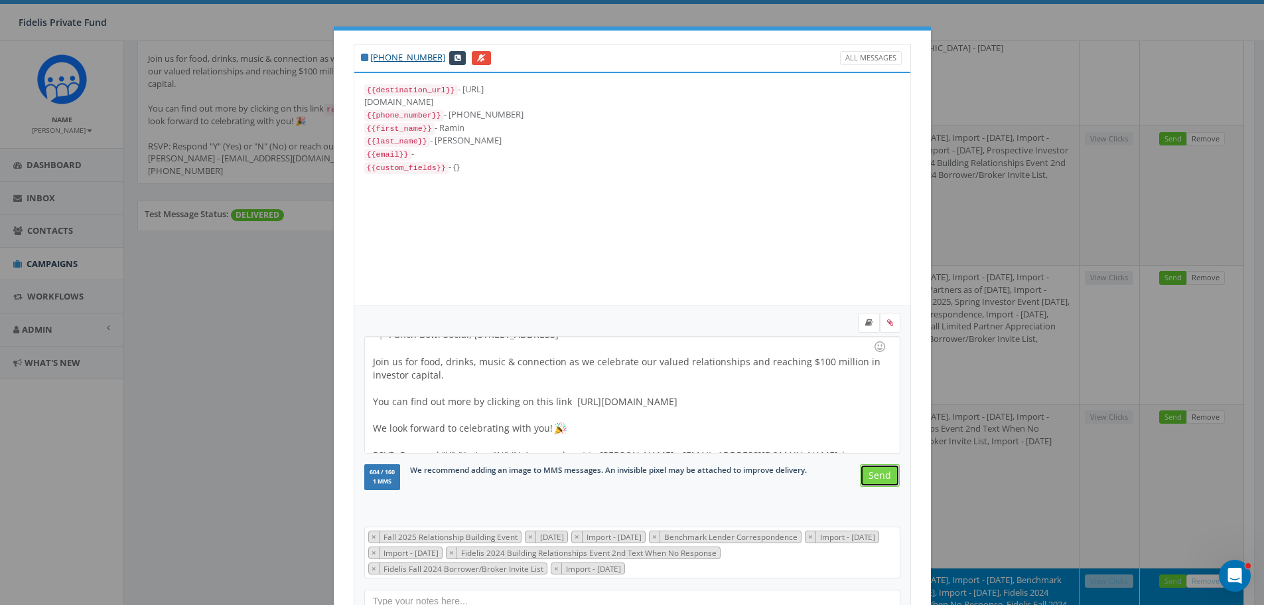
click at [870, 472] on input "Send" at bounding box center [880, 475] width 40 height 23
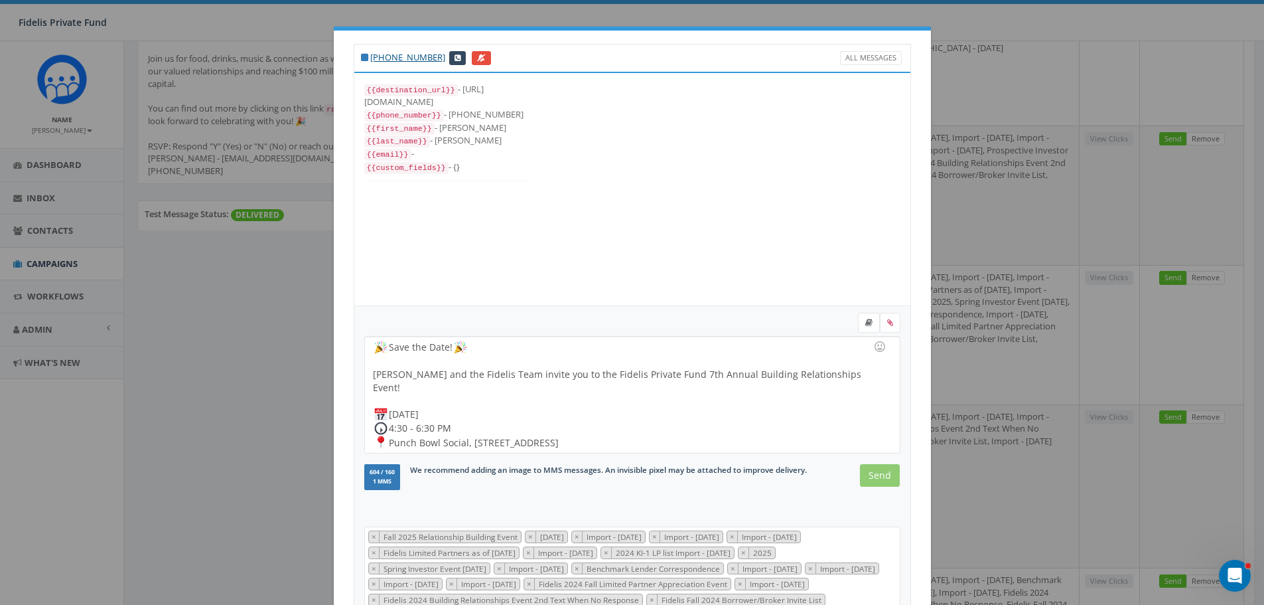
scroll to position [265, 0]
click at [882, 475] on input "Send" at bounding box center [880, 475] width 40 height 23
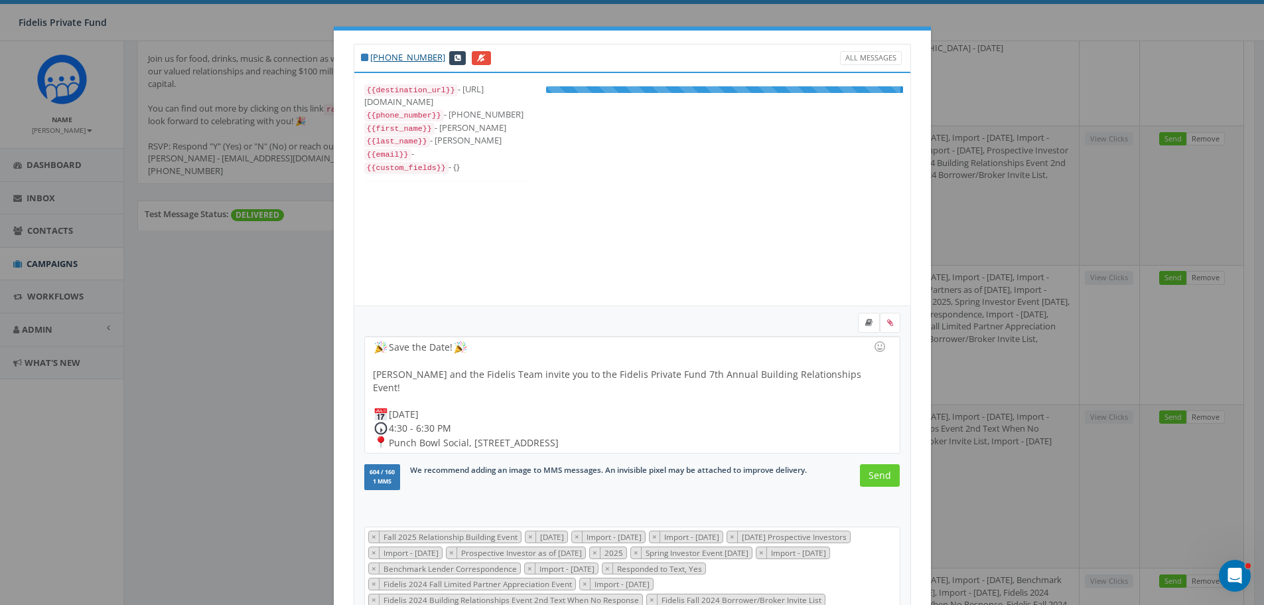
scroll to position [226, 0]
click at [872, 478] on input "Send" at bounding box center [880, 475] width 40 height 23
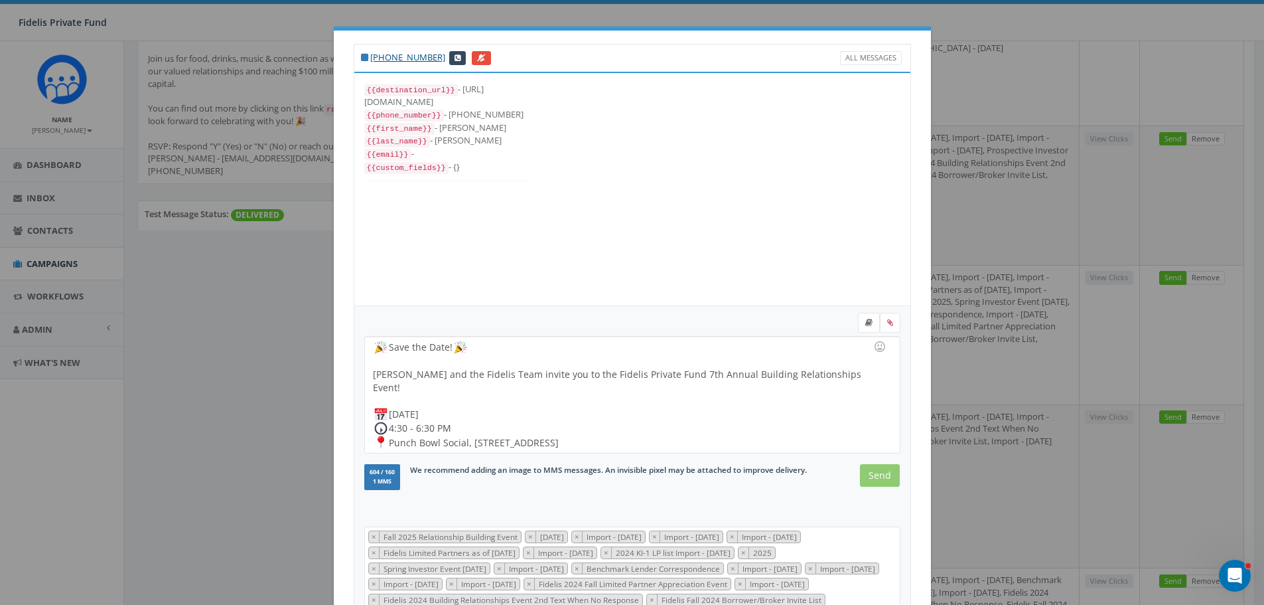
scroll to position [0, 0]
click at [882, 475] on input "Send" at bounding box center [880, 475] width 40 height 23
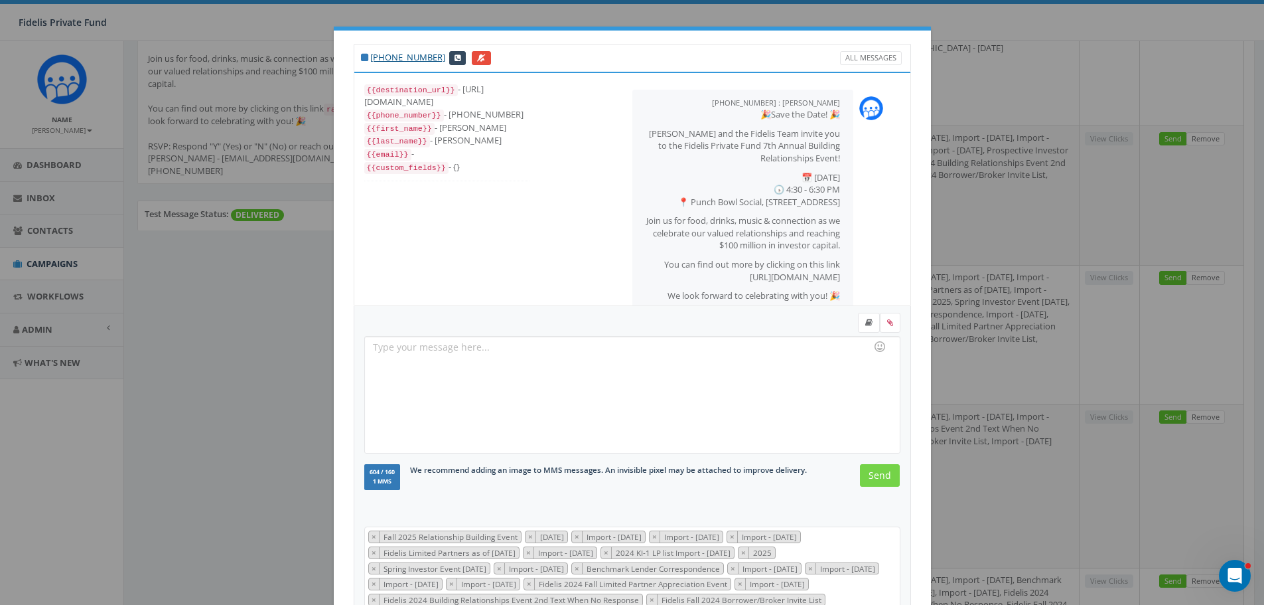
scroll to position [82, 0]
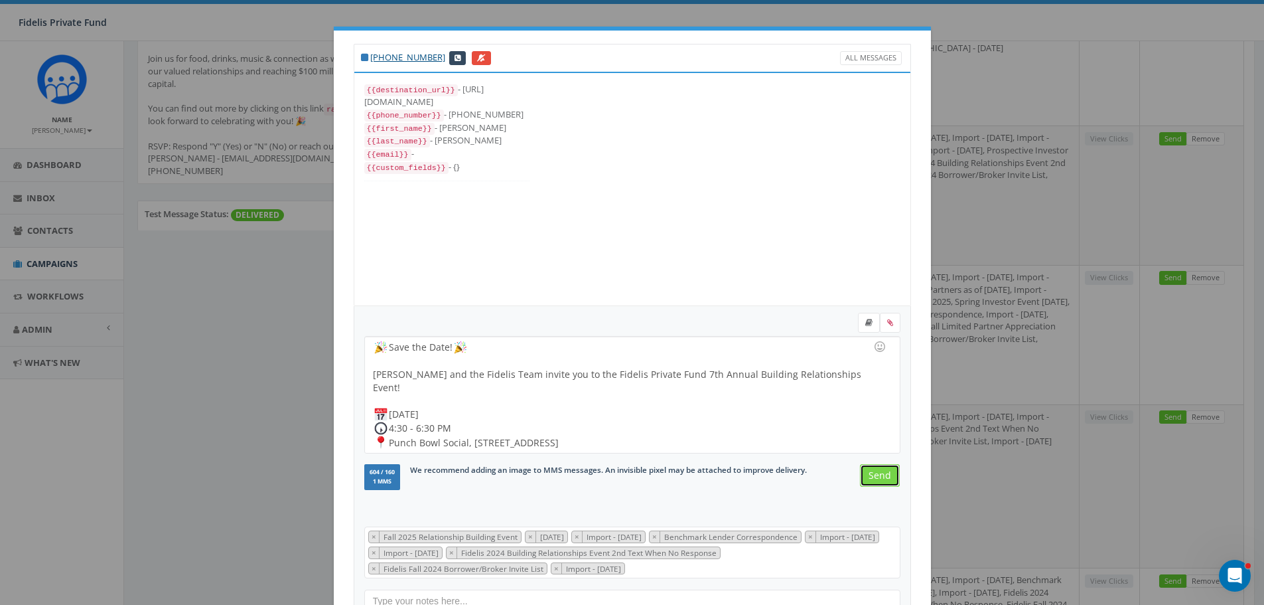
click at [877, 479] on input "Send" at bounding box center [880, 475] width 40 height 23
click at [877, 476] on input "Send" at bounding box center [880, 475] width 40 height 23
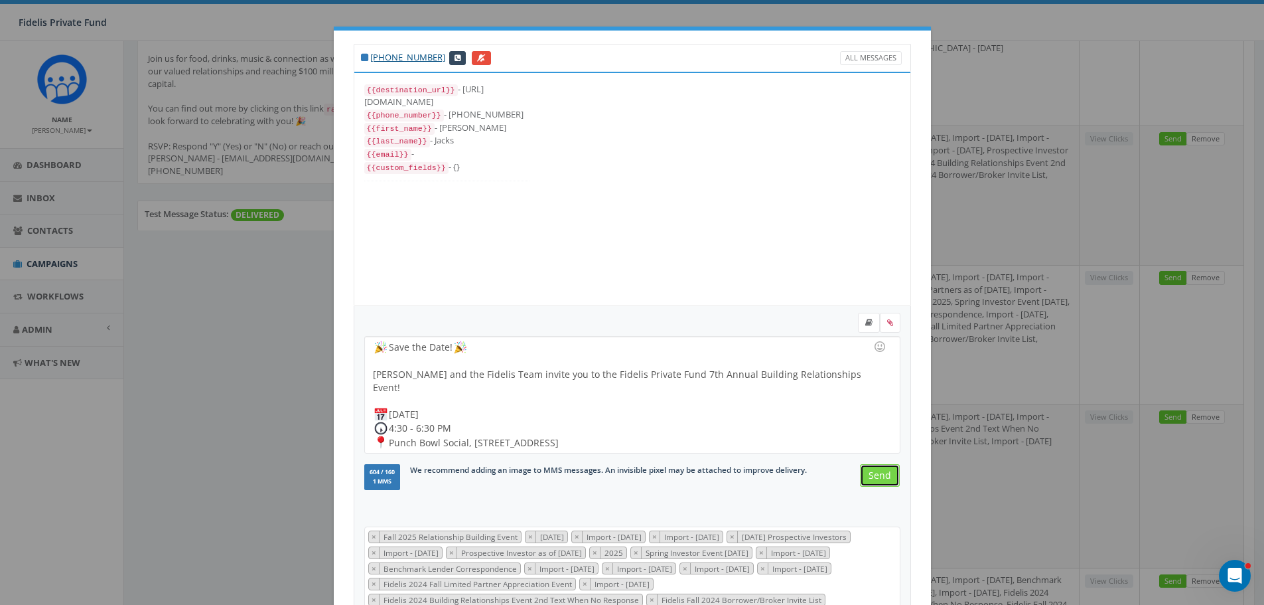
click at [877, 477] on input "Send" at bounding box center [880, 475] width 40 height 23
click at [873, 471] on input "Send" at bounding box center [880, 475] width 40 height 23
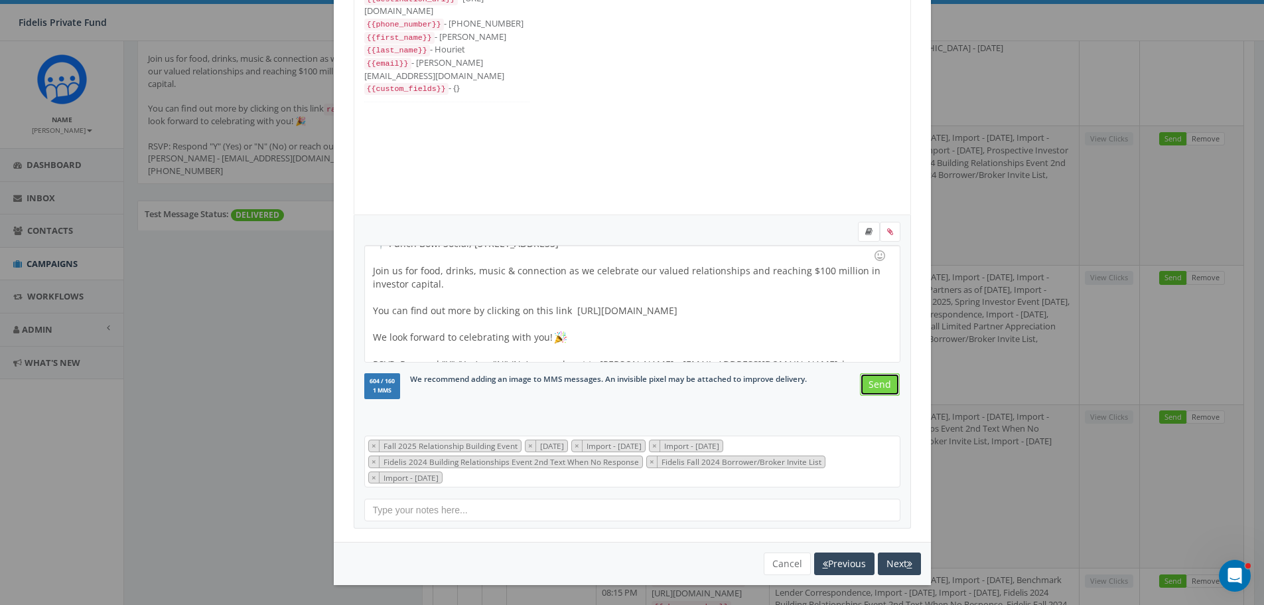
click at [881, 382] on input "Send" at bounding box center [880, 384] width 40 height 23
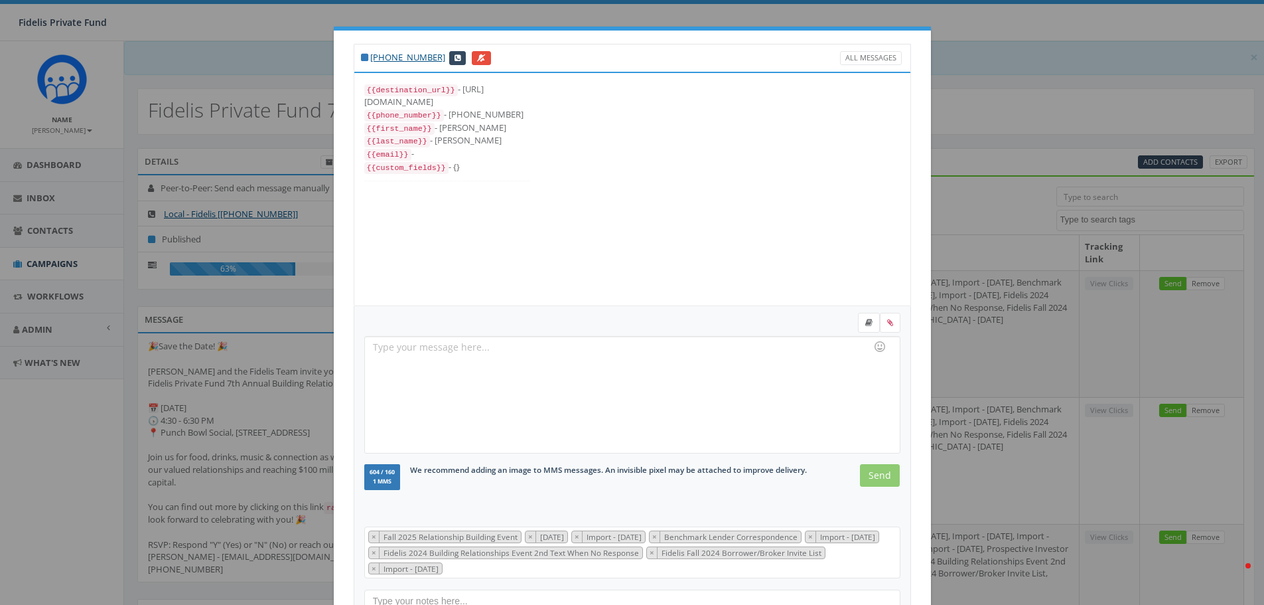
select select
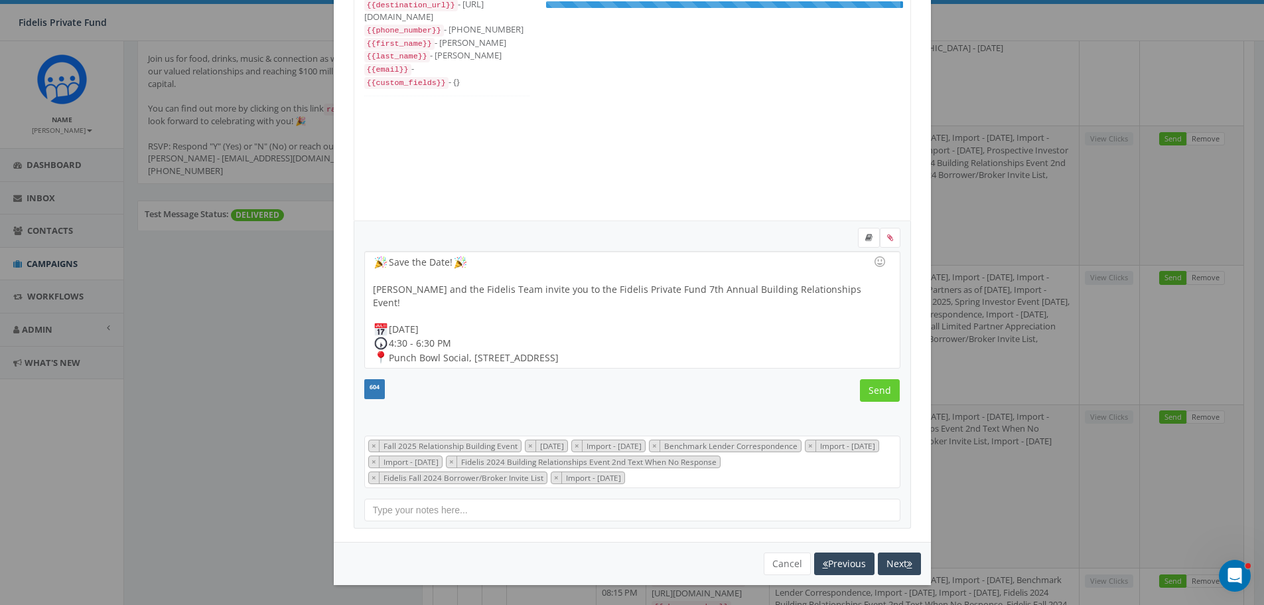
scroll to position [106, 0]
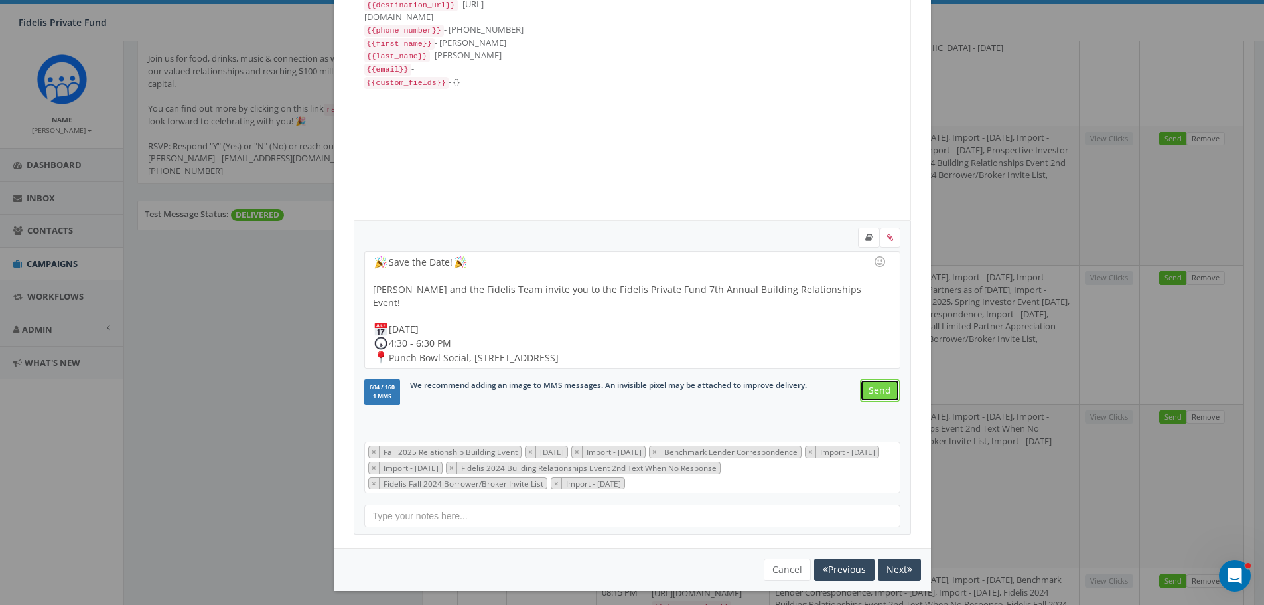
click at [867, 392] on input "Send" at bounding box center [880, 390] width 40 height 23
click at [873, 392] on input "Send" at bounding box center [880, 390] width 40 height 23
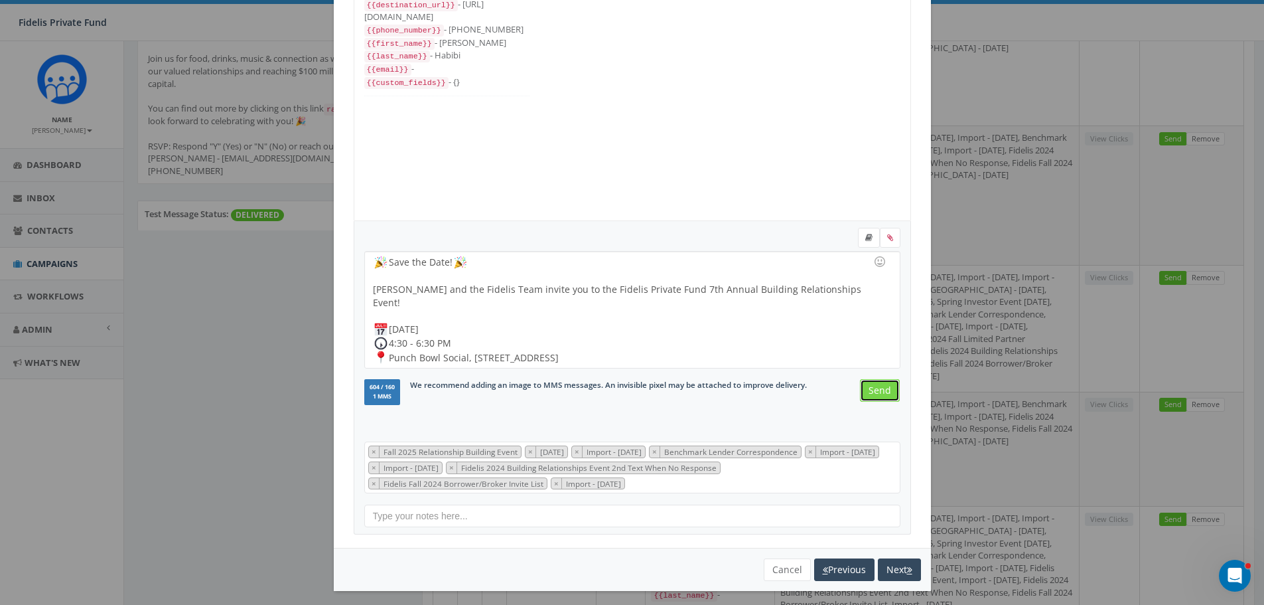
click at [868, 394] on input "Send" at bounding box center [880, 390] width 40 height 23
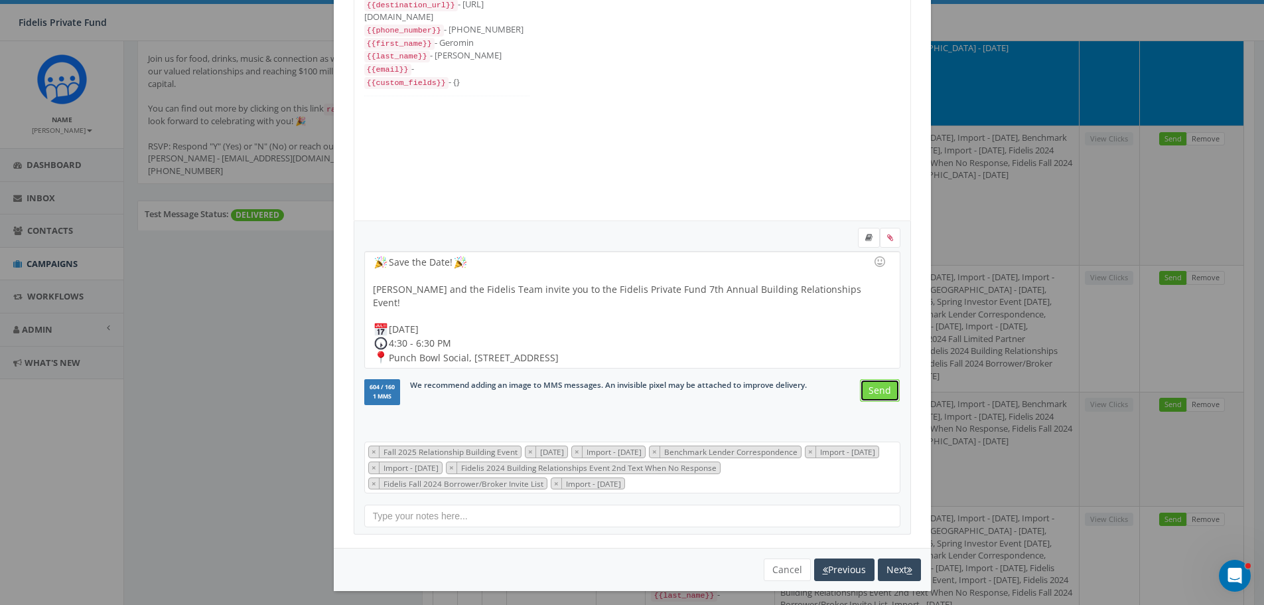
click at [874, 394] on input "Send" at bounding box center [880, 390] width 40 height 23
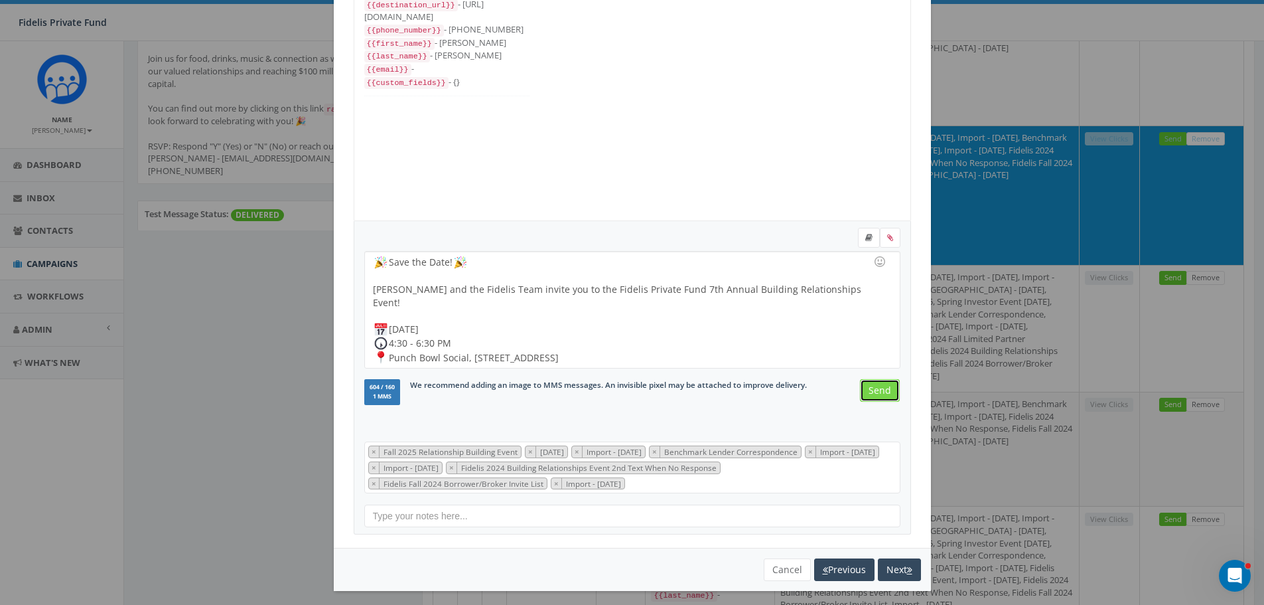
click at [879, 392] on input "Send" at bounding box center [880, 390] width 40 height 23
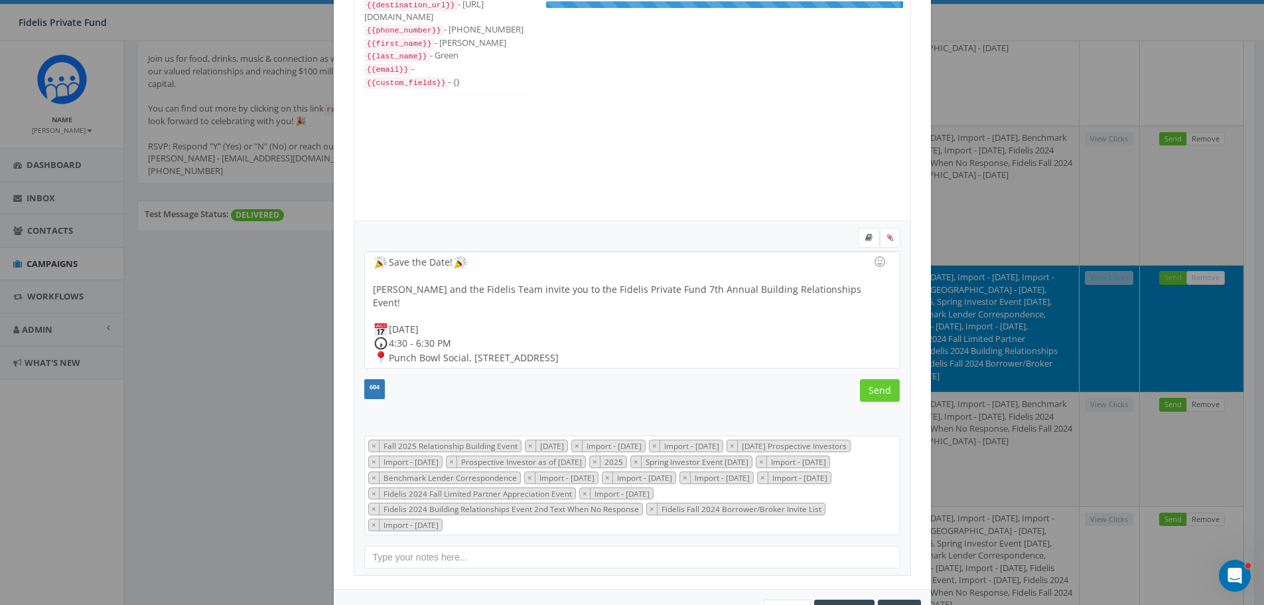
scroll to position [252, 0]
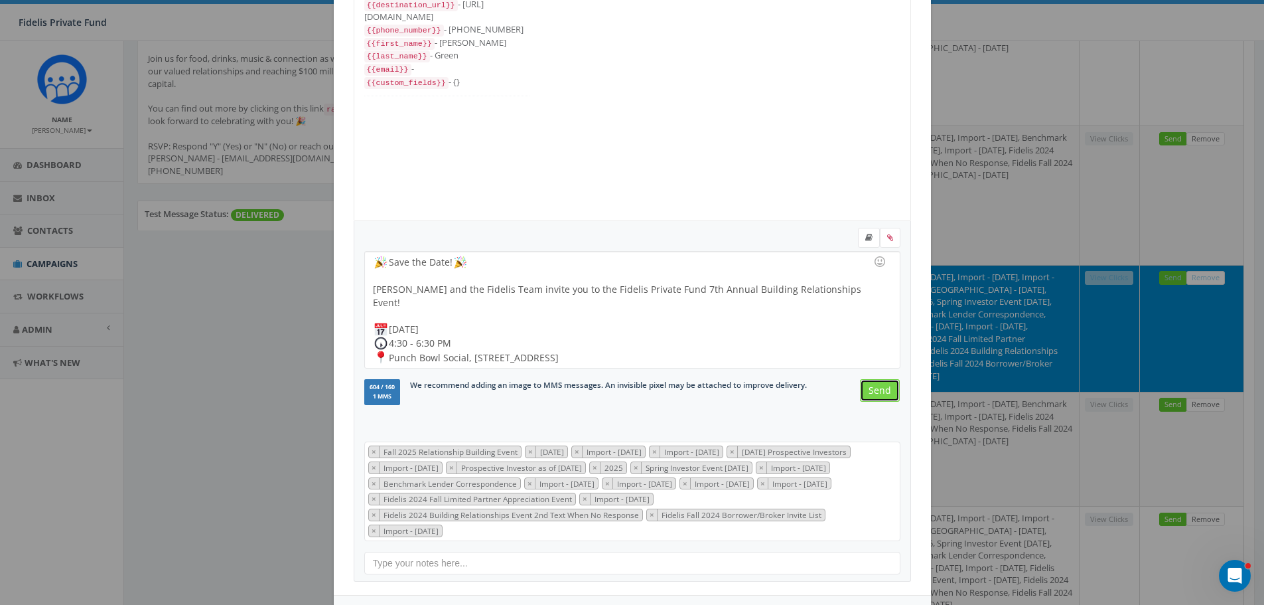
click at [877, 395] on input "Send" at bounding box center [880, 390] width 40 height 23
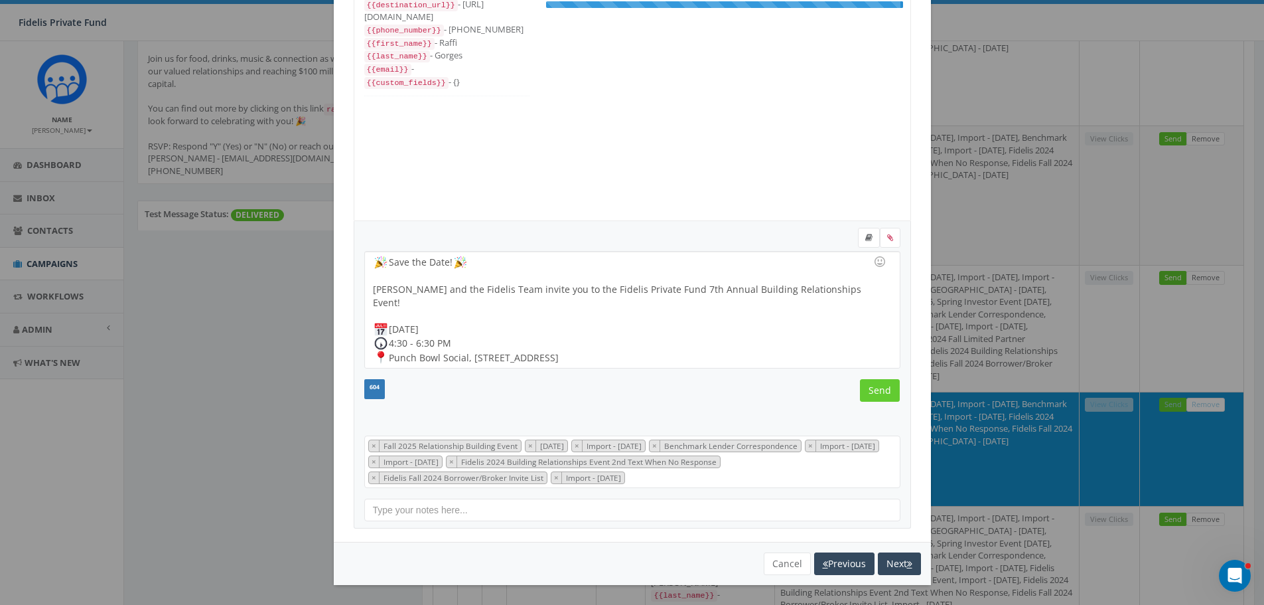
scroll to position [106, 0]
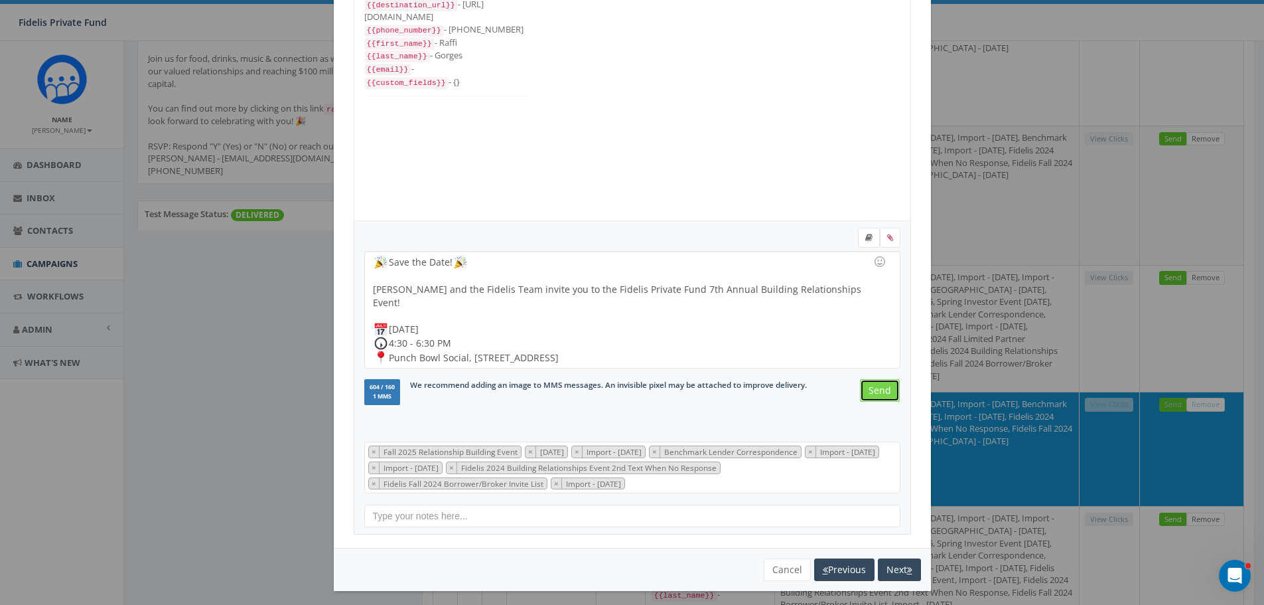
click at [879, 390] on input "Send" at bounding box center [880, 390] width 40 height 23
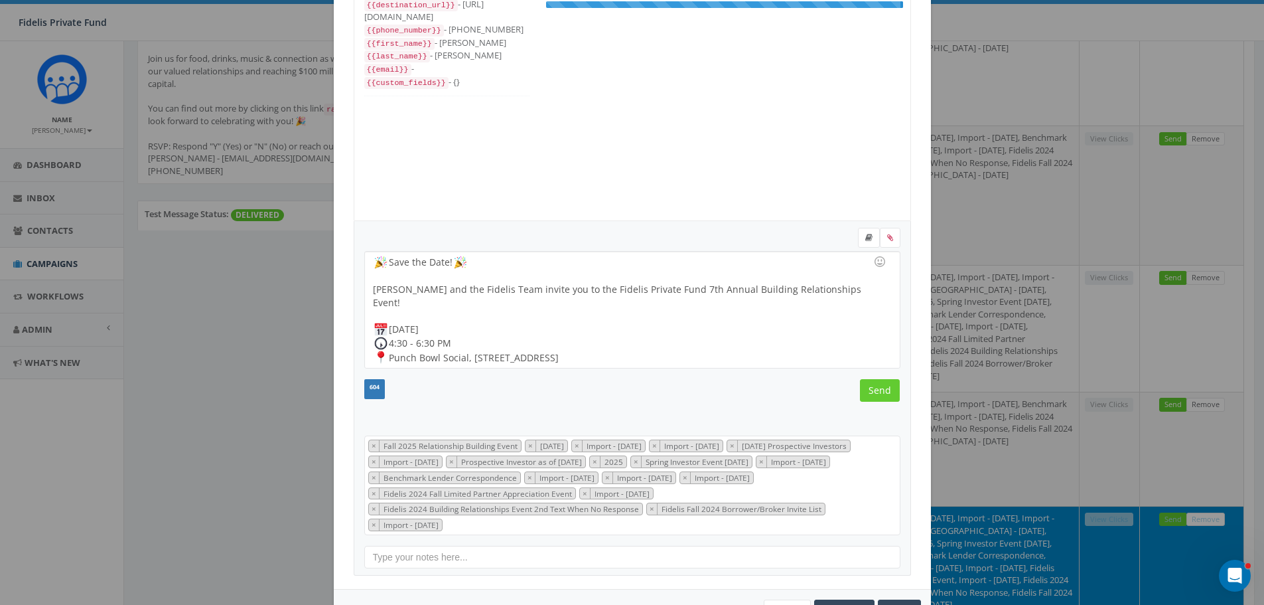
scroll to position [239, 0]
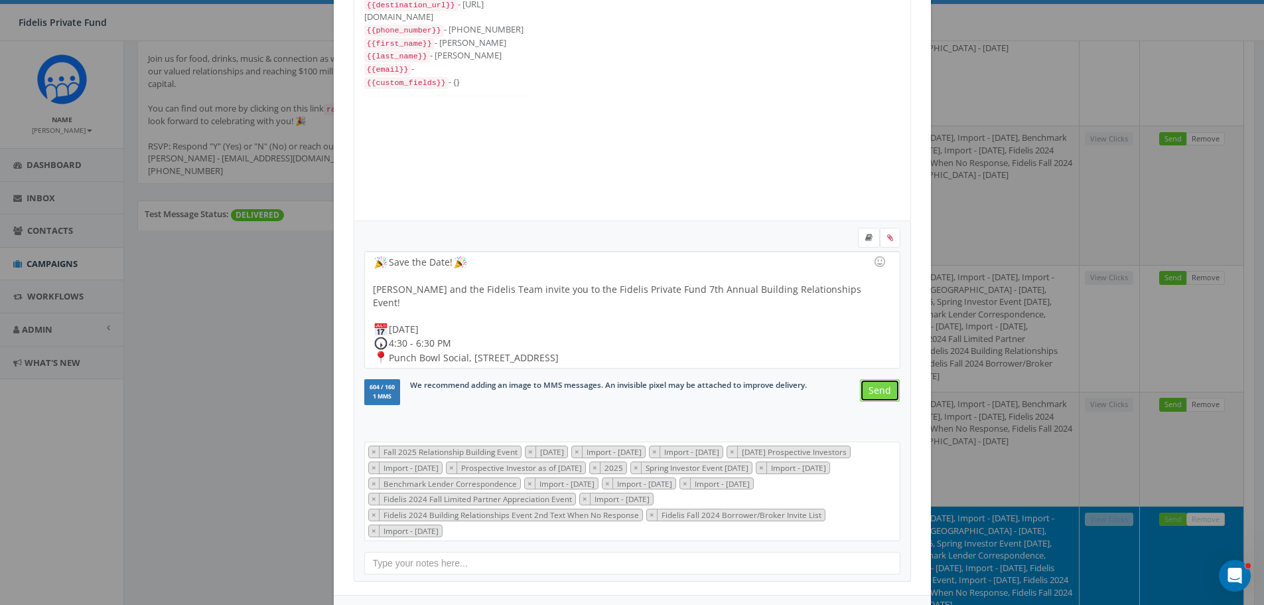
click at [874, 392] on input "Send" at bounding box center [880, 390] width 40 height 23
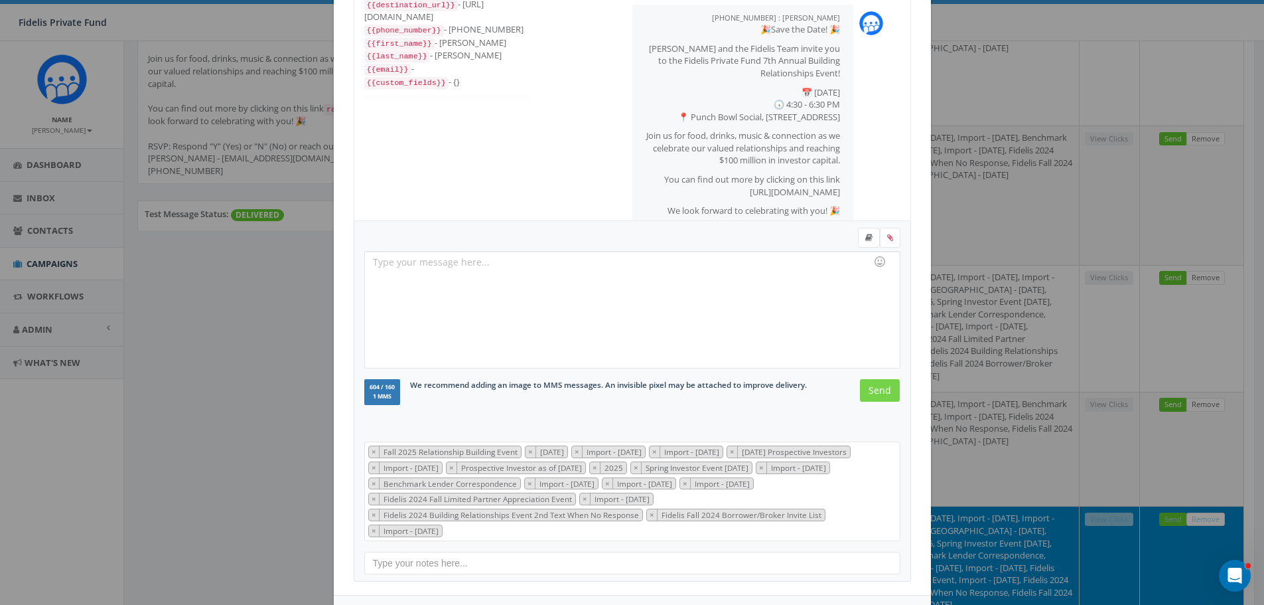
scroll to position [0, 0]
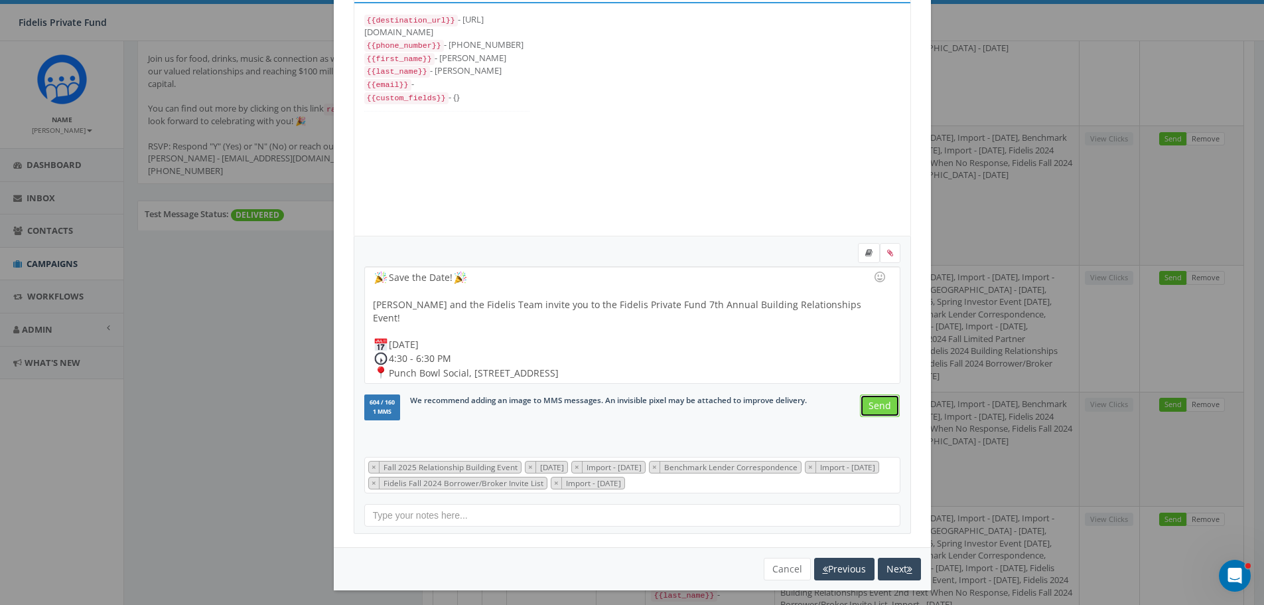
click at [877, 404] on input "Send" at bounding box center [880, 405] width 40 height 23
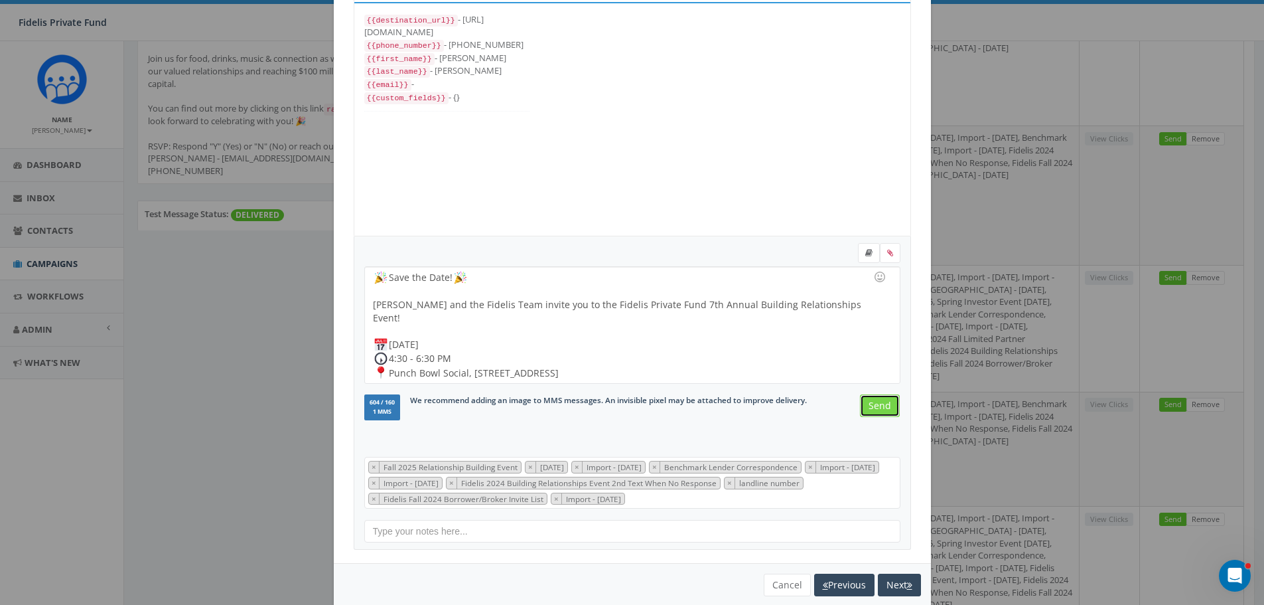
click at [875, 408] on input "Send" at bounding box center [880, 405] width 40 height 23
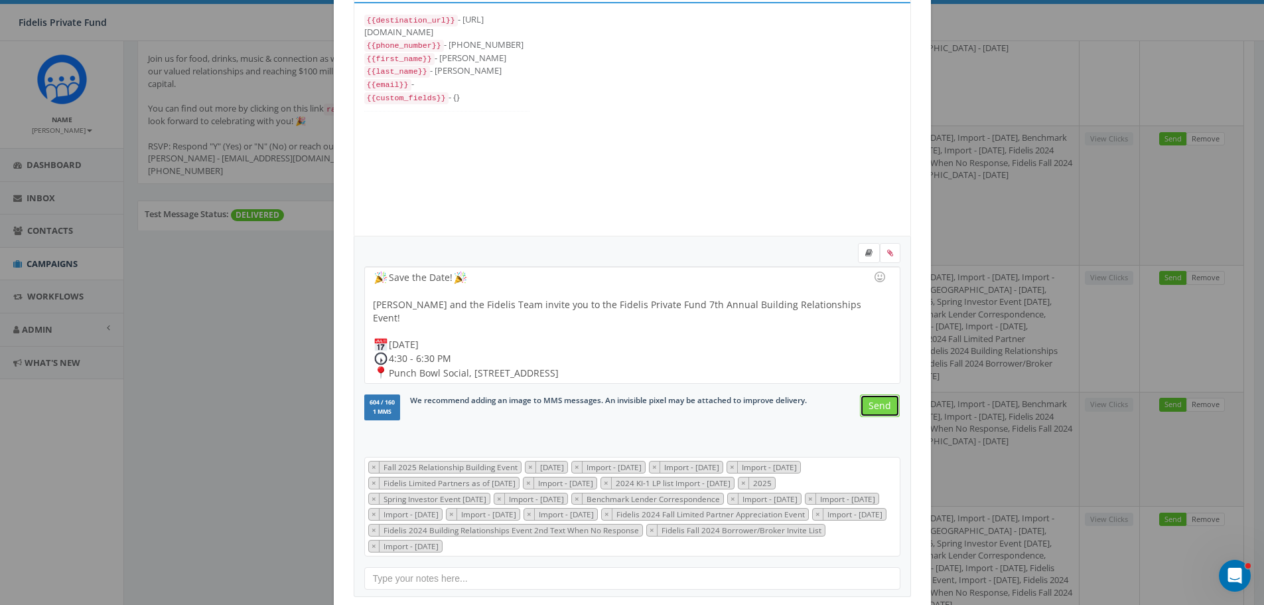
click at [876, 408] on input "Send" at bounding box center [880, 405] width 40 height 23
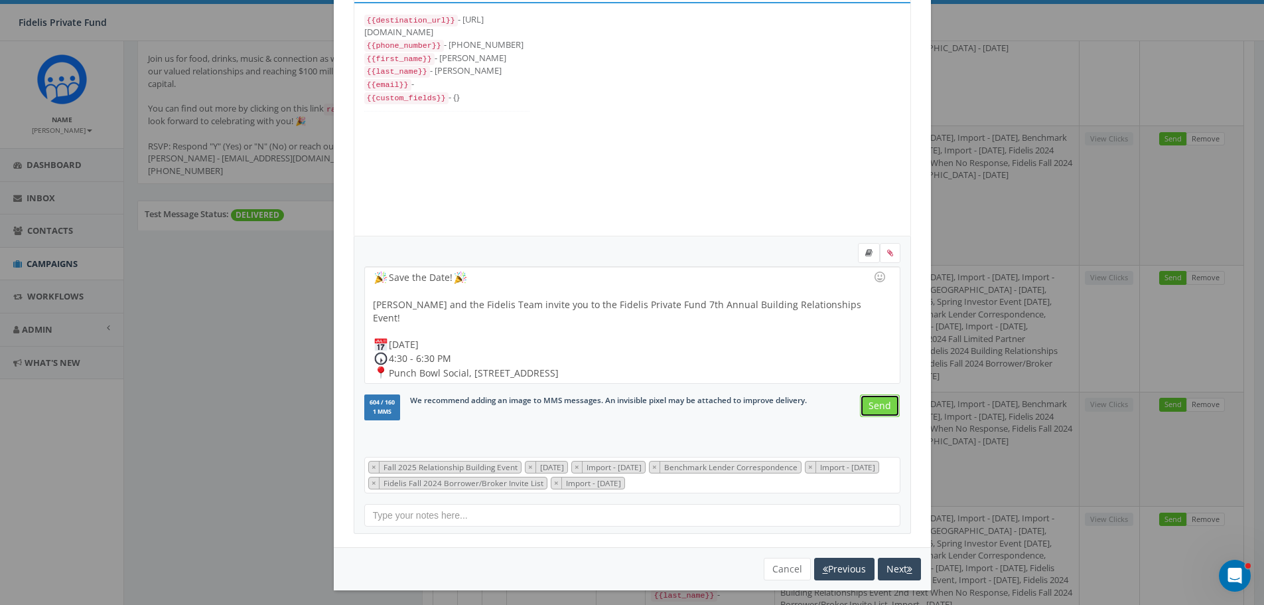
click at [877, 406] on input "Send" at bounding box center [880, 405] width 40 height 23
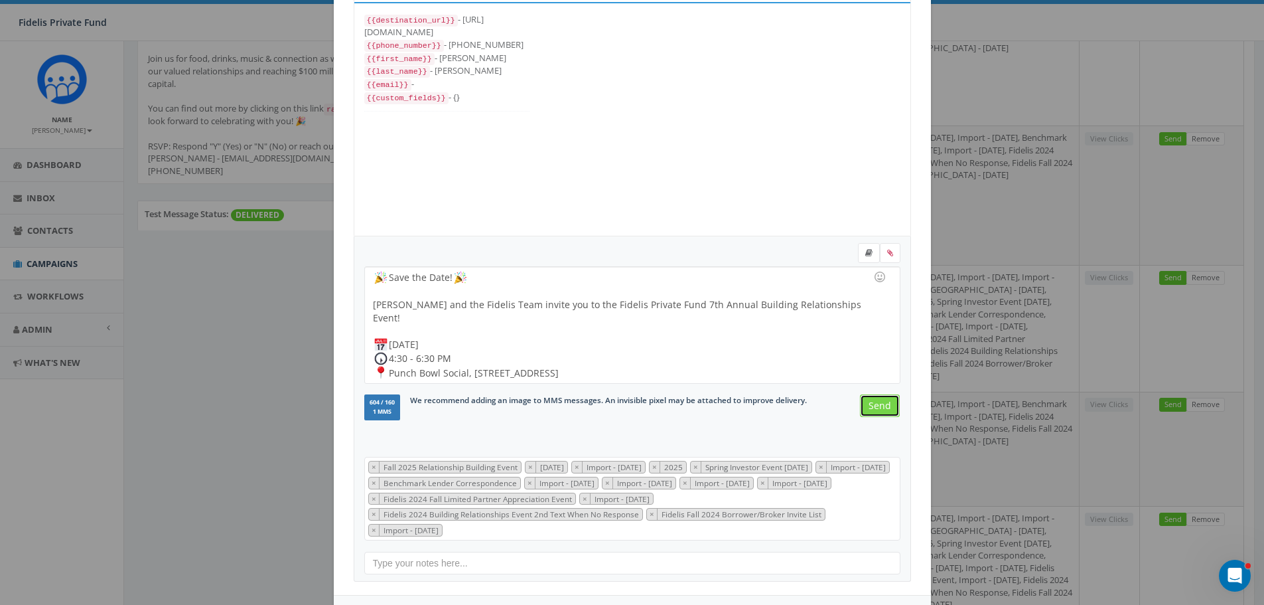
click at [877, 406] on input "Send" at bounding box center [880, 405] width 40 height 23
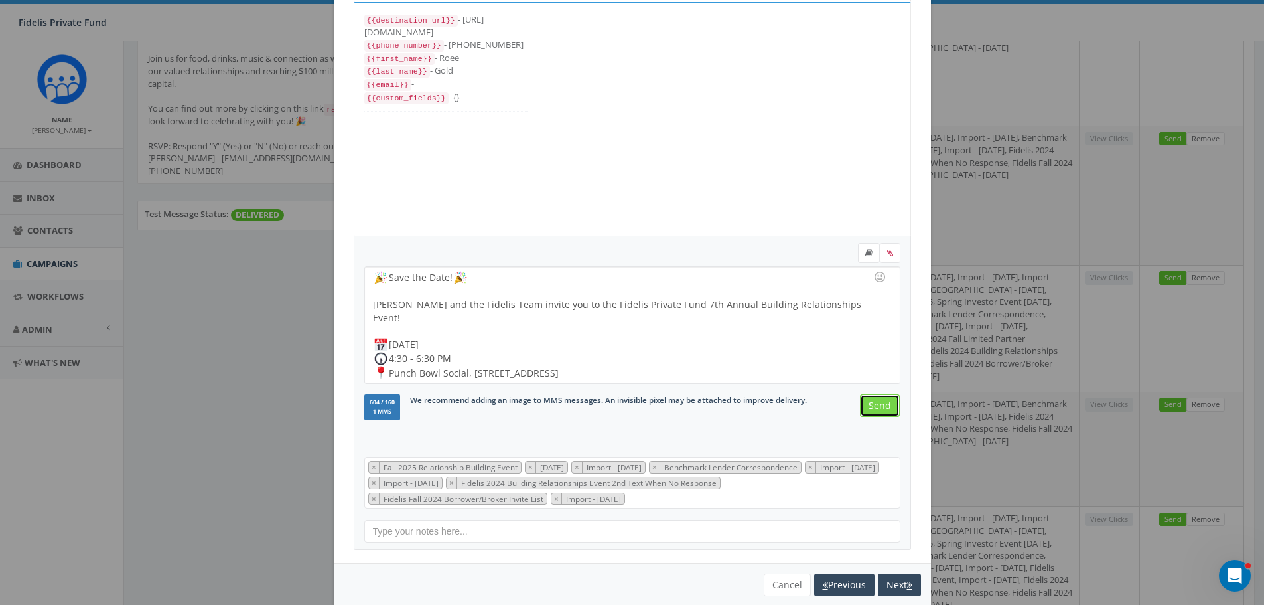
click at [877, 409] on input "Send" at bounding box center [880, 405] width 40 height 23
click at [877, 411] on input "Send" at bounding box center [880, 405] width 40 height 23
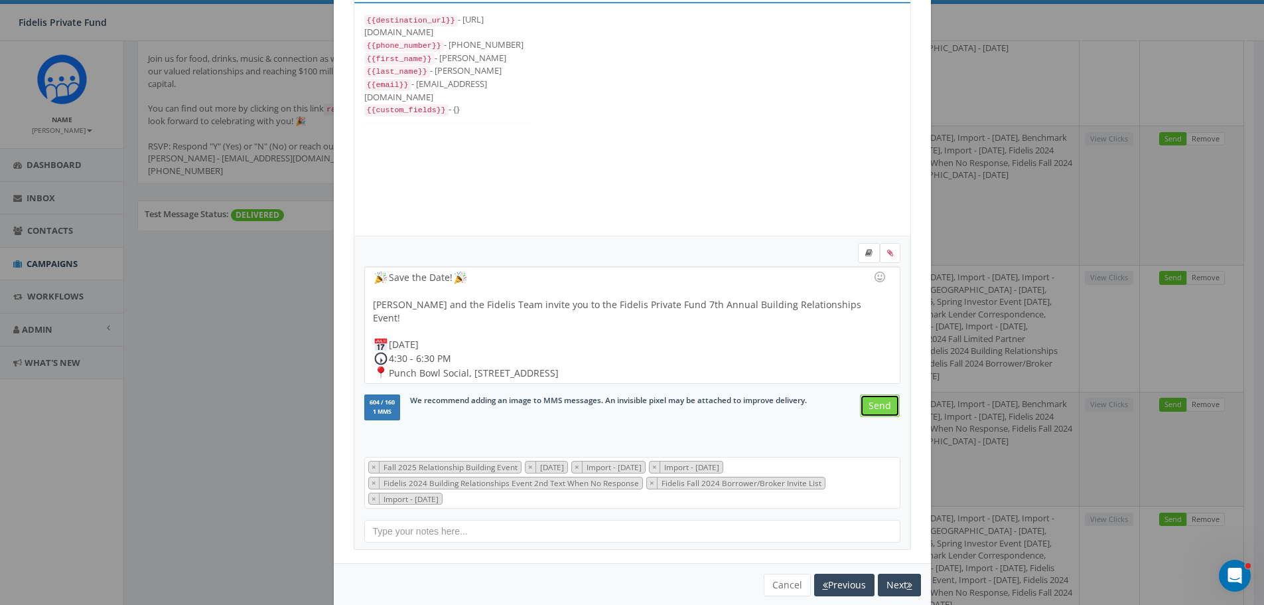
click at [881, 410] on input "Send" at bounding box center [880, 405] width 40 height 23
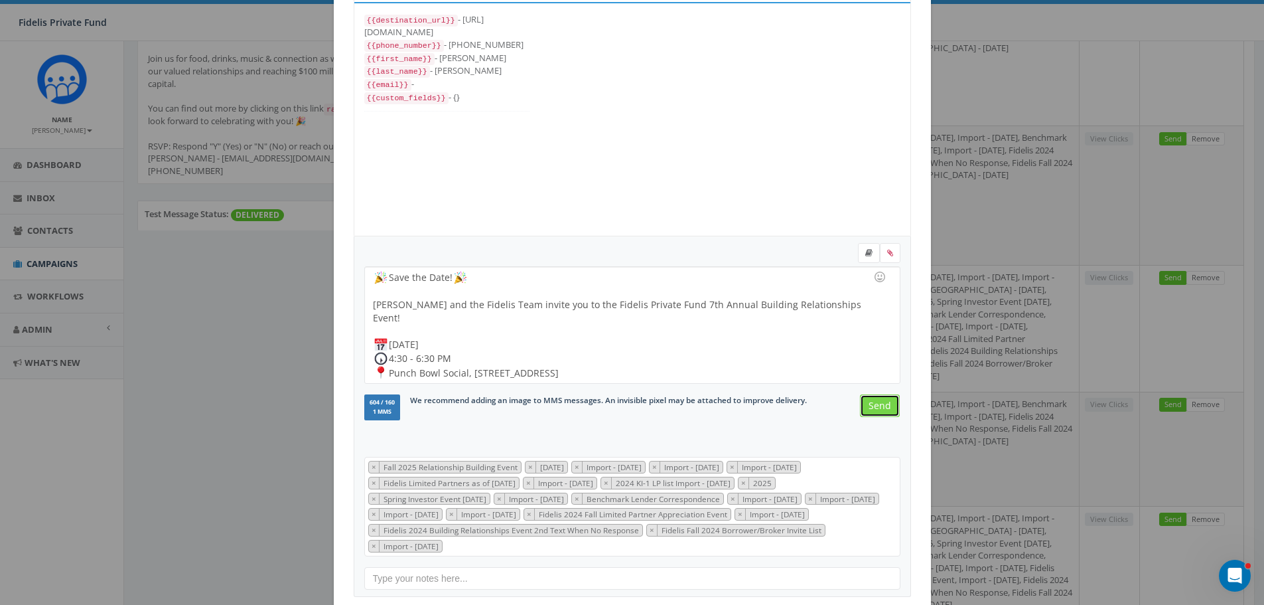
click at [881, 410] on input "Send" at bounding box center [880, 405] width 40 height 23
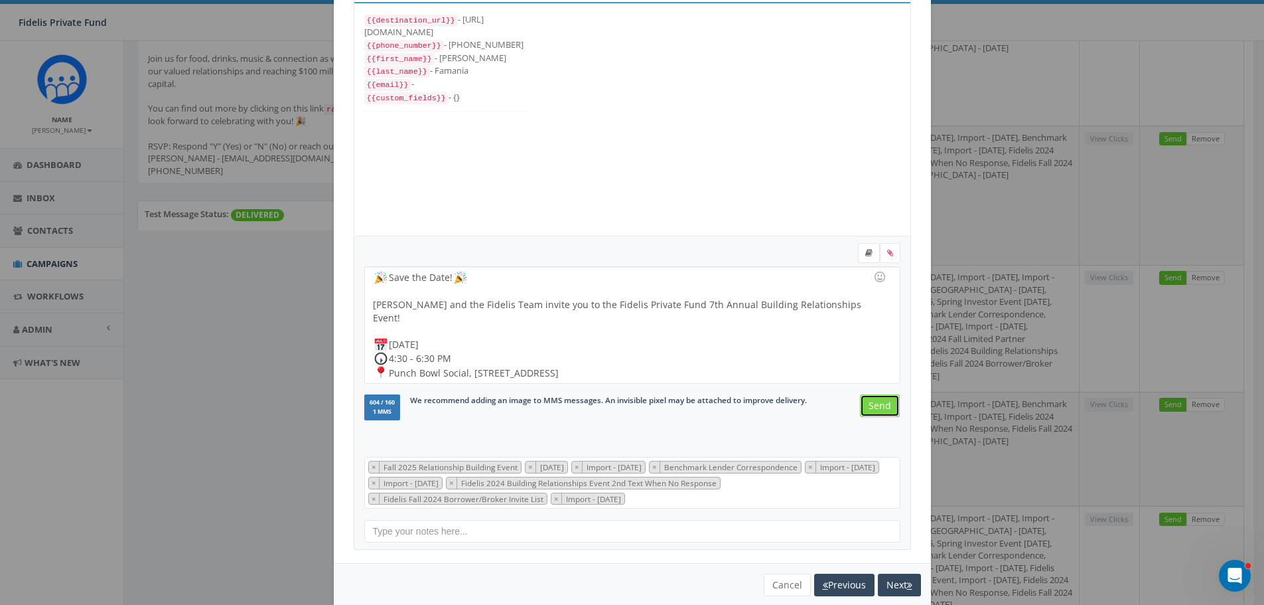
click at [881, 409] on input "Send" at bounding box center [880, 405] width 40 height 23
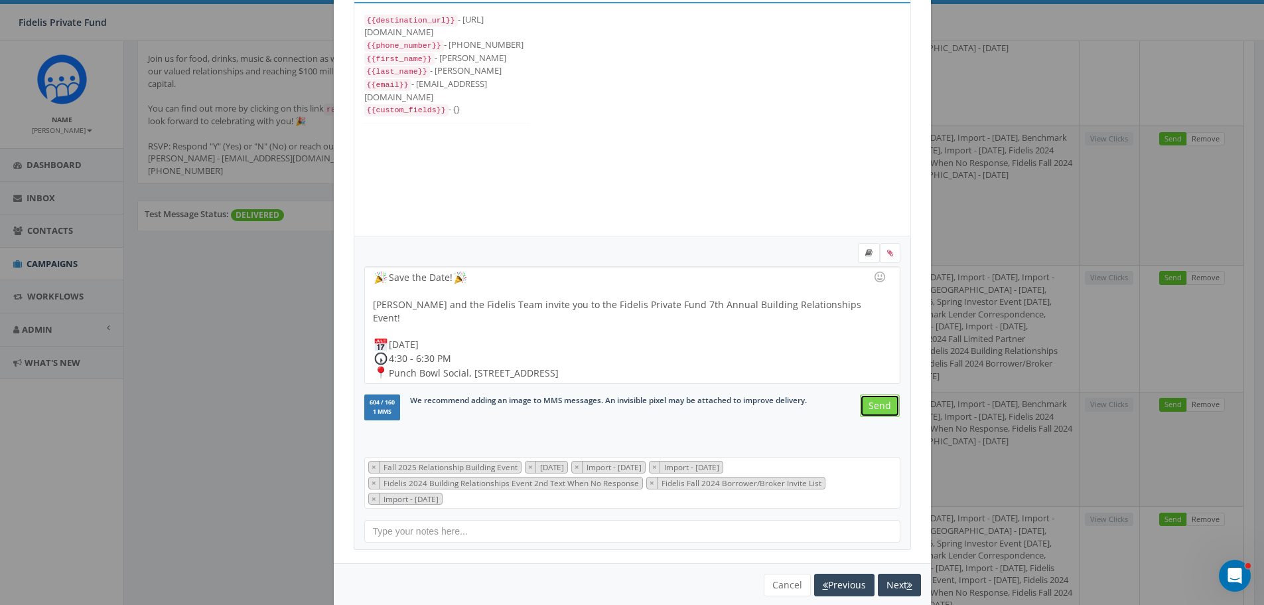
click at [883, 409] on input "Send" at bounding box center [880, 405] width 40 height 23
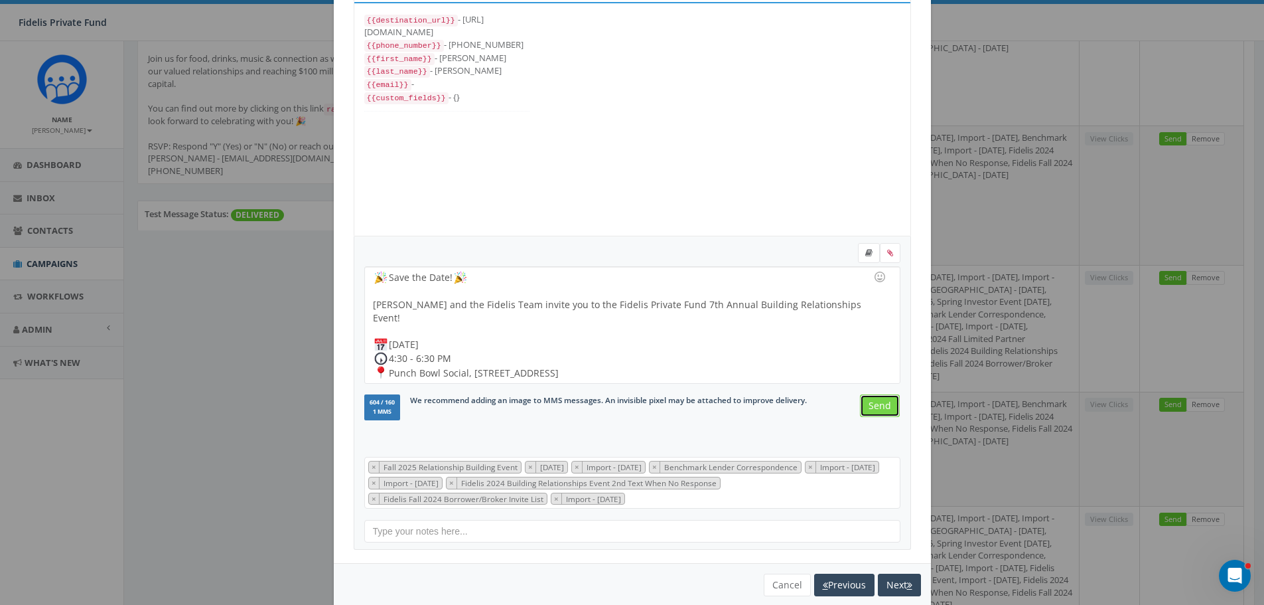
click at [884, 409] on input "Send" at bounding box center [880, 405] width 40 height 23
click at [881, 412] on input "Send" at bounding box center [880, 405] width 40 height 23
click at [880, 409] on input "Send" at bounding box center [880, 405] width 40 height 23
click at [879, 411] on input "Send" at bounding box center [880, 405] width 40 height 23
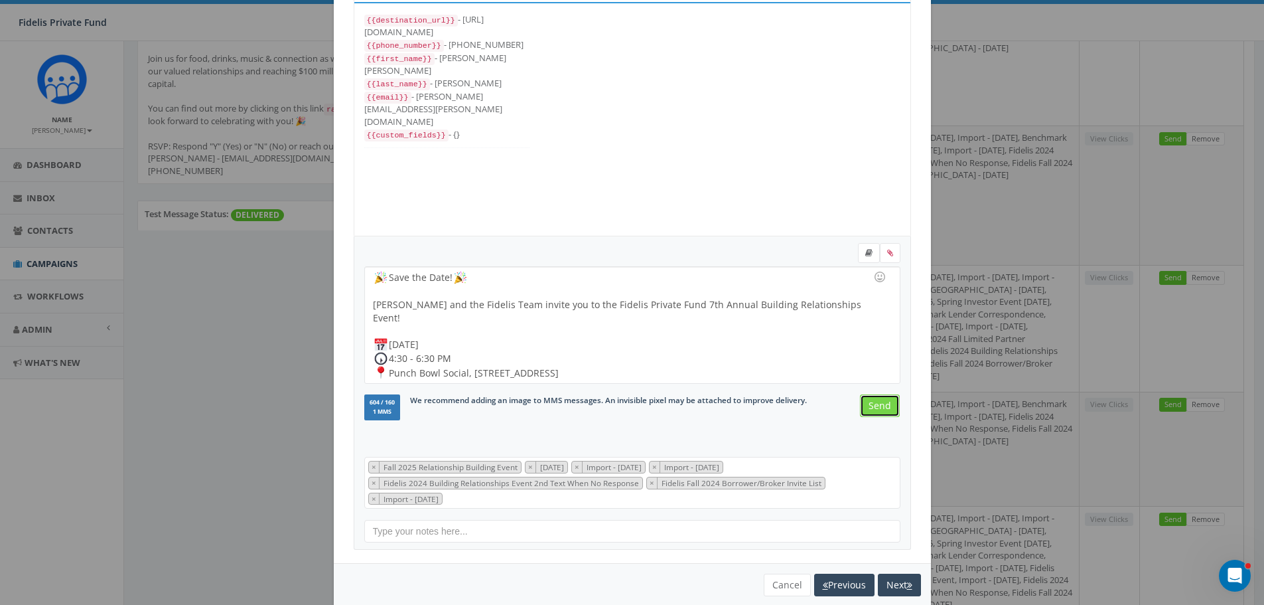
click at [880, 409] on input "Send" at bounding box center [880, 405] width 40 height 23
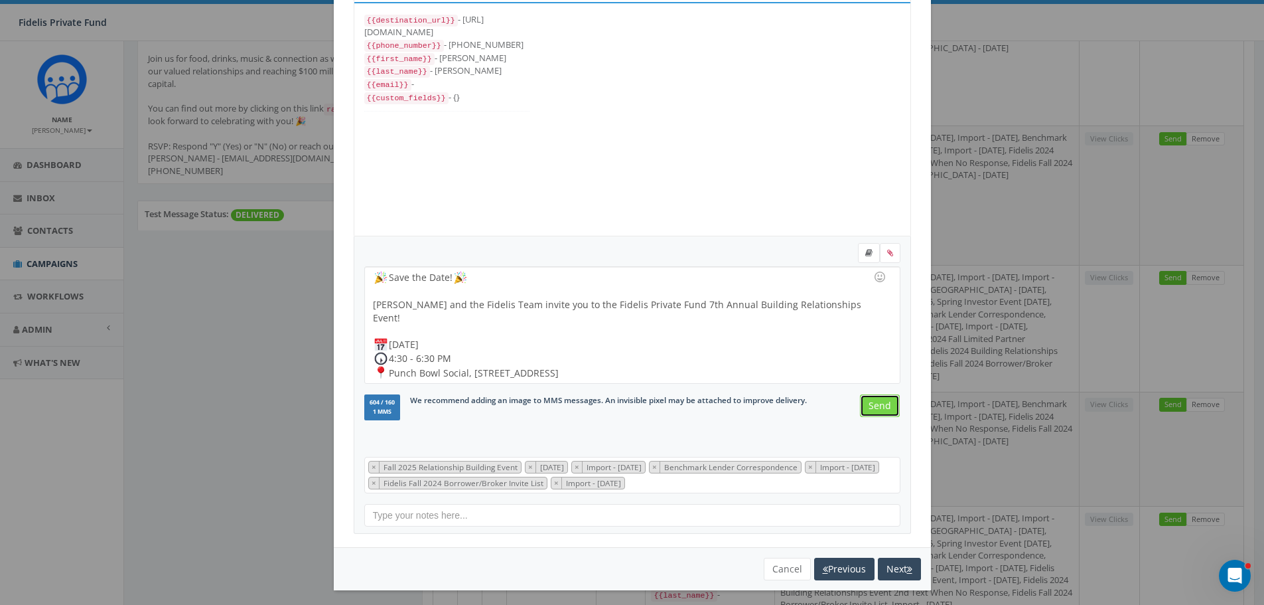
click at [879, 404] on input "Send" at bounding box center [880, 405] width 40 height 23
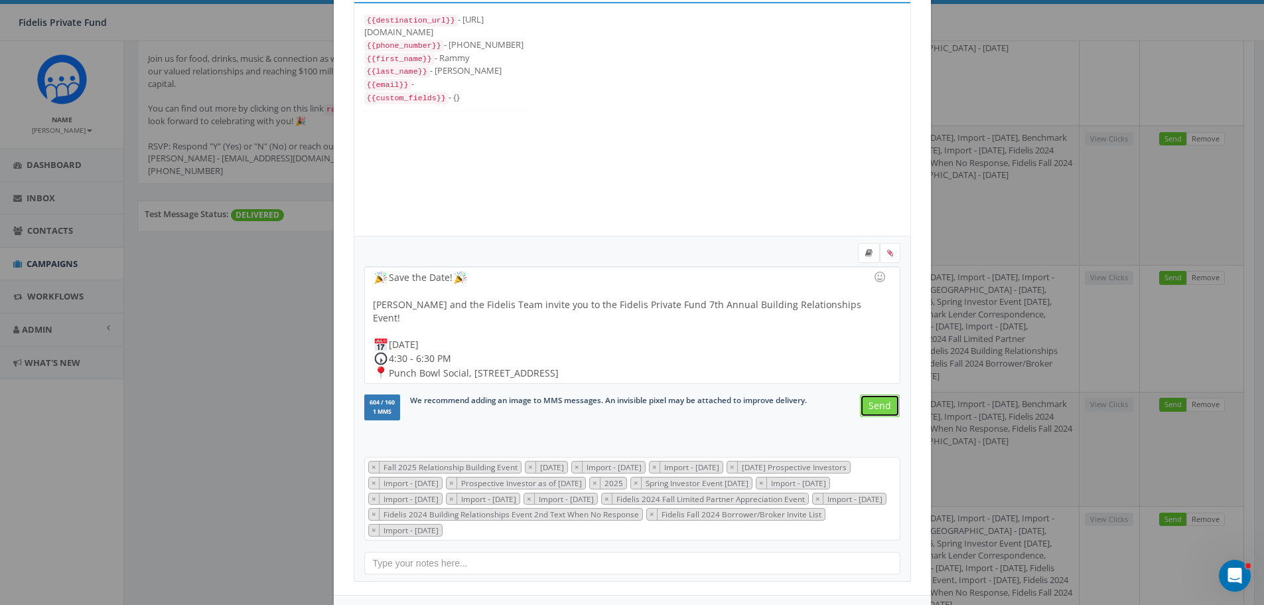
click at [877, 409] on input "Send" at bounding box center [880, 405] width 40 height 23
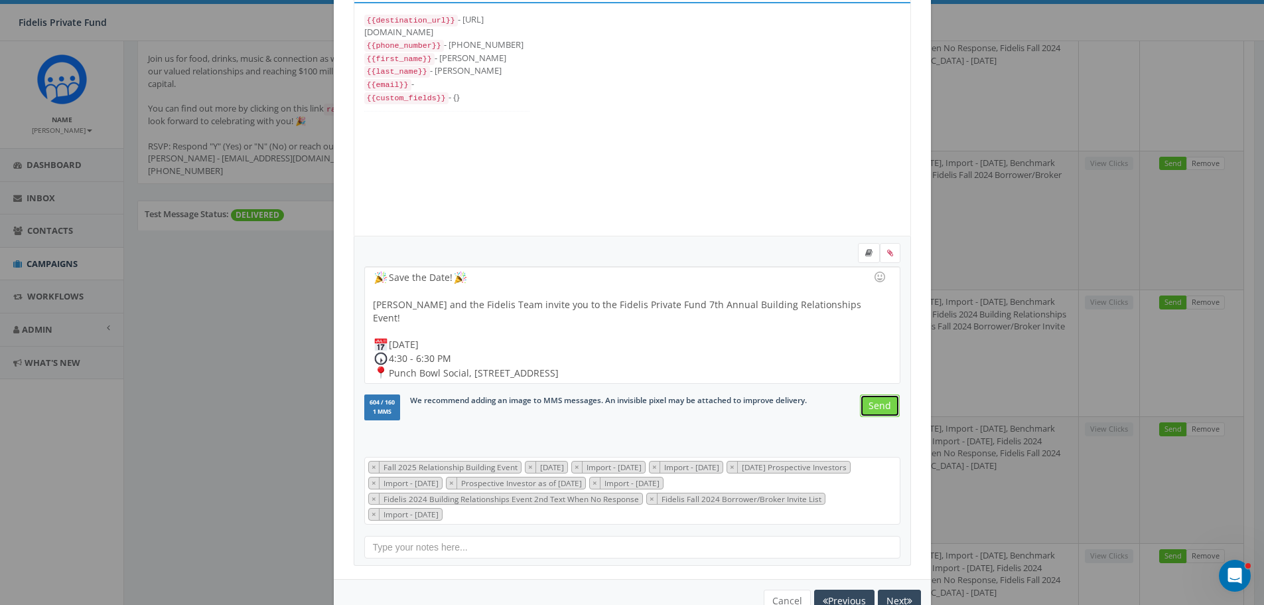
click at [879, 408] on input "Send" at bounding box center [880, 405] width 40 height 23
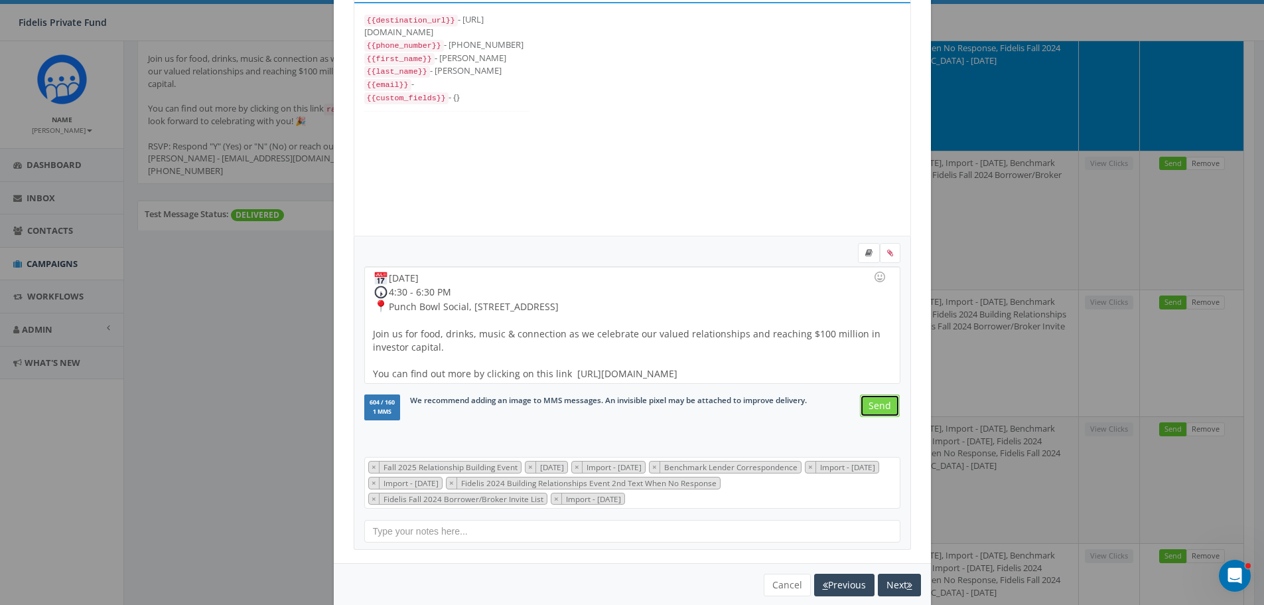
click at [871, 403] on input "Send" at bounding box center [880, 405] width 40 height 23
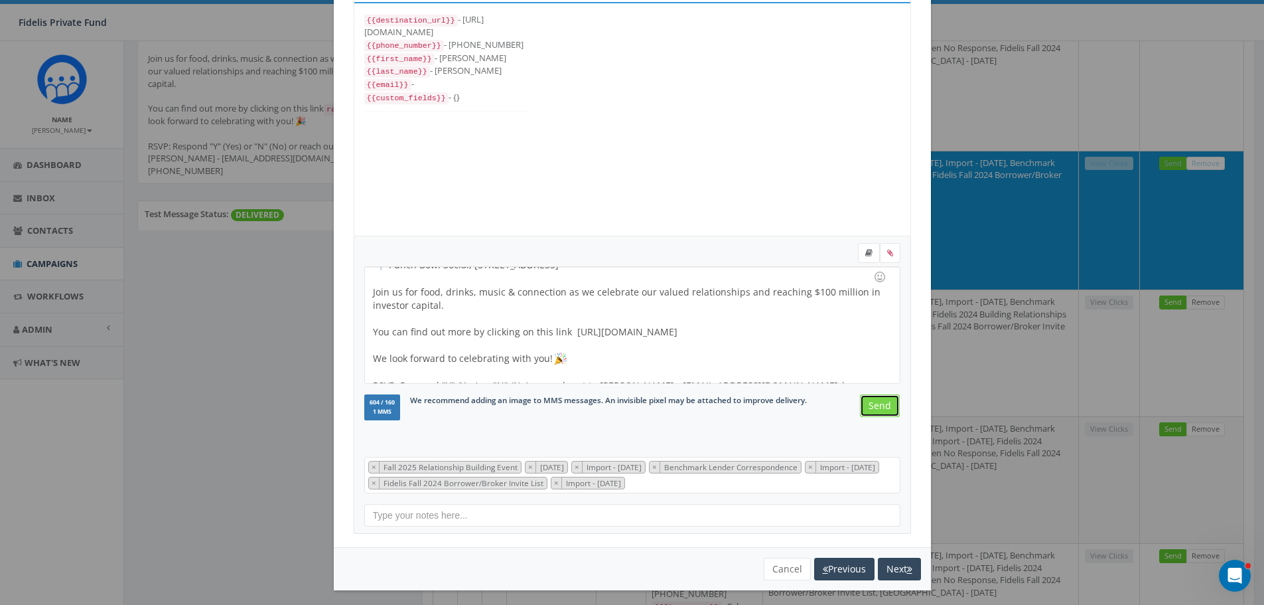
click at [865, 403] on input "Send" at bounding box center [880, 405] width 40 height 23
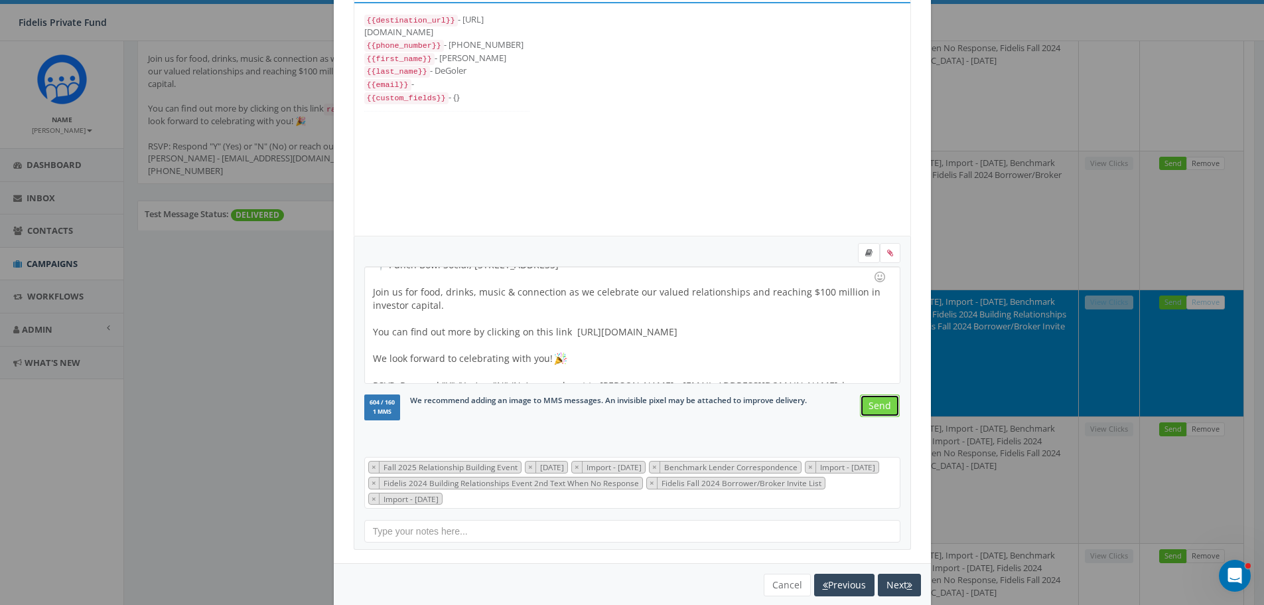
click at [869, 402] on input "Send" at bounding box center [880, 405] width 40 height 23
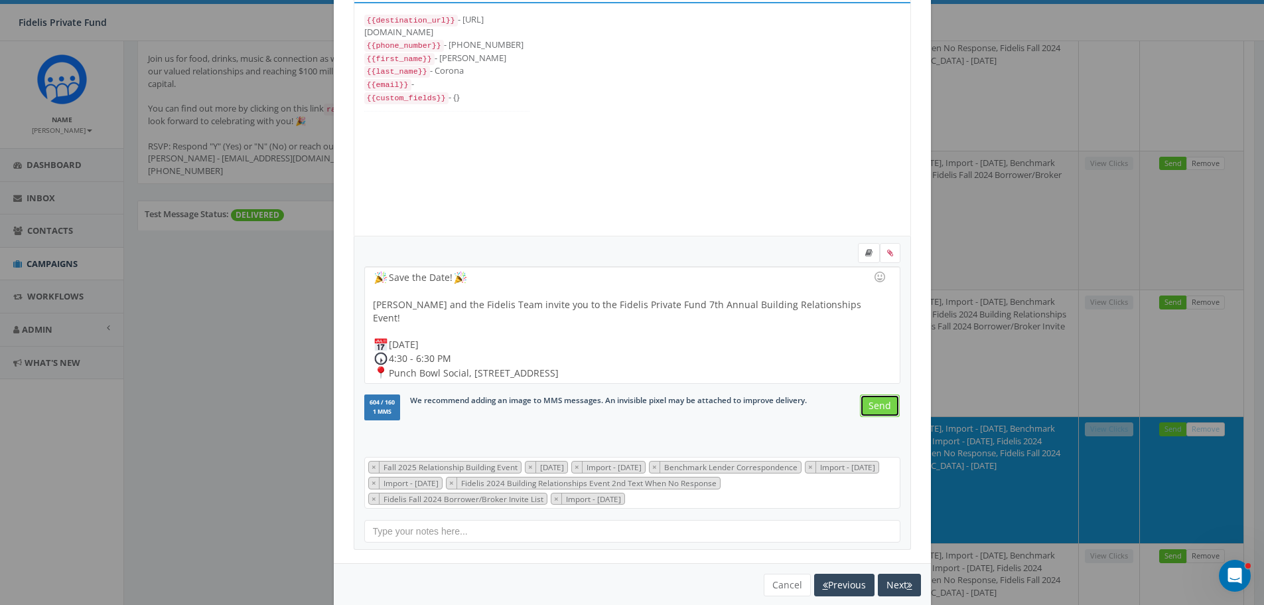
click at [871, 402] on input "Send" at bounding box center [880, 405] width 40 height 23
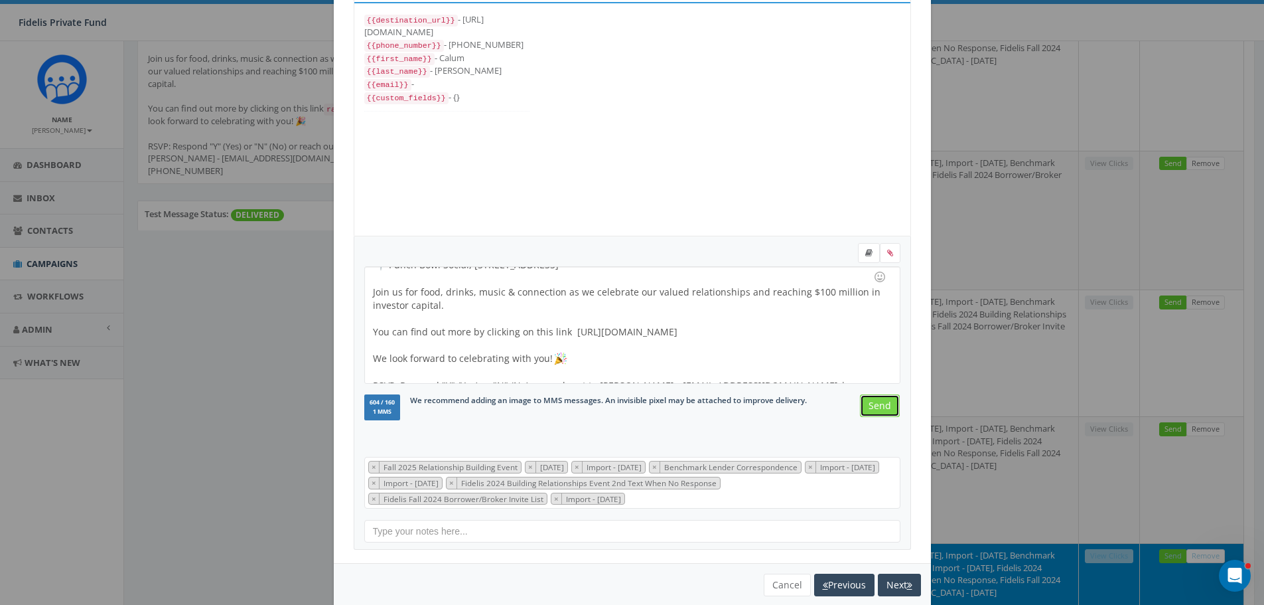
click at [872, 406] on input "Send" at bounding box center [880, 405] width 40 height 23
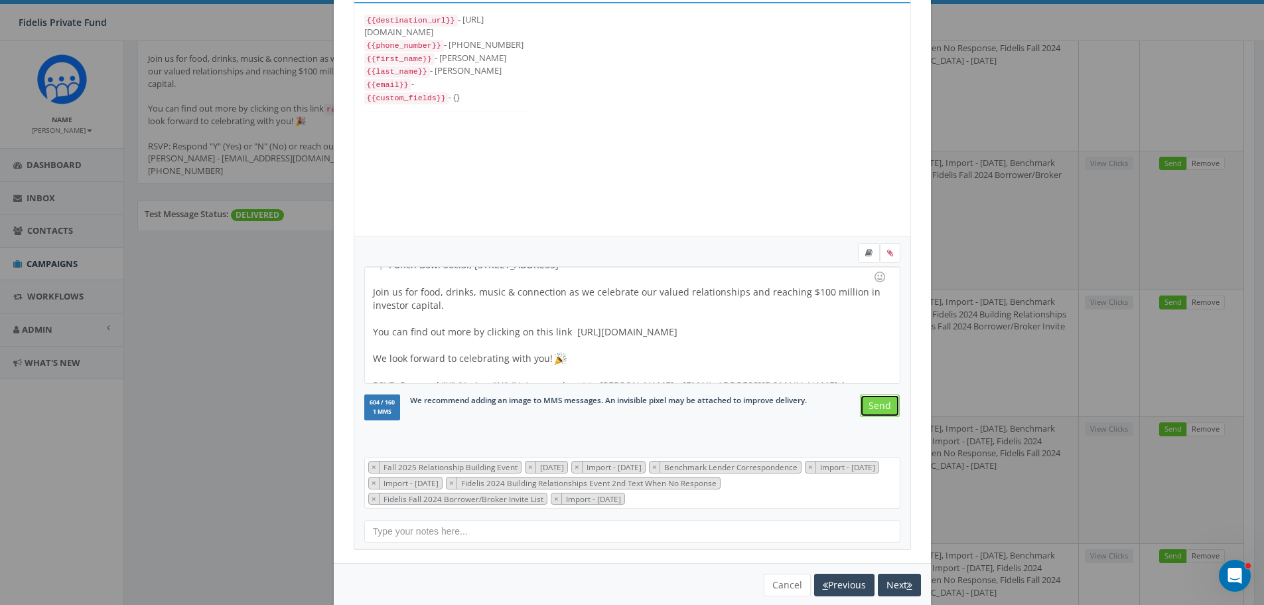
click at [882, 405] on input "Send" at bounding box center [880, 405] width 40 height 23
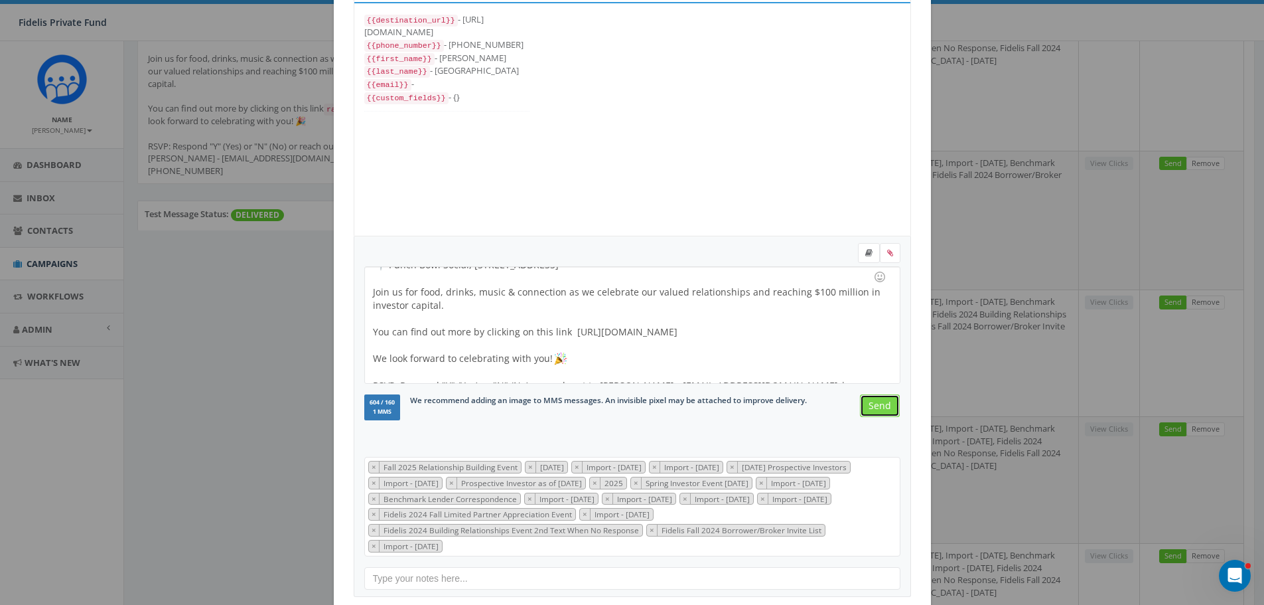
click at [873, 412] on input "Send" at bounding box center [880, 405] width 40 height 23
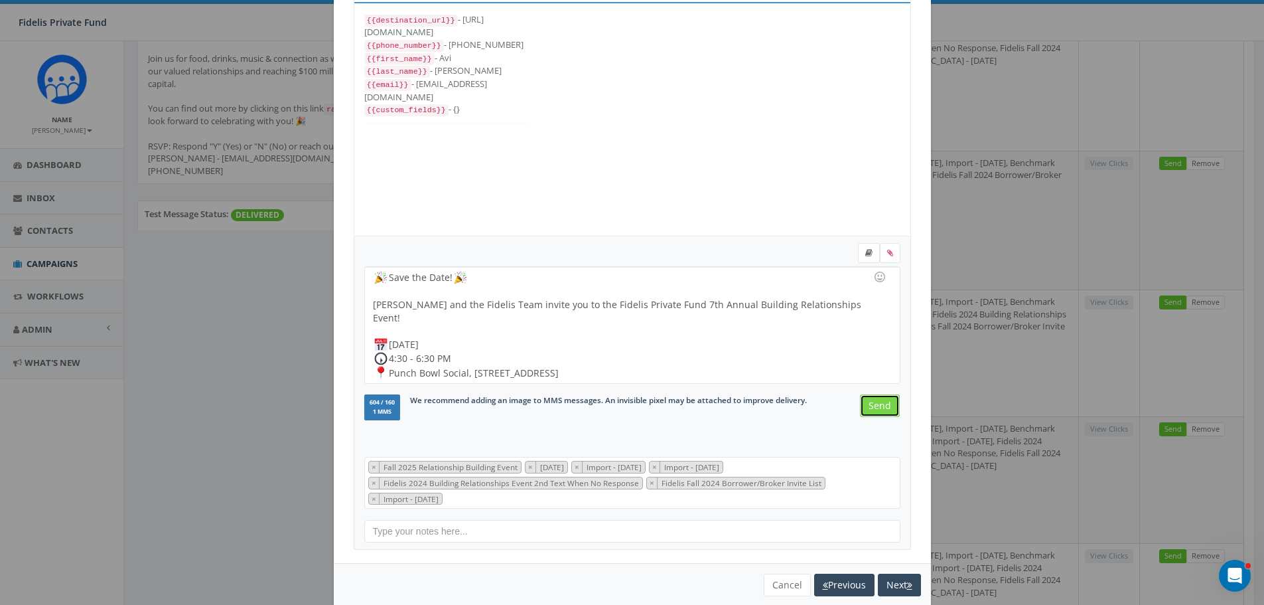
click at [872, 403] on input "Send" at bounding box center [880, 405] width 40 height 23
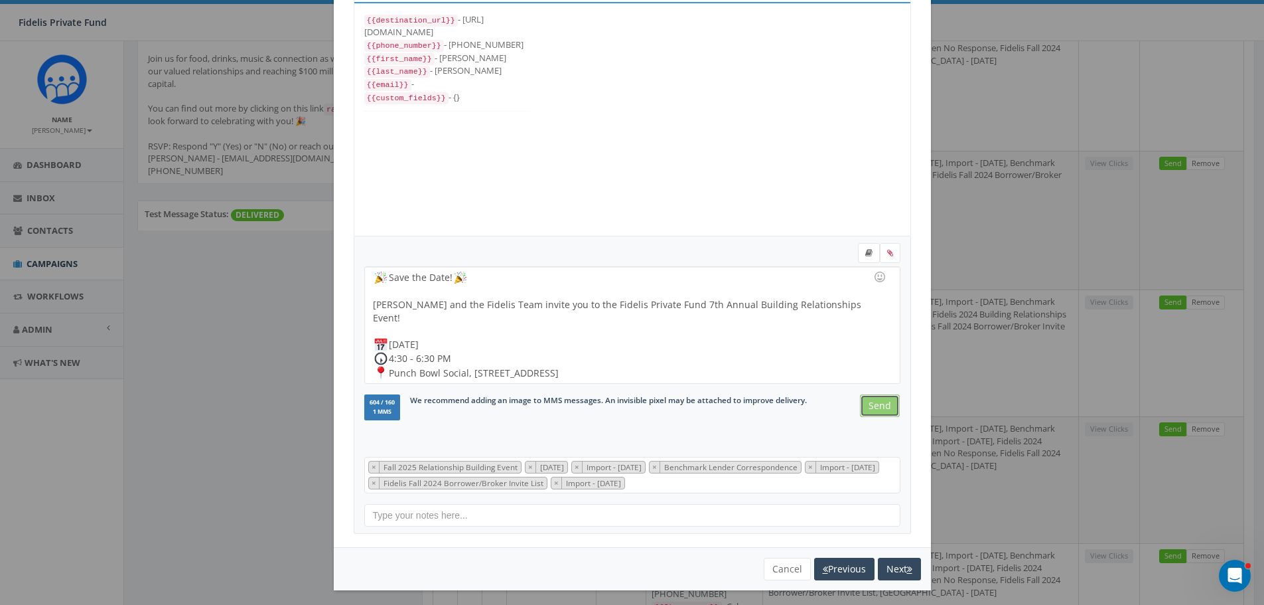
click at [868, 408] on input "Send" at bounding box center [880, 405] width 40 height 23
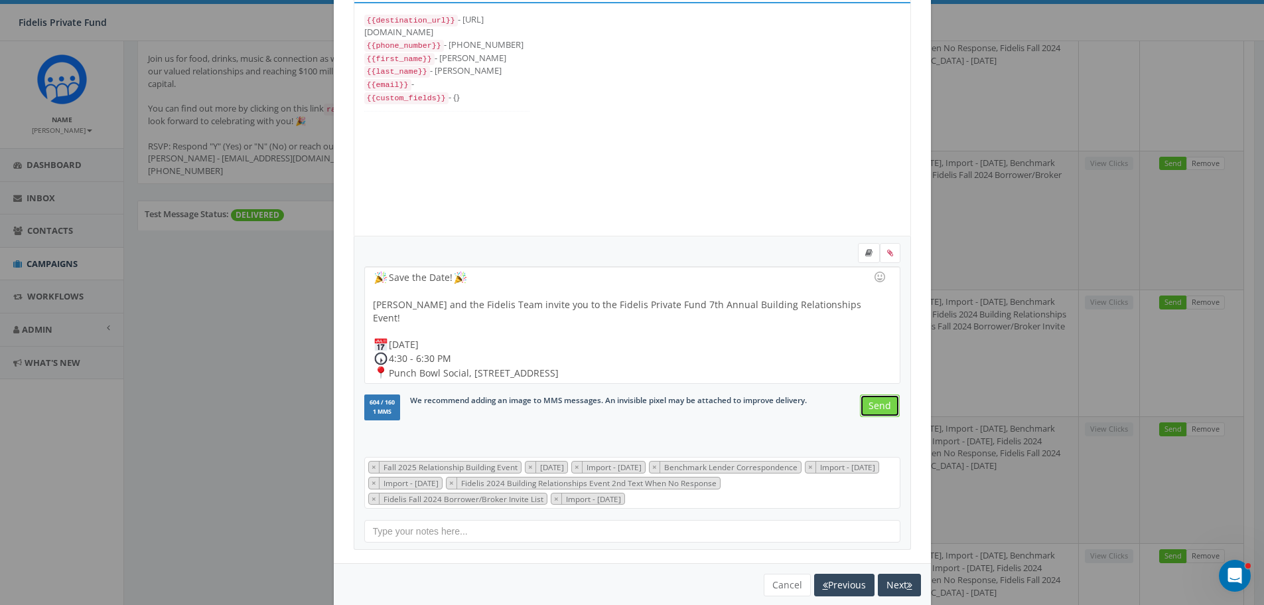
click at [877, 404] on input "Send" at bounding box center [880, 405] width 40 height 23
click at [873, 408] on input "Send" at bounding box center [880, 405] width 40 height 23
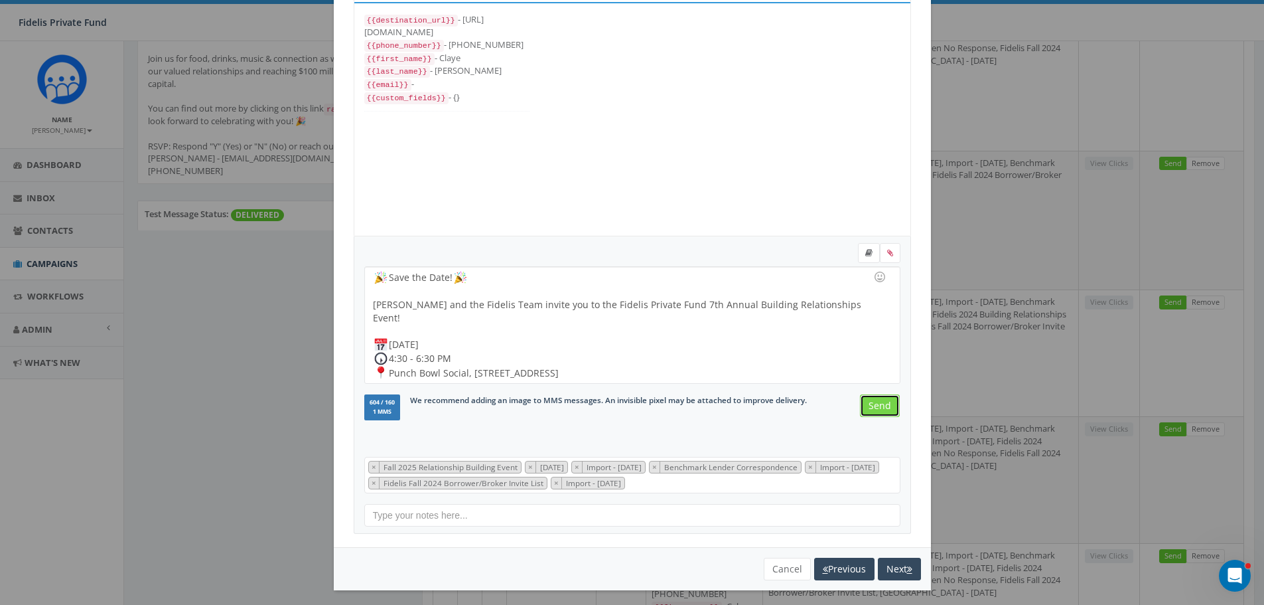
click at [873, 411] on input "Send" at bounding box center [880, 405] width 40 height 23
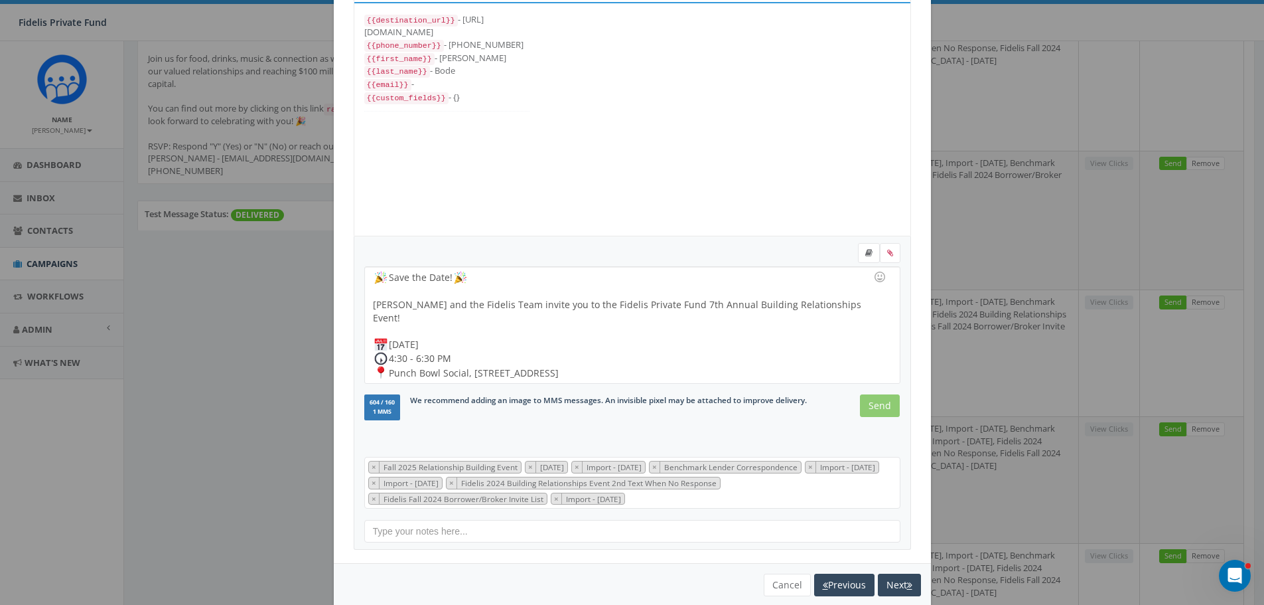
click at [875, 414] on input "Send" at bounding box center [880, 405] width 40 height 23
click at [871, 409] on input "Send" at bounding box center [880, 405] width 40 height 23
click at [875, 409] on input "Send" at bounding box center [880, 405] width 40 height 23
click at [871, 410] on input "Send" at bounding box center [880, 405] width 40 height 23
click at [873, 408] on input "Send" at bounding box center [880, 405] width 40 height 23
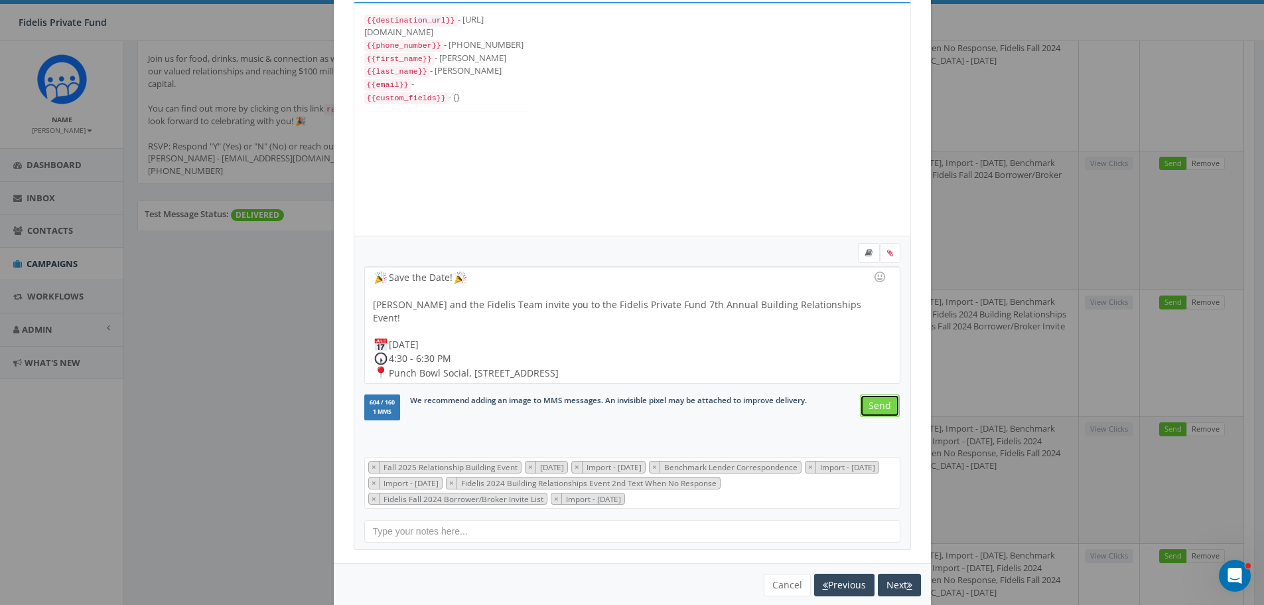
click at [880, 411] on input "Send" at bounding box center [880, 405] width 40 height 23
click at [876, 411] on input "Send" at bounding box center [880, 405] width 40 height 23
click at [877, 411] on input "Send" at bounding box center [880, 405] width 40 height 23
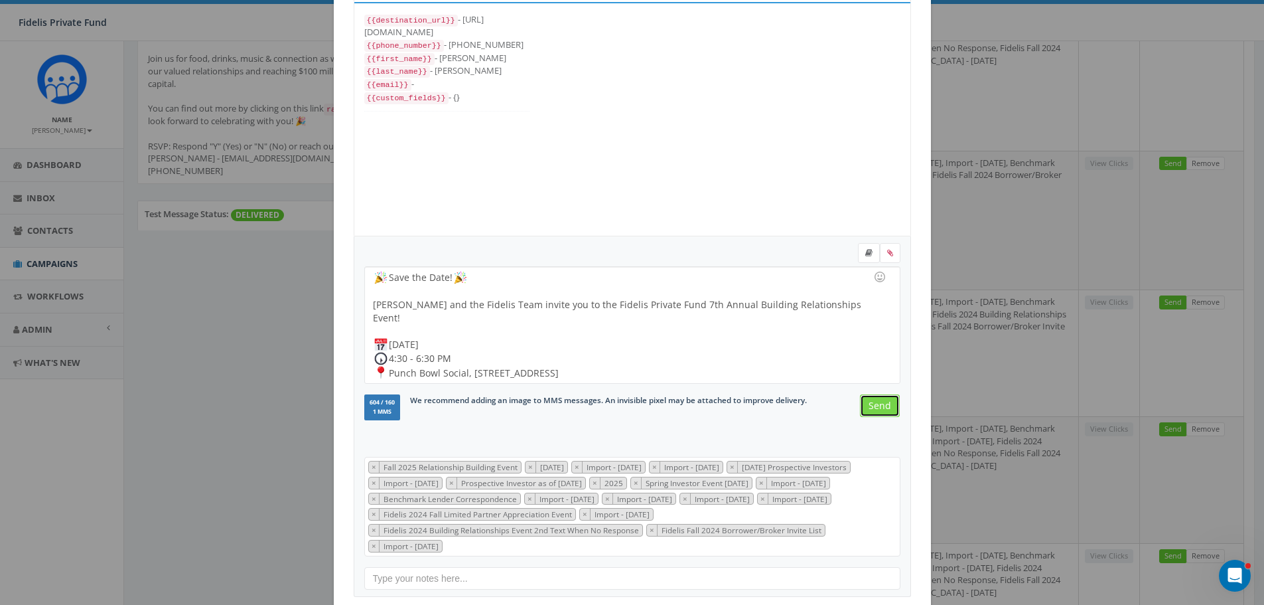
click at [878, 412] on input "Send" at bounding box center [880, 405] width 40 height 23
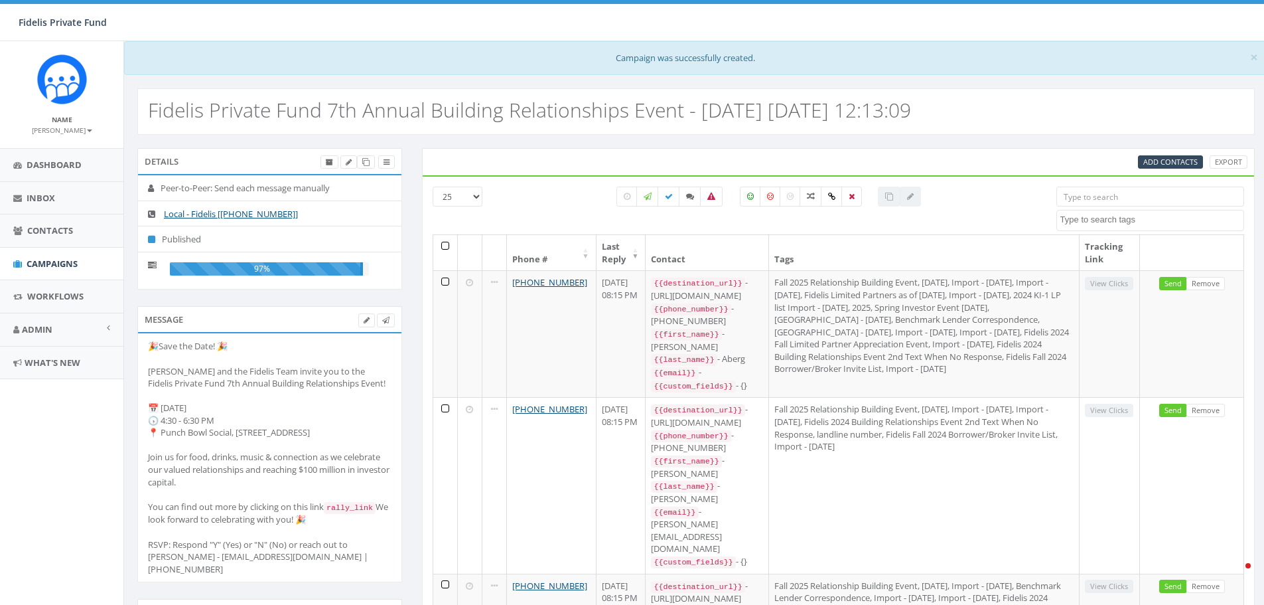
select select
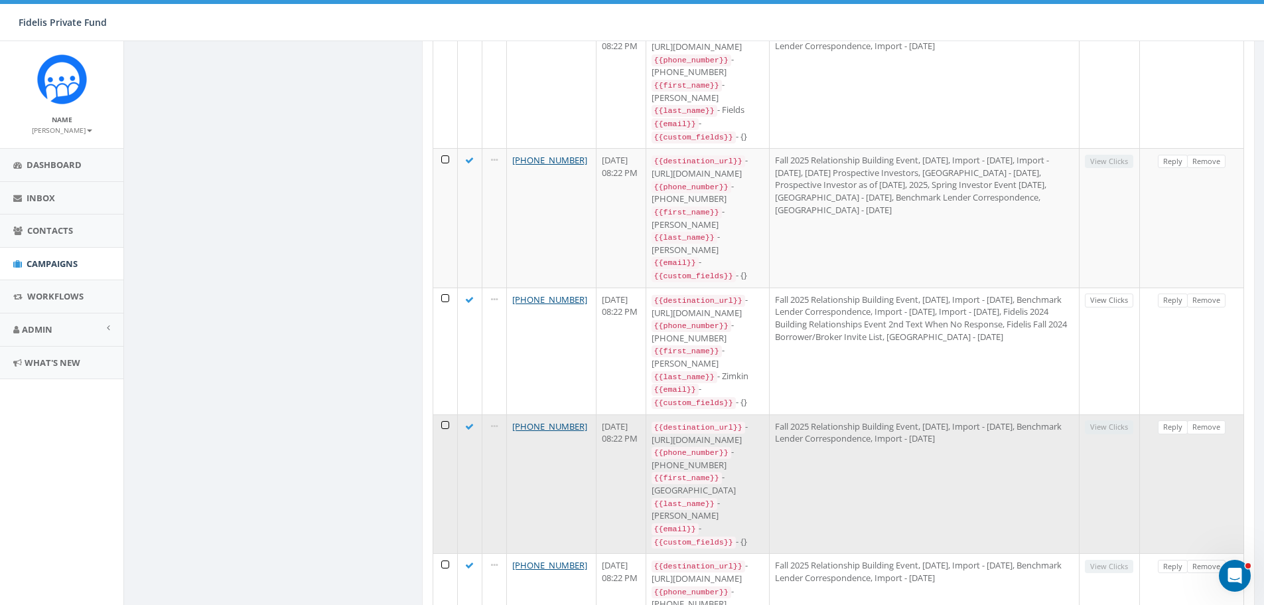
scroll to position [2572, 0]
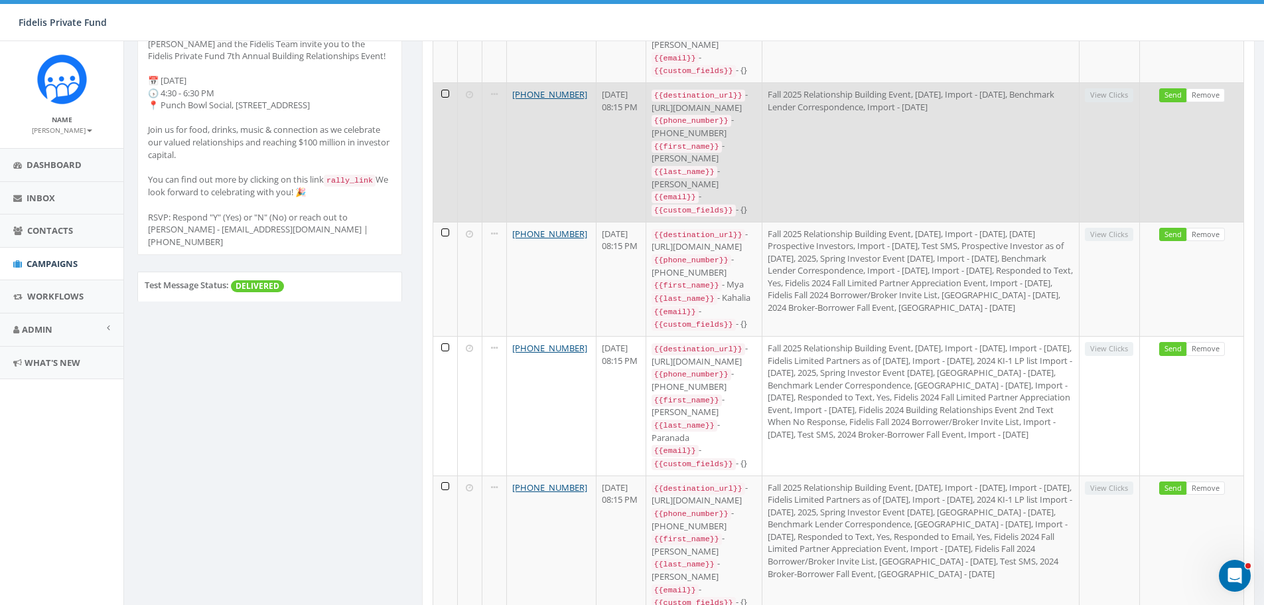
scroll to position [411, 0]
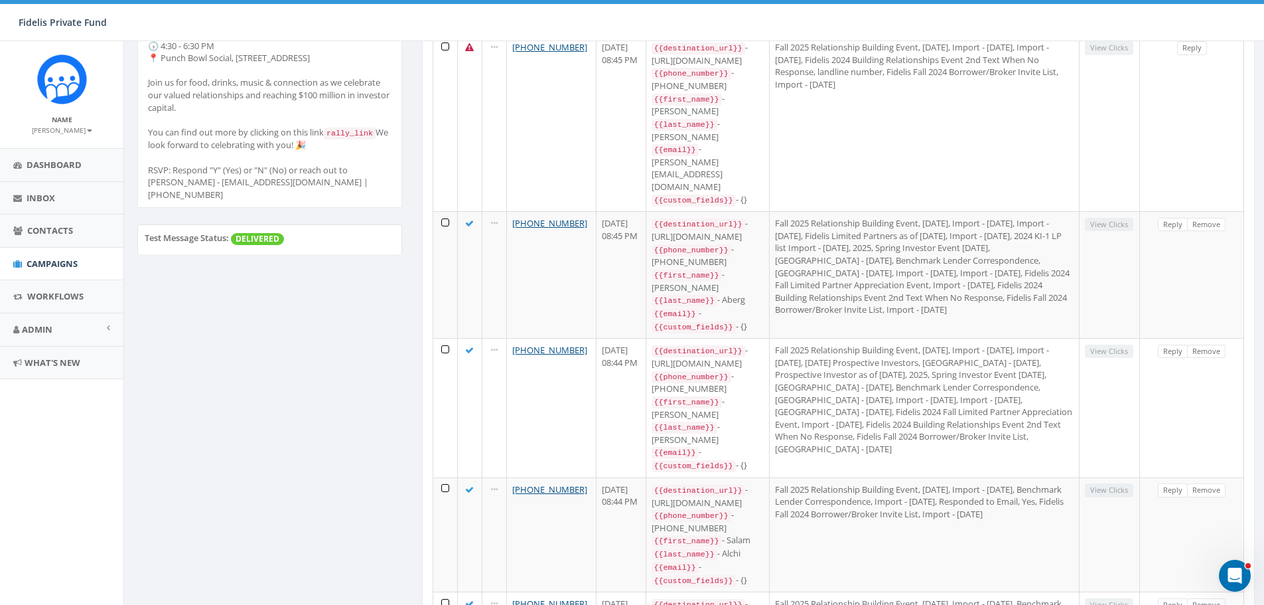
scroll to position [0, 0]
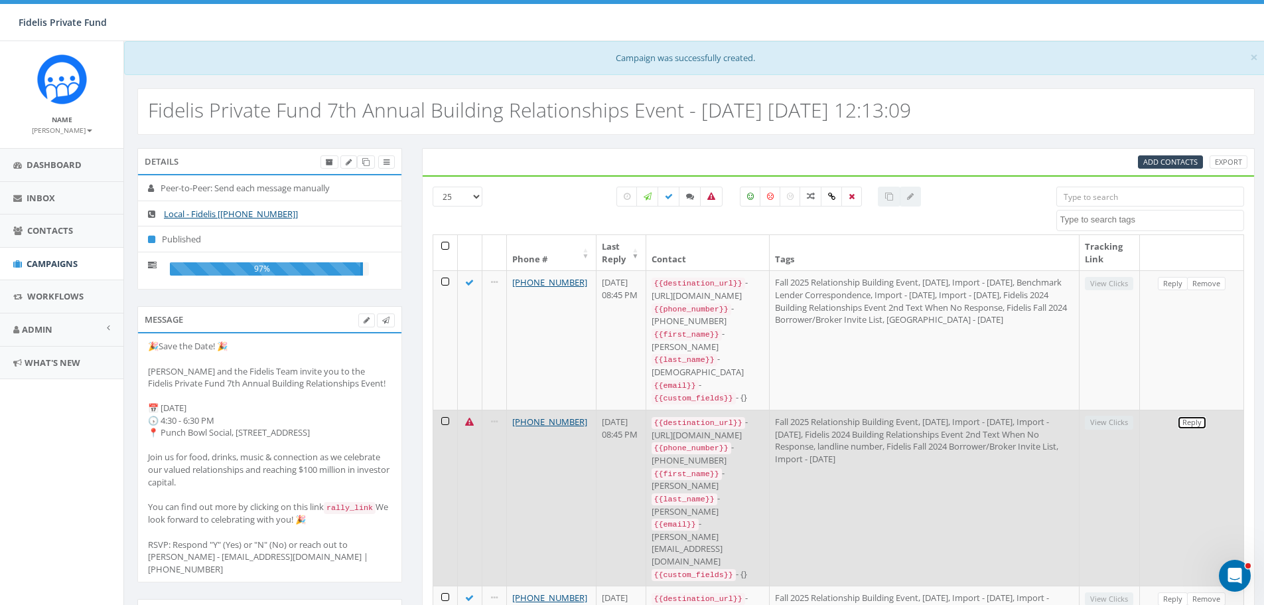
click at [1191, 415] on link "Reply" at bounding box center [1192, 422] width 30 height 14
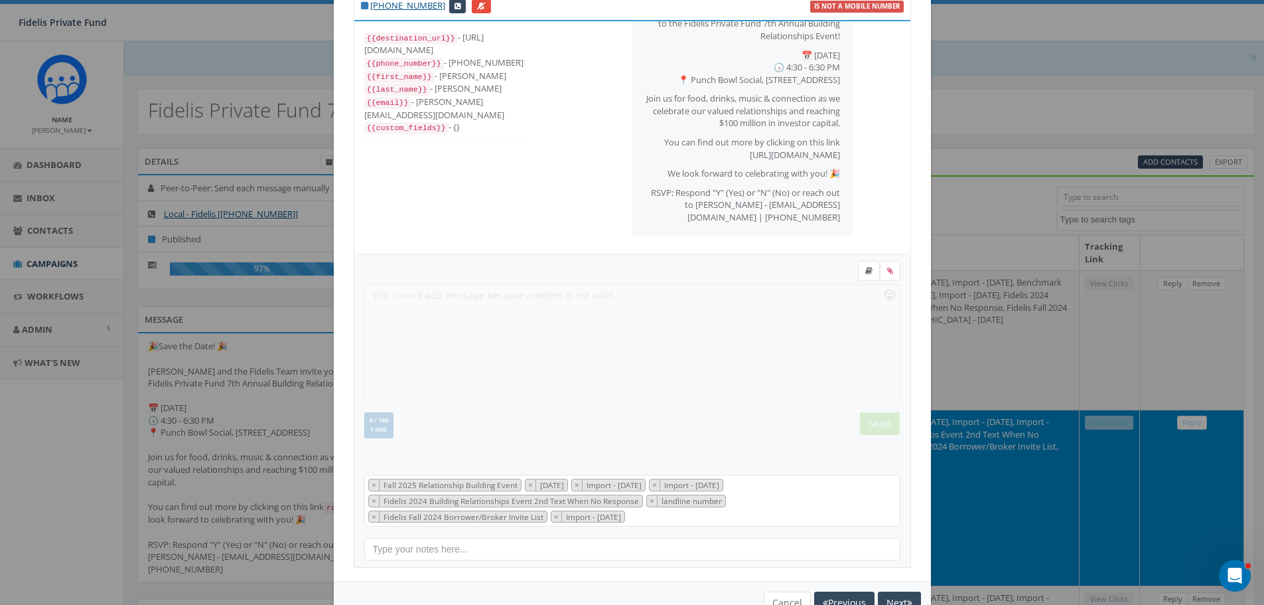
scroll to position [91, 0]
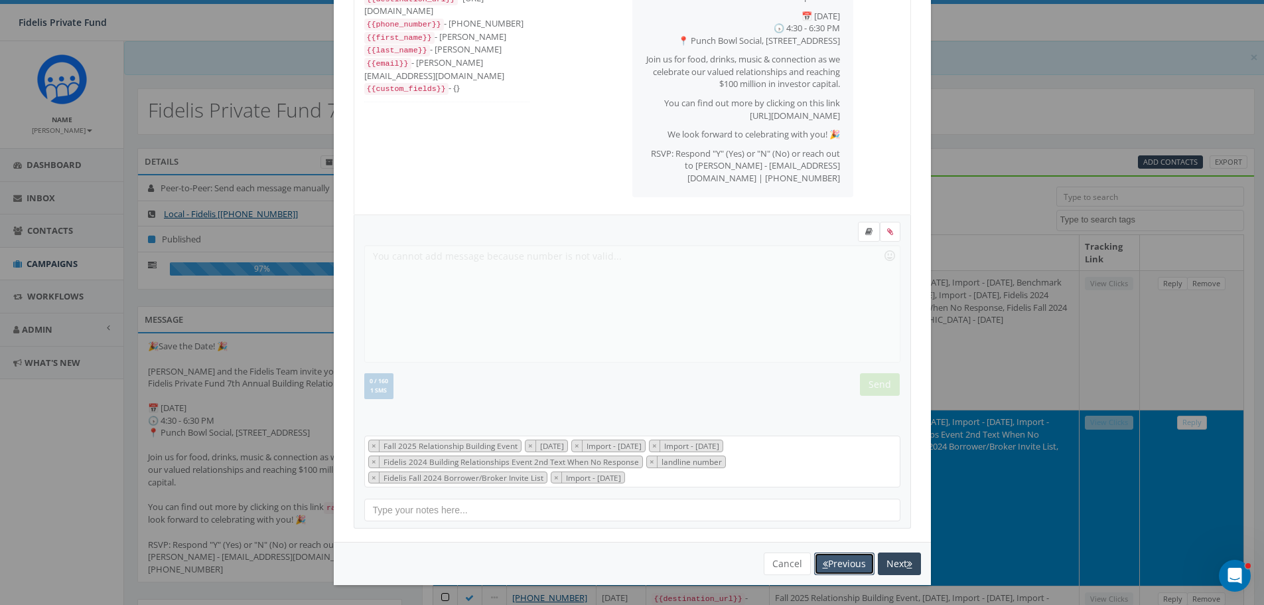
click at [829, 555] on button "Previous" at bounding box center [844, 563] width 60 height 23
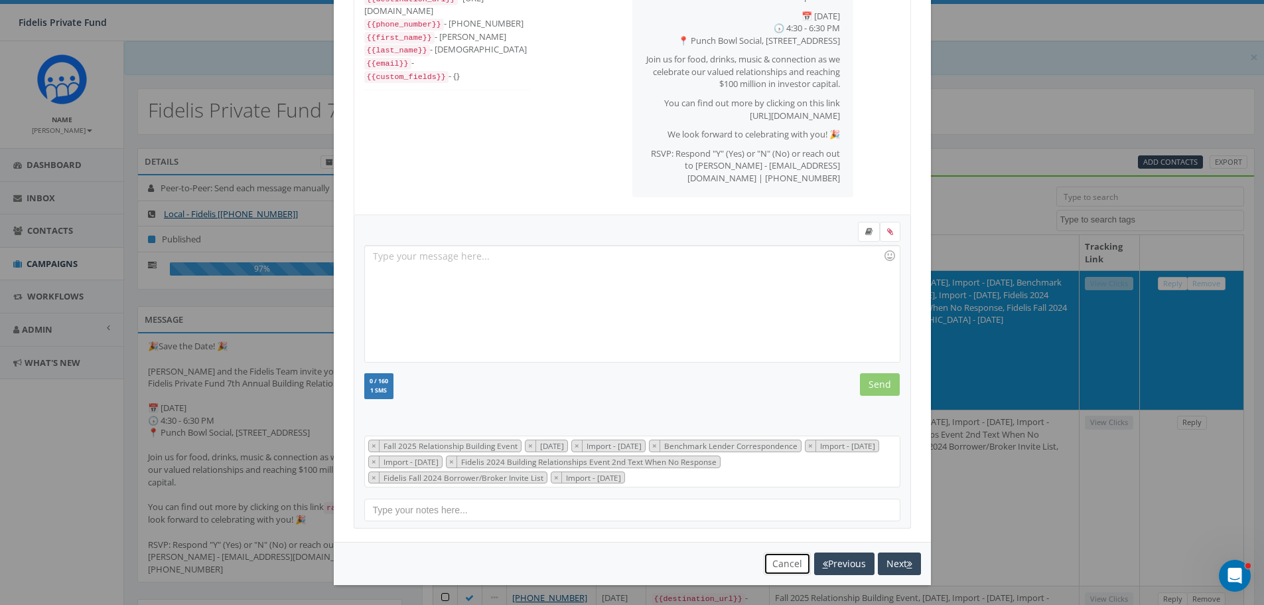
click at [780, 558] on button "Cancel" at bounding box center [787, 563] width 47 height 23
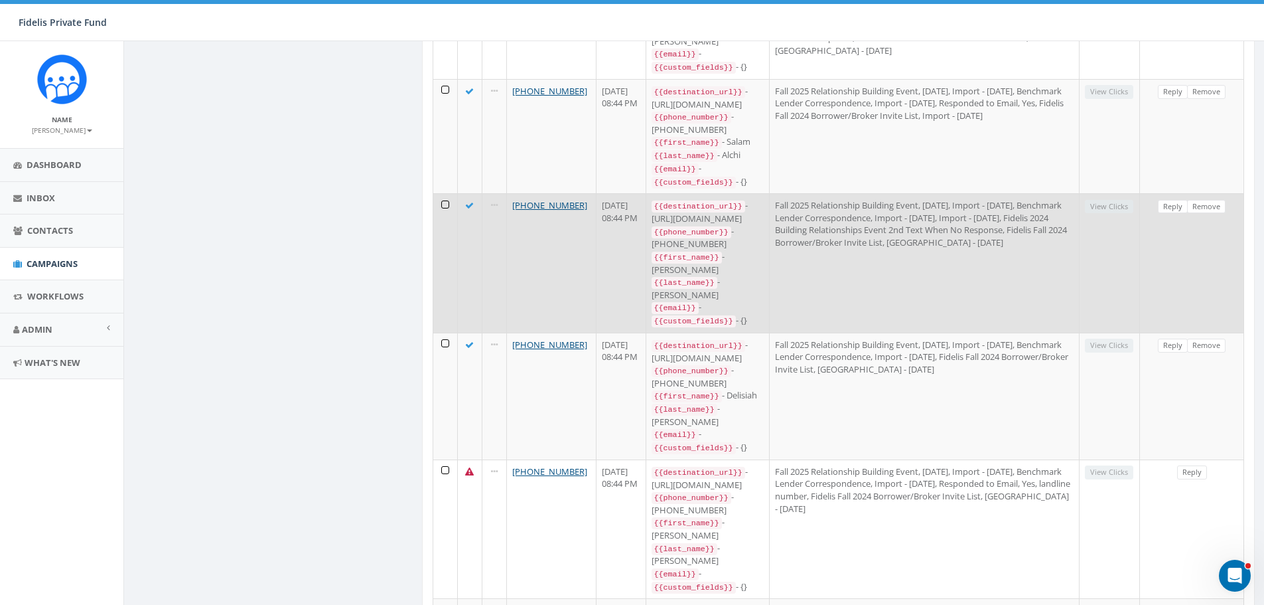
scroll to position [796, 0]
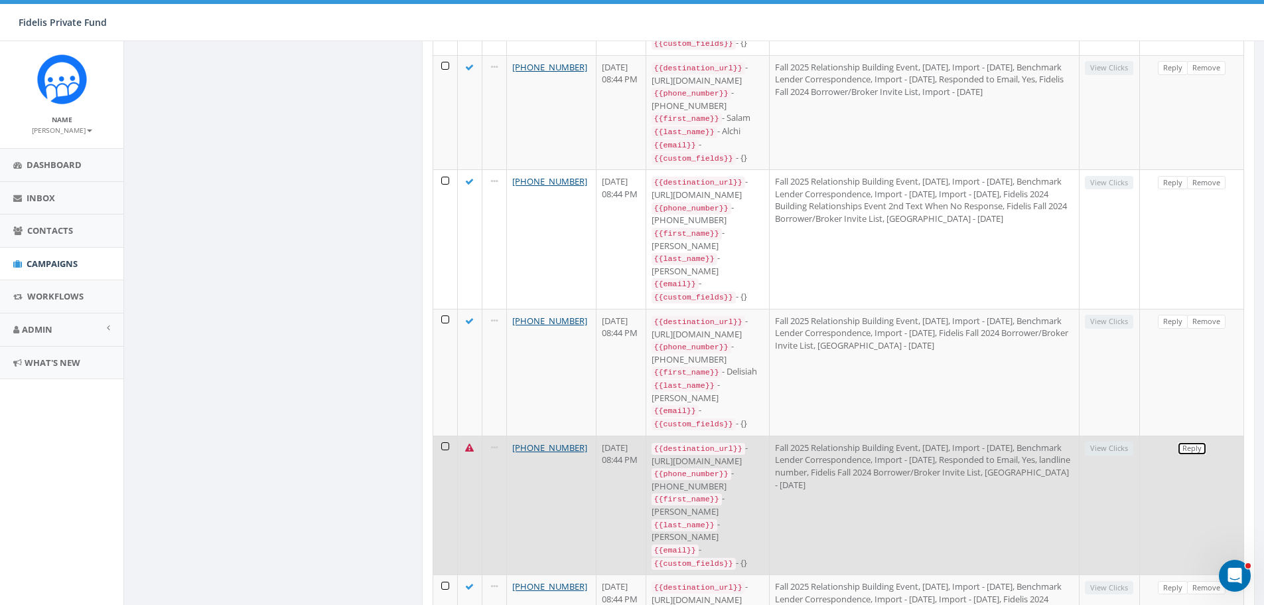
click at [1188, 441] on link "Reply" at bounding box center [1192, 448] width 30 height 14
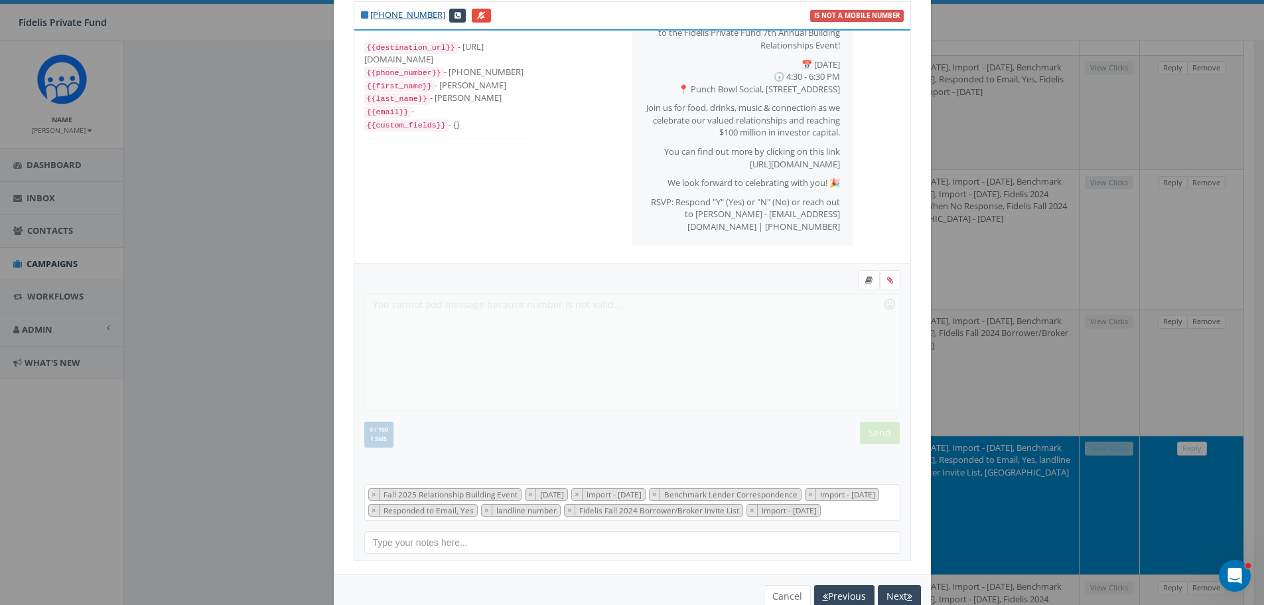
scroll to position [91, 0]
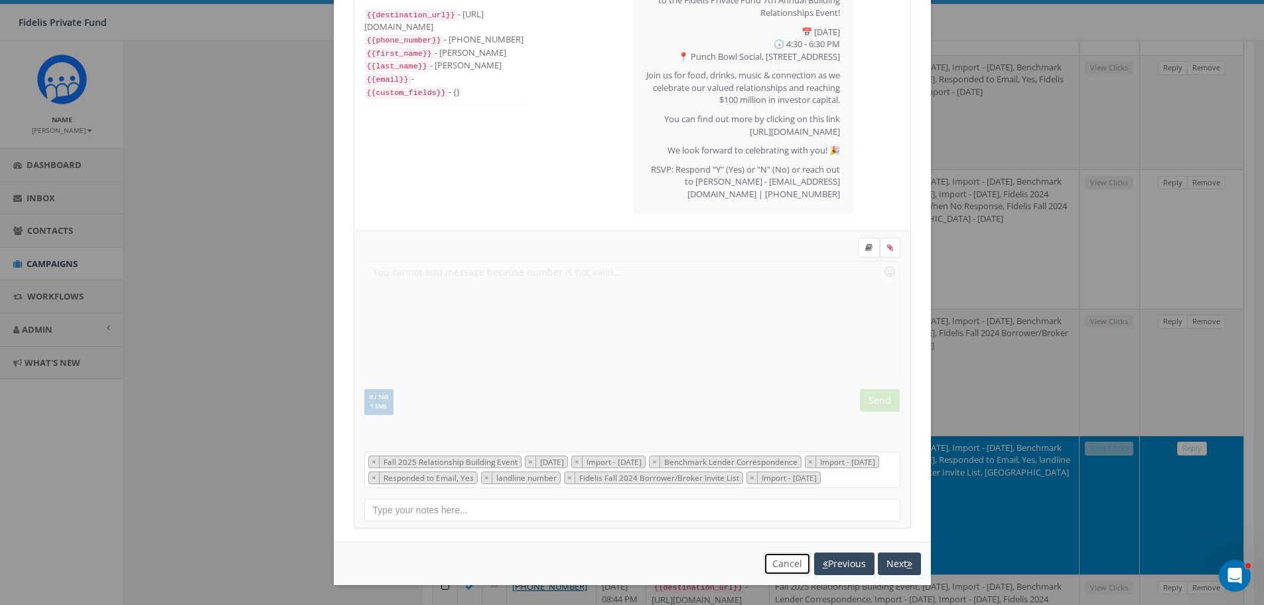
click at [789, 561] on button "Cancel" at bounding box center [787, 563] width 47 height 23
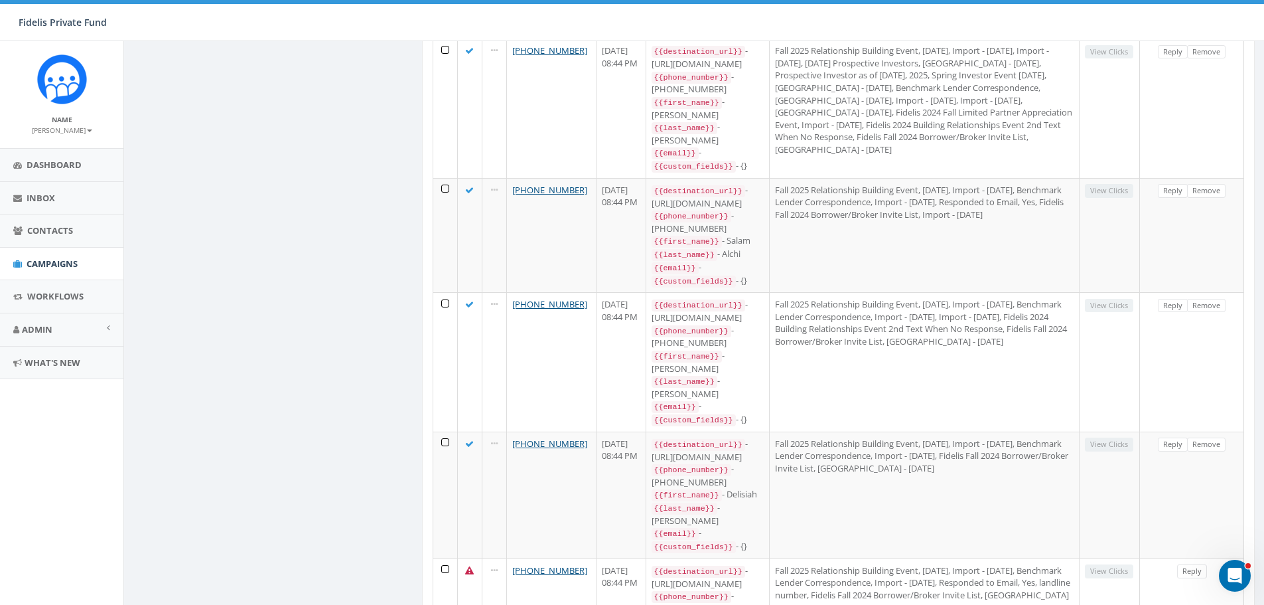
scroll to position [850, 0]
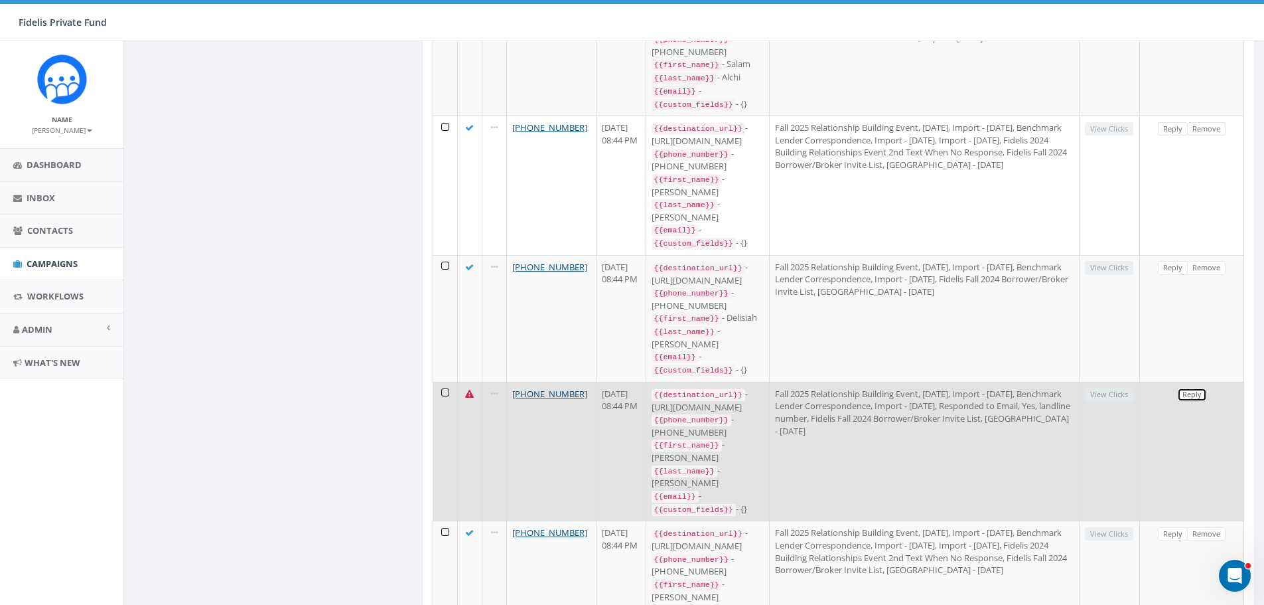
click at [1195, 388] on link "Reply" at bounding box center [1192, 395] width 30 height 14
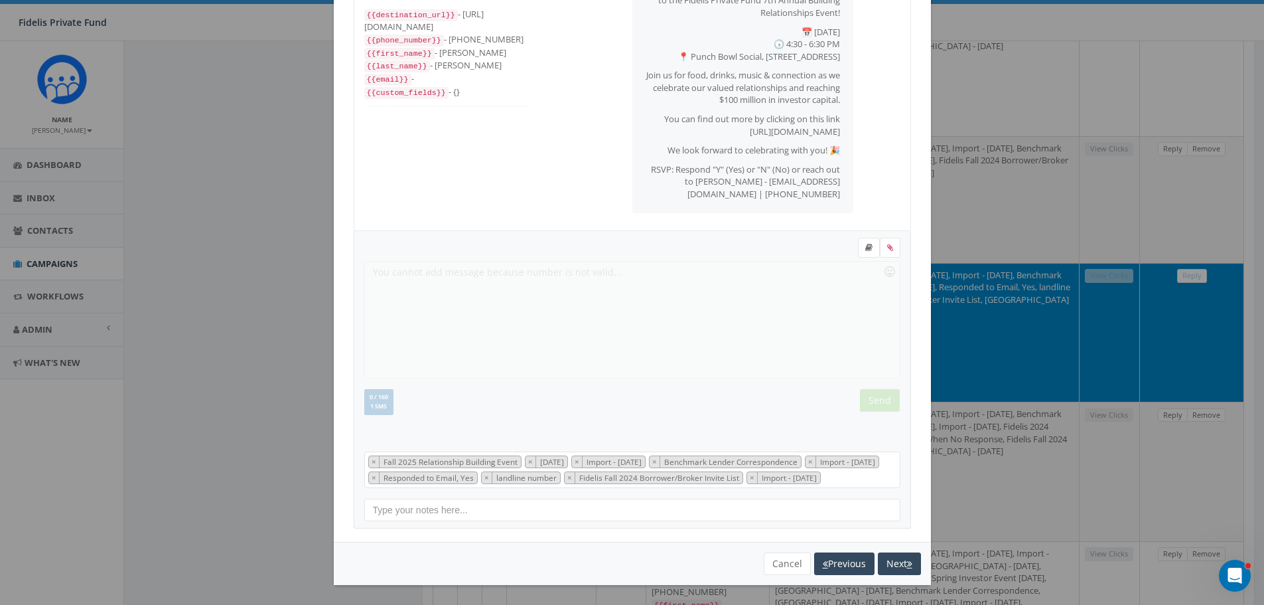
scroll to position [1116, 0]
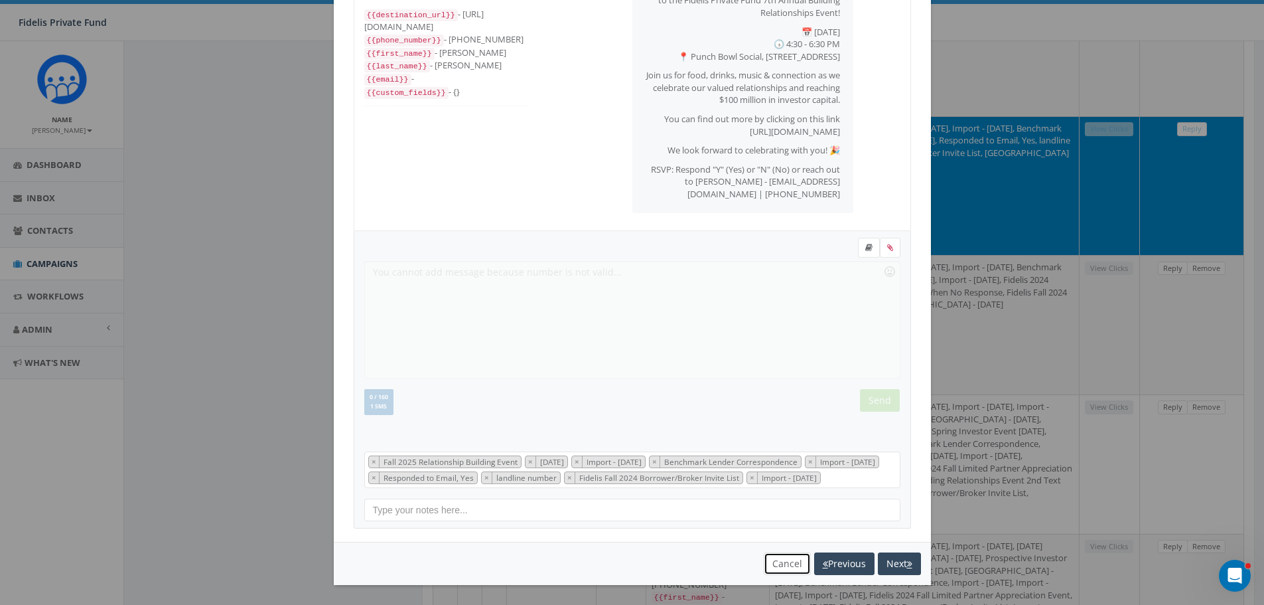
click at [782, 557] on button "Cancel" at bounding box center [787, 563] width 47 height 23
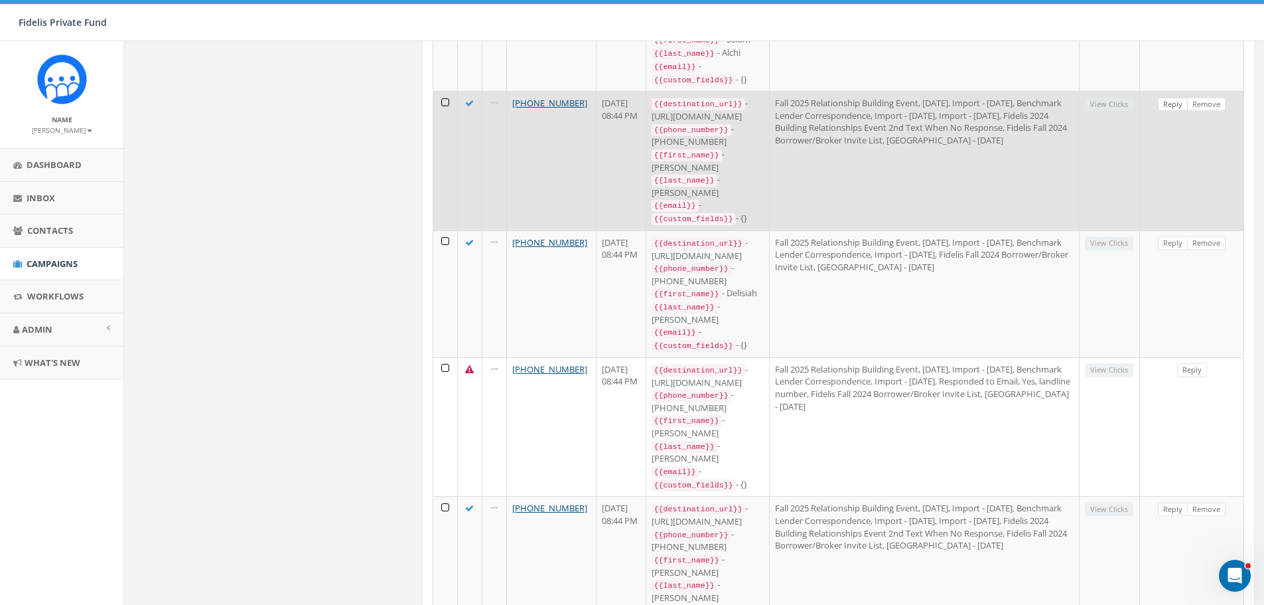
scroll to position [976, 0]
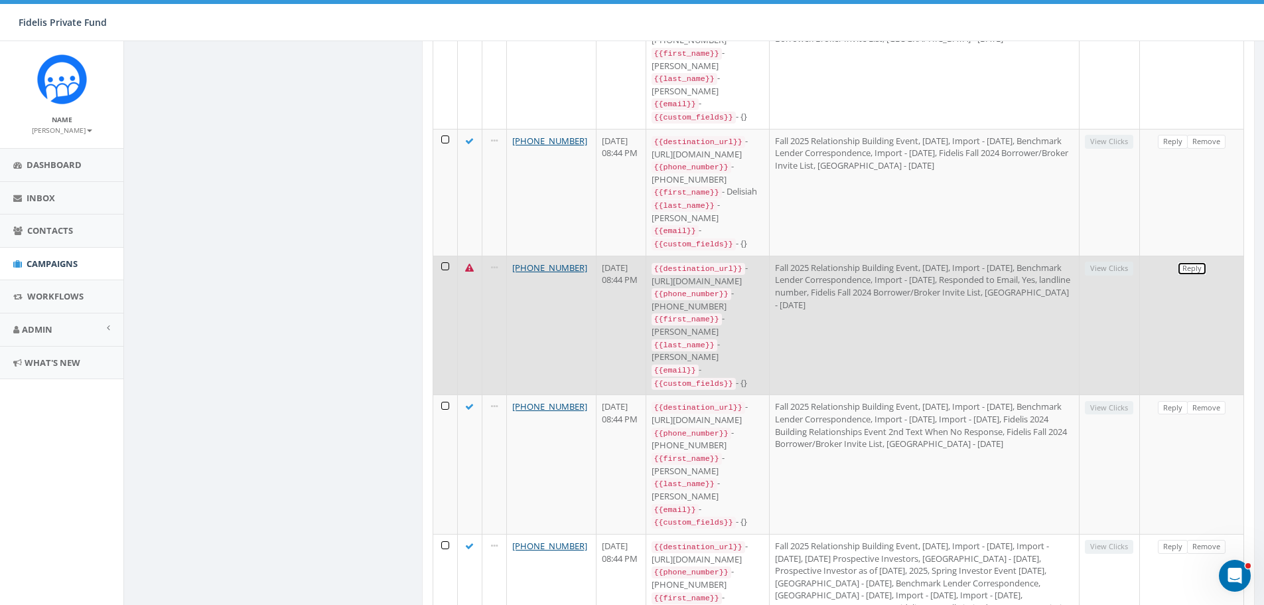
click at [1185, 261] on link "Reply" at bounding box center [1192, 268] width 30 height 14
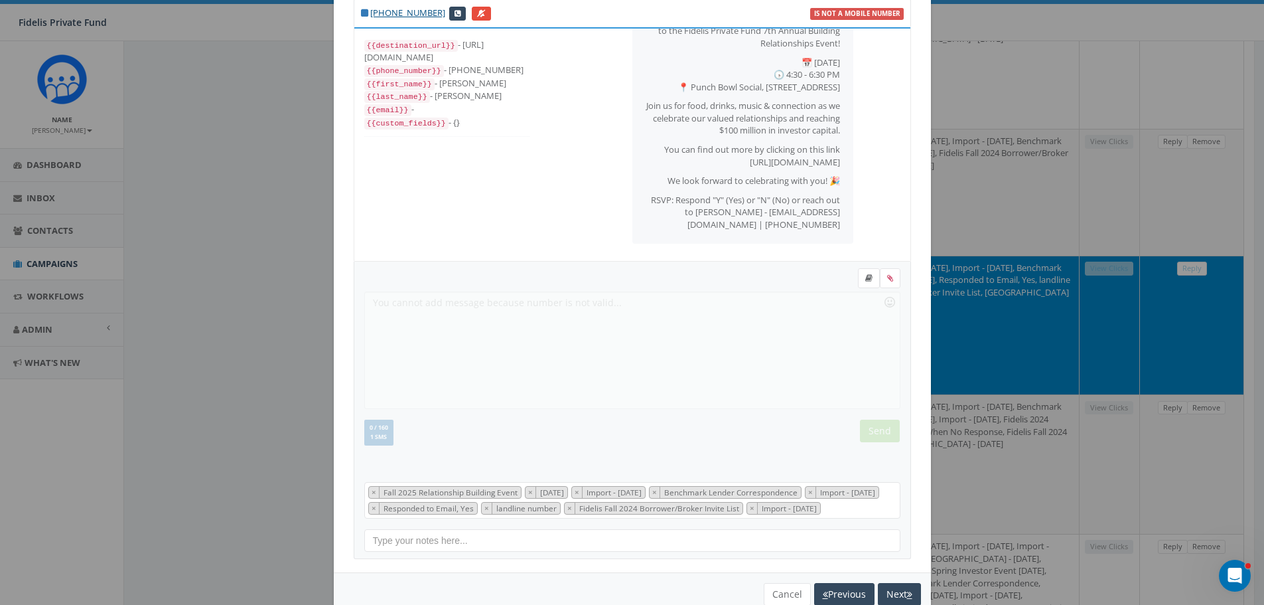
scroll to position [91, 0]
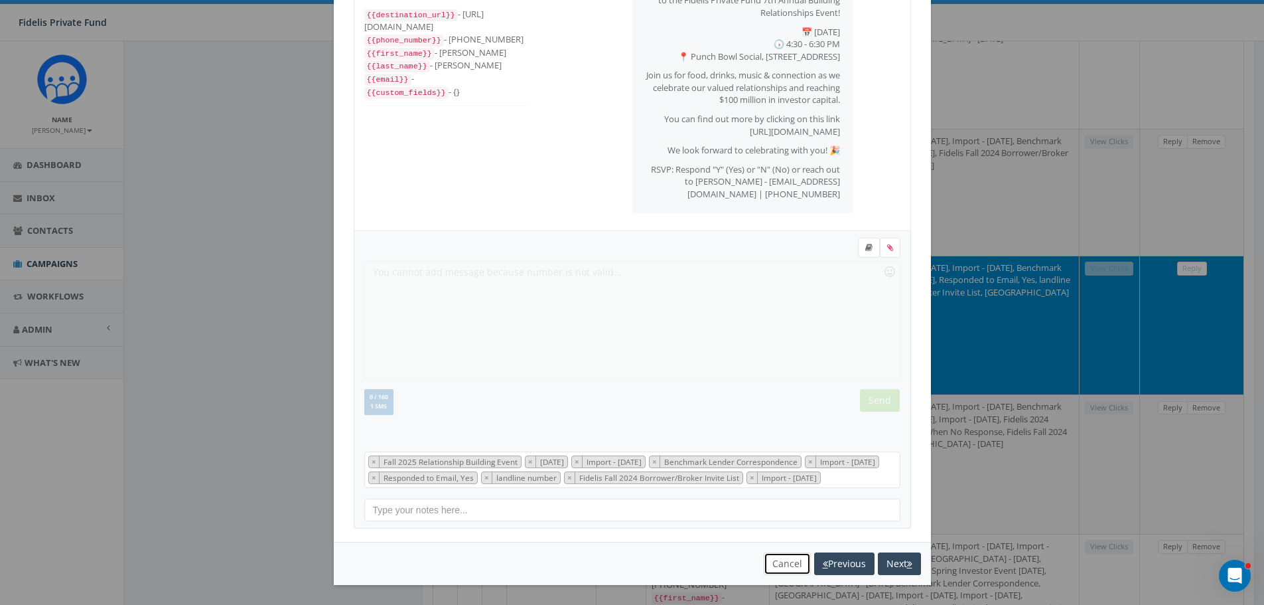
click at [782, 562] on button "Cancel" at bounding box center [787, 563] width 47 height 23
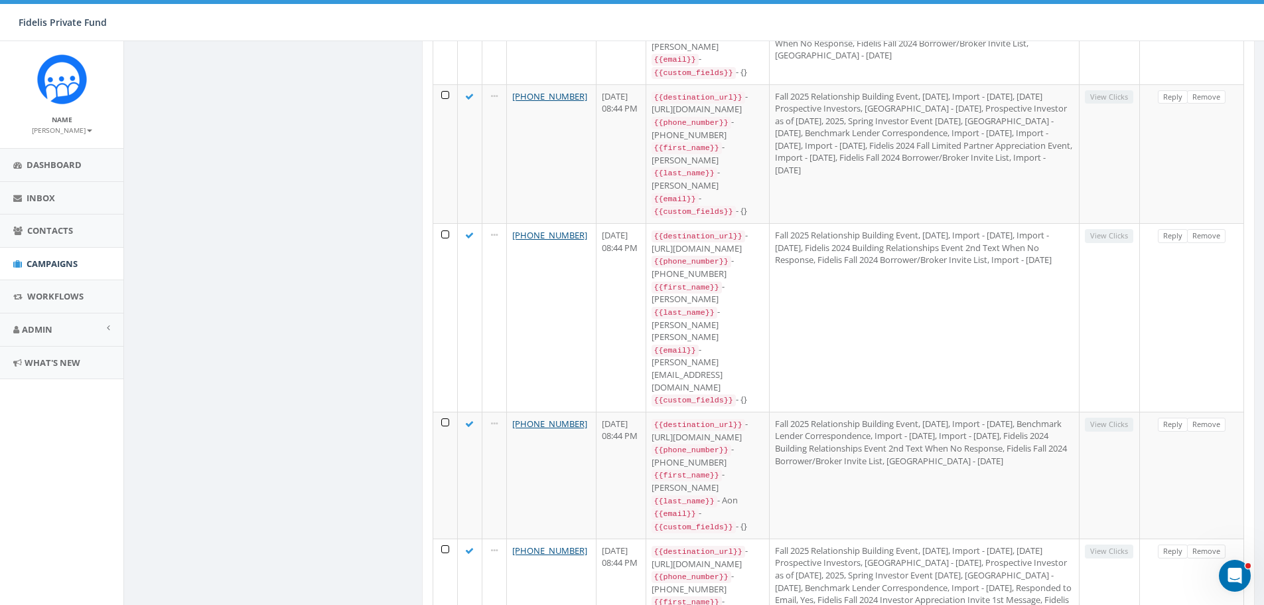
scroll to position [1826, 0]
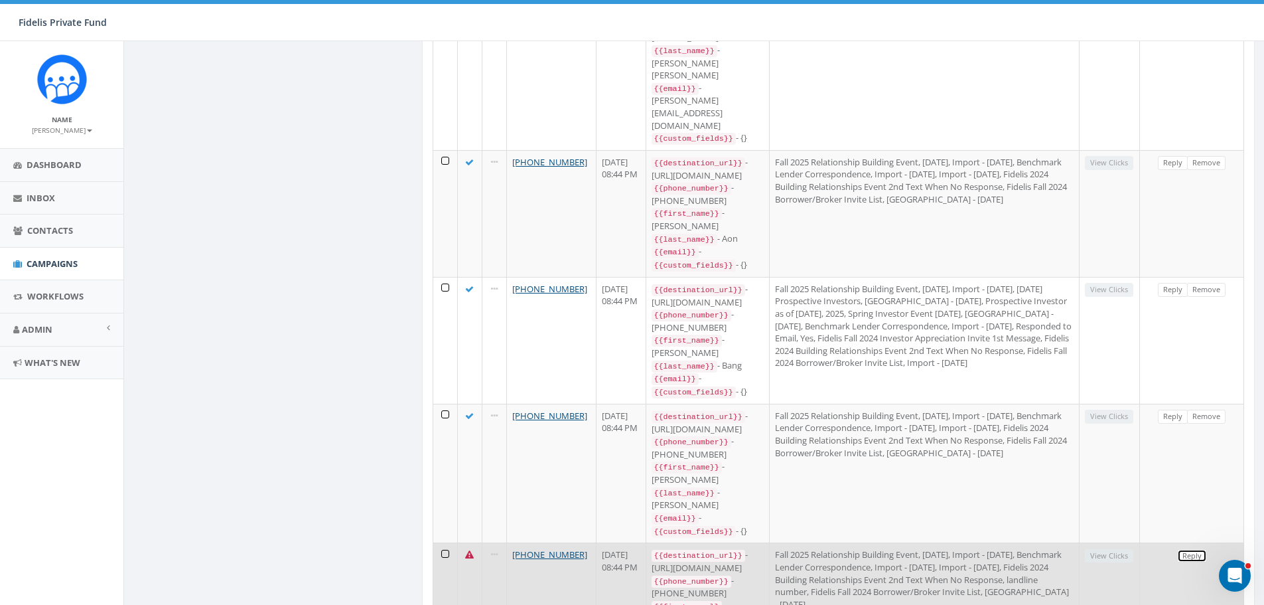
click at [1193, 549] on link "Reply" at bounding box center [1192, 556] width 30 height 14
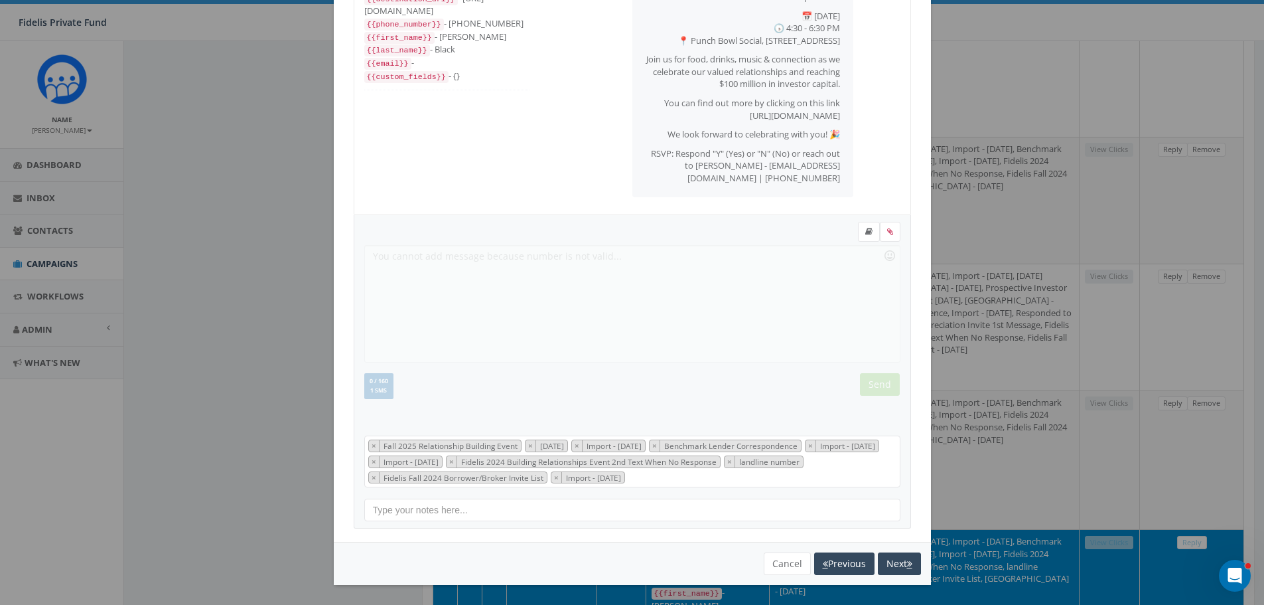
scroll to position [1959, 0]
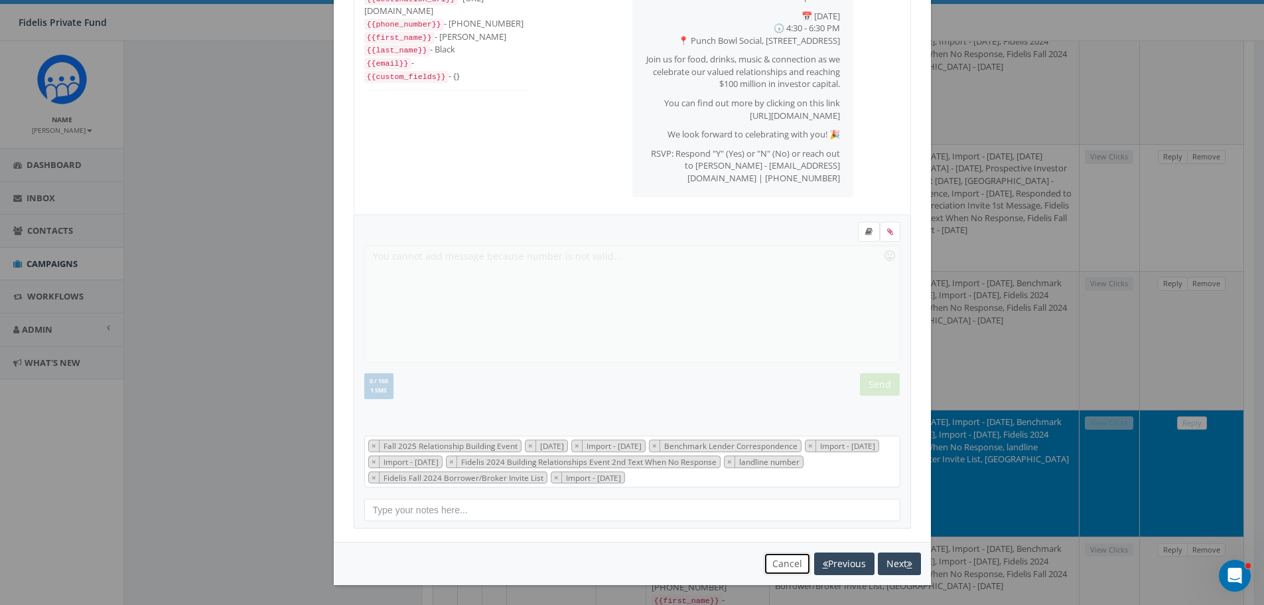
click at [785, 564] on button "Cancel" at bounding box center [787, 563] width 47 height 23
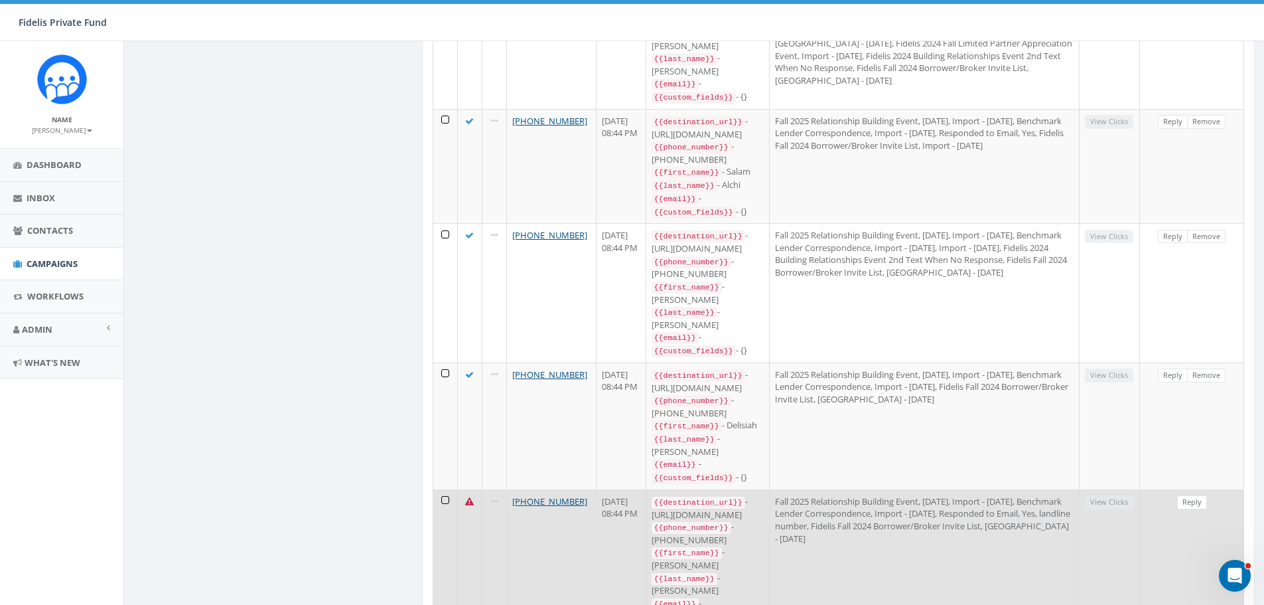
scroll to position [761, 0]
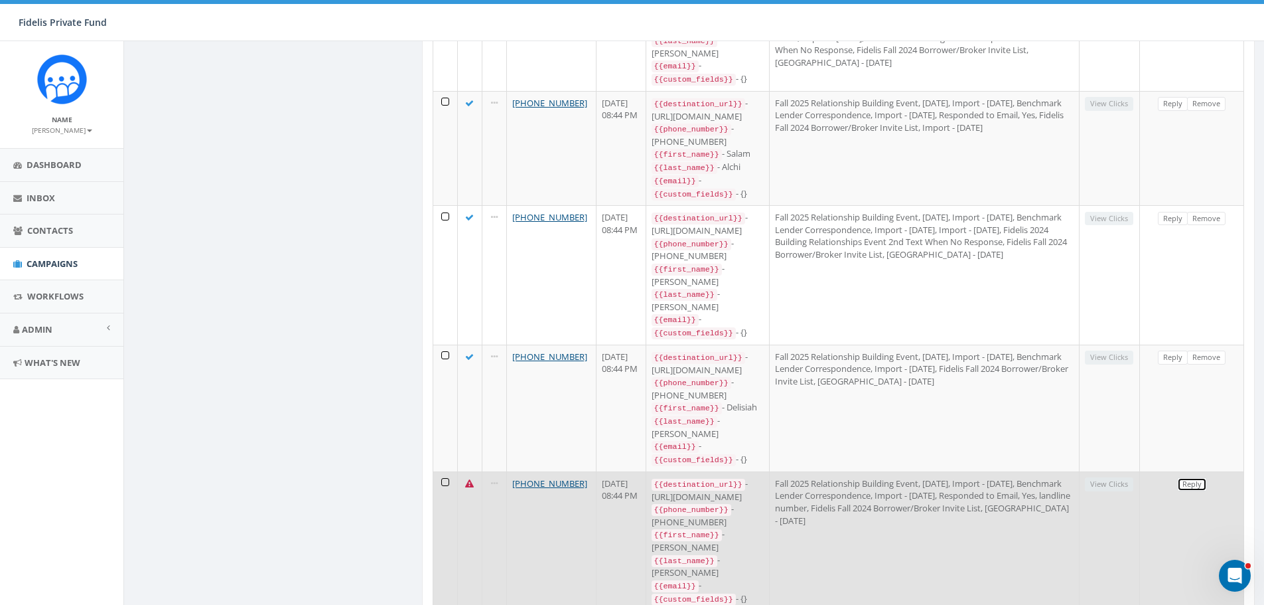
click at [1192, 477] on link "Reply" at bounding box center [1192, 484] width 30 height 14
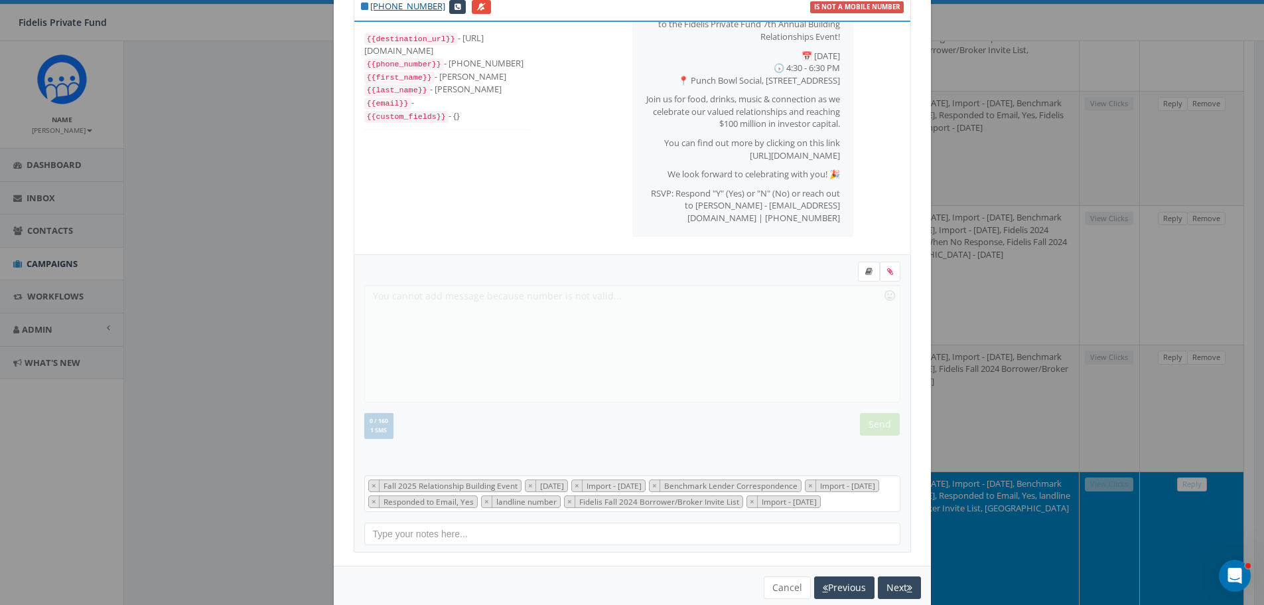
scroll to position [91, 0]
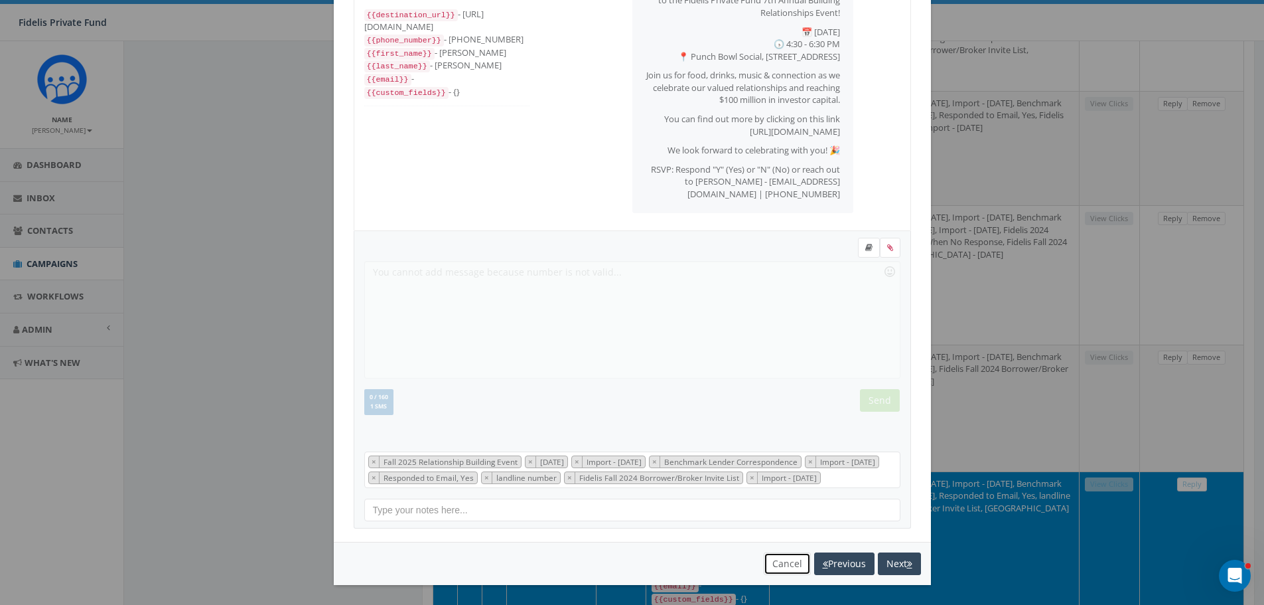
click at [778, 568] on button "Cancel" at bounding box center [787, 563] width 47 height 23
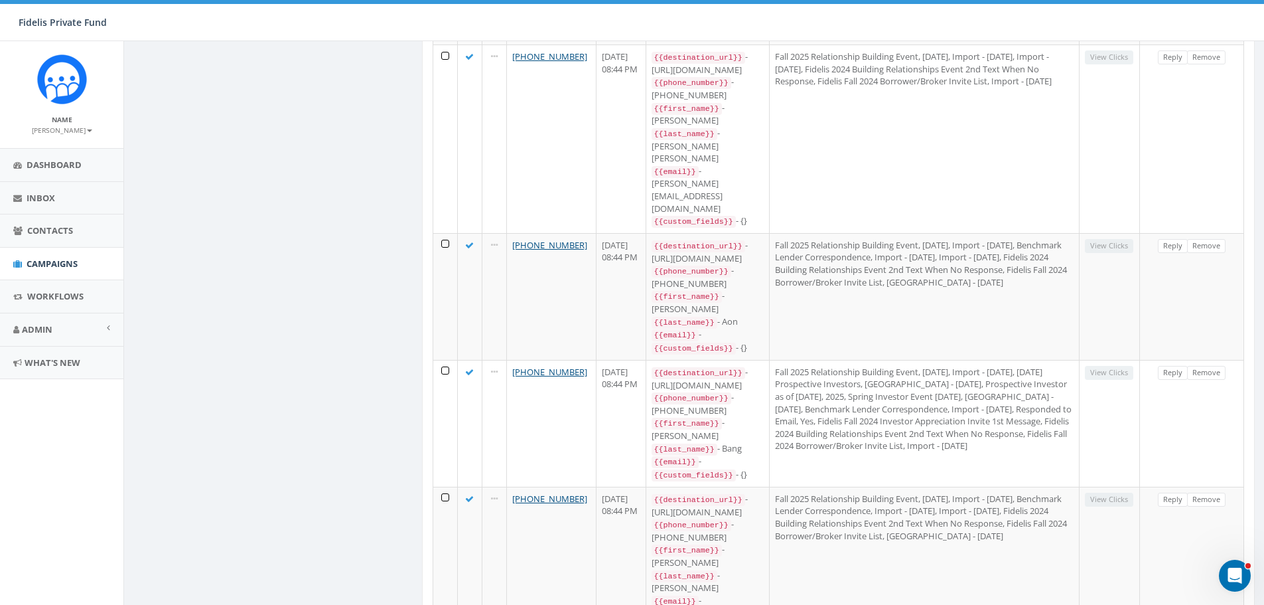
scroll to position [1810, 0]
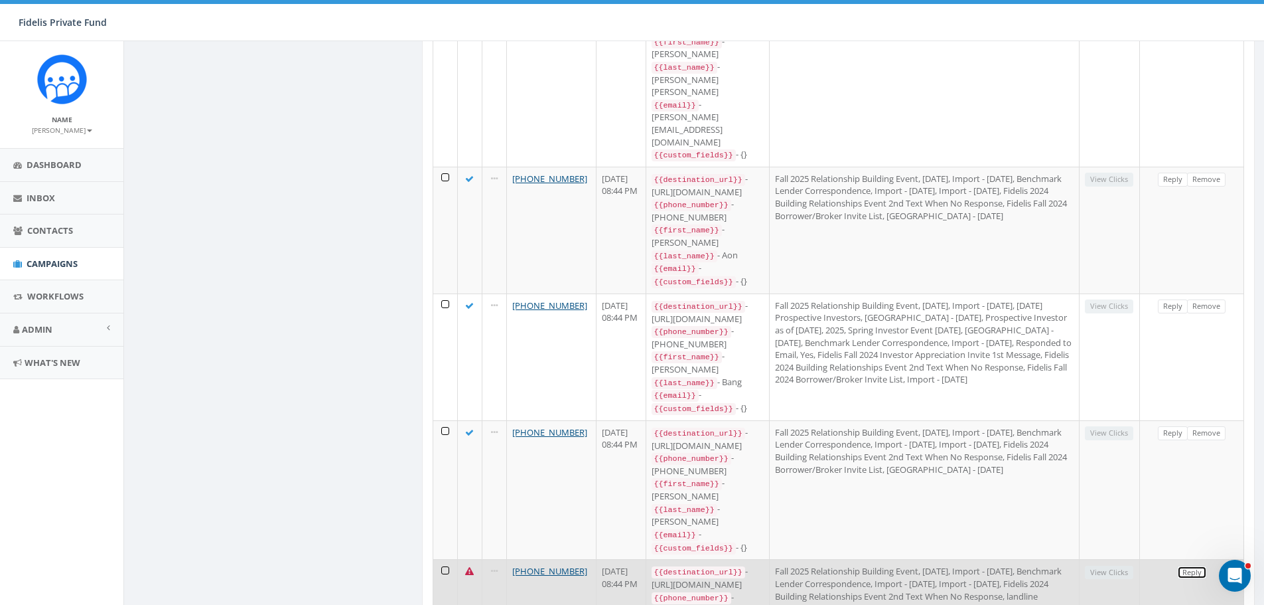
click at [1195, 565] on link "Reply" at bounding box center [1192, 572] width 30 height 14
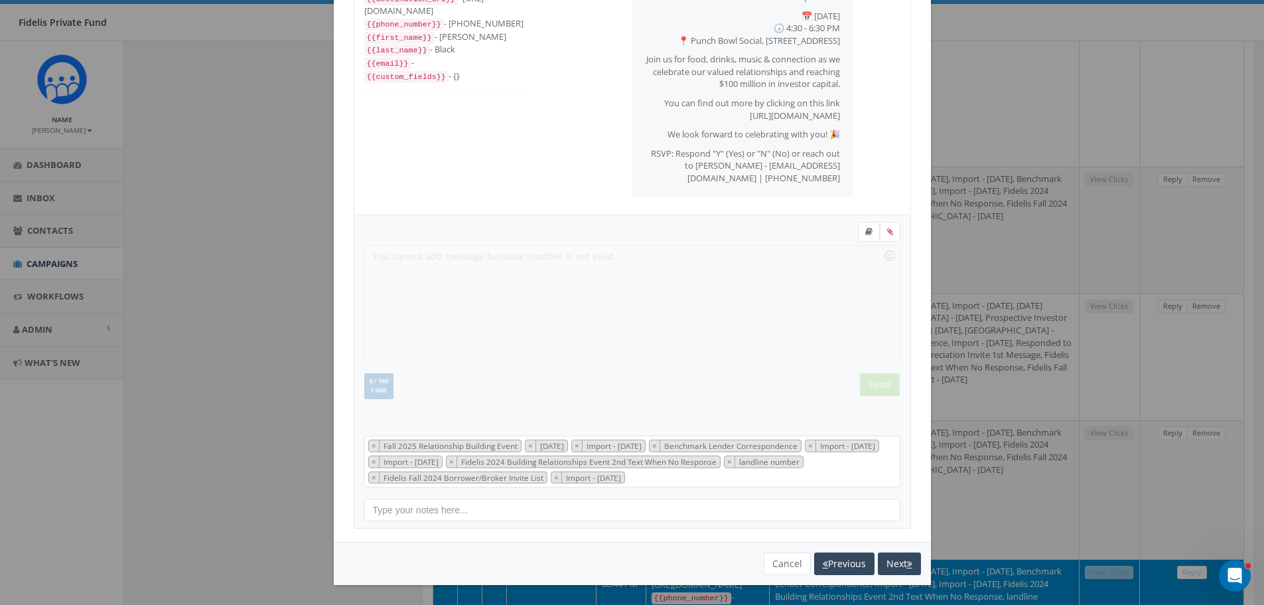
scroll to position [2075, 0]
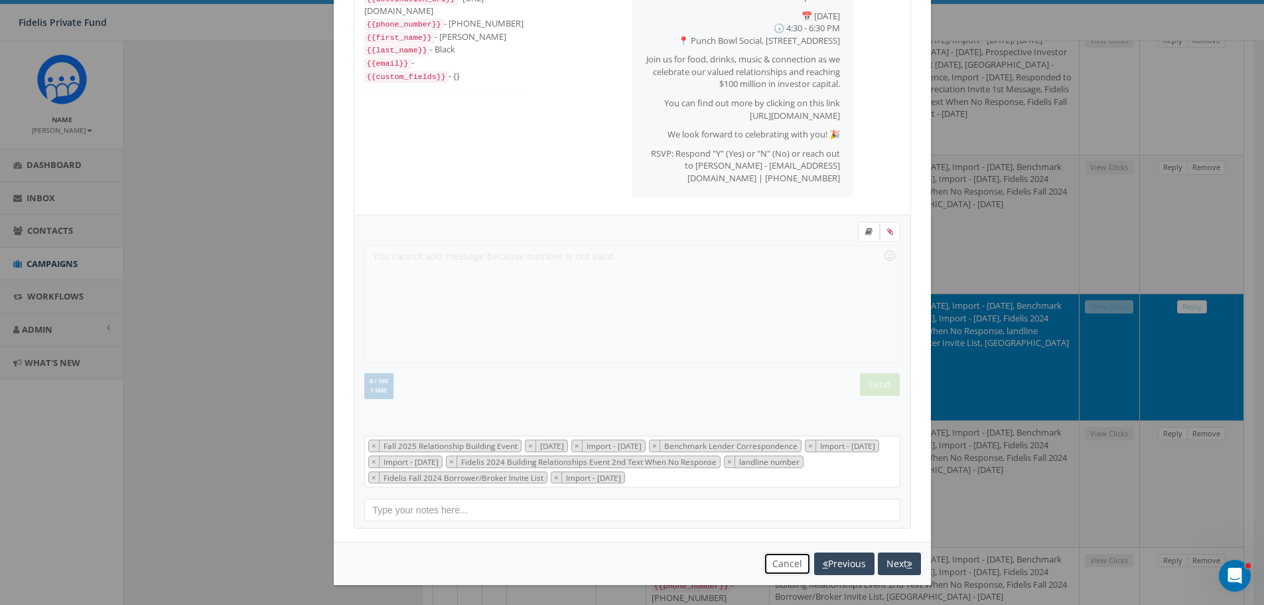
click at [780, 560] on button "Cancel" at bounding box center [787, 563] width 47 height 23
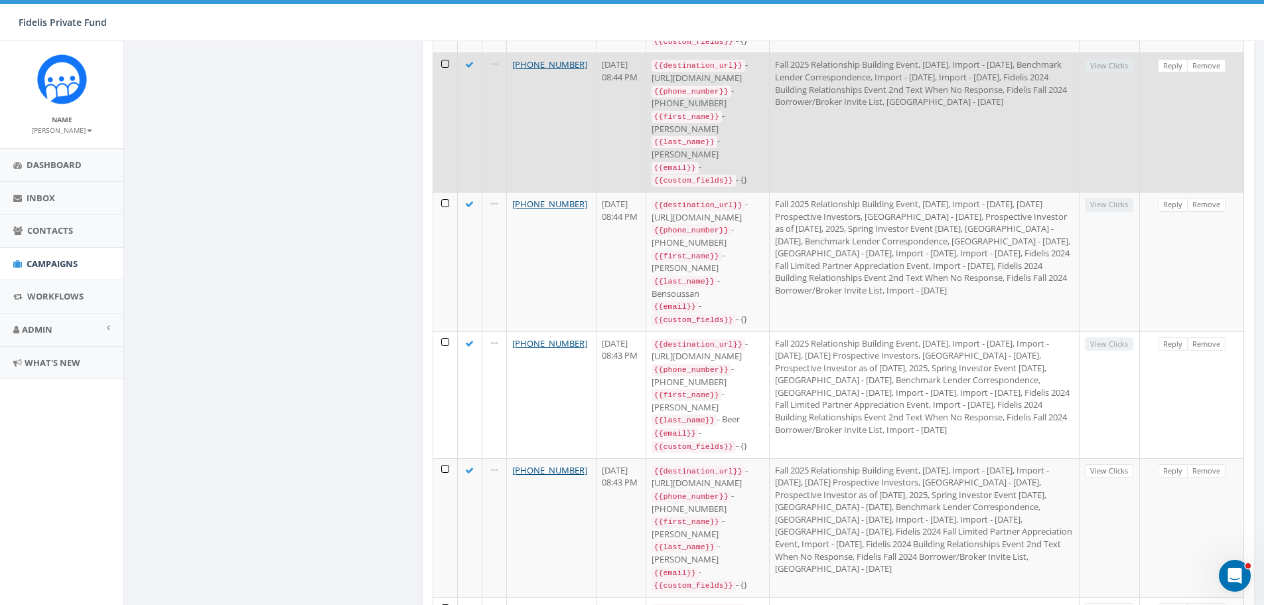
scroll to position [2631, 0]
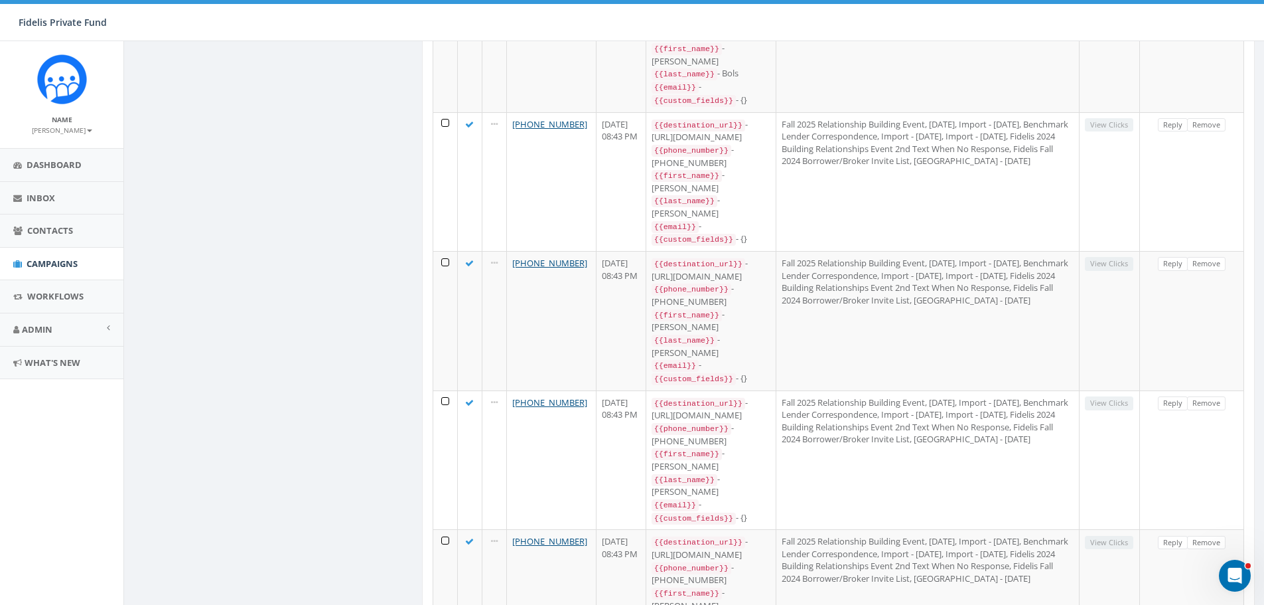
scroll to position [1434, 0]
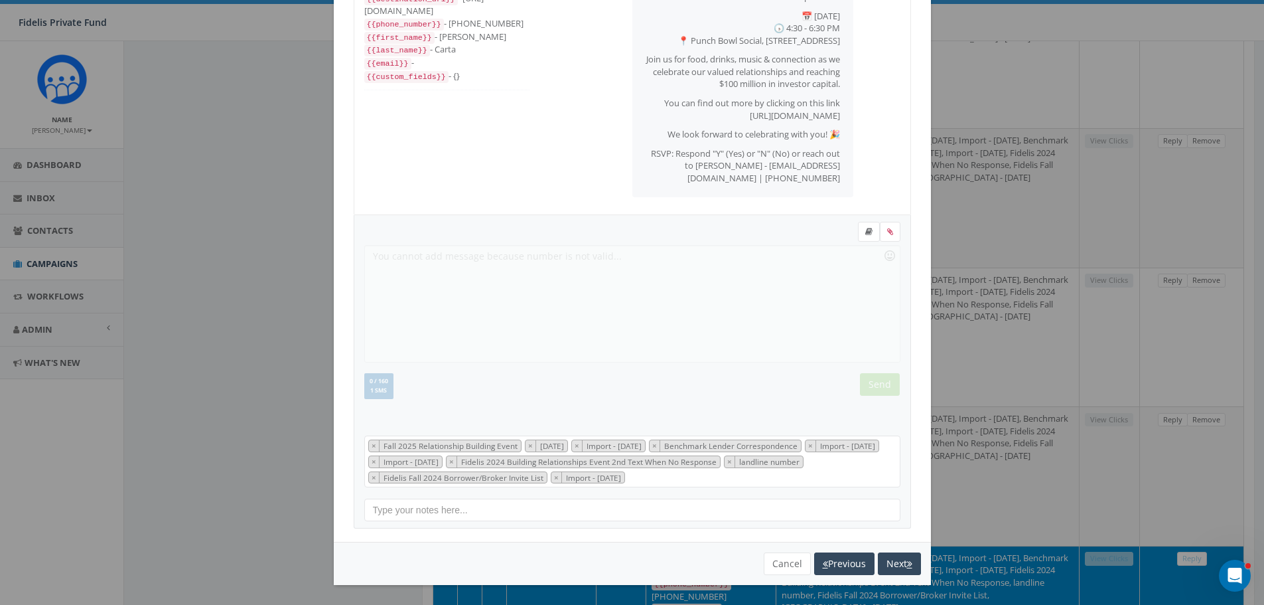
scroll to position [1699, 0]
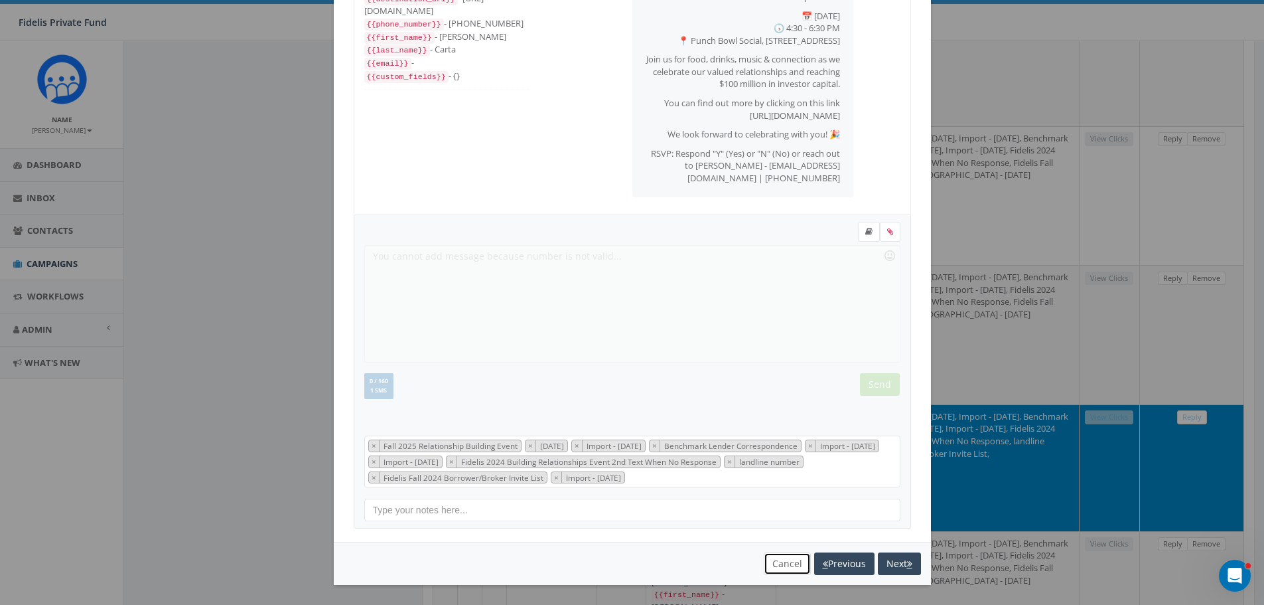
click at [779, 570] on button "Cancel" at bounding box center [787, 563] width 47 height 23
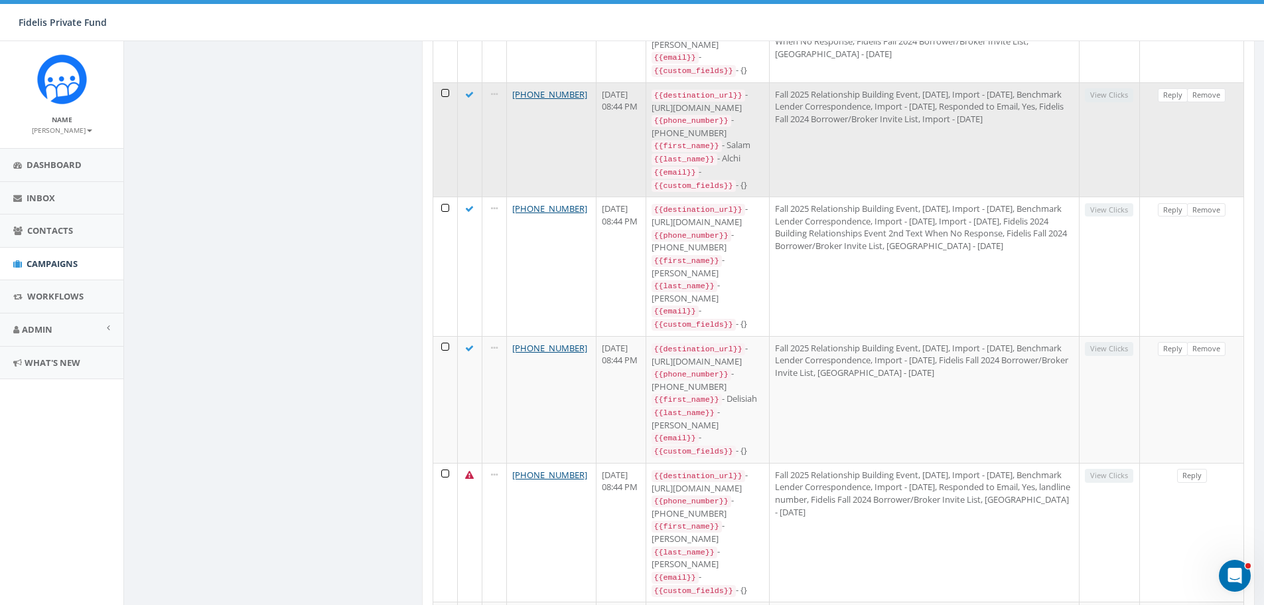
scroll to position [796, 0]
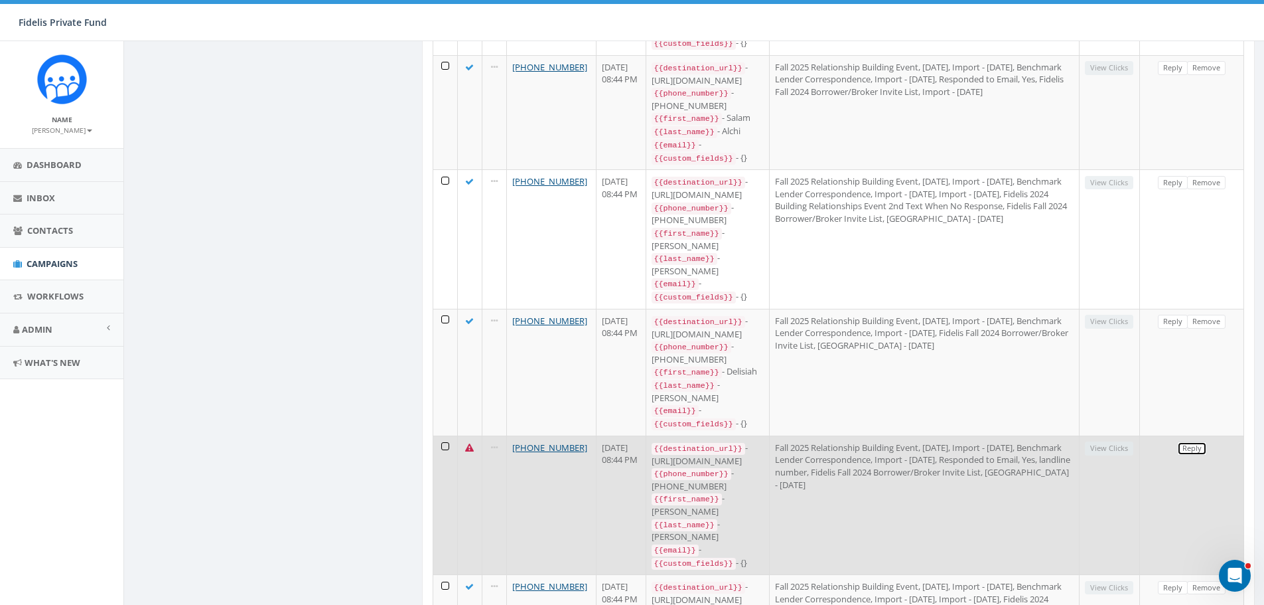
click at [1190, 441] on link "Reply" at bounding box center [1192, 448] width 30 height 14
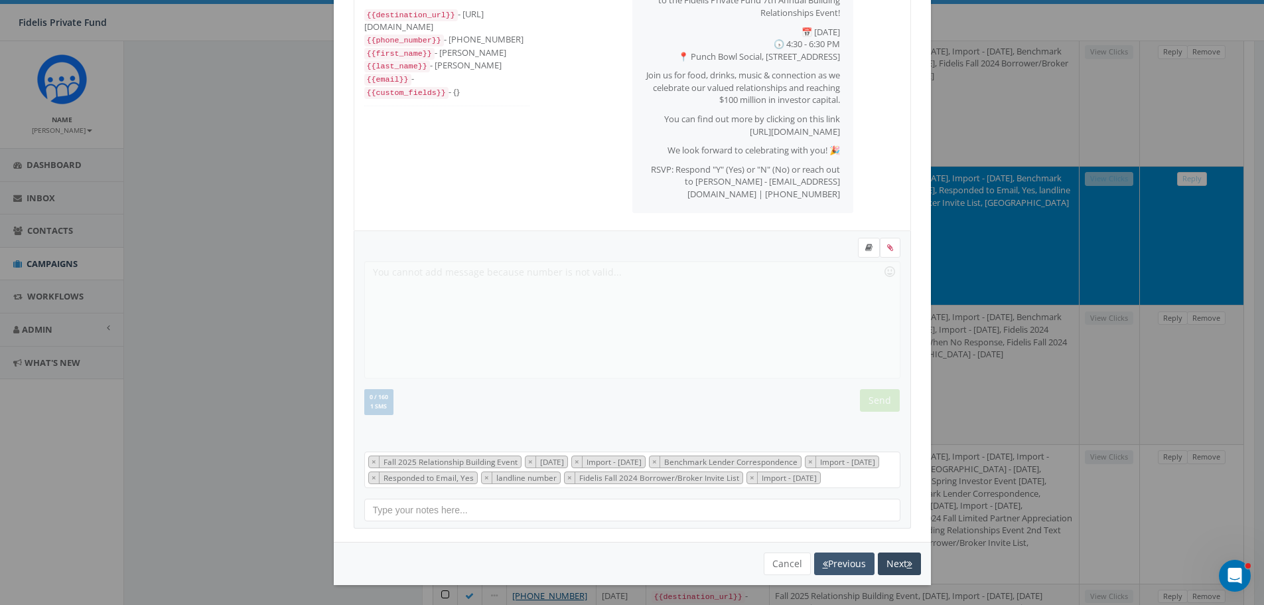
scroll to position [1128, 0]
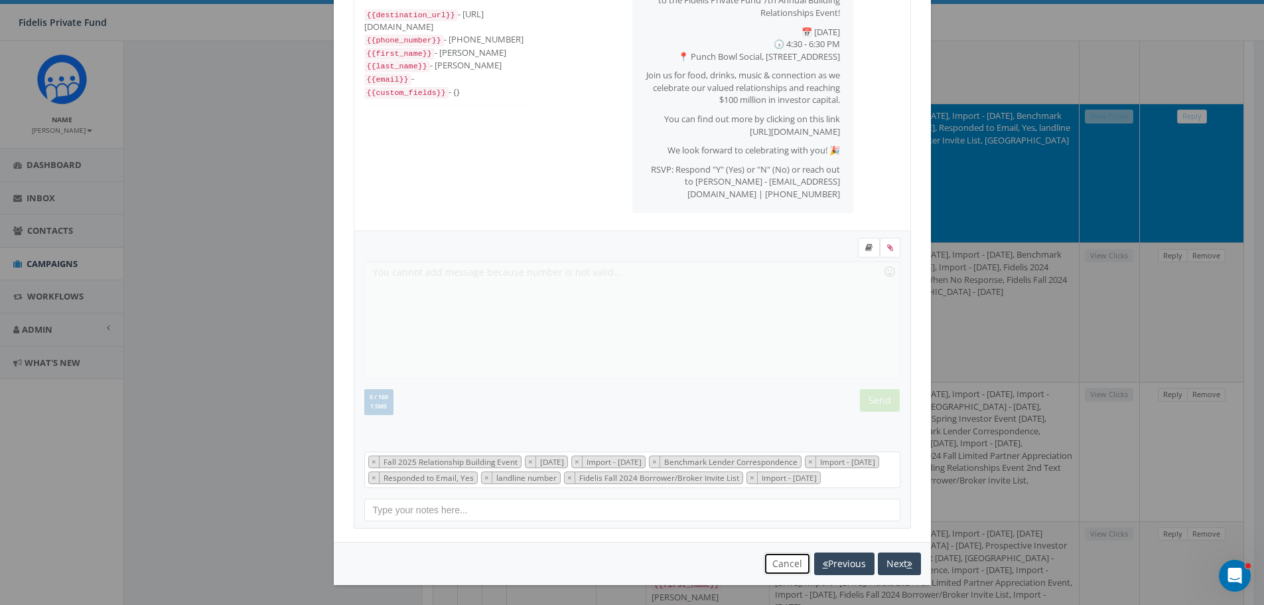
click at [778, 563] on button "Cancel" at bounding box center [787, 563] width 47 height 23
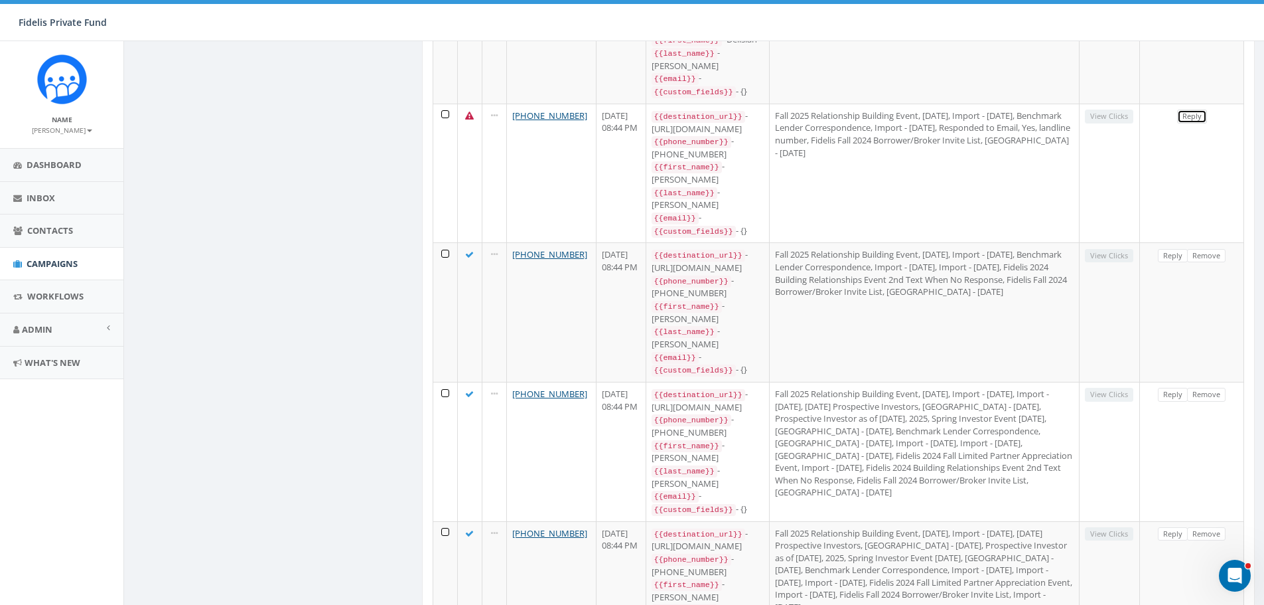
scroll to position [0, 0]
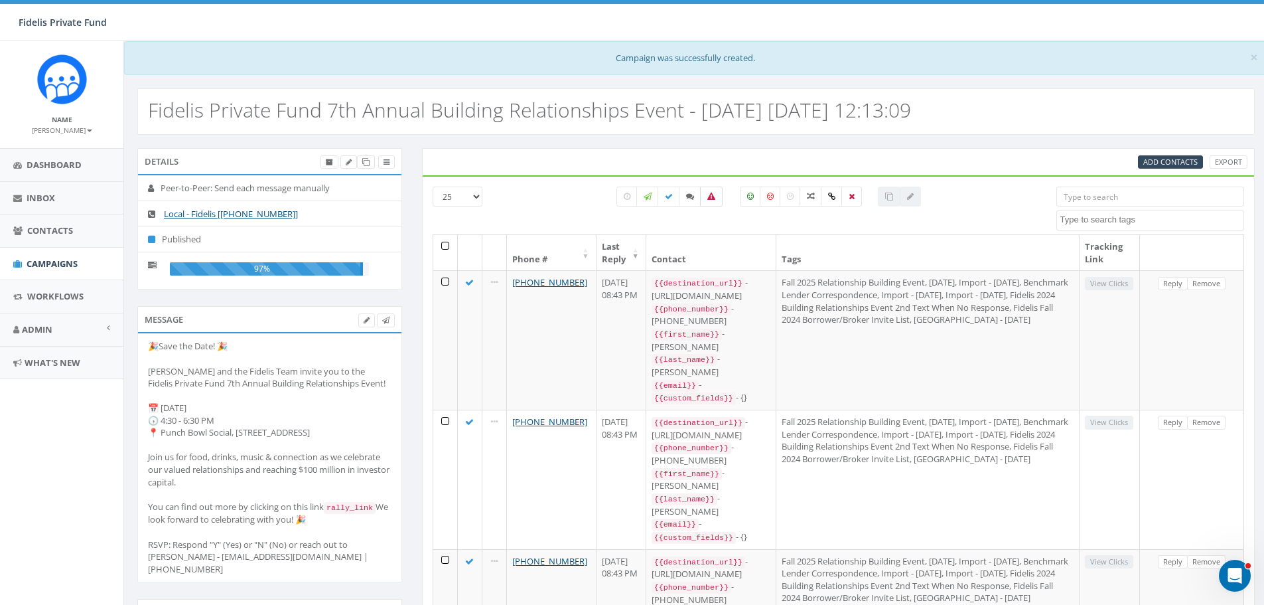
click at [713, 196] on icon at bounding box center [711, 196] width 8 height 8
checkbox input "true"
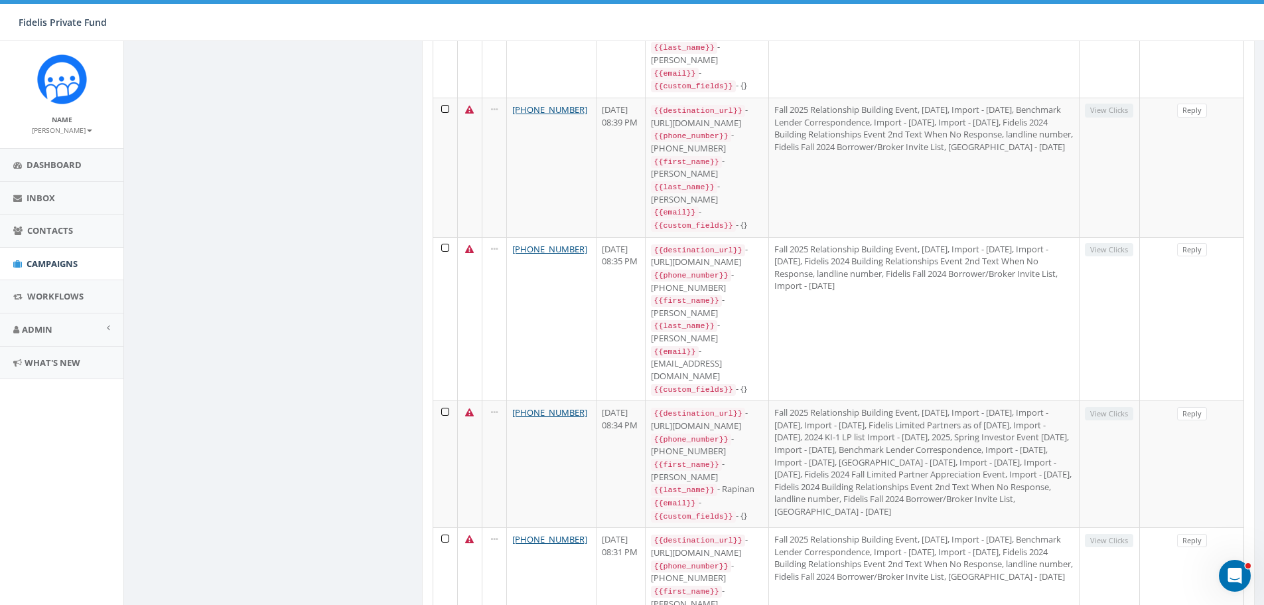
scroll to position [1358, 0]
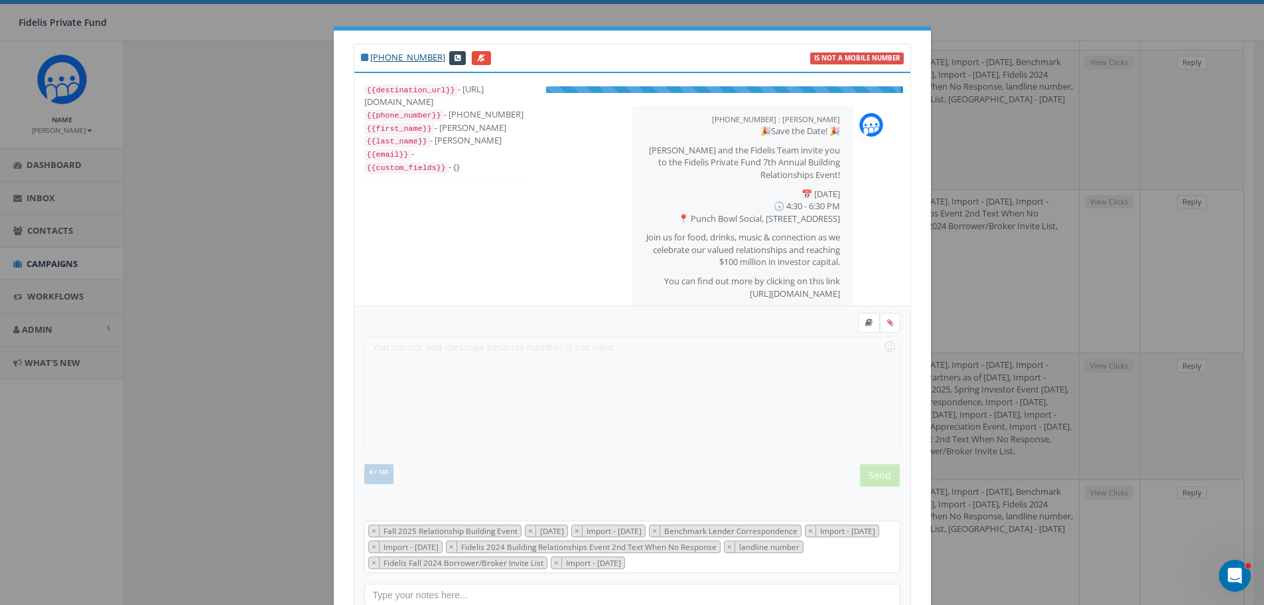
scroll to position [82, 0]
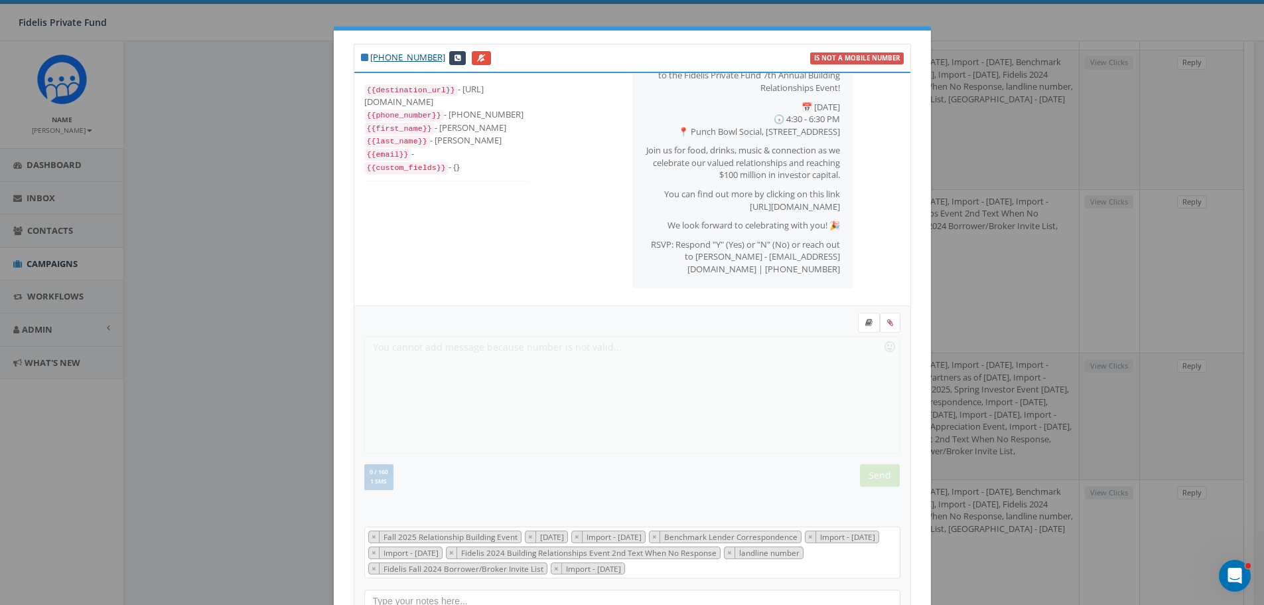
click at [1001, 24] on div "+1 619-334-5200 is not a mobile number {{destination_url}} - https://rclink.co/…" at bounding box center [632, 302] width 1264 height 605
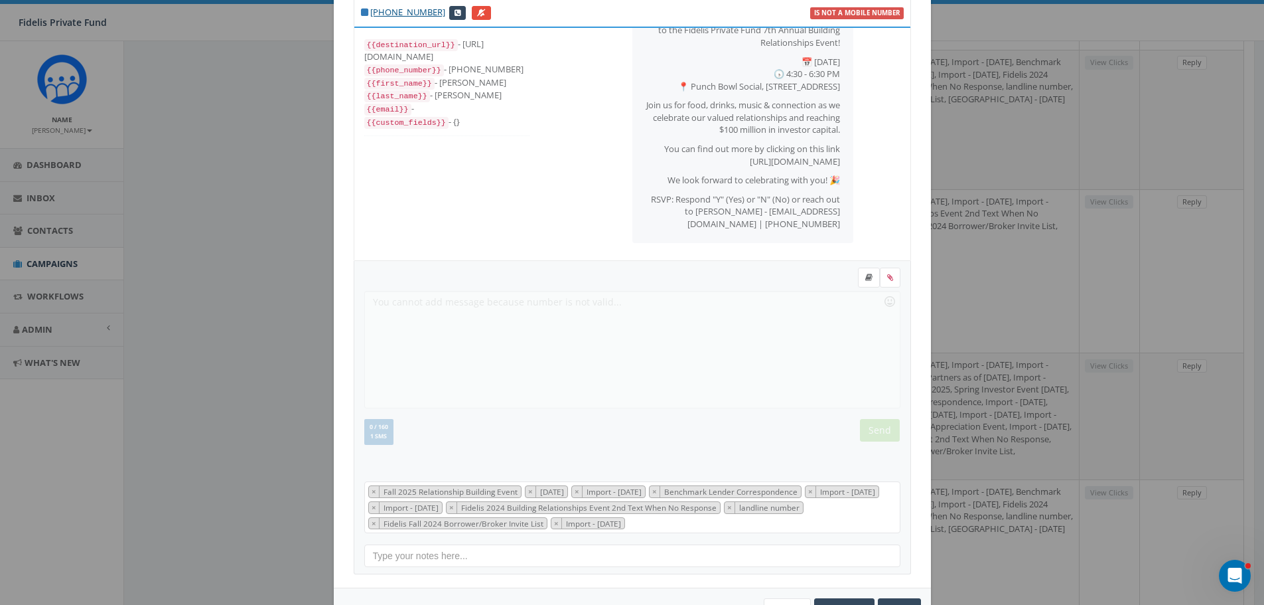
scroll to position [91, 0]
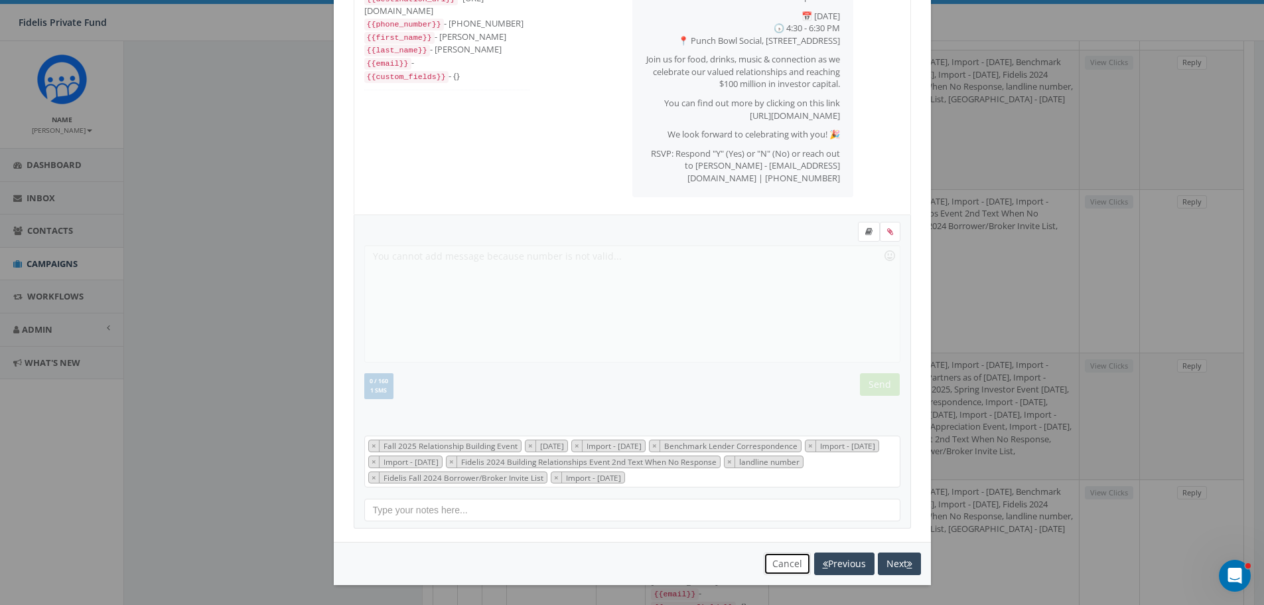
click at [784, 565] on button "Cancel" at bounding box center [787, 563] width 47 height 23
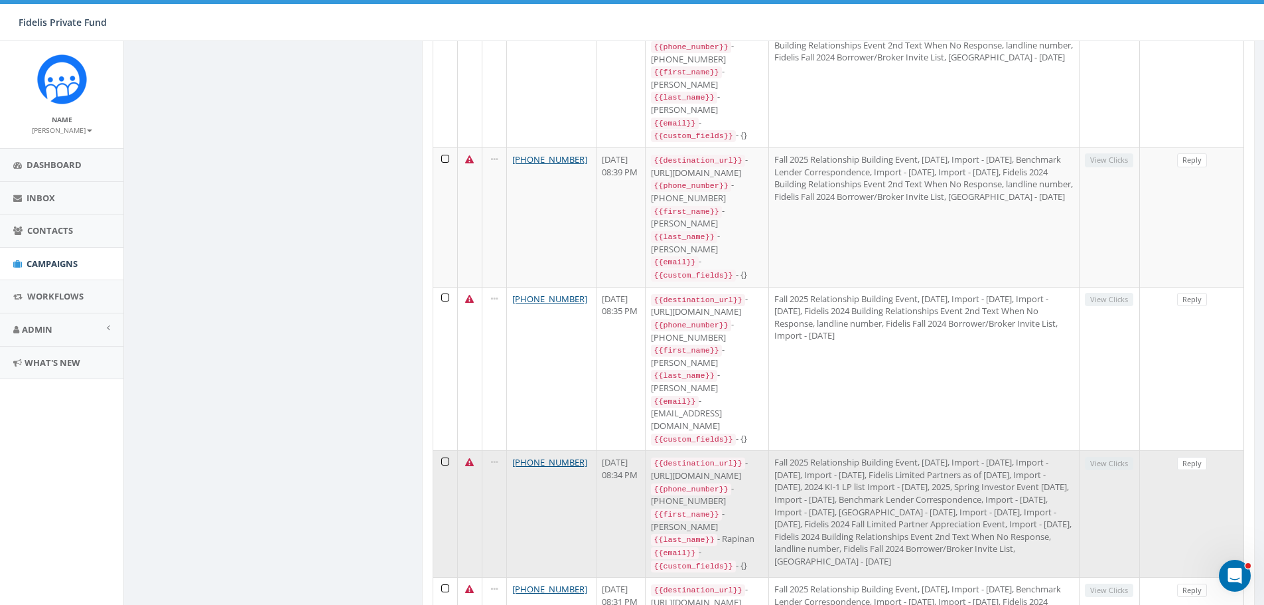
scroll to position [1358, 0]
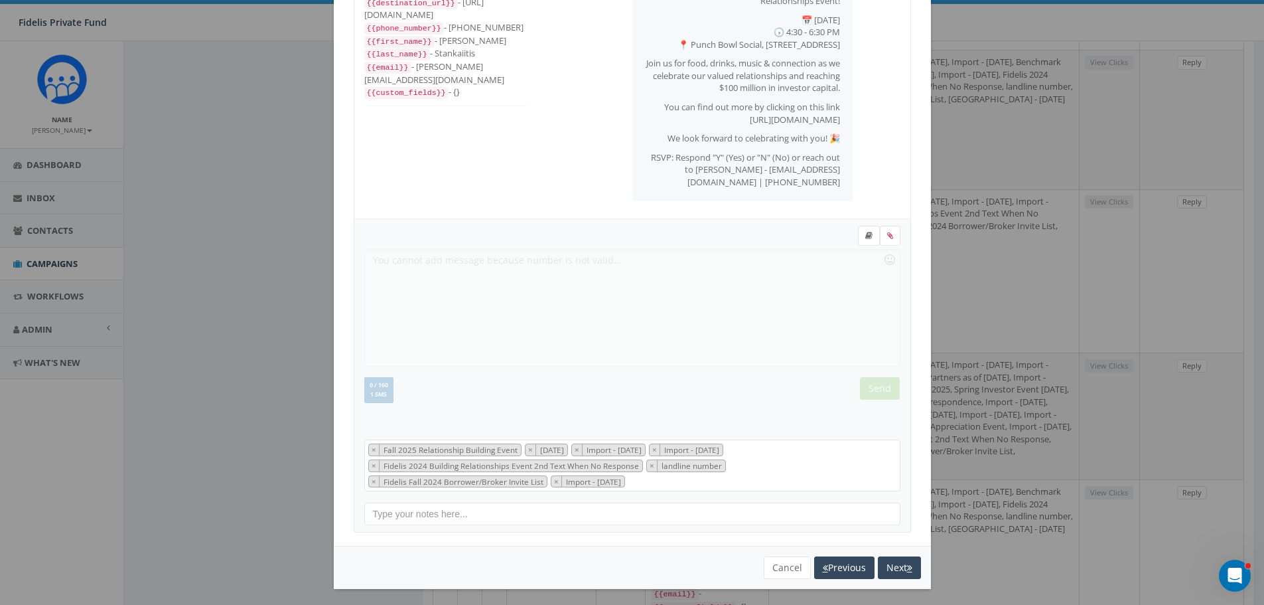
scroll to position [91, 0]
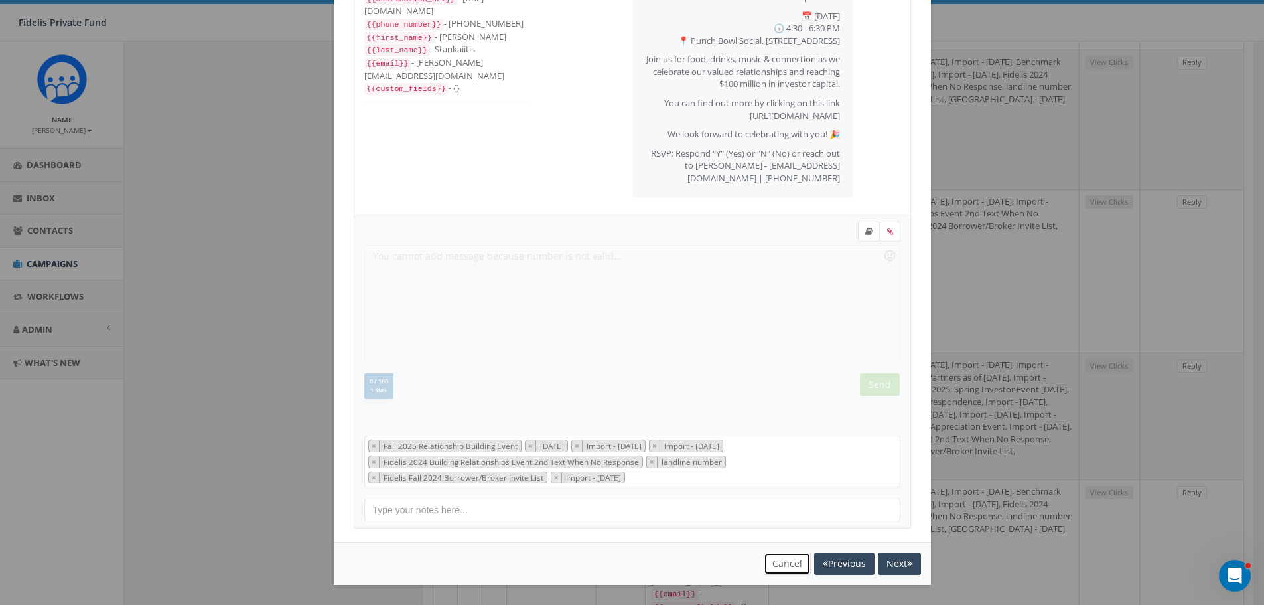
click at [778, 562] on button "Cancel" at bounding box center [787, 563] width 47 height 23
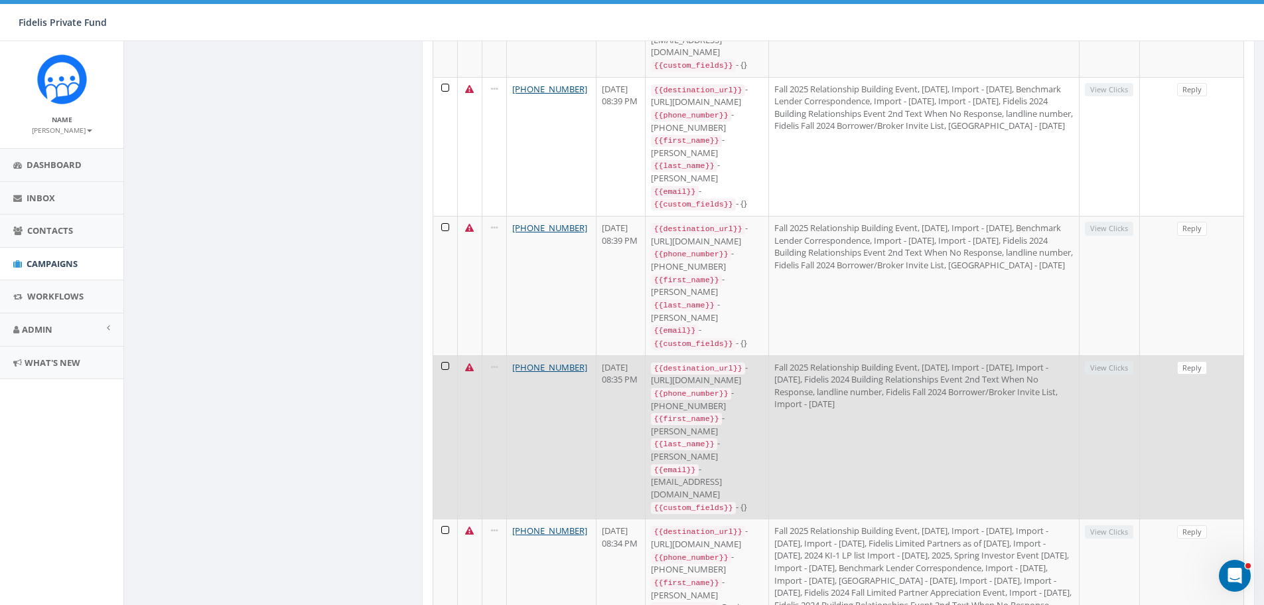
scroll to position [1358, 0]
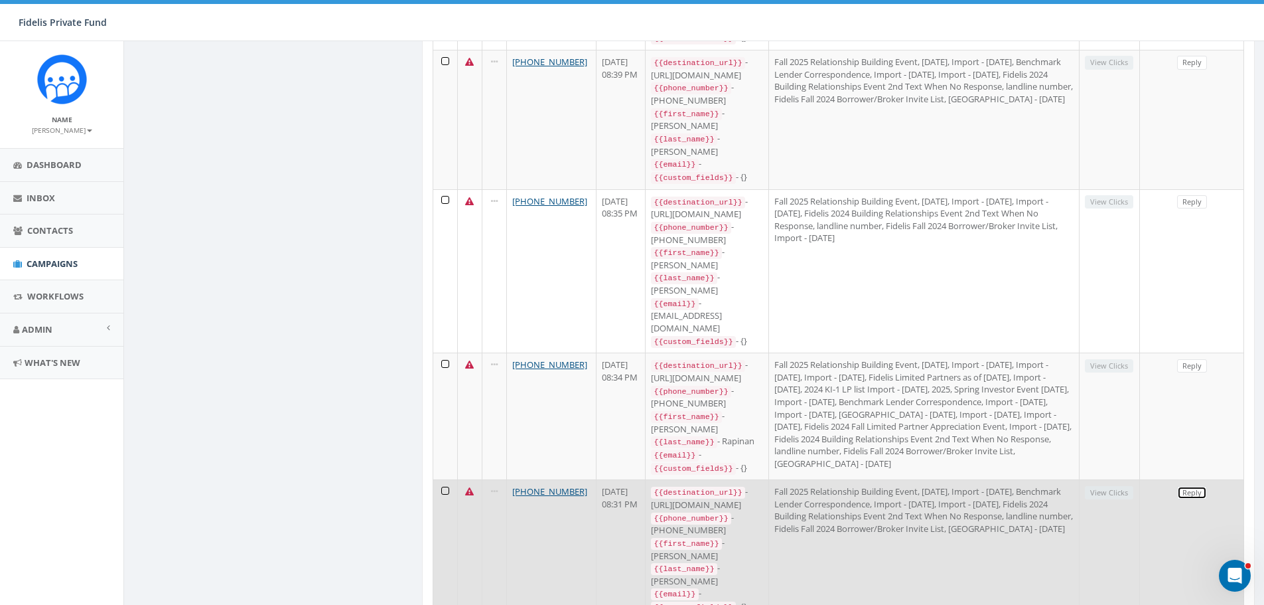
click at [1190, 486] on link "Reply" at bounding box center [1192, 493] width 30 height 14
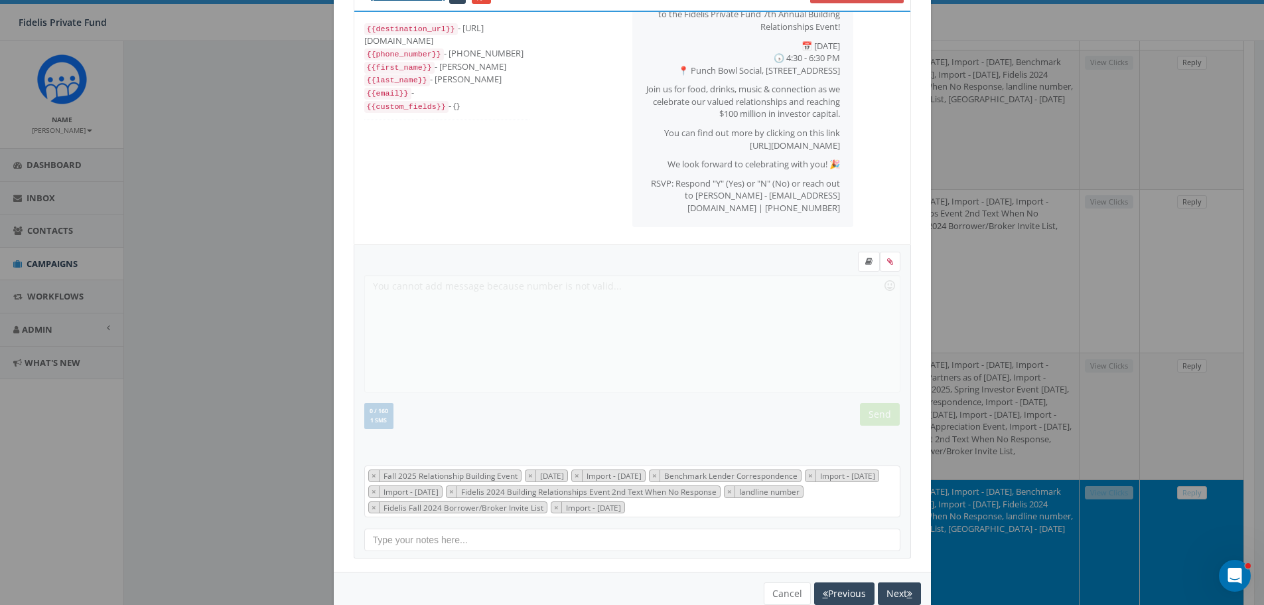
scroll to position [91, 0]
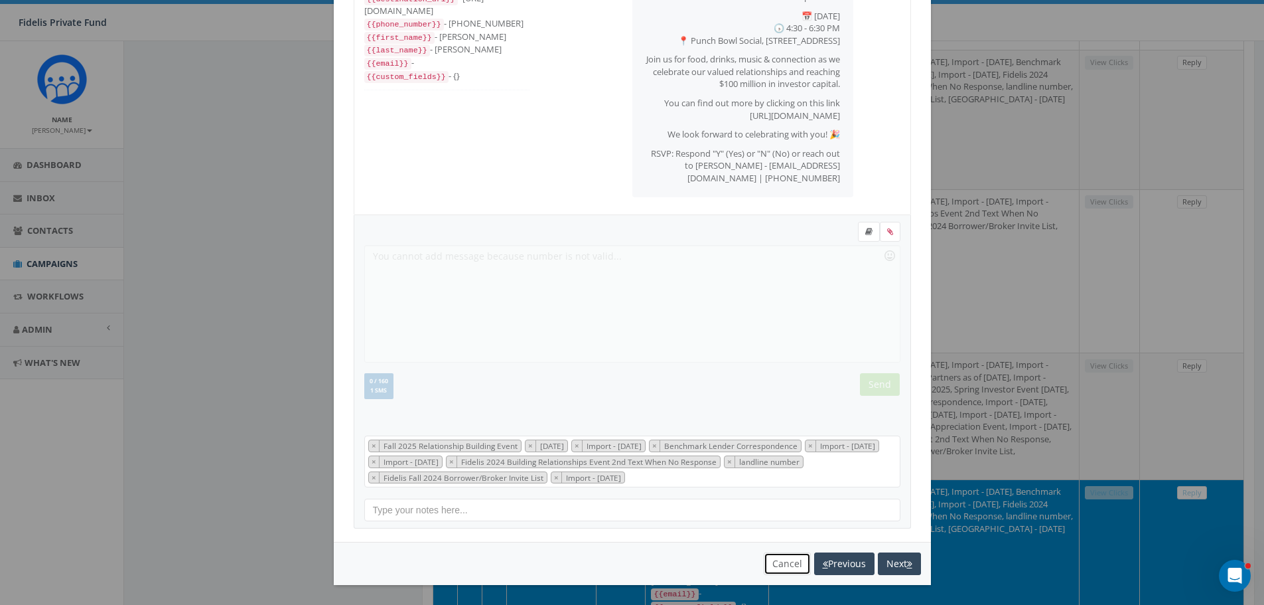
click at [777, 562] on button "Cancel" at bounding box center [787, 563] width 47 height 23
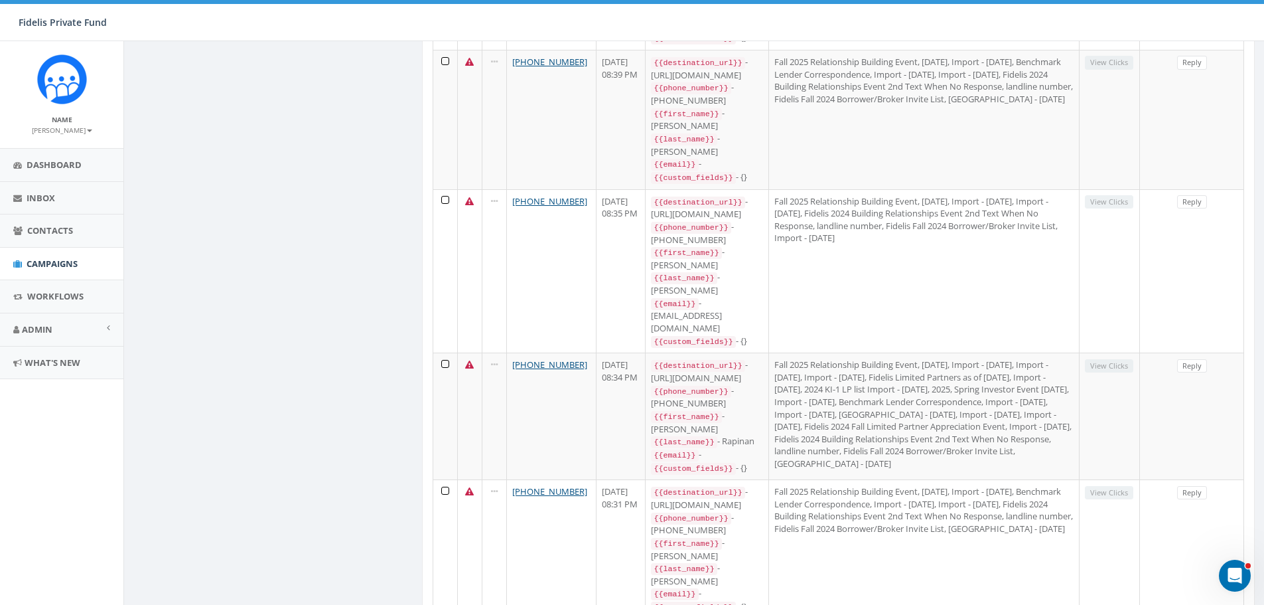
scroll to position [69, 0]
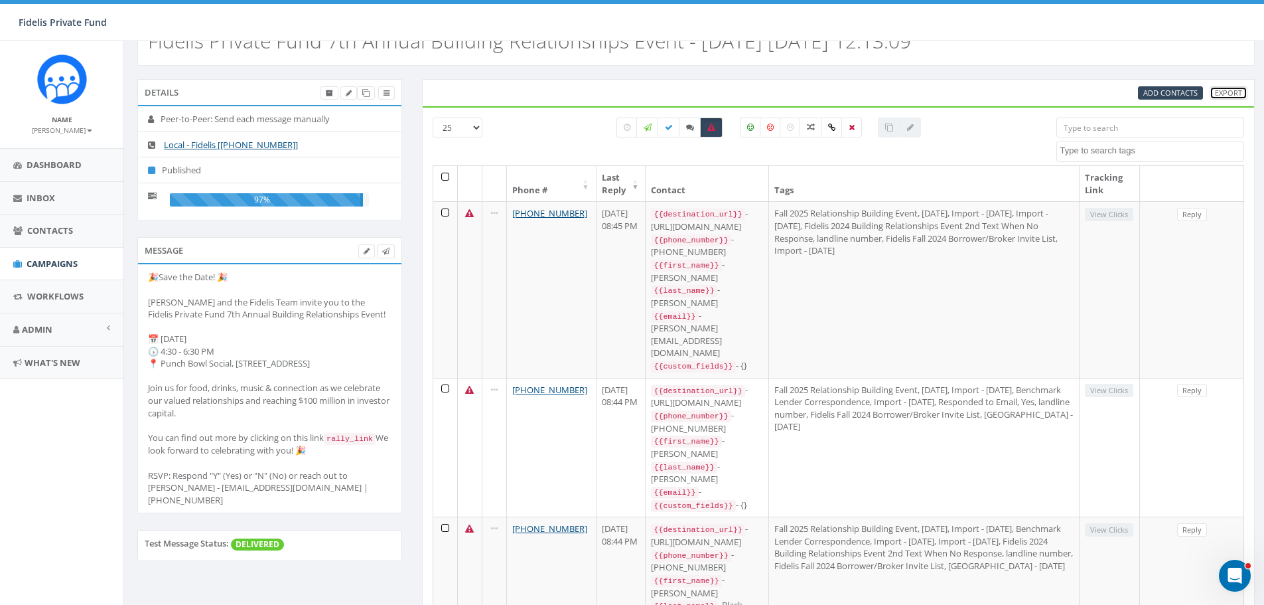
click at [1226, 94] on link "Export" at bounding box center [1229, 93] width 38 height 14
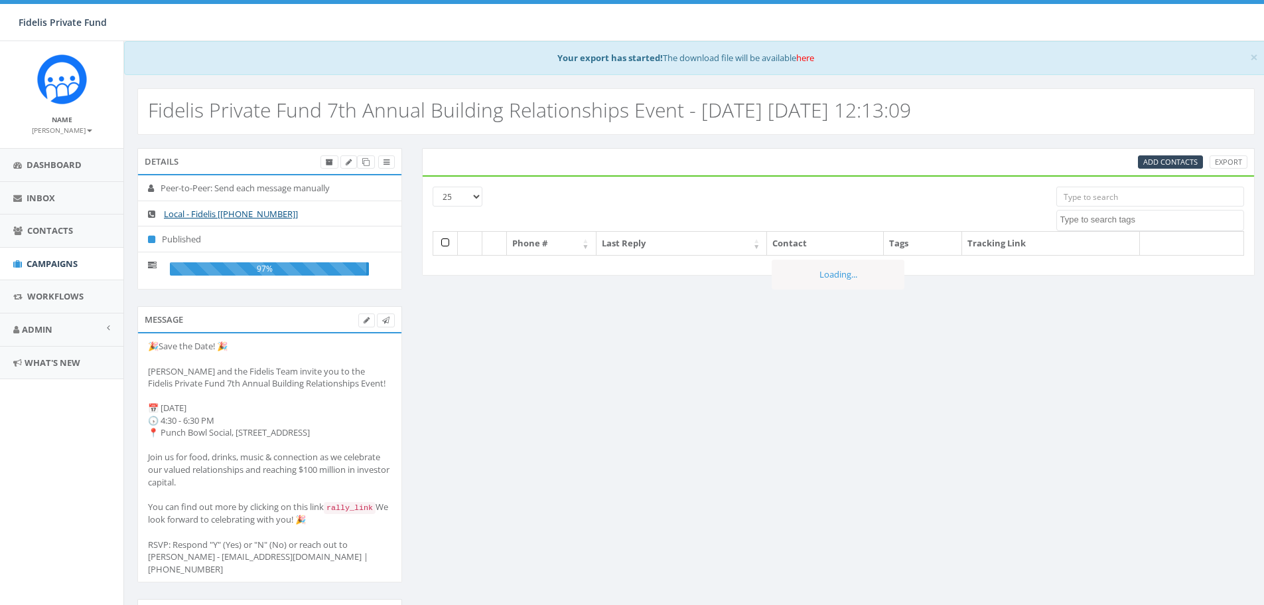
select select
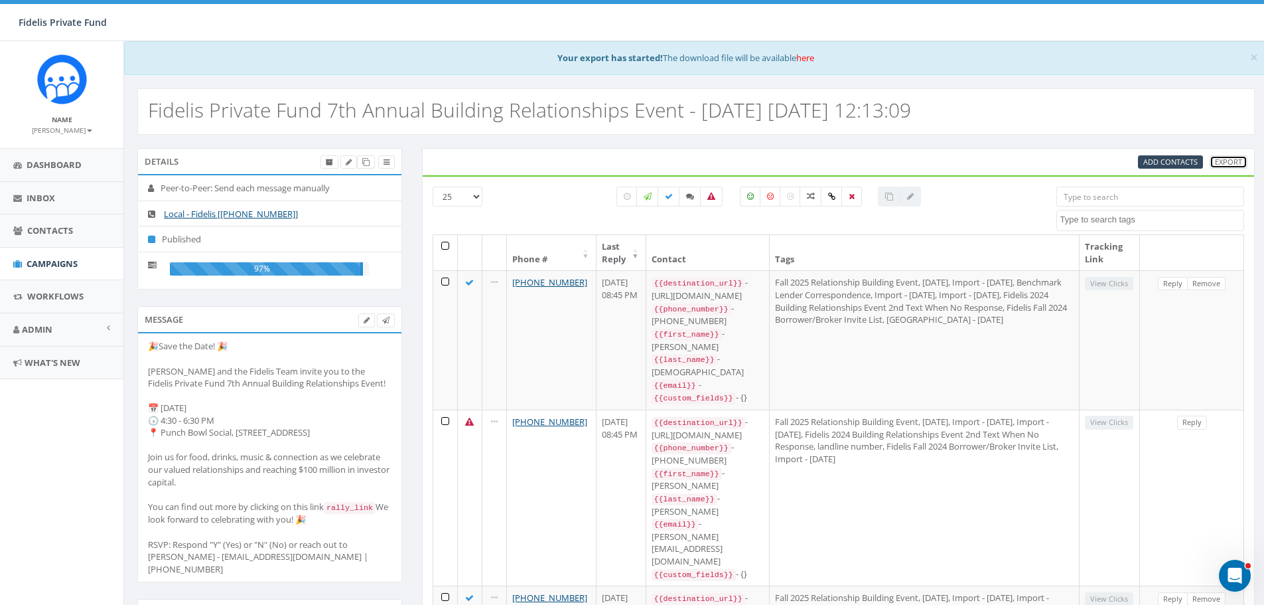
click at [1226, 161] on link "Export" at bounding box center [1229, 162] width 38 height 14
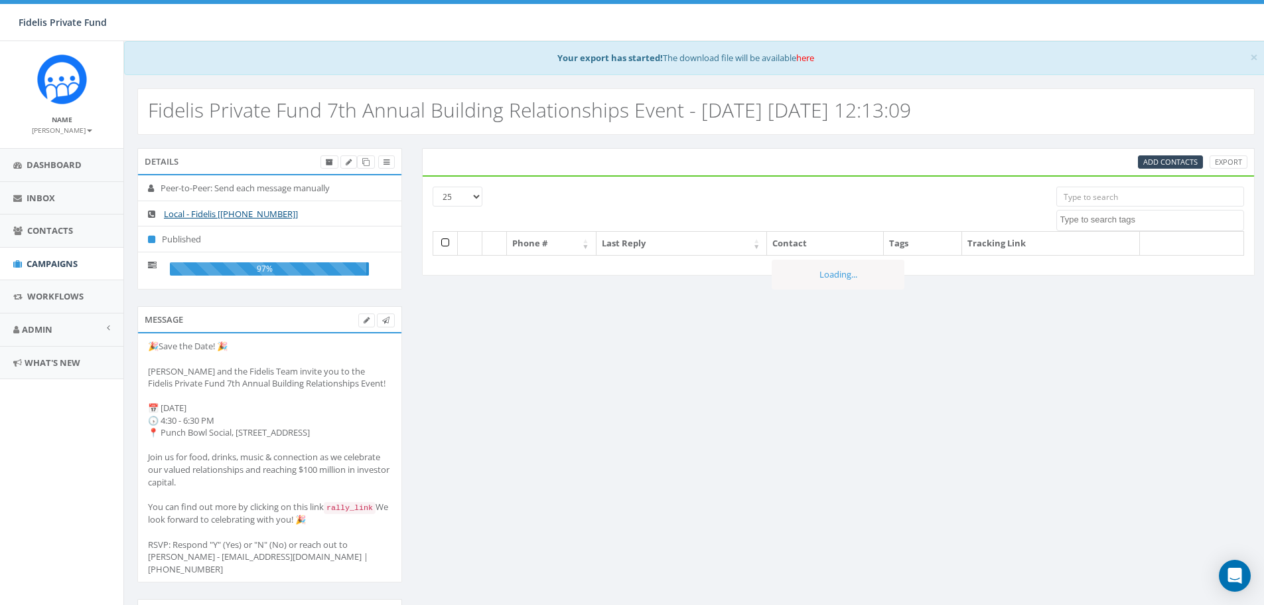
select select
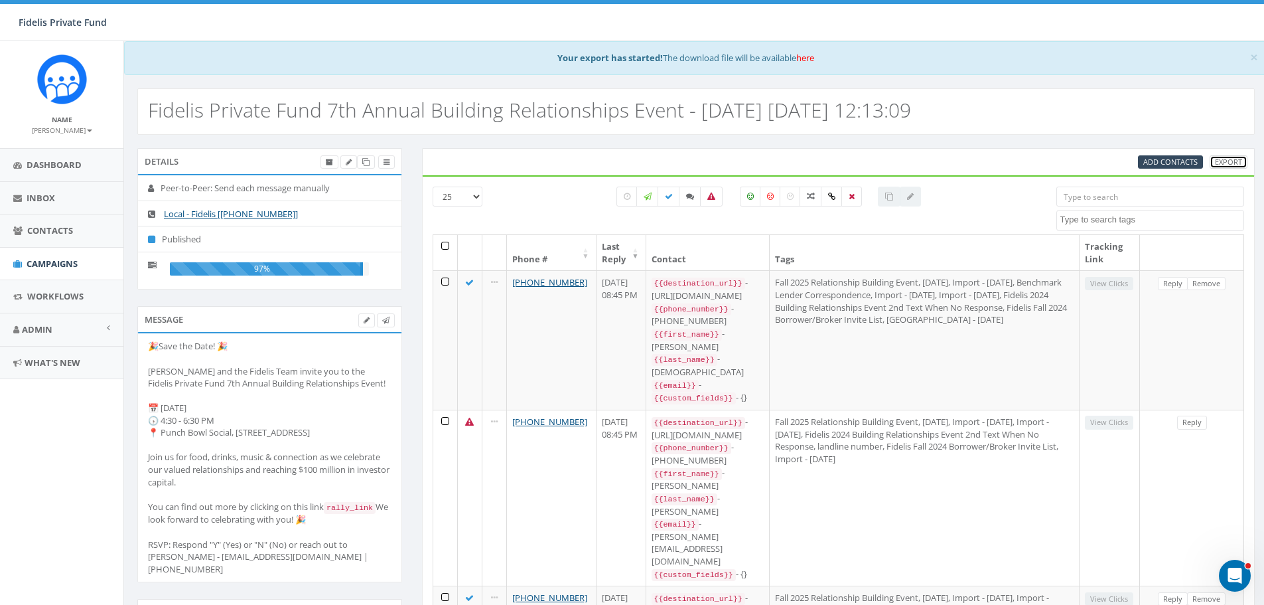
click at [1238, 161] on link "Export" at bounding box center [1229, 162] width 38 height 14
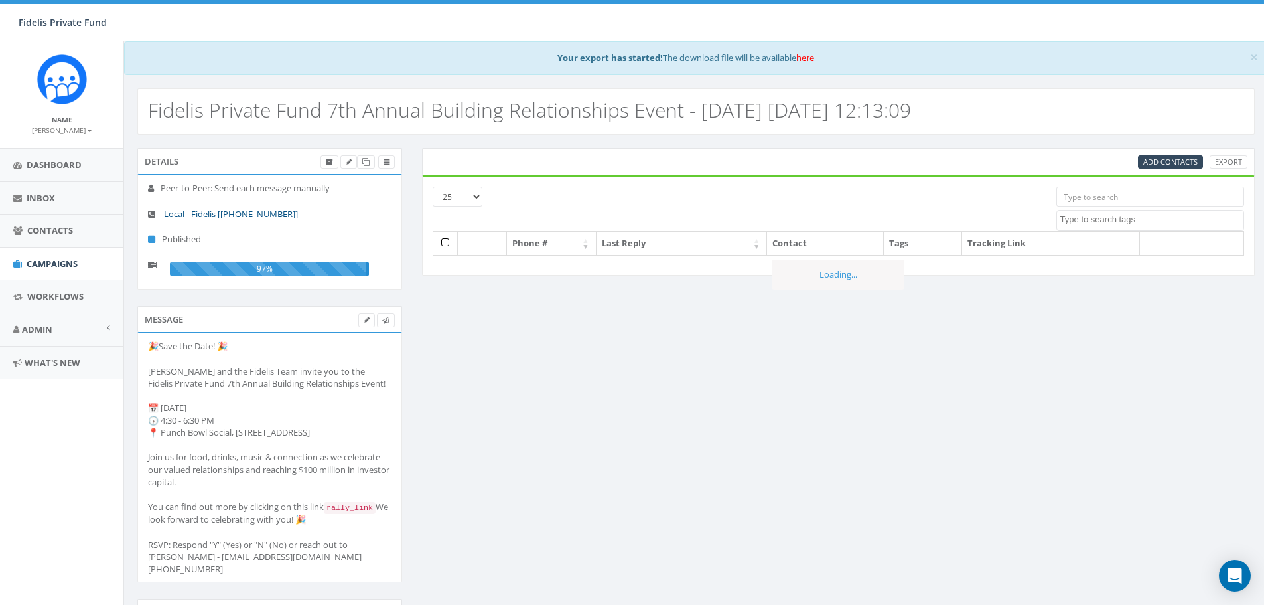
select select
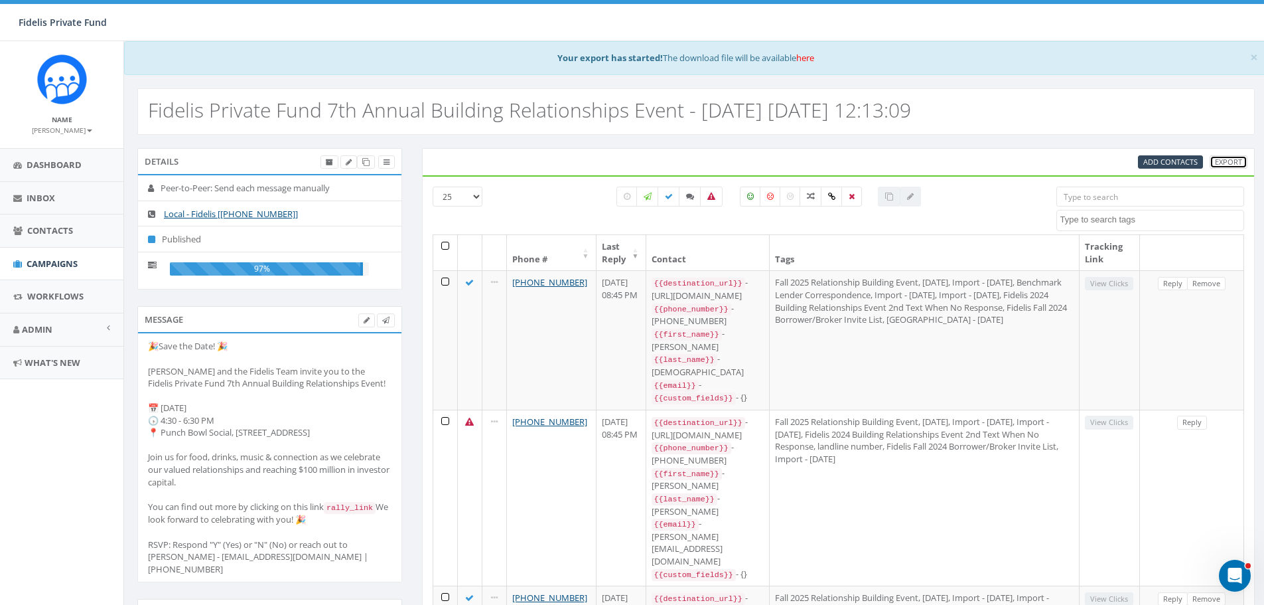
click at [1226, 163] on link "Export" at bounding box center [1229, 162] width 38 height 14
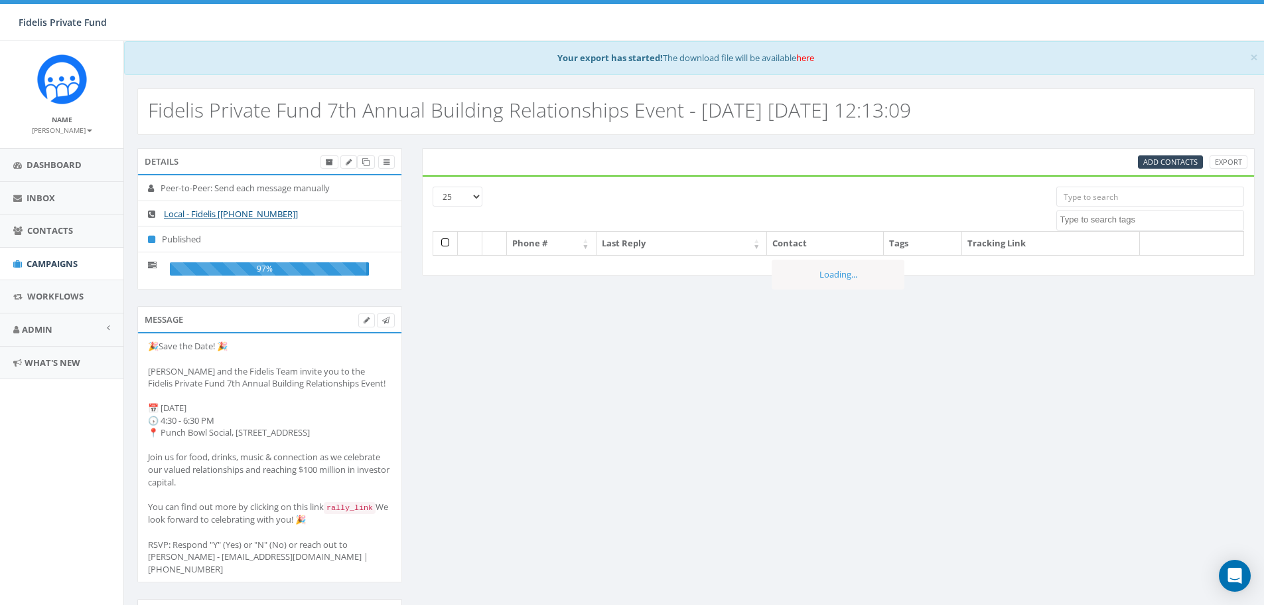
select select
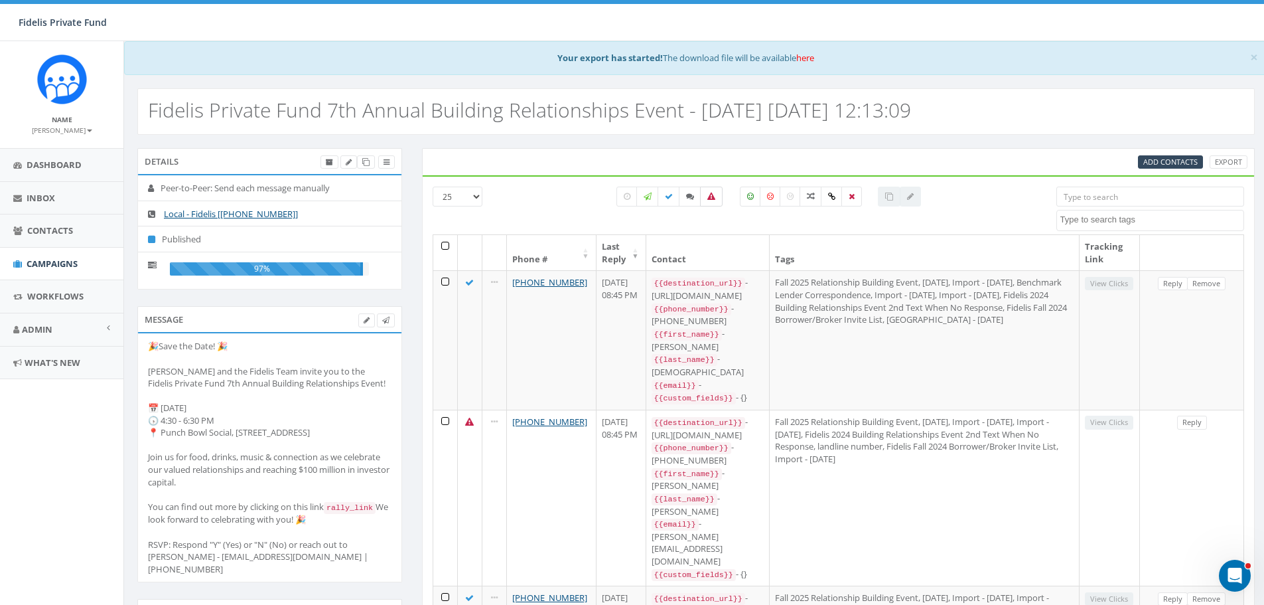
click at [712, 197] on icon at bounding box center [711, 196] width 8 height 8
checkbox input "true"
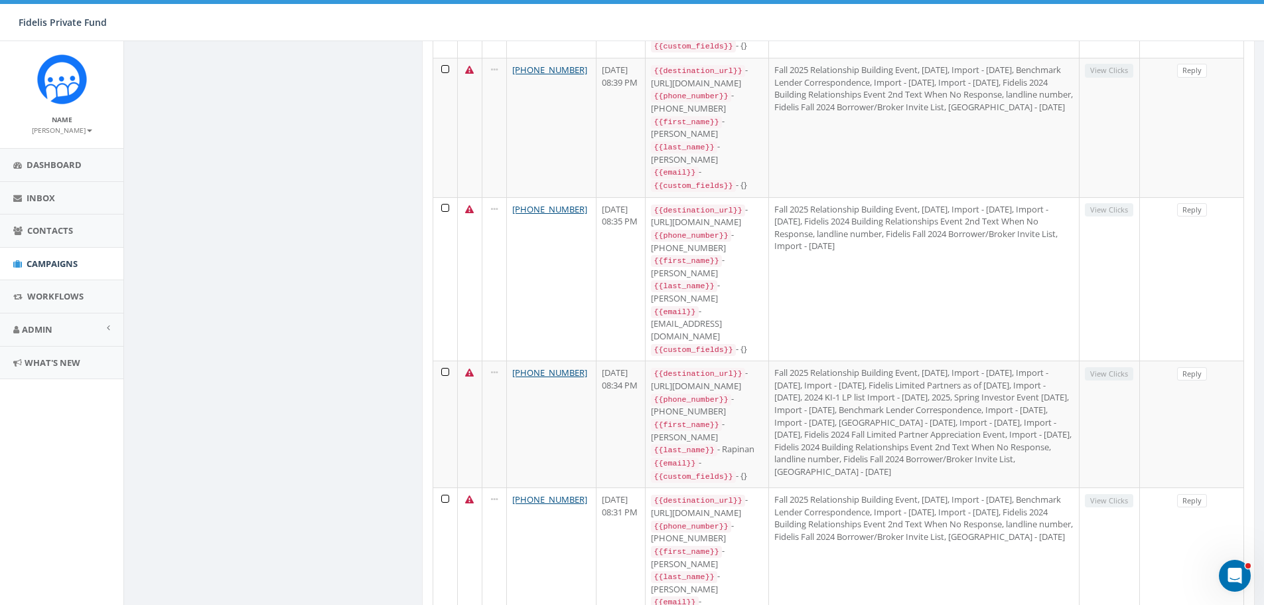
scroll to position [1358, 0]
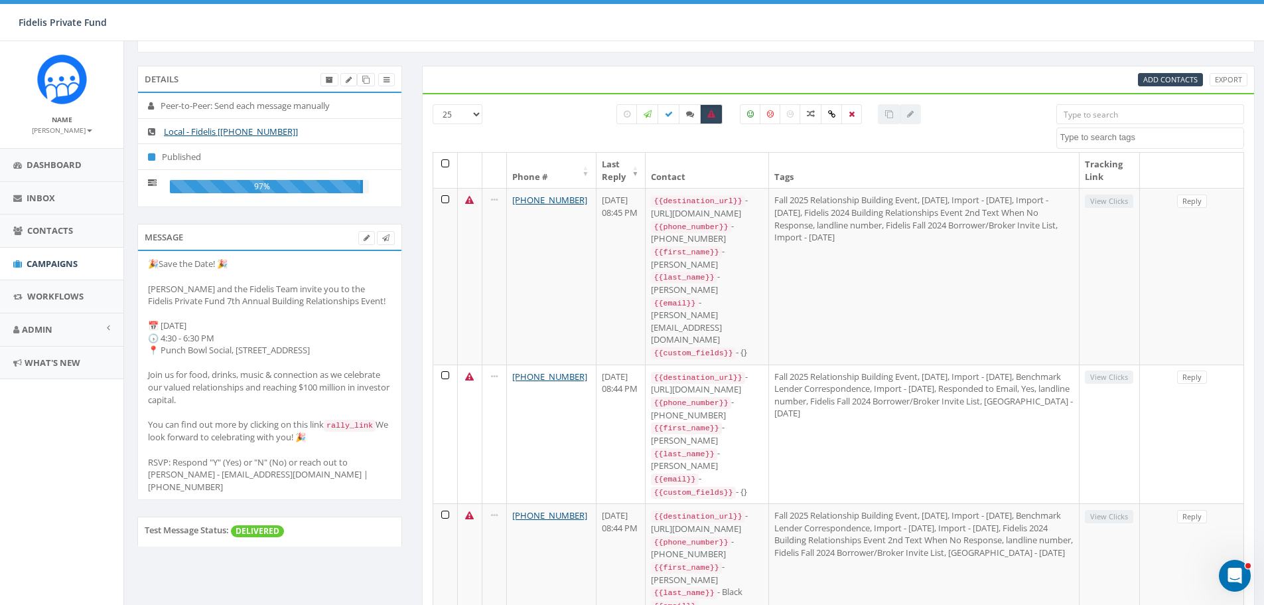
scroll to position [0, 0]
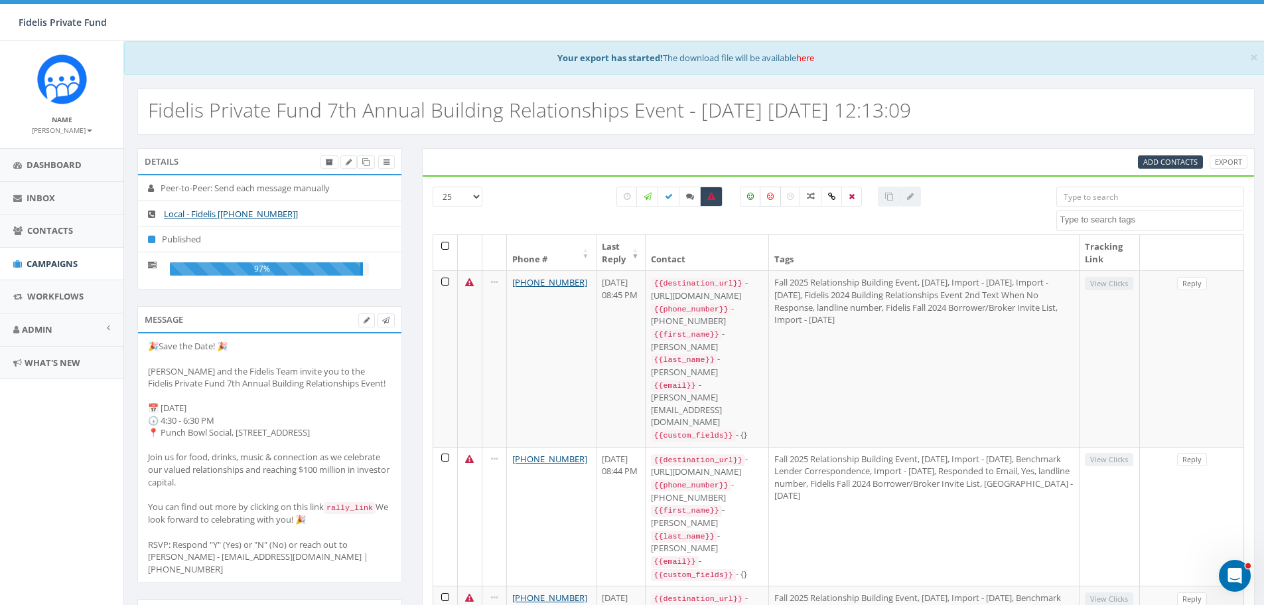
click at [769, 200] on icon at bounding box center [770, 196] width 7 height 8
checkbox input "true"
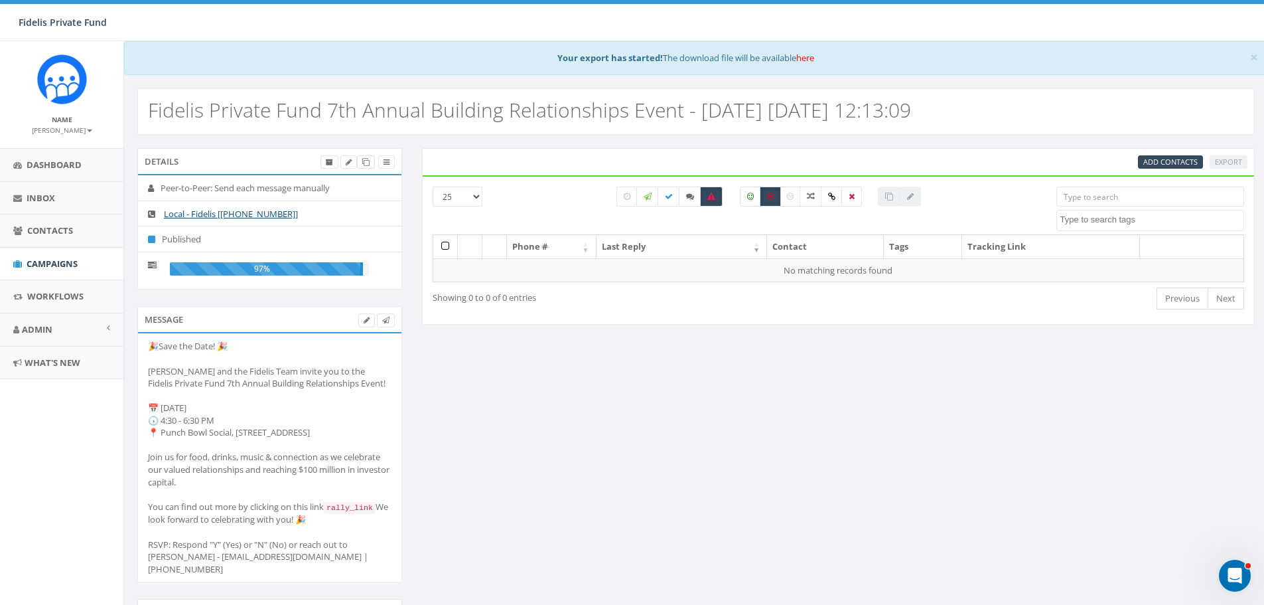
click at [952, 212] on div "All 0 contact(s) on current page All 14 contact(s) filtered" at bounding box center [769, 210] width 555 height 48
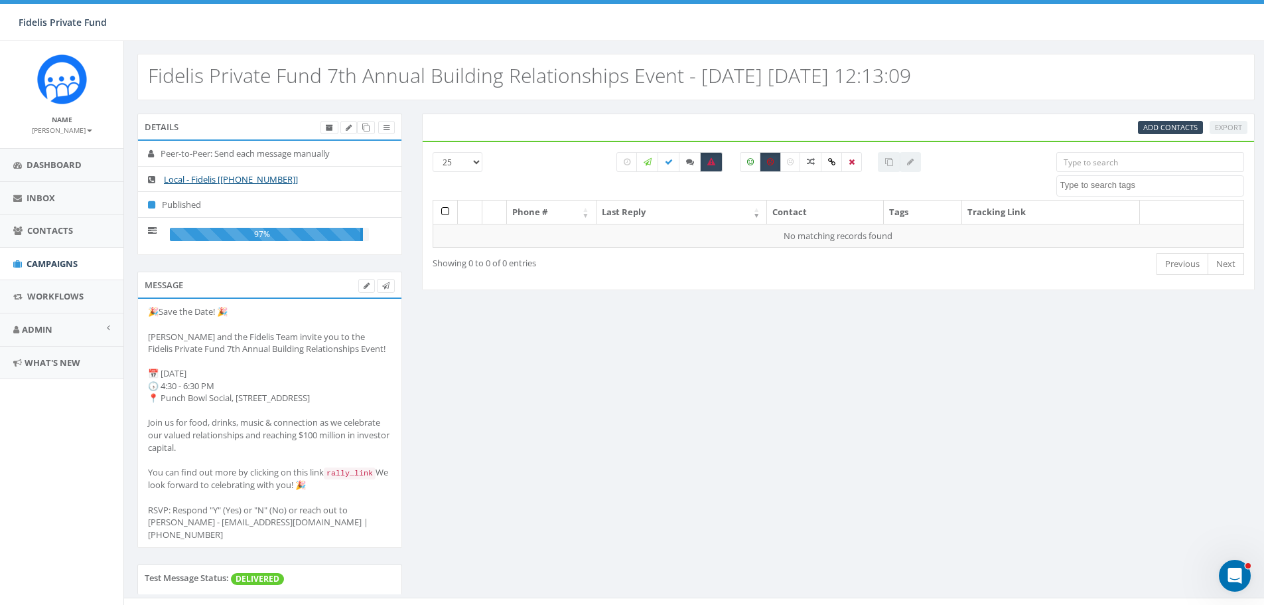
scroll to position [53, 0]
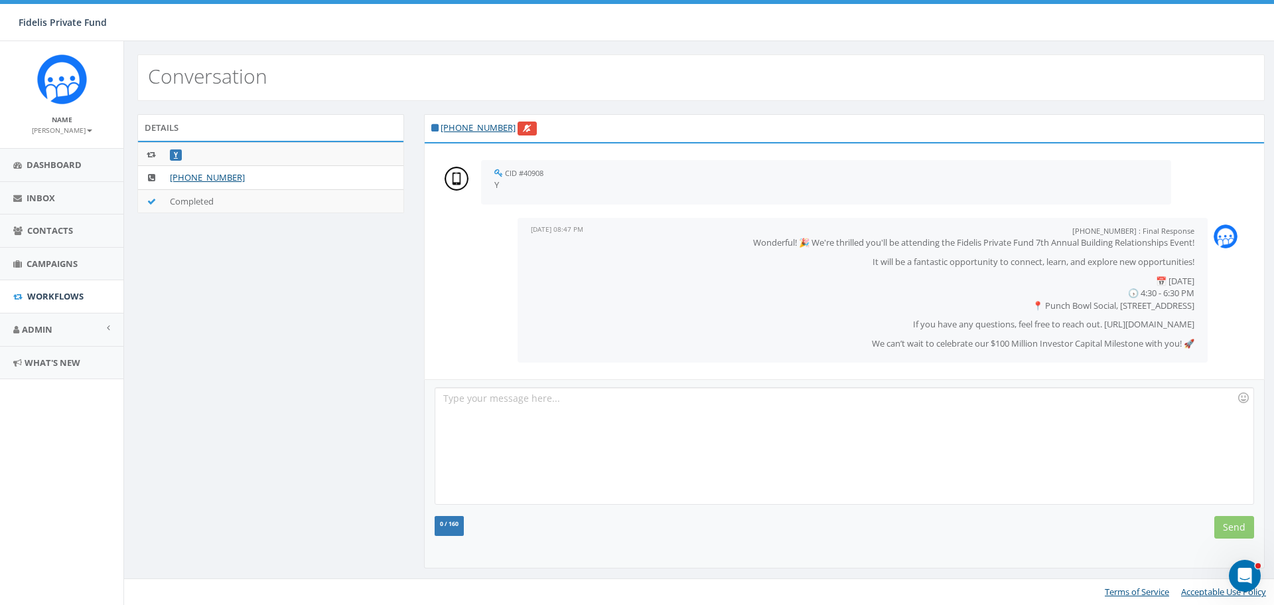
click at [1183, 319] on p "If you have any questions, feel free to reach out. https://rclink.co/redirect/K…" at bounding box center [863, 324] width 664 height 13
click at [983, 321] on p "If you have any questions, feel free to reach out. https://rclink.co/redirect/K…" at bounding box center [863, 324] width 664 height 13
click at [210, 176] on link "[PHONE_NUMBER]" at bounding box center [207, 177] width 75 height 12
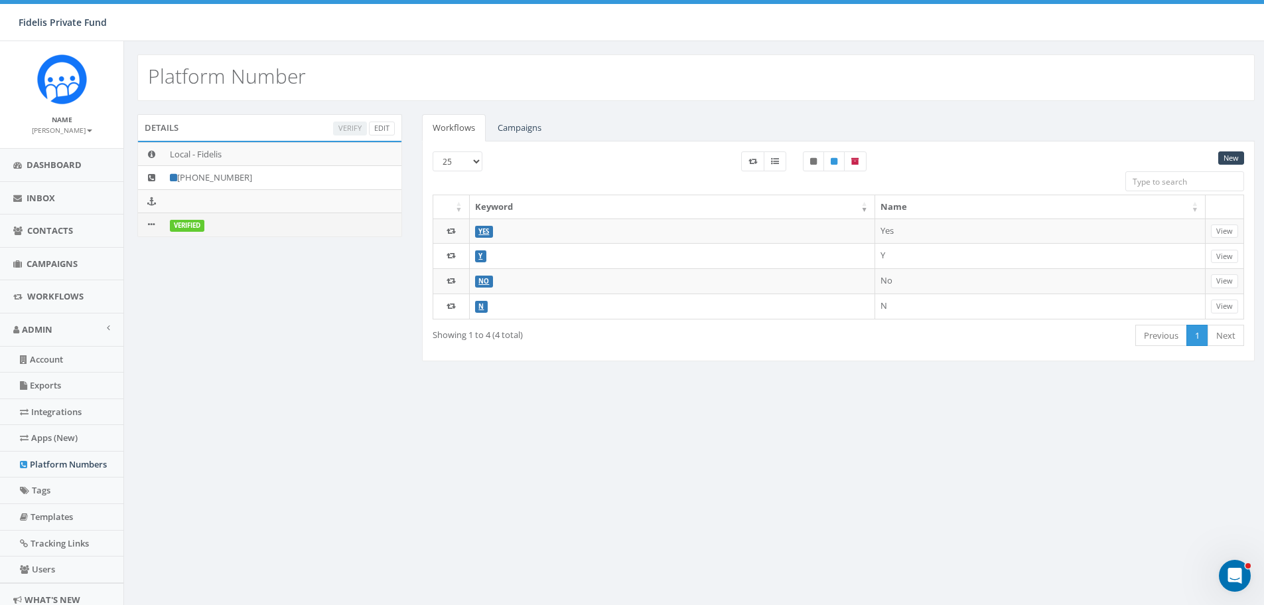
click at [150, 225] on icon at bounding box center [151, 224] width 7 height 9
click at [231, 271] on div "Details Verify Edit Local - Fidelis [PHONE_NUMBER] Verified Workflows Campaigns…" at bounding box center [696, 245] width 1138 height 263
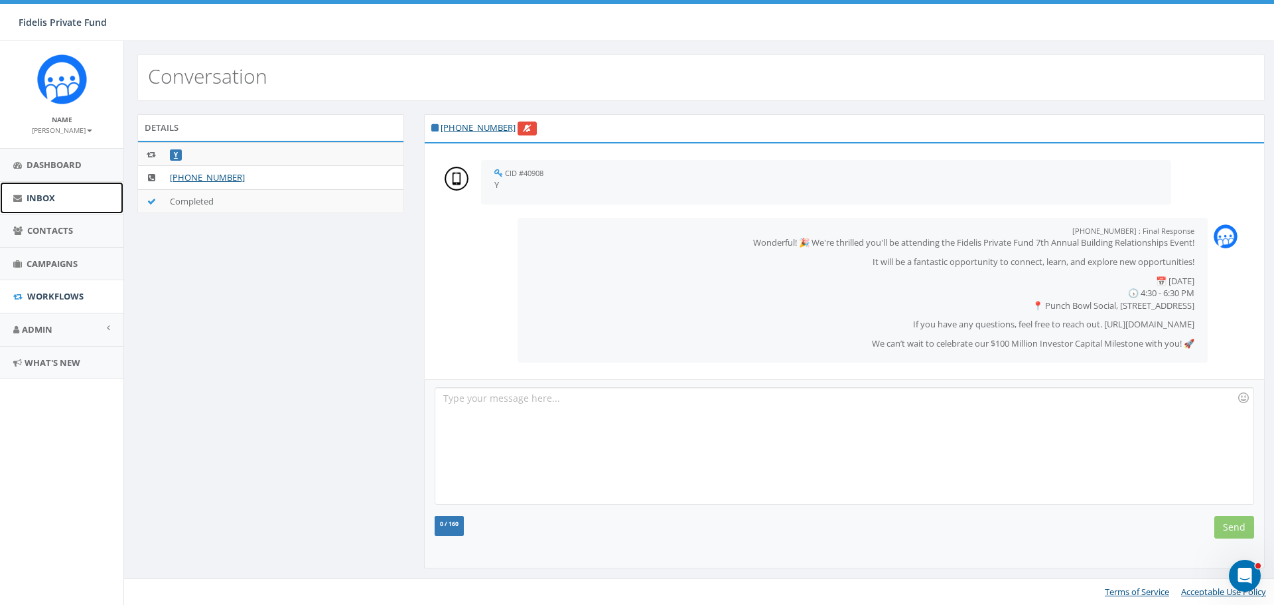
click at [47, 201] on span "Inbox" at bounding box center [41, 198] width 29 height 12
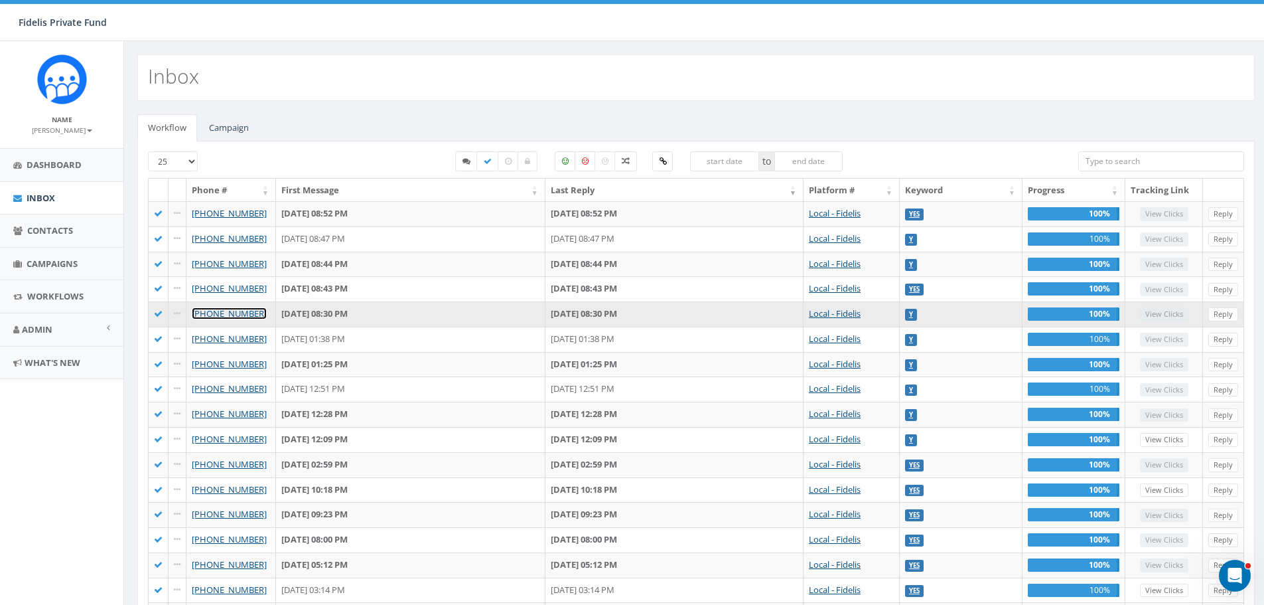
click at [247, 310] on link "[PHONE_NUMBER]" at bounding box center [229, 313] width 75 height 12
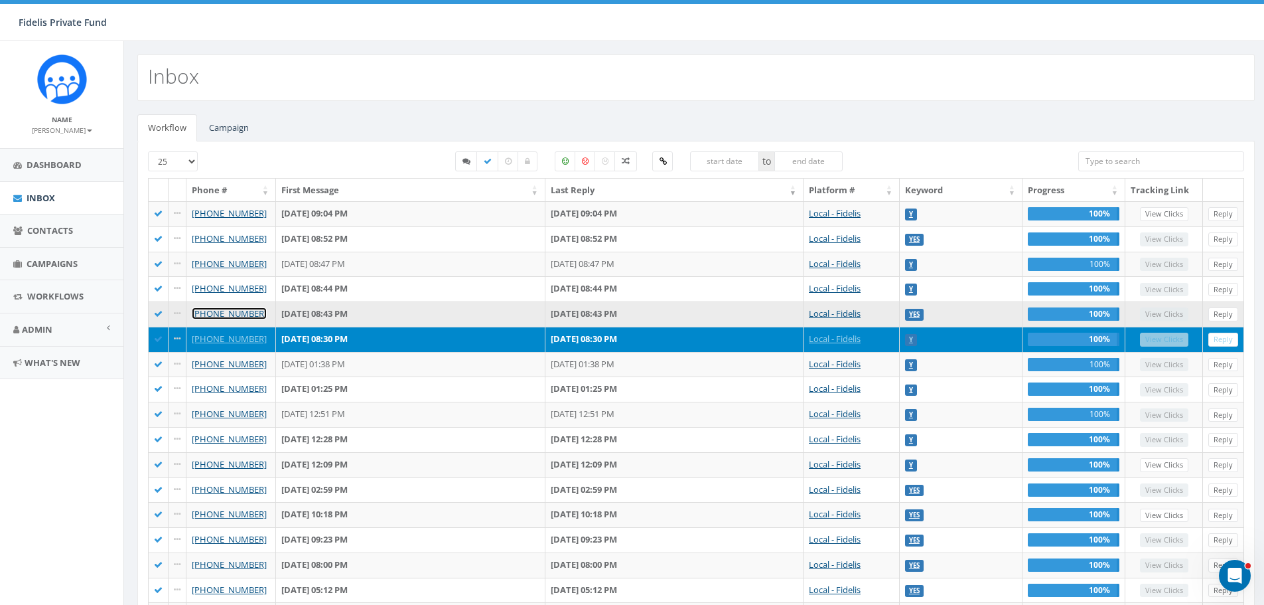
click at [237, 311] on link "[PHONE_NUMBER]" at bounding box center [229, 313] width 75 height 12
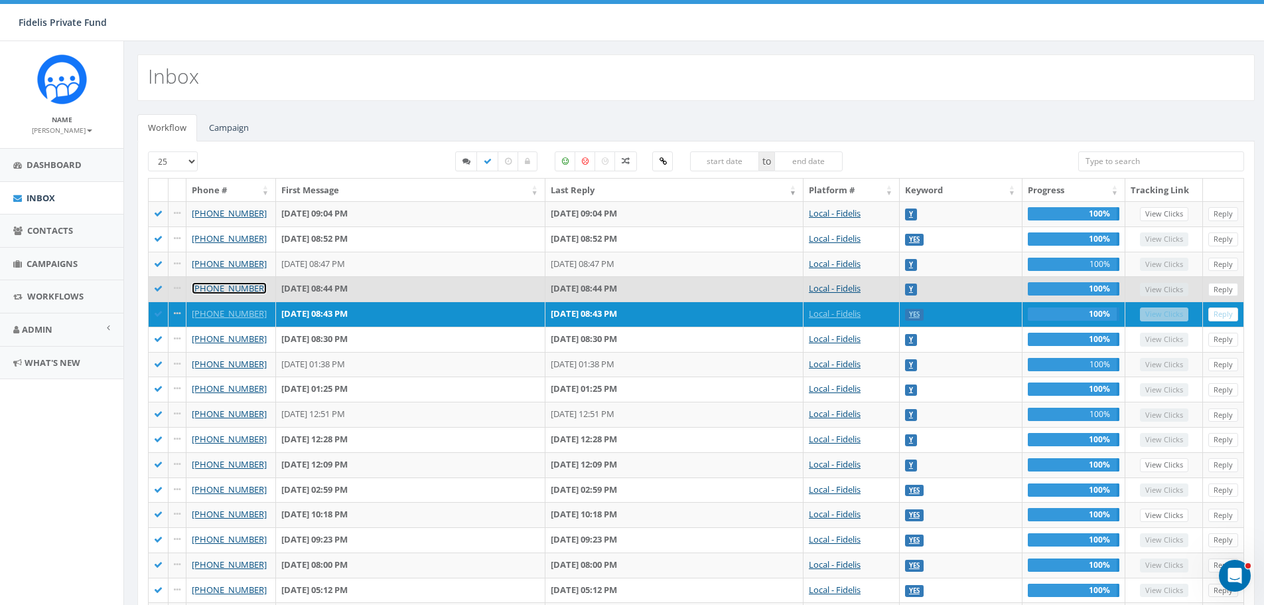
click at [227, 287] on link "[PHONE_NUMBER]" at bounding box center [229, 288] width 75 height 12
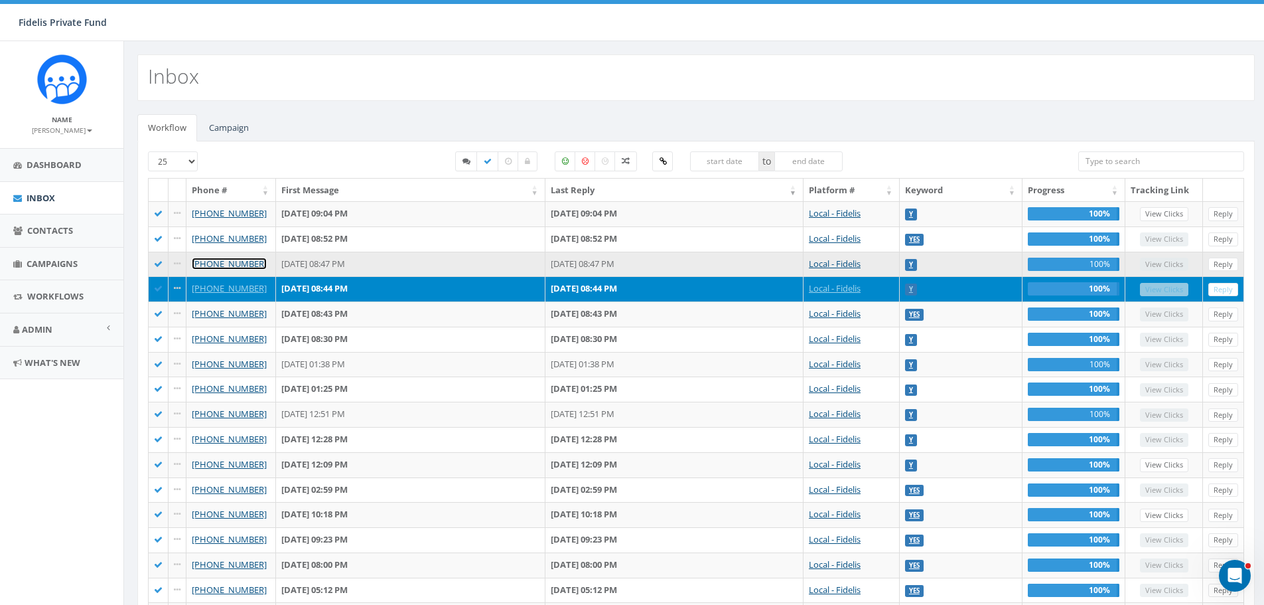
click at [239, 261] on link "[PHONE_NUMBER]" at bounding box center [229, 264] width 75 height 12
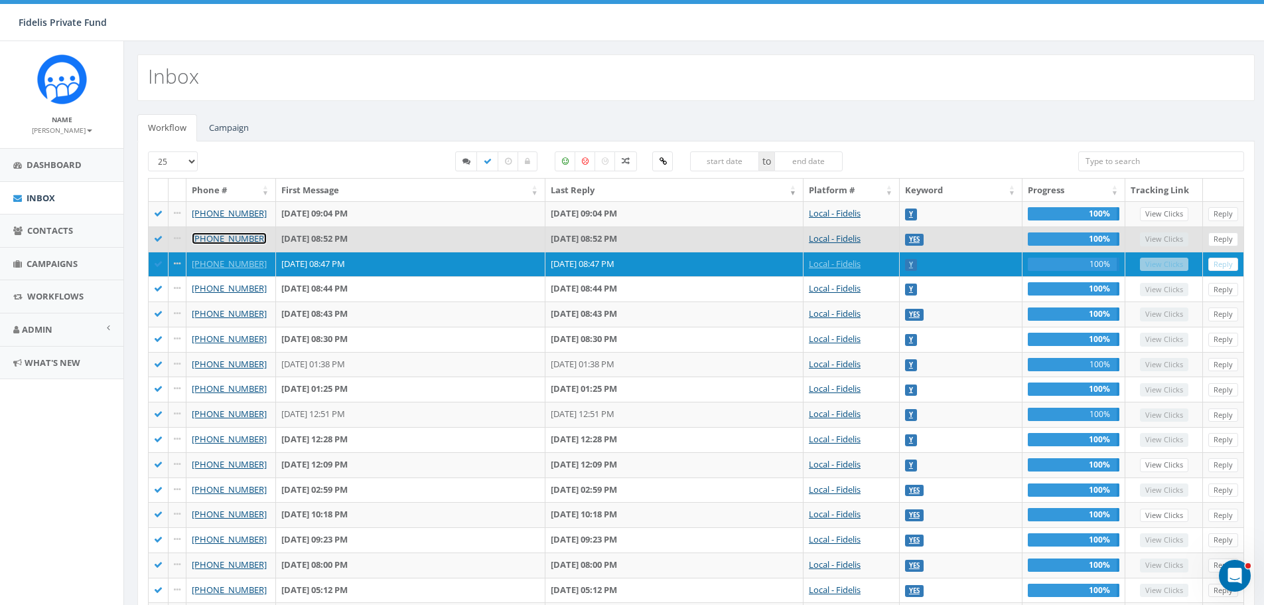
click at [218, 234] on link "+1 760-521-2767" at bounding box center [229, 238] width 75 height 12
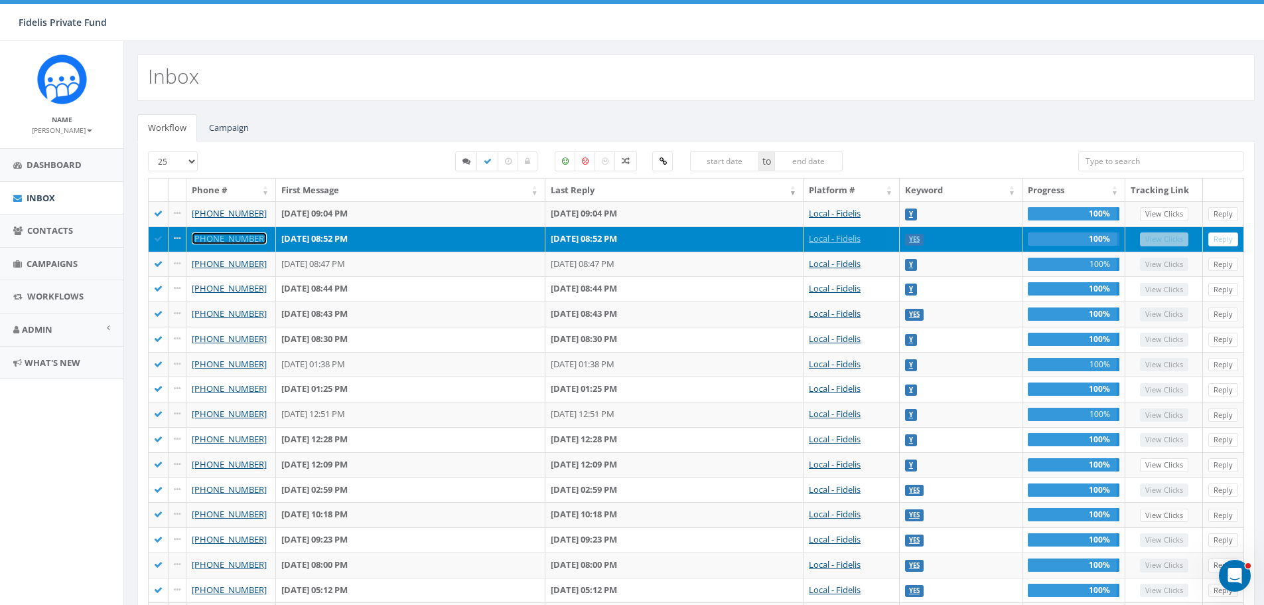
click at [237, 238] on link "+1 760-521-2767" at bounding box center [229, 238] width 75 height 12
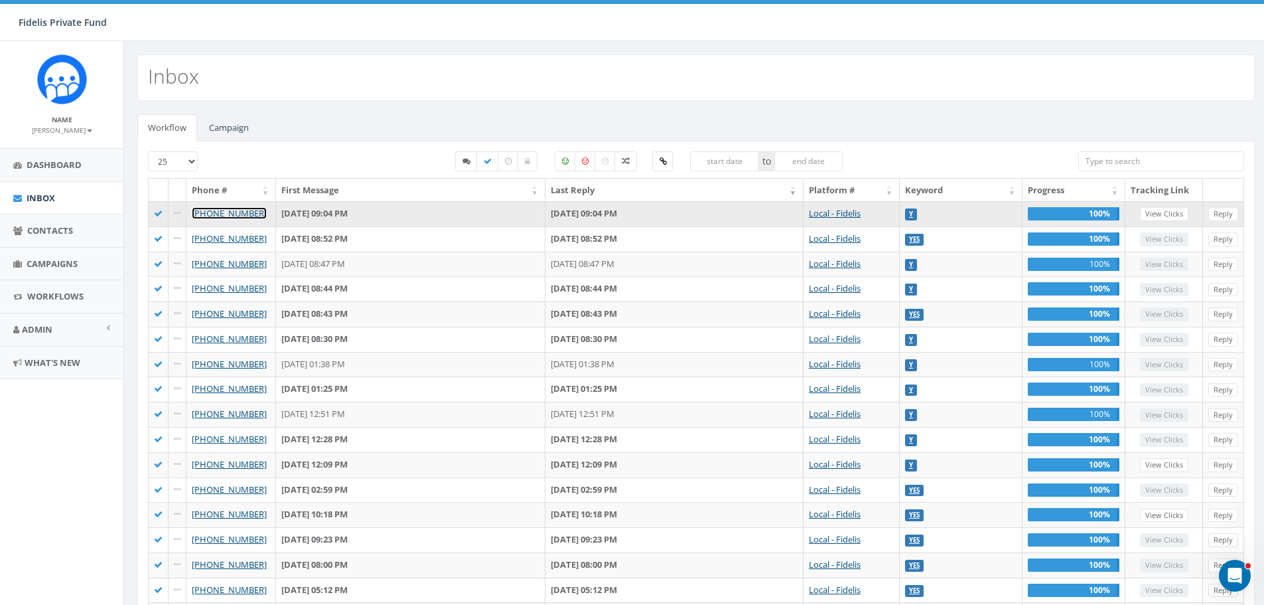
click at [251, 210] on link "+1 858-220-5334" at bounding box center [229, 213] width 75 height 12
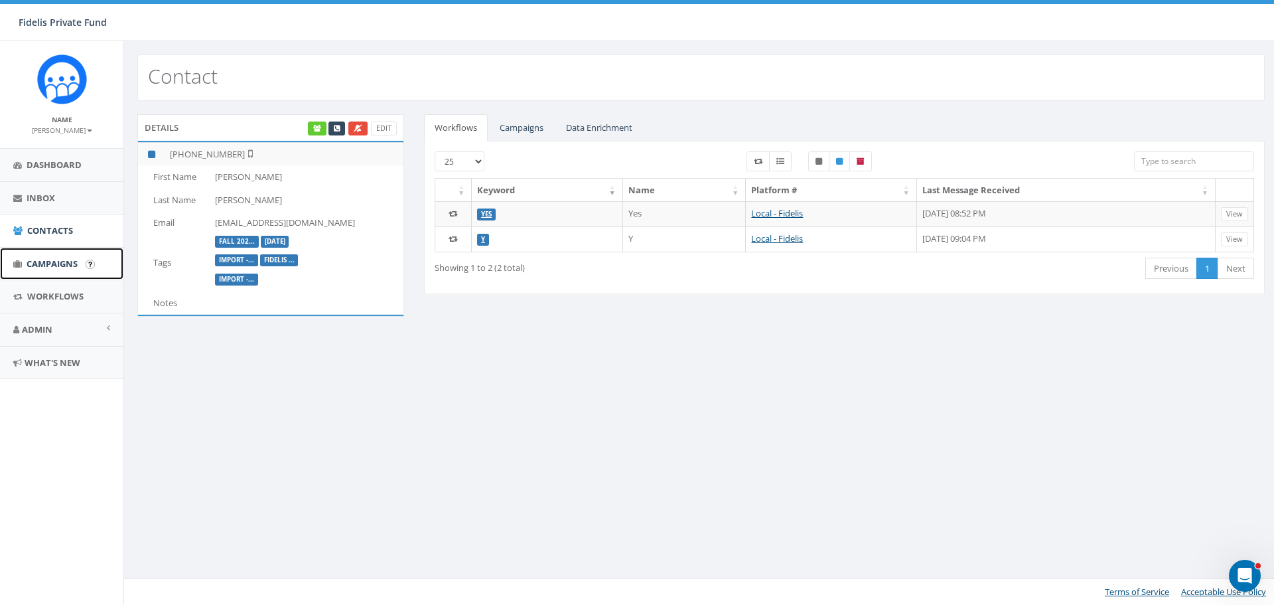
drag, startPoint x: 59, startPoint y: 259, endPoint x: 66, endPoint y: 259, distance: 7.3
click at [59, 259] on span "Campaigns" at bounding box center [52, 264] width 51 height 12
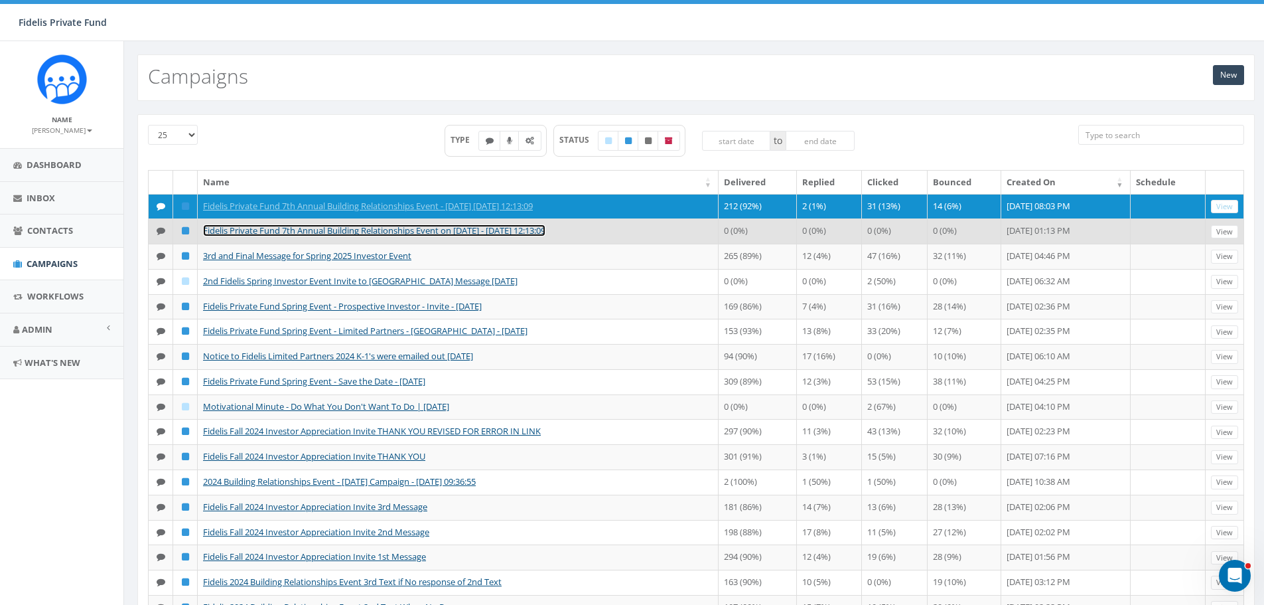
click at [546, 236] on link "Fidelis Private Fund 7th Annual Building Relationships Event on [DATE] - [DATE]…" at bounding box center [374, 230] width 342 height 12
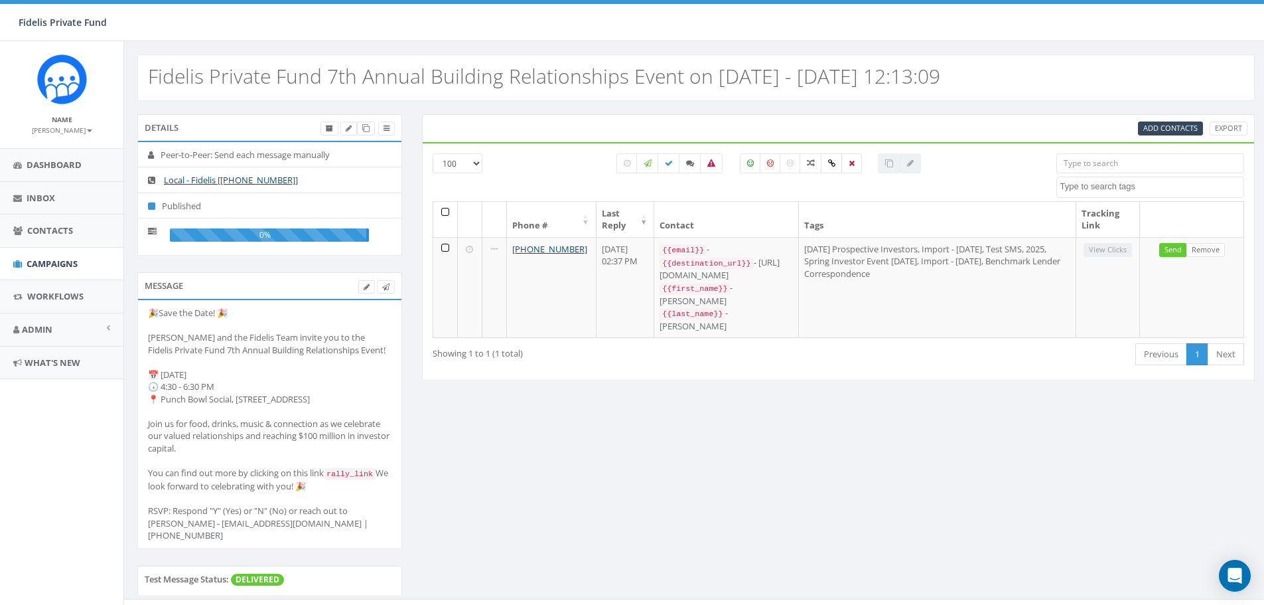
select select "100"
select select
click at [331, 127] on icon at bounding box center [329, 128] width 7 height 7
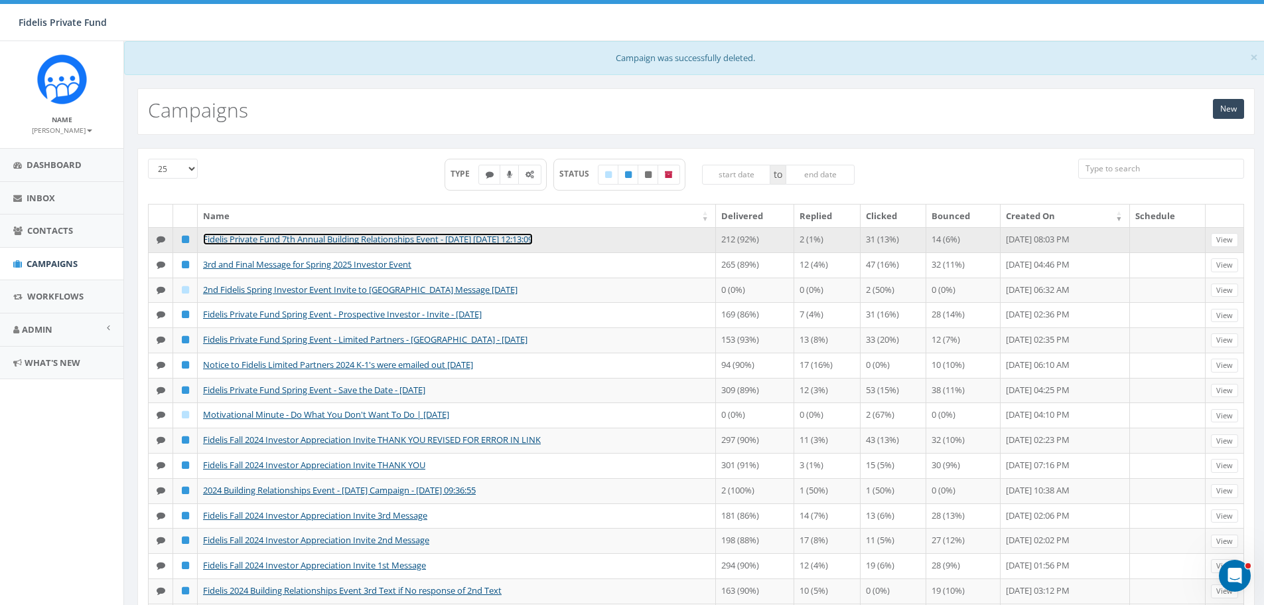
click at [267, 236] on link "Fidelis Private Fund 7th Annual Building Relationships Event - November 5th, 20…" at bounding box center [368, 239] width 330 height 12
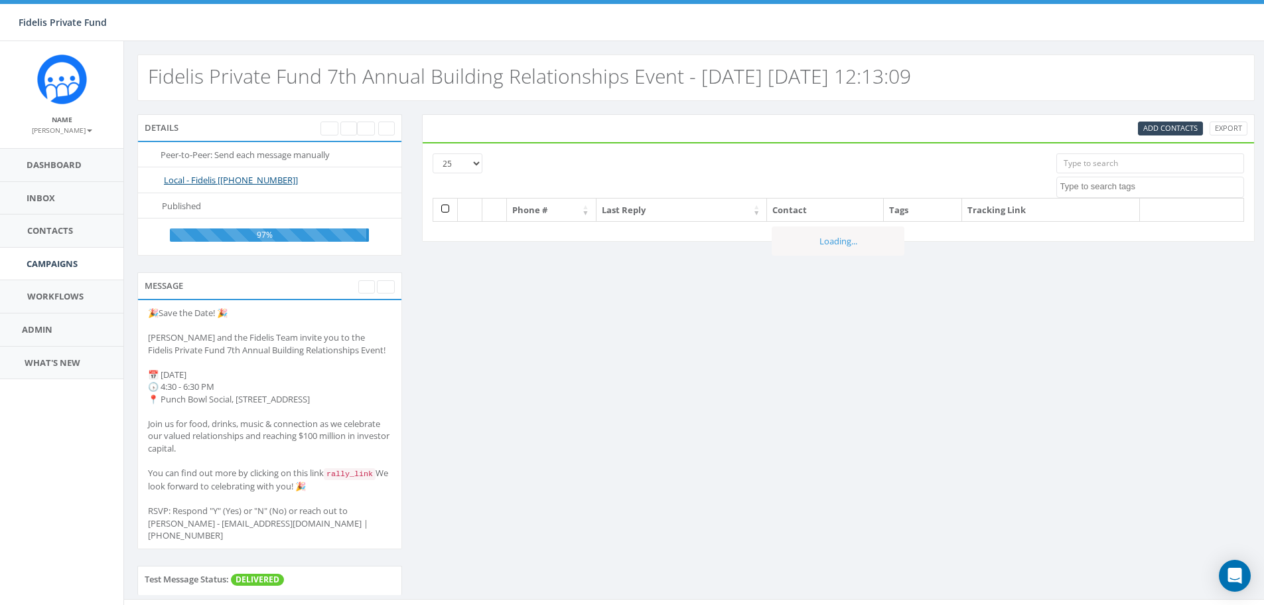
select select
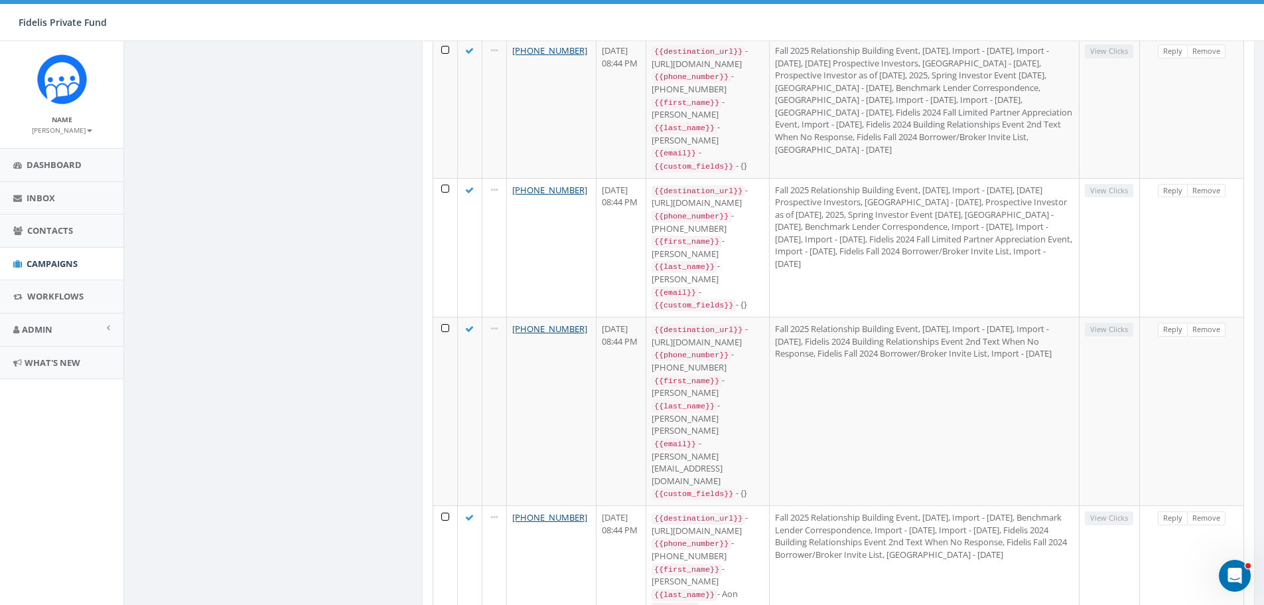
scroll to position [1792, 0]
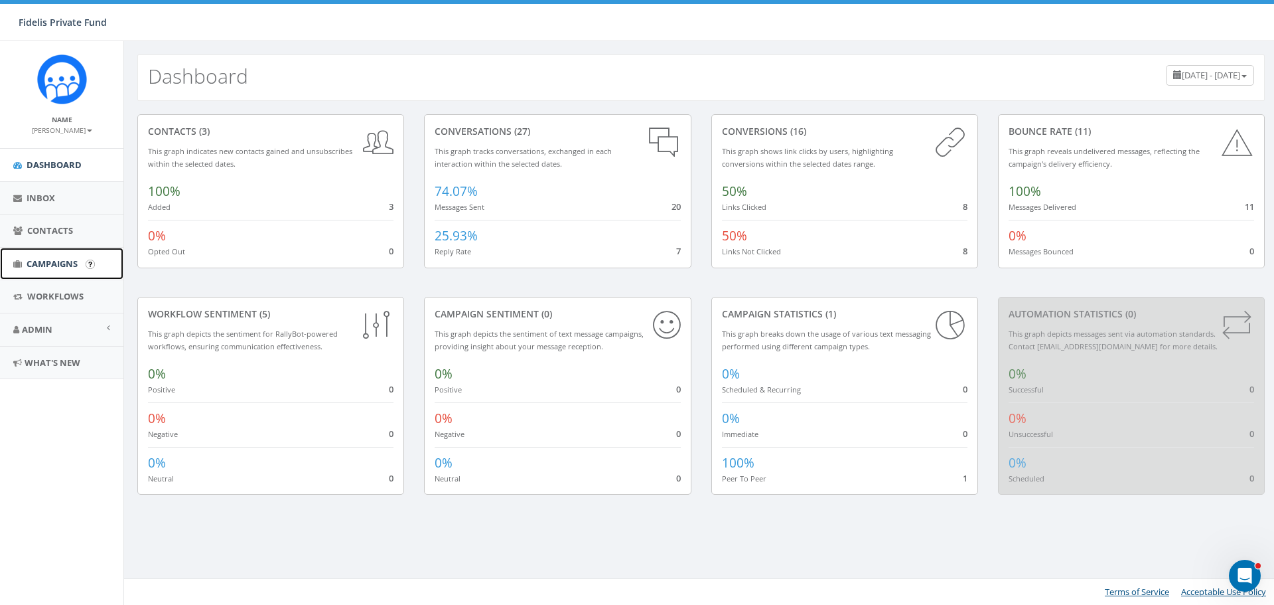
click at [64, 264] on span "Campaigns" at bounding box center [52, 264] width 51 height 12
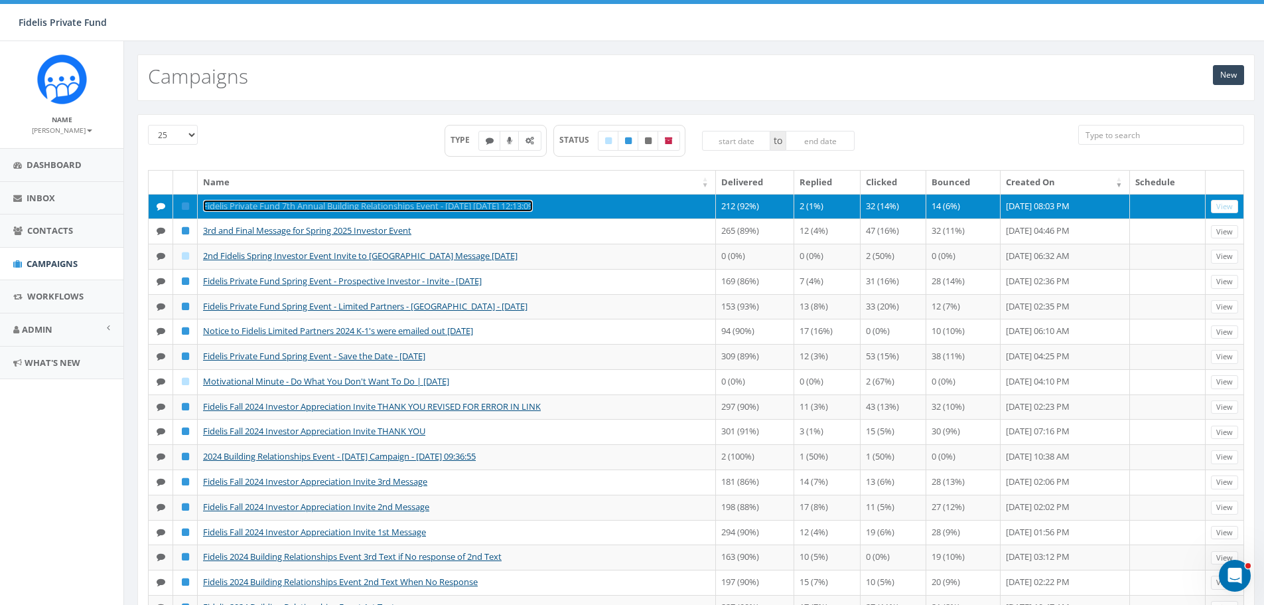
click at [495, 204] on link "Fidelis Private Fund 7th Annual Building Relationships Event - November 5th, 20…" at bounding box center [368, 206] width 330 height 12
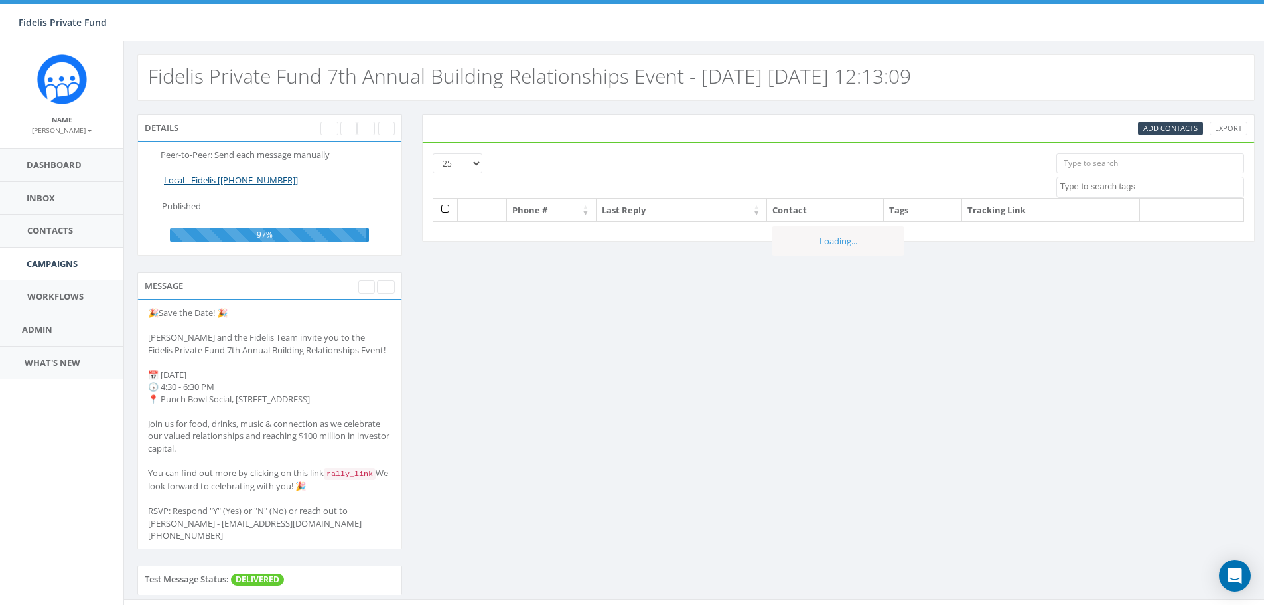
select select
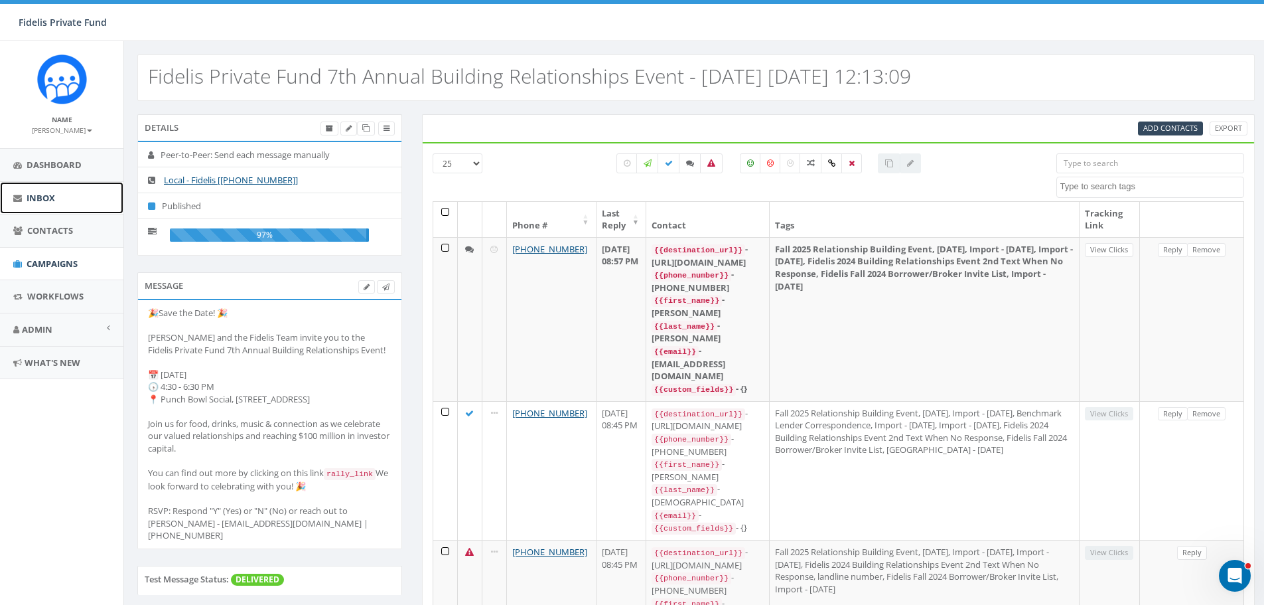
click at [38, 192] on span "Inbox" at bounding box center [41, 198] width 29 height 12
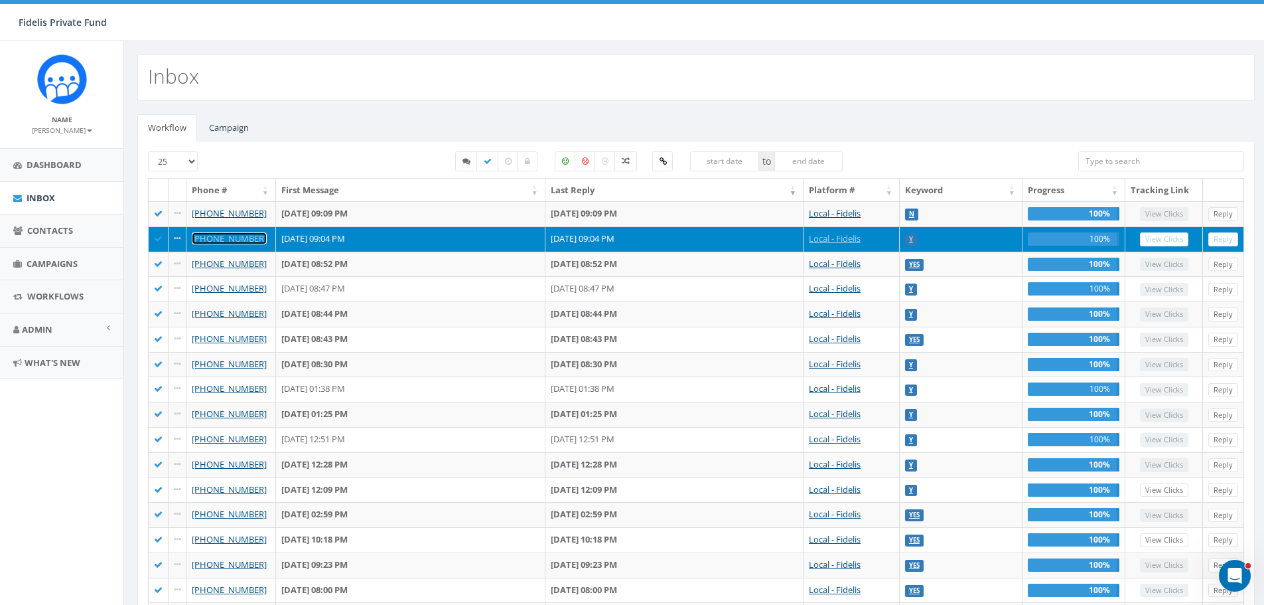
click at [246, 239] on link "[PHONE_NUMBER]" at bounding box center [229, 238] width 75 height 12
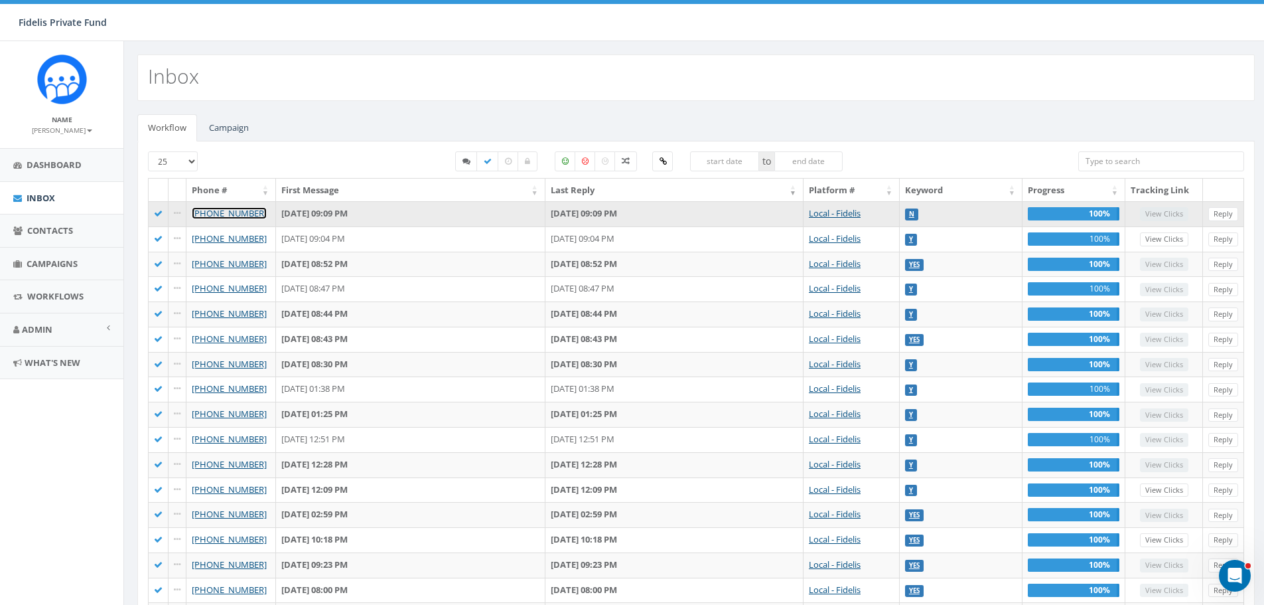
click at [254, 214] on link "+1 619-560-6643" at bounding box center [229, 213] width 75 height 12
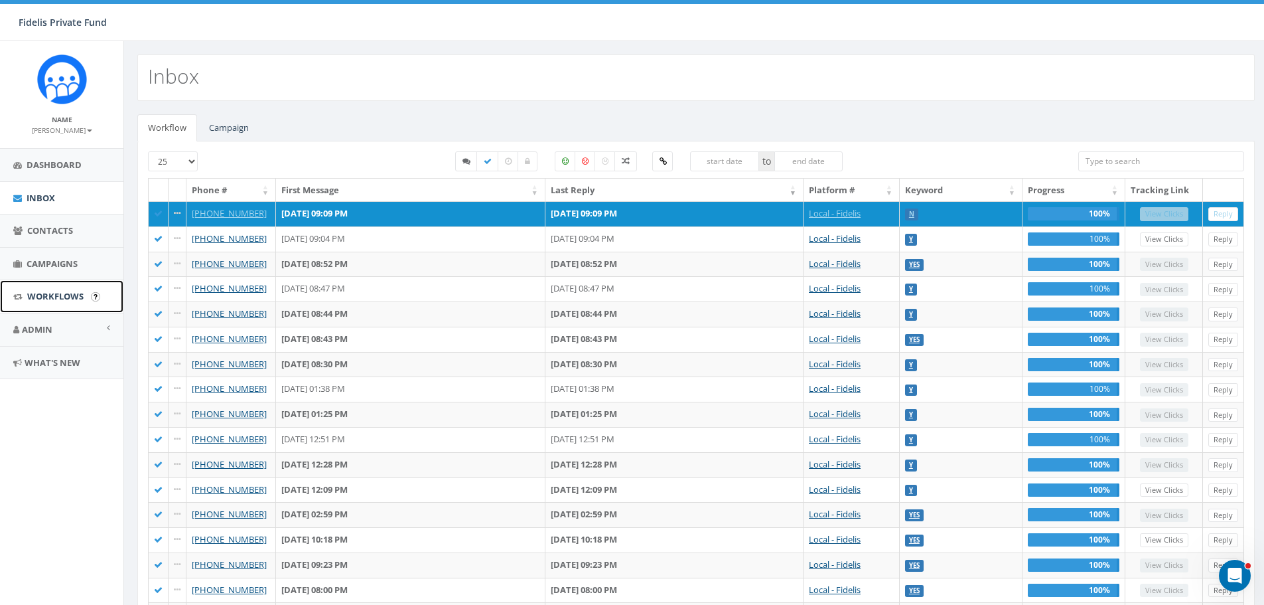
click at [75, 298] on span "Workflows" at bounding box center [55, 296] width 56 height 12
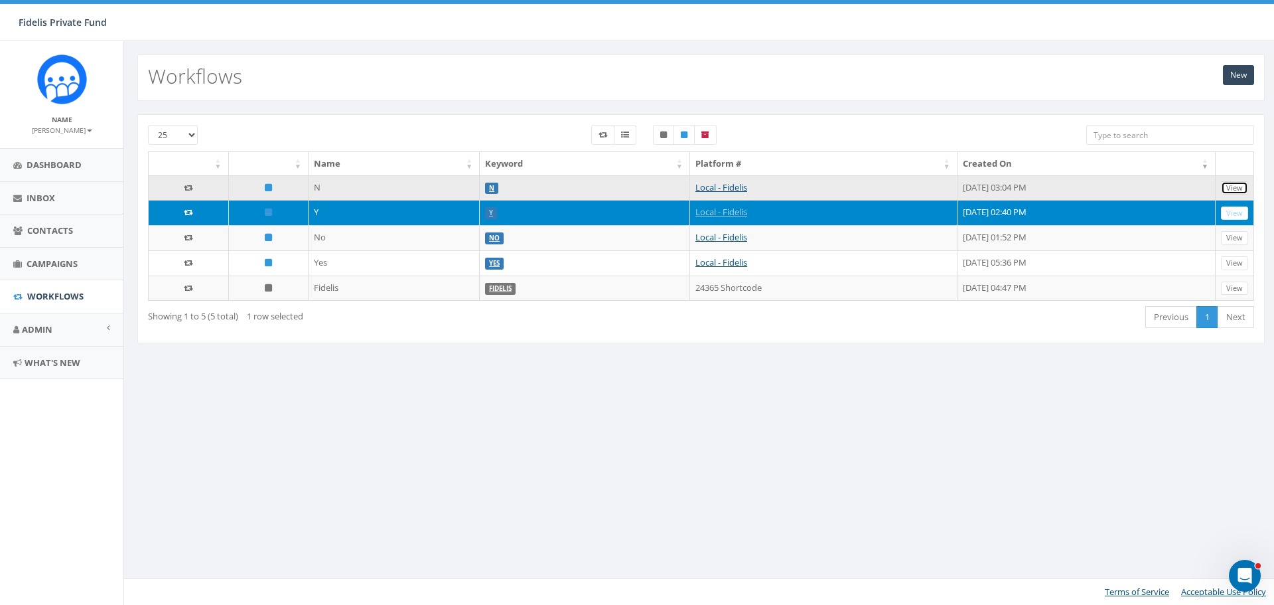
click at [1241, 189] on link "View" at bounding box center [1234, 188] width 27 height 14
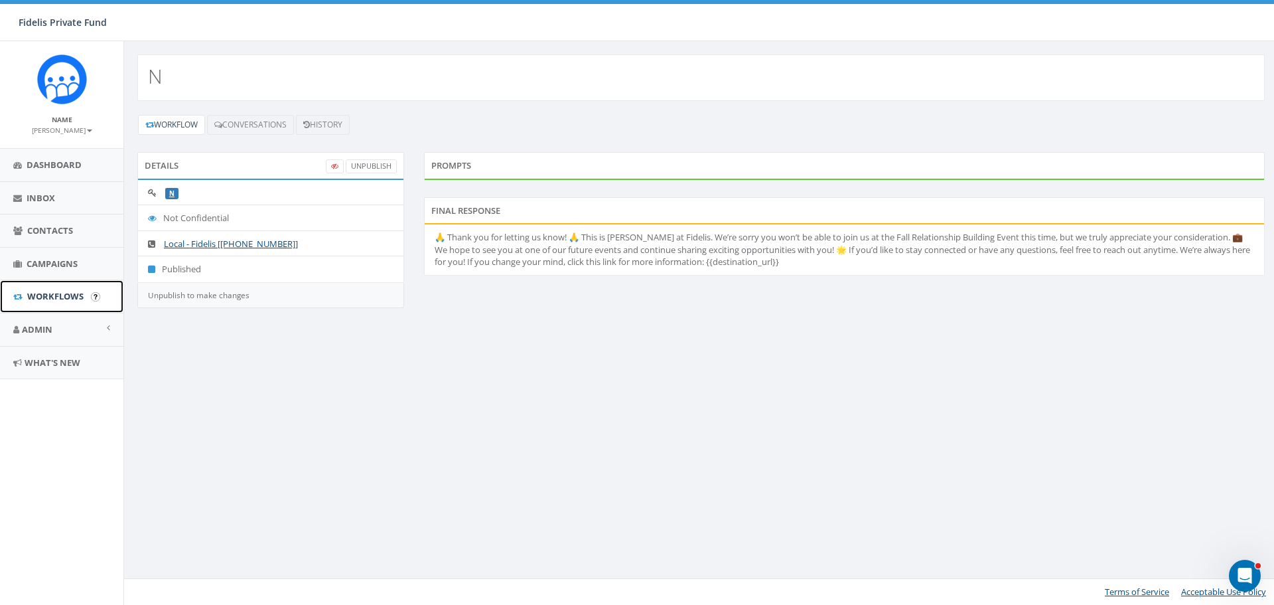
click at [59, 294] on span "Workflows" at bounding box center [55, 296] width 56 height 12
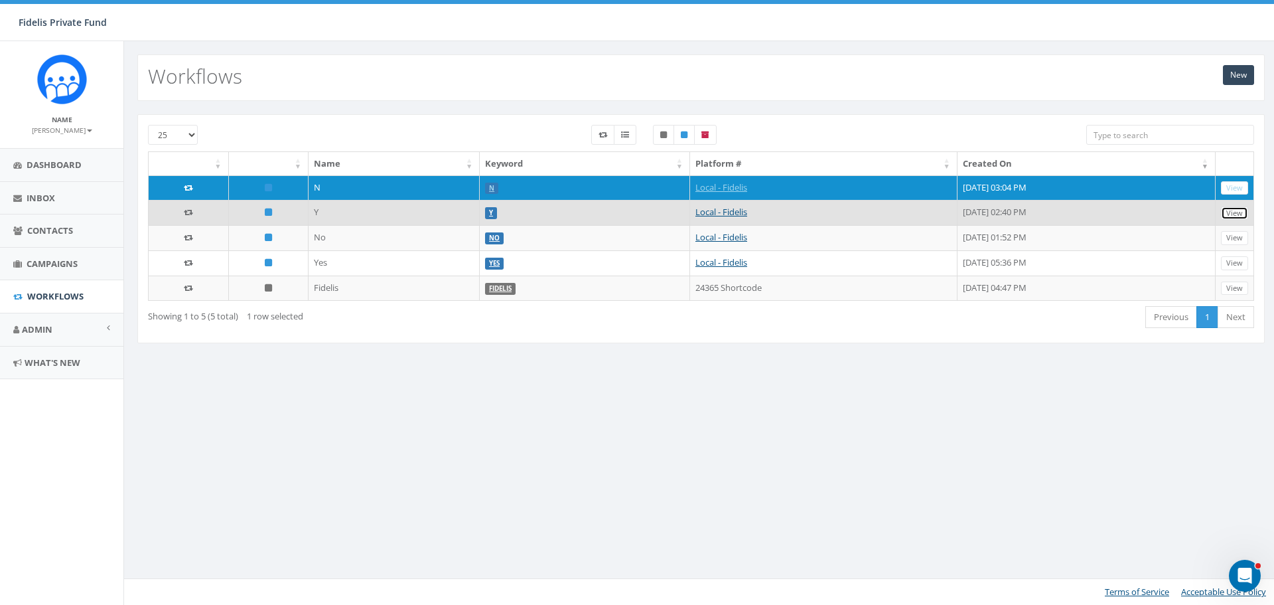
click at [1240, 212] on link "View" at bounding box center [1234, 213] width 27 height 14
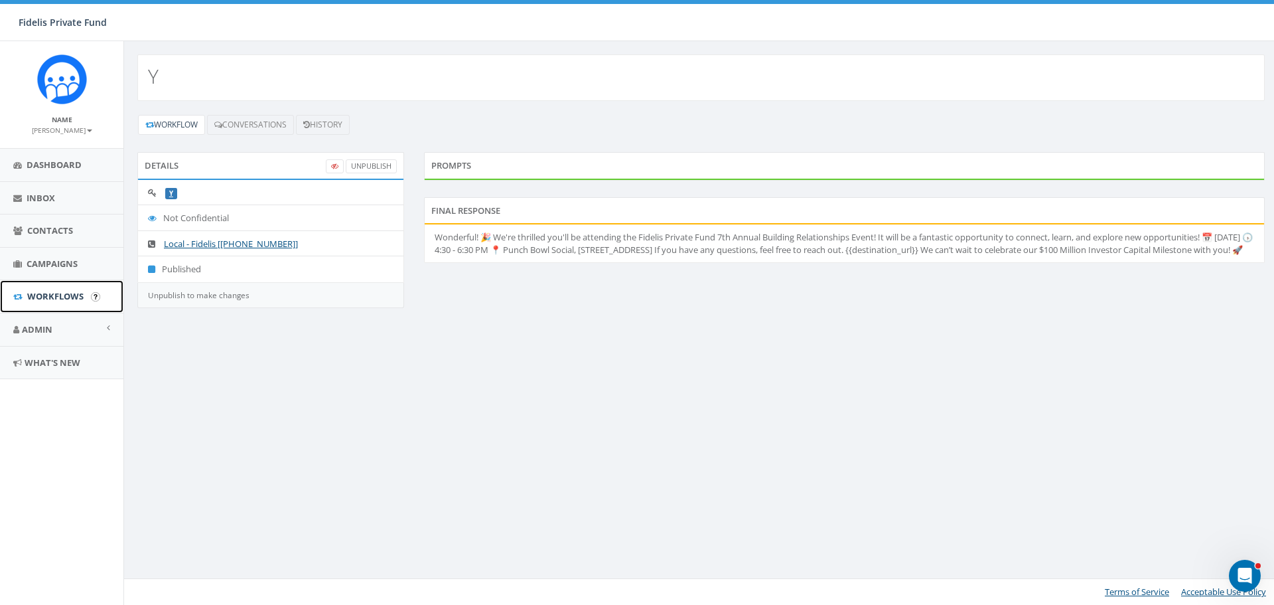
click at [57, 300] on span "Workflows" at bounding box center [55, 296] width 56 height 12
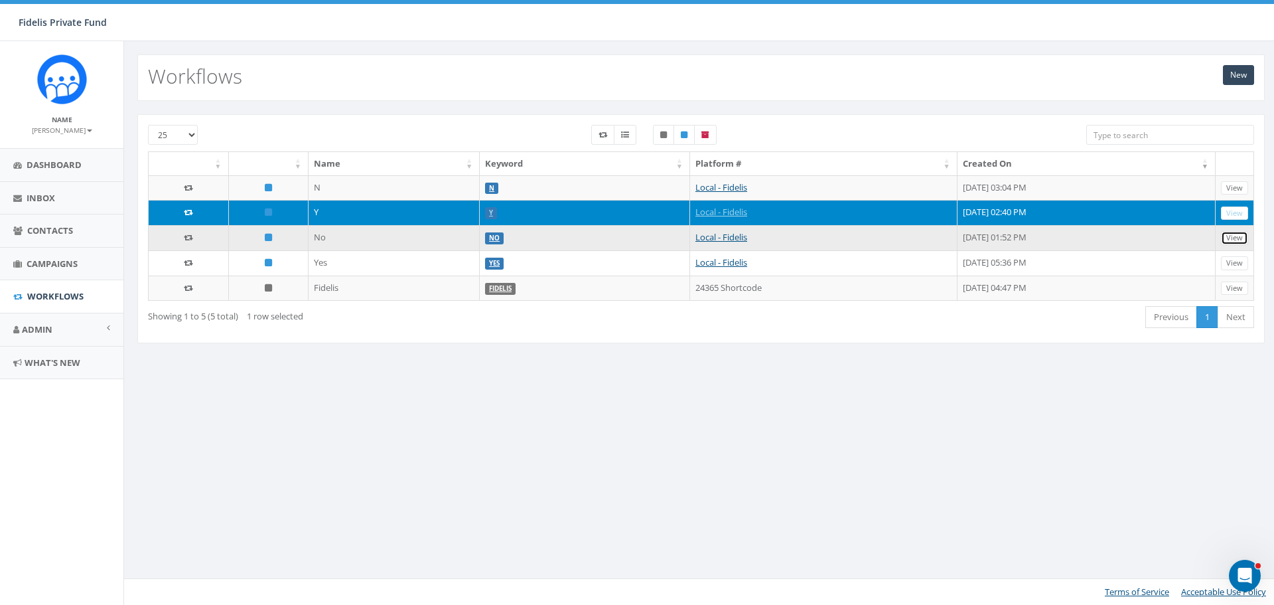
click at [1226, 239] on link "View" at bounding box center [1234, 238] width 27 height 14
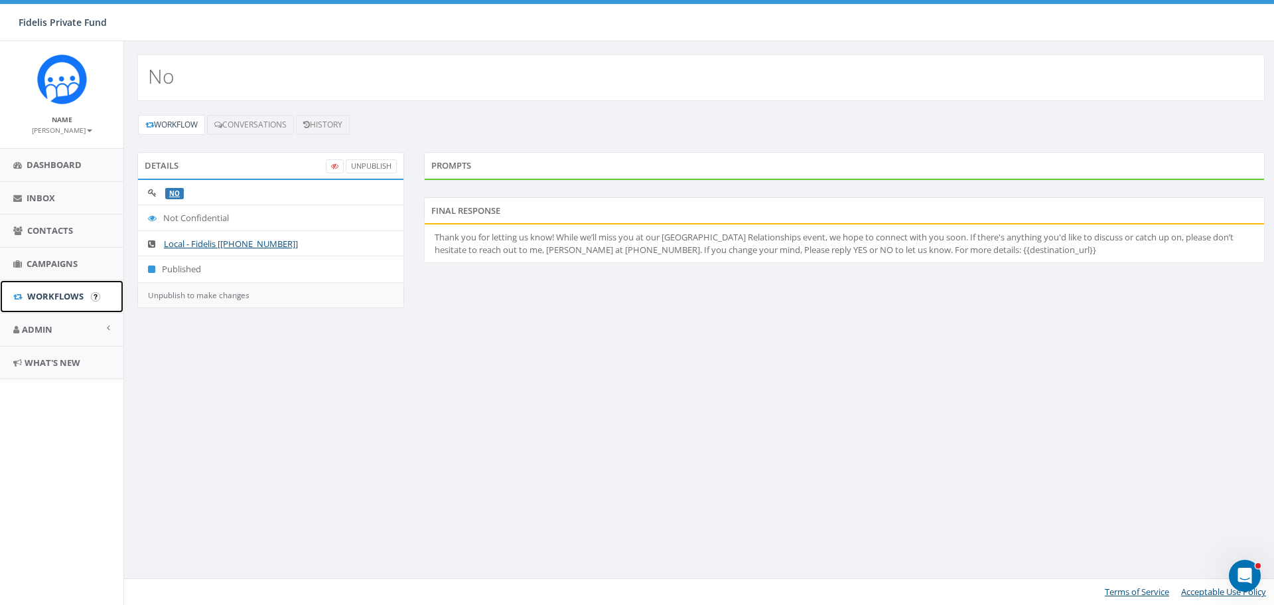
click at [60, 291] on span "Workflows" at bounding box center [55, 296] width 56 height 12
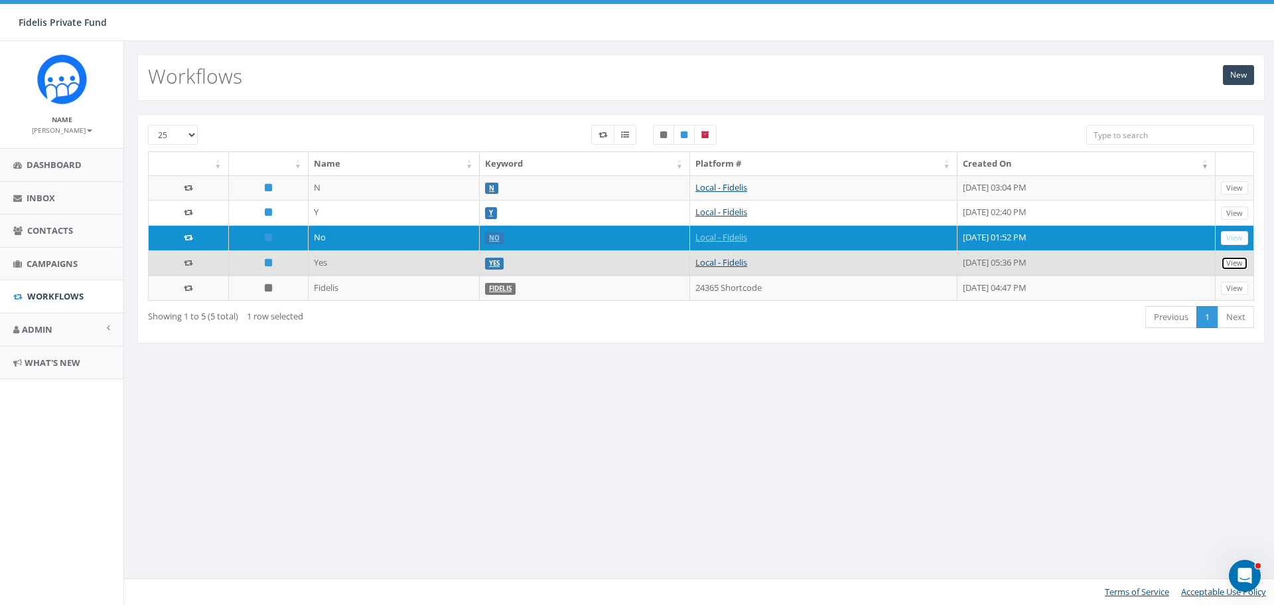
click at [1236, 265] on link "View" at bounding box center [1234, 263] width 27 height 14
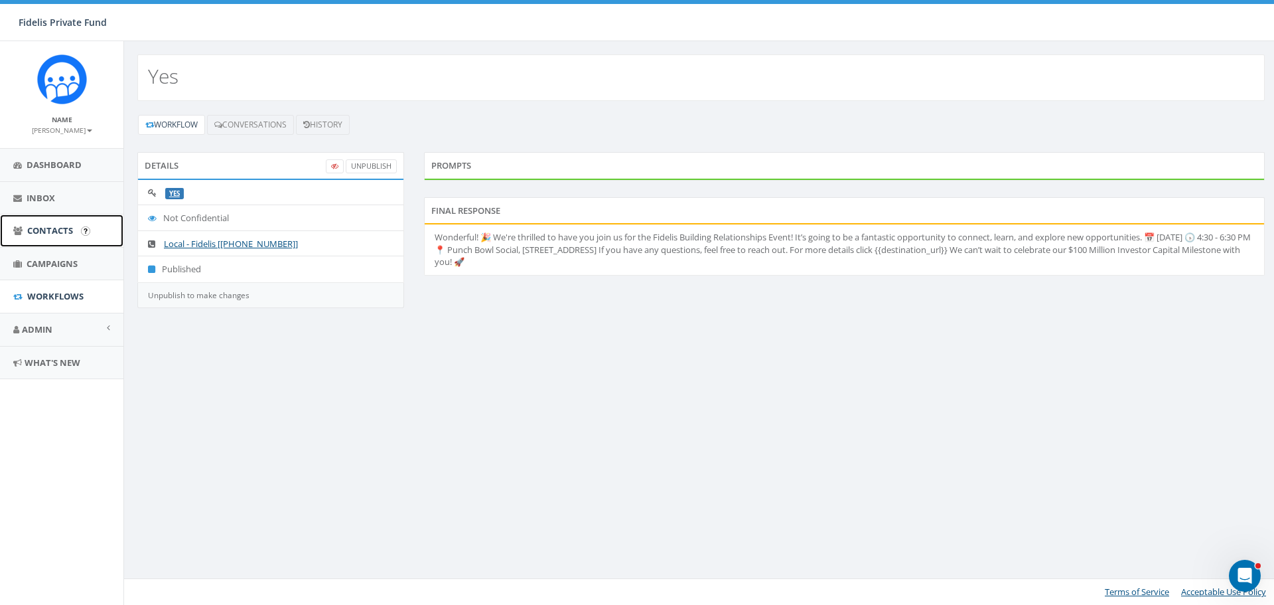
click at [57, 234] on span "Contacts" at bounding box center [50, 230] width 46 height 12
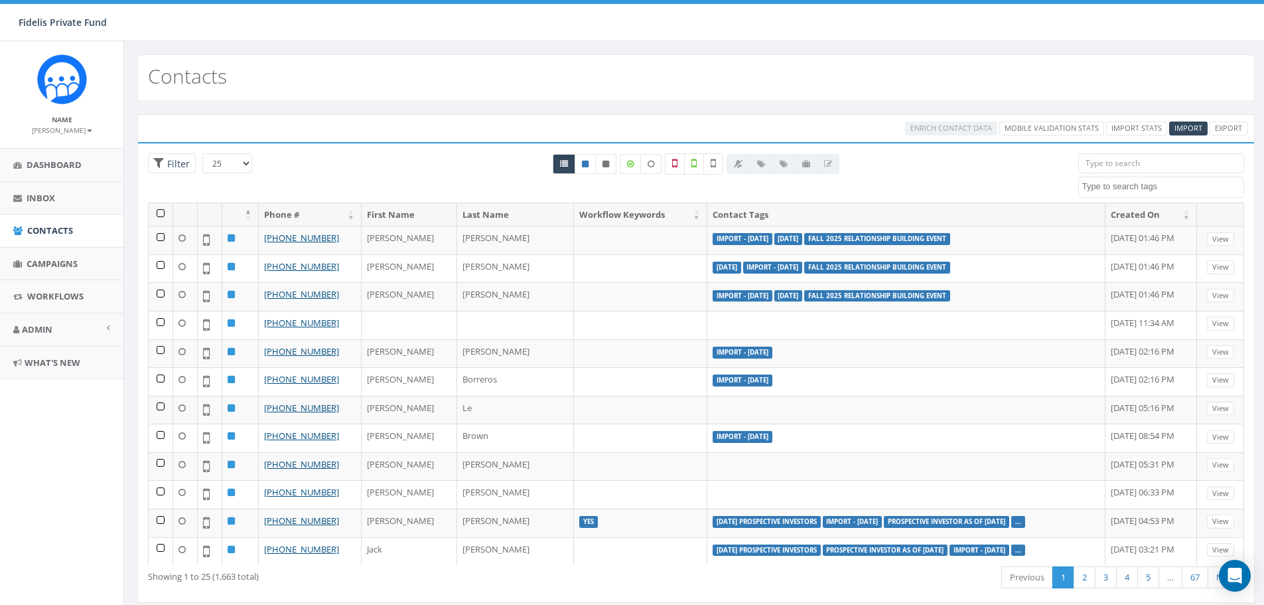
select select
click at [44, 198] on span "Inbox" at bounding box center [41, 198] width 29 height 12
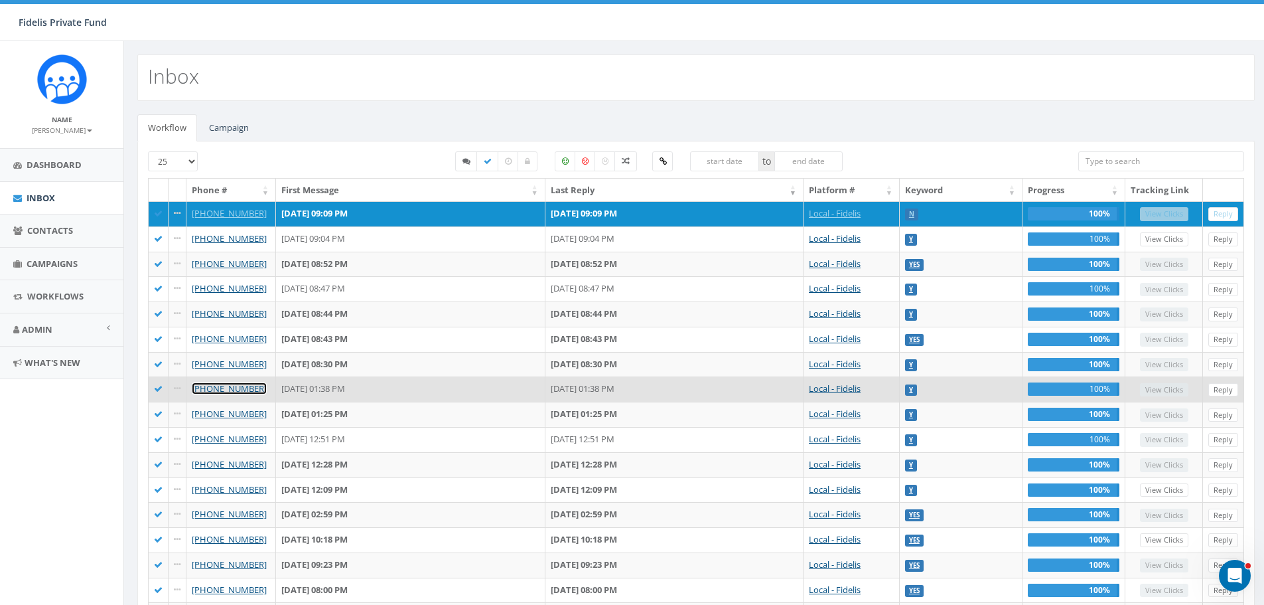
click at [238, 388] on link "[PHONE_NUMBER]" at bounding box center [229, 388] width 75 height 12
